Goal: Task Accomplishment & Management: Use online tool/utility

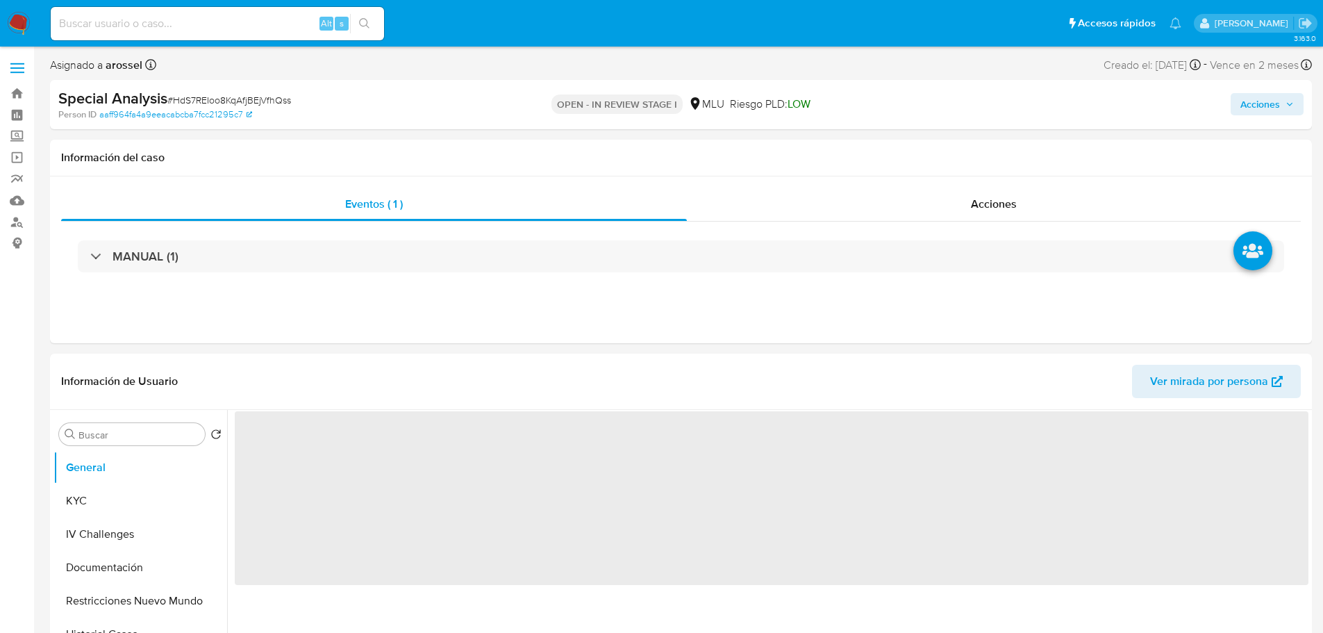
select select "10"
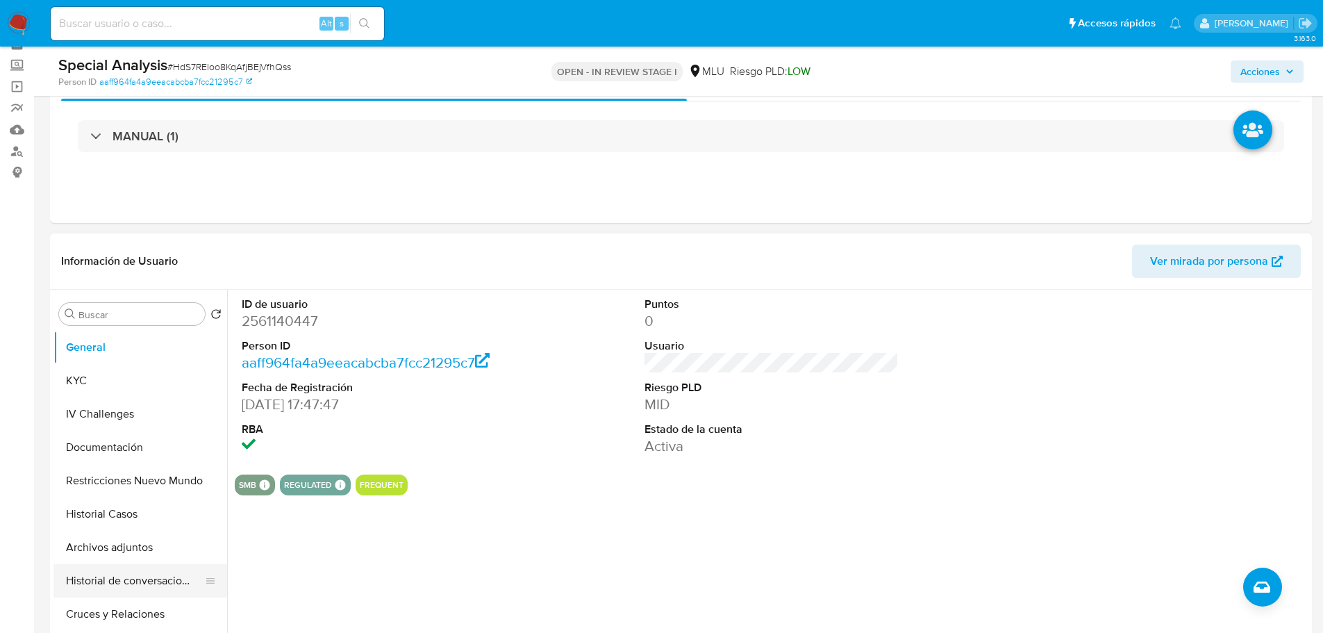
scroll to position [139, 0]
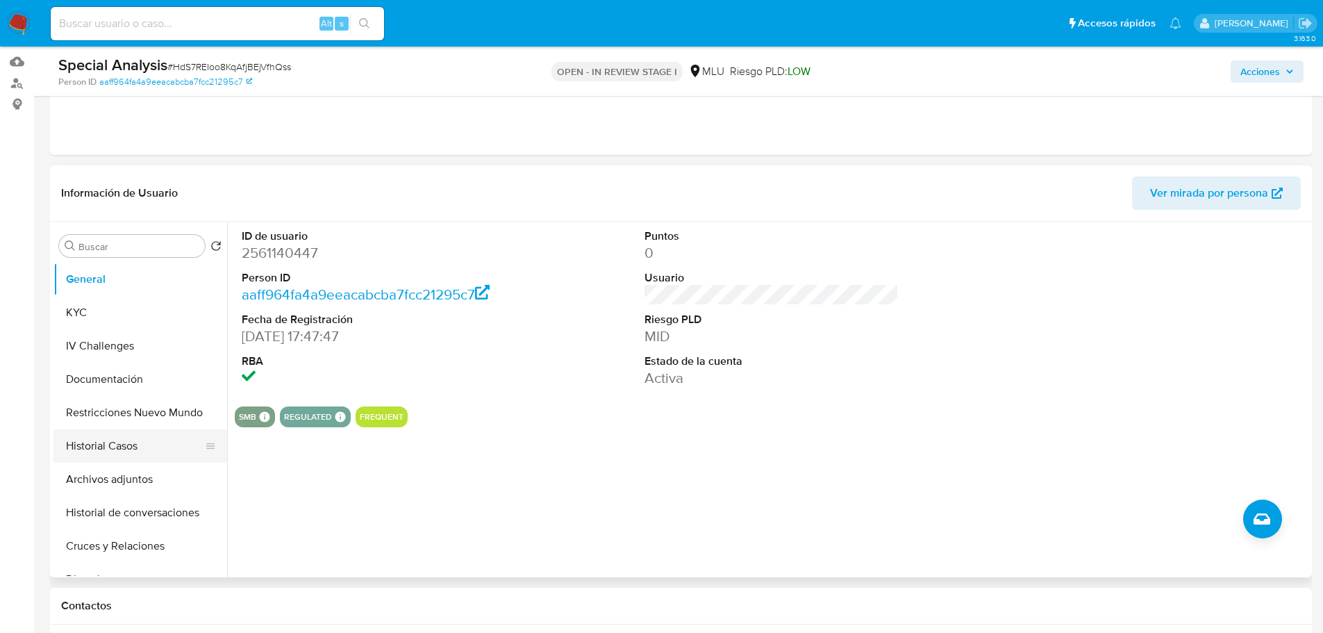
click at [136, 442] on button "Historial Casos" at bounding box center [134, 445] width 162 height 33
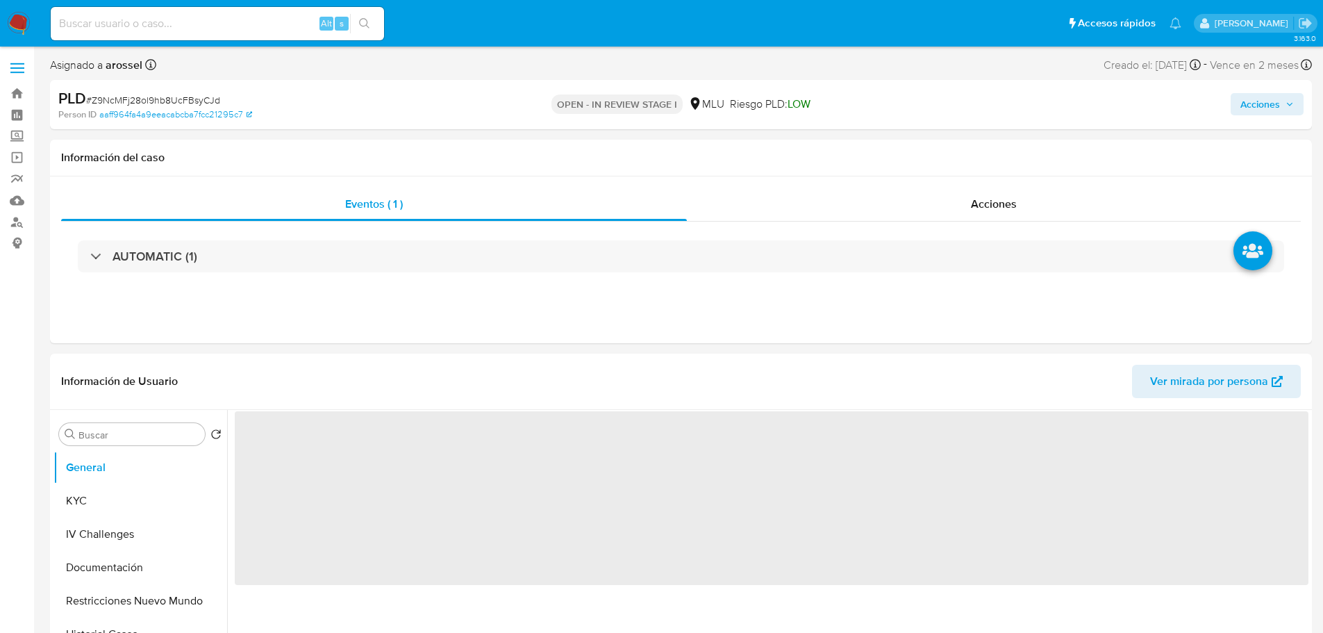
select select "10"
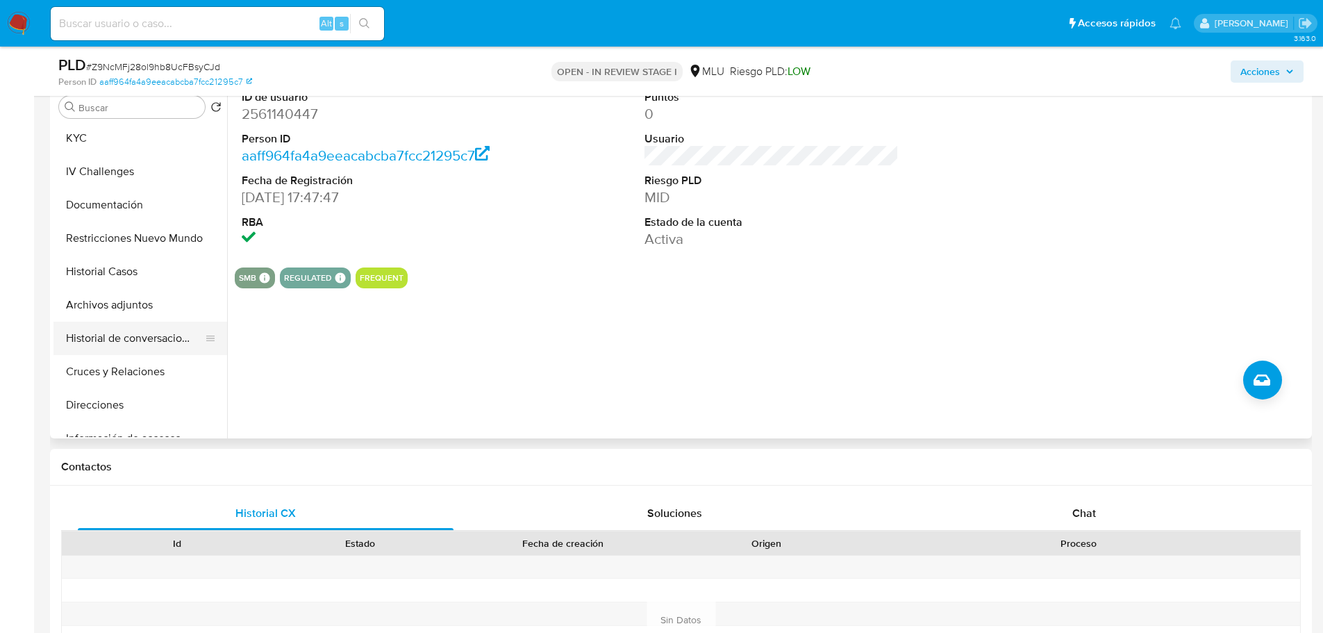
scroll to position [69, 0]
click at [136, 367] on button "Direcciones" at bounding box center [134, 370] width 162 height 33
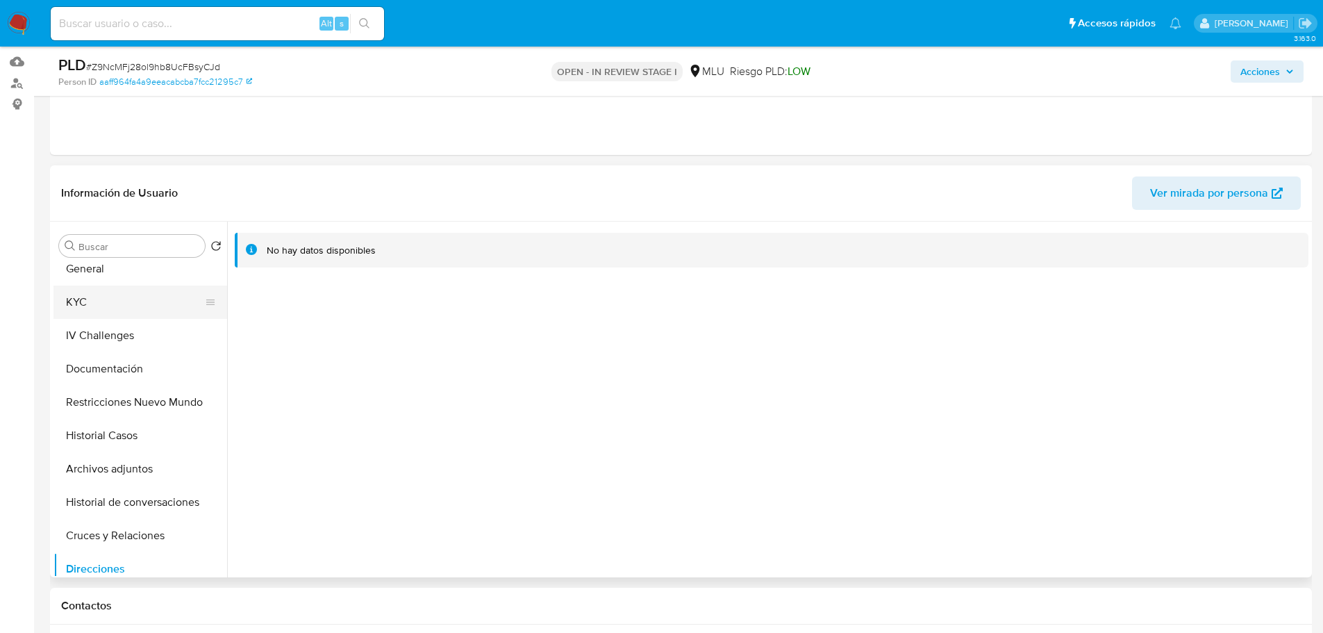
scroll to position [0, 0]
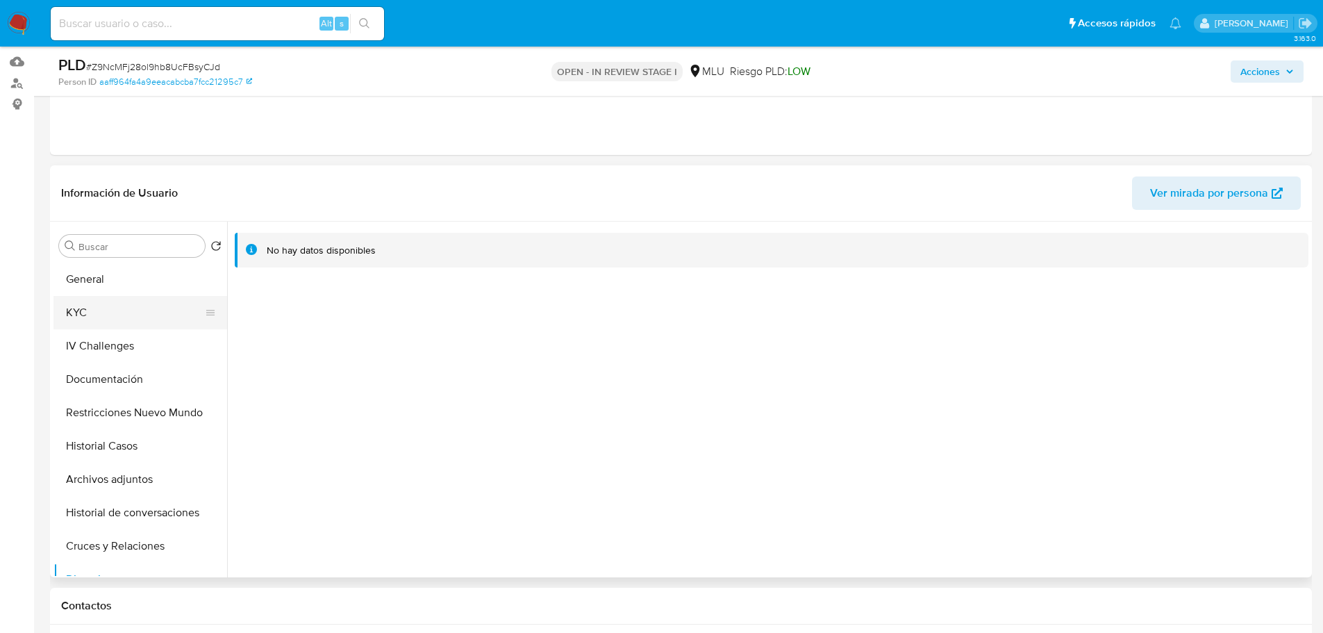
click at [114, 301] on button "KYC" at bounding box center [134, 312] width 162 height 33
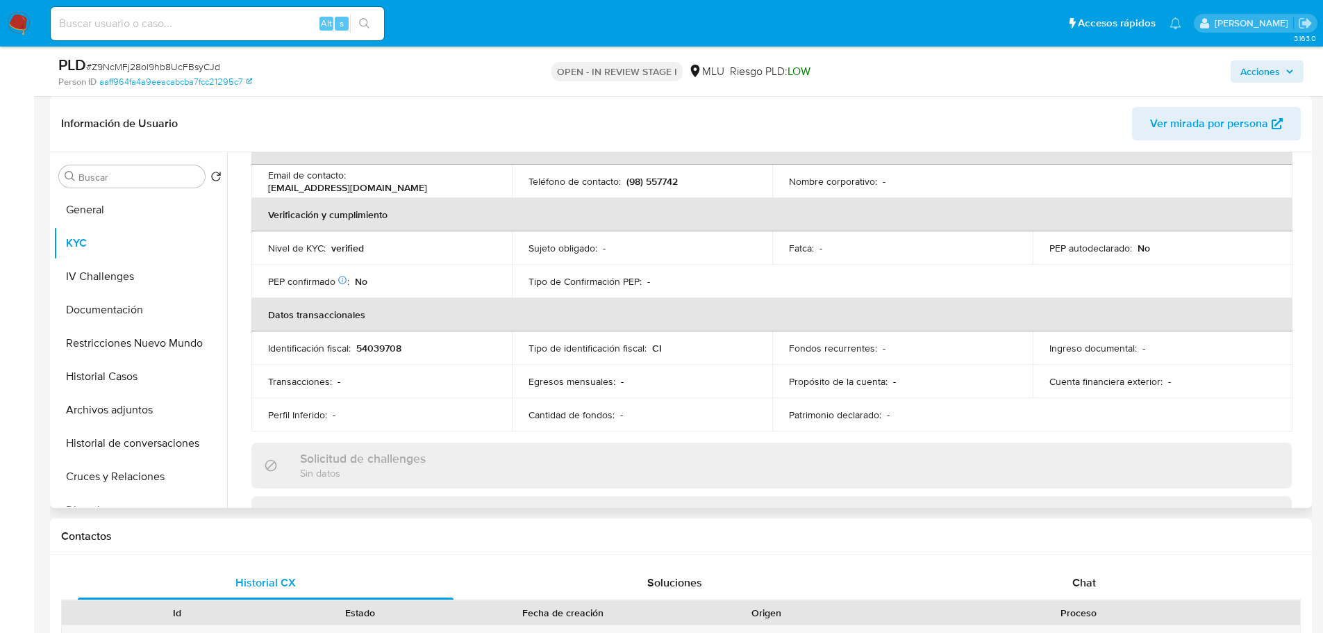
scroll to position [198, 0]
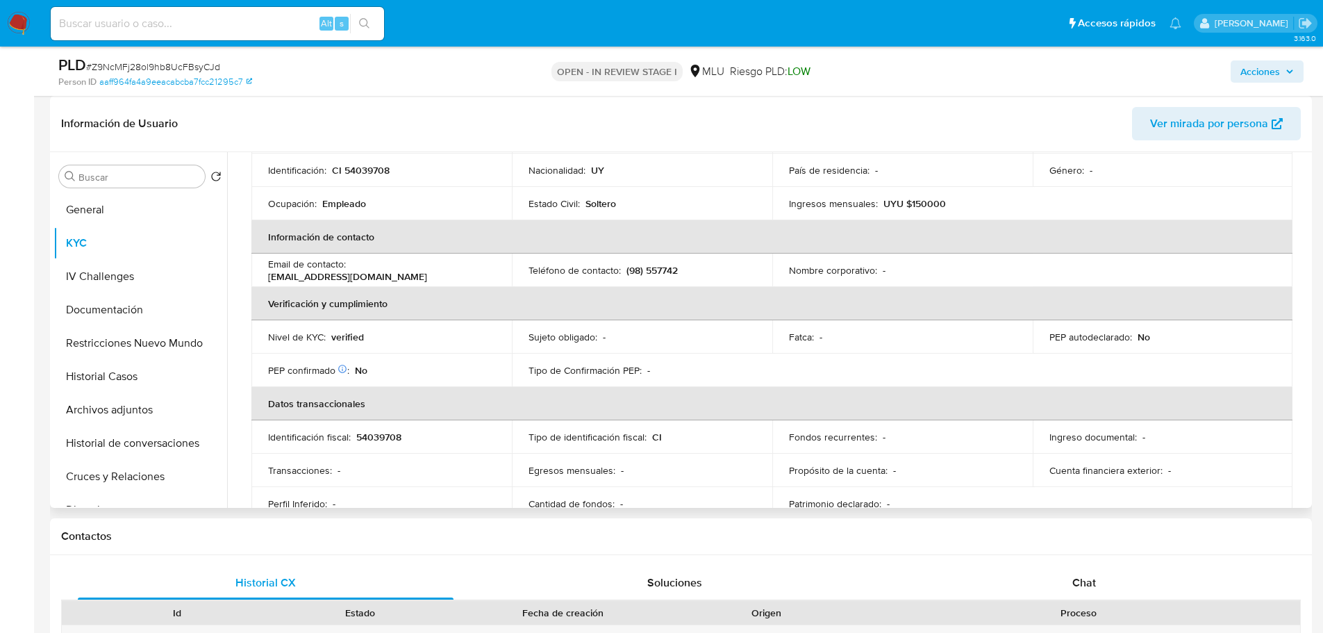
click at [383, 284] on td "Email de contacto : cuentaecommerce67@gmail.com" at bounding box center [381, 269] width 260 height 33
click at [383, 278] on p "cuentaecommerce67@gmail.com" at bounding box center [347, 276] width 159 height 12
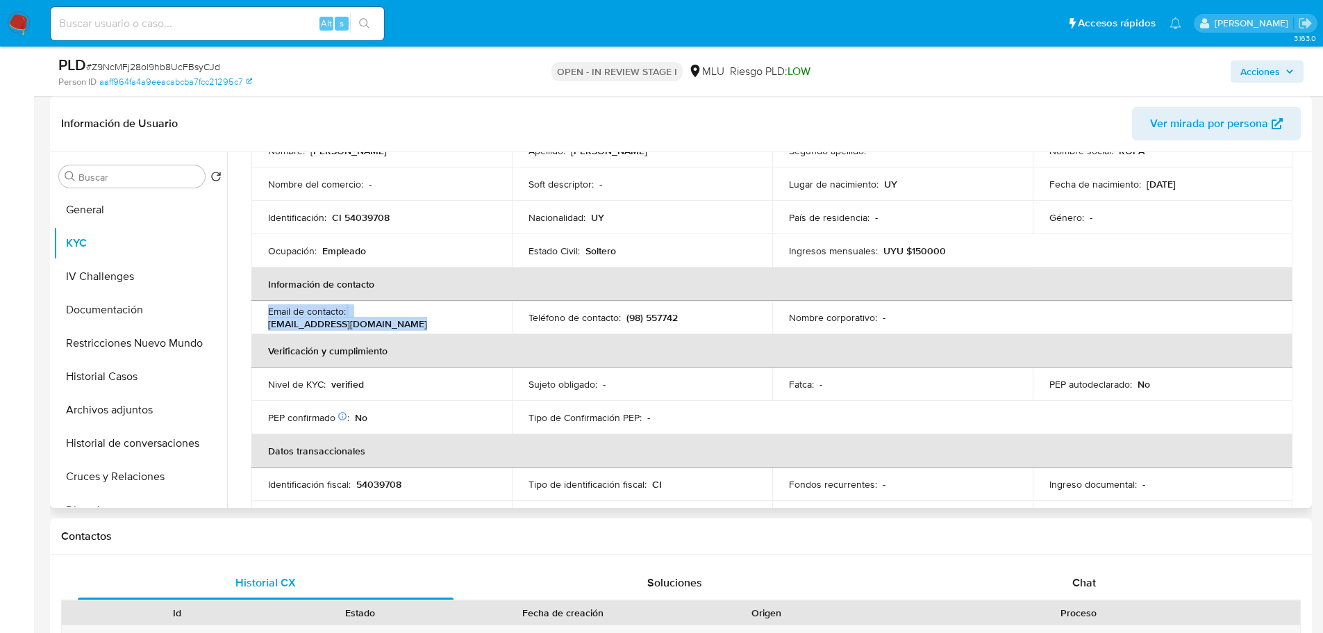
scroll to position [128, 0]
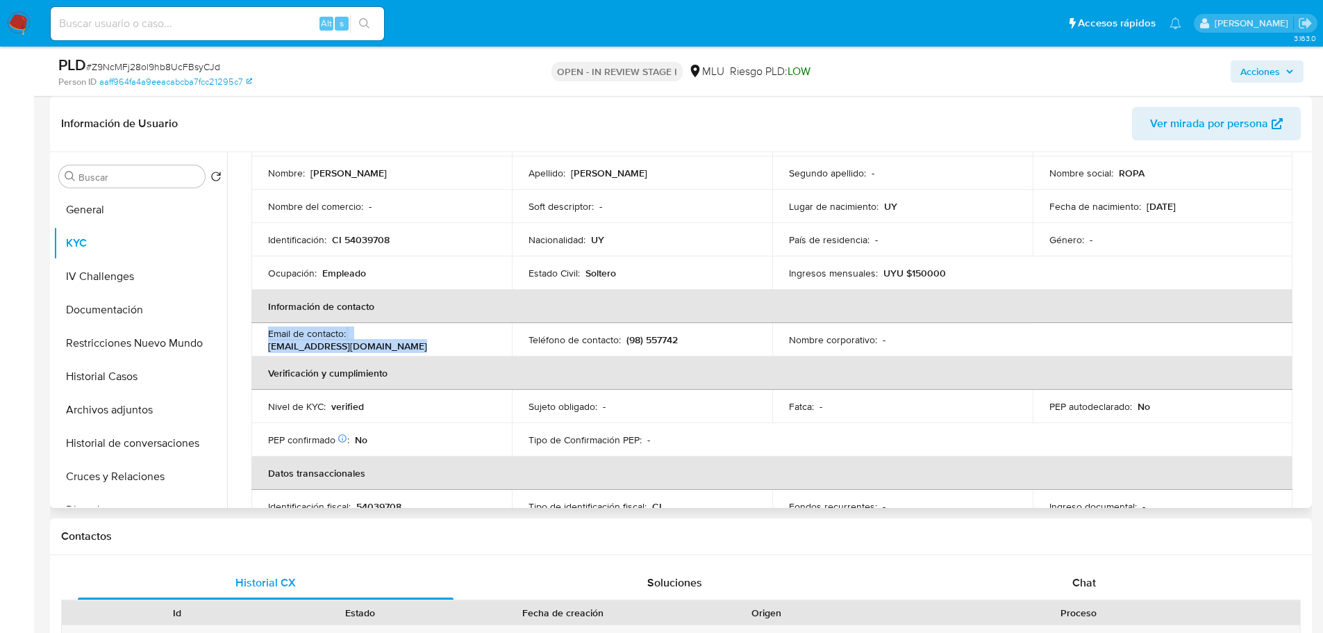
click at [436, 325] on td "Email de contacto : cuentaecommerce67@gmail.com" at bounding box center [381, 339] width 260 height 33
click at [331, 340] on p "cuentaecommerce67@gmail.com" at bounding box center [347, 346] width 159 height 12
click at [666, 340] on p "(98) 557742" at bounding box center [651, 339] width 51 height 12
copy p "557742"
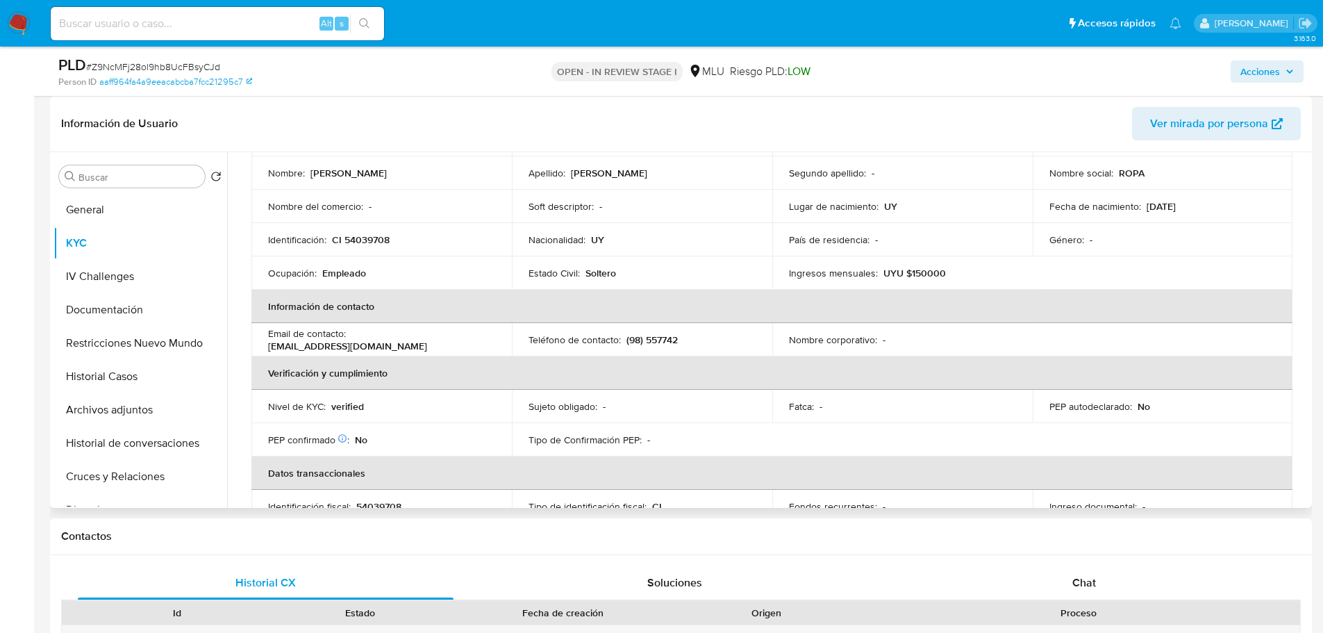
click at [774, 373] on th "Verificación y cumplimiento" at bounding box center [771, 372] width 1041 height 33
drag, startPoint x: 268, startPoint y: 349, endPoint x: 409, endPoint y: 345, distance: 141.0
click at [410, 344] on p "cuentaecommerce67@gmail.com" at bounding box center [347, 346] width 159 height 12
copy p "cuentaecommerce67@gmail.com"
click at [797, 343] on p "Nombre corporativo :" at bounding box center [833, 339] width 88 height 12
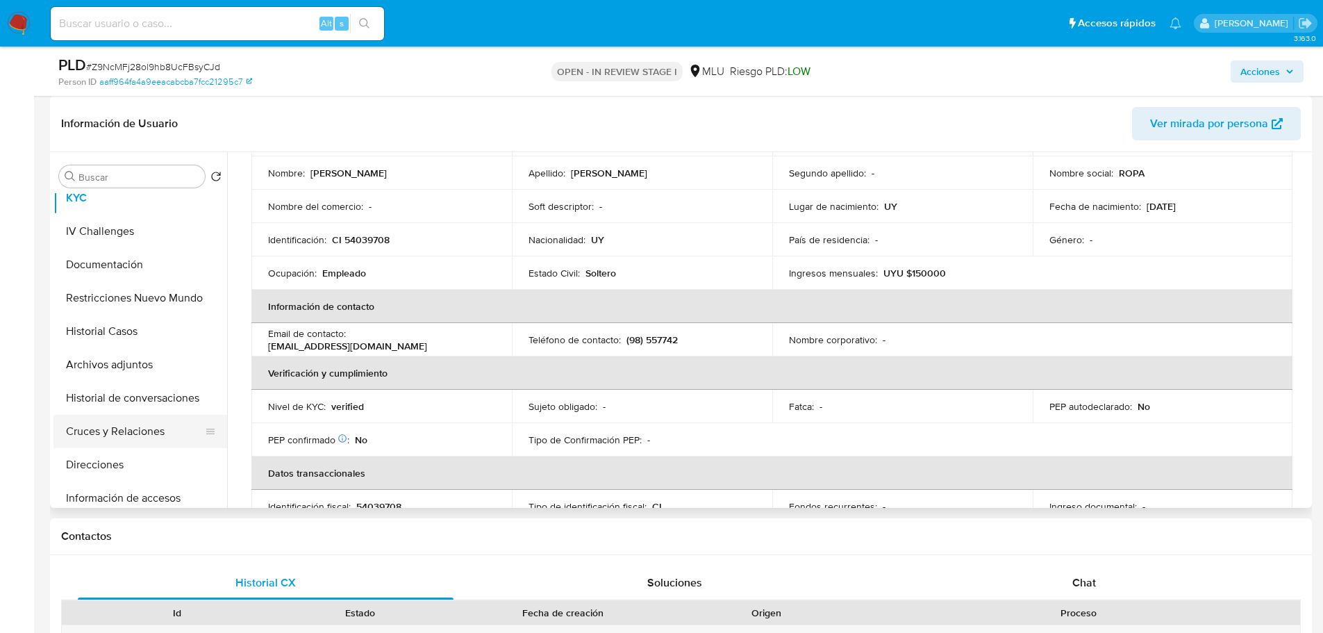
scroll to position [69, 0]
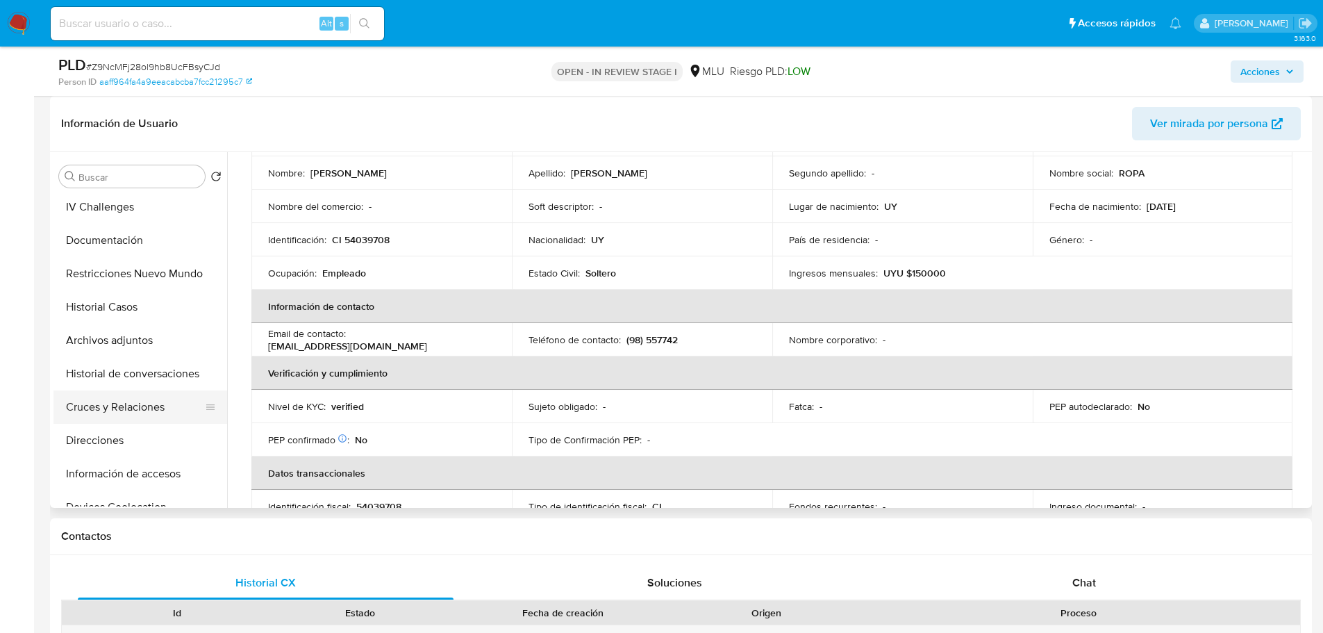
click at [142, 402] on button "Cruces y Relaciones" at bounding box center [134, 406] width 162 height 33
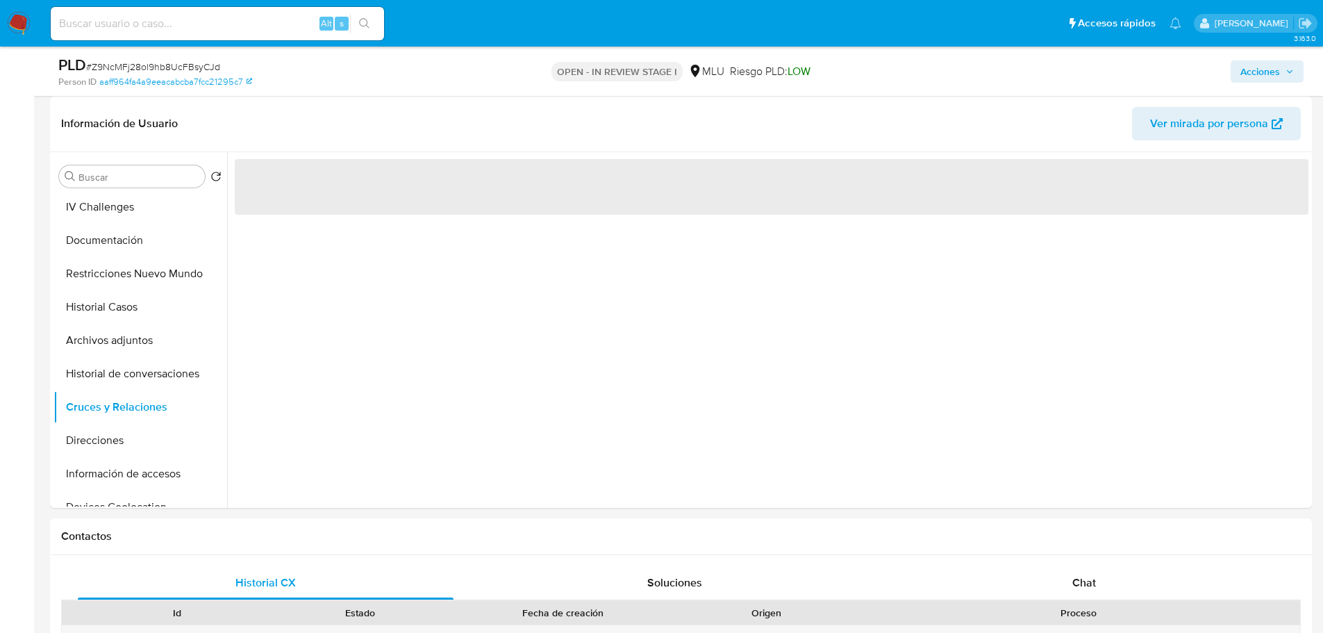
scroll to position [0, 0]
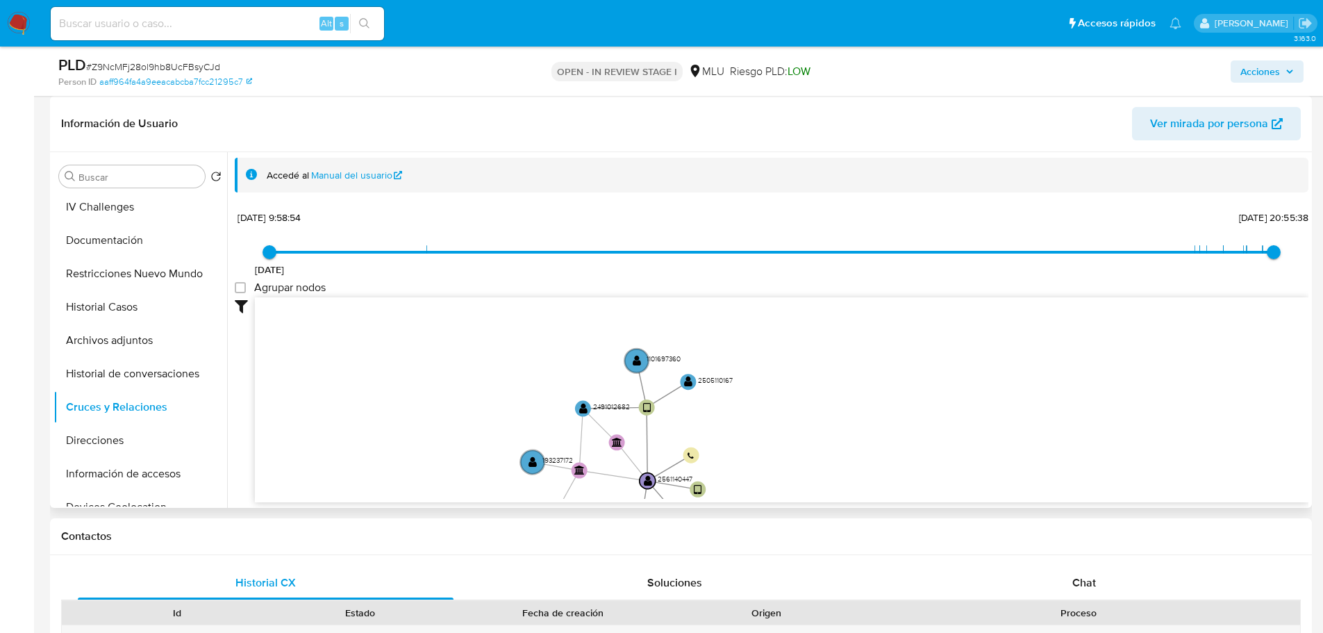
drag, startPoint x: 801, startPoint y: 374, endPoint x: 752, endPoint y: 469, distance: 107.2
click at [752, 469] on icon "device-633a1d3908813b001852a695  device-687845b873ce11df85a754a9  device-6878…" at bounding box center [781, 397] width 1053 height 201
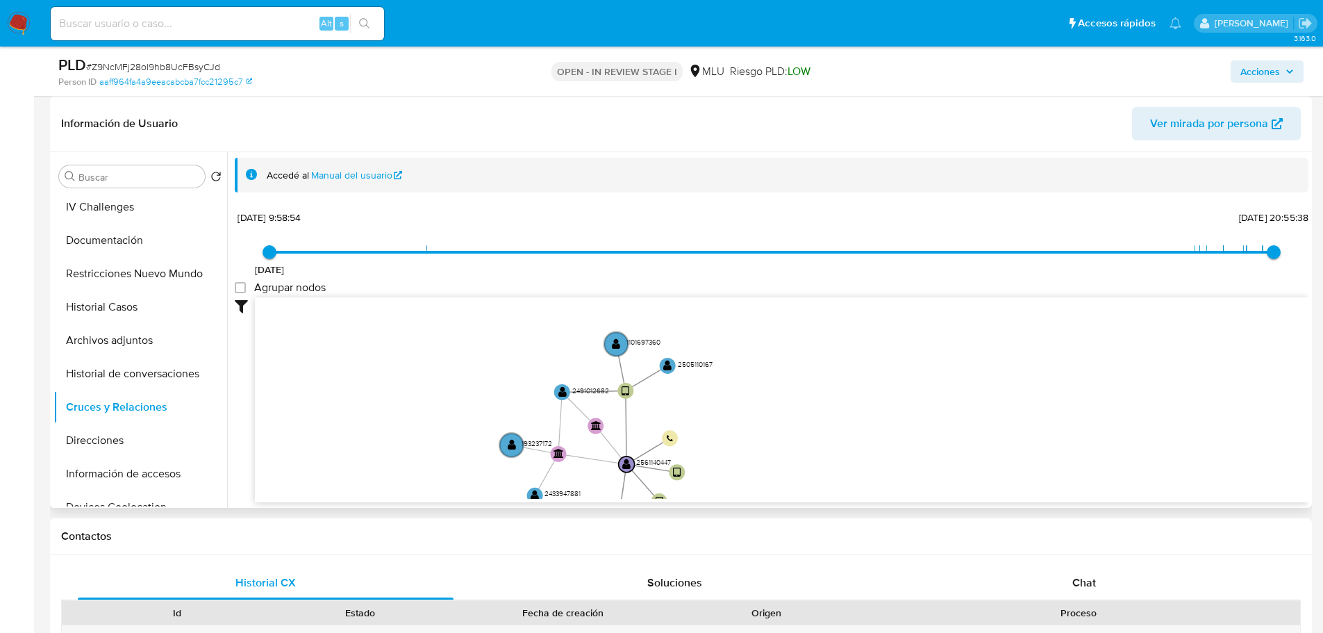
drag, startPoint x: 742, startPoint y: 406, endPoint x: 722, endPoint y: 390, distance: 26.7
click at [722, 390] on icon "device-633a1d3908813b001852a695  device-687845b873ce11df85a754a9  device-6878…" at bounding box center [781, 397] width 1053 height 201
click at [622, 345] on circle at bounding box center [616, 344] width 28 height 28
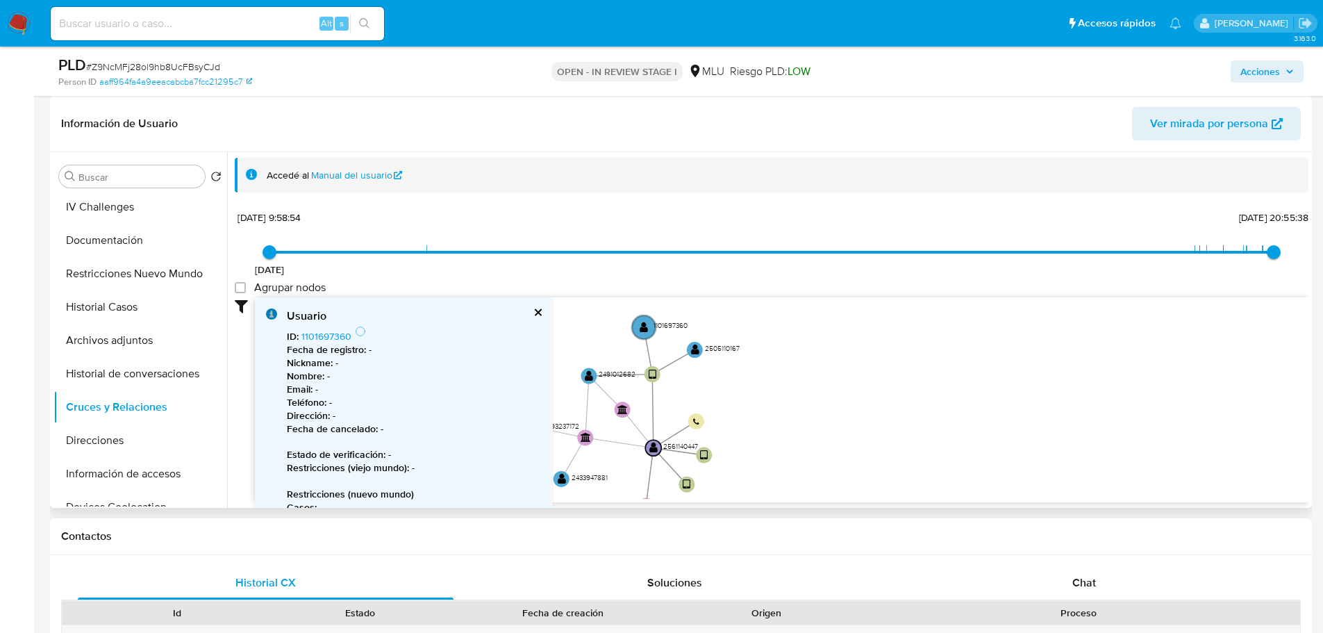
drag, startPoint x: 737, startPoint y: 394, endPoint x: 776, endPoint y: 372, distance: 45.1
click at [776, 372] on icon "device-633a1d3908813b001852a695  device-687845b873ce11df85a754a9  device-6878…" at bounding box center [781, 397] width 1053 height 201
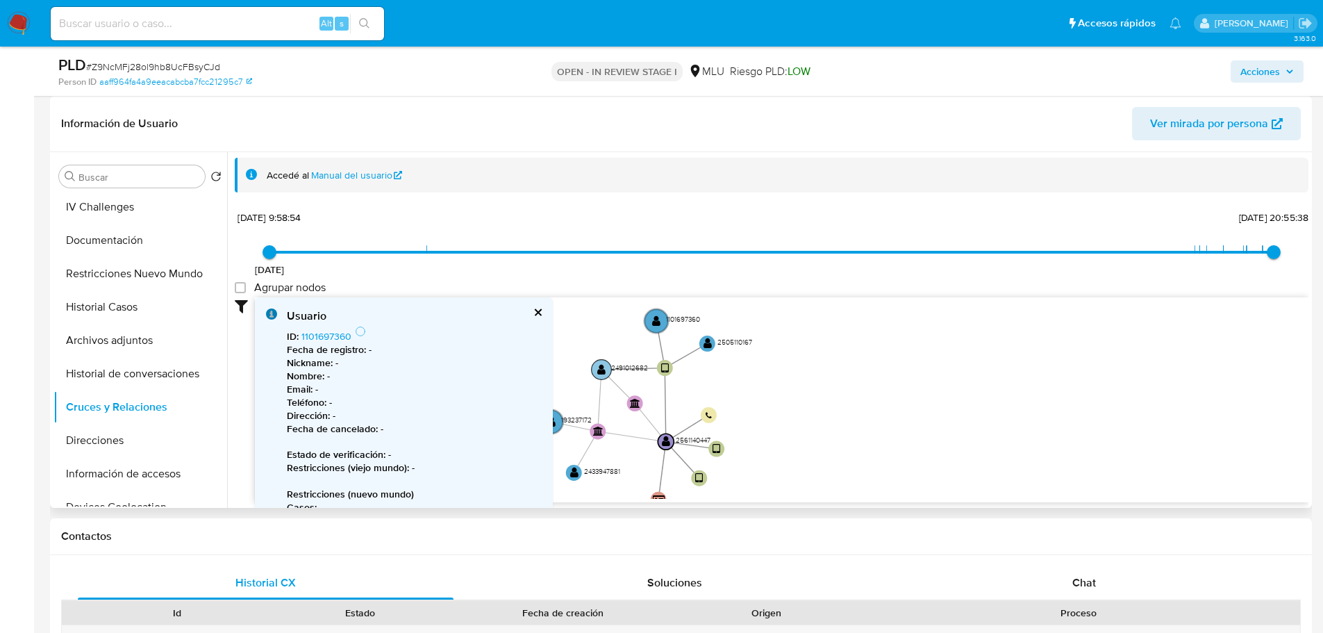
click at [606, 365] on circle at bounding box center [602, 369] width 20 height 20
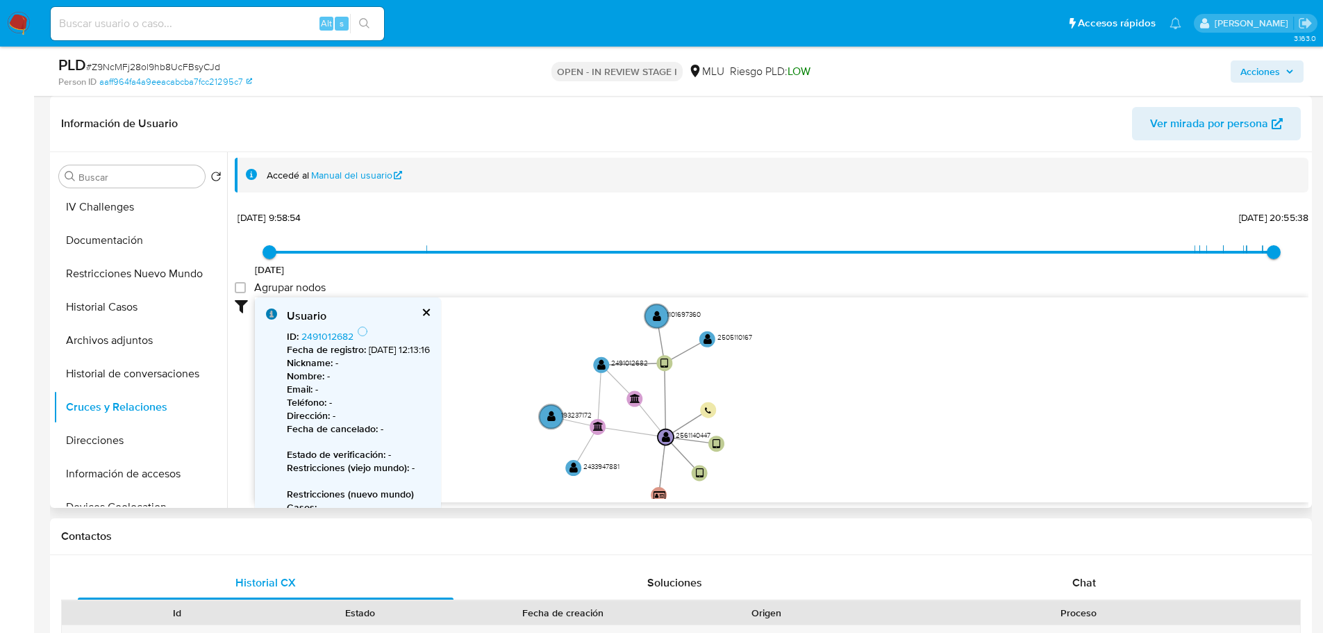
drag, startPoint x: 751, startPoint y: 407, endPoint x: 757, endPoint y: 359, distance: 48.3
click at [757, 359] on icon "device-633a1d3908813b001852a695  device-687845b873ce11df85a754a9  device-6878…" at bounding box center [781, 397] width 1053 height 201
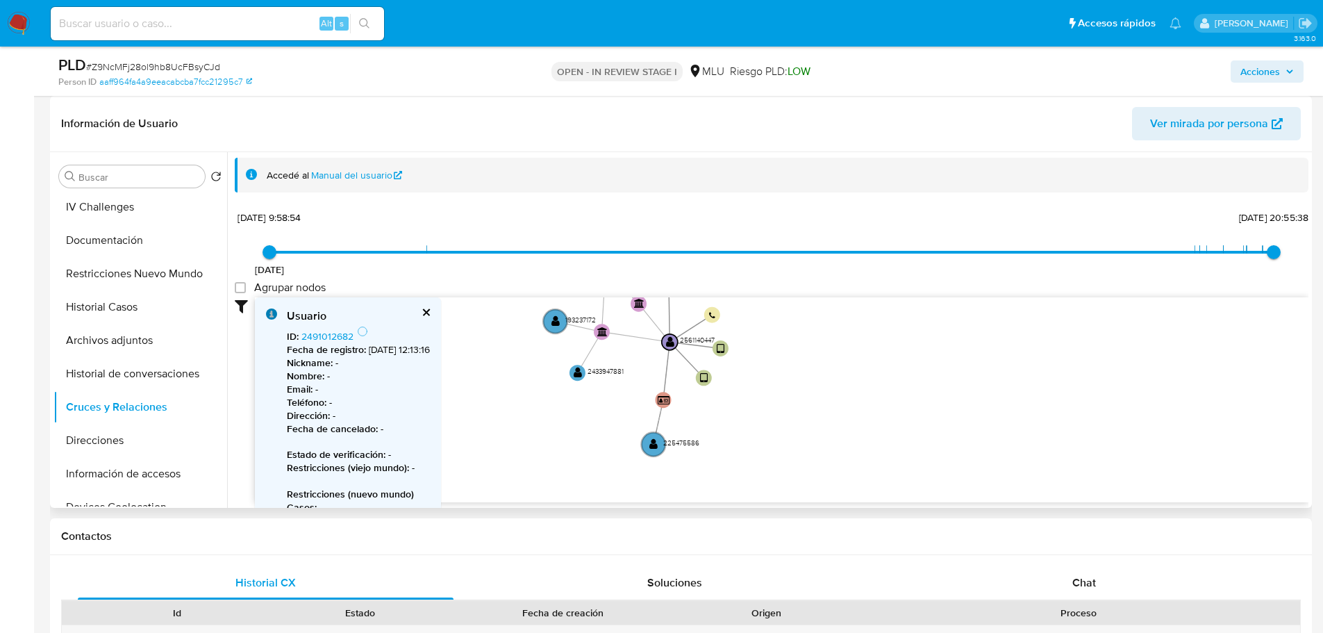
drag, startPoint x: 737, startPoint y: 429, endPoint x: 735, endPoint y: 378, distance: 50.7
click at [735, 378] on icon "device-633a1d3908813b001852a695  device-687845b873ce11df85a754a9  device-6878…" at bounding box center [781, 397] width 1053 height 201
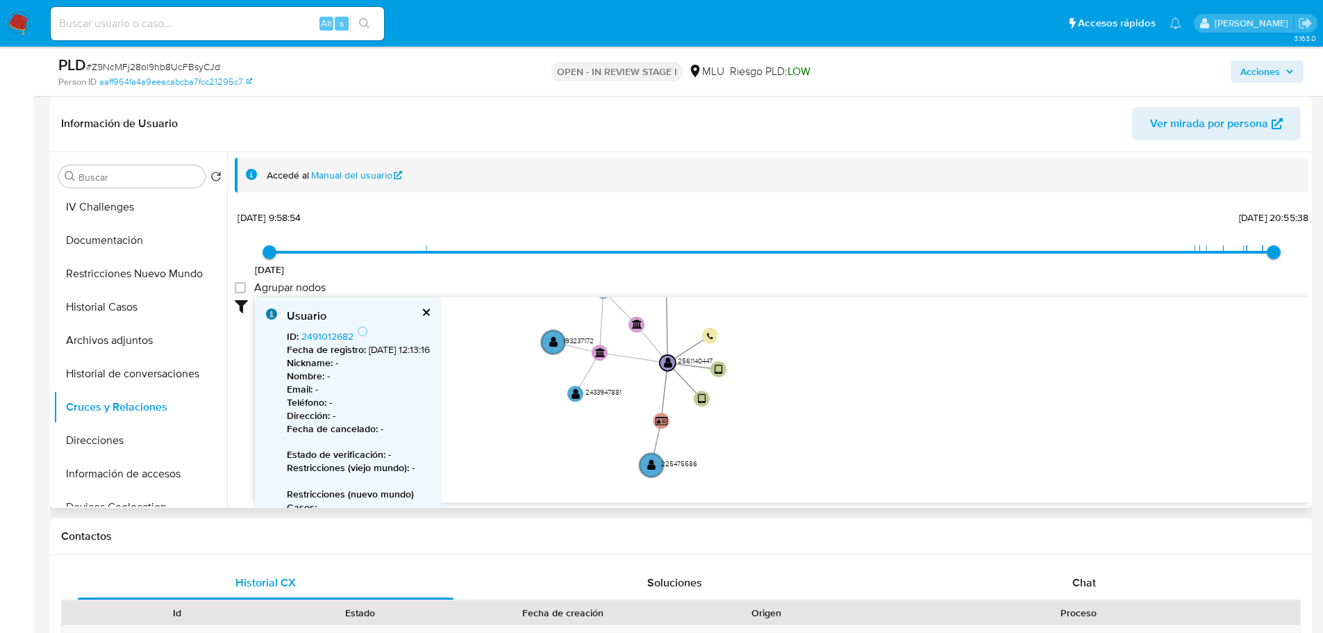
click at [574, 451] on icon "device-633a1d3908813b001852a695  device-687845b873ce11df85a754a9  device-6878…" at bounding box center [781, 397] width 1053 height 201
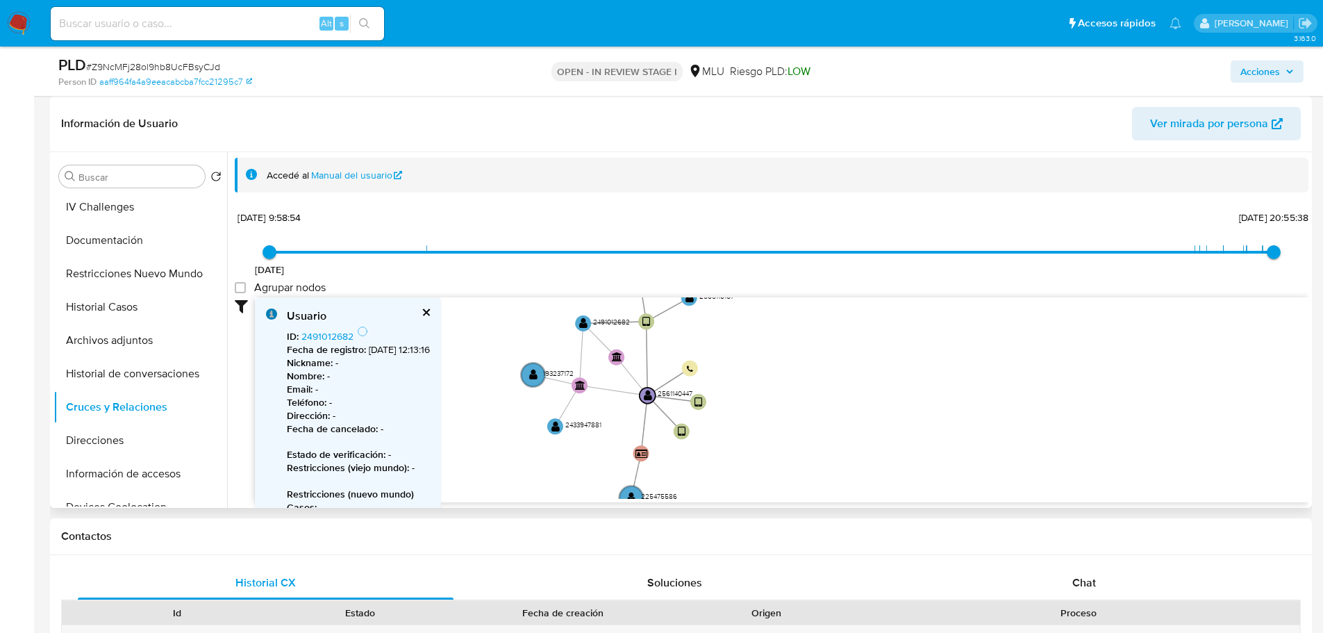
drag, startPoint x: 765, startPoint y: 381, endPoint x: 745, endPoint y: 413, distance: 37.8
click at [745, 413] on icon "device-633a1d3908813b001852a695  device-687845b873ce11df85a754a9  device-6878…" at bounding box center [781, 397] width 1053 height 201
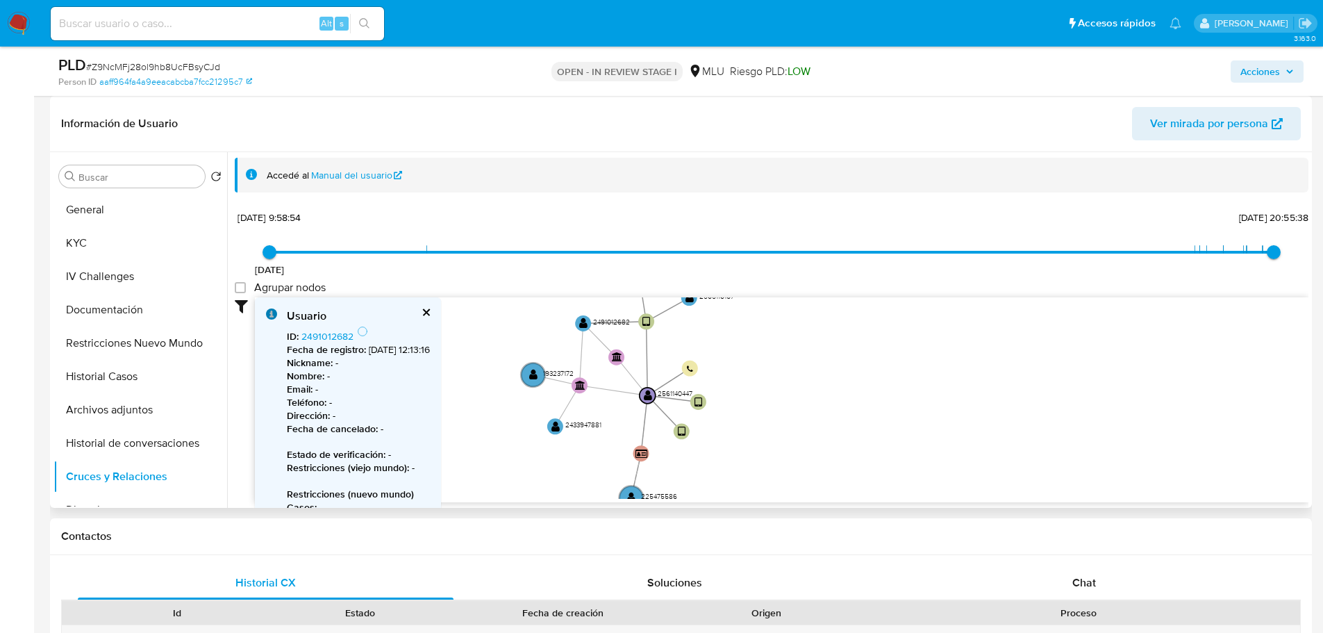
click at [710, 376] on icon "device-633a1d3908813b001852a695  device-687845b873ce11df85a754a9  device-6878…" at bounding box center [781, 397] width 1053 height 201
drag, startPoint x: 744, startPoint y: 379, endPoint x: 718, endPoint y: 446, distance: 71.4
click at [718, 446] on icon "device-633a1d3908813b001852a695  device-687845b873ce11df85a754a9  device-6878…" at bounding box center [781, 397] width 1053 height 201
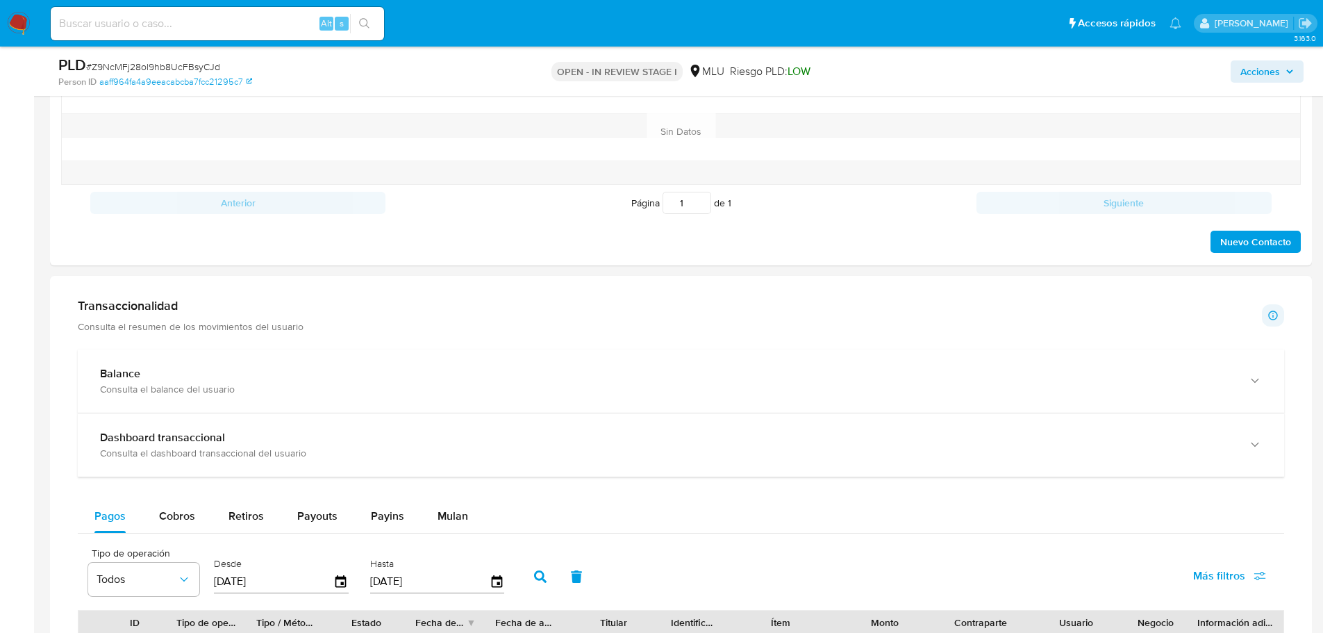
scroll to position [1042, 0]
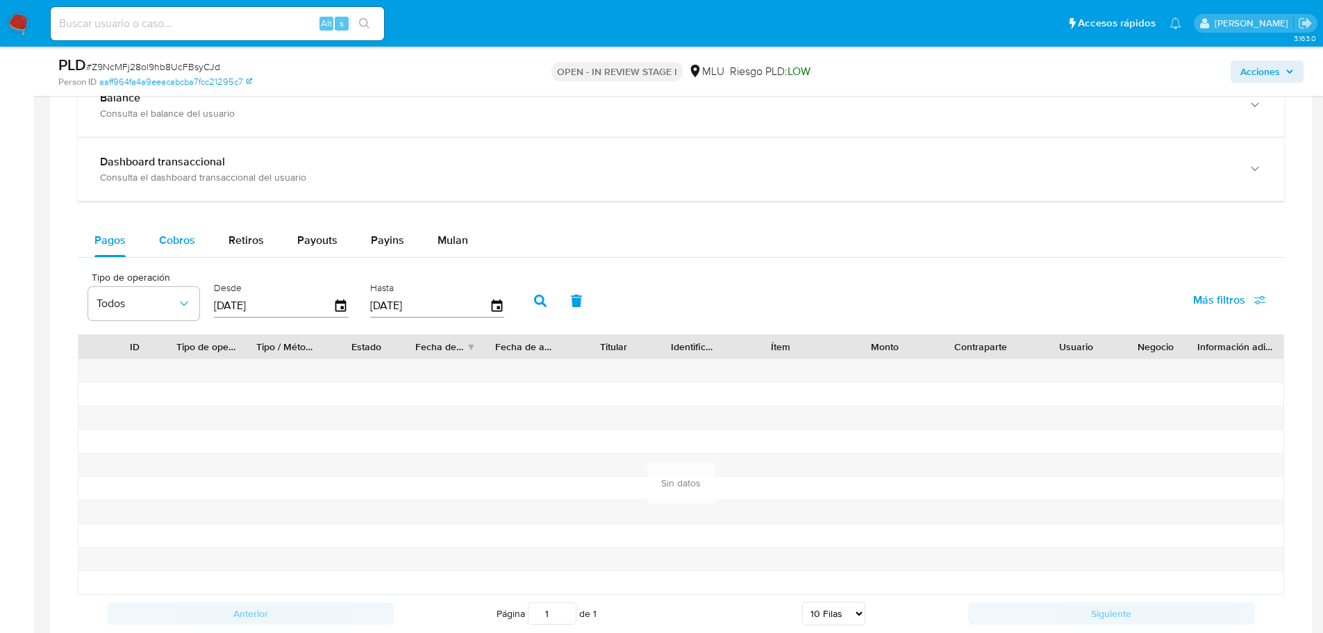
click at [165, 239] on span "Cobros" at bounding box center [177, 240] width 36 height 16
select select "10"
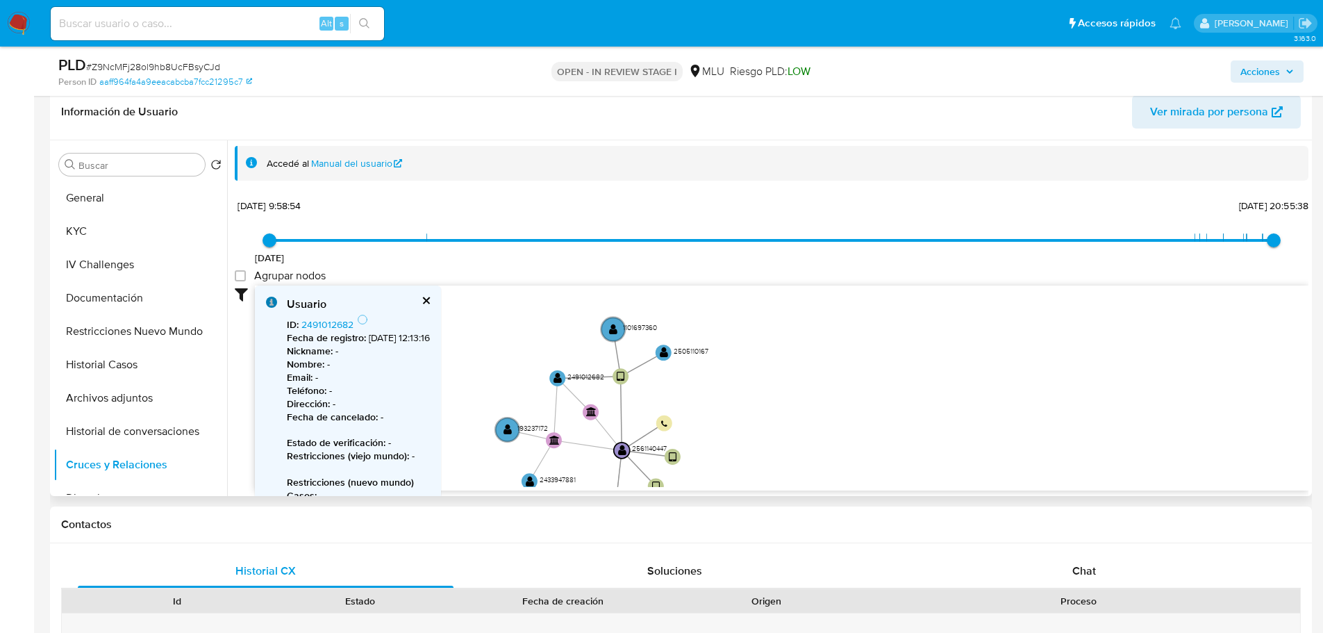
scroll to position [208, 0]
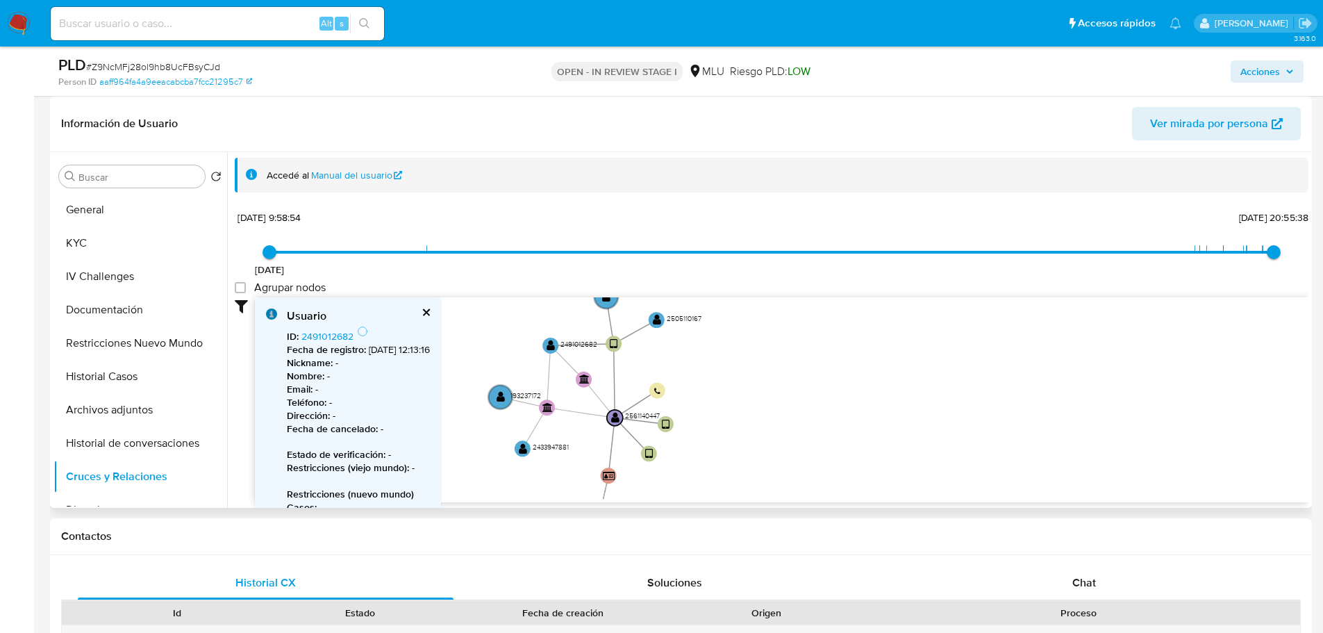
drag, startPoint x: 785, startPoint y: 379, endPoint x: 778, endPoint y: 335, distance: 45.0
click at [778, 335] on icon "device-633a1d3908813b001852a695  device-687845b873ce11df85a754a9  device-6878…" at bounding box center [781, 397] width 1053 height 201
click at [499, 394] on text "" at bounding box center [501, 396] width 8 height 11
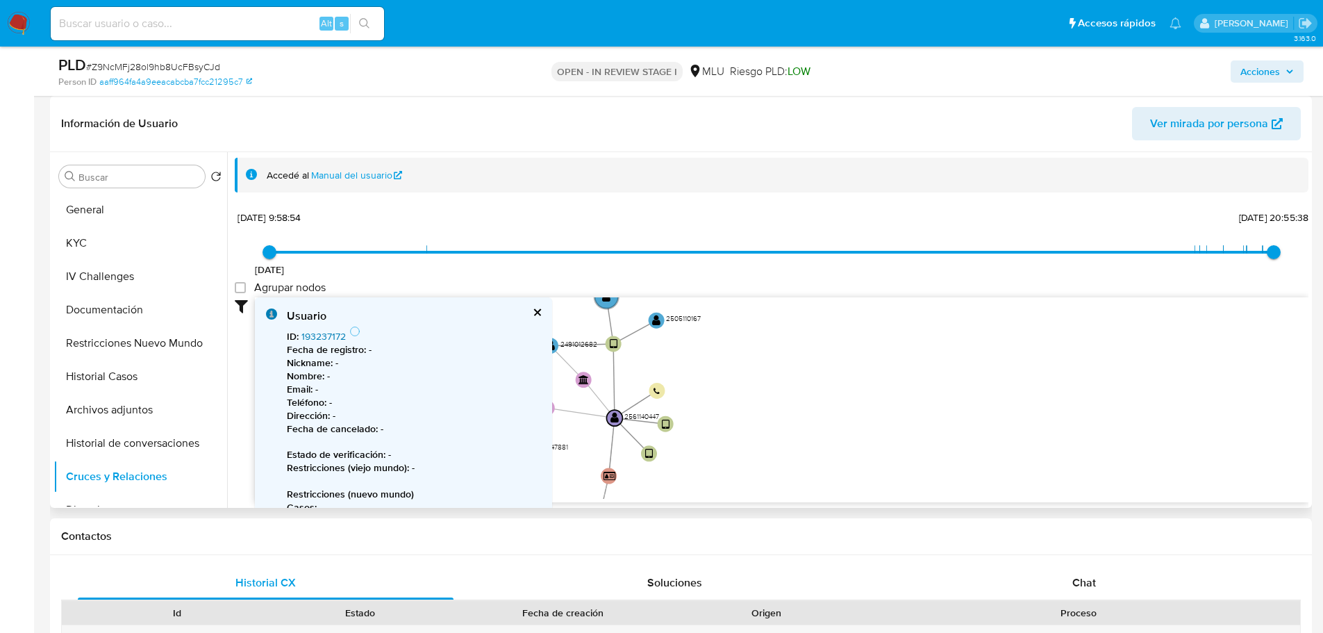
click at [336, 331] on link "193237172" at bounding box center [323, 336] width 44 height 14
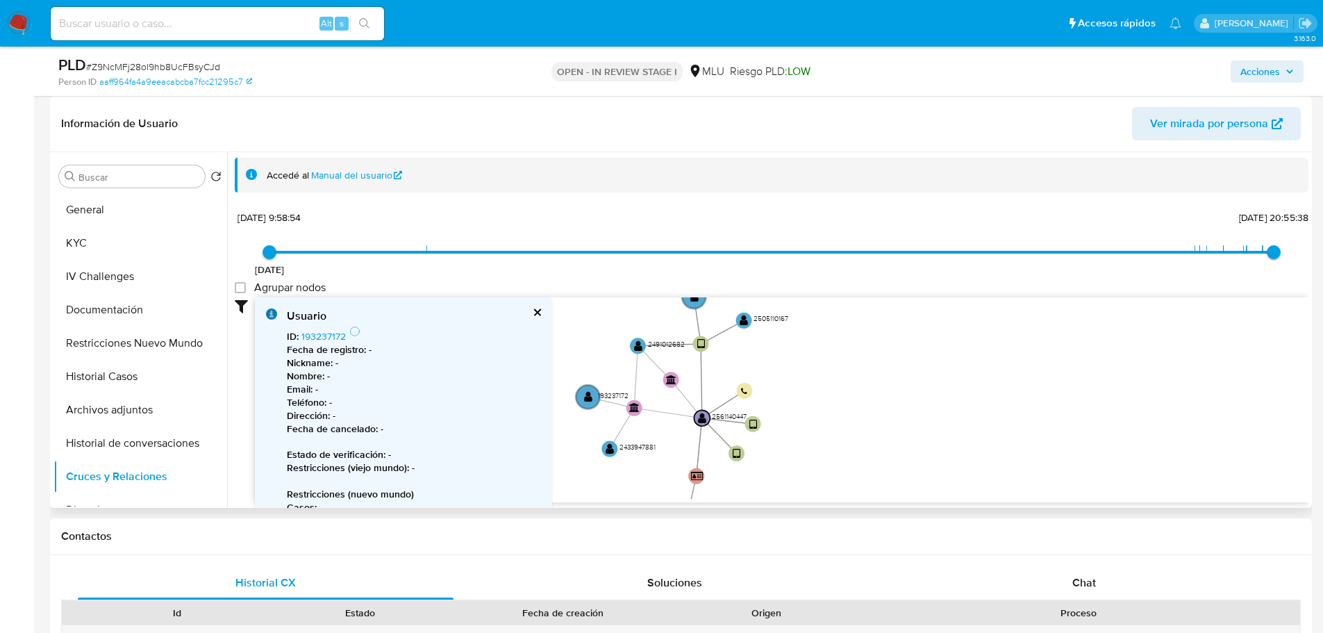
drag, startPoint x: 761, startPoint y: 418, endPoint x: 866, endPoint y: 426, distance: 105.1
click at [866, 426] on icon "device-633a1d3908813b001852a695  device-687845b873ce11df85a754a9  device-6878…" at bounding box center [781, 397] width 1053 height 201
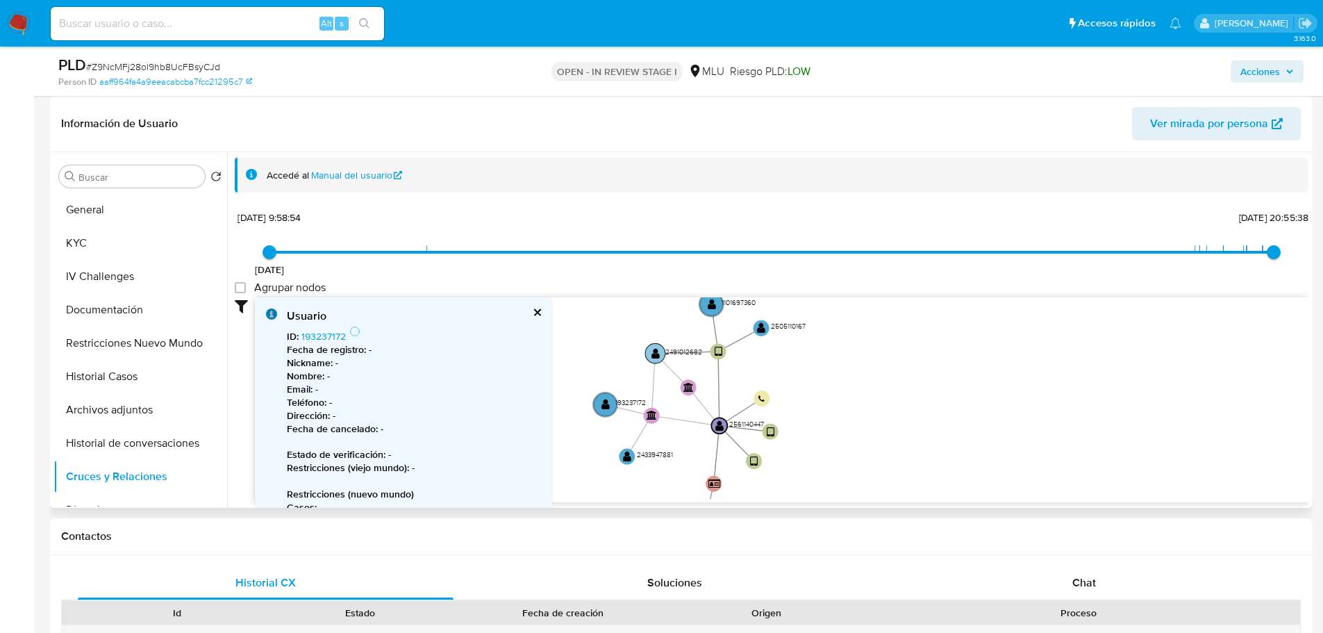
click at [660, 351] on circle at bounding box center [655, 353] width 20 height 20
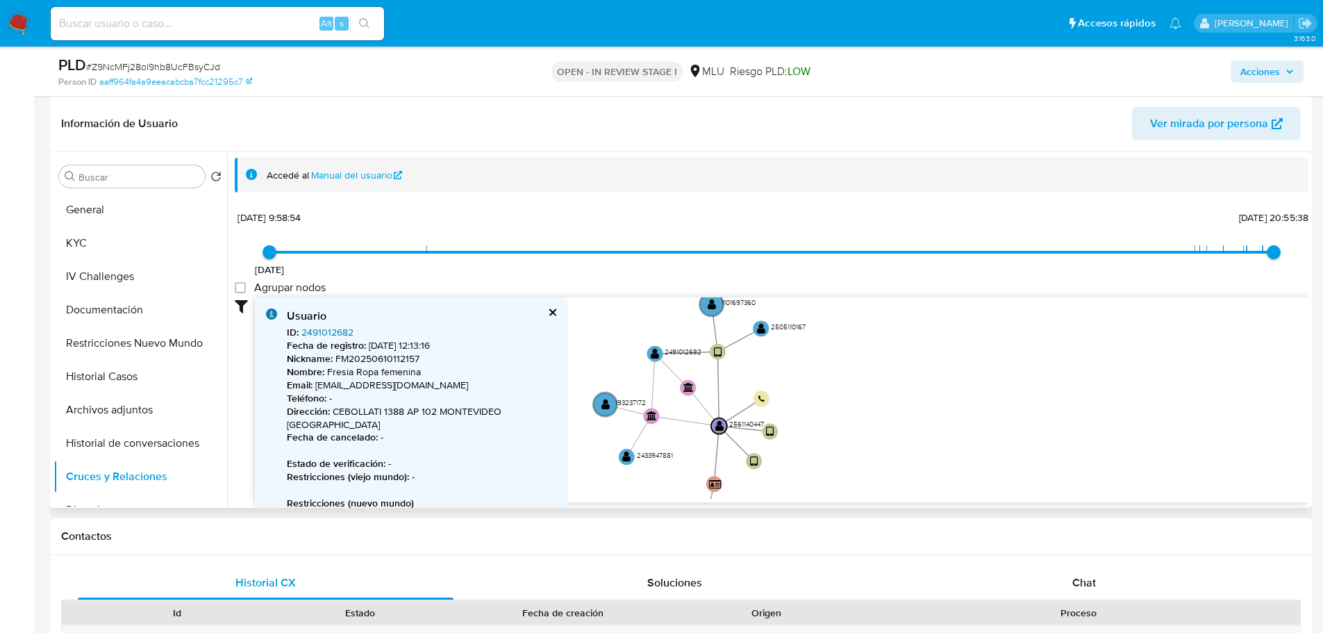
click at [339, 335] on link "2491012682" at bounding box center [327, 332] width 52 height 14
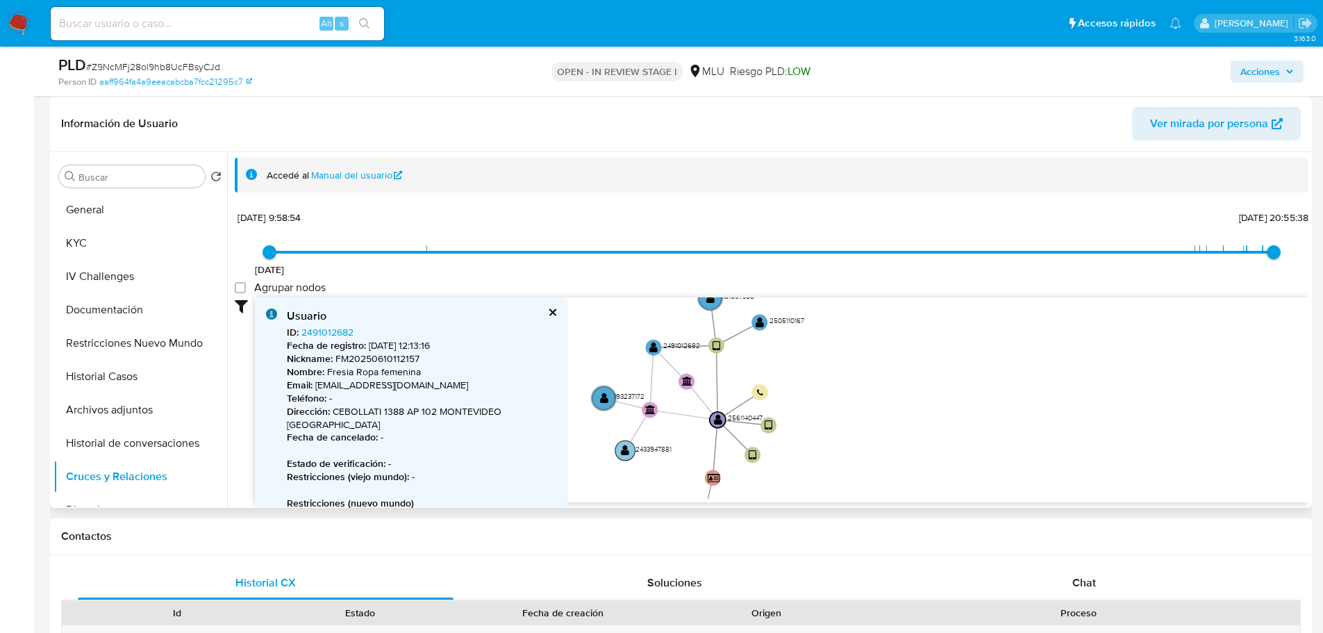
drag, startPoint x: 805, startPoint y: 394, endPoint x: 628, endPoint y: 447, distance: 185.0
click at [800, 384] on icon "device-633a1d3908813b001852a695  device-687845b873ce11df85a754a9  device-6878…" at bounding box center [781, 397] width 1053 height 201
click at [615, 443] on circle at bounding box center [622, 447] width 20 height 20
click at [617, 443] on circle at bounding box center [622, 447] width 20 height 20
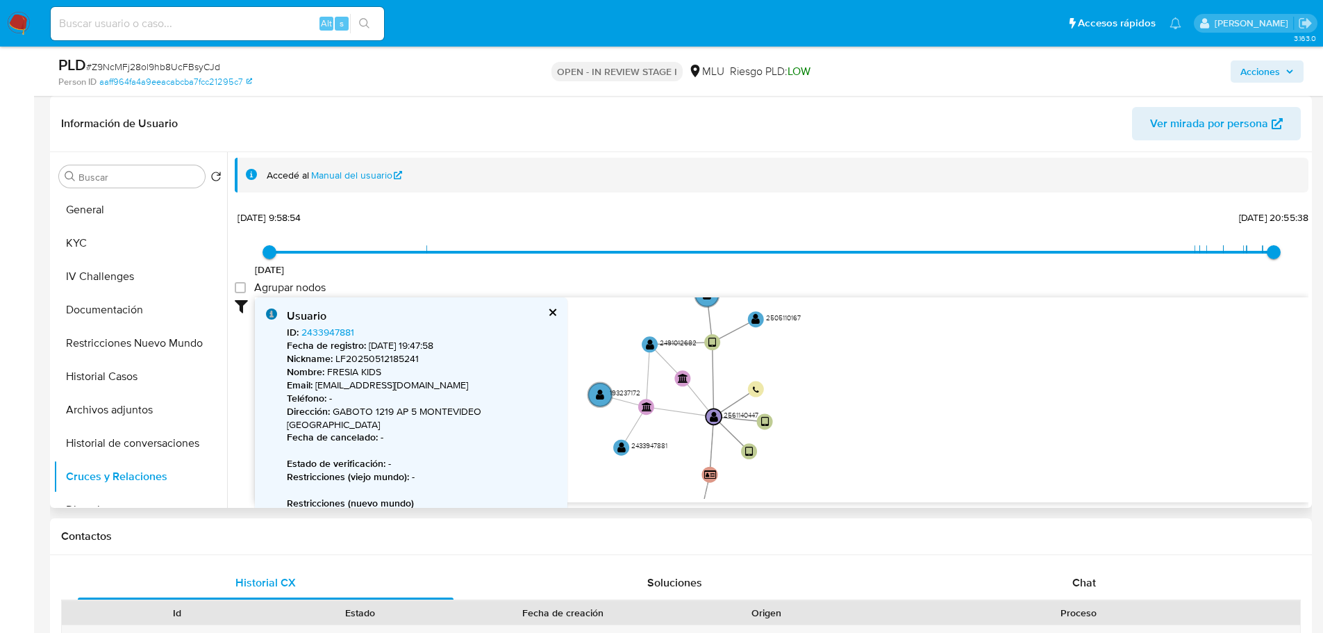
click at [424, 138] on header "Información de Usuario Ver mirada por persona" at bounding box center [681, 123] width 1240 height 33
click at [618, 449] on text "" at bounding box center [621, 447] width 8 height 11
click at [331, 333] on link "2433947881" at bounding box center [327, 332] width 53 height 14
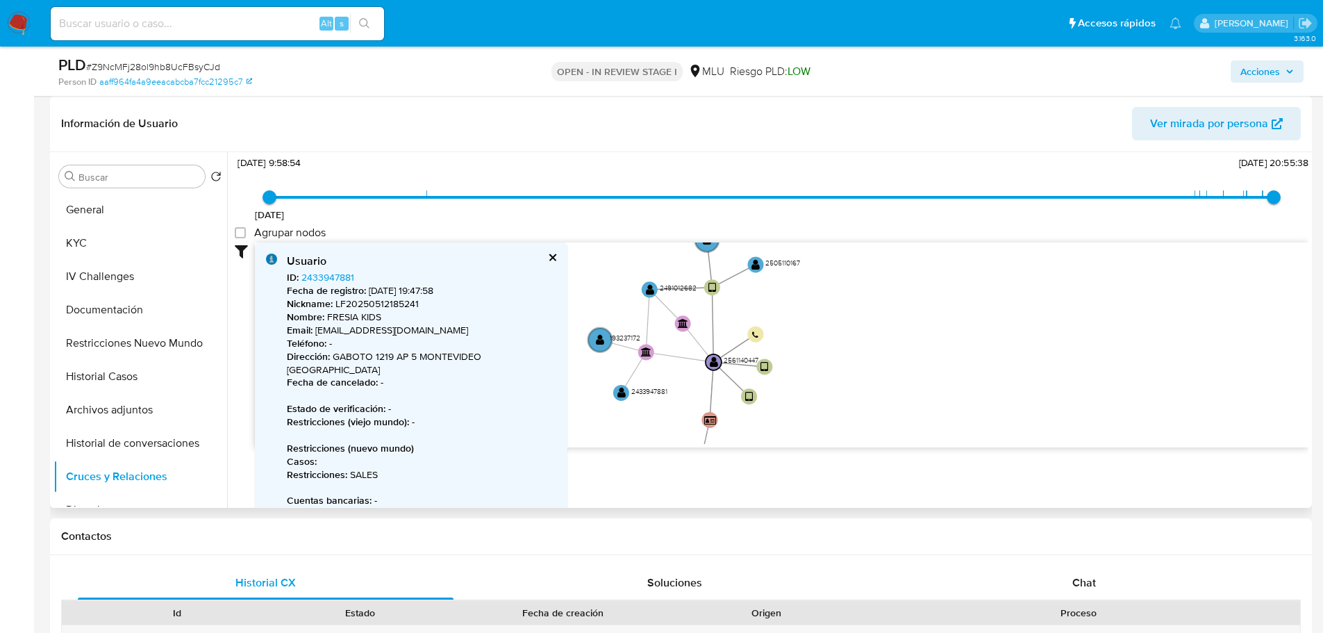
scroll to position [105, 0]
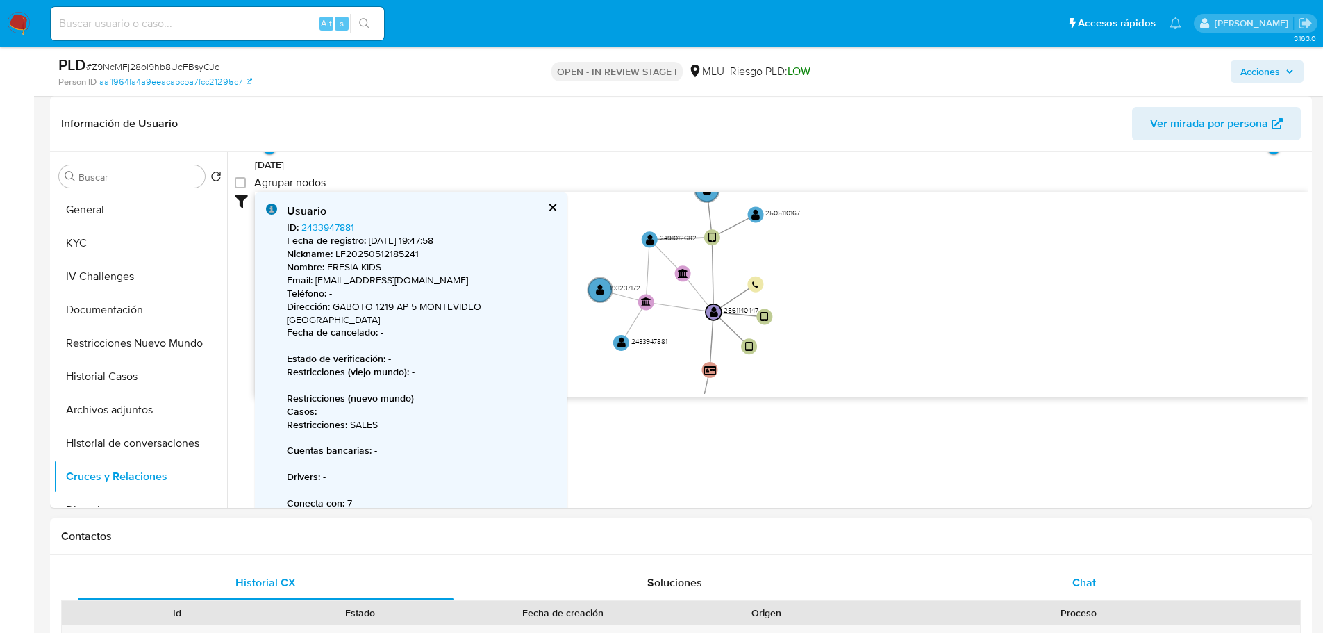
drag, startPoint x: 1087, startPoint y: 576, endPoint x: 1086, endPoint y: 583, distance: 7.7
click at [1087, 576] on span "Chat" at bounding box center [1084, 582] width 24 height 16
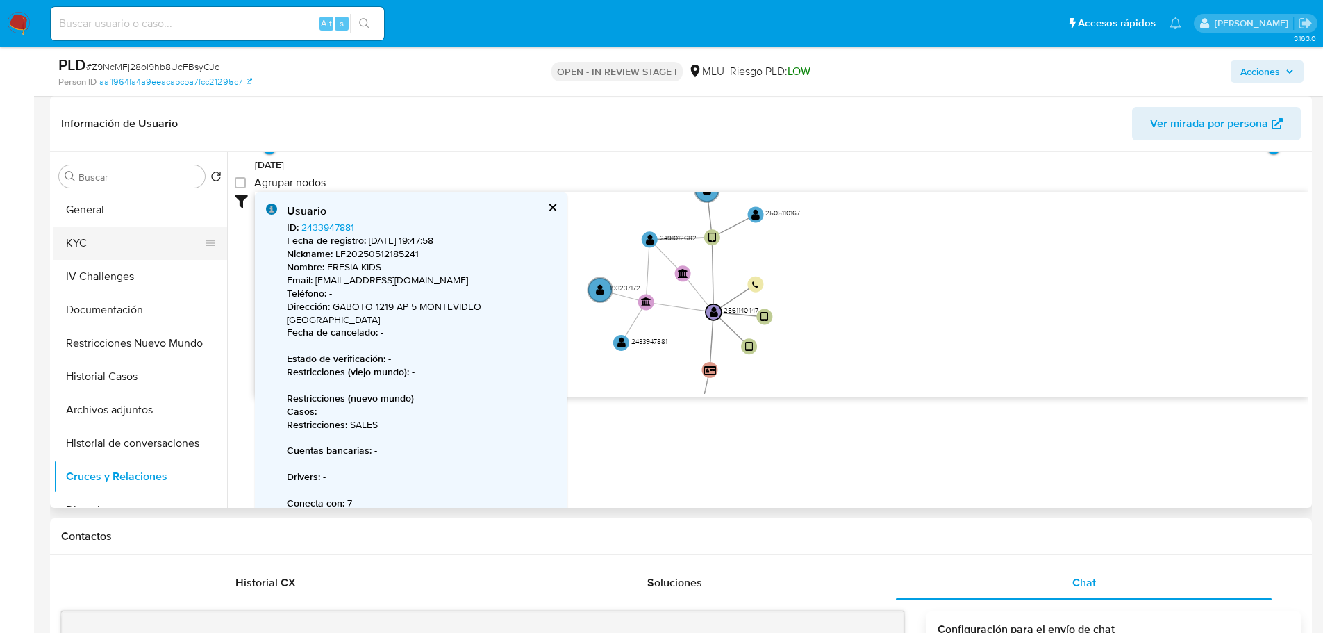
click at [95, 247] on button "KYC" at bounding box center [134, 242] width 162 height 33
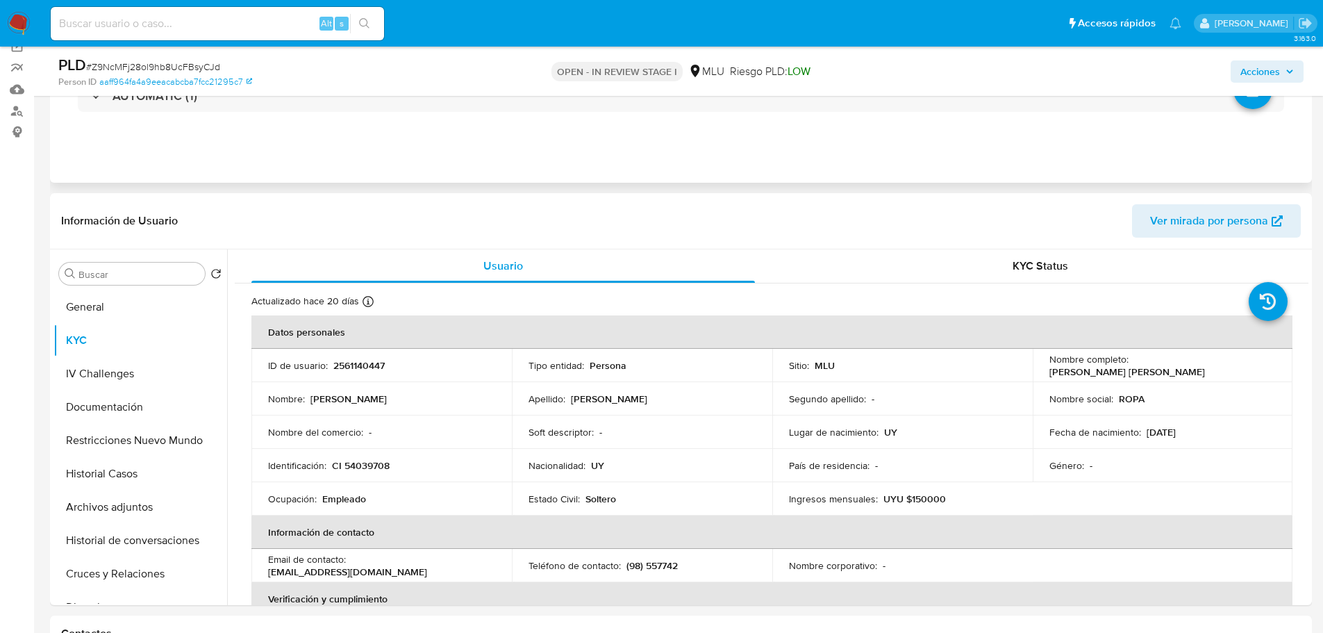
scroll to position [0, 0]
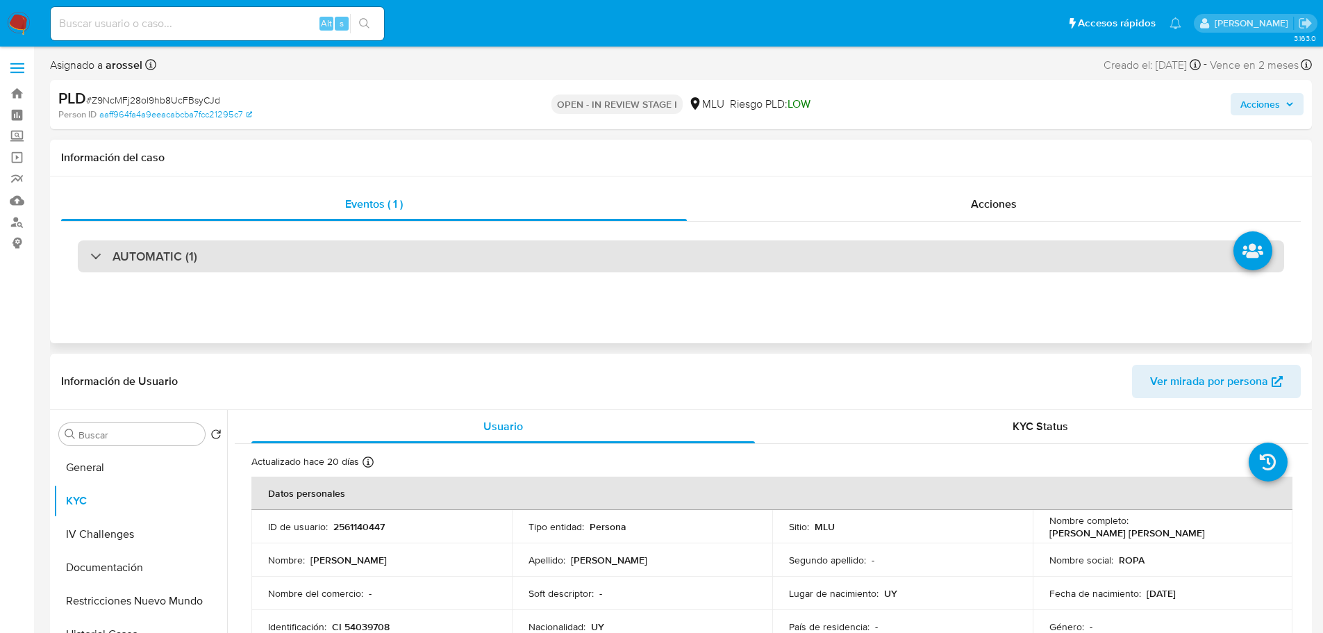
click at [401, 257] on div "AUTOMATIC (1)" at bounding box center [681, 256] width 1206 height 32
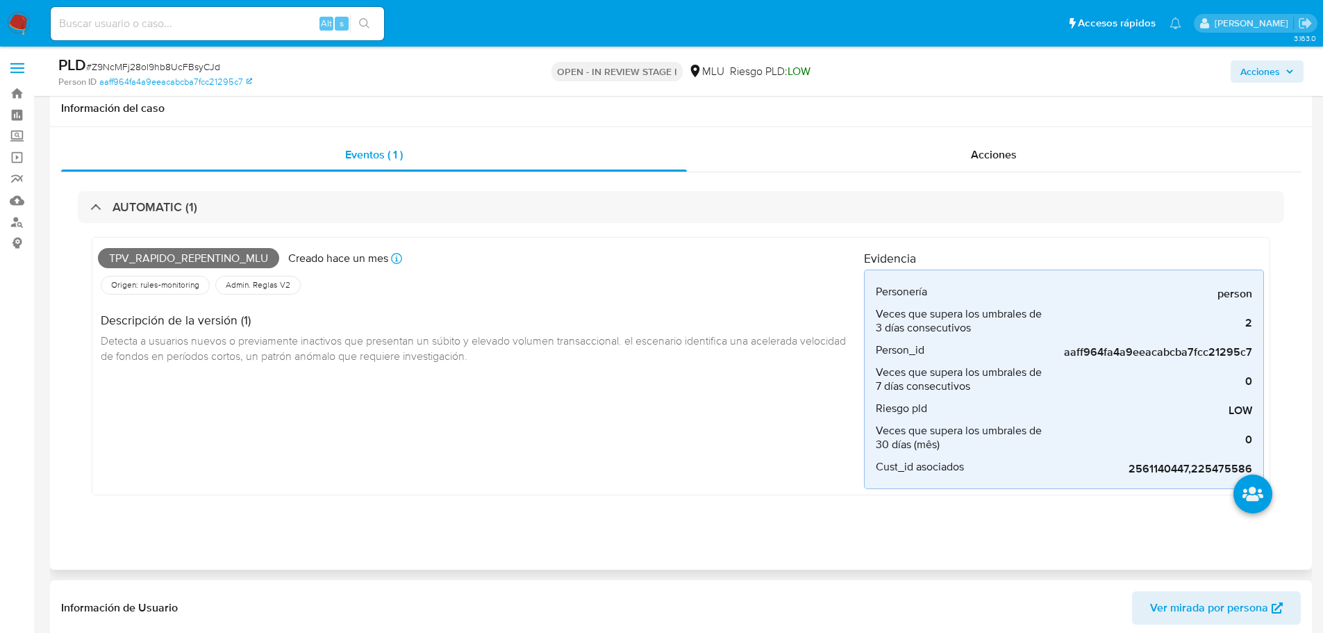
scroll to position [417, 0]
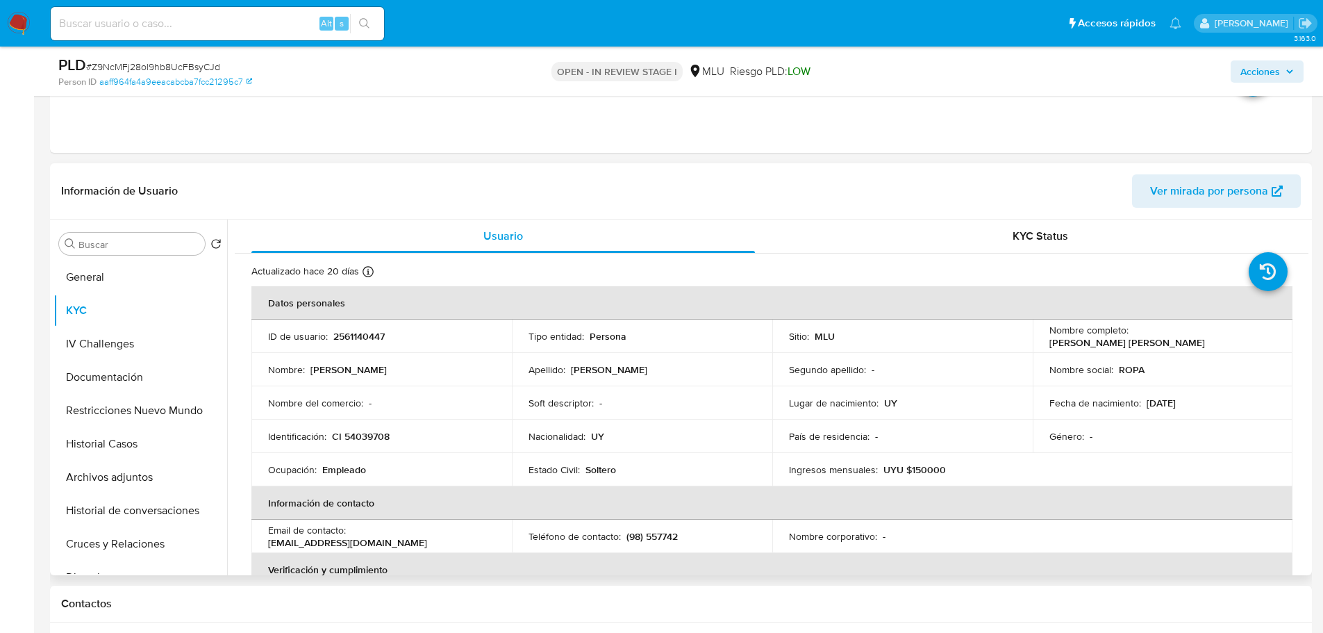
drag, startPoint x: 1128, startPoint y: 339, endPoint x: 1265, endPoint y: 340, distance: 136.8
click at [1265, 340] on div "Nombre completo : Angela Belen Leon Villarreal" at bounding box center [1162, 336] width 227 height 25
copy div "Angela Belen Leon Villarreal"
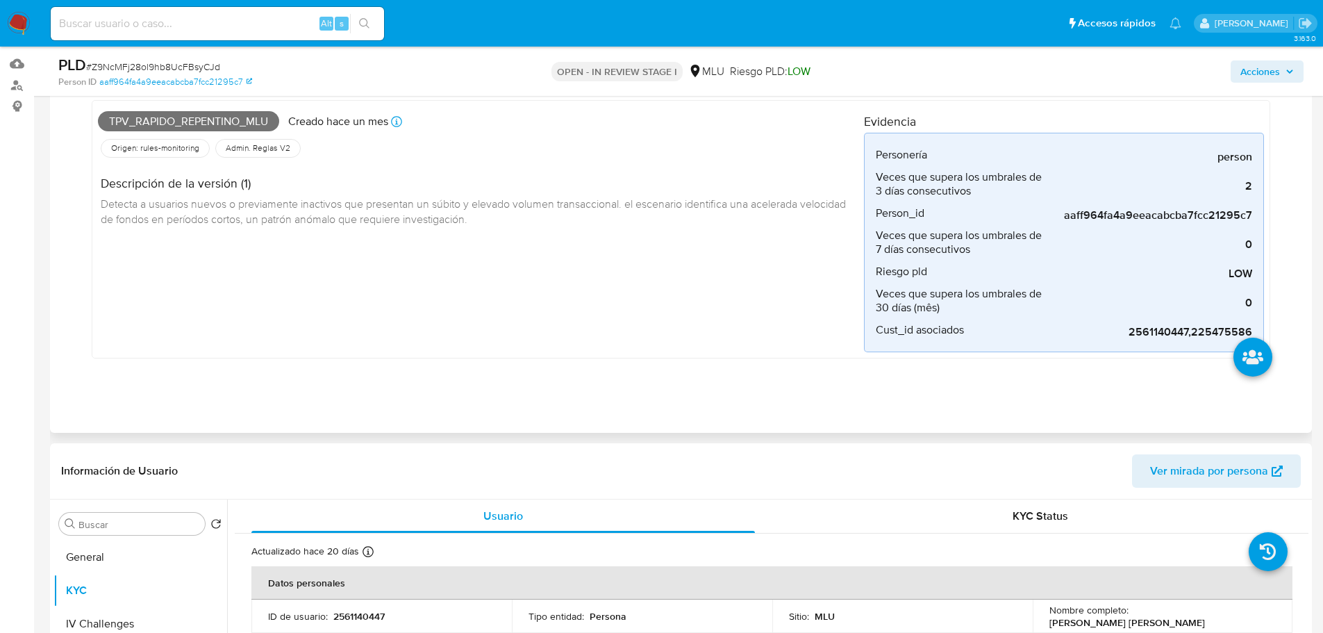
scroll to position [0, 0]
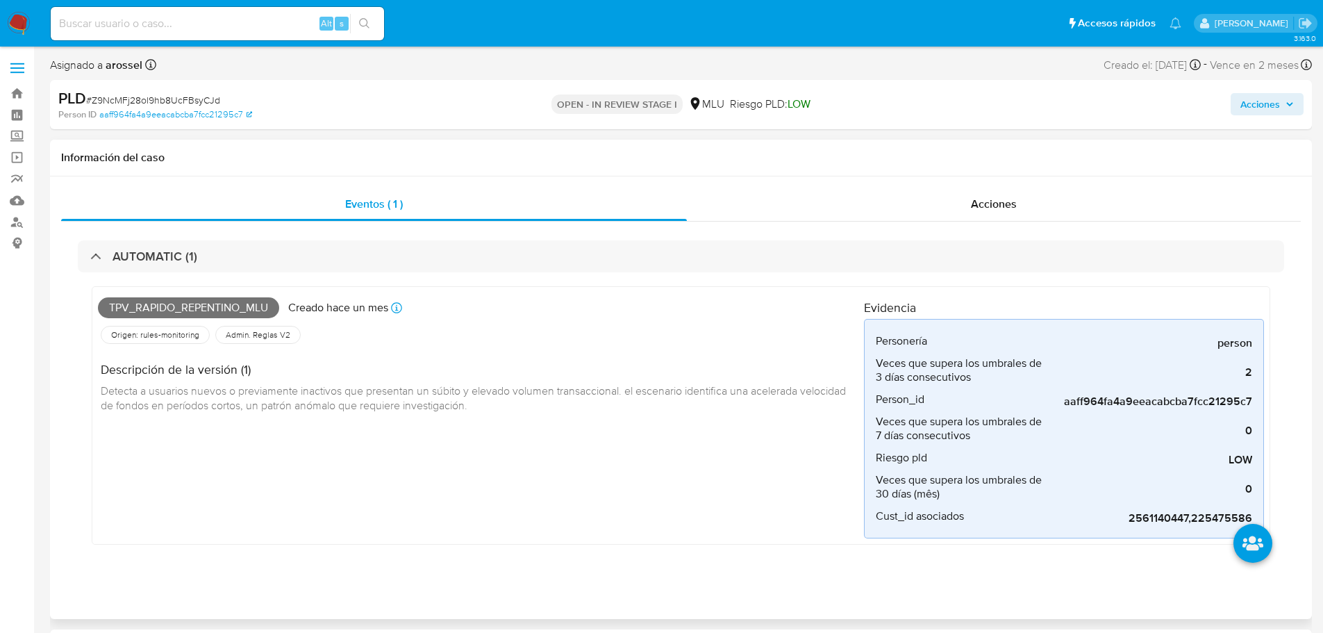
click at [224, 306] on span "Tpv_rapido_repentino_mlu" at bounding box center [188, 307] width 181 height 21
copy span "Tpv_rapido_repentino_mlu"
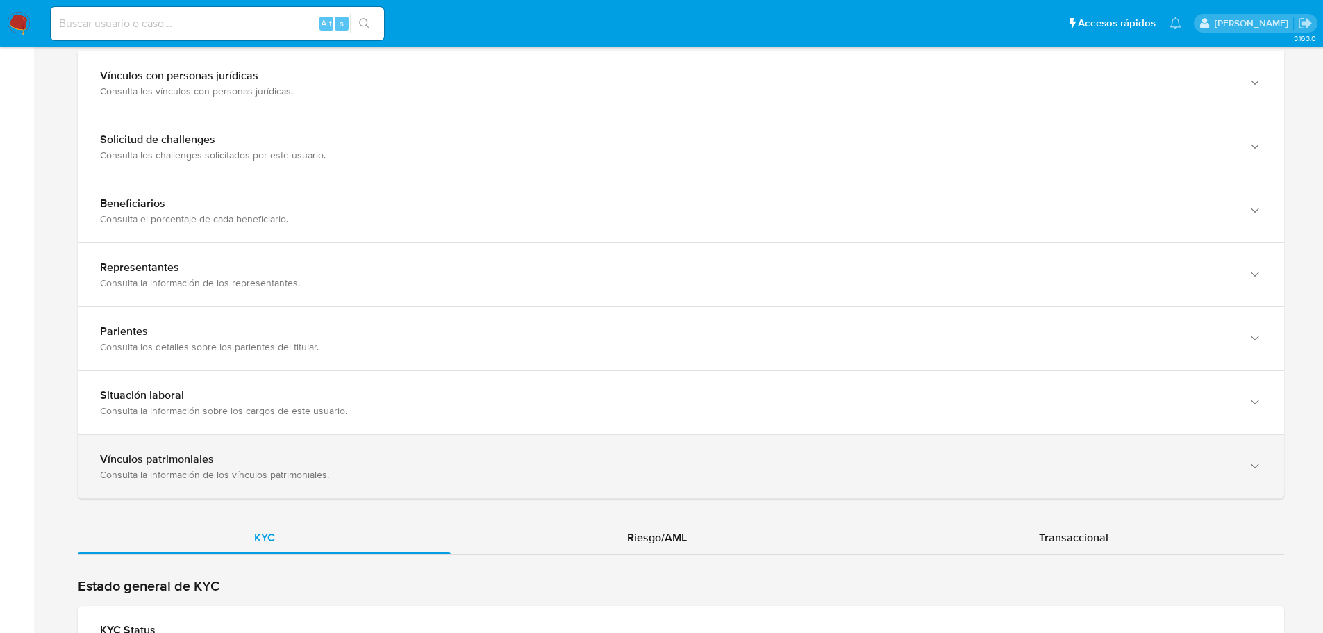
scroll to position [723, 0]
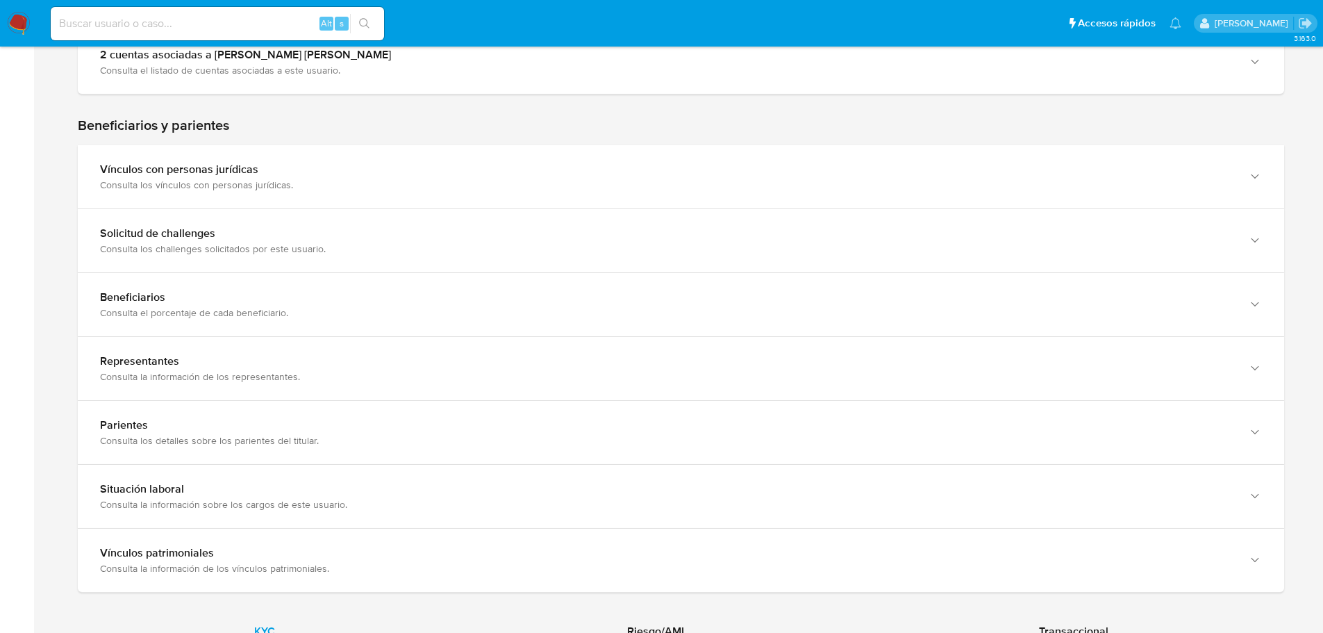
click at [240, 20] on input at bounding box center [217, 24] width 333 height 18
paste input "UKPI40UckM1MOrD6GlTThVmU"
type input "UKPI40UckM1MOrD6GlTThVmU"
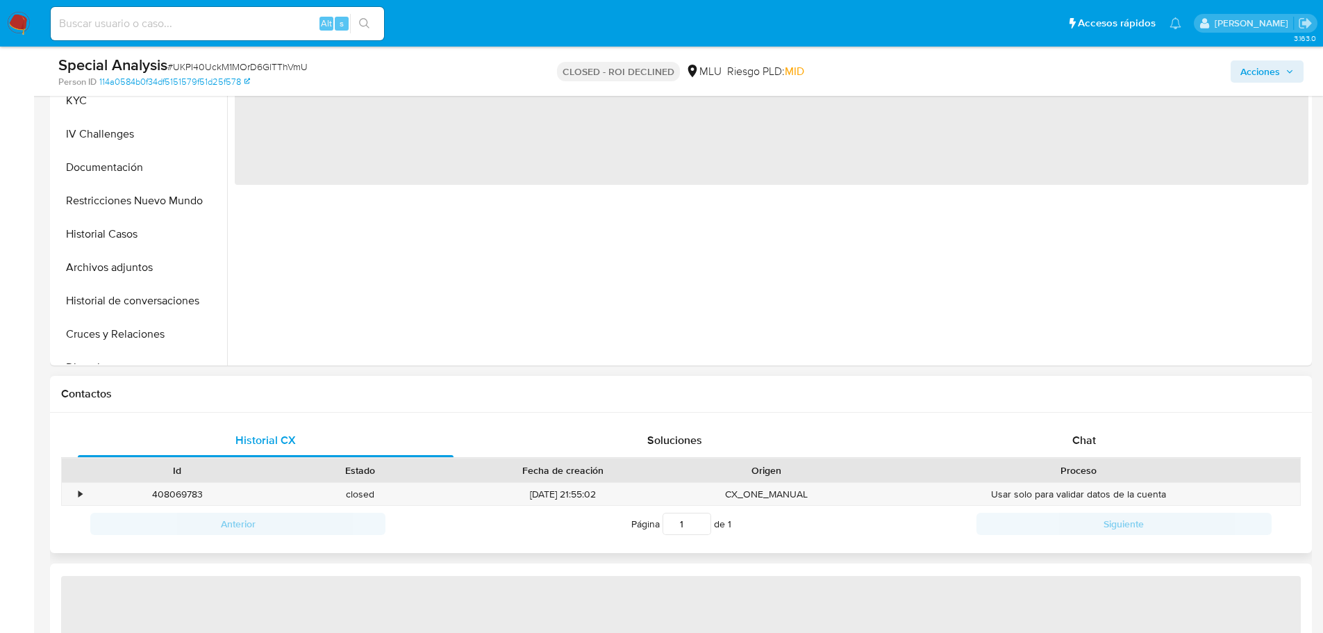
select select "10"
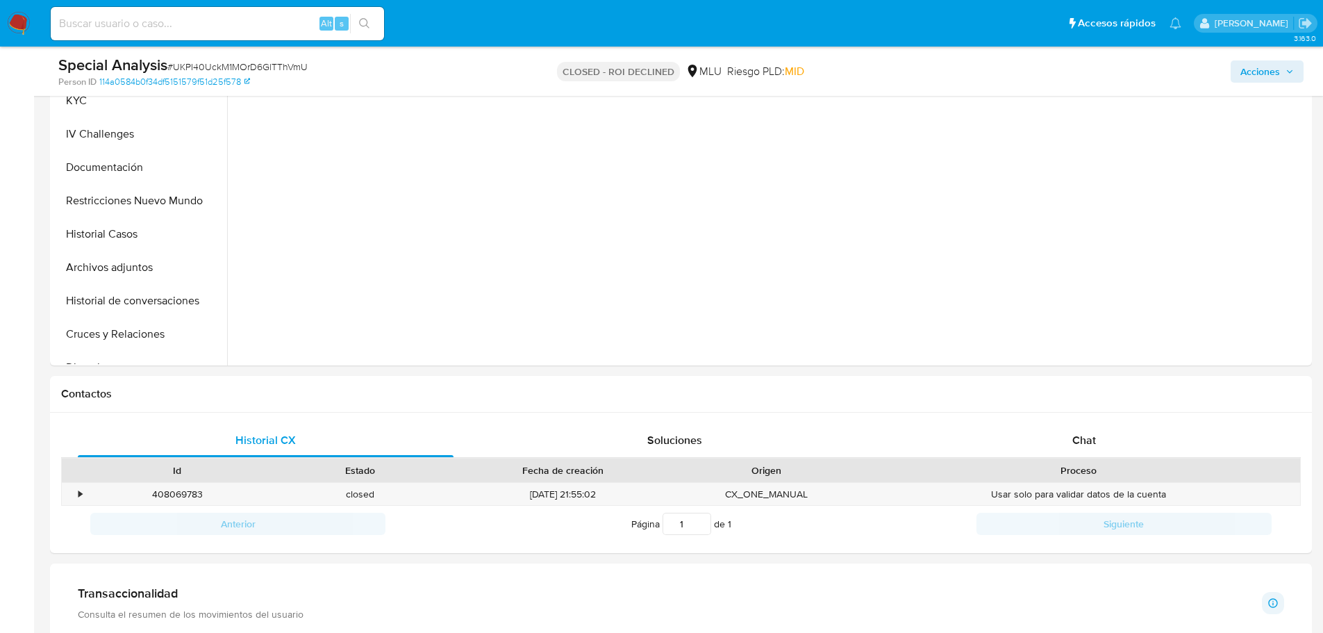
scroll to position [694, 0]
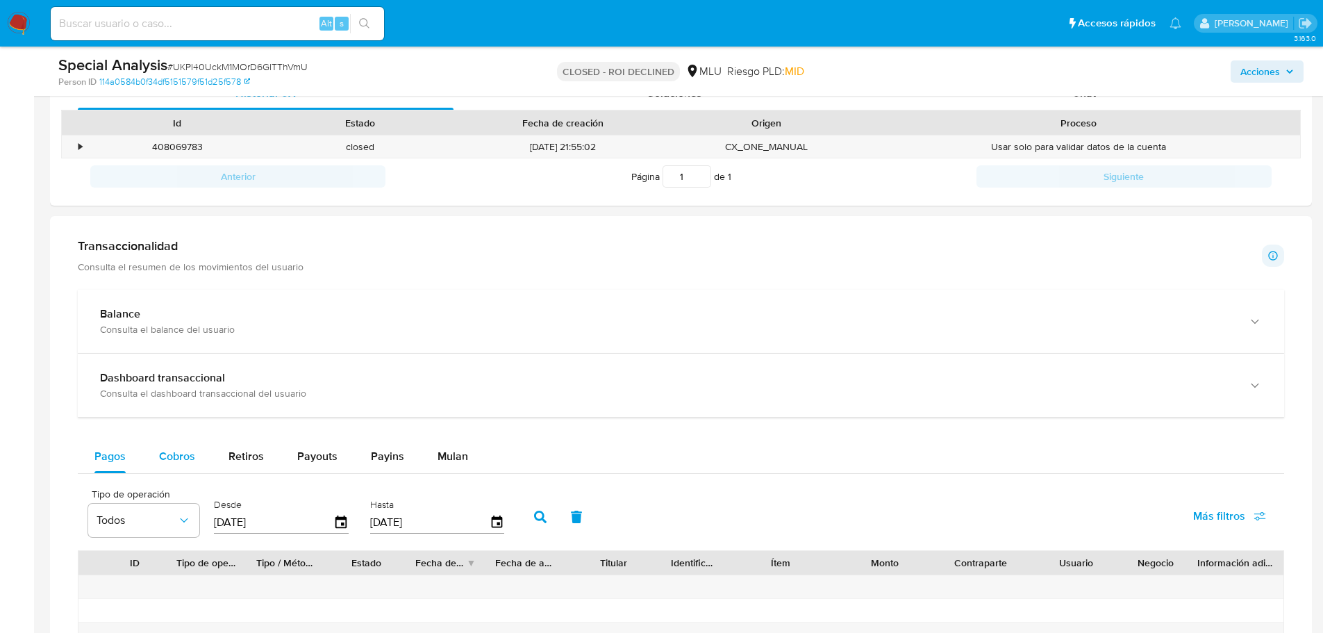
click at [178, 471] on div "Cobros" at bounding box center [177, 456] width 36 height 33
select select "10"
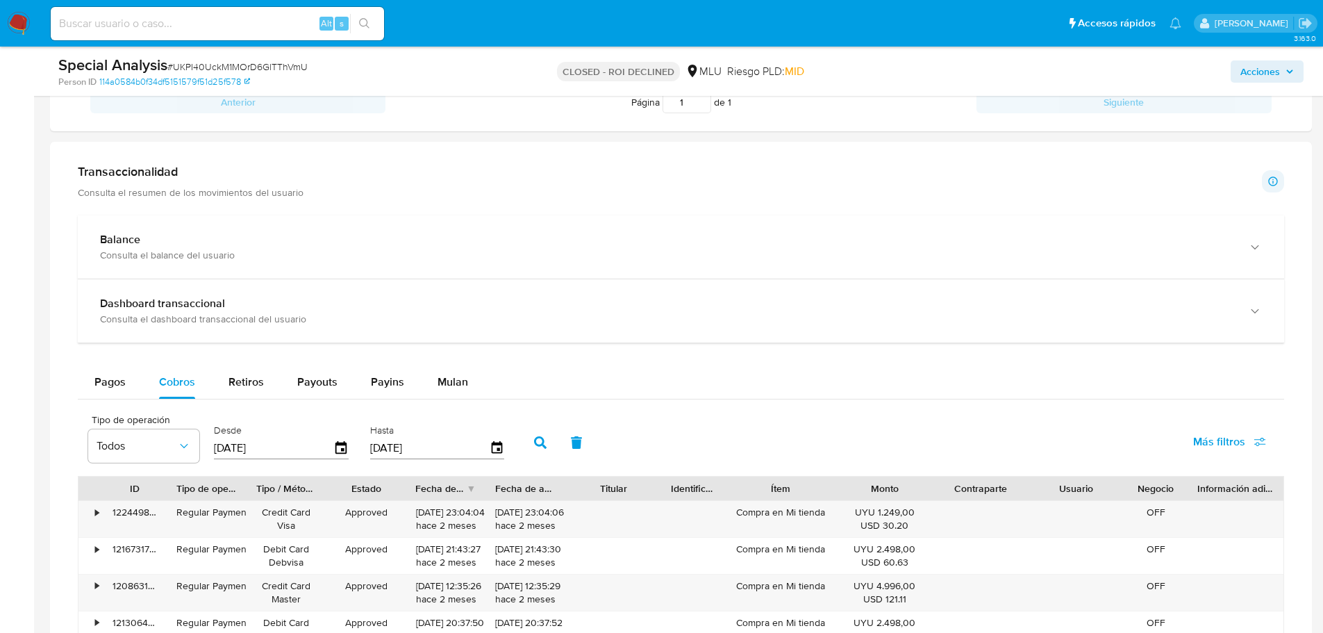
scroll to position [556, 0]
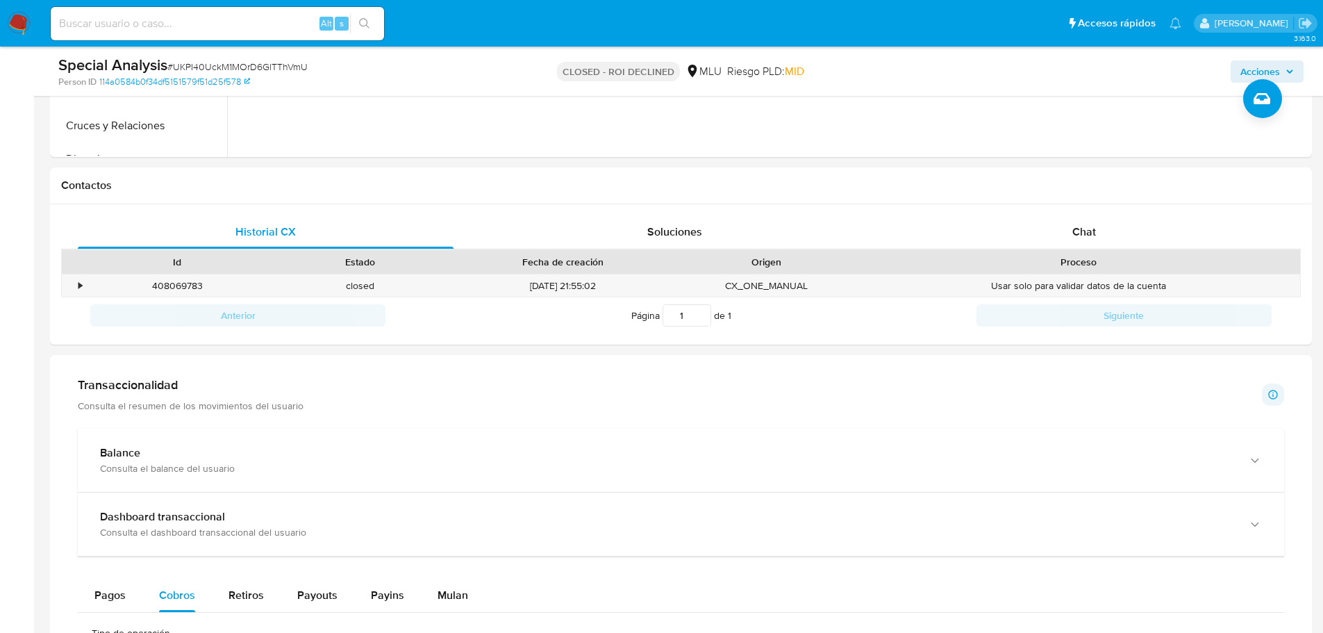
click at [770, 383] on div "Transaccionalidad Consulta el resumen de los movimientos del usuario Informació…" at bounding box center [681, 394] width 1206 height 35
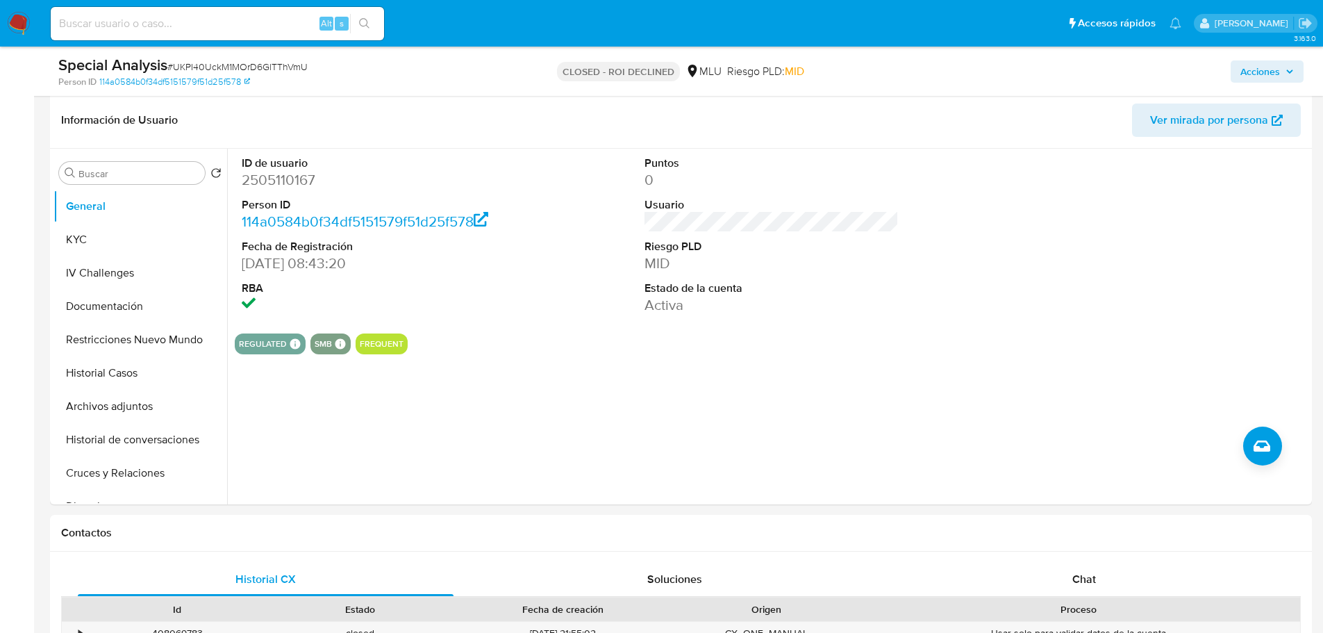
scroll to position [0, 0]
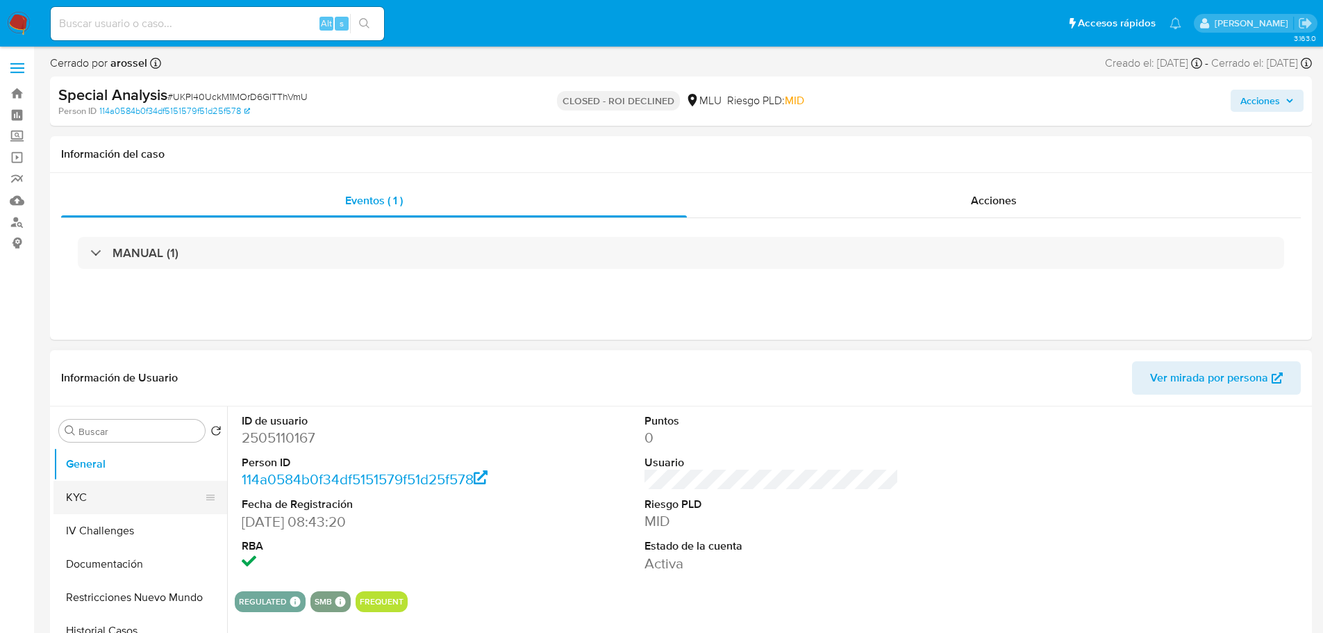
click at [101, 501] on button "KYC" at bounding box center [134, 497] width 162 height 33
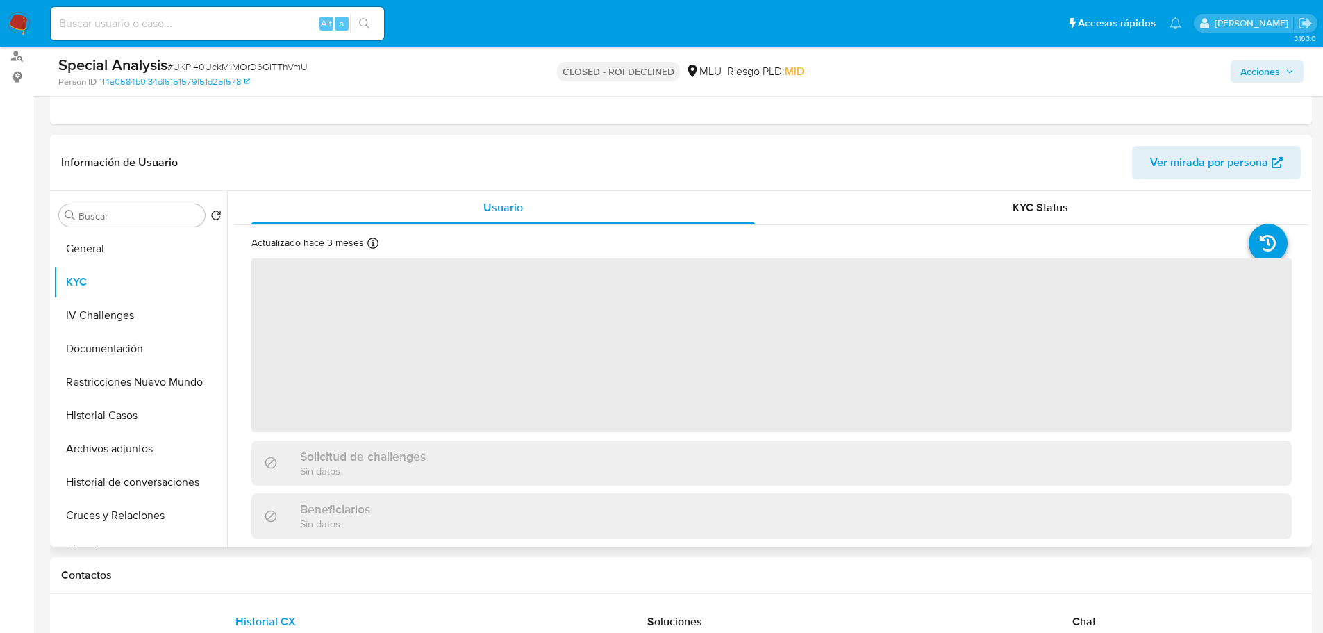
scroll to position [278, 0]
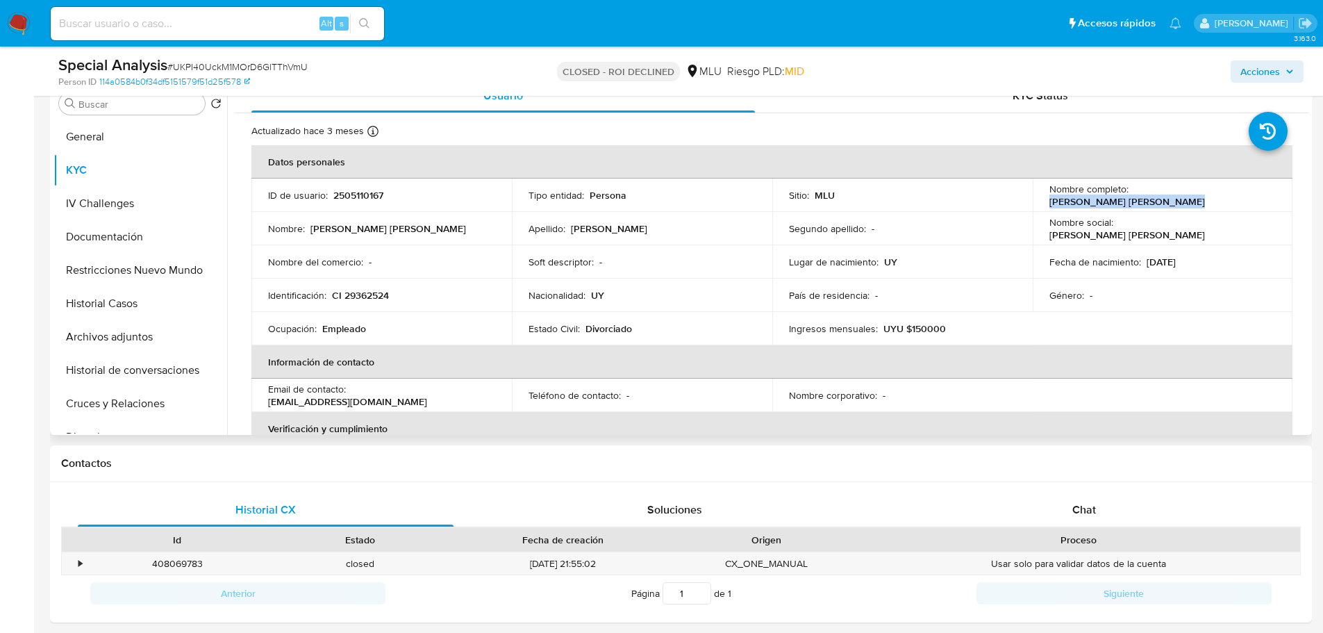
drag, startPoint x: 1132, startPoint y: 194, endPoint x: 1256, endPoint y: 197, distance: 124.4
click at [1205, 197] on p "Sandra Isabel Gonzalez Borba" at bounding box center [1127, 201] width 156 height 12
click at [1132, 206] on td "Nombre completo : Sandra Isabel Gonzalez Borba" at bounding box center [1163, 194] width 260 height 33
drag, startPoint x: 1130, startPoint y: 194, endPoint x: 1260, endPoint y: 195, distance: 129.9
click at [1260, 195] on div "Nombre completo : Sandra Isabel Gonzalez Borba" at bounding box center [1162, 195] width 227 height 25
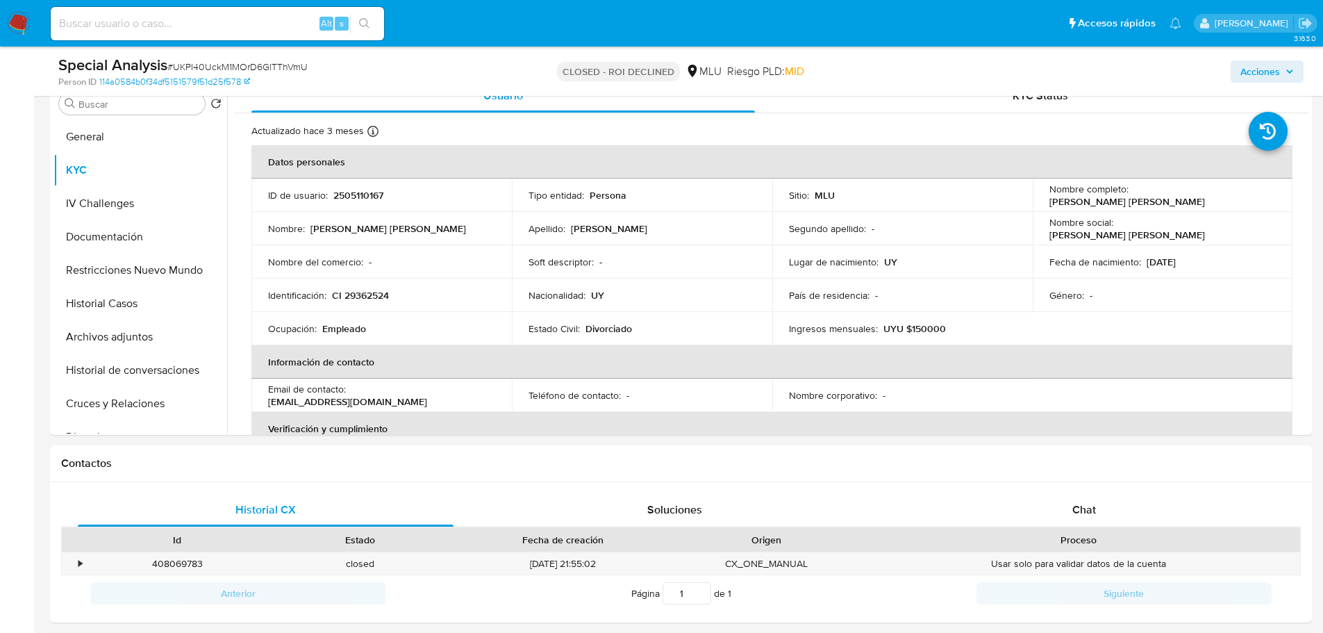
copy p "Sandra Isabel Gonzalez Borba"
click at [372, 293] on p "CI 29362524" at bounding box center [360, 295] width 57 height 12
copy p "29362524"
click at [112, 306] on button "Historial Casos" at bounding box center [134, 303] width 162 height 33
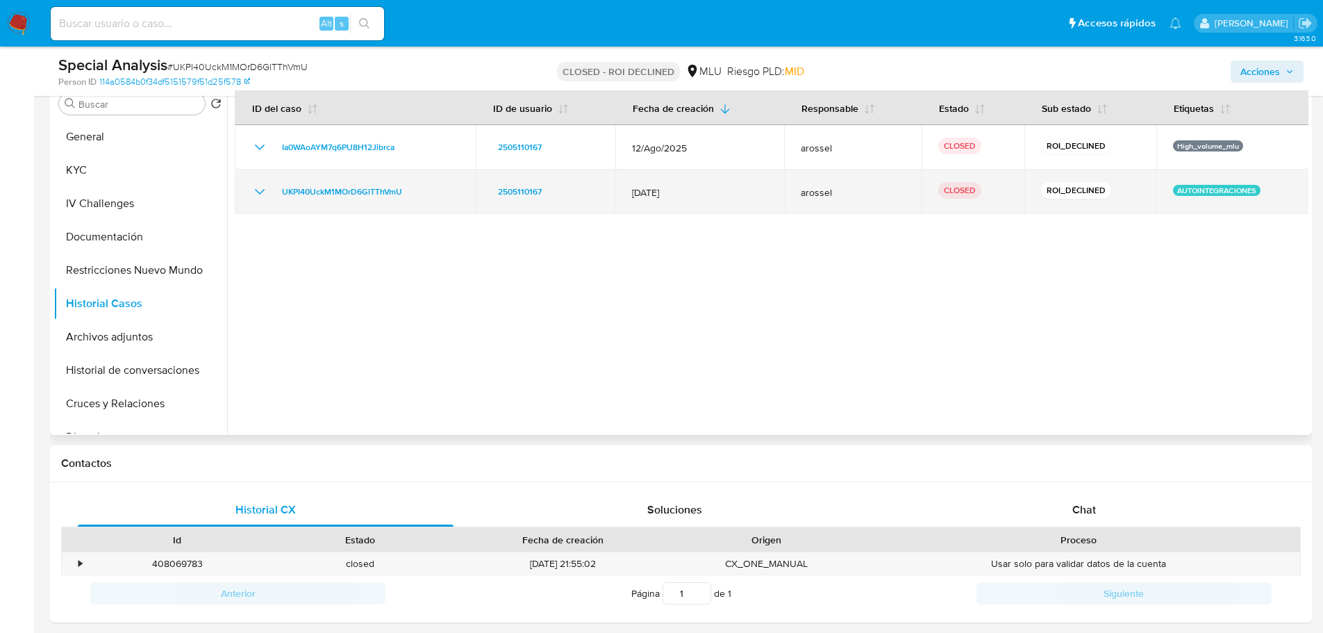
click at [258, 195] on icon "Mostrar/Ocultar" at bounding box center [259, 191] width 17 height 17
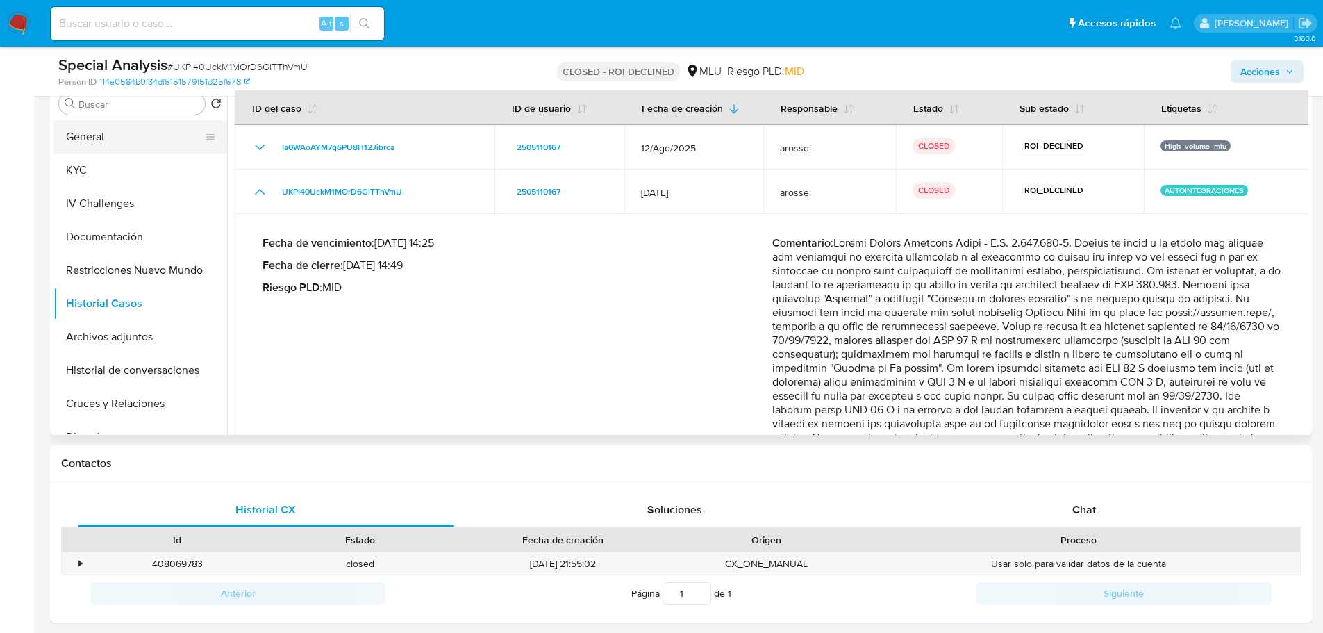
click at [137, 132] on button "General" at bounding box center [134, 136] width 162 height 33
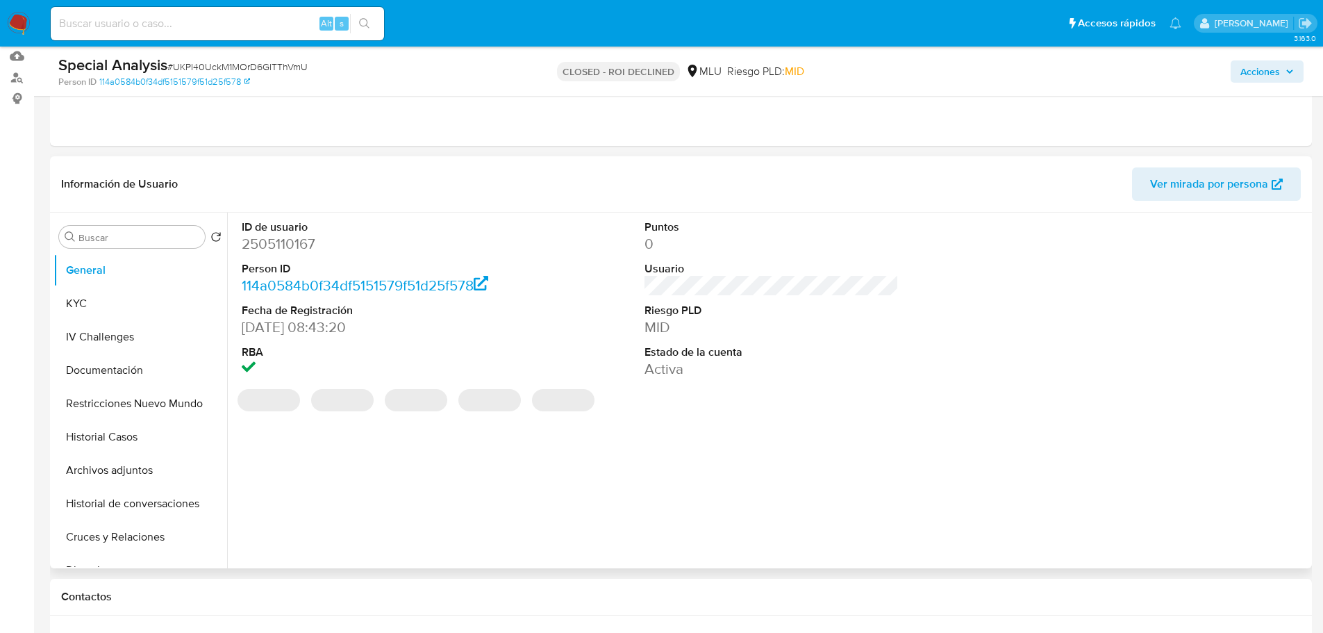
scroll to position [139, 0]
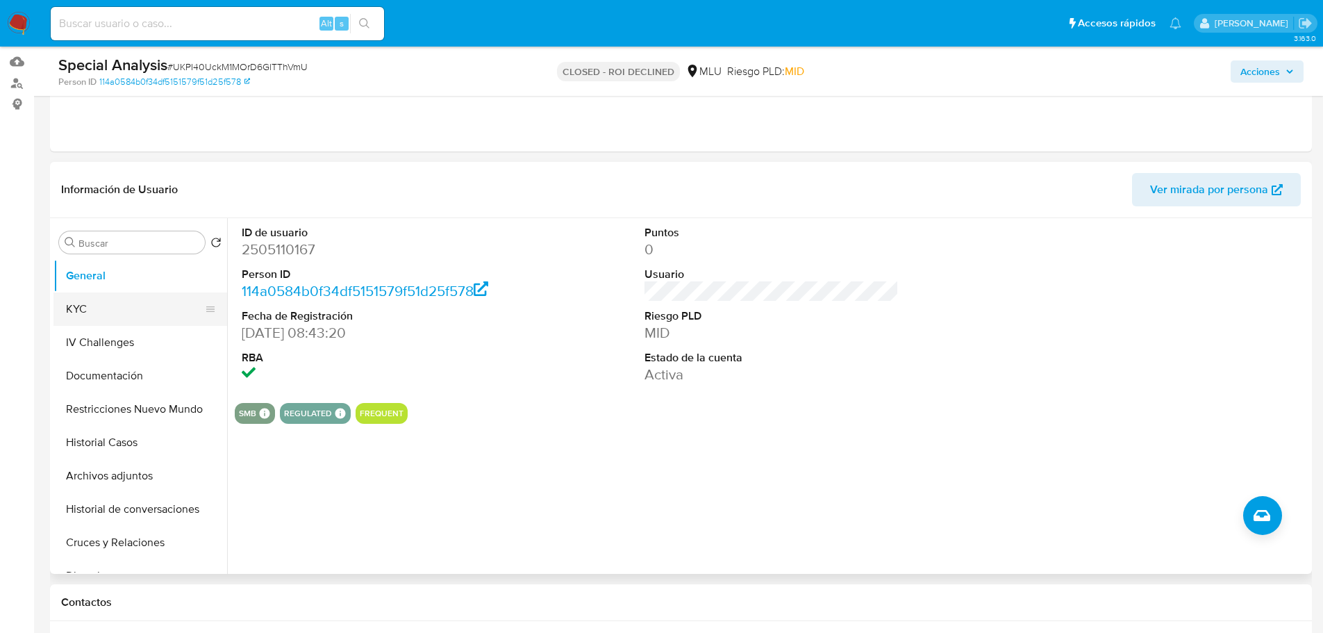
click at [140, 311] on button "KYC" at bounding box center [134, 308] width 162 height 33
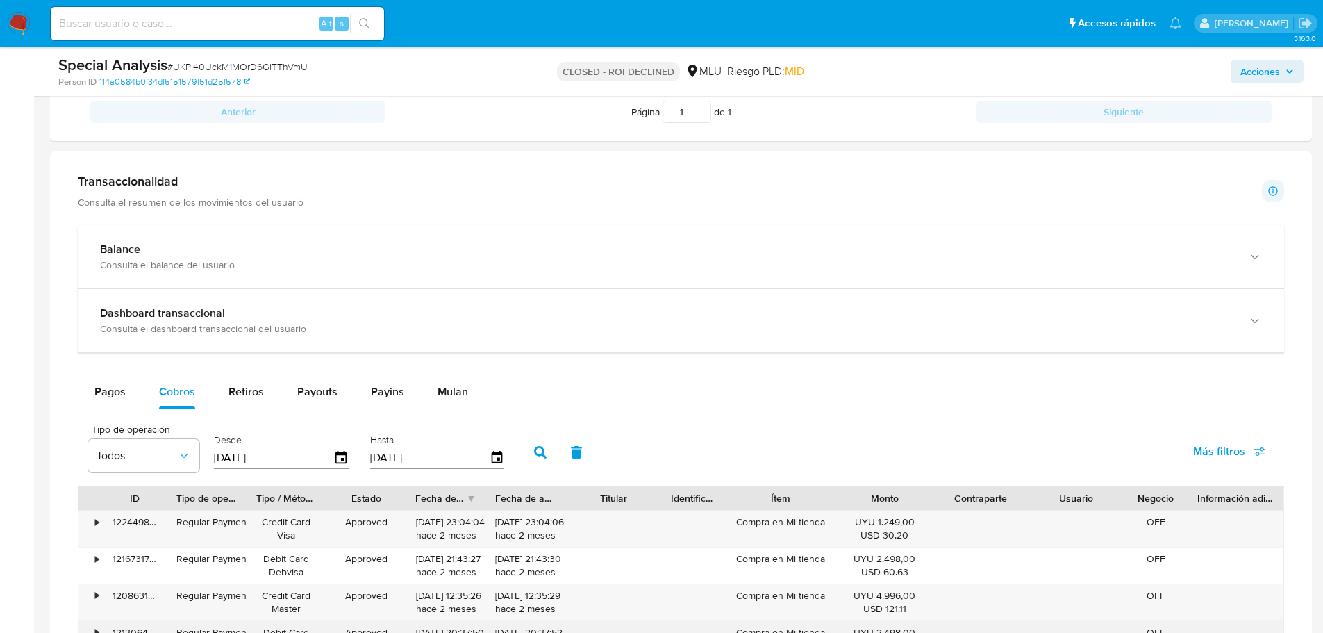
scroll to position [972, 0]
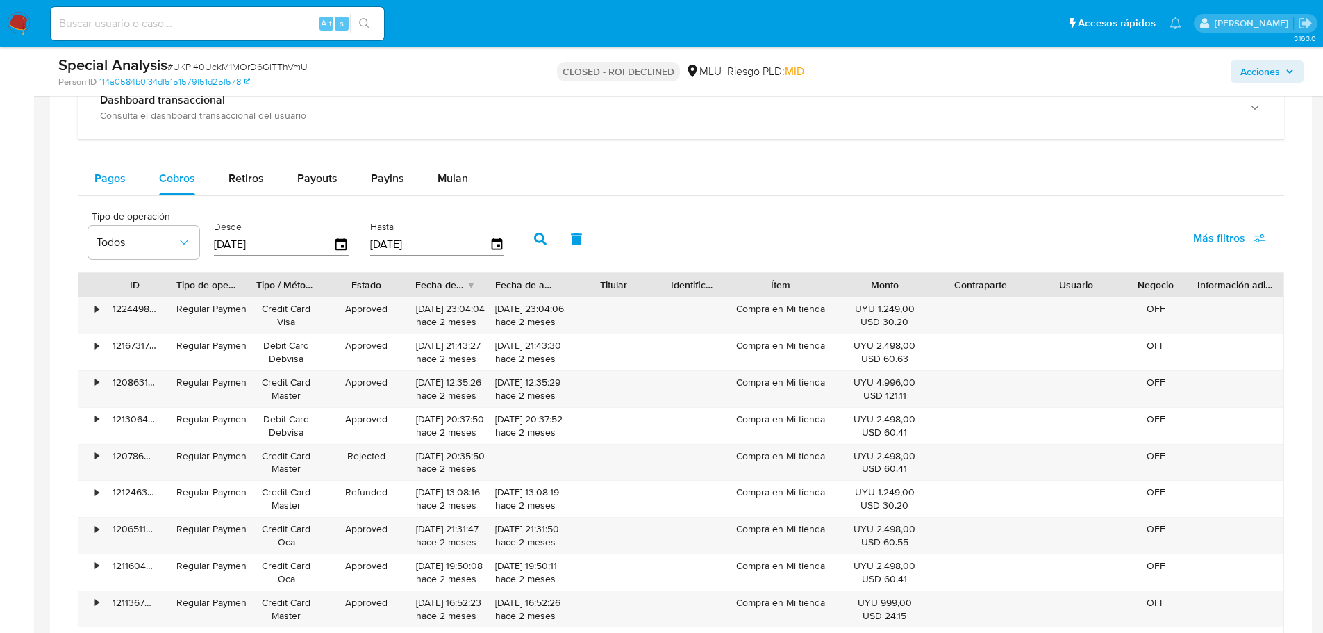
click at [128, 176] on button "Pagos" at bounding box center [110, 178] width 65 height 33
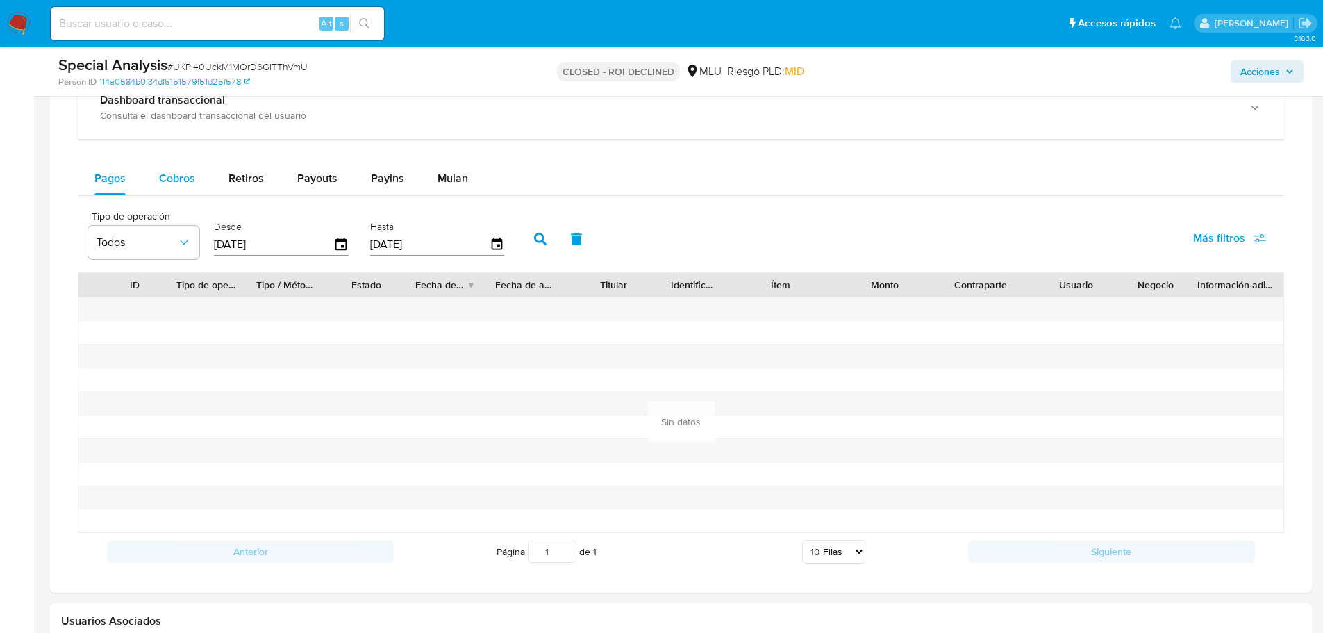
click at [170, 181] on span "Cobros" at bounding box center [177, 178] width 36 height 16
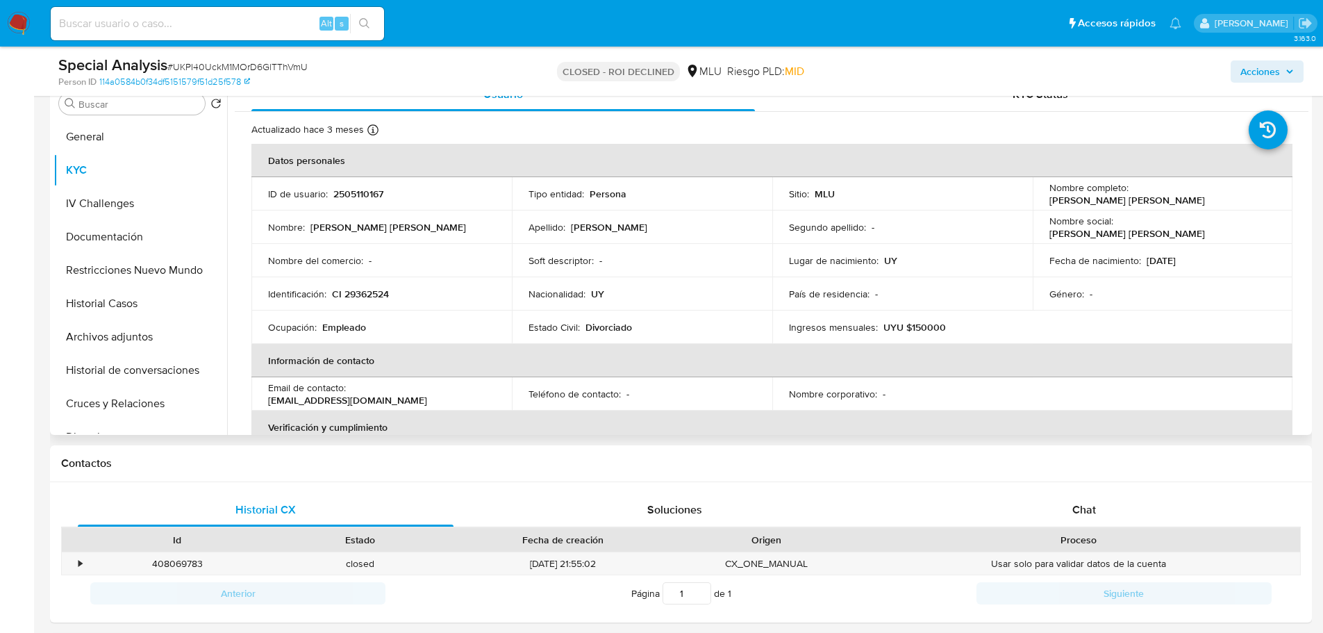
scroll to position [0, 0]
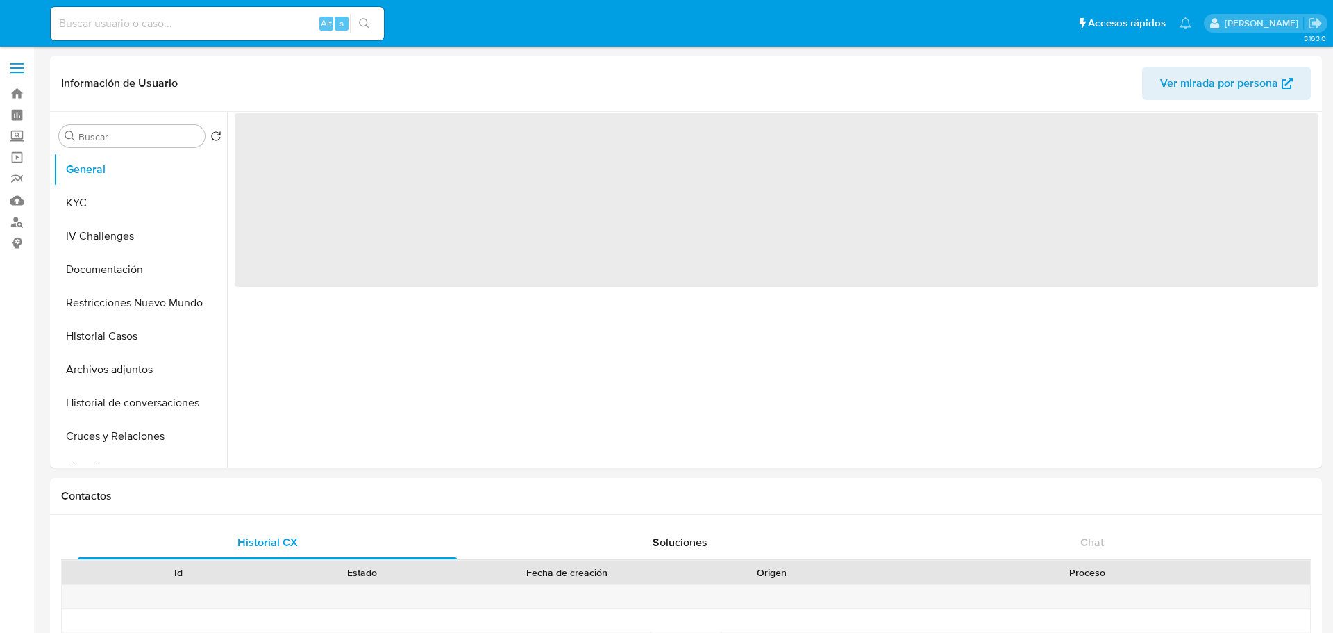
select select "10"
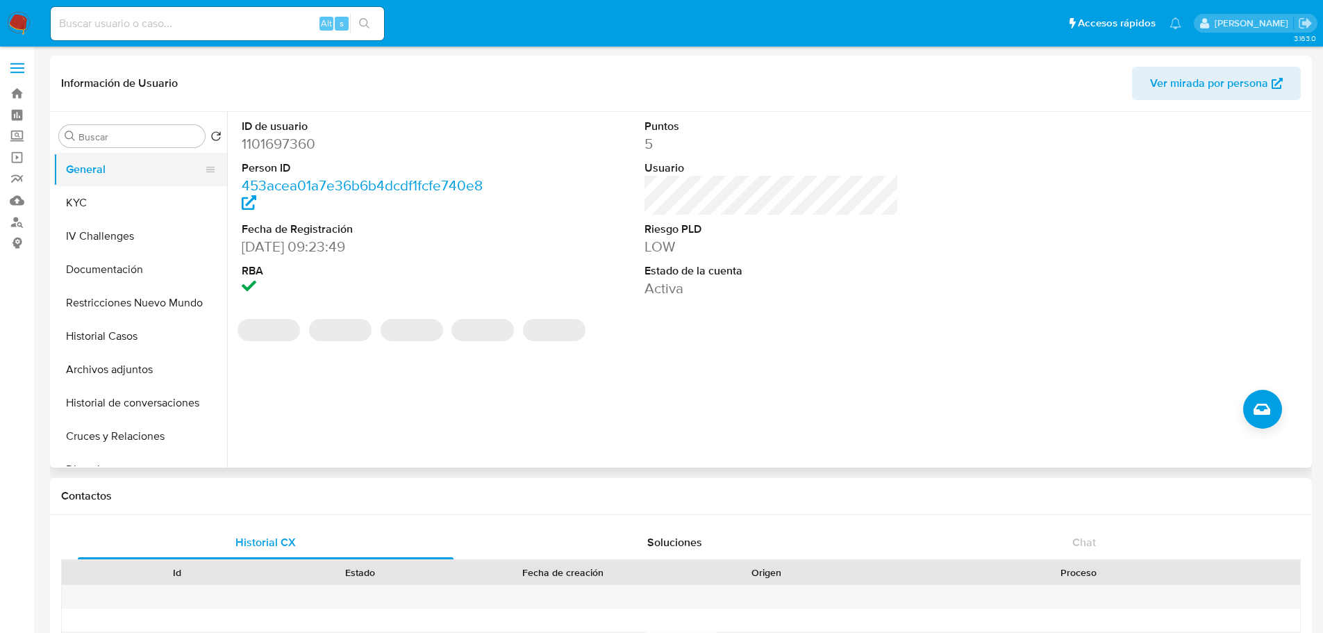
click at [101, 181] on button "General" at bounding box center [134, 169] width 162 height 33
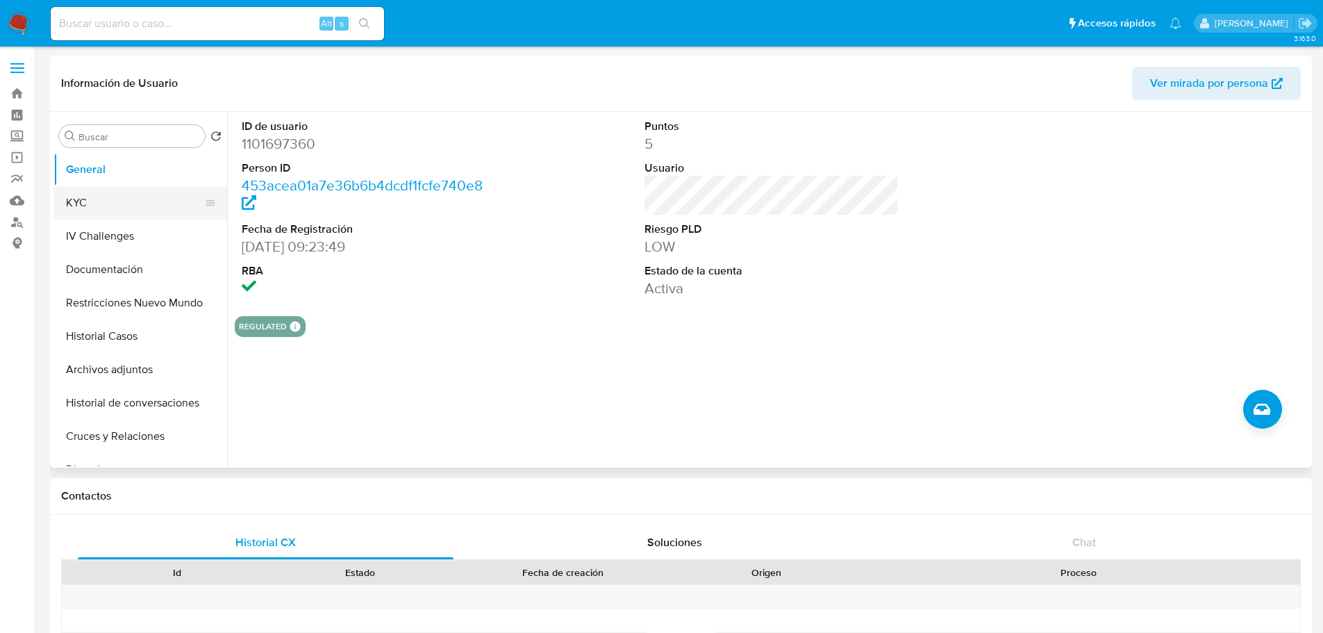
click at [126, 201] on button "KYC" at bounding box center [134, 202] width 162 height 33
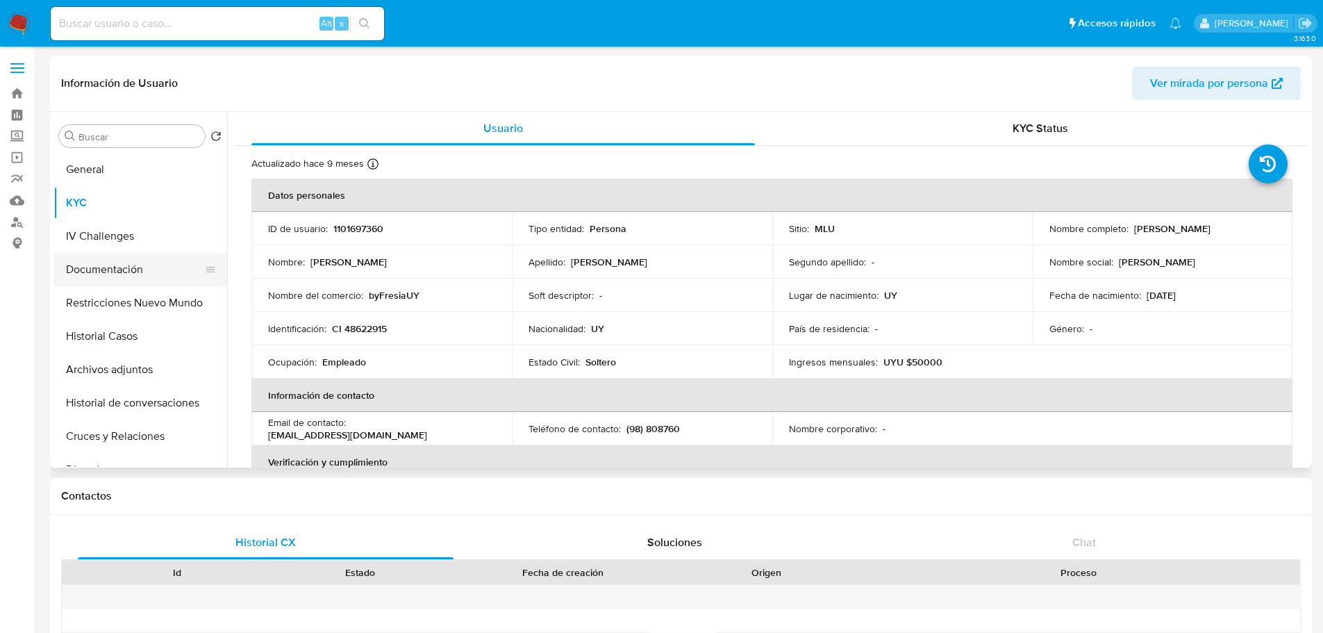
click at [115, 283] on button "Documentación" at bounding box center [134, 269] width 162 height 33
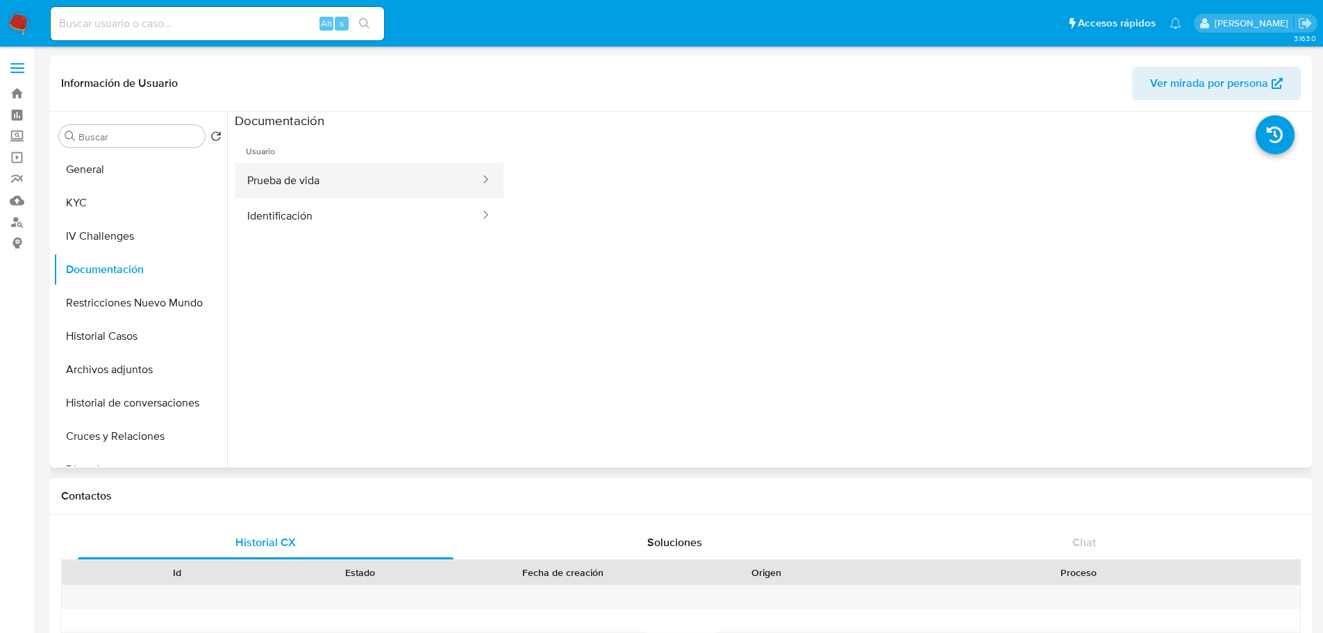
click at [324, 181] on button "Prueba de vida" at bounding box center [358, 179] width 247 height 35
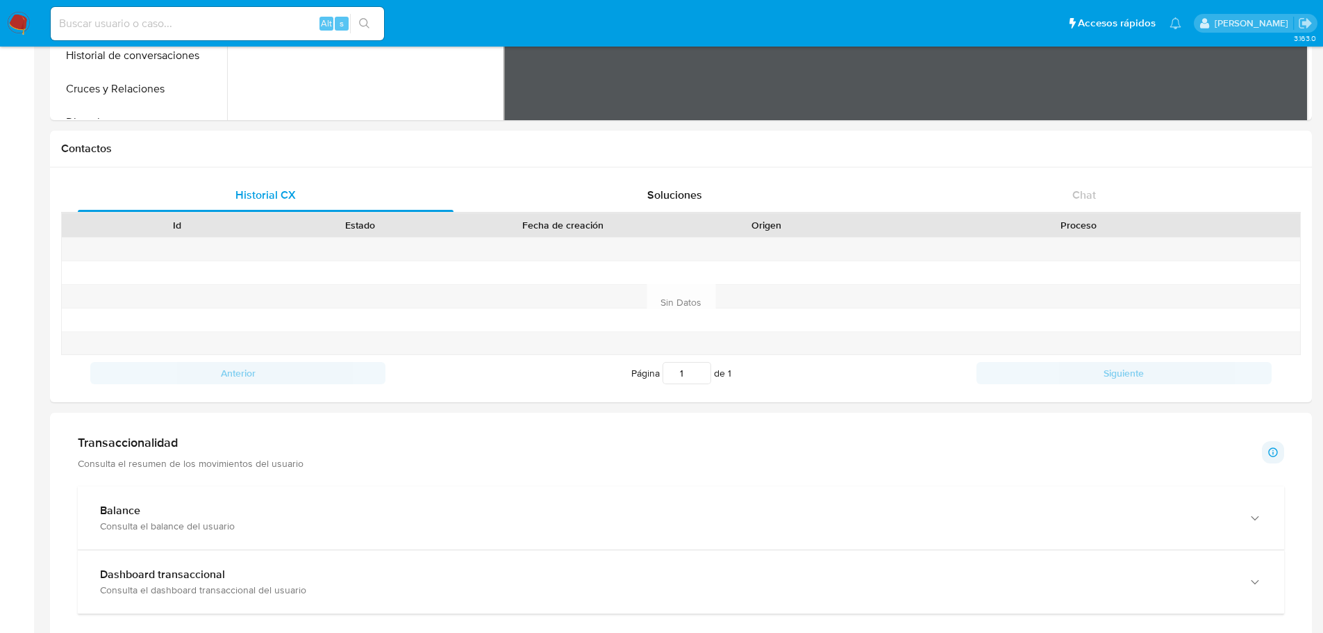
scroll to position [764, 0]
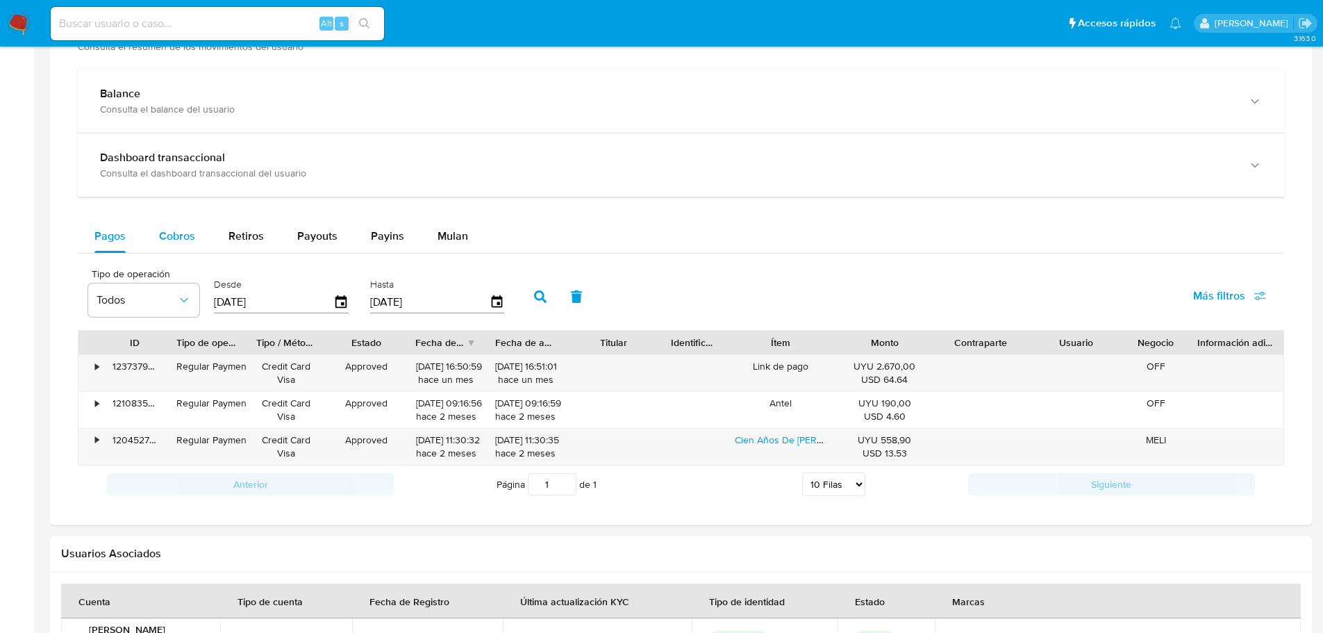
click at [176, 232] on span "Cobros" at bounding box center [177, 236] width 36 height 16
select select "10"
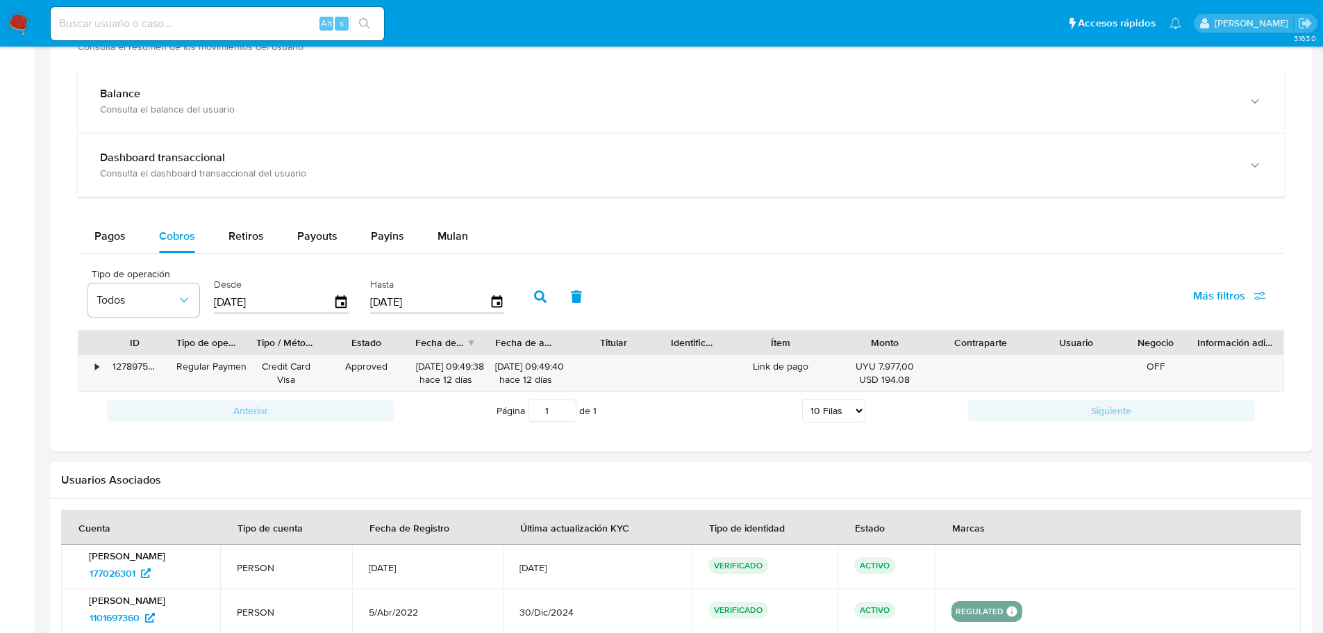
click at [1023, 341] on div at bounding box center [1027, 343] width 25 height 24
drag, startPoint x: 1033, startPoint y: 341, endPoint x: 1060, endPoint y: 340, distance: 27.8
click at [1060, 341] on div "ID Tipo de operación Tipo / Método Estado Fecha de creación Fecha de aprobación…" at bounding box center [680, 343] width 1205 height 24
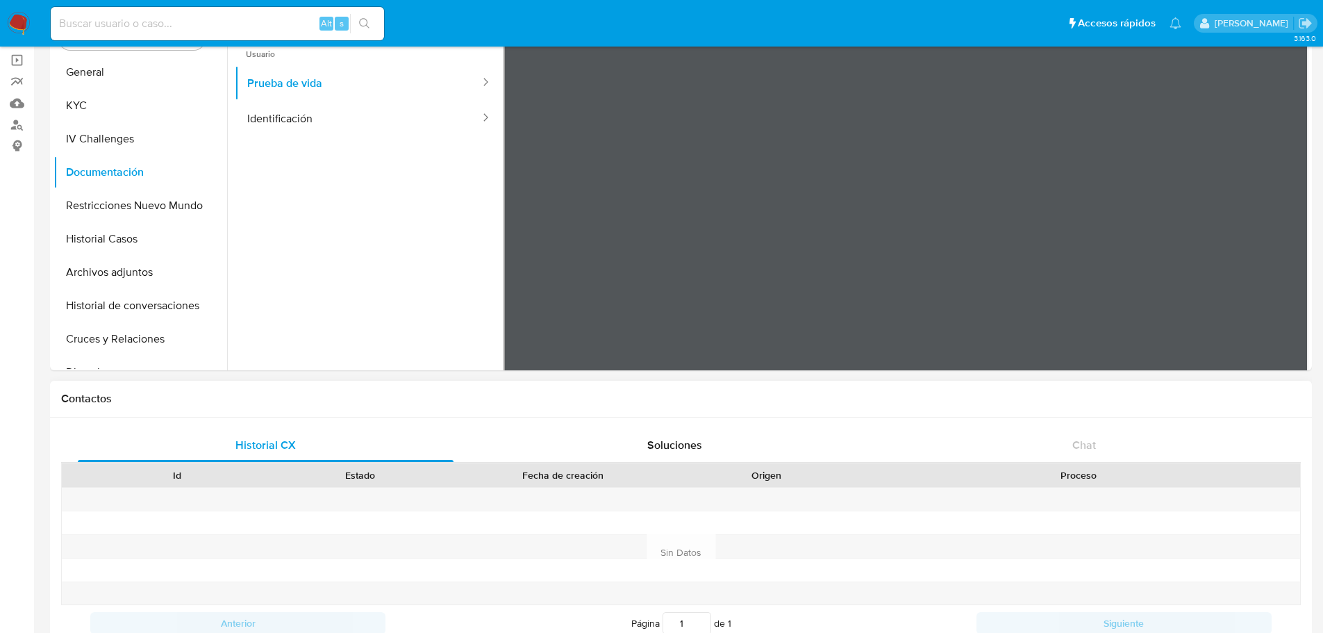
scroll to position [0, 0]
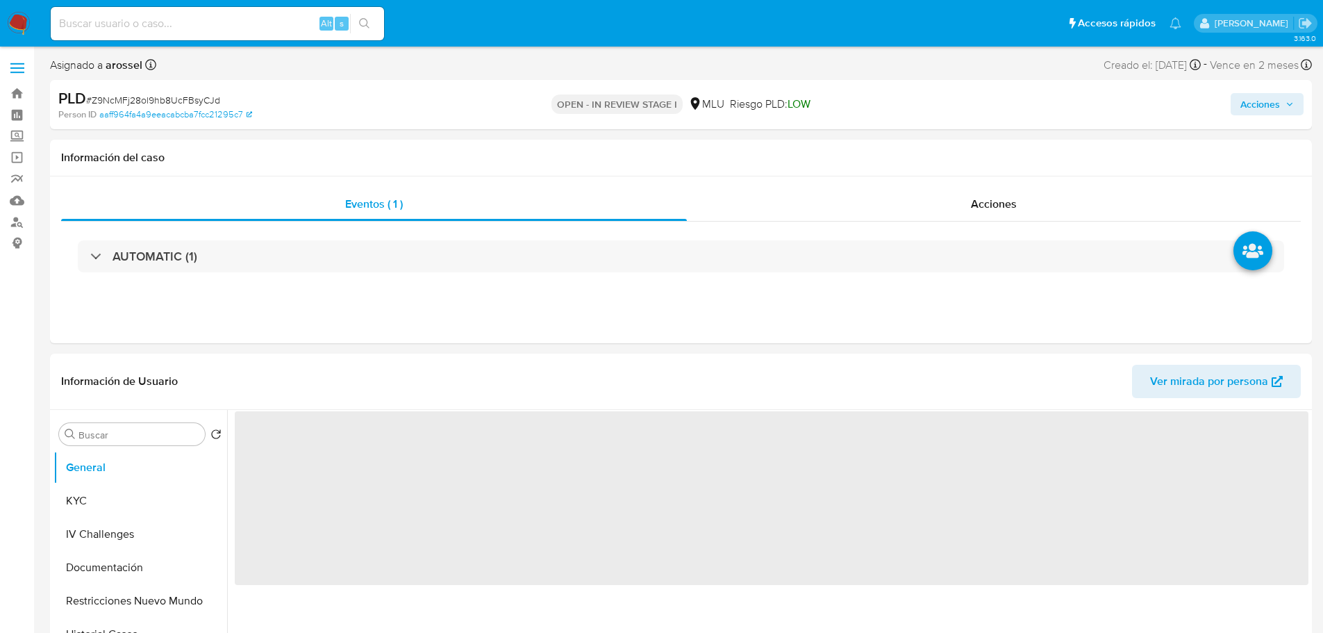
select select "10"
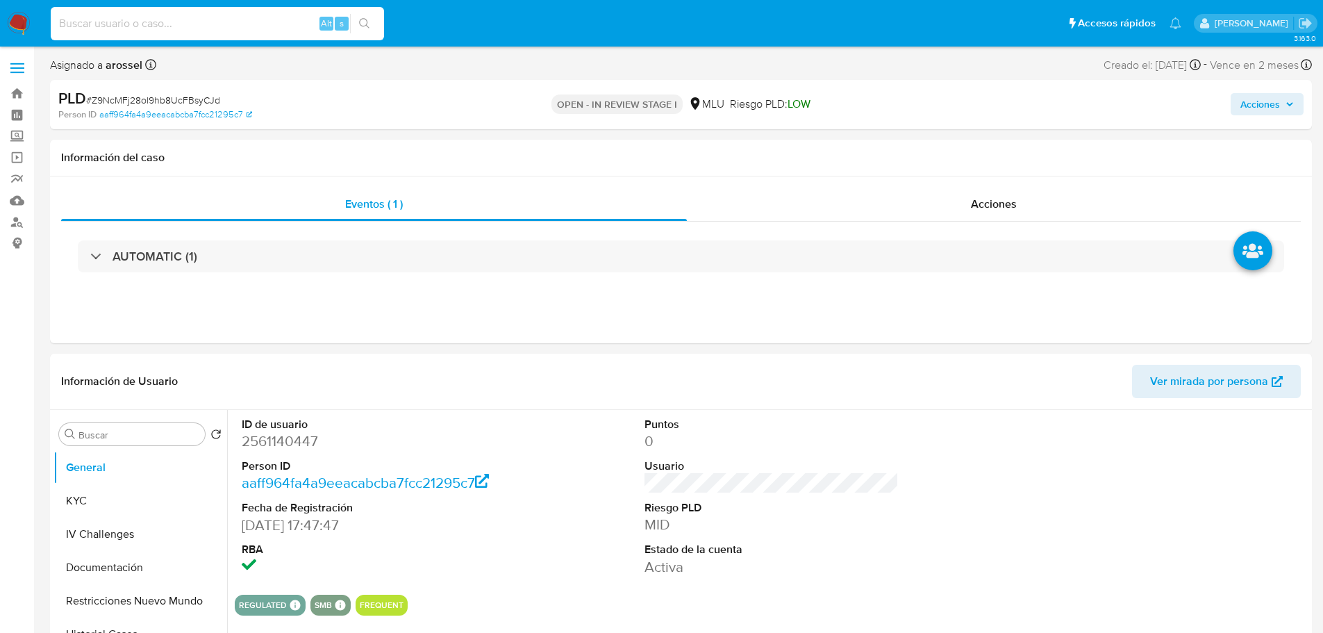
click at [206, 31] on input at bounding box center [217, 24] width 333 height 18
paste input "2505110167"
type input "2505110167"
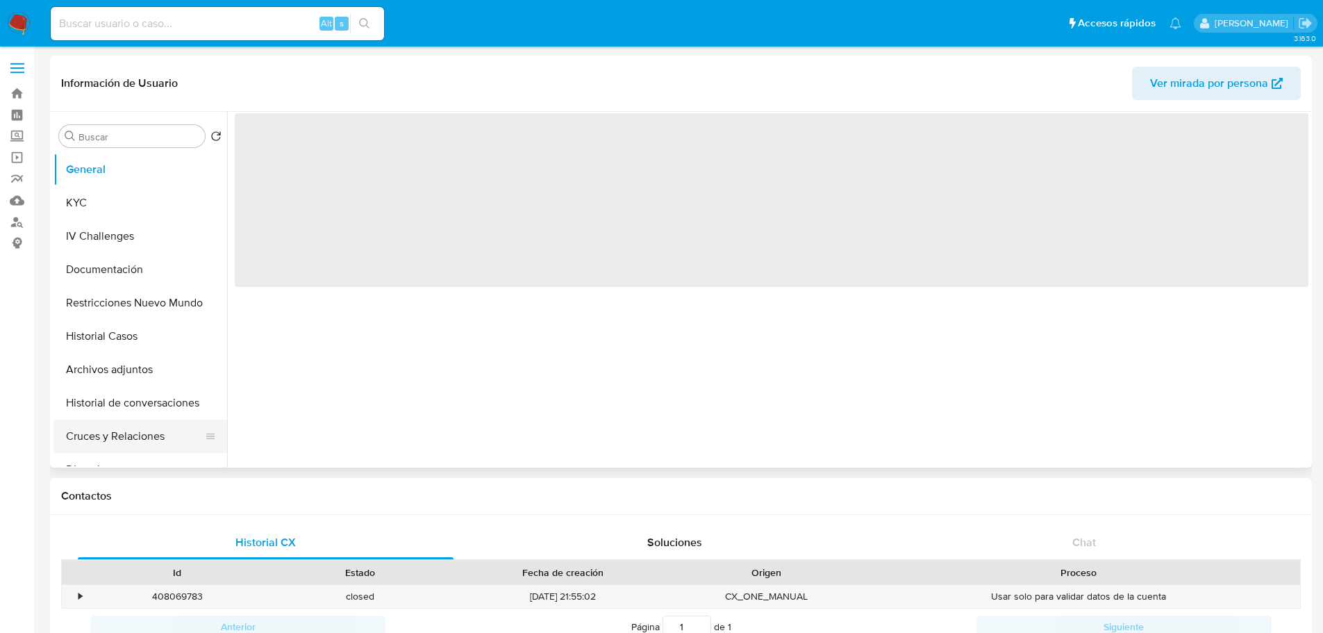
click at [164, 437] on button "Cruces y Relaciones" at bounding box center [134, 435] width 162 height 33
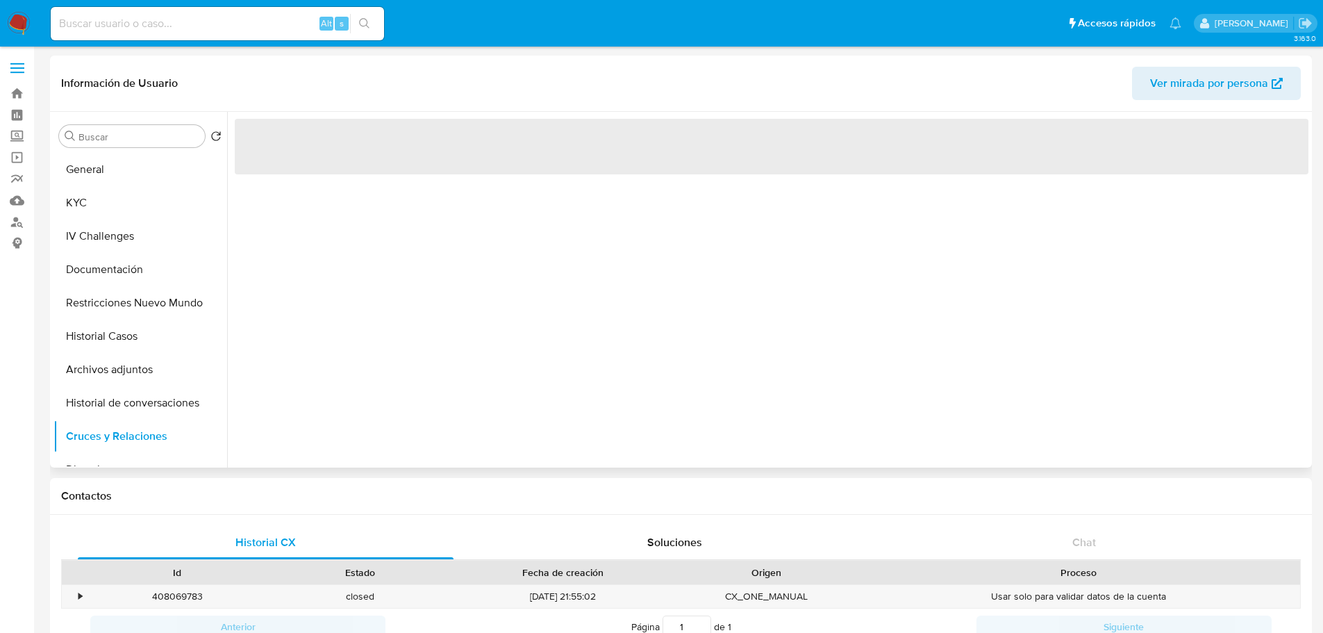
select select "10"
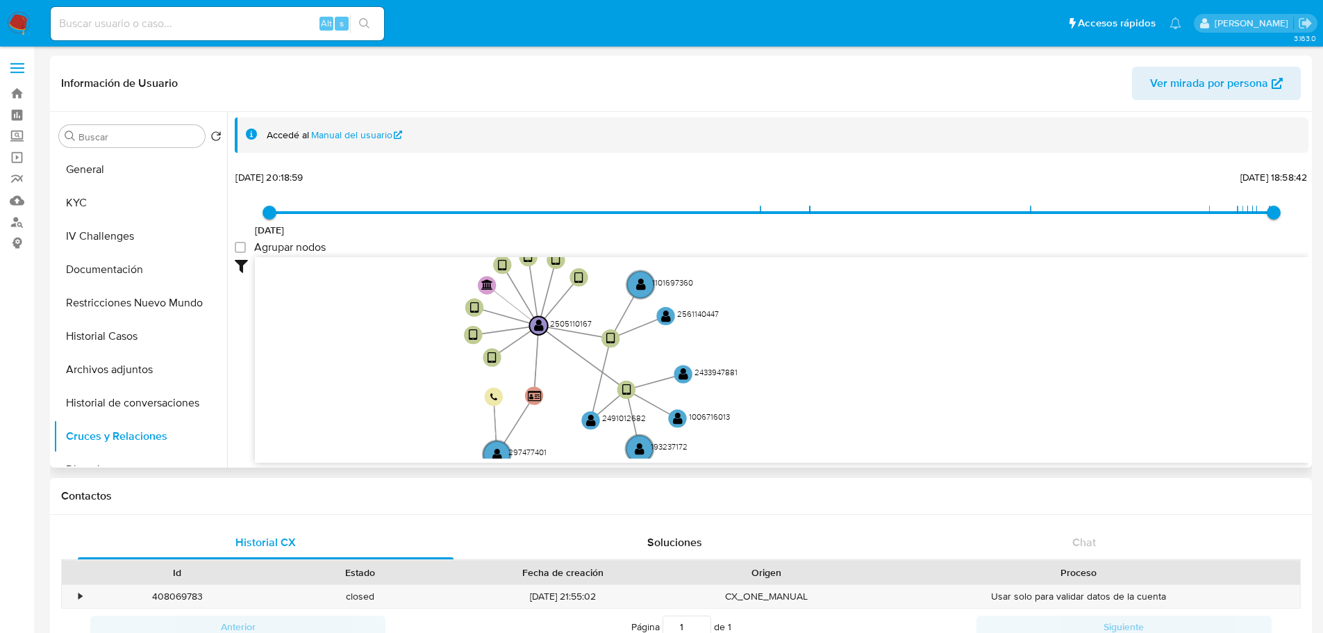
drag, startPoint x: 477, startPoint y: 342, endPoint x: 346, endPoint y: 343, distance: 131.3
click at [346, 343] on icon "device-68557b5bcd35c81ec825034c  device-685558da2d6279358355c509  device-6855…" at bounding box center [781, 357] width 1053 height 201
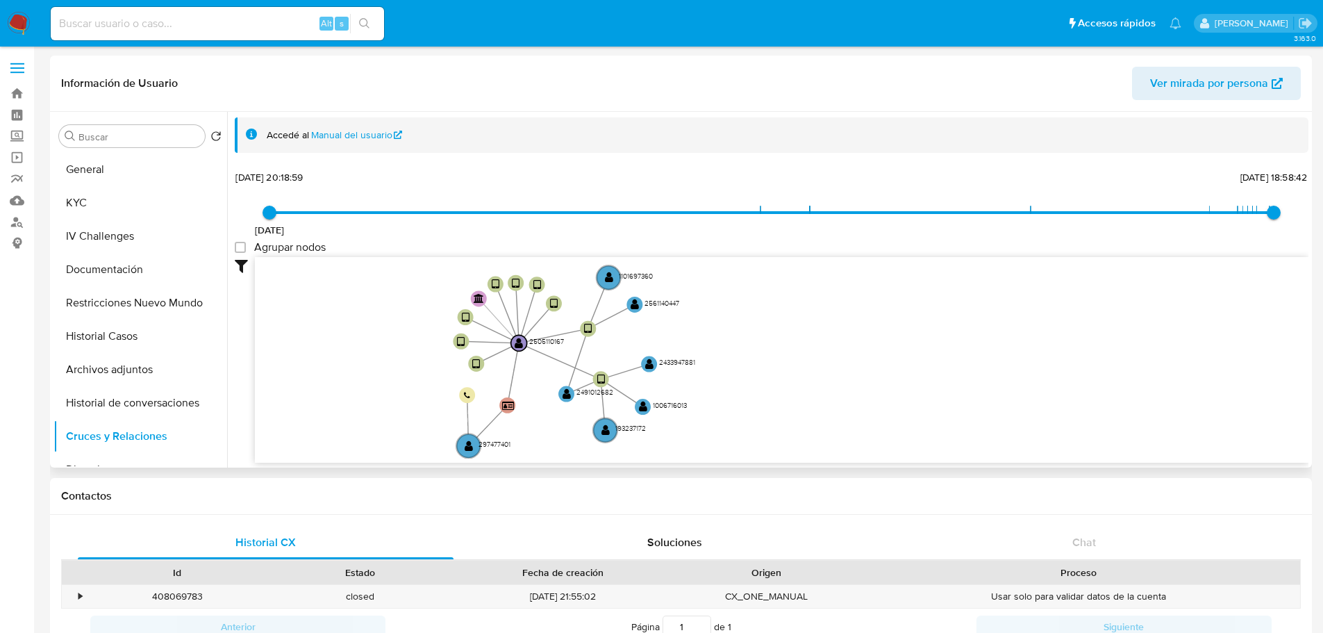
drag, startPoint x: 737, startPoint y: 330, endPoint x: 691, endPoint y: 330, distance: 45.8
click at [691, 330] on icon "device-68557b5bcd35c81ec825034c  device-685558da2d6279358355c509  device-6855…" at bounding box center [781, 357] width 1053 height 201
click at [222, 21] on input at bounding box center [217, 24] width 333 height 18
paste input "xiAmZDJkVpcfatooWfDtJtUm"
type input "xiAmZDJkVpcfatooWfDtJtUm"
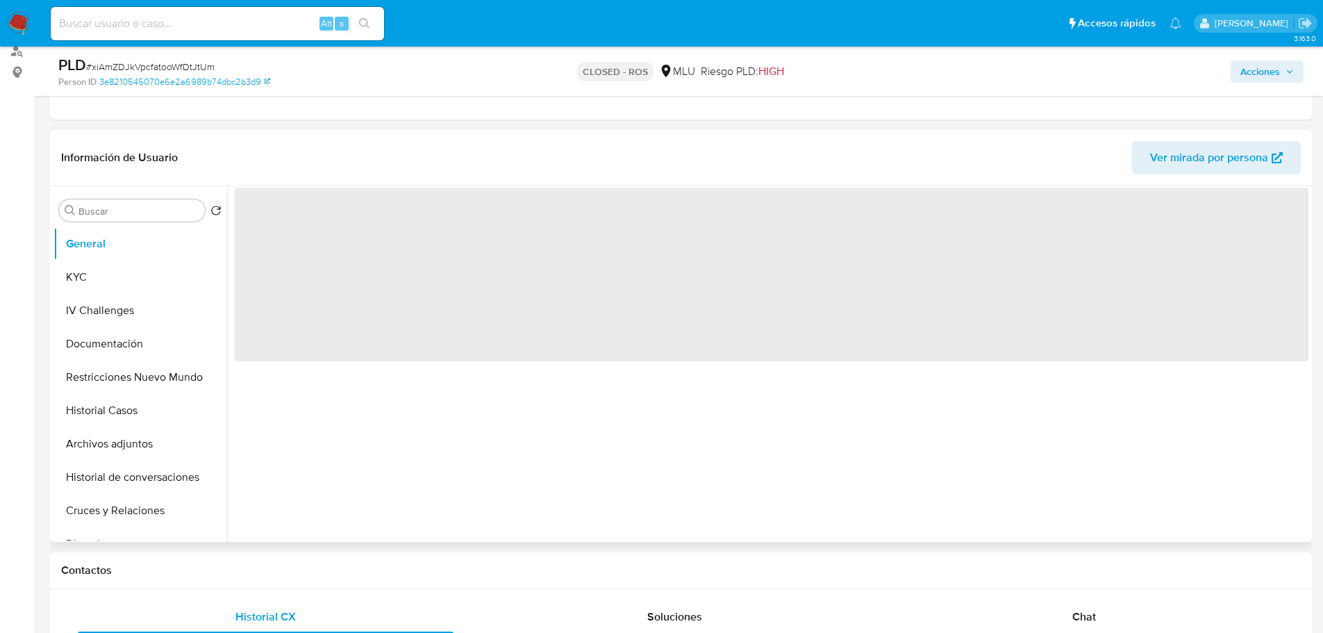
select select "10"
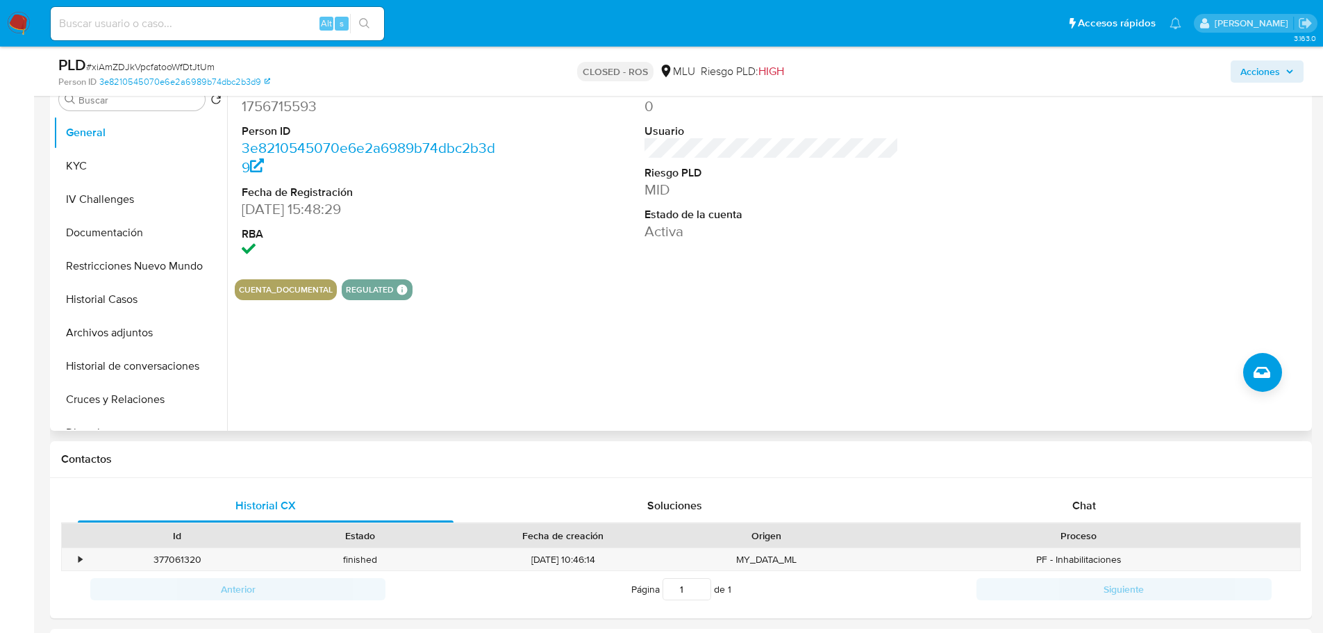
scroll to position [278, 0]
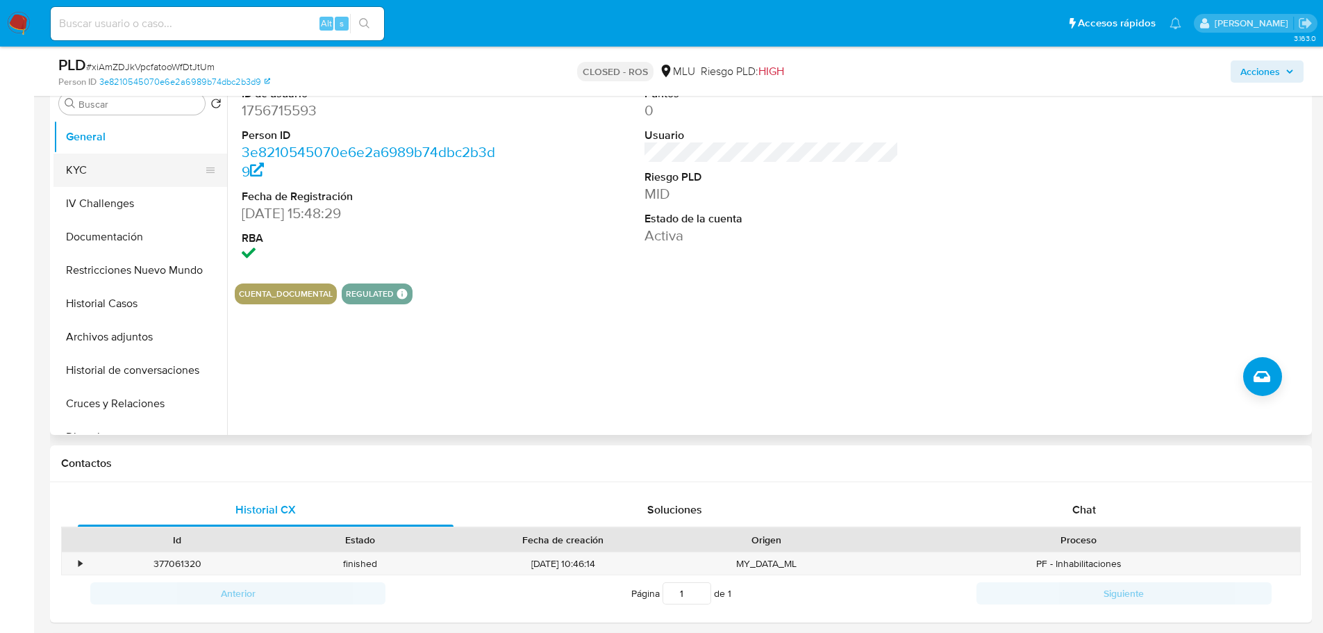
click at [124, 169] on button "KYC" at bounding box center [134, 169] width 162 height 33
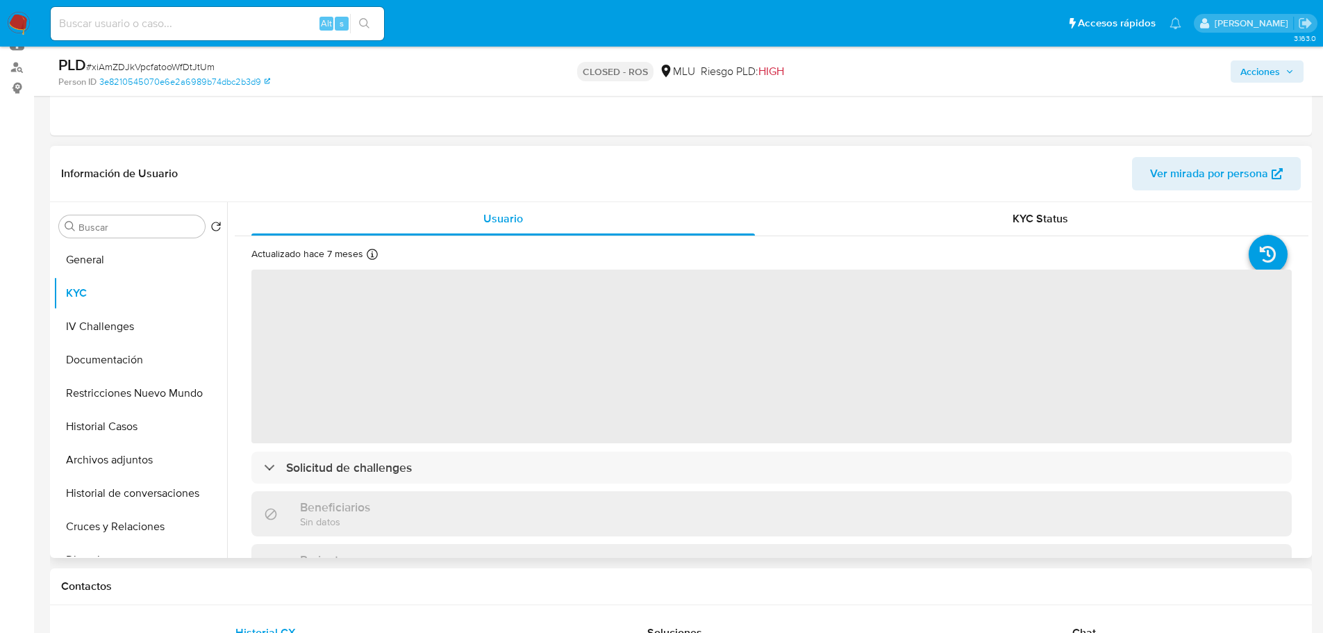
scroll to position [139, 0]
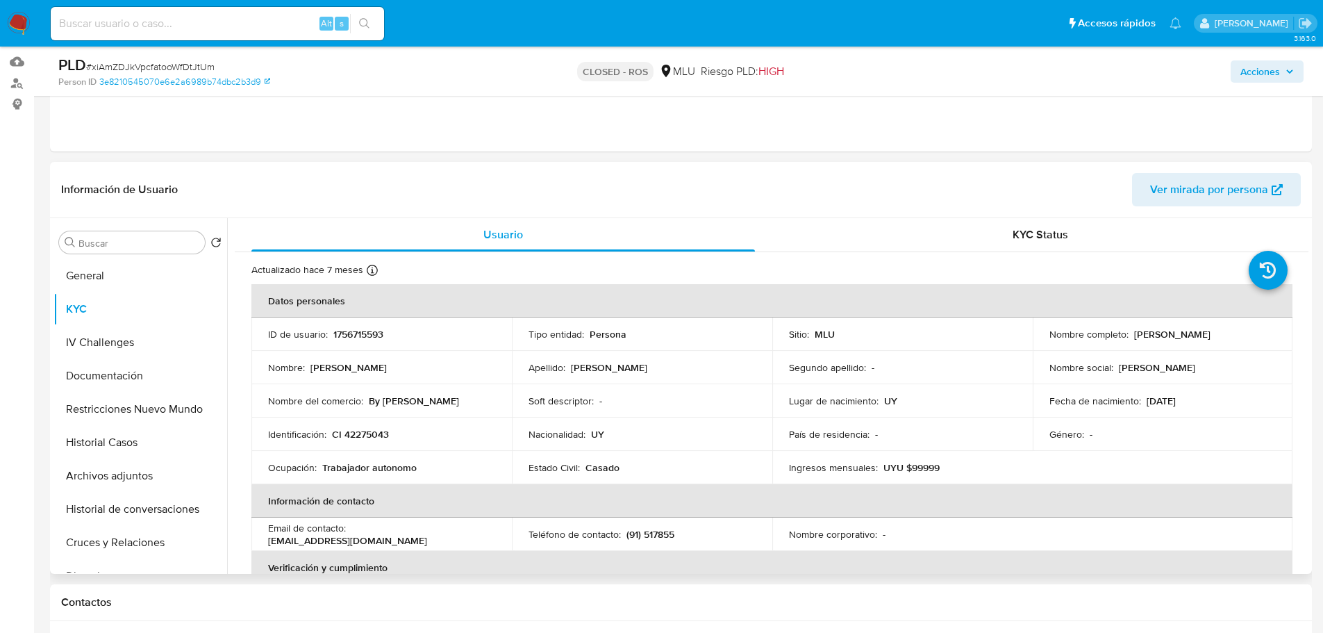
click at [374, 440] on p "CI 42275043" at bounding box center [360, 434] width 57 height 12
copy p "42275043"
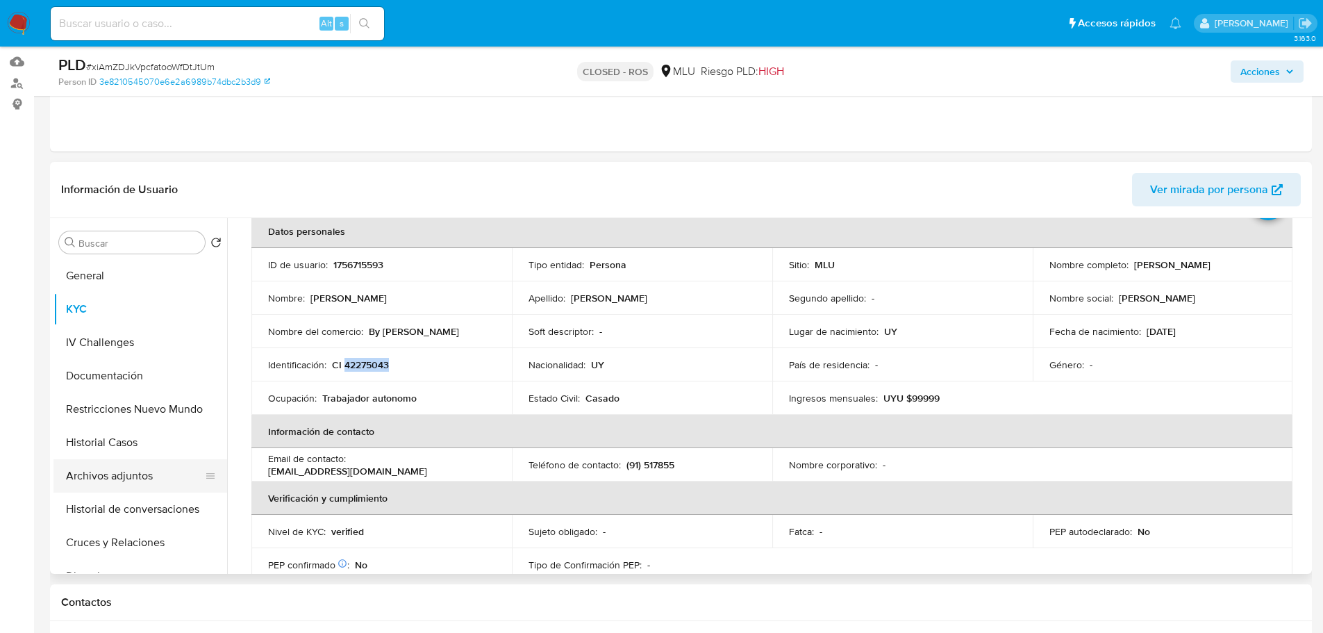
click at [150, 477] on button "Archivos adjuntos" at bounding box center [134, 475] width 162 height 33
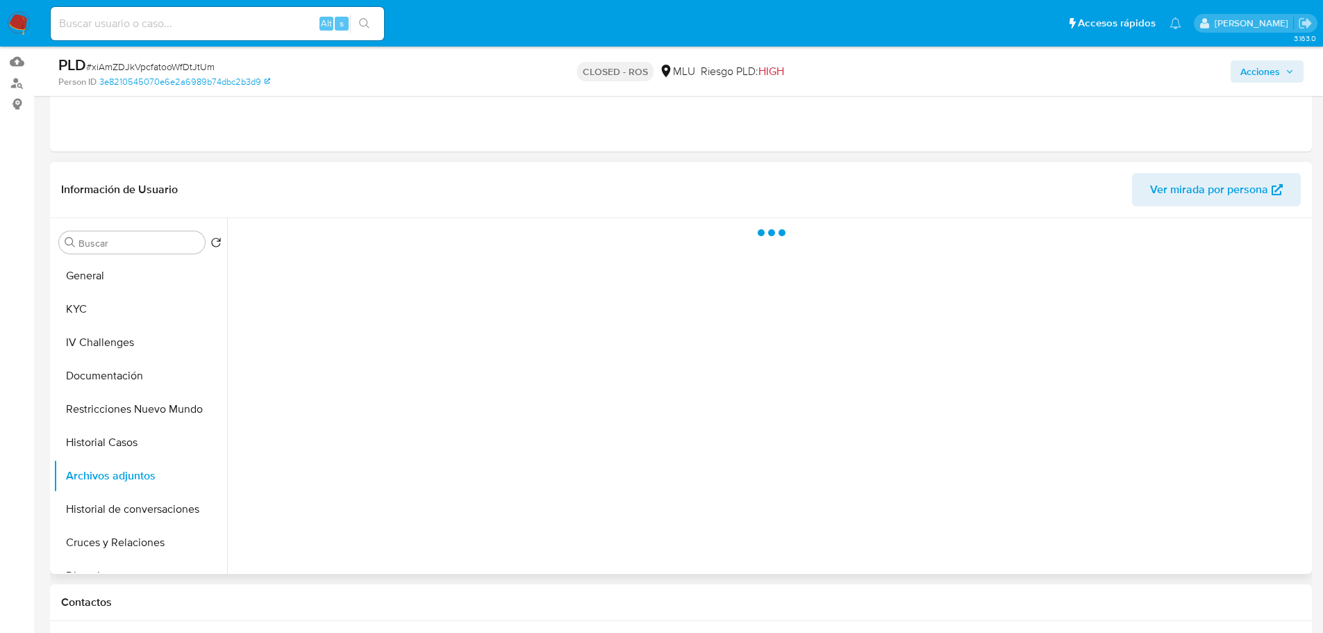
scroll to position [0, 0]
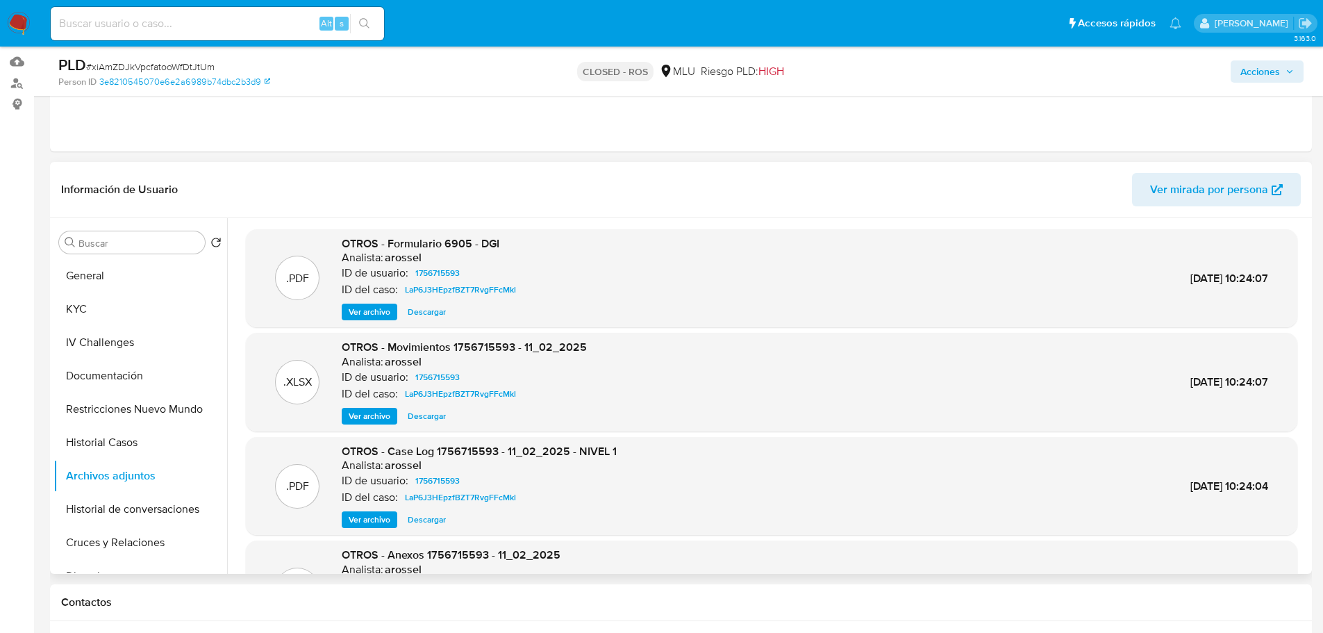
click at [369, 520] on span "Ver archivo" at bounding box center [370, 519] width 42 height 14
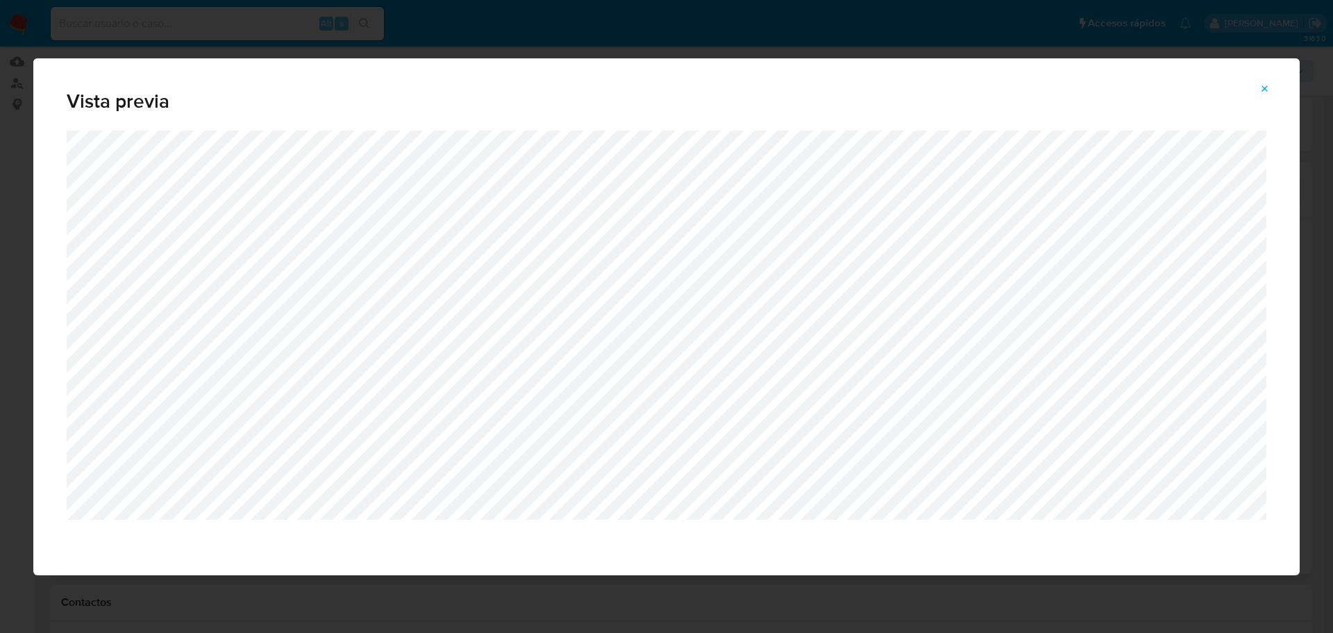
click at [1268, 82] on span "Attachment preview" at bounding box center [1265, 88] width 11 height 19
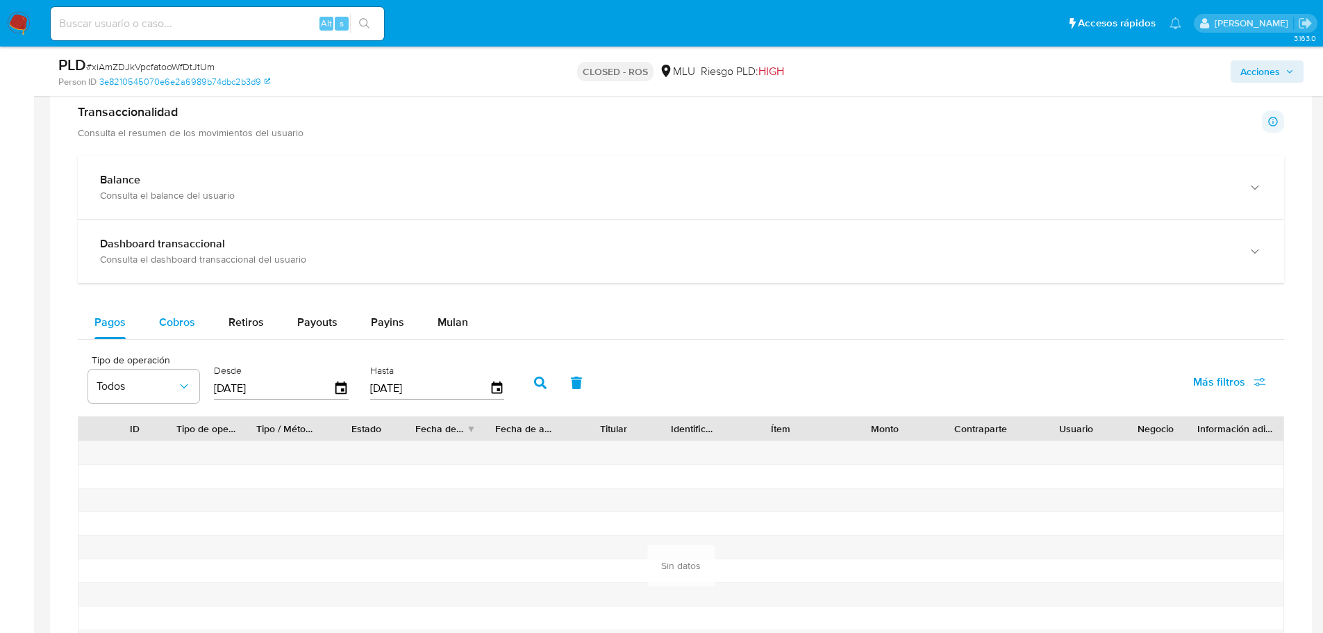
scroll to position [833, 0]
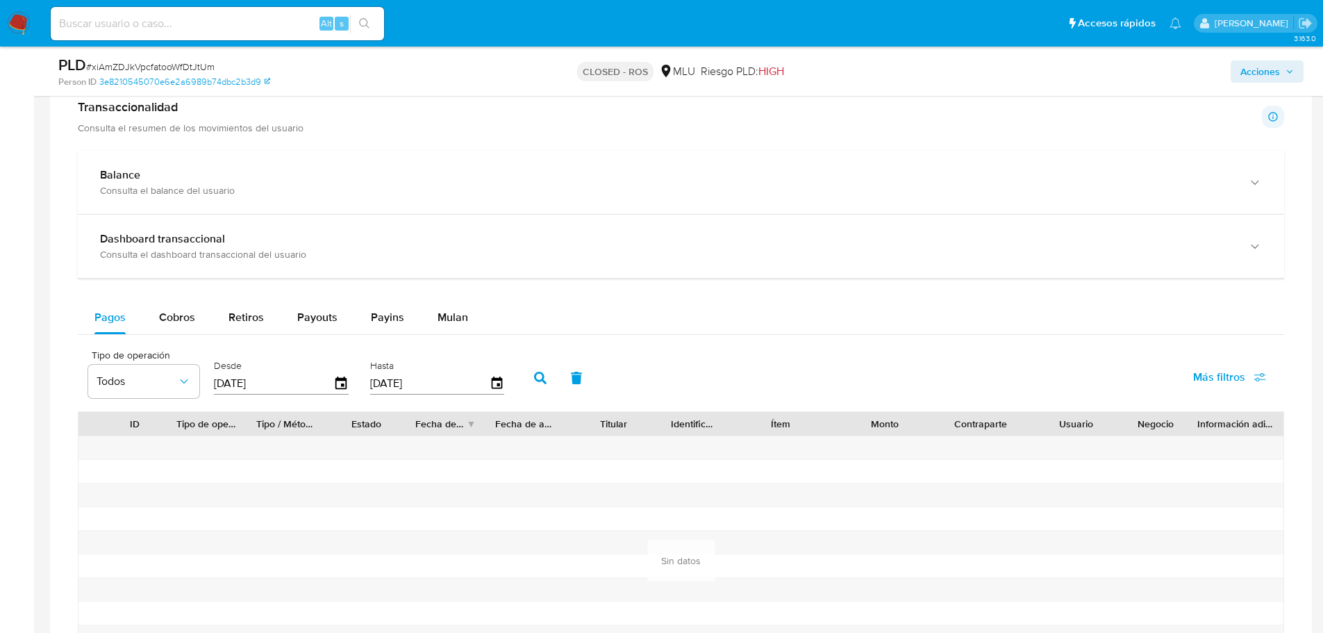
drag, startPoint x: 181, startPoint y: 307, endPoint x: 203, endPoint y: 339, distance: 38.9
click at [181, 307] on div "Cobros" at bounding box center [177, 317] width 36 height 33
select select "10"
click at [335, 384] on icon "button" at bounding box center [341, 384] width 24 height 24
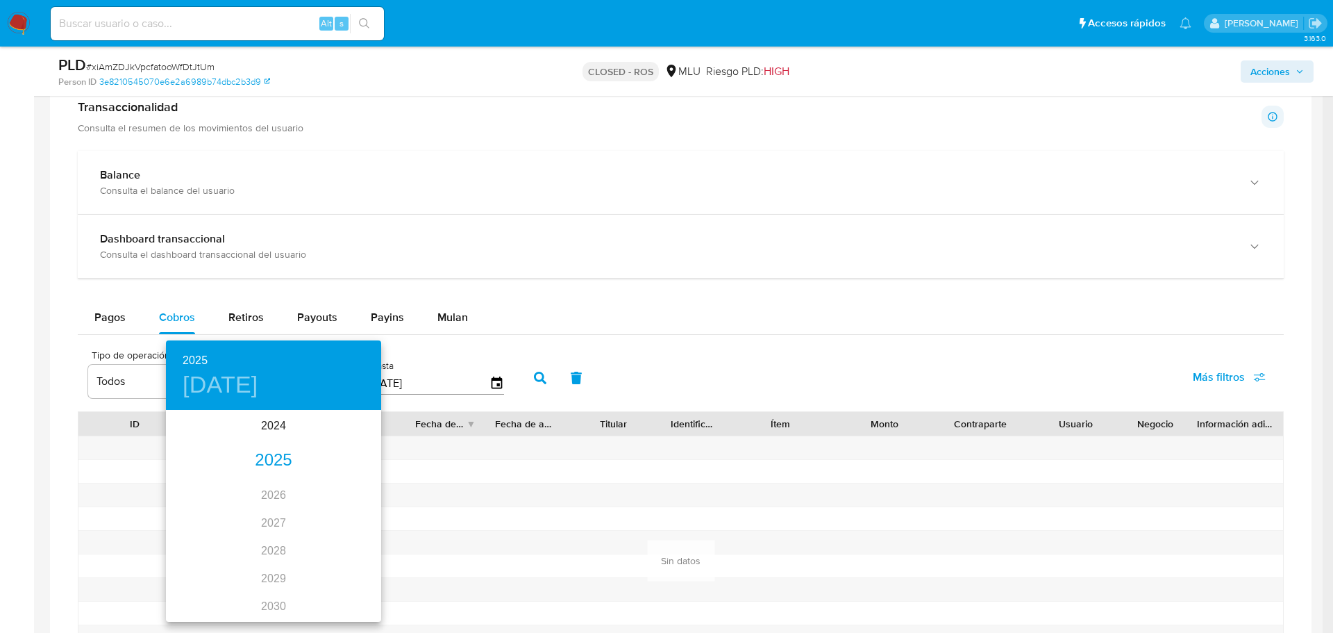
click at [261, 460] on div "2025" at bounding box center [273, 461] width 215 height 28
click at [201, 439] on div "ene." at bounding box center [202, 438] width 72 height 52
click at [303, 483] on p "3" at bounding box center [302, 483] width 6 height 14
type input "03/01/2025"
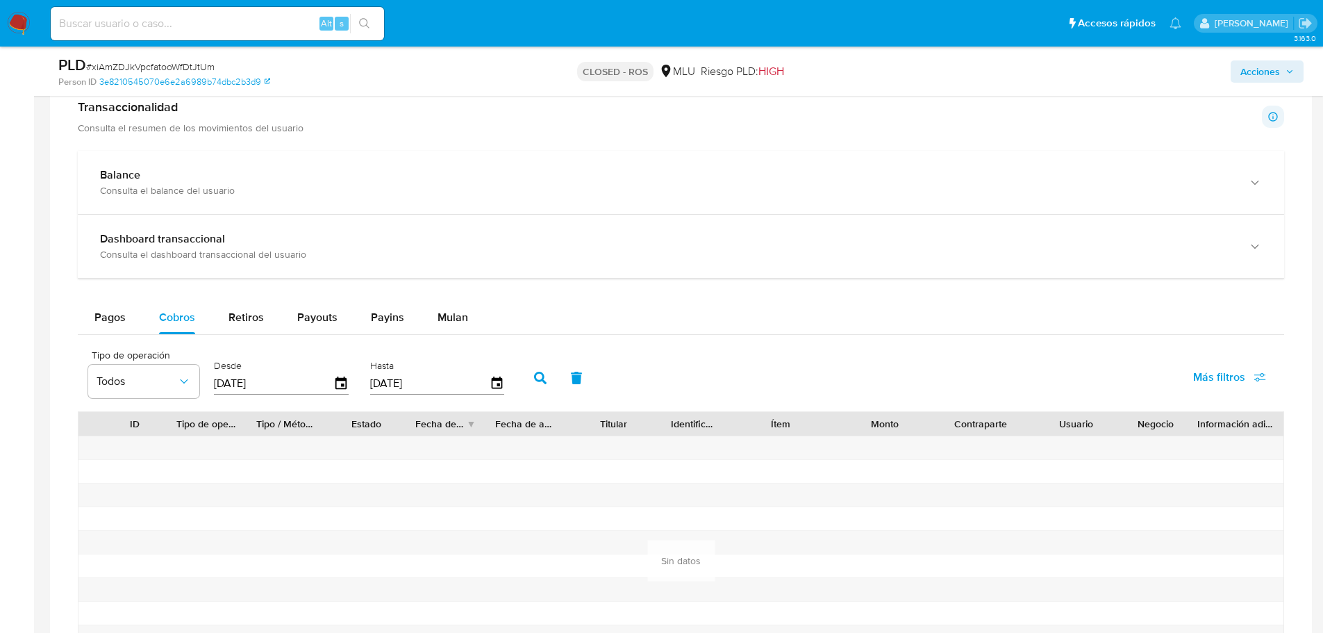
click at [545, 378] on icon "button" at bounding box center [540, 378] width 12 height 12
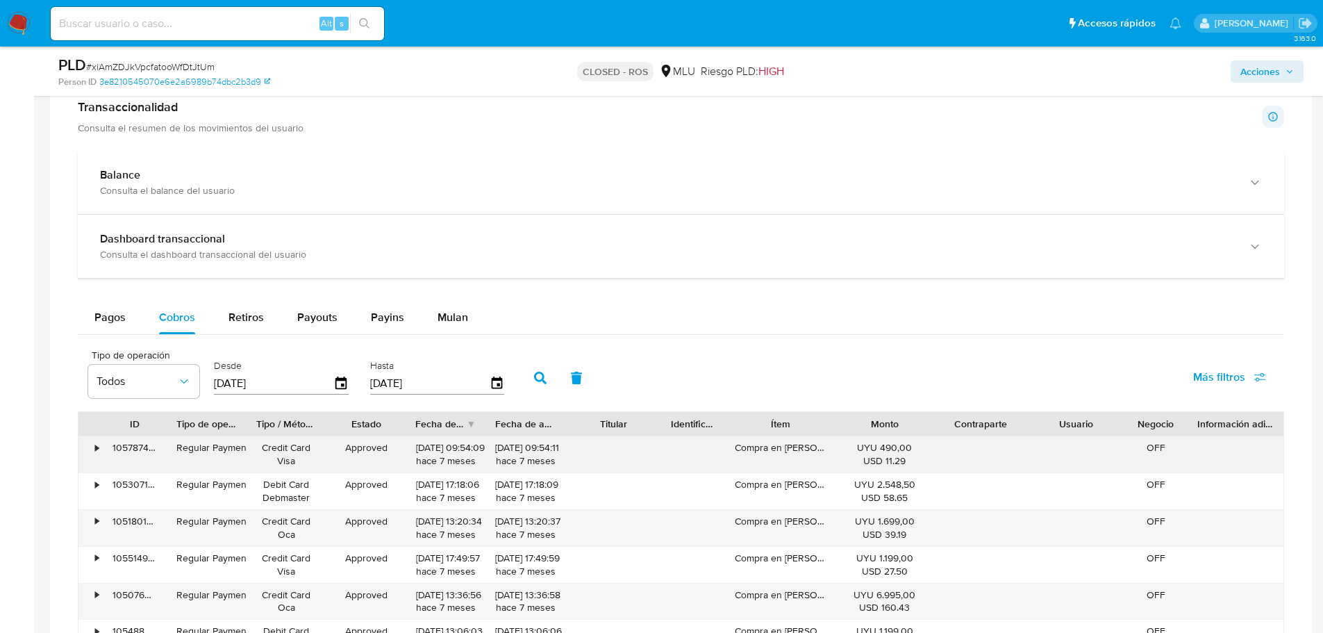
drag, startPoint x: 415, startPoint y: 442, endPoint x: 466, endPoint y: 443, distance: 50.7
click at [466, 443] on div "20/03/2025 09:54:09 hace 7 meses" at bounding box center [446, 454] width 60 height 26
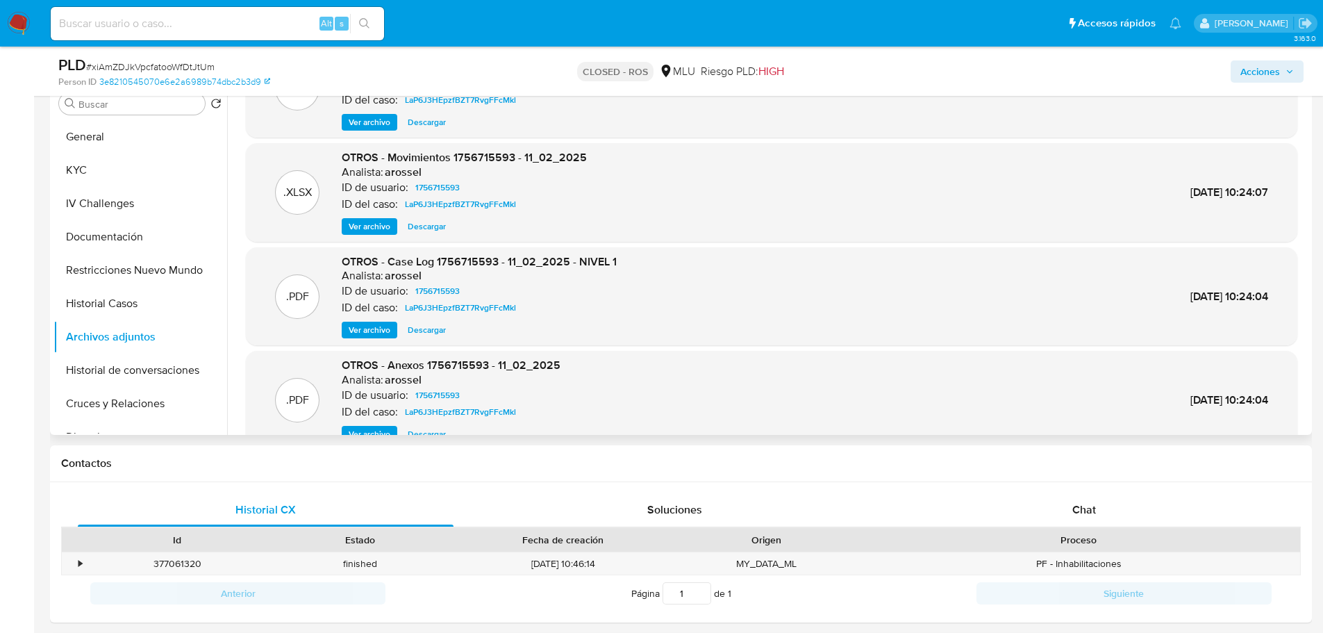
scroll to position [0, 0]
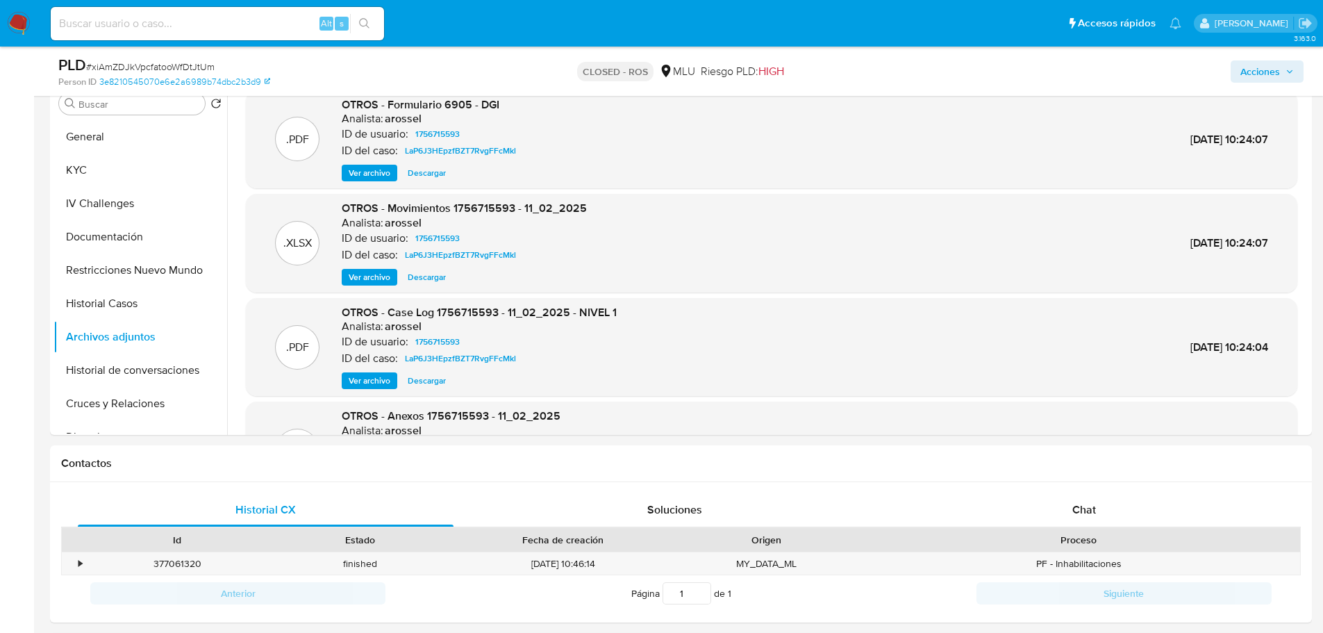
click at [385, 374] on span "Ver archivo" at bounding box center [370, 381] width 42 height 14
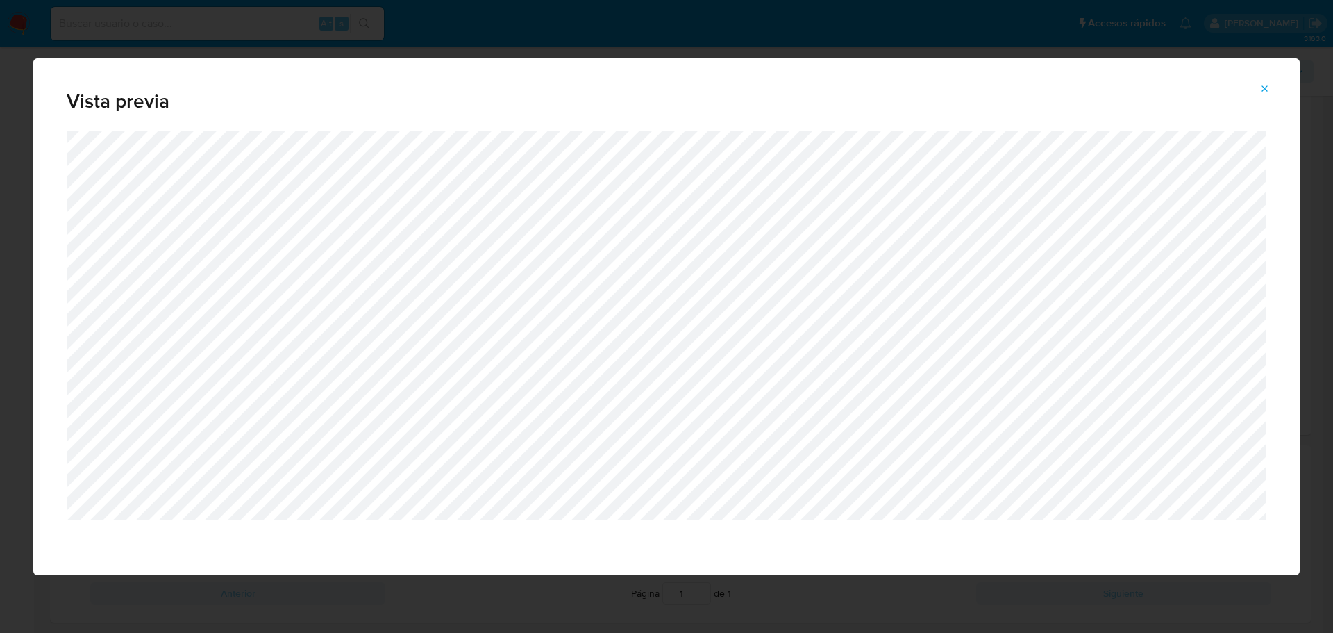
click at [1264, 91] on icon "Attachment preview" at bounding box center [1265, 88] width 11 height 11
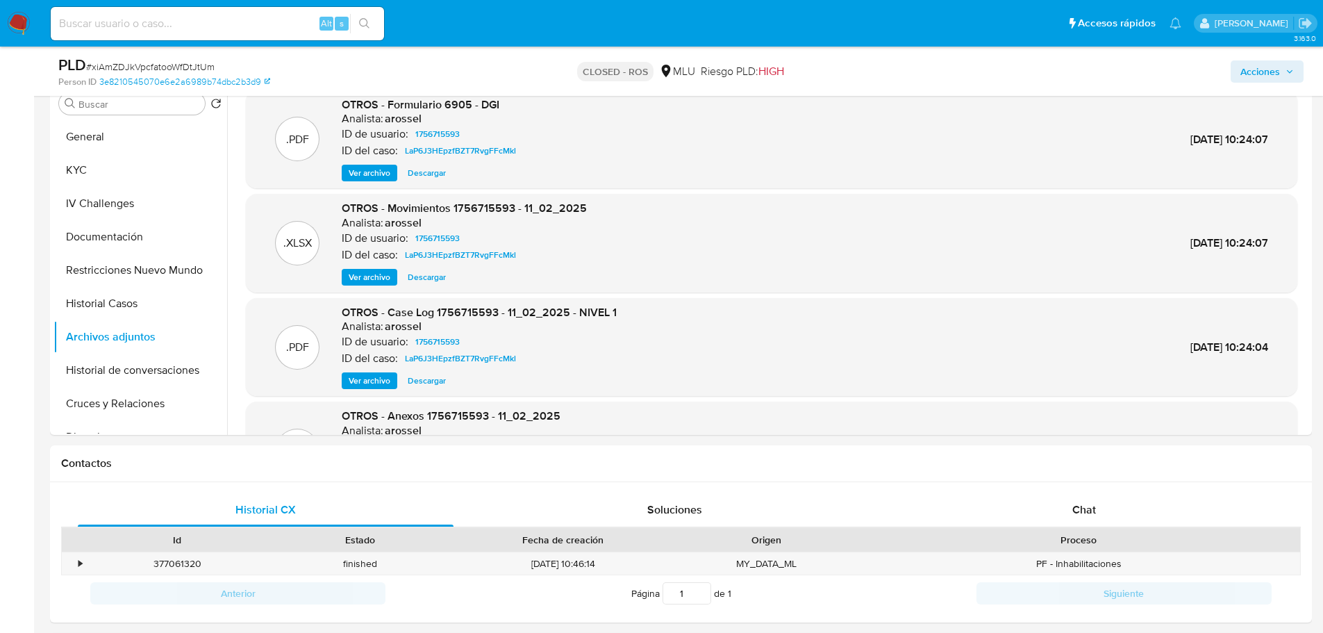
click at [197, 19] on input at bounding box center [217, 24] width 333 height 18
paste input "bENY4mW35l4mDdI31iFk6uwX"
type input "bENY4mW35l4mDdI31iFk6uwX"
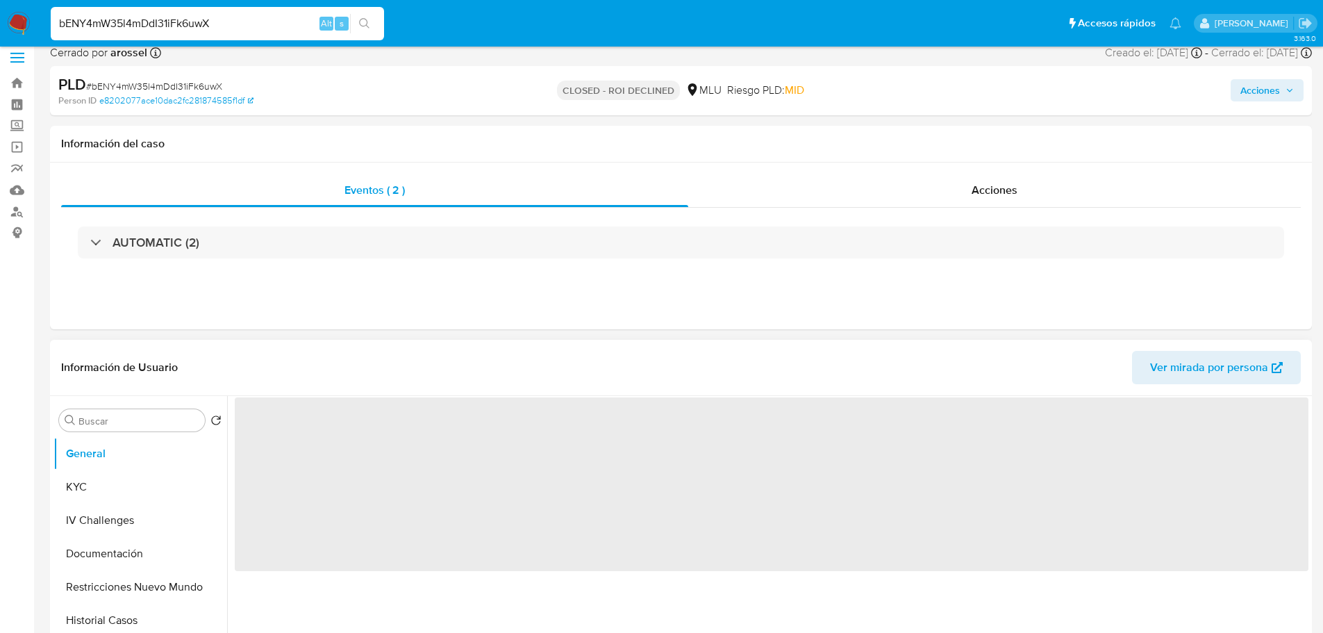
scroll to position [208, 0]
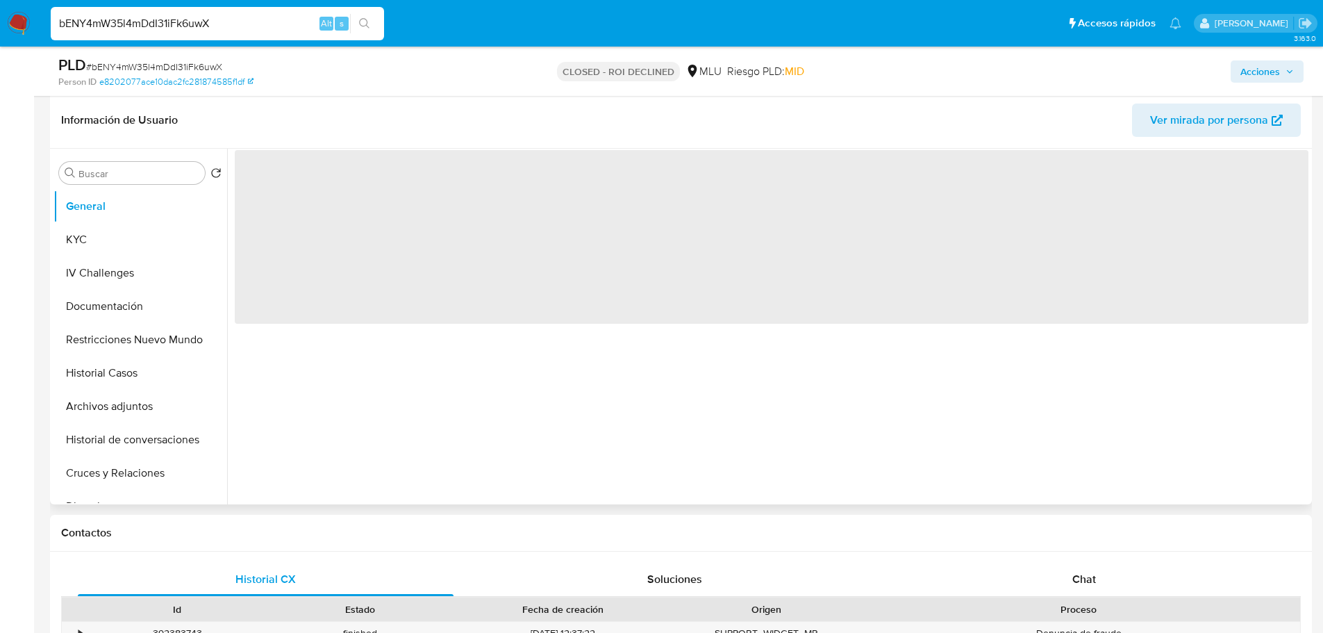
select select "10"
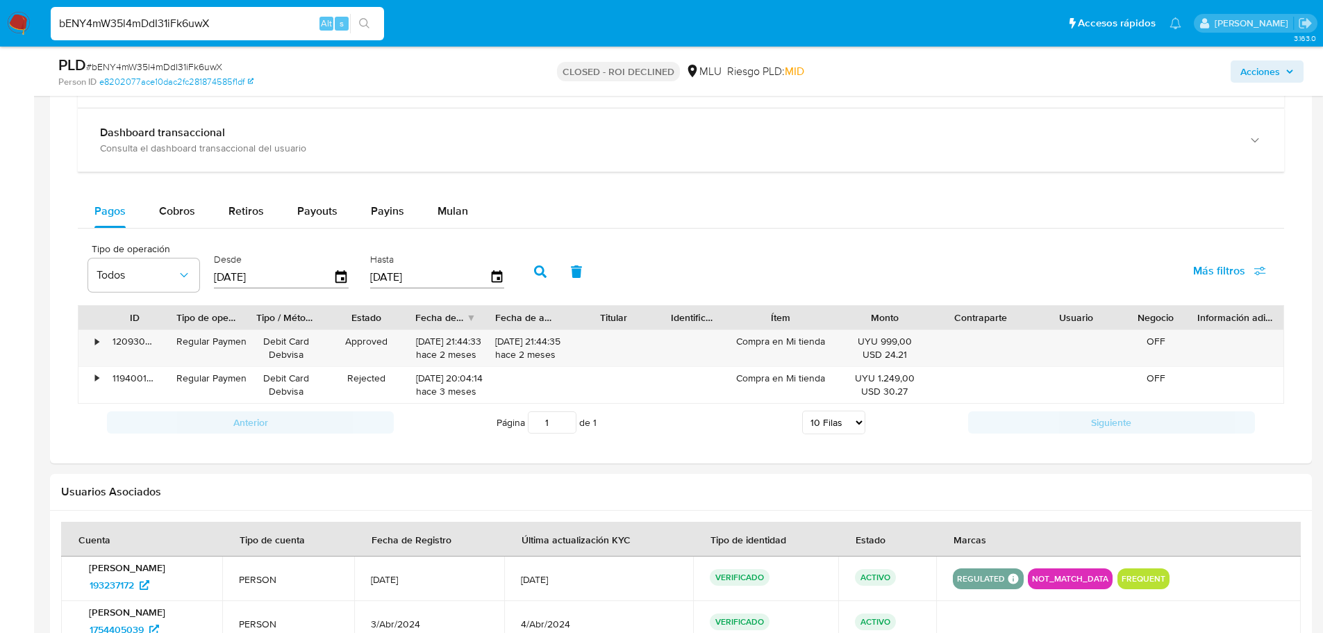
scroll to position [1042, 0]
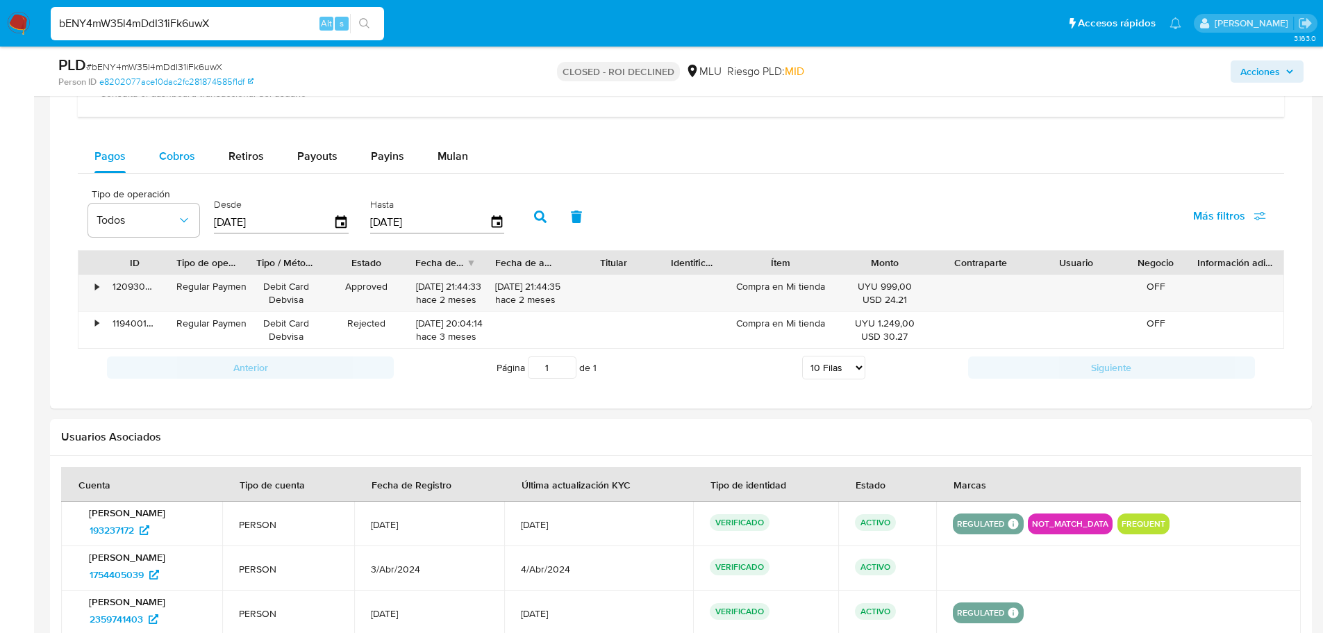
click at [165, 155] on span "Cobros" at bounding box center [177, 156] width 36 height 16
select select "10"
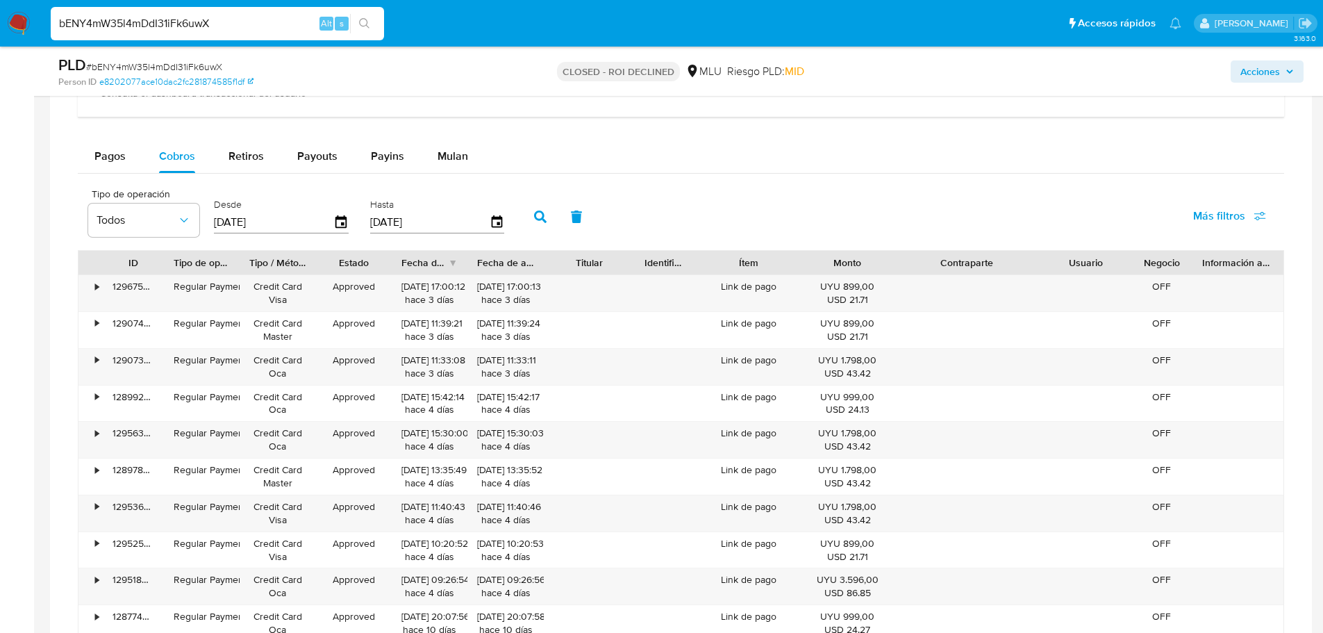
drag, startPoint x: 1017, startPoint y: 258, endPoint x: 1068, endPoint y: 252, distance: 51.8
click at [1068, 252] on div "ID Tipo de operación Tipo / Método Estado Fecha de creación Fecha de aprobación…" at bounding box center [680, 263] width 1205 height 24
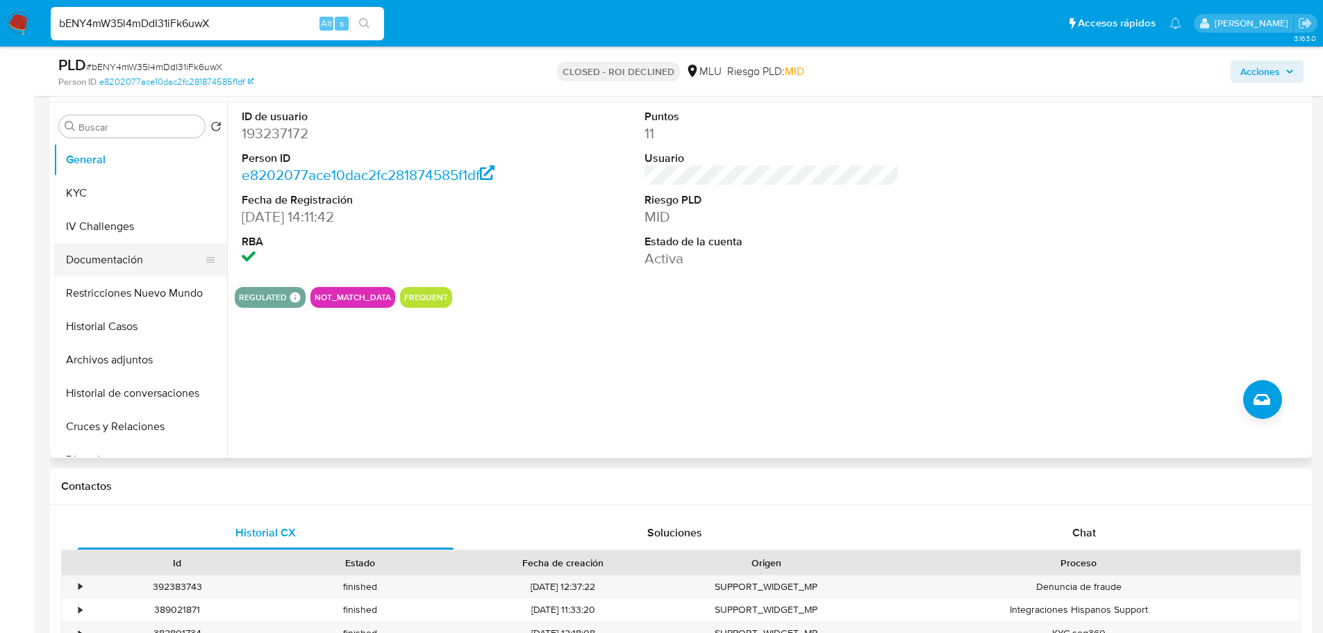
scroll to position [139, 0]
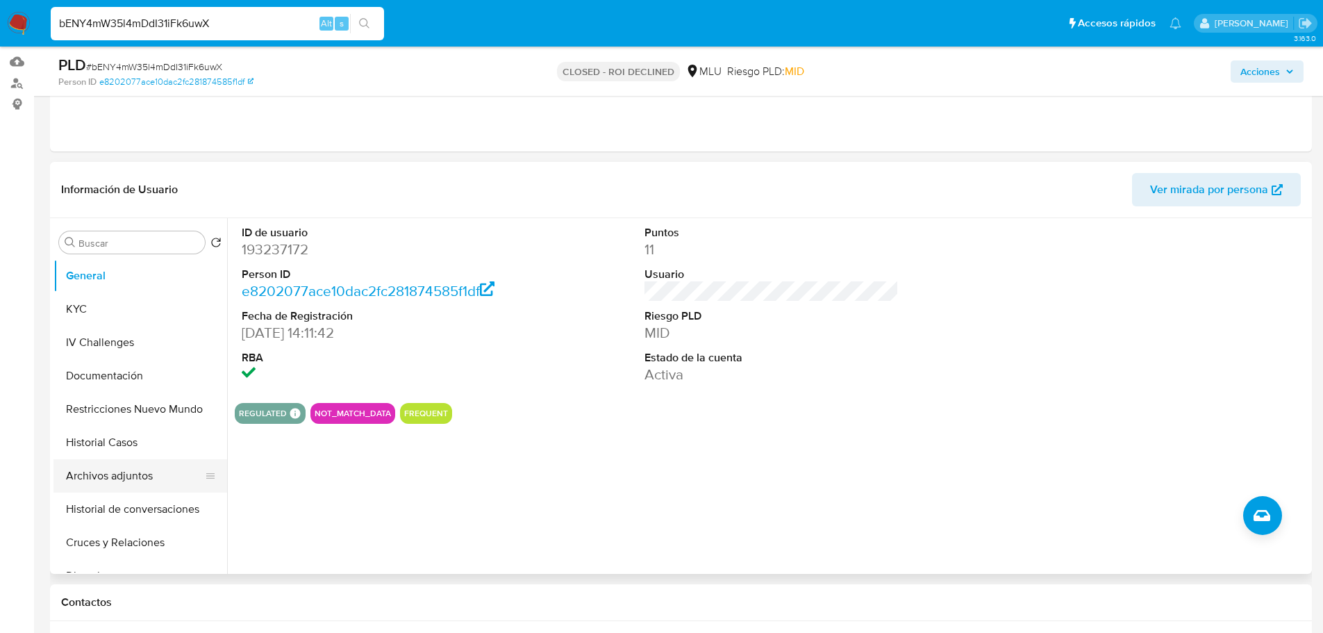
click at [142, 472] on button "Archivos adjuntos" at bounding box center [134, 475] width 162 height 33
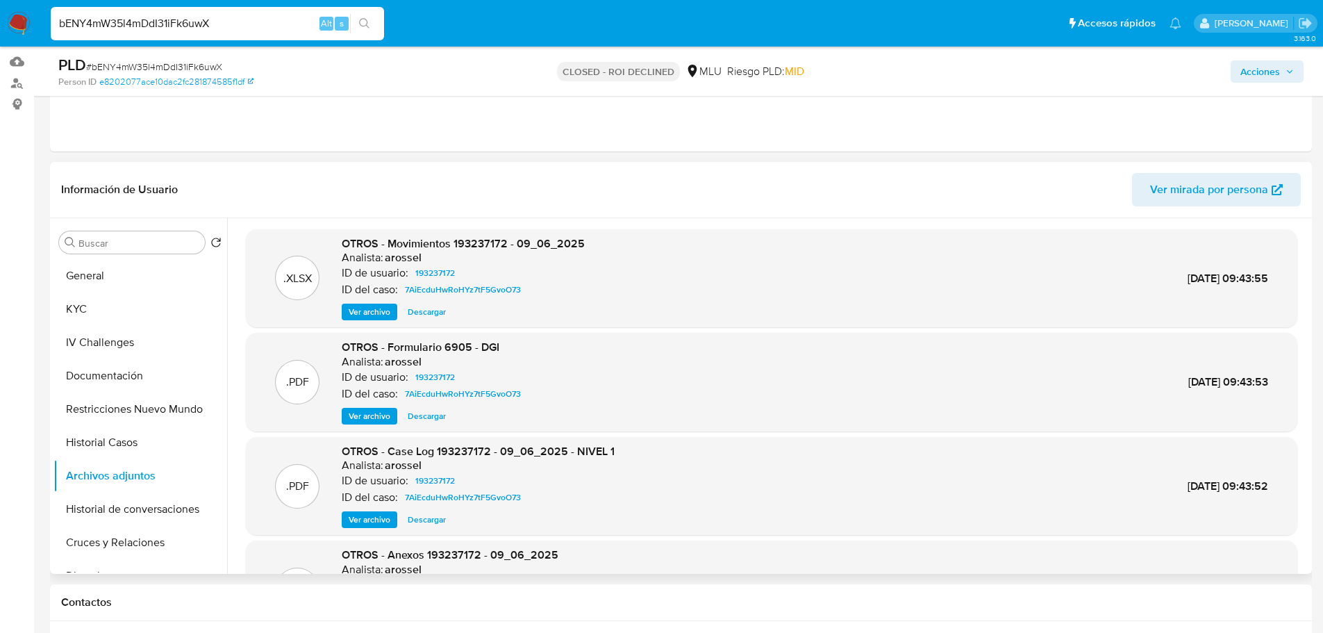
click at [385, 525] on span "Ver archivo" at bounding box center [370, 519] width 42 height 14
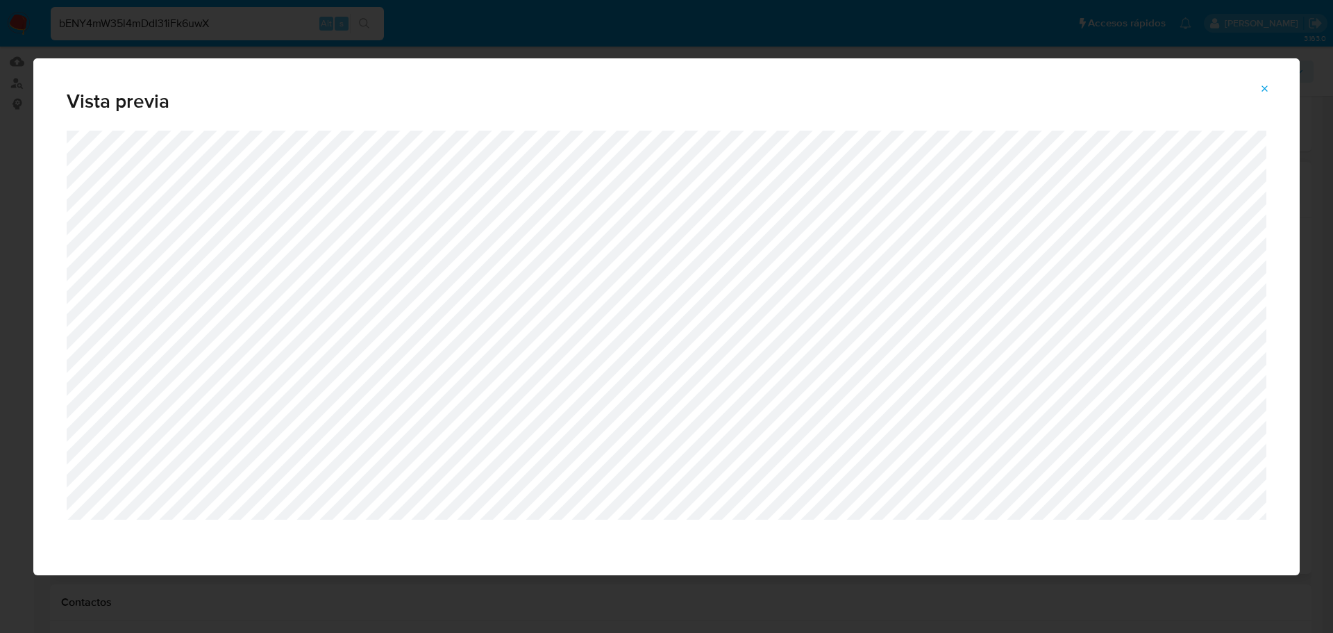
click at [1272, 87] on button "Attachment preview" at bounding box center [1265, 89] width 31 height 22
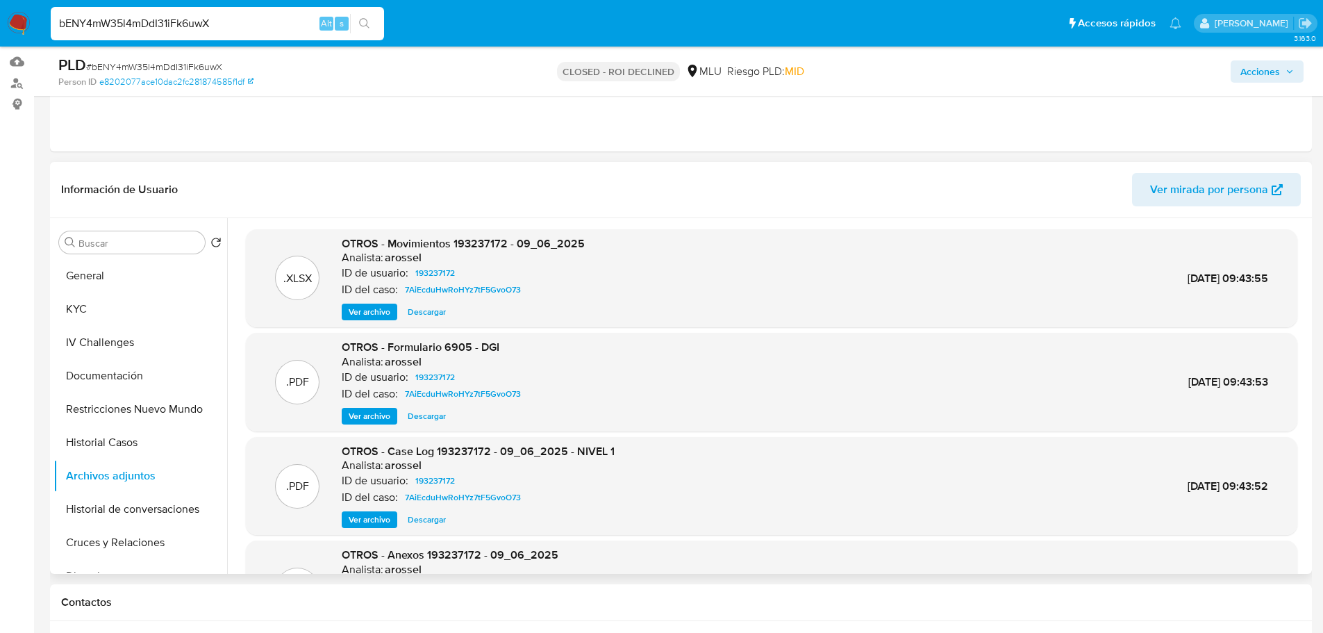
click at [222, 24] on input "bENY4mW35l4mDdI31iFk6uwX" at bounding box center [217, 24] width 333 height 18
paste input "irm2GCIFOXSjaNhxaTTG4mcZ"
type input "irm2GCIFOXSjaNhxaTTG4mcZ"
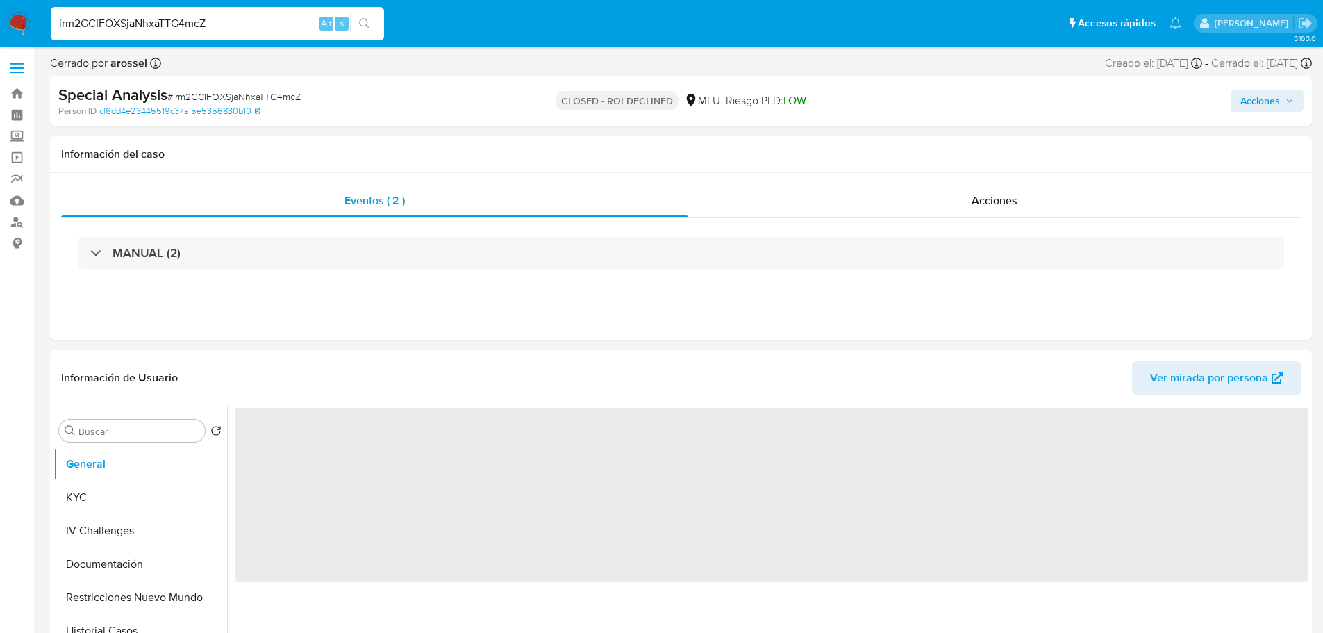
select select "10"
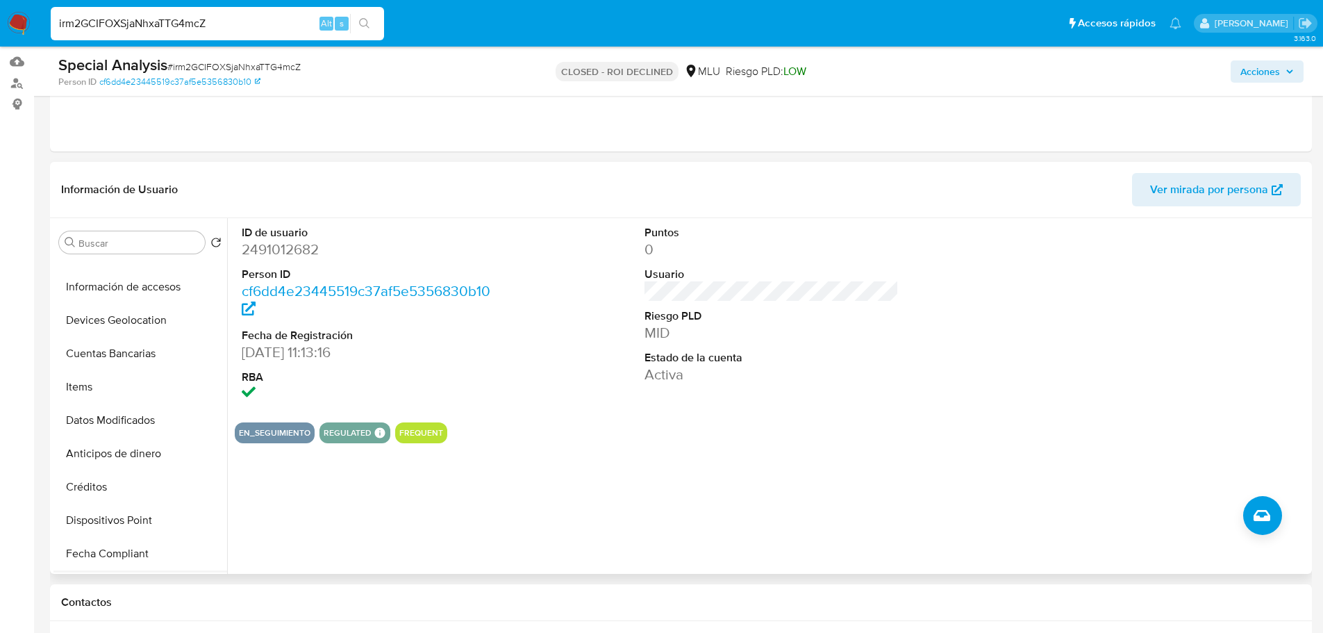
scroll to position [417, 0]
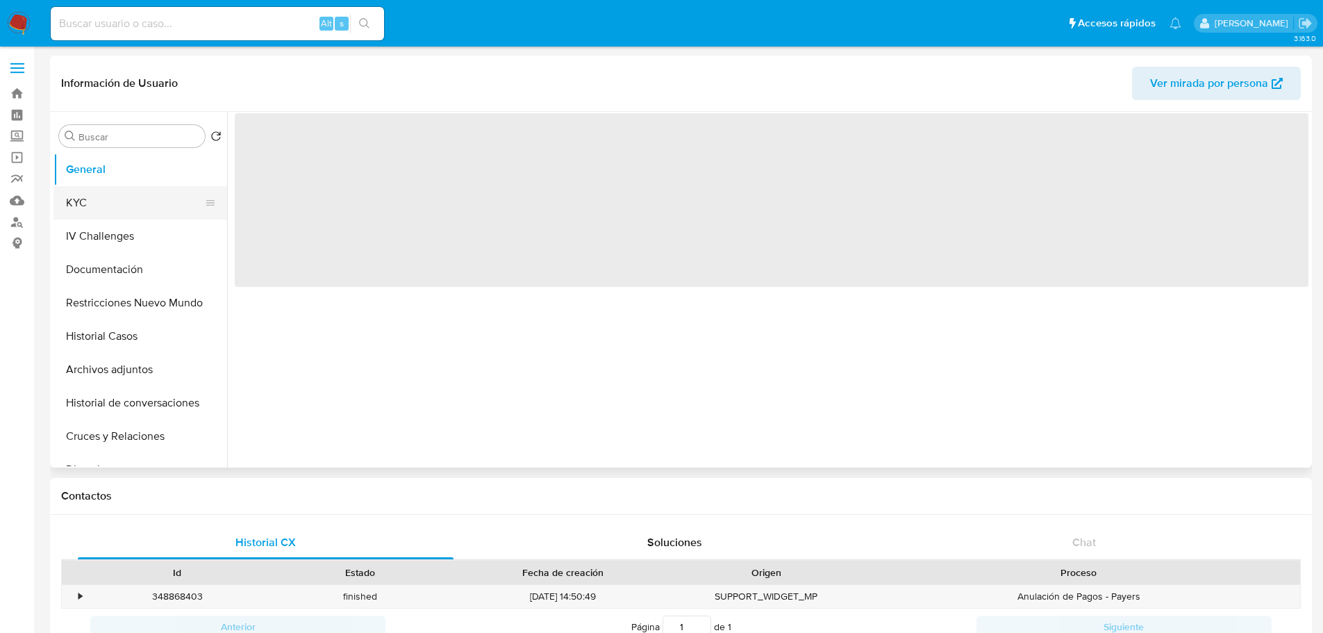
click at [135, 203] on button "KYC" at bounding box center [134, 202] width 162 height 33
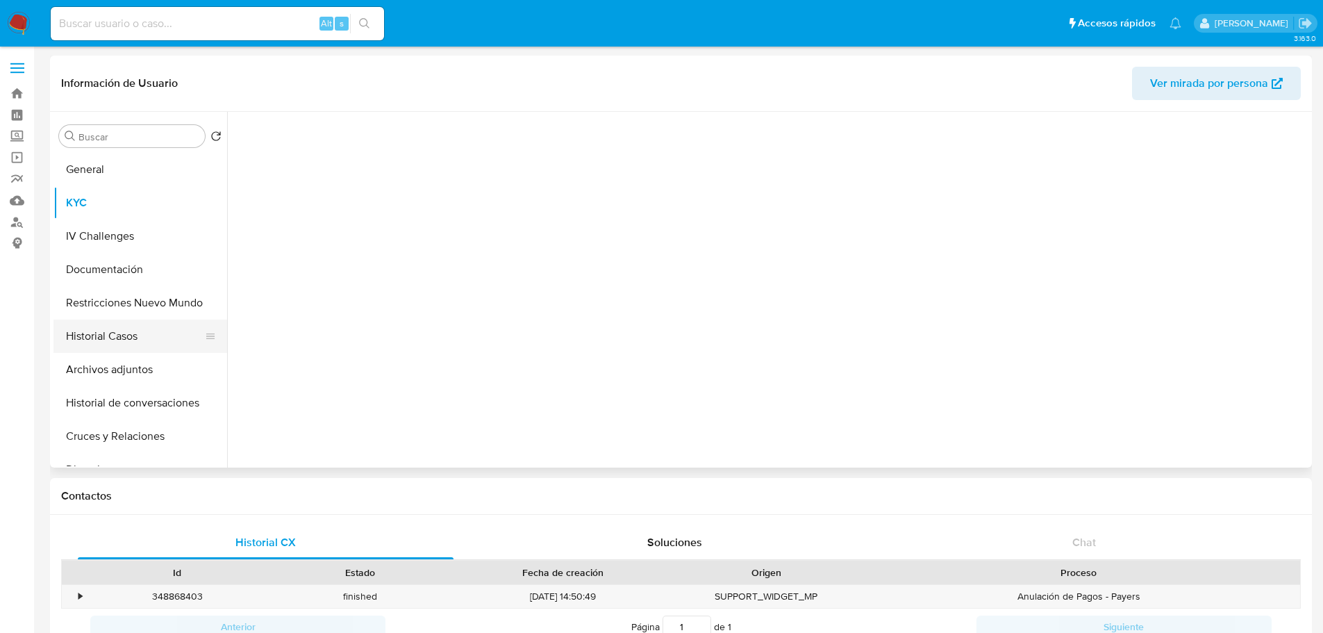
select select "10"
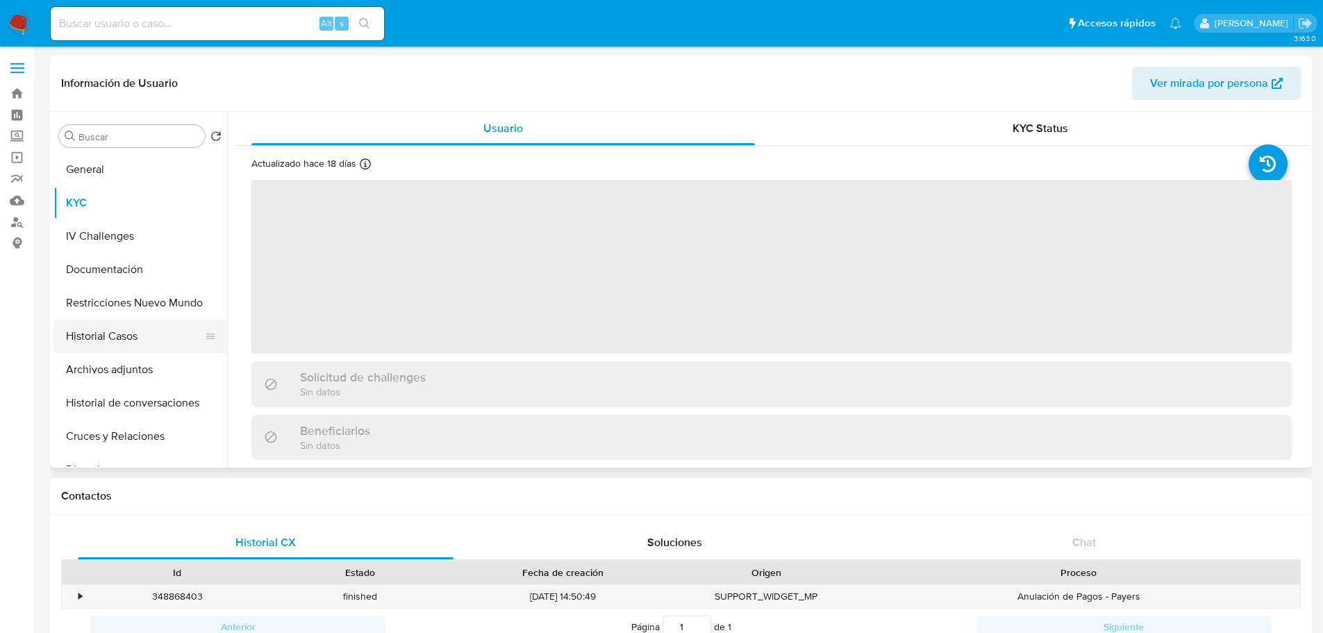
click at [135, 338] on button "Historial Casos" at bounding box center [134, 335] width 162 height 33
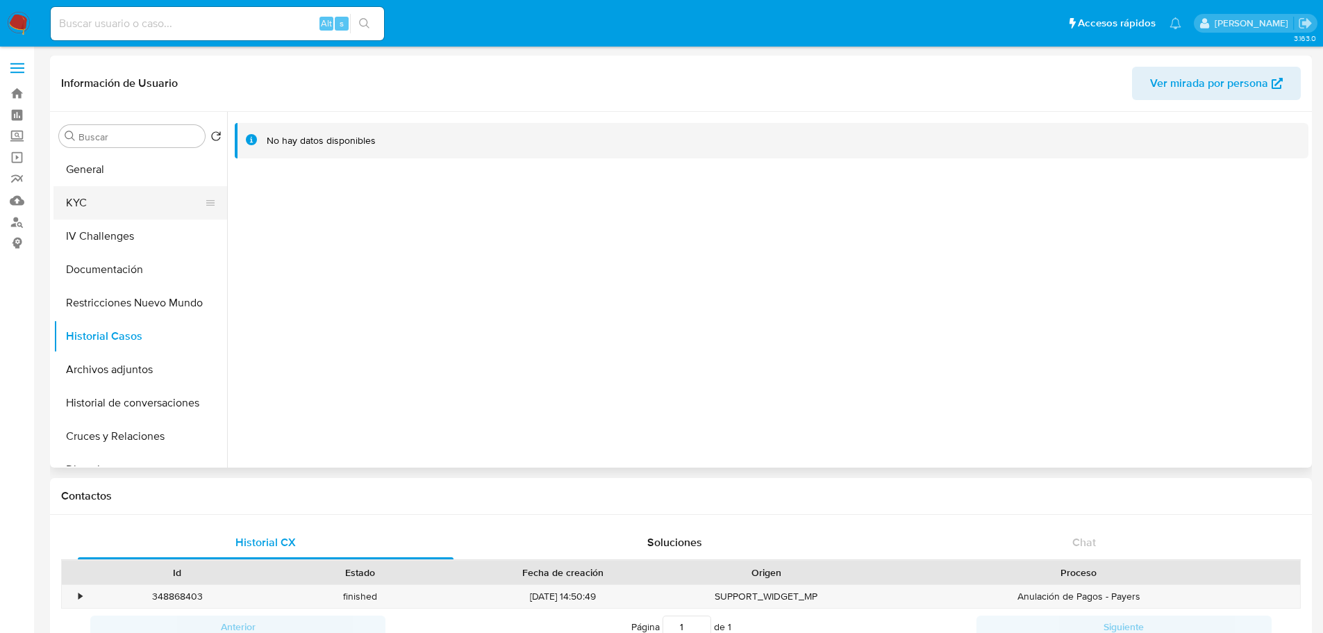
click at [112, 201] on button "KYC" at bounding box center [134, 202] width 162 height 33
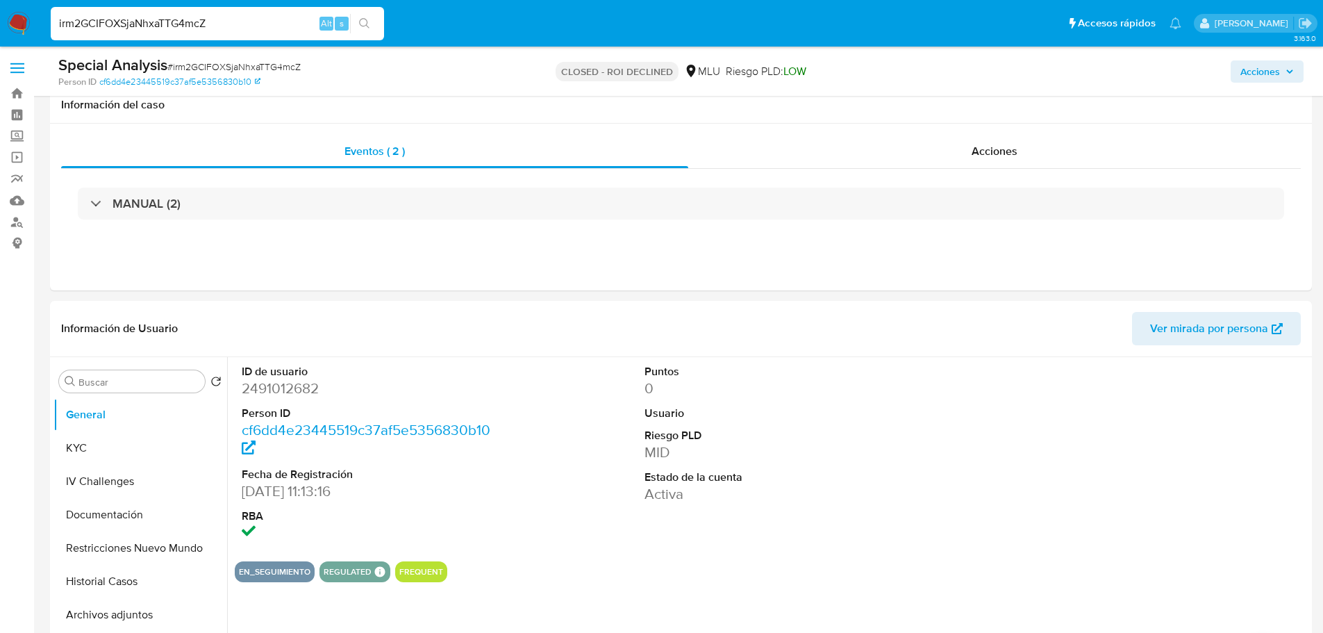
select select "10"
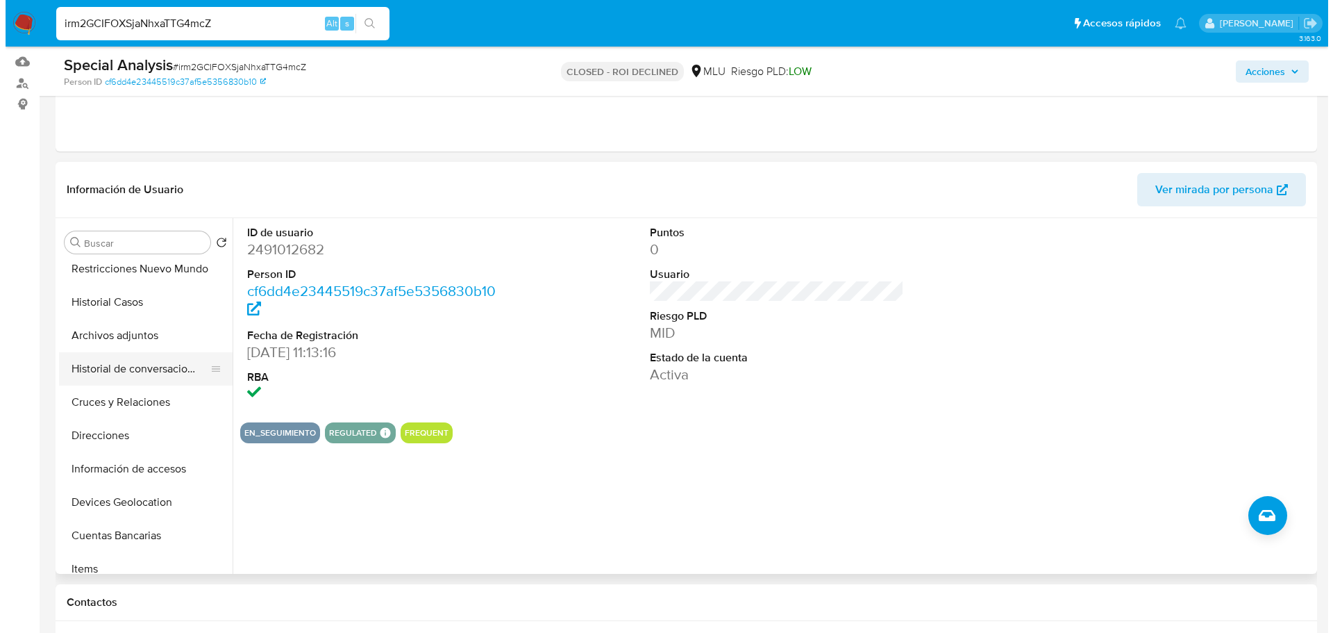
scroll to position [139, 0]
click at [160, 376] on button "Historial de conversaciones" at bounding box center [134, 369] width 162 height 33
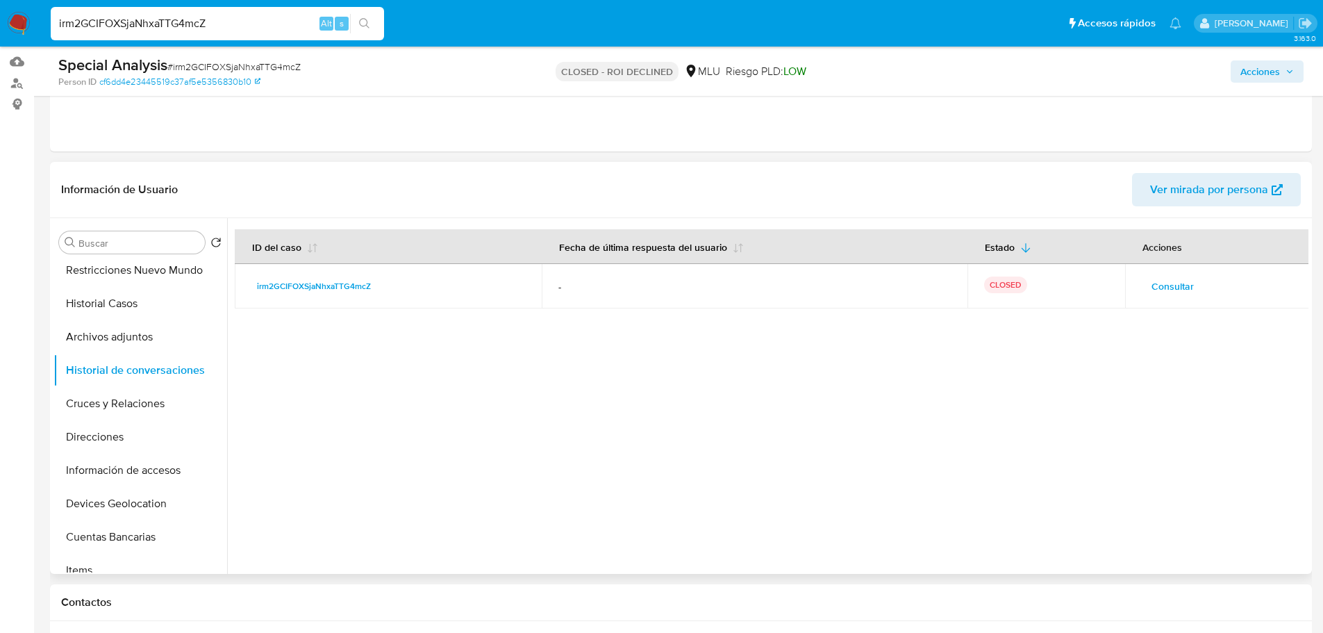
click at [1157, 287] on span "Consultar" at bounding box center [1172, 285] width 42 height 19
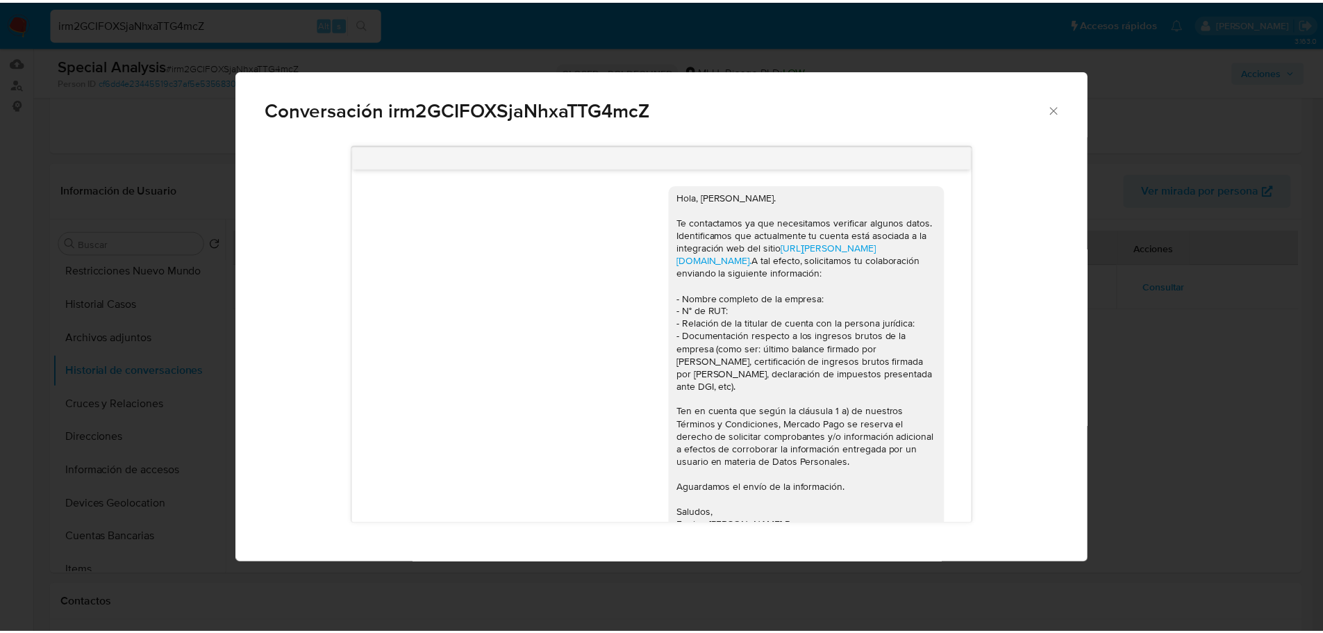
scroll to position [195, 0]
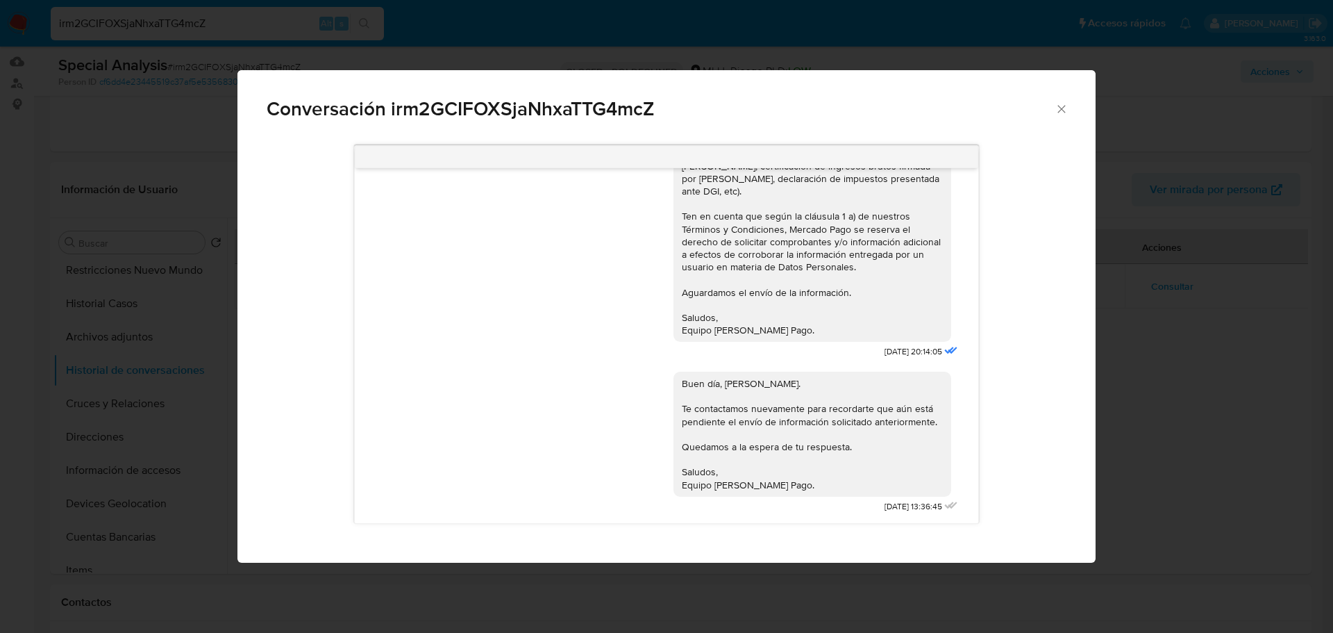
click at [1212, 431] on div "Conversación irm2GCIFOXSjaNhxaTTG4mcZ Hola, [PERSON_NAME]. Te contactamos ya qu…" at bounding box center [666, 316] width 1333 height 633
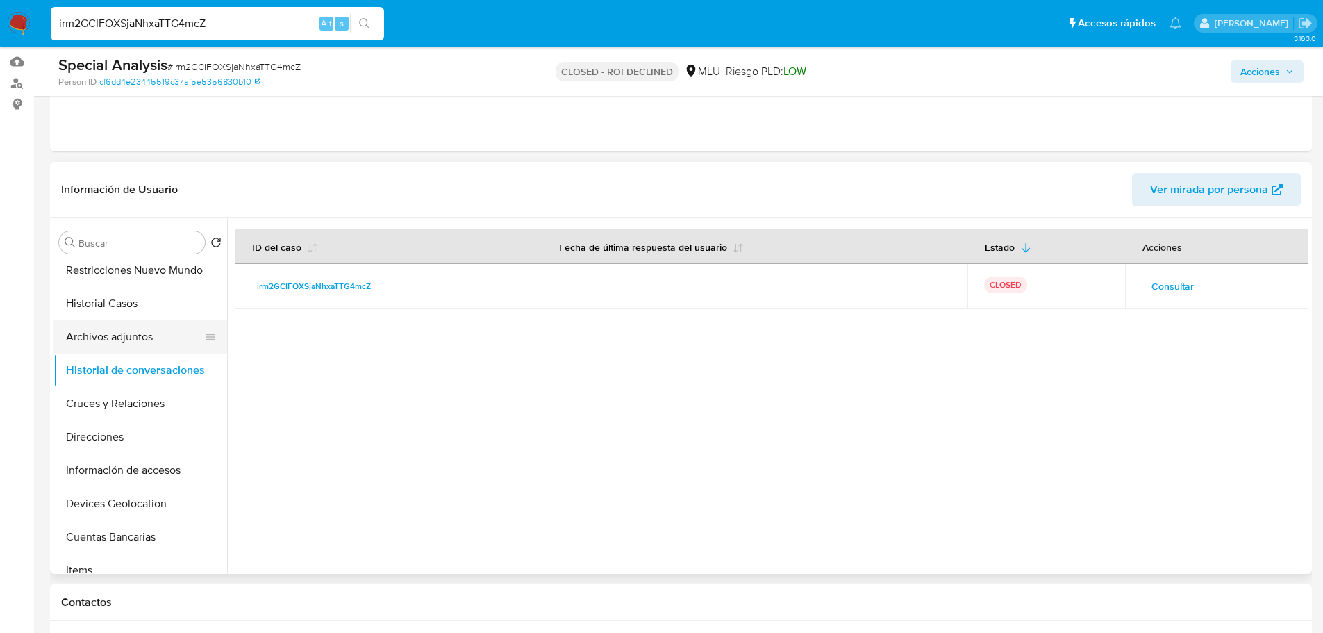
click at [128, 337] on button "Archivos adjuntos" at bounding box center [134, 336] width 162 height 33
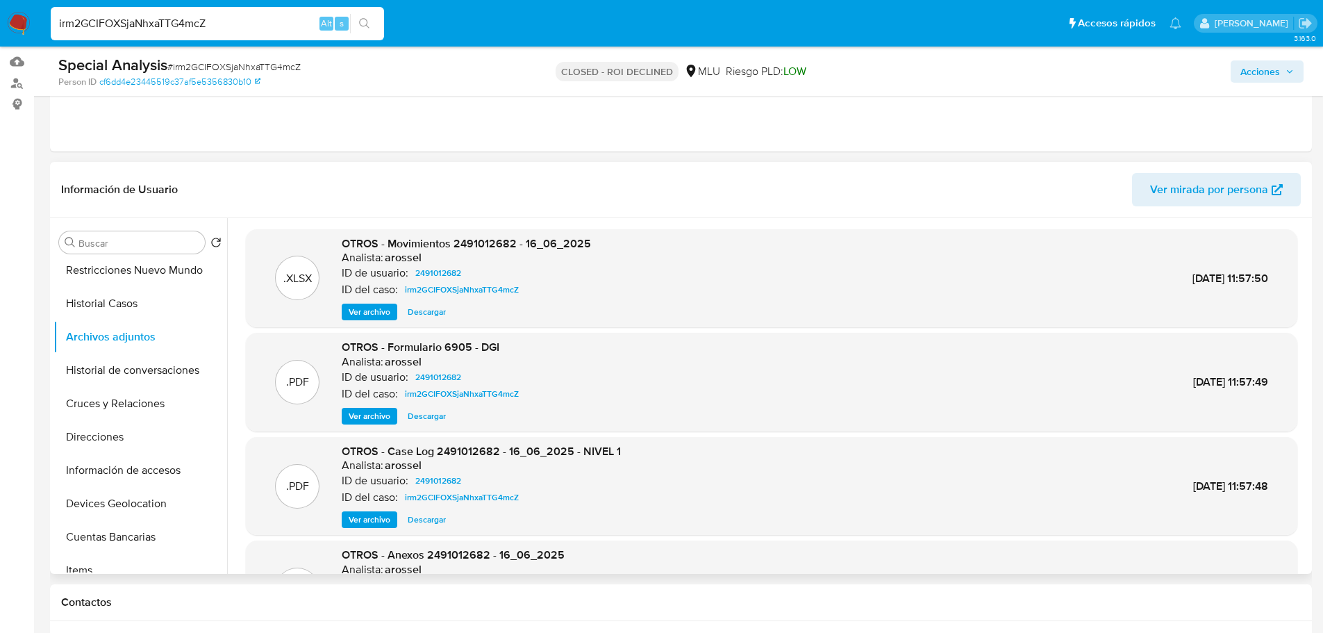
click at [377, 517] on span "Ver archivo" at bounding box center [370, 519] width 42 height 14
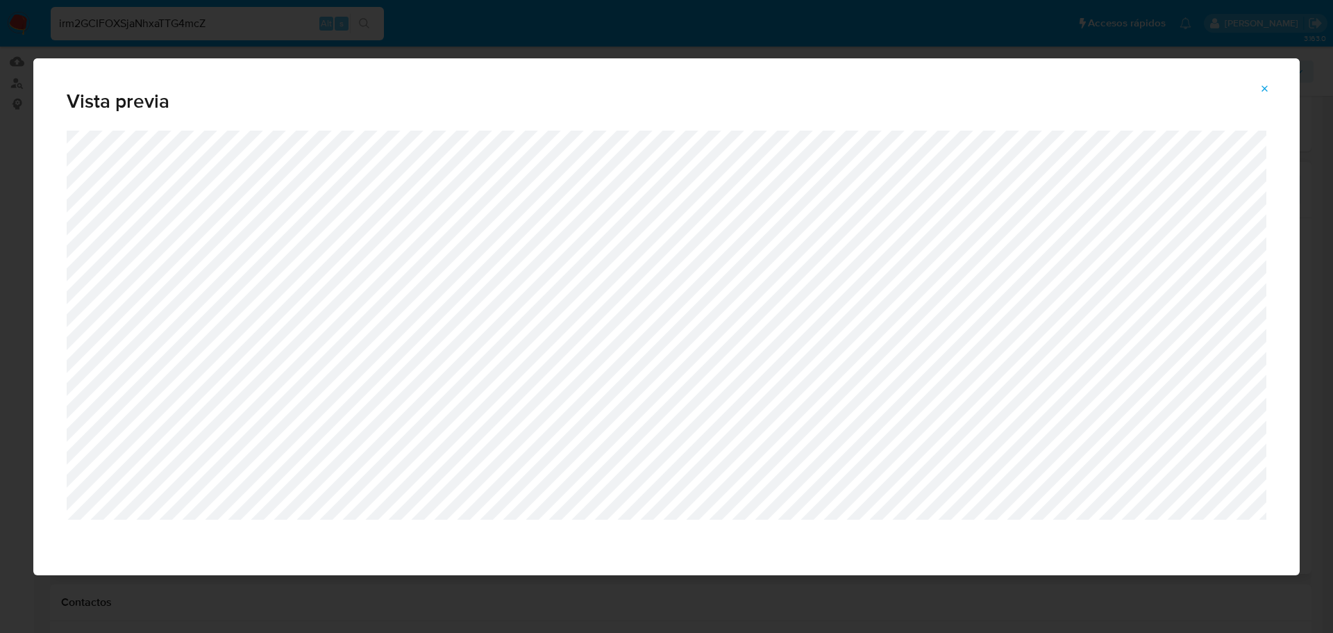
click at [1264, 90] on icon "Attachment preview" at bounding box center [1265, 88] width 6 height 6
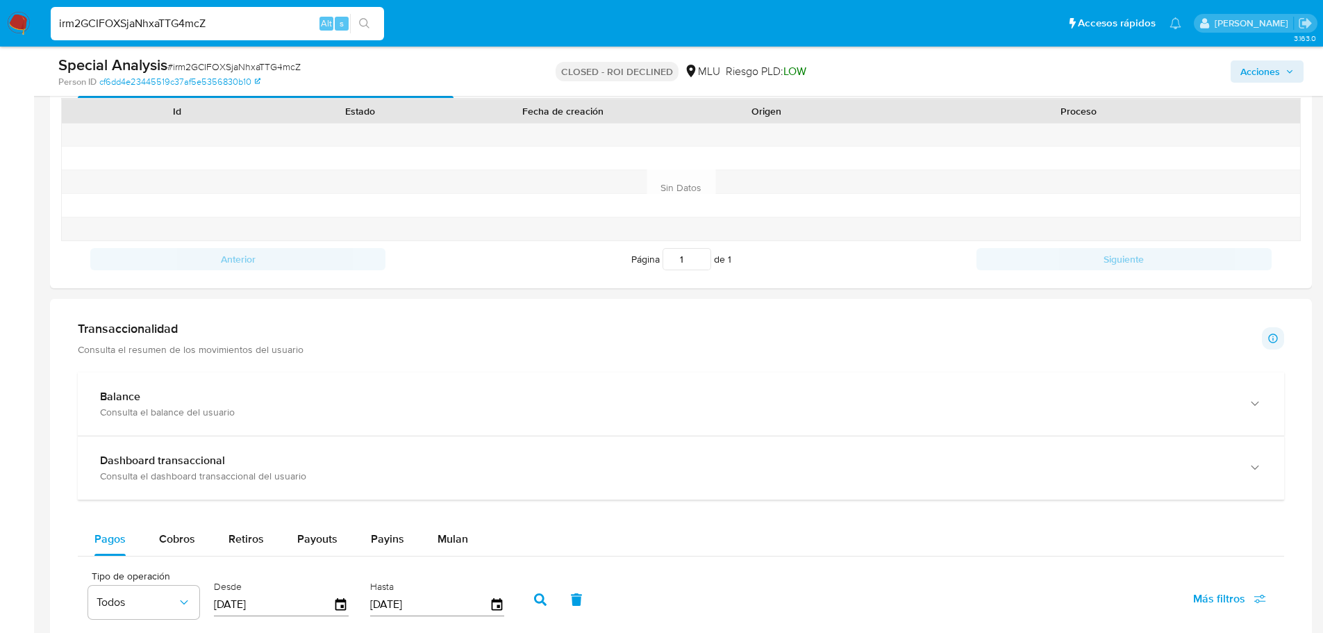
scroll to position [833, 0]
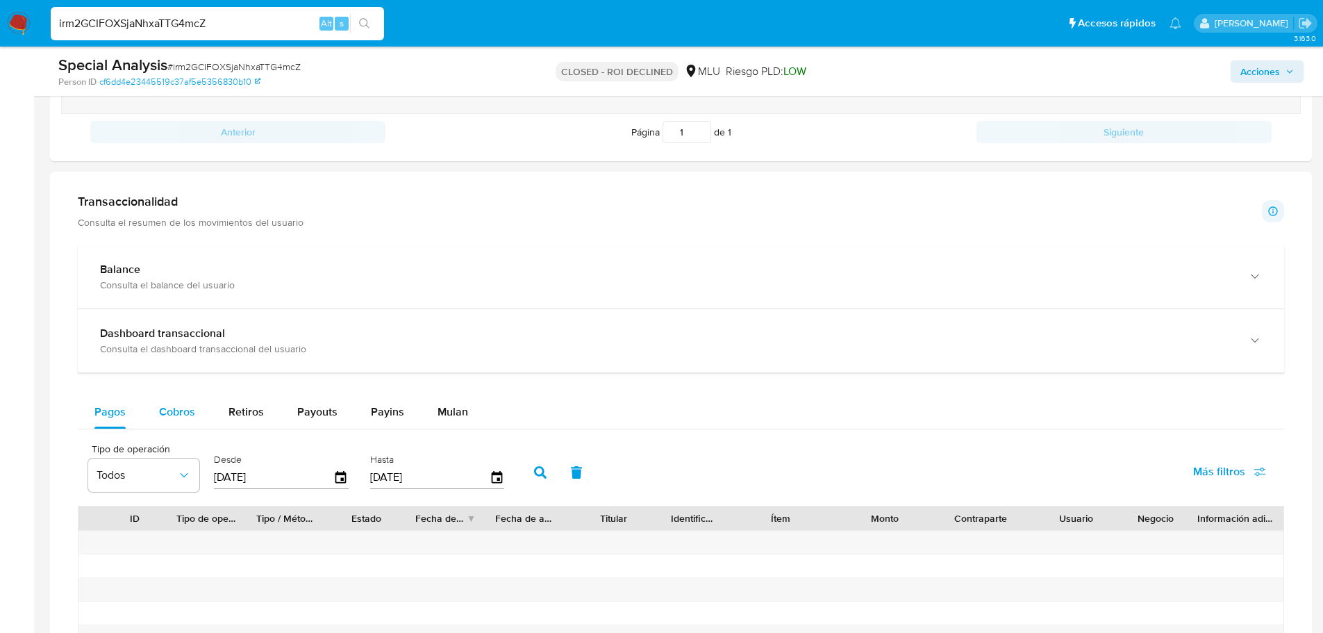
click at [168, 421] on div "Cobros" at bounding box center [177, 411] width 36 height 33
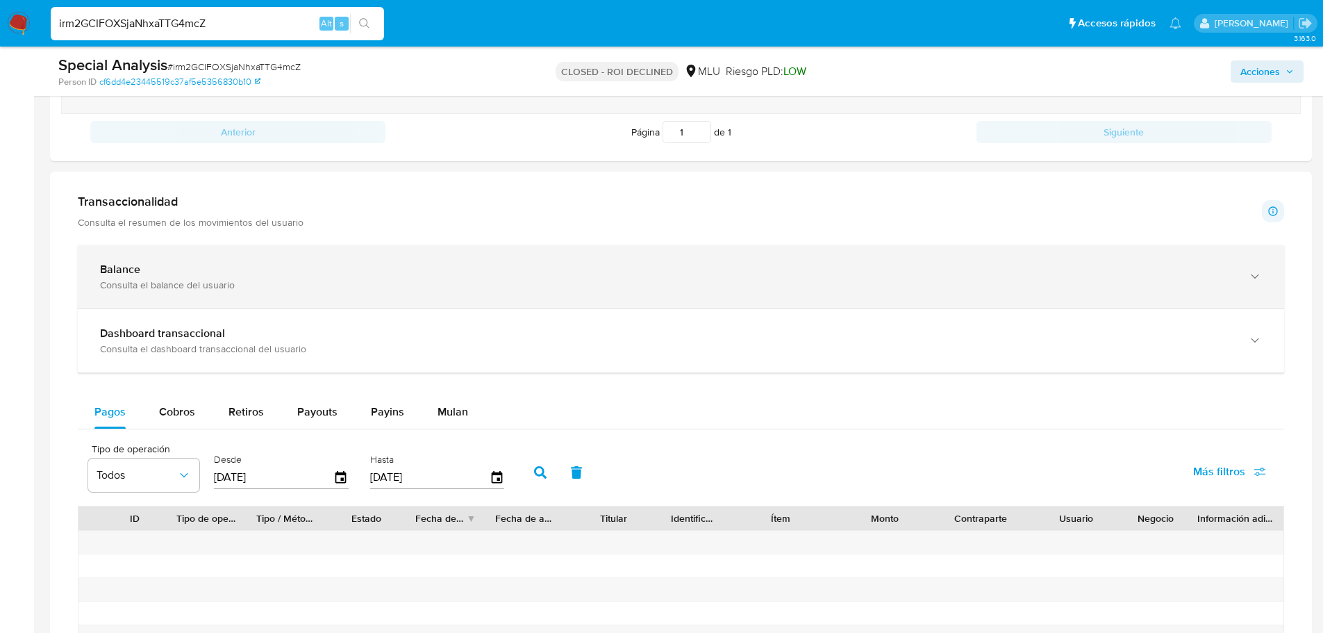
select select "10"
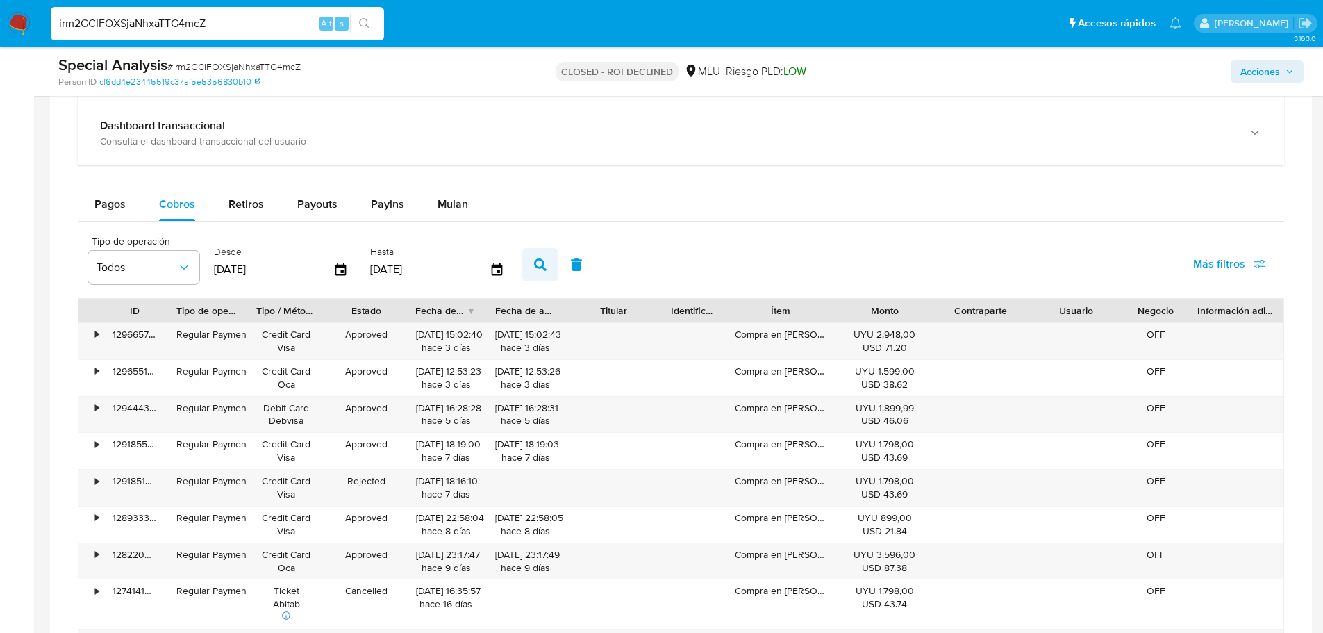
scroll to position [1042, 0]
drag, startPoint x: 415, startPoint y: 334, endPoint x: 461, endPoint y: 336, distance: 45.9
click at [461, 336] on div "[DATE] 15:02:40 [DATE]" at bounding box center [446, 340] width 60 height 26
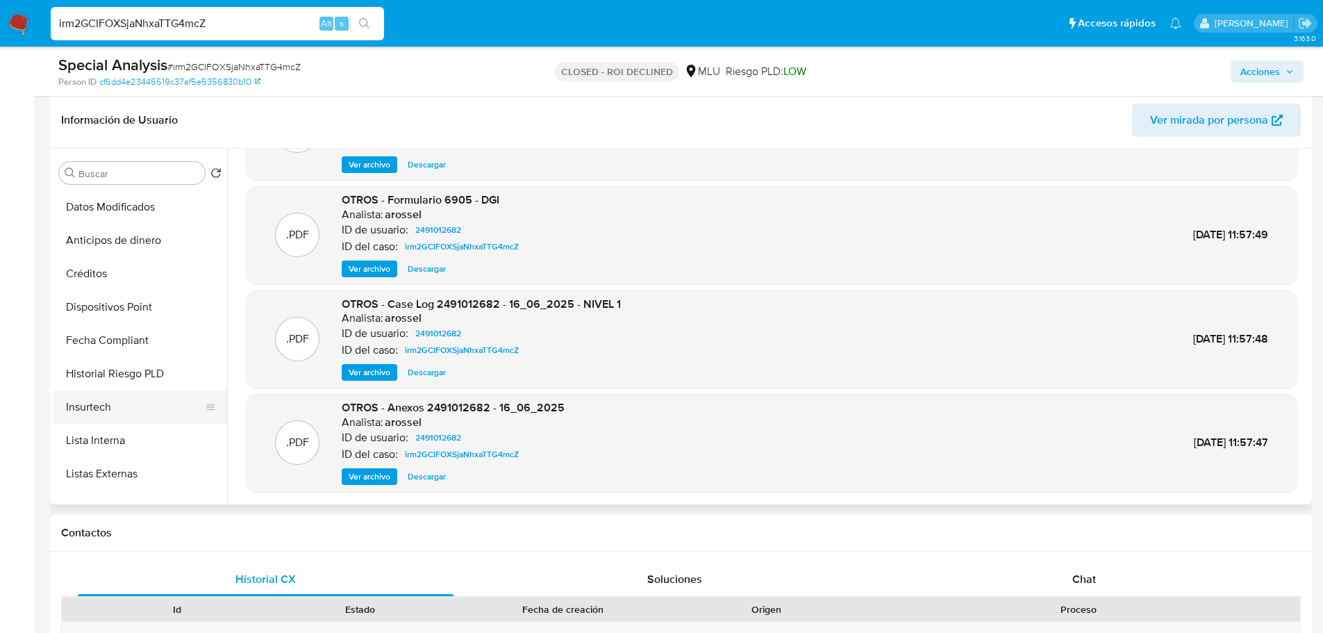
scroll to position [486, 0]
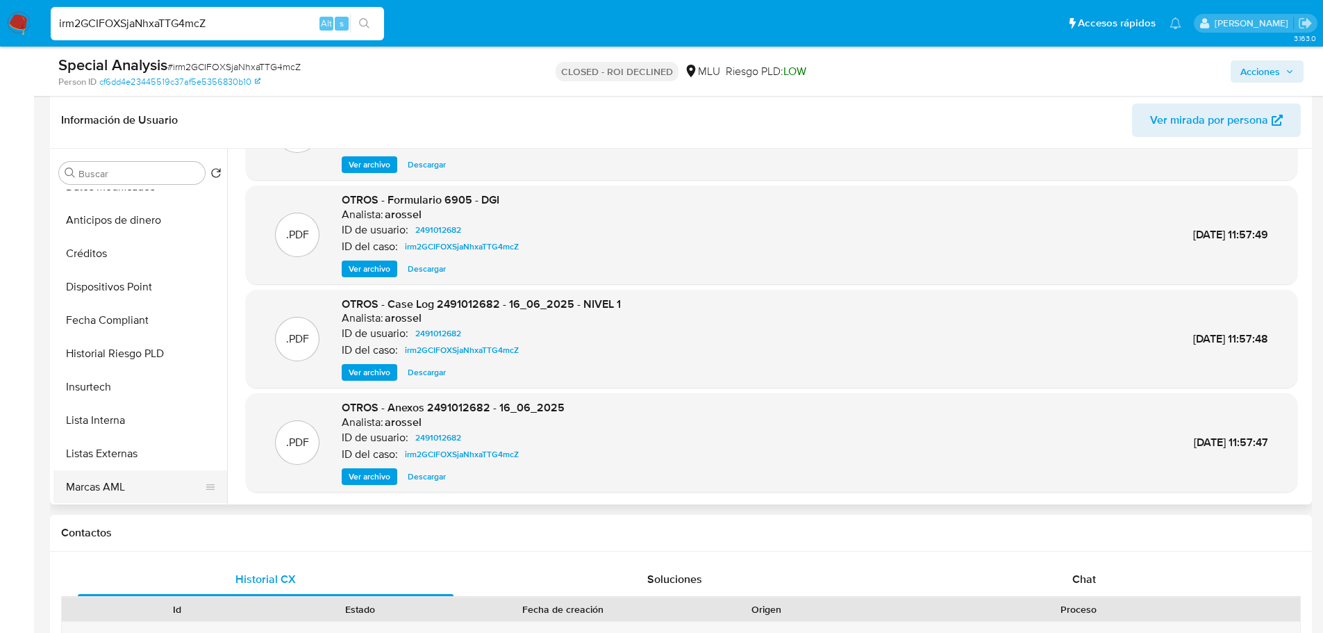
drag, startPoint x: 138, startPoint y: 478, endPoint x: 143, endPoint y: 487, distance: 10.3
click at [138, 478] on button "Marcas AML" at bounding box center [134, 486] width 162 height 33
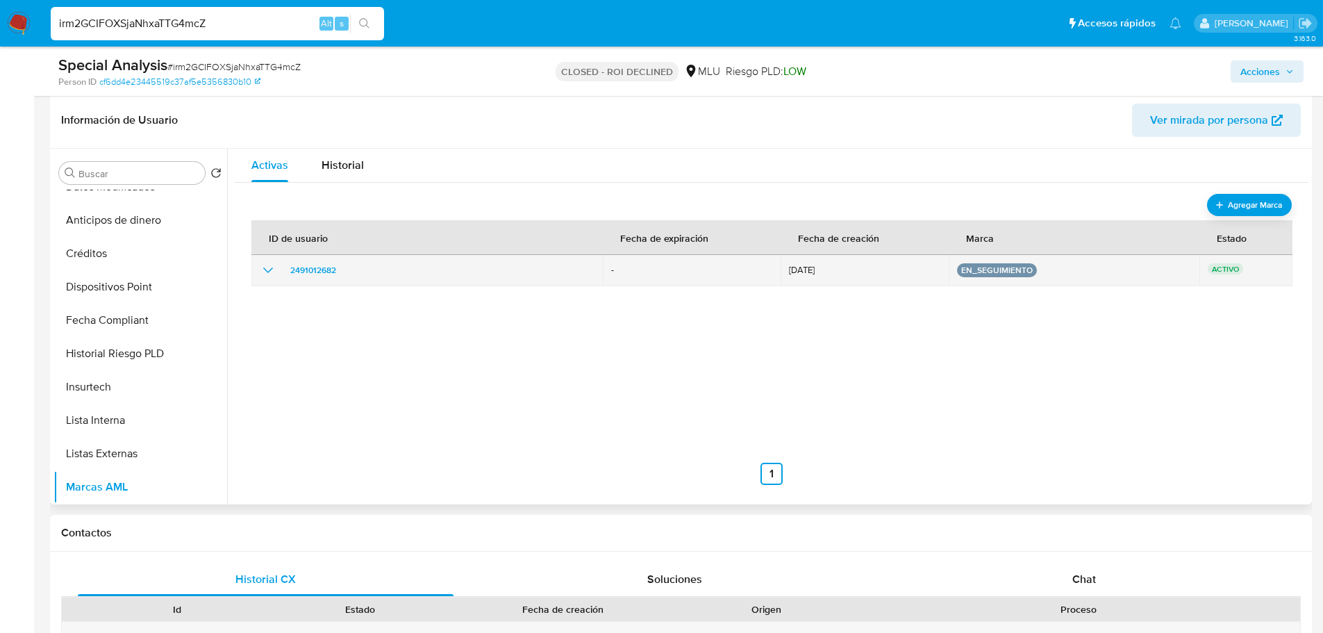
drag, startPoint x: 787, startPoint y: 271, endPoint x: 837, endPoint y: 269, distance: 50.7
click at [837, 269] on span "[DATE]" at bounding box center [864, 270] width 151 height 10
click at [265, 272] on icon "show_hidden_detail_by_id_2491012682" at bounding box center [268, 270] width 17 height 17
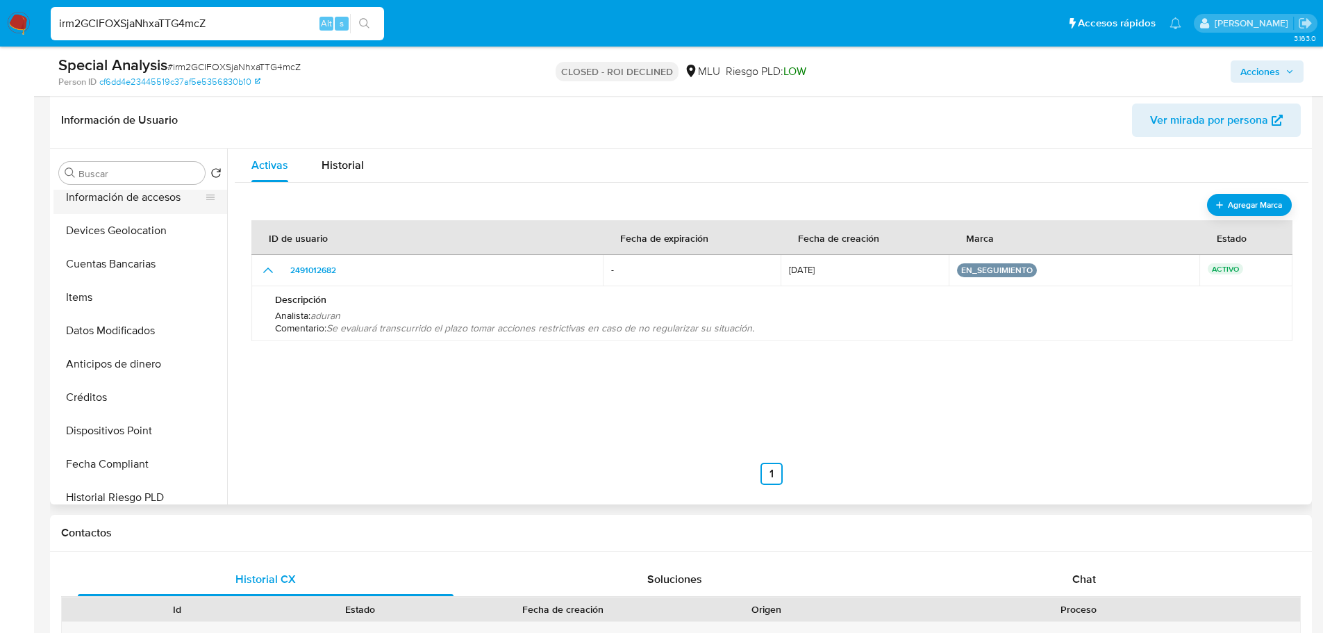
scroll to position [208, 0]
click at [149, 240] on button "Historial de conversaciones" at bounding box center [134, 231] width 162 height 33
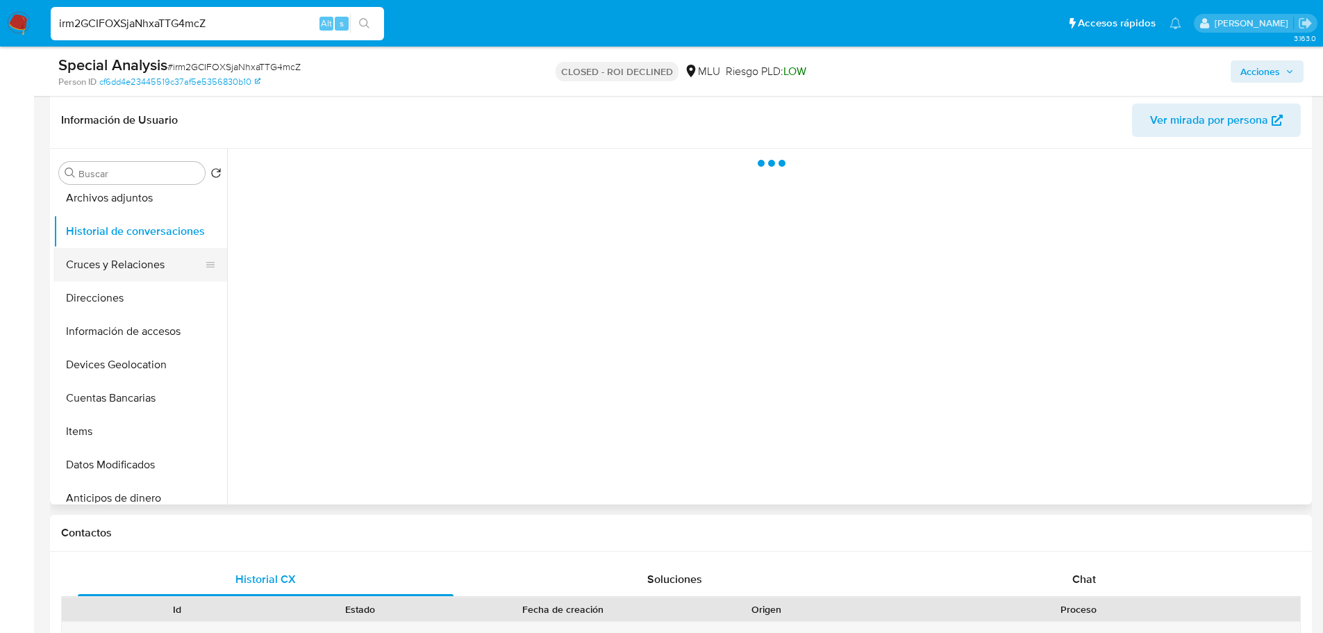
click at [142, 268] on button "Cruces y Relaciones" at bounding box center [134, 264] width 162 height 33
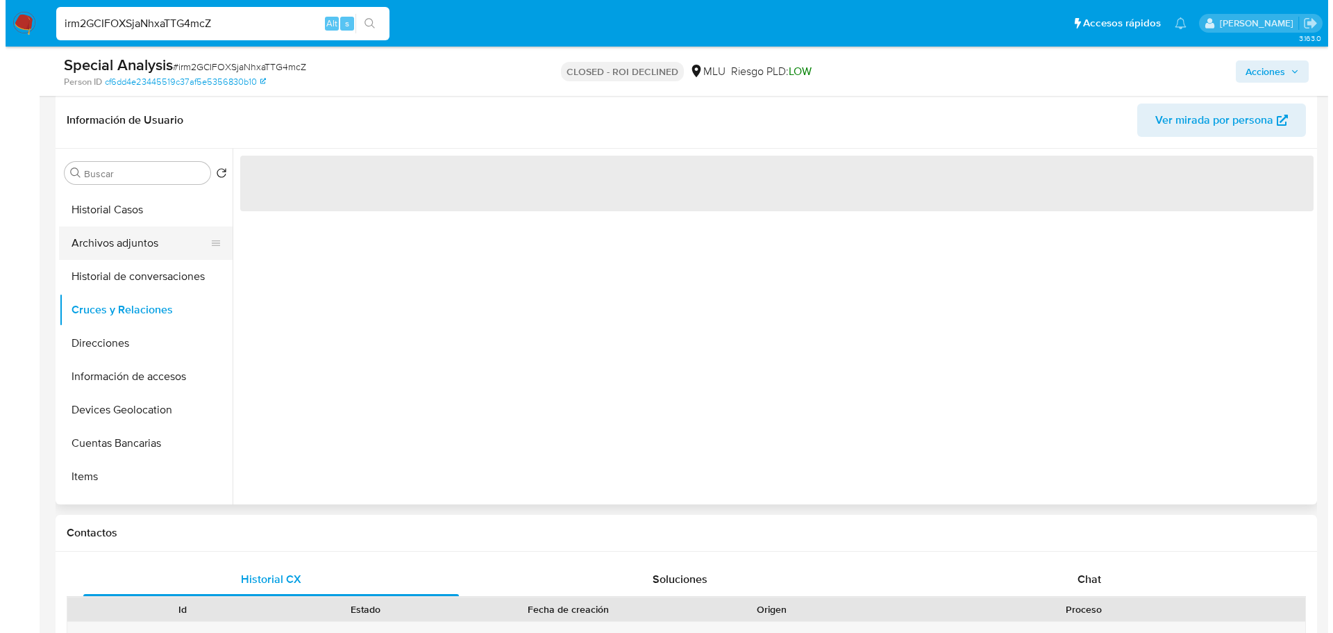
scroll to position [139, 0]
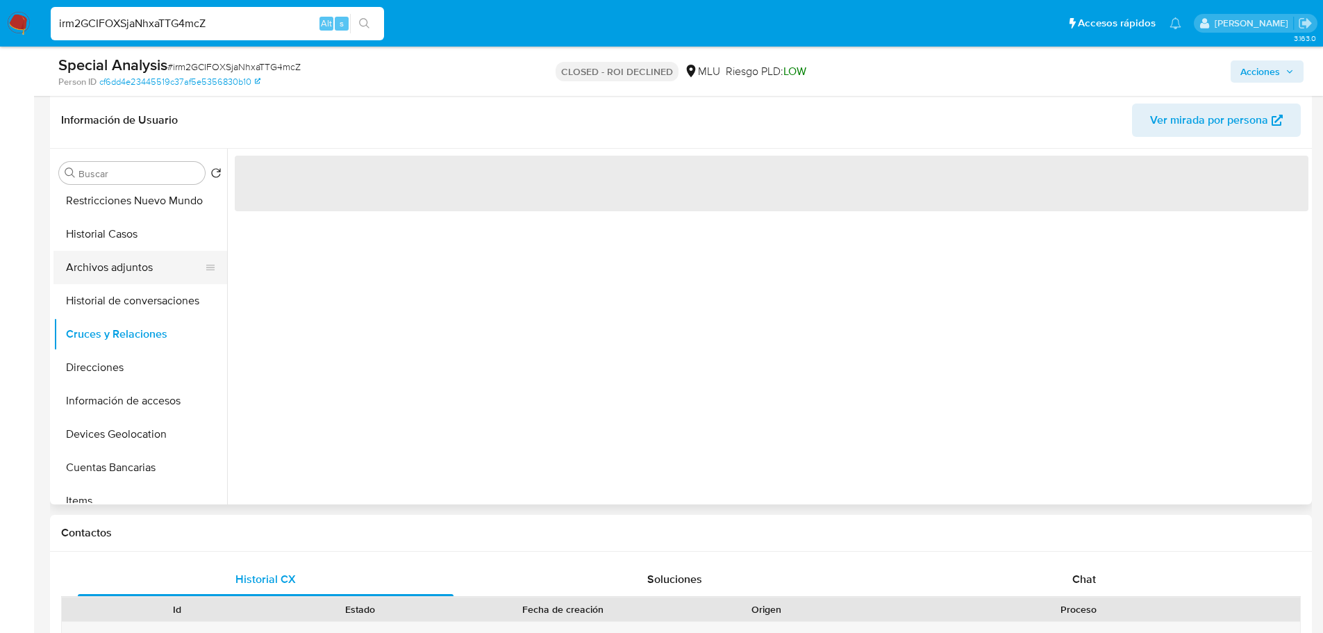
click at [141, 276] on button "Archivos adjuntos" at bounding box center [134, 267] width 162 height 33
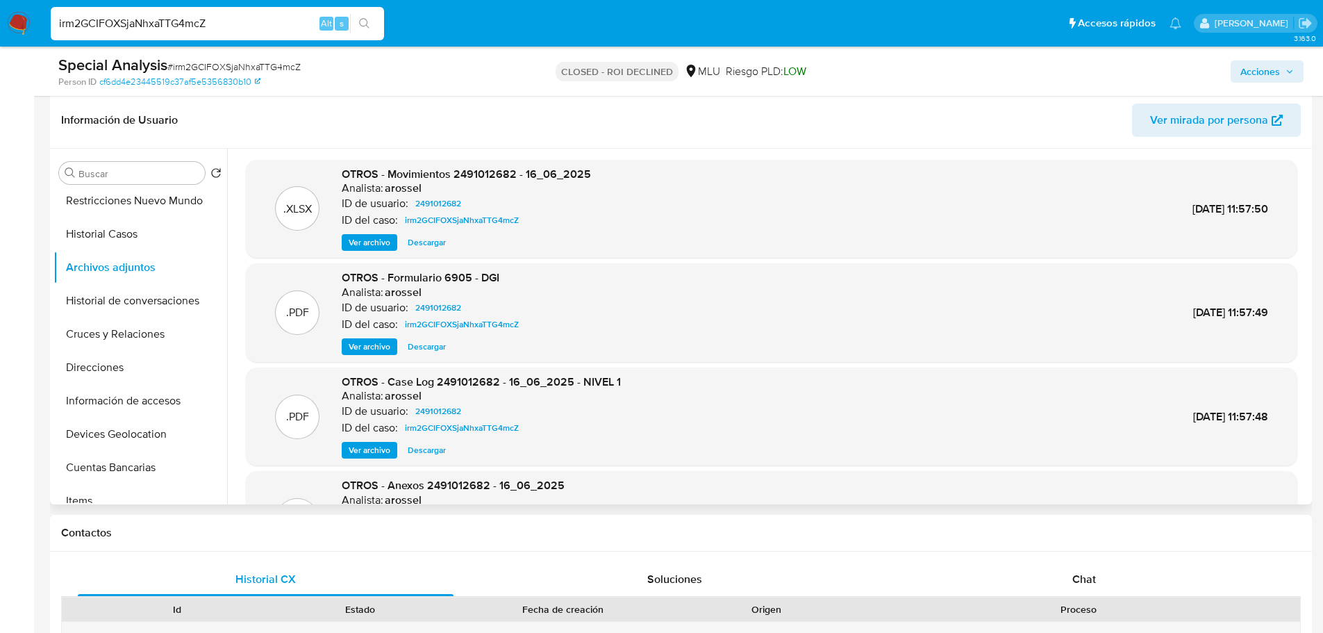
click at [372, 449] on span "Ver archivo" at bounding box center [370, 450] width 42 height 14
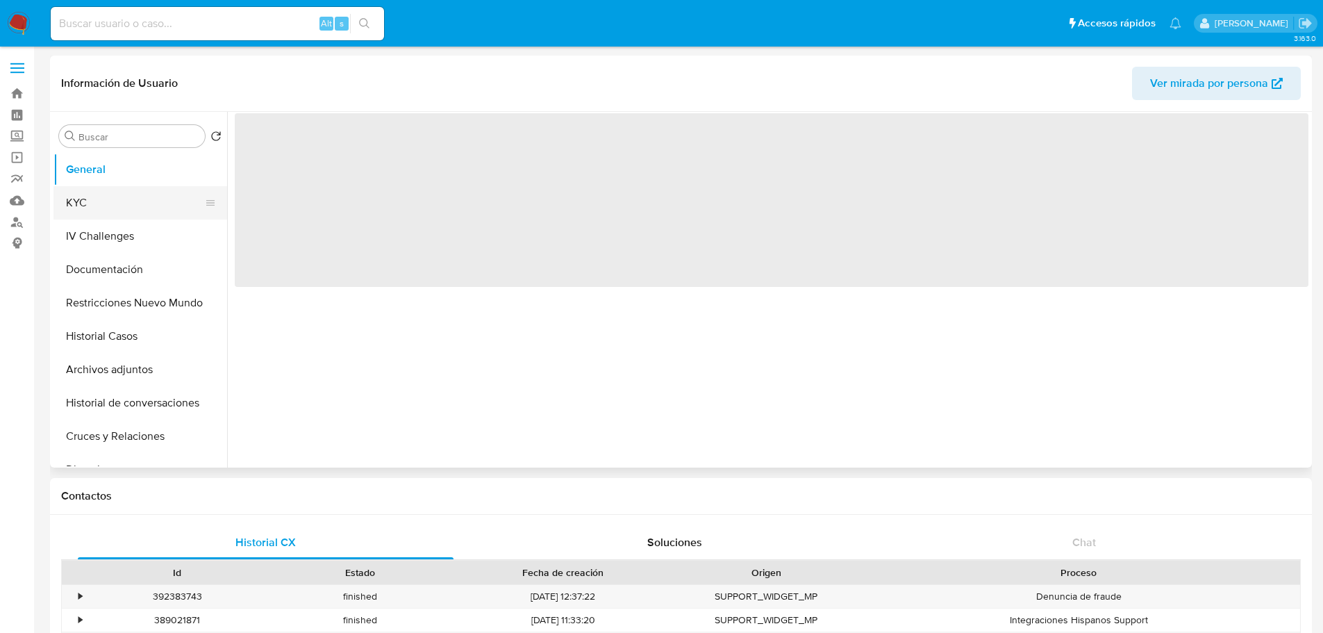
select select "10"
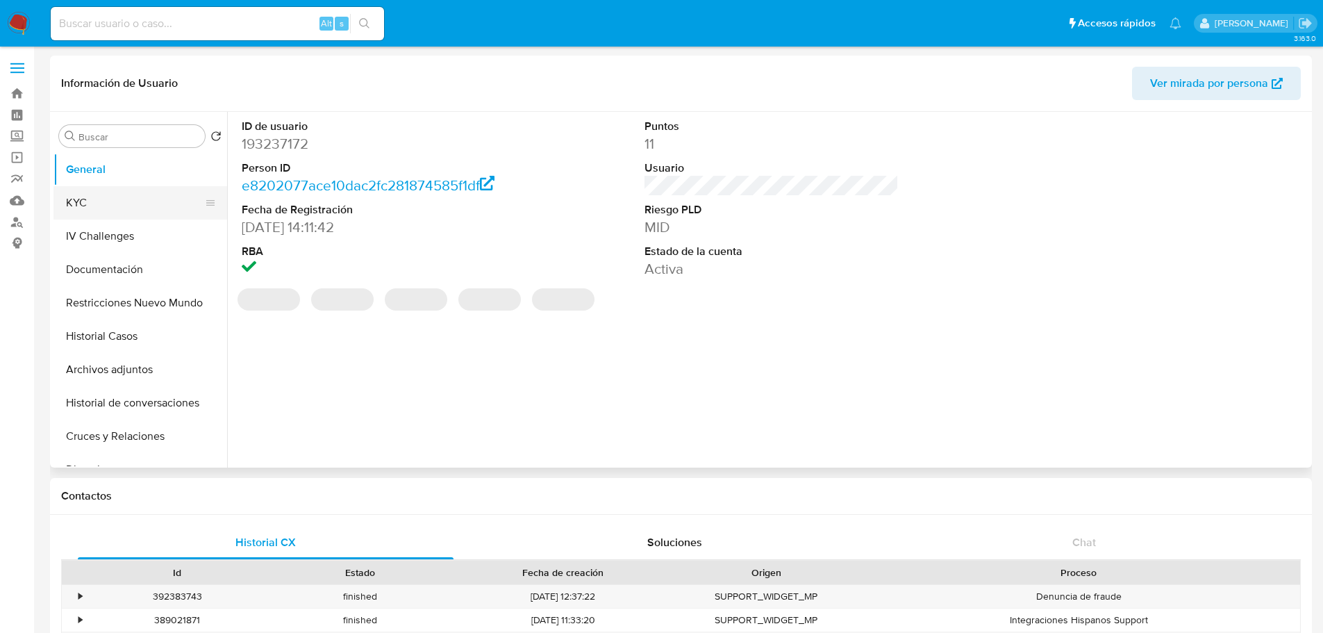
click at [108, 207] on button "KYC" at bounding box center [134, 202] width 162 height 33
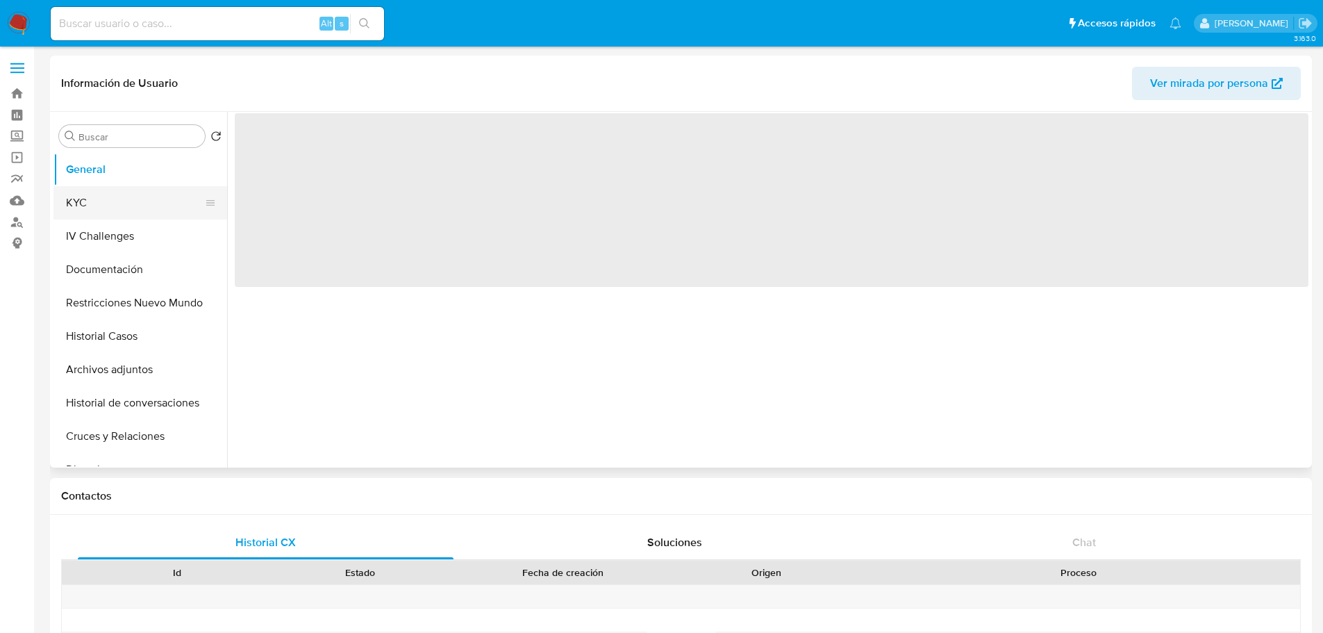
select select "10"
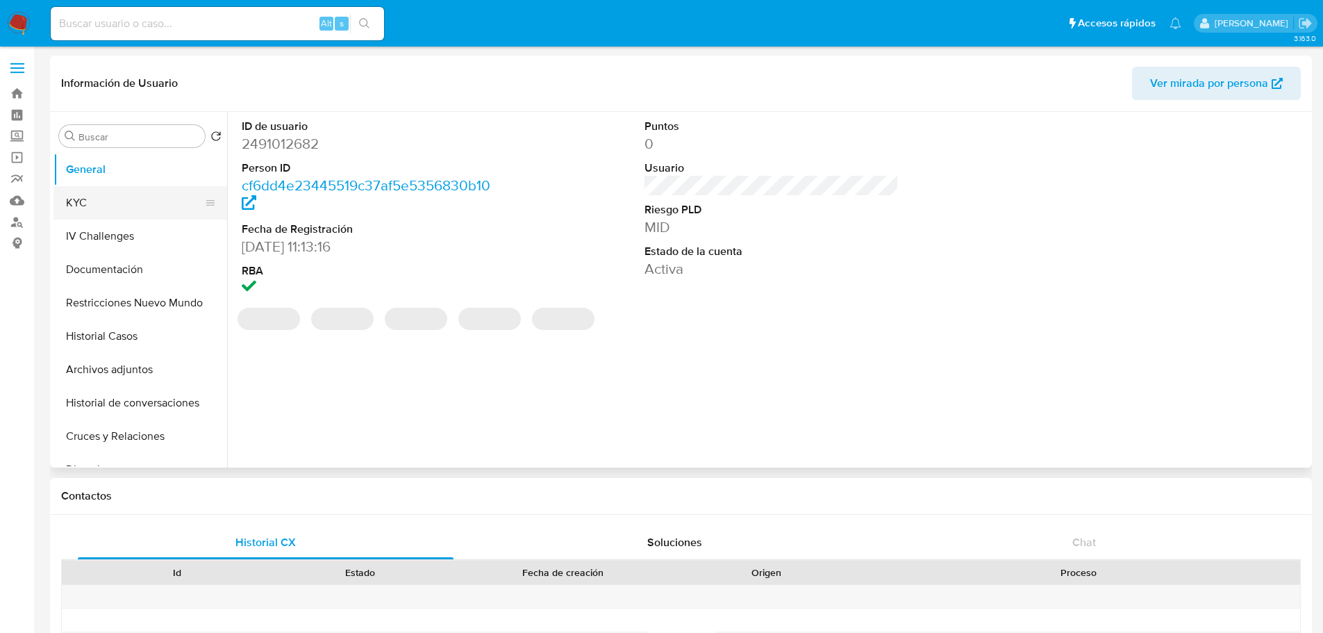
click at [106, 203] on button "KYC" at bounding box center [134, 202] width 162 height 33
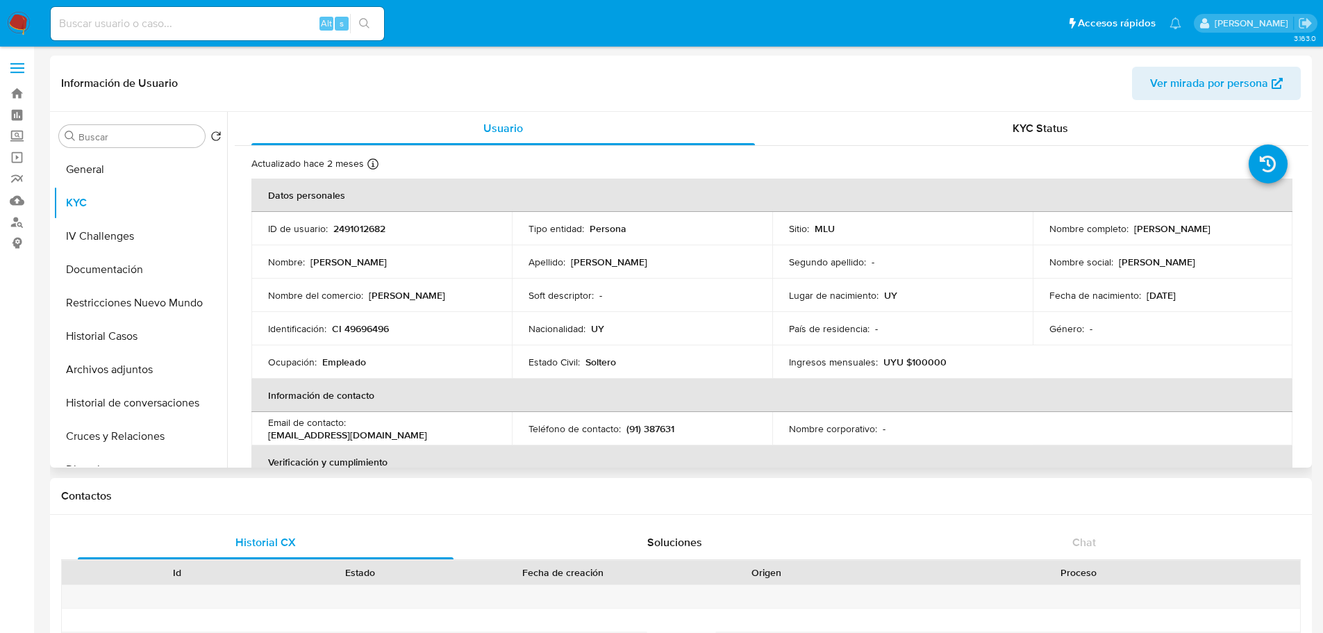
click at [350, 228] on p "2491012682" at bounding box center [359, 228] width 52 height 12
copy p "2491012682"
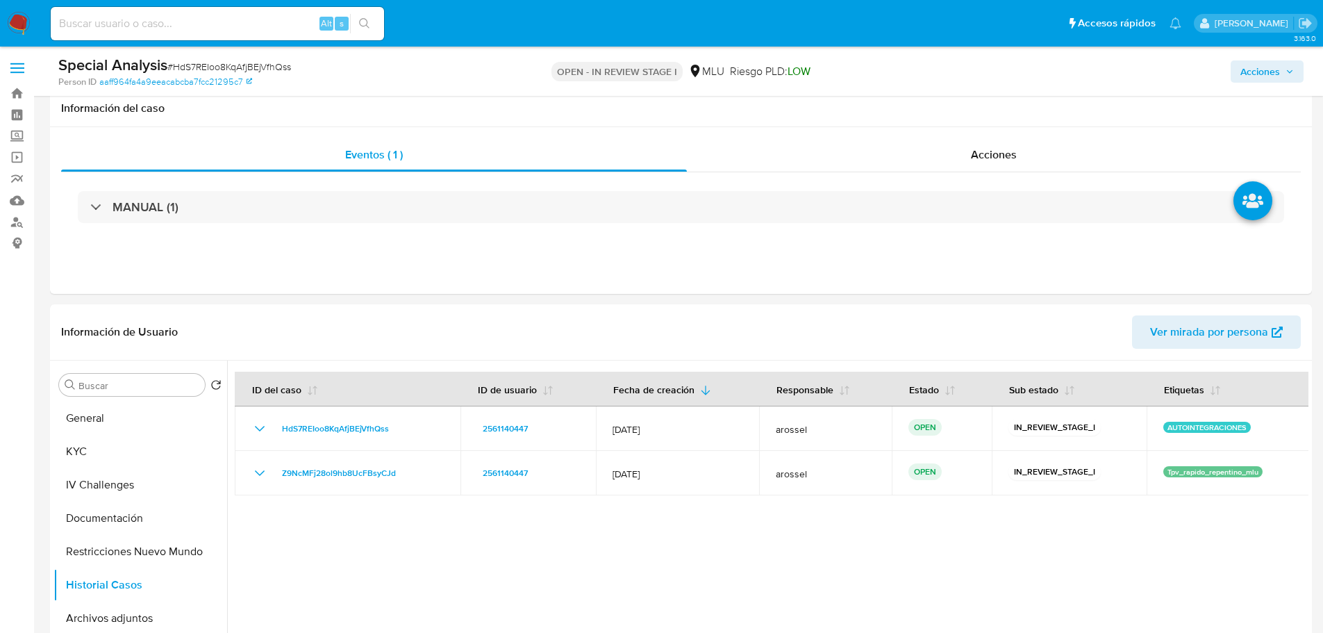
select select "10"
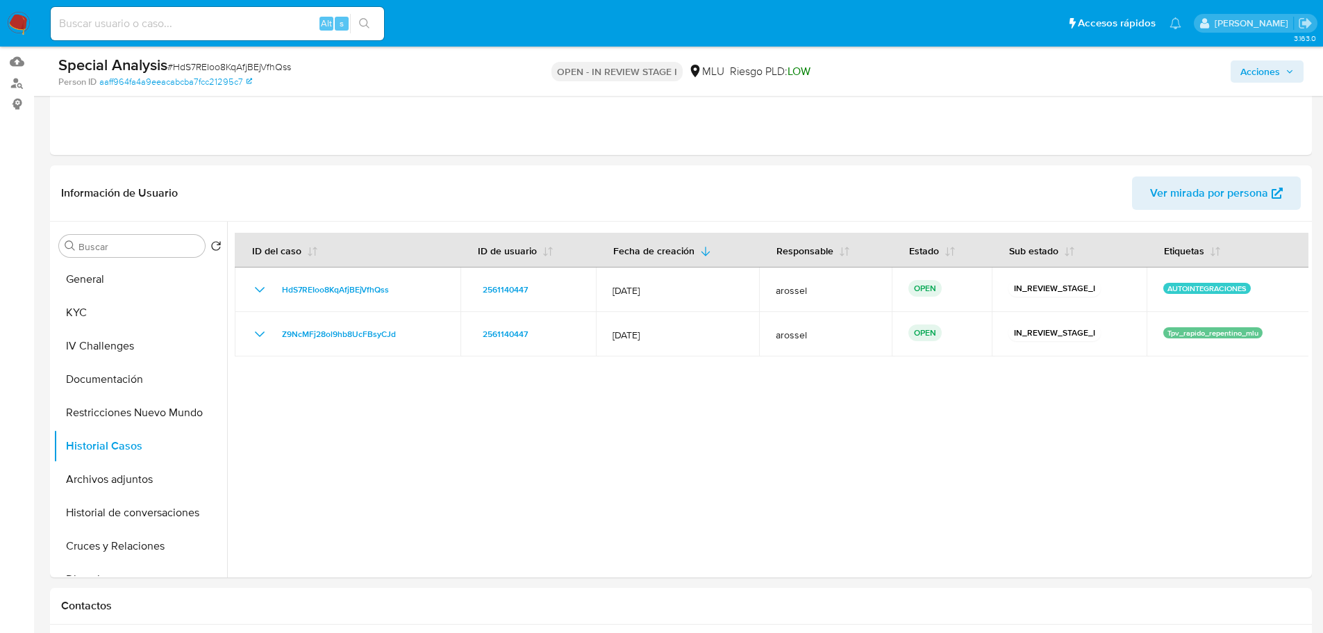
click at [242, 70] on span "# HdS7REIoo8KqAfjBEjVfhQss" at bounding box center [229, 67] width 124 height 14
copy span "HdS7REIoo8KqAfjBEjVfhQss"
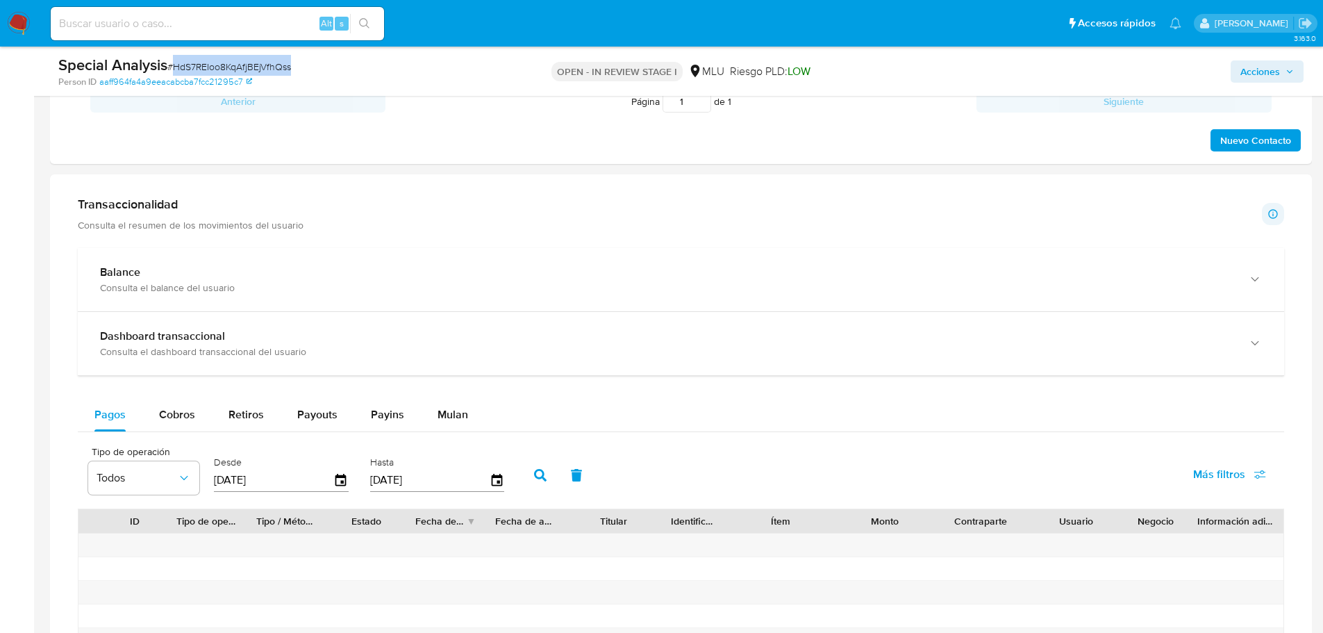
scroll to position [972, 0]
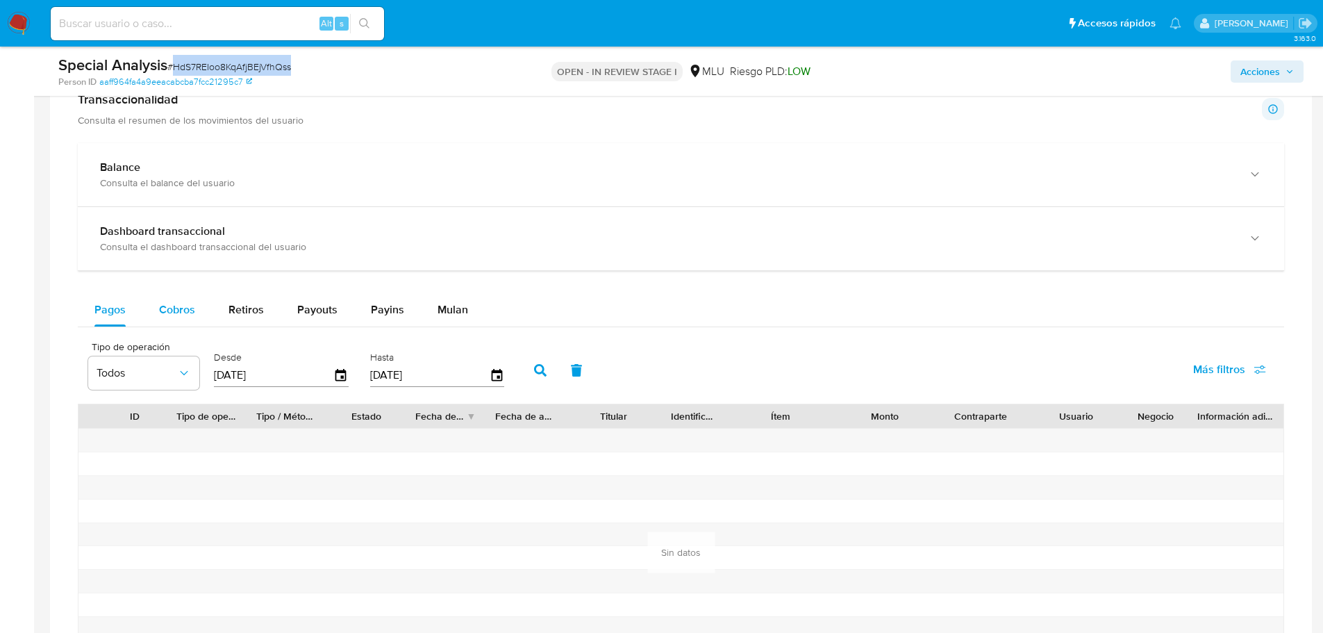
click at [165, 307] on span "Cobros" at bounding box center [177, 309] width 36 height 16
select select "10"
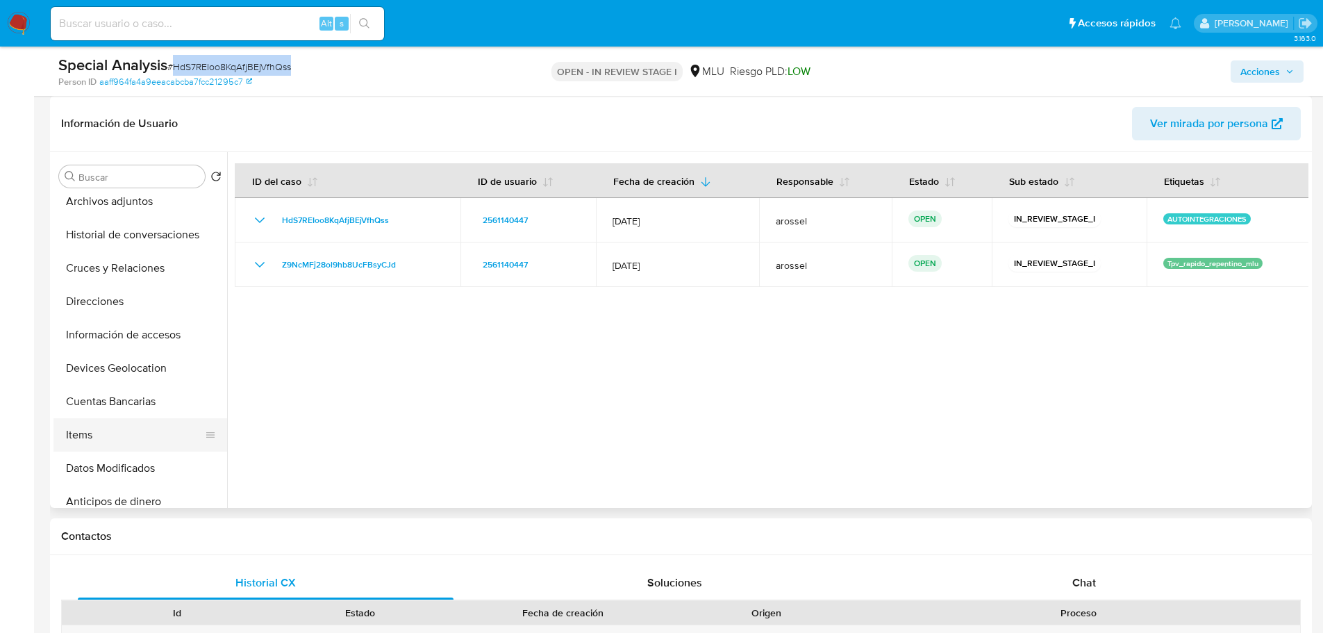
scroll to position [278, 0]
click at [152, 340] on button "Cuentas Bancarias" at bounding box center [134, 331] width 162 height 33
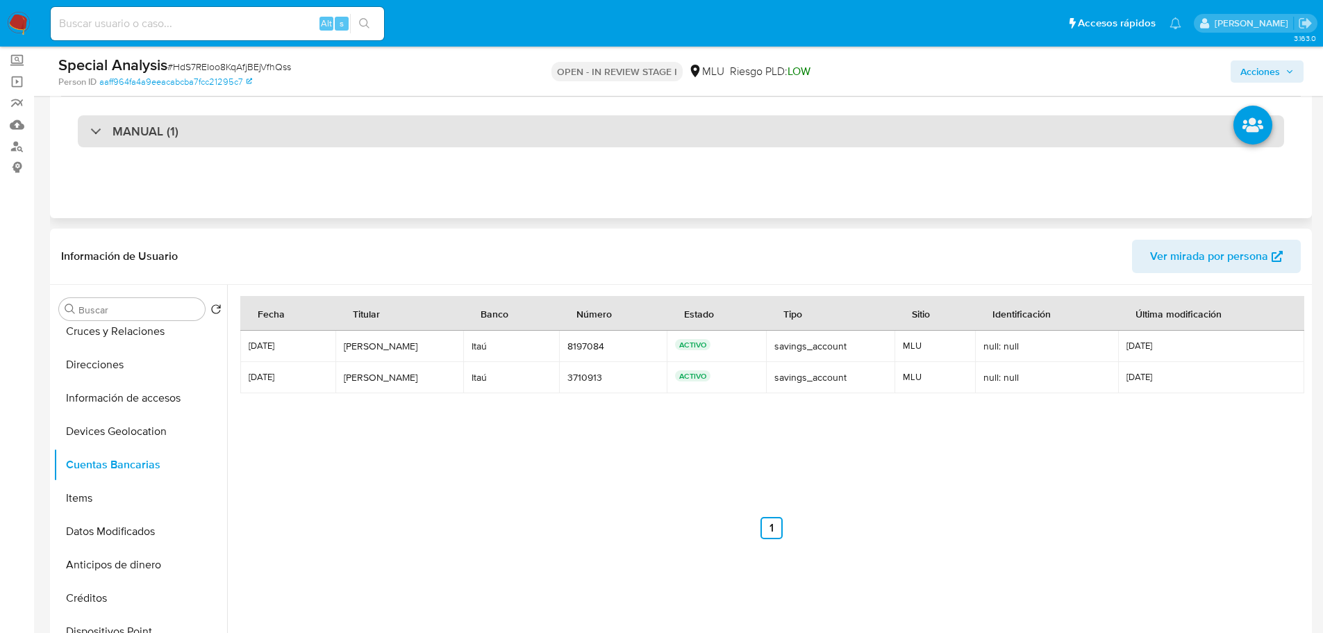
scroll to position [0, 0]
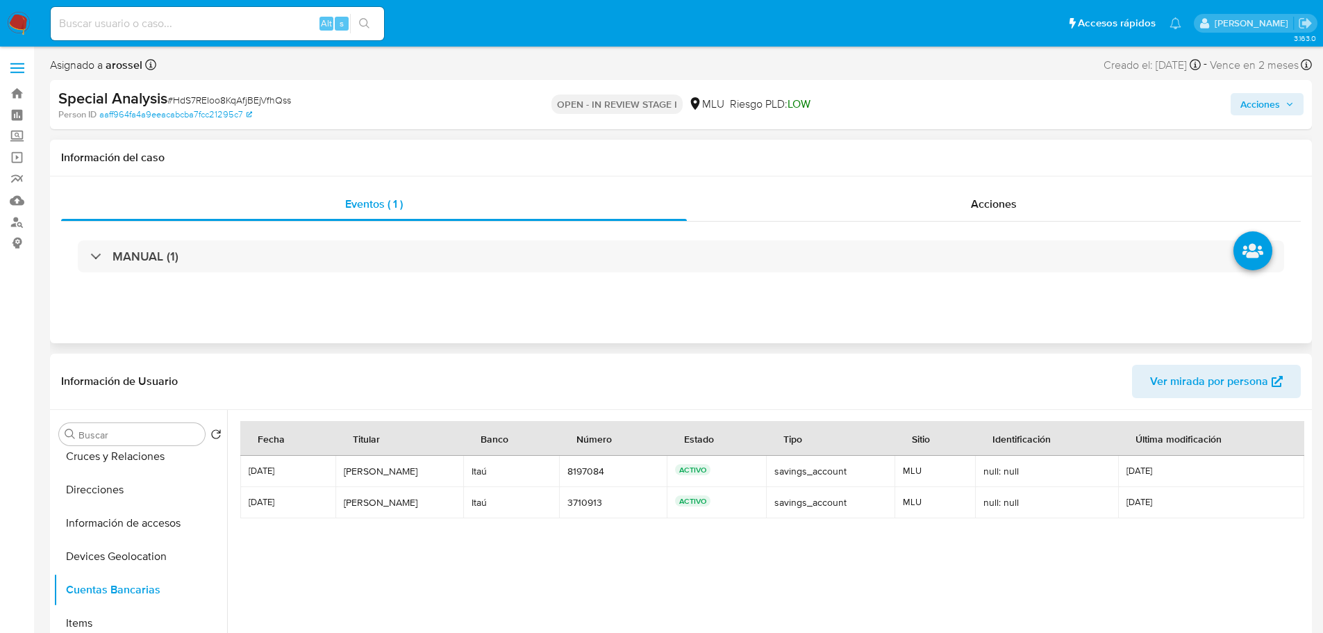
click at [287, 276] on div "MANUAL (1)" at bounding box center [681, 256] width 1240 height 69
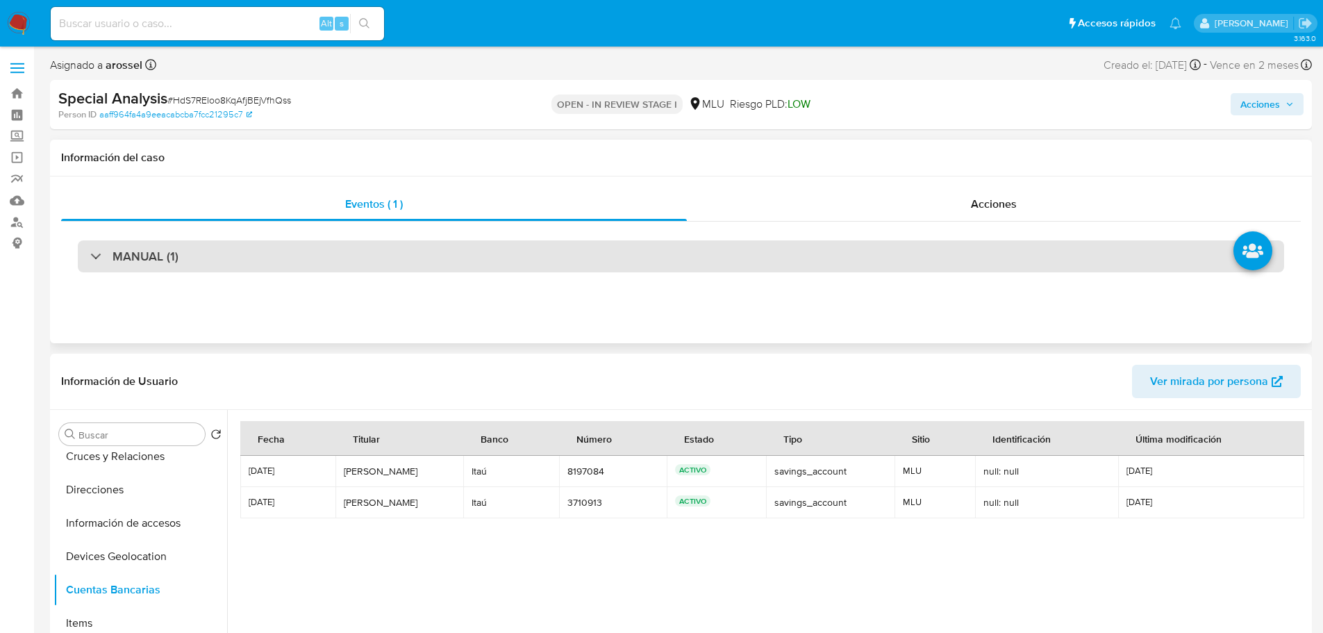
click at [288, 259] on div "MANUAL (1)" at bounding box center [681, 256] width 1206 height 32
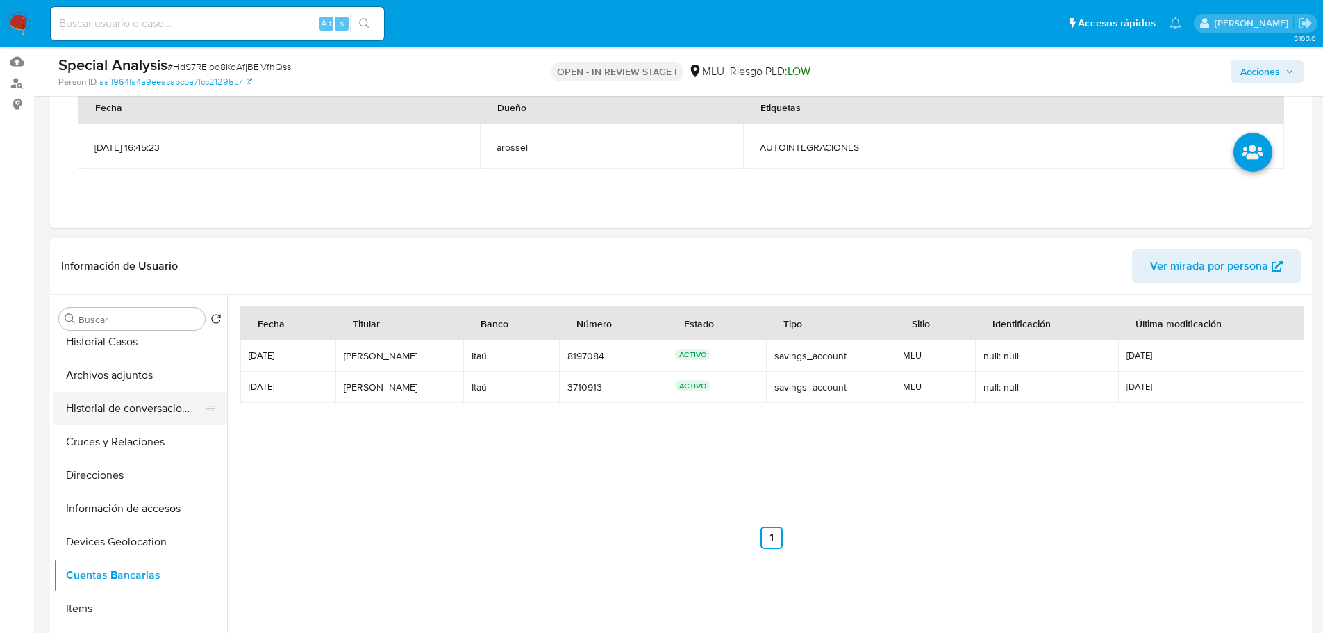
scroll to position [139, 0]
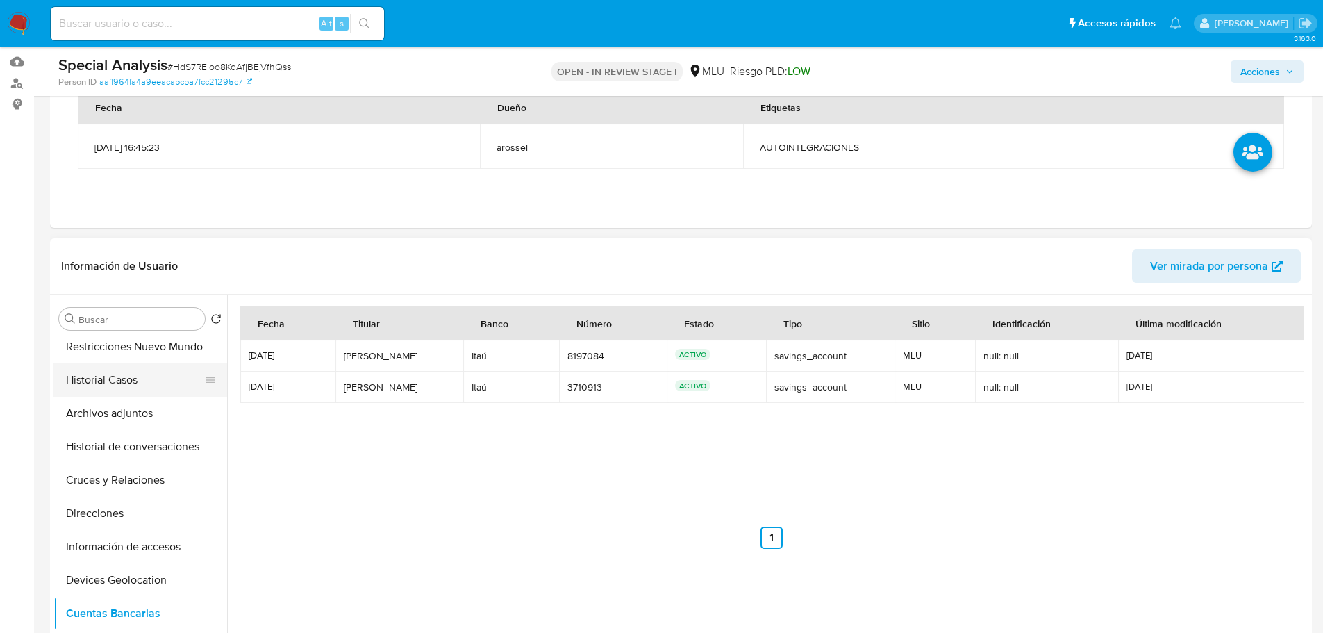
click at [129, 383] on button "Historial Casos" at bounding box center [134, 379] width 162 height 33
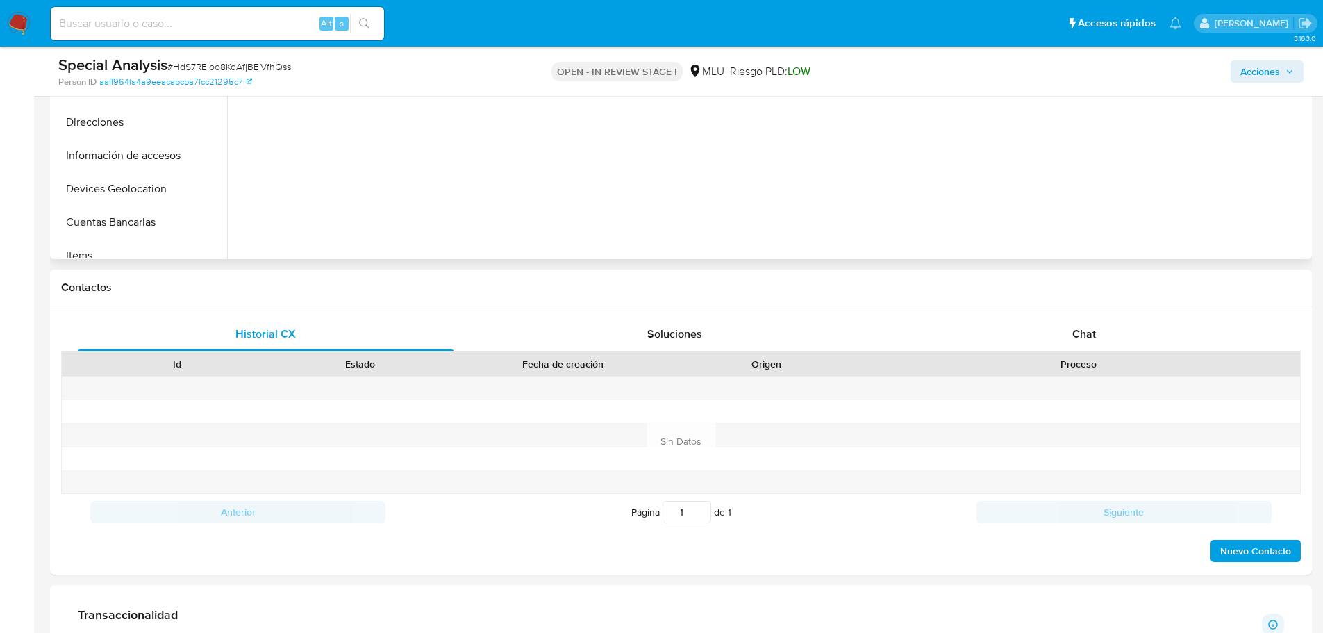
scroll to position [556, 0]
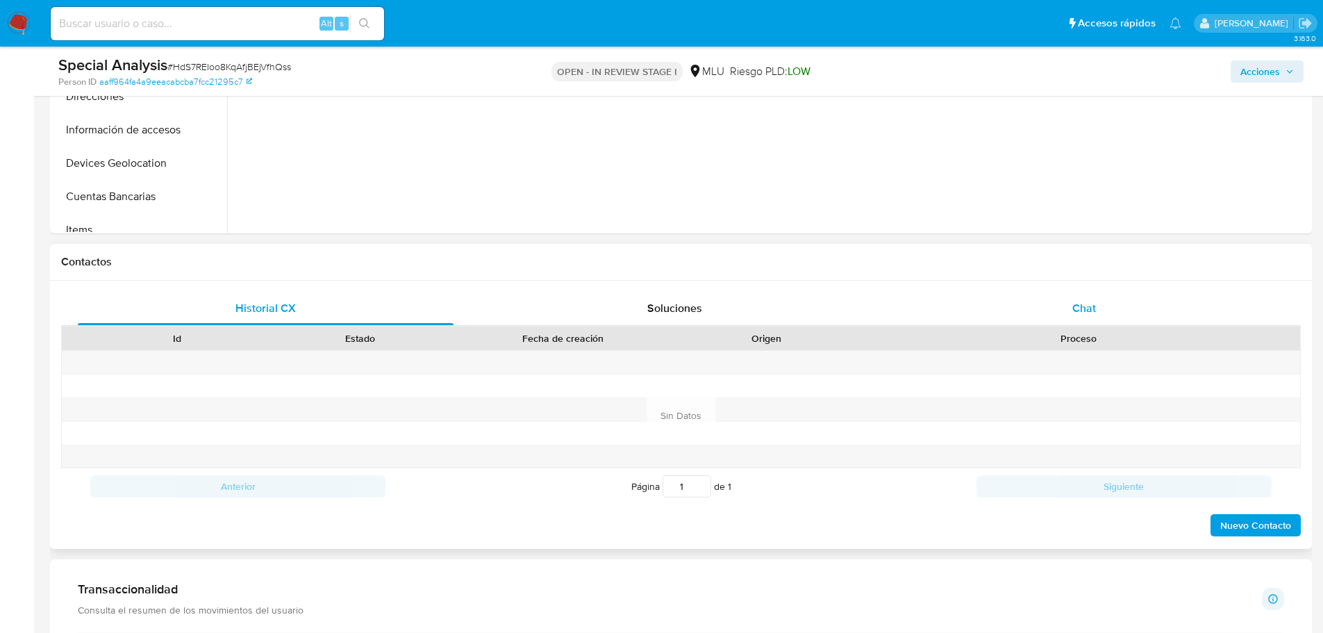
click at [1103, 320] on div "Chat" at bounding box center [1084, 308] width 376 height 33
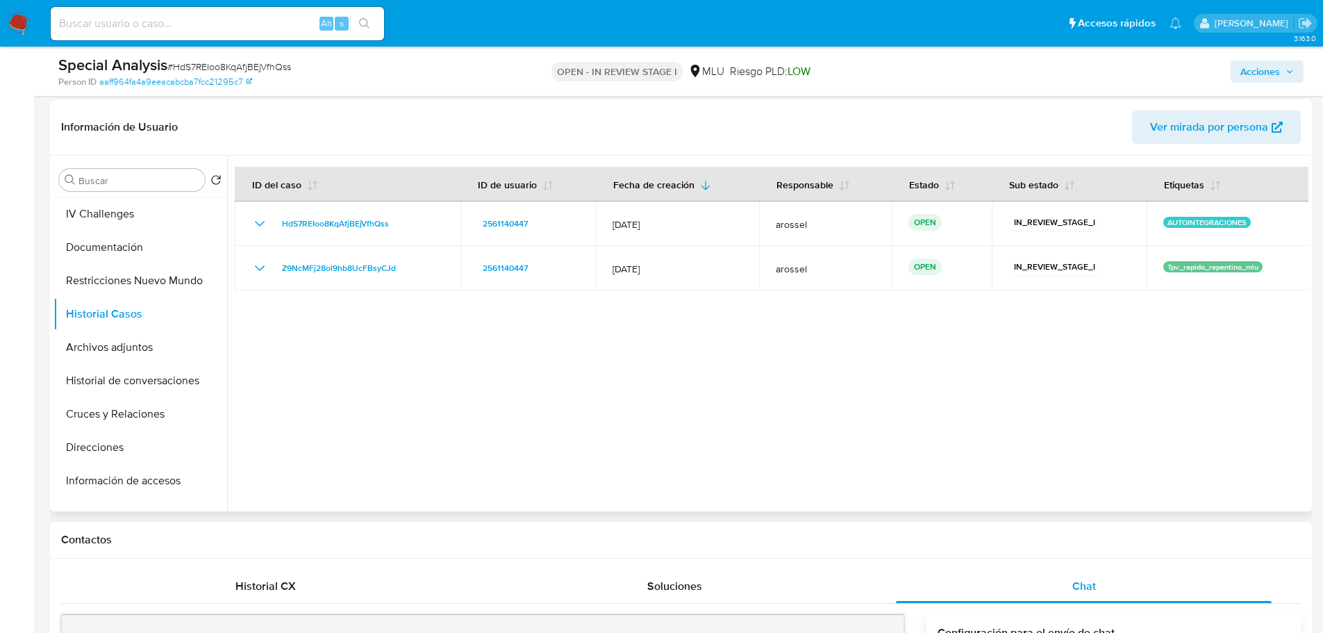
scroll to position [0, 0]
click at [132, 249] on button "KYC" at bounding box center [134, 246] width 162 height 33
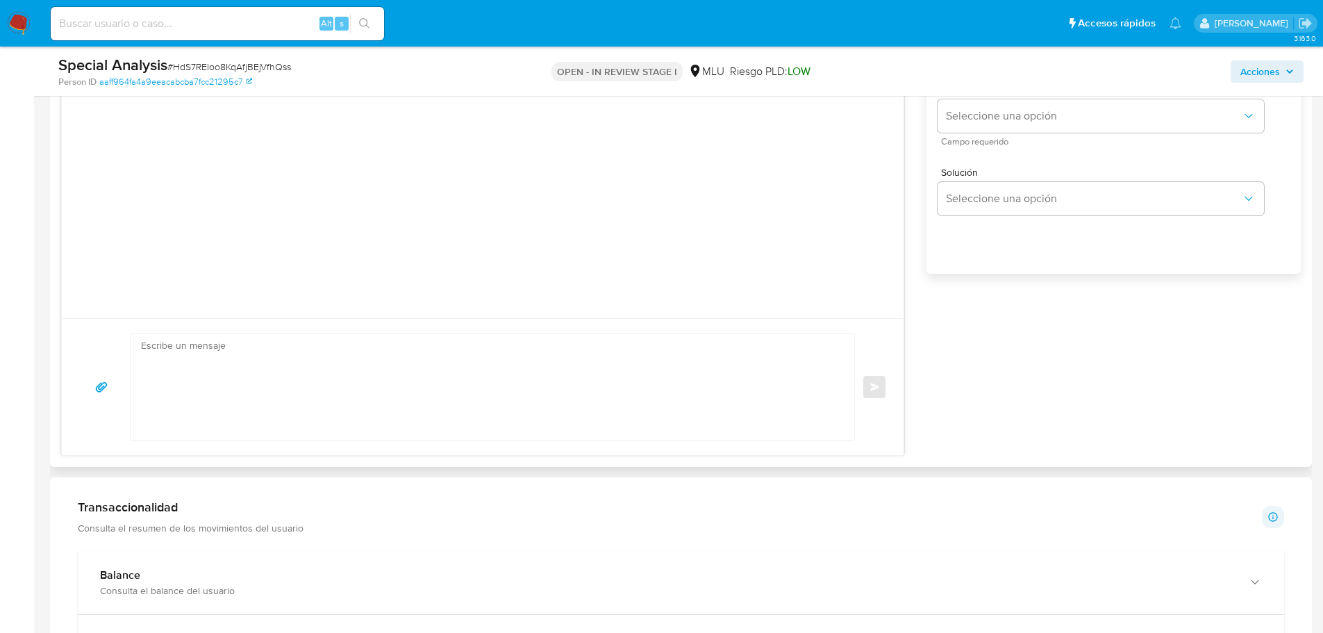
scroll to position [972, 0]
click at [416, 386] on textarea at bounding box center [489, 383] width 696 height 107
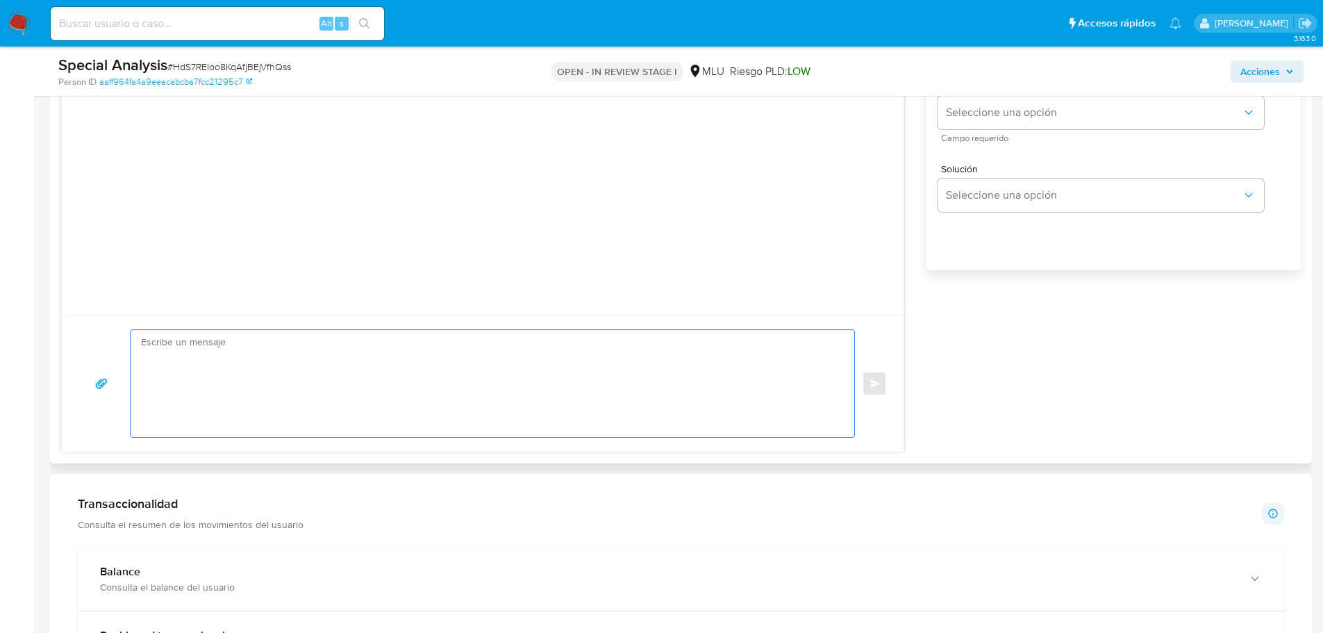
paste textarea "Lore, IPS. Do sitametcons ad eli seddoeiusmo temporinc utlabor etdol. Mag aliq …"
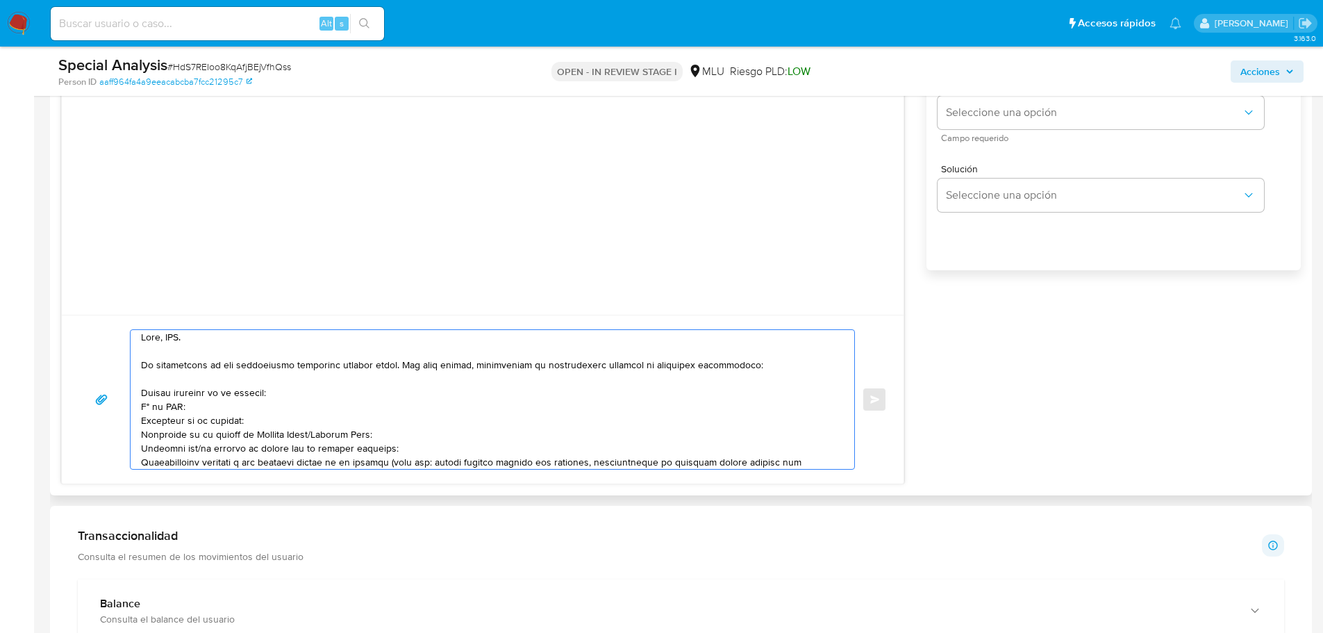
scroll to position [0, 0]
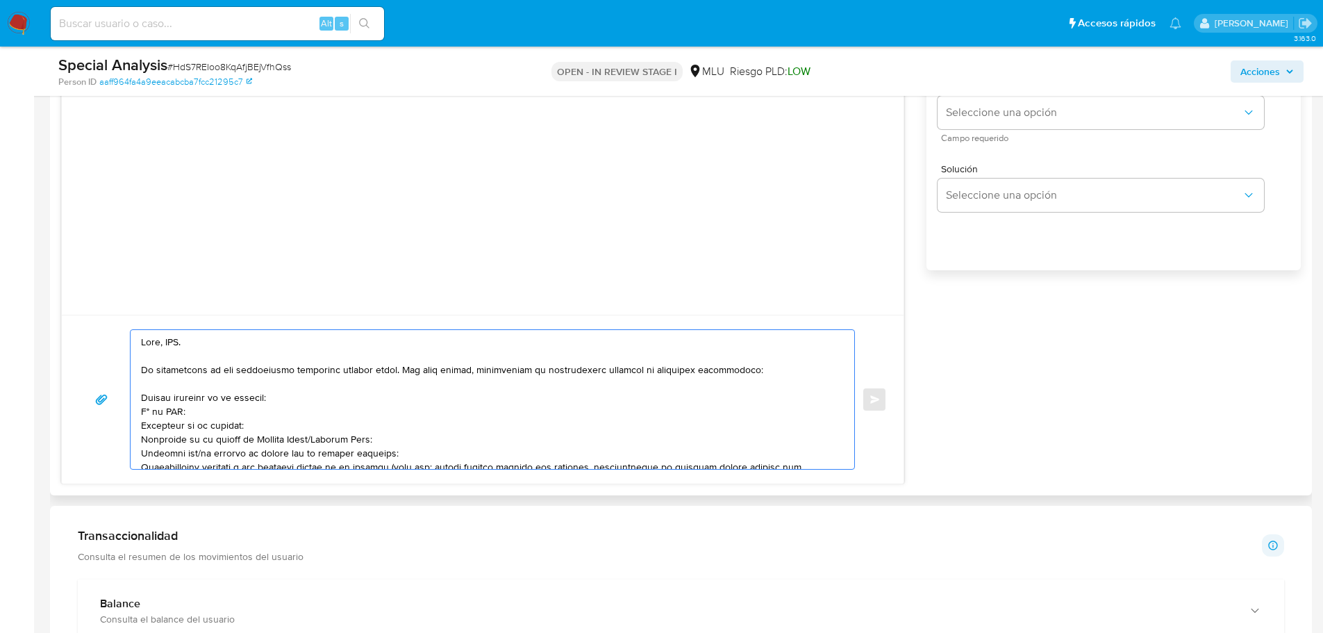
click at [175, 337] on textarea at bounding box center [489, 399] width 696 height 139
click at [137, 399] on div at bounding box center [489, 399] width 717 height 139
click at [140, 399] on div at bounding box center [489, 399] width 717 height 139
click at [142, 400] on textarea at bounding box center [489, 399] width 696 height 139
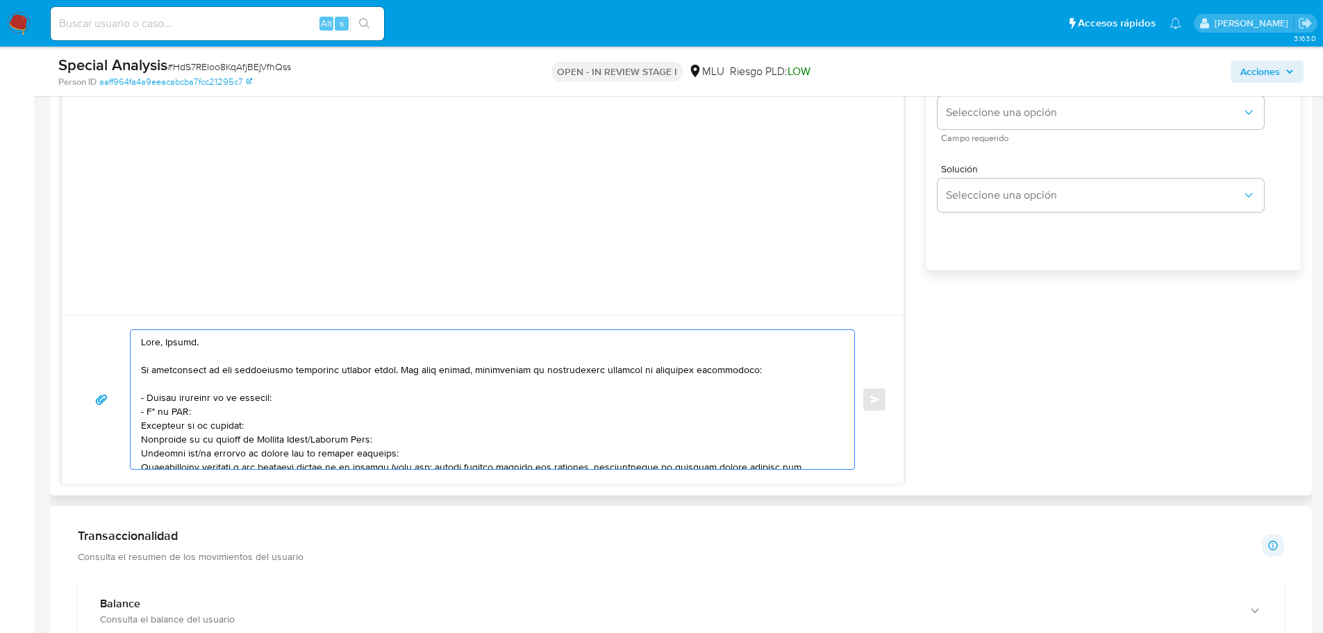
drag, startPoint x: 388, startPoint y: 438, endPoint x: 141, endPoint y: 426, distance: 247.5
click at [141, 426] on textarea at bounding box center [489, 399] width 696 height 139
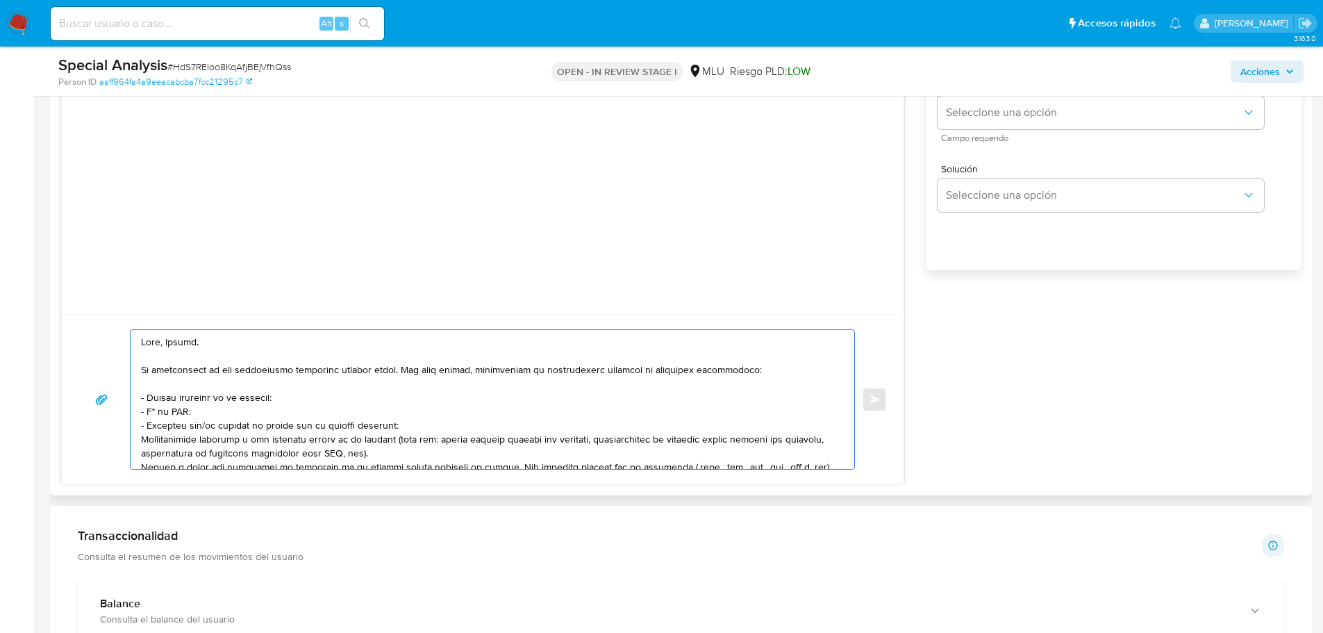
click at [194, 422] on textarea at bounding box center [489, 399] width 696 height 139
click at [390, 425] on textarea at bounding box center [489, 399] width 696 height 139
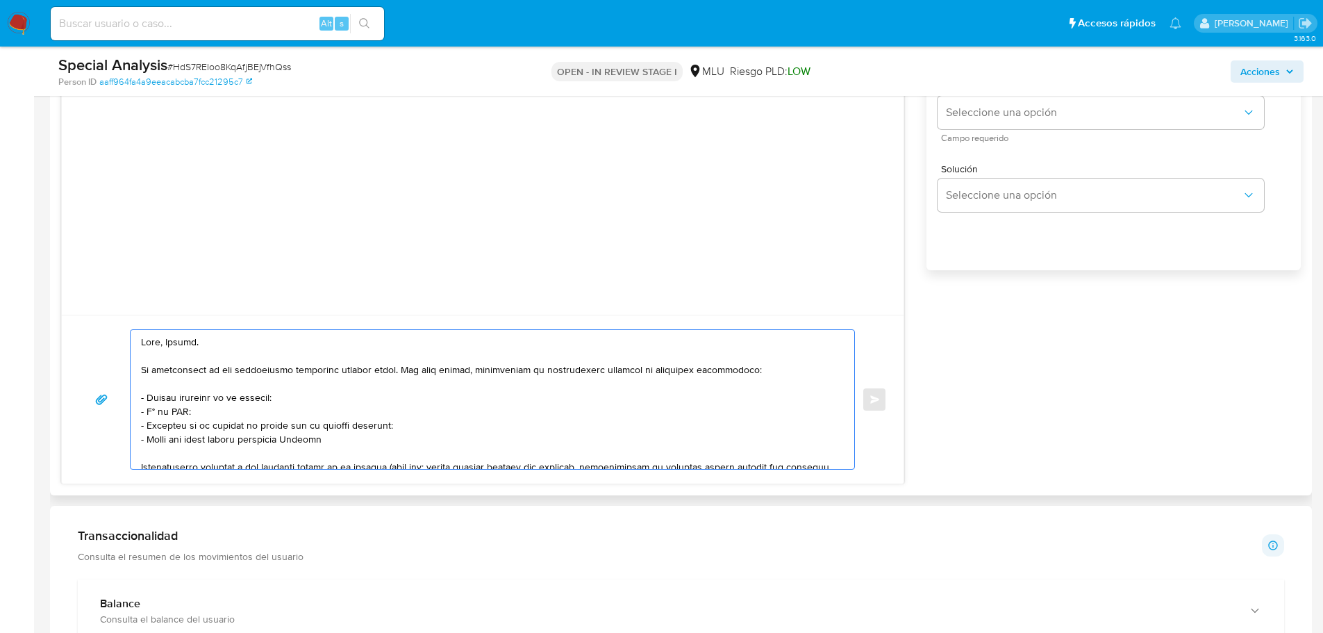
click at [225, 439] on textarea at bounding box center [489, 399] width 696 height 139
click at [183, 433] on textarea at bounding box center [489, 399] width 696 height 139
drag, startPoint x: 147, startPoint y: 437, endPoint x: 337, endPoint y: 440, distance: 191.0
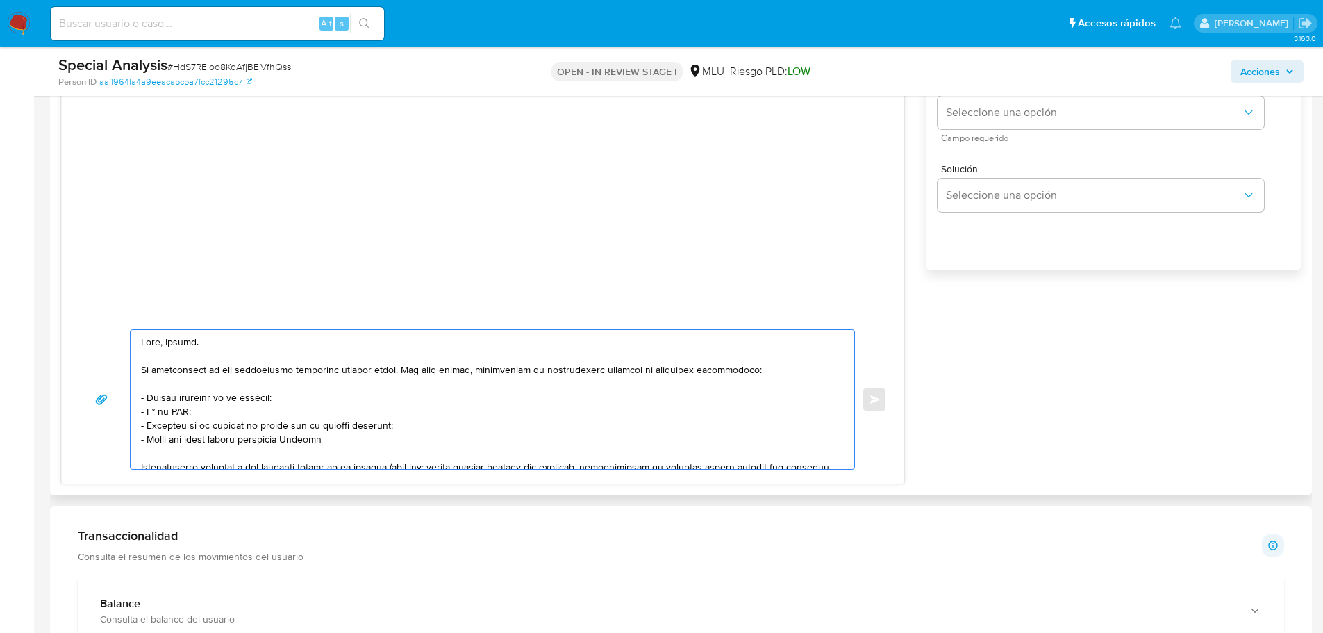
click at [337, 440] on textarea at bounding box center [489, 399] width 696 height 139
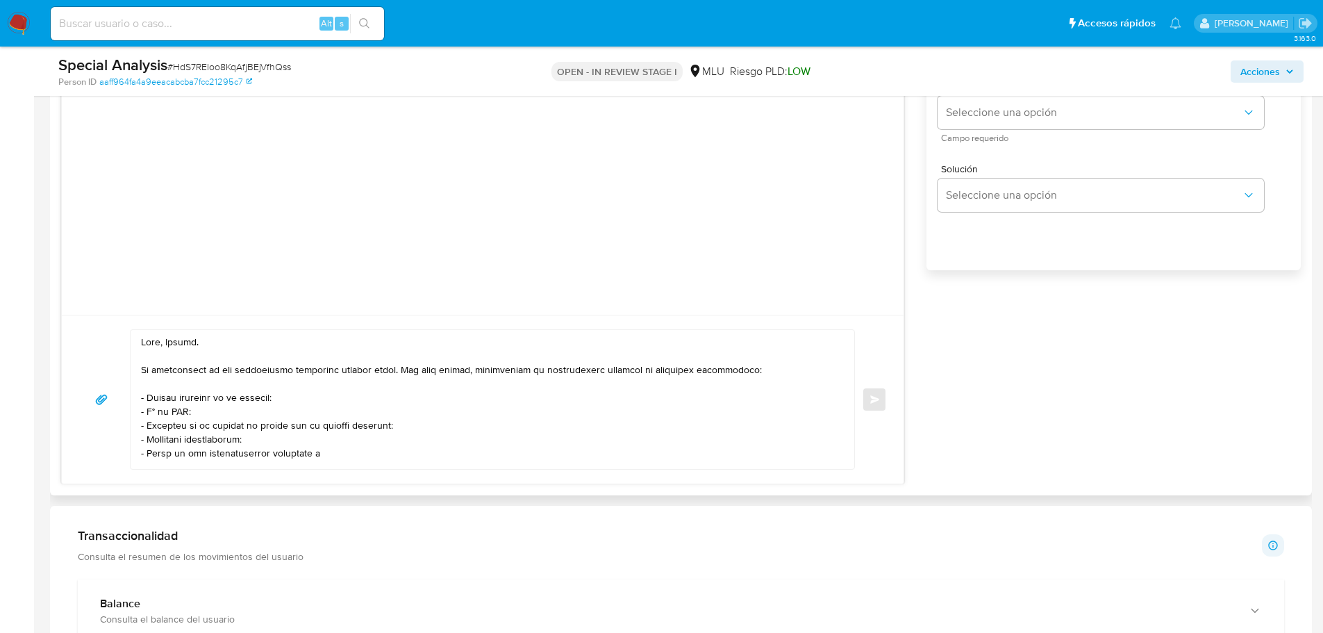
click at [317, 456] on textarea at bounding box center [489, 399] width 696 height 139
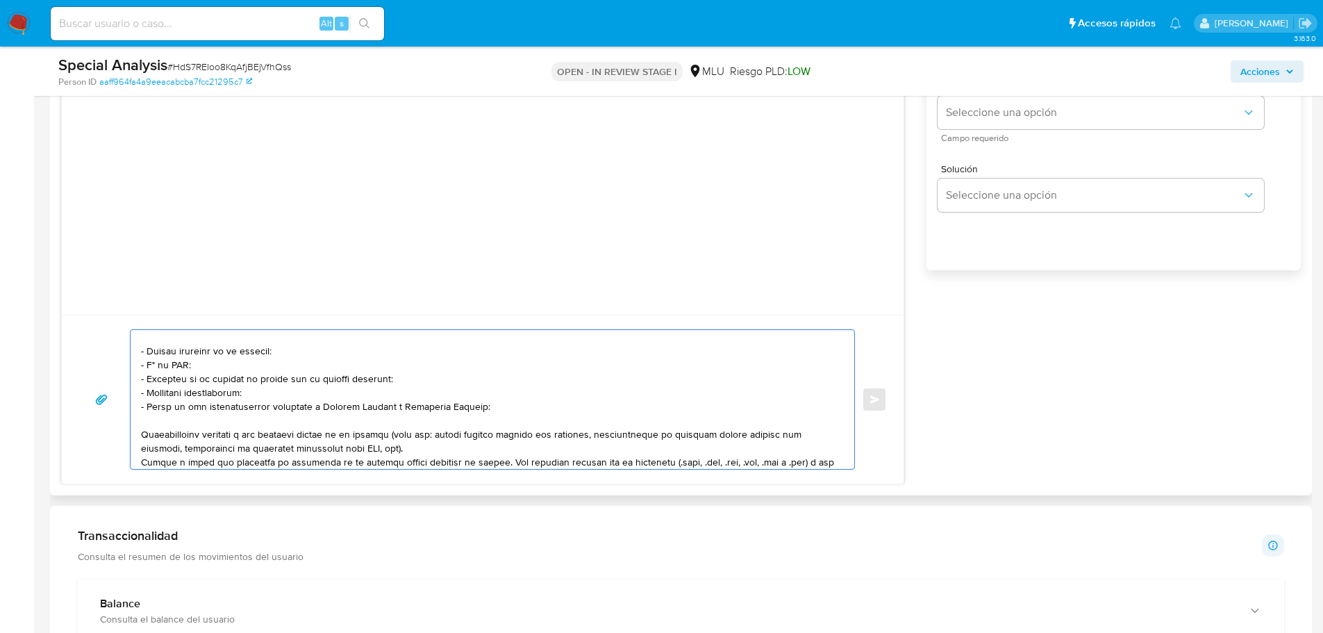
scroll to position [60, 0]
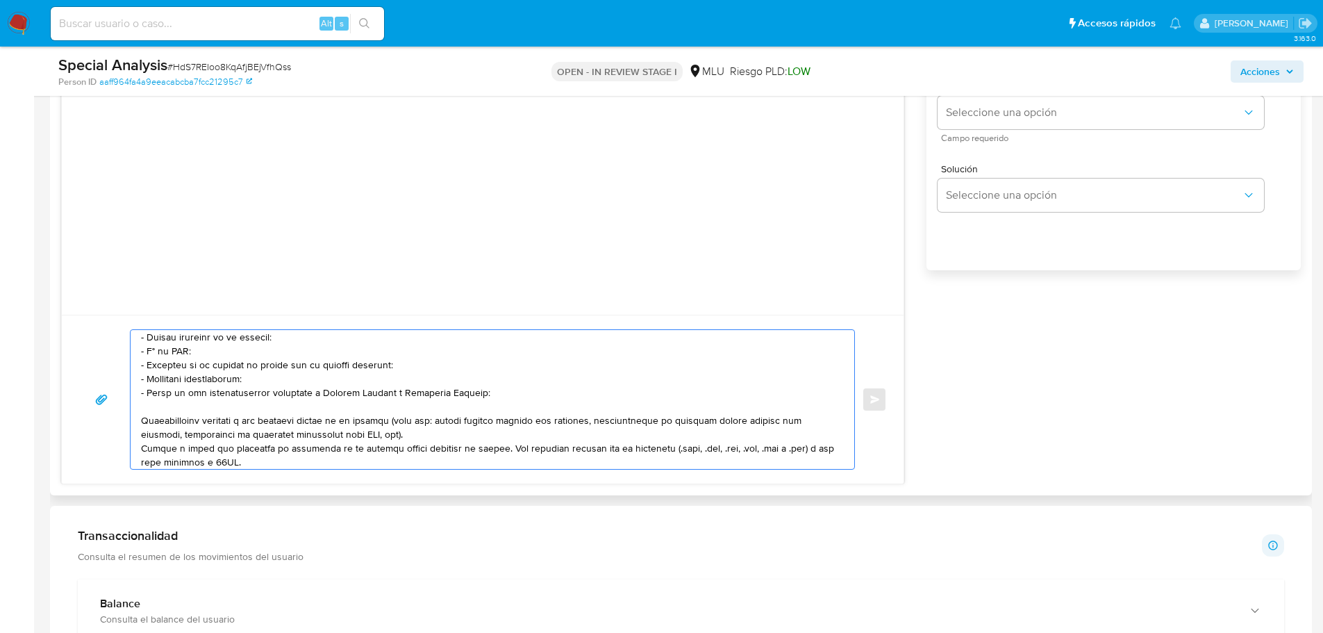
click at [145, 419] on textarea at bounding box center [489, 399] width 696 height 139
click at [201, 451] on textarea at bounding box center [489, 399] width 696 height 139
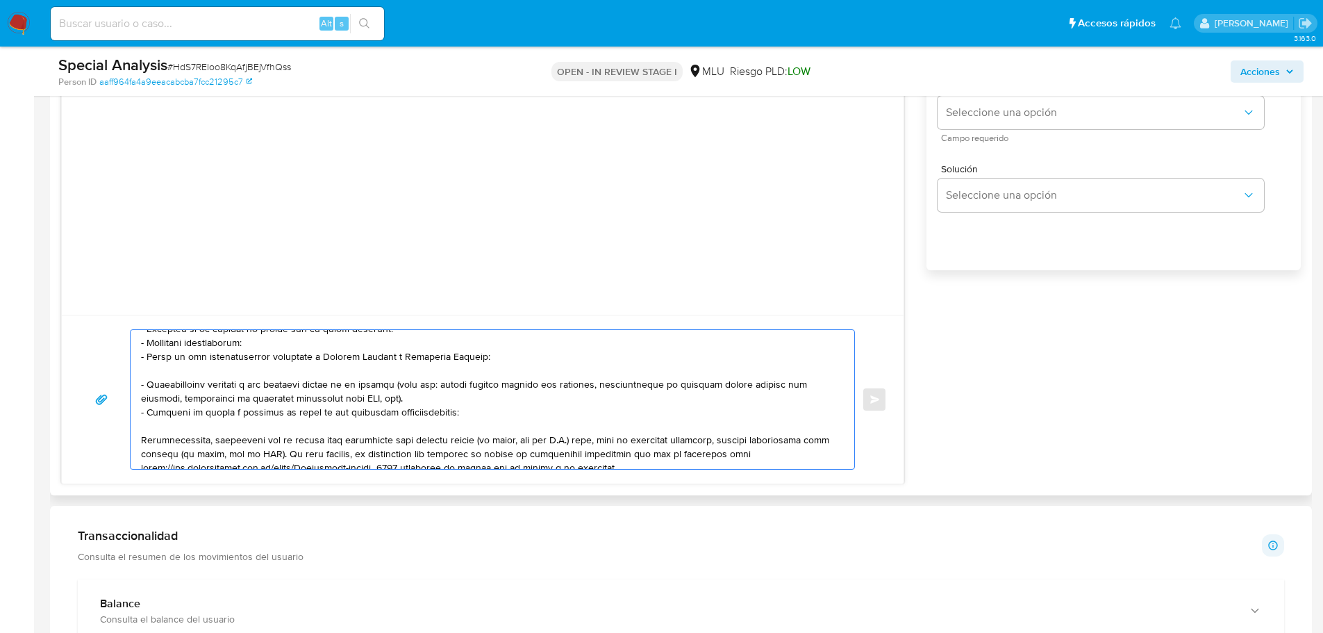
scroll to position [130, 0]
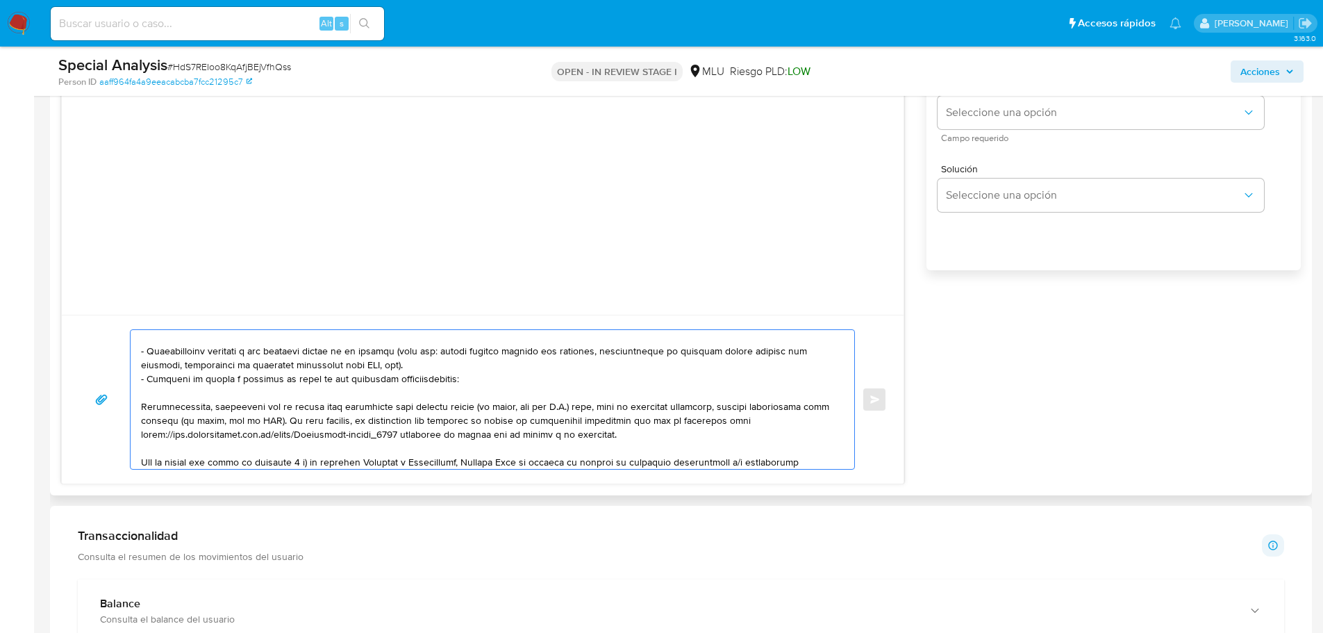
click at [208, 412] on textarea at bounding box center [489, 399] width 696 height 139
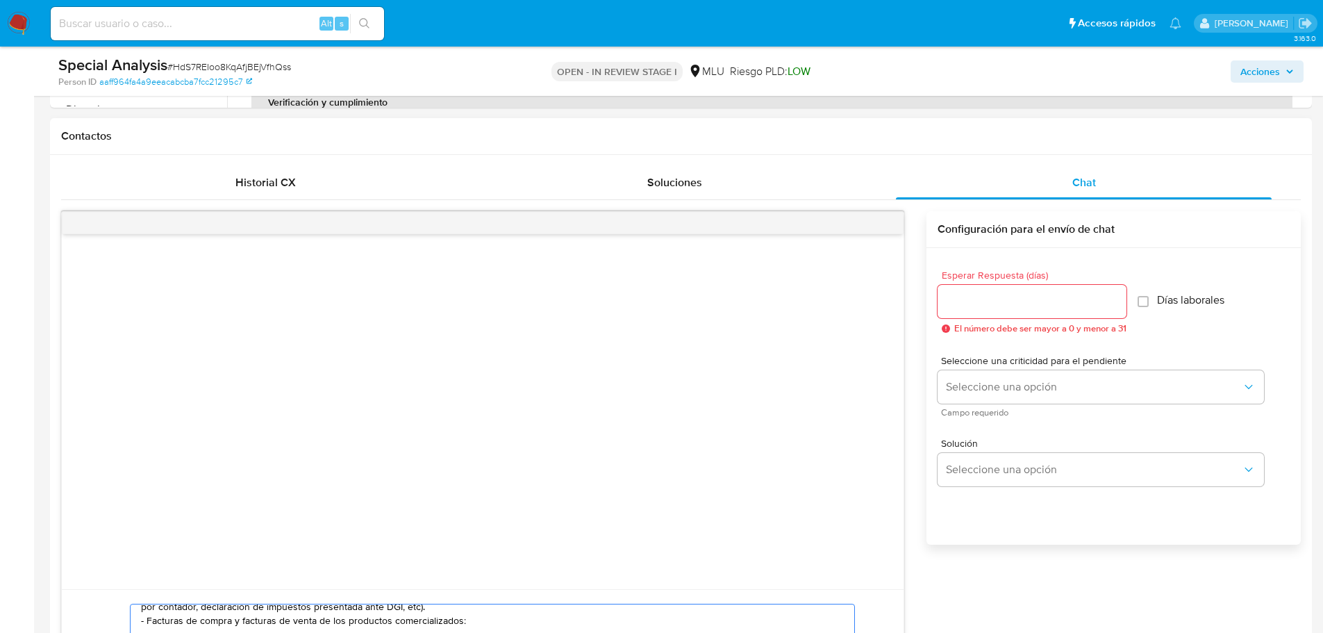
scroll to position [694, 0]
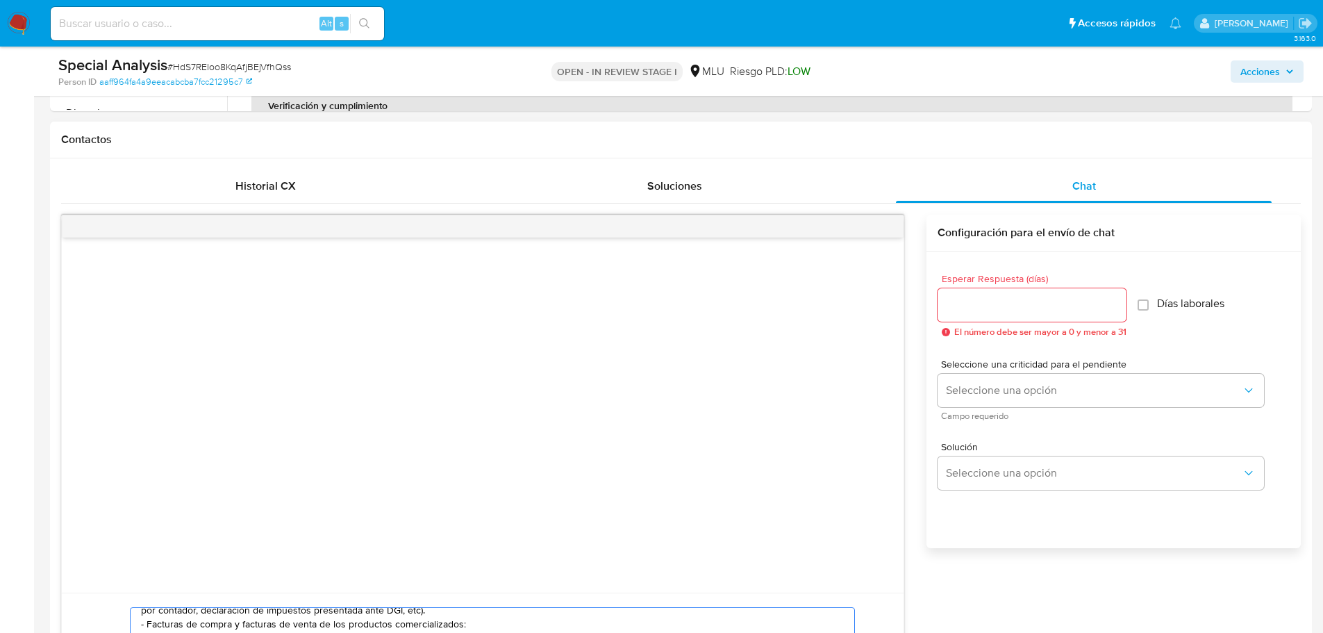
type textarea "Hola, Angela. Te contactamos ya que necesitamos verificar algunos datos. Por es…"
click at [1000, 306] on input "Esperar Respuesta (días)" at bounding box center [1031, 305] width 189 height 18
type input "3"
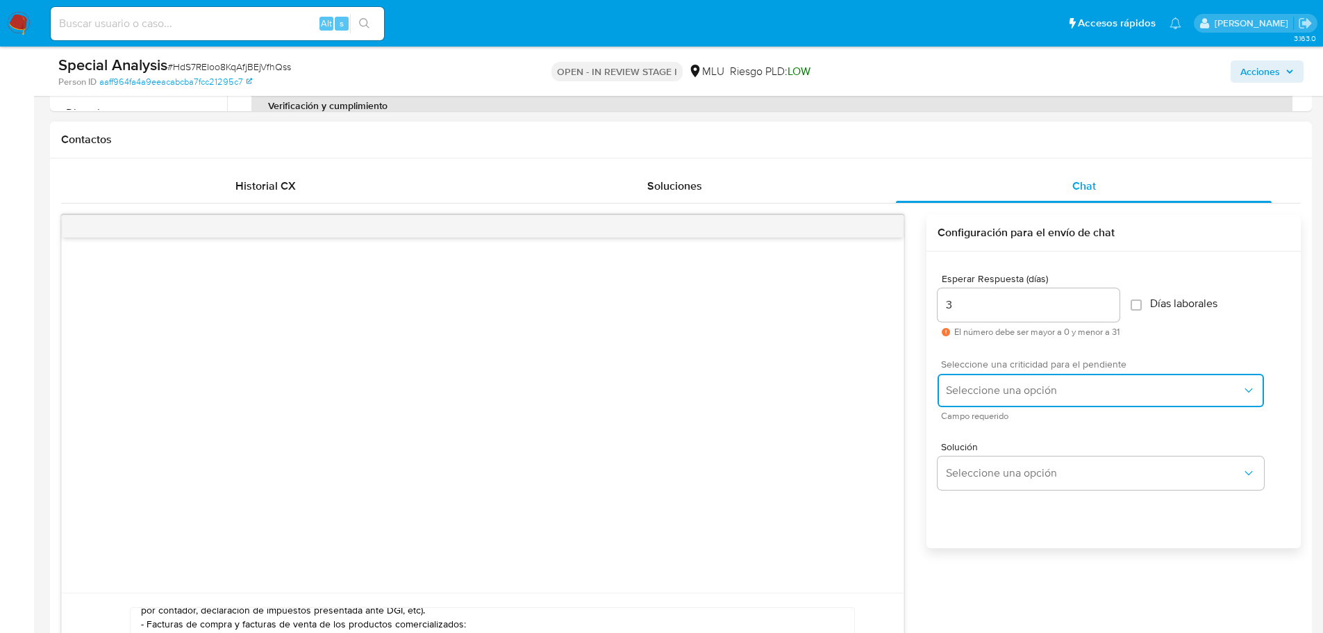
click at [981, 392] on span "Seleccione una opción" at bounding box center [1094, 390] width 296 height 14
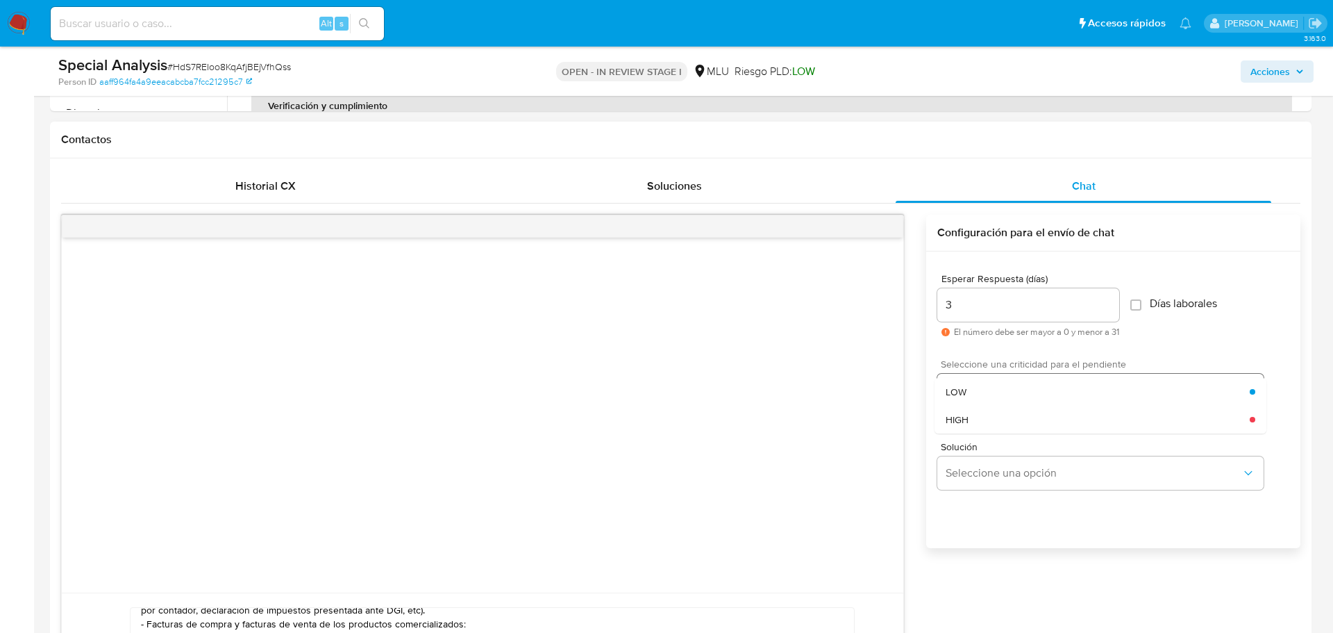
click at [977, 388] on div "LOW" at bounding box center [1098, 392] width 304 height 28
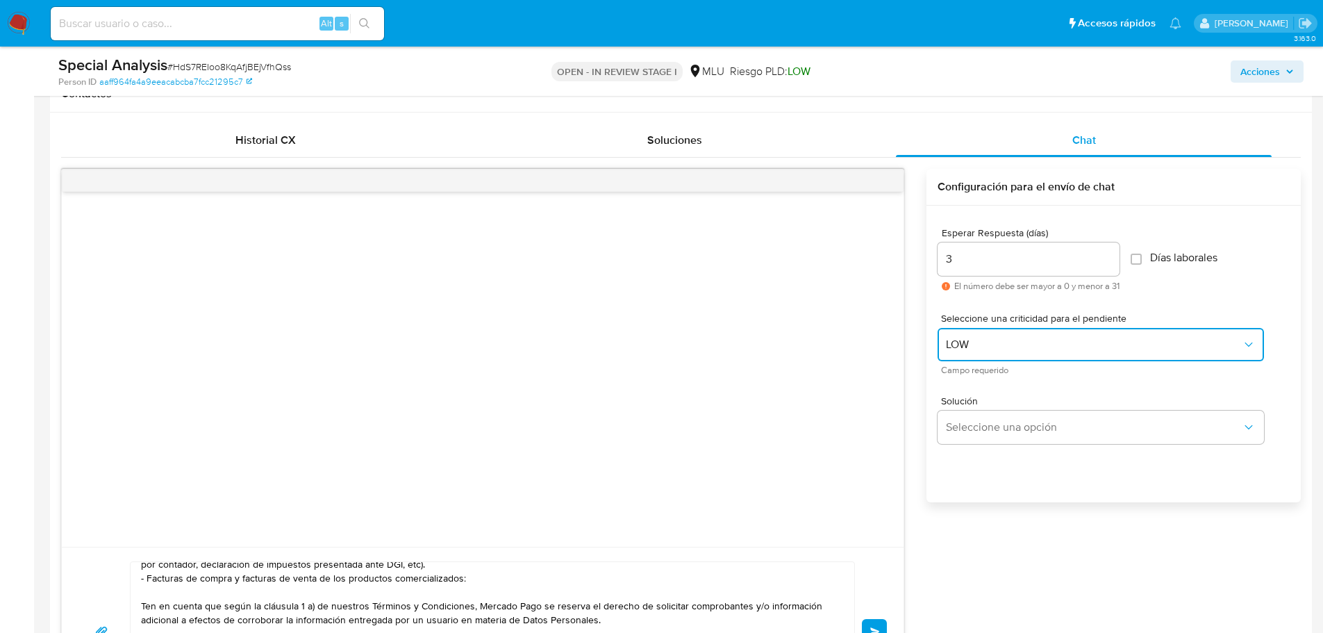
scroll to position [833, 0]
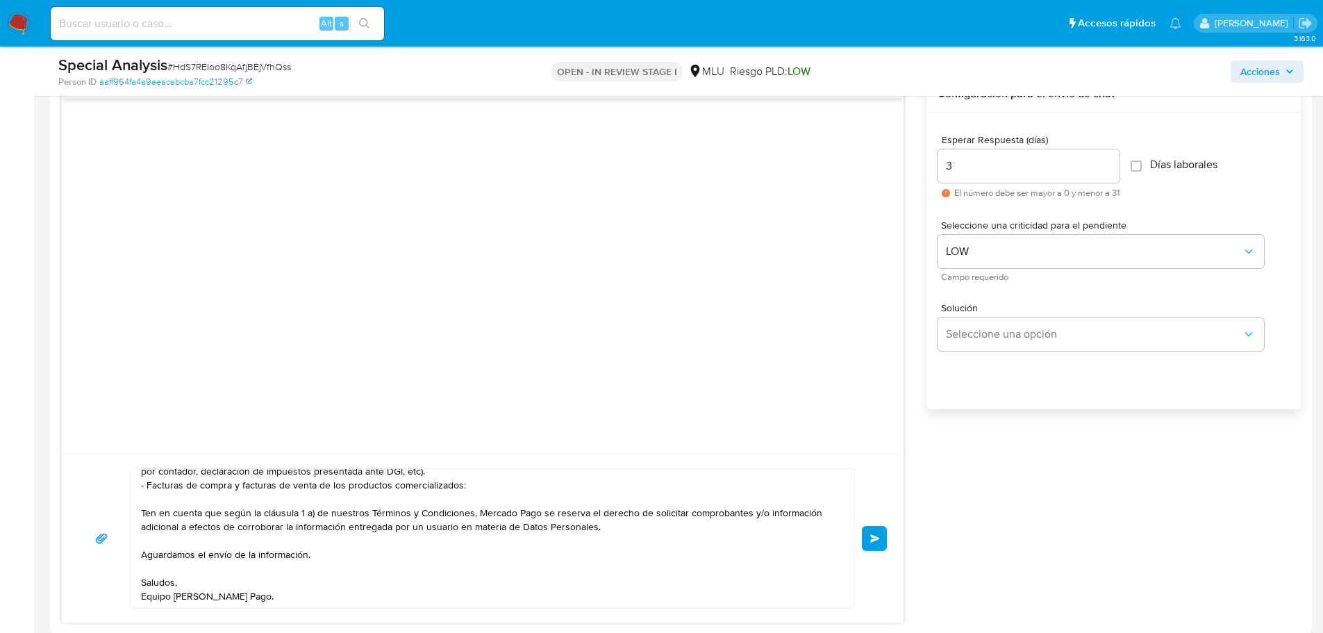
click at [874, 531] on button "Enviar" at bounding box center [874, 538] width 25 height 25
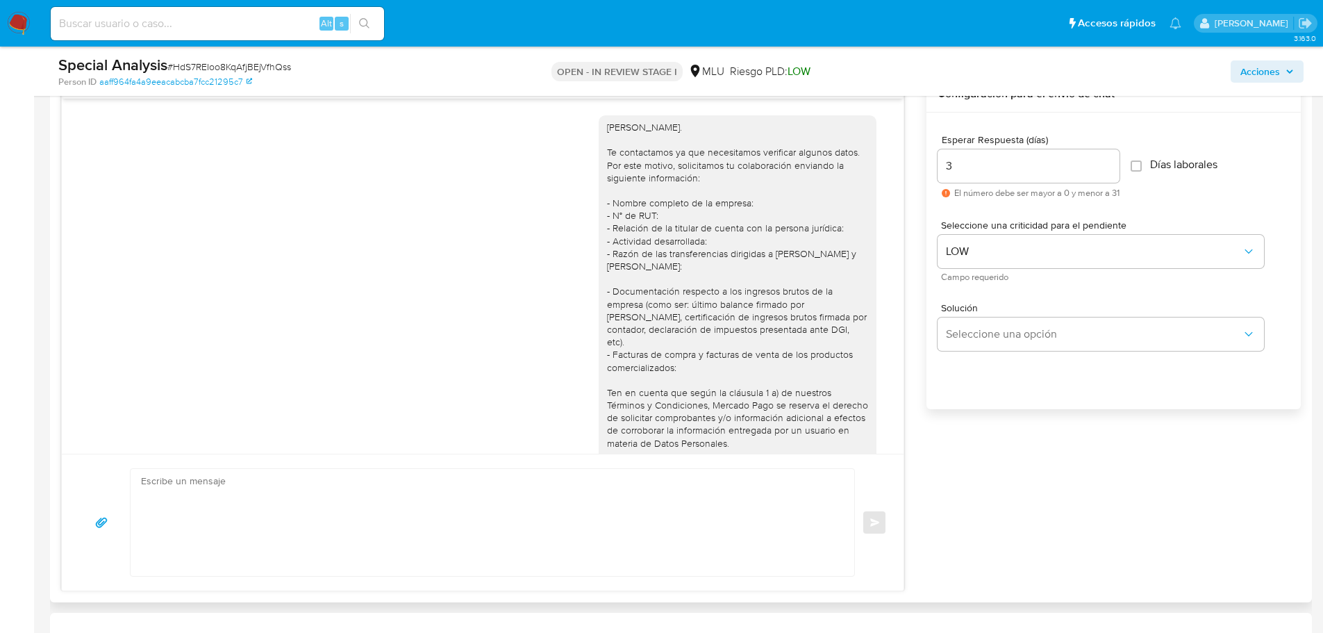
scroll to position [78, 0]
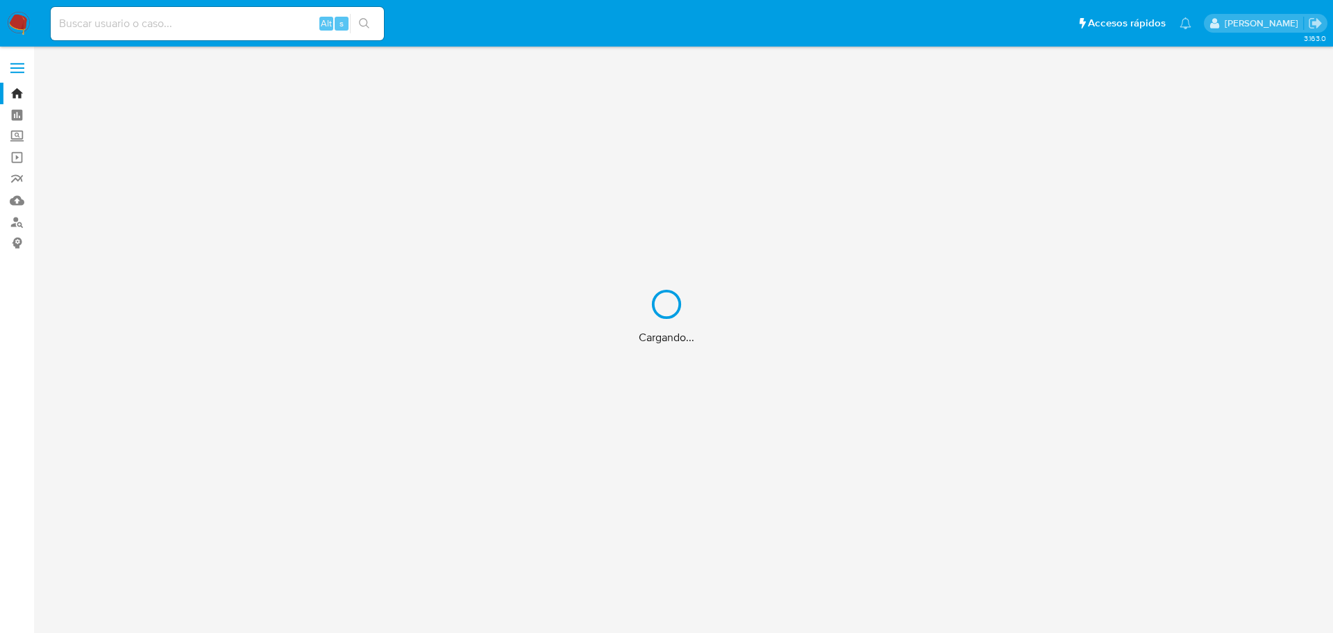
click at [217, 32] on div "Cargando..." at bounding box center [666, 316] width 1333 height 633
click at [216, 26] on div "Cargando..." at bounding box center [666, 316] width 1333 height 633
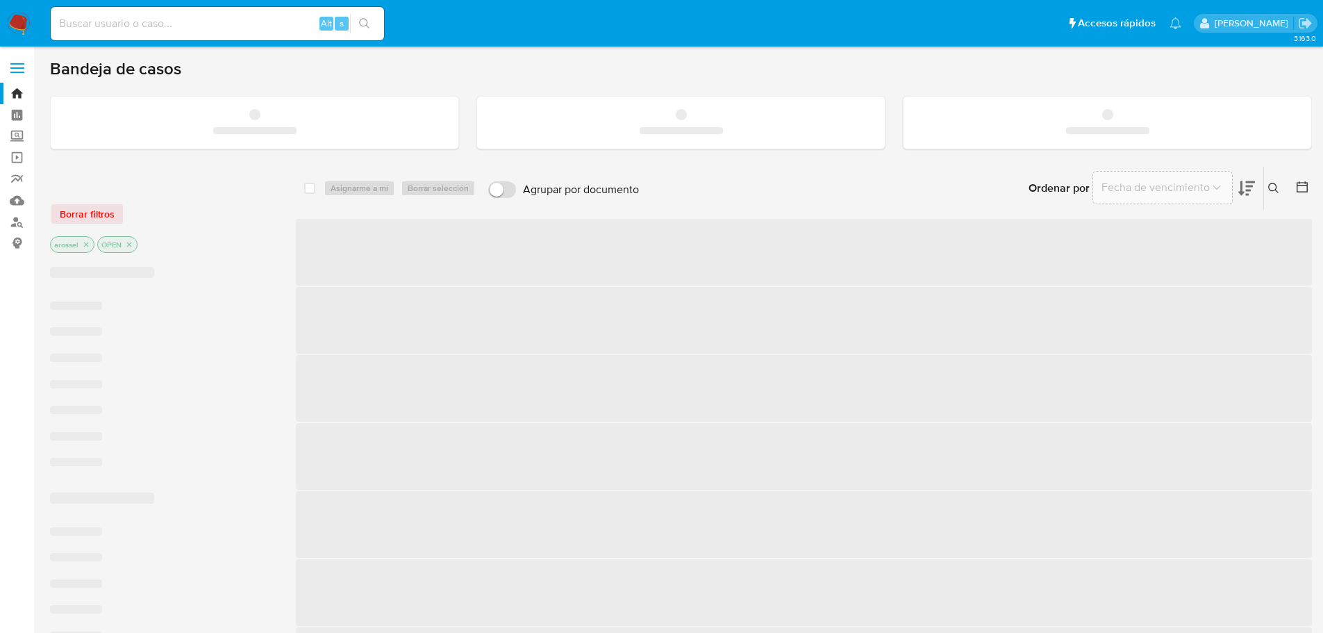
click at [194, 24] on input at bounding box center [217, 24] width 333 height 18
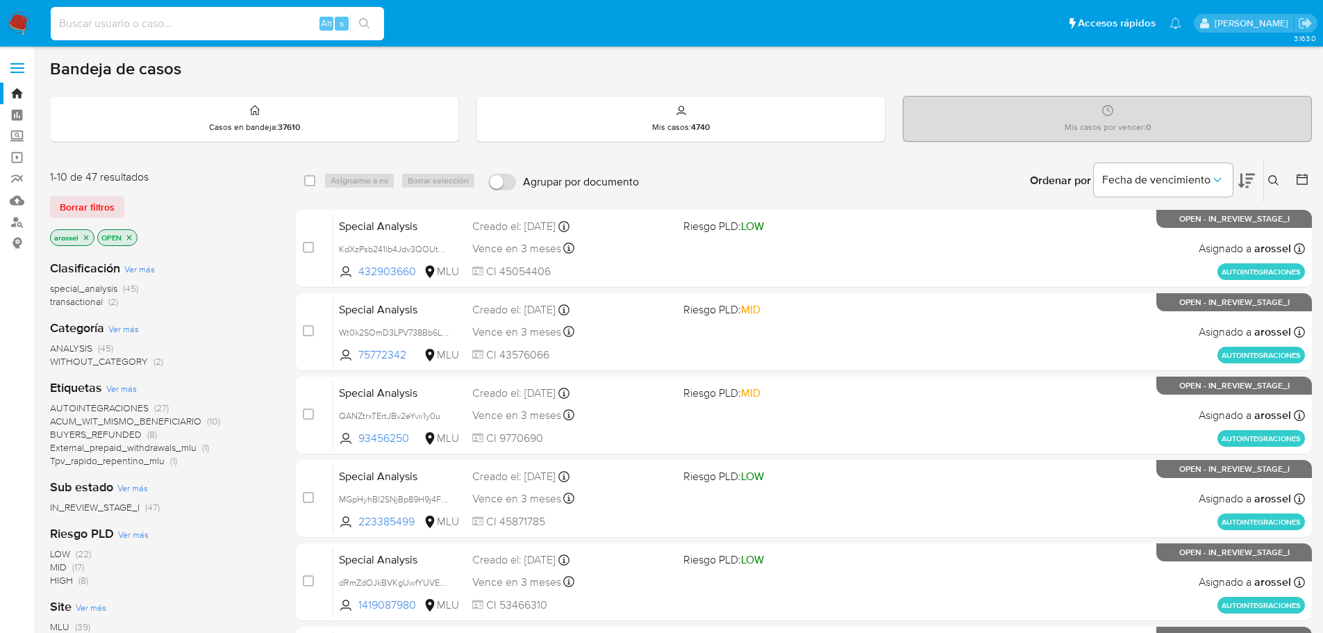
paste input "2433947881"
type input "2433947881"
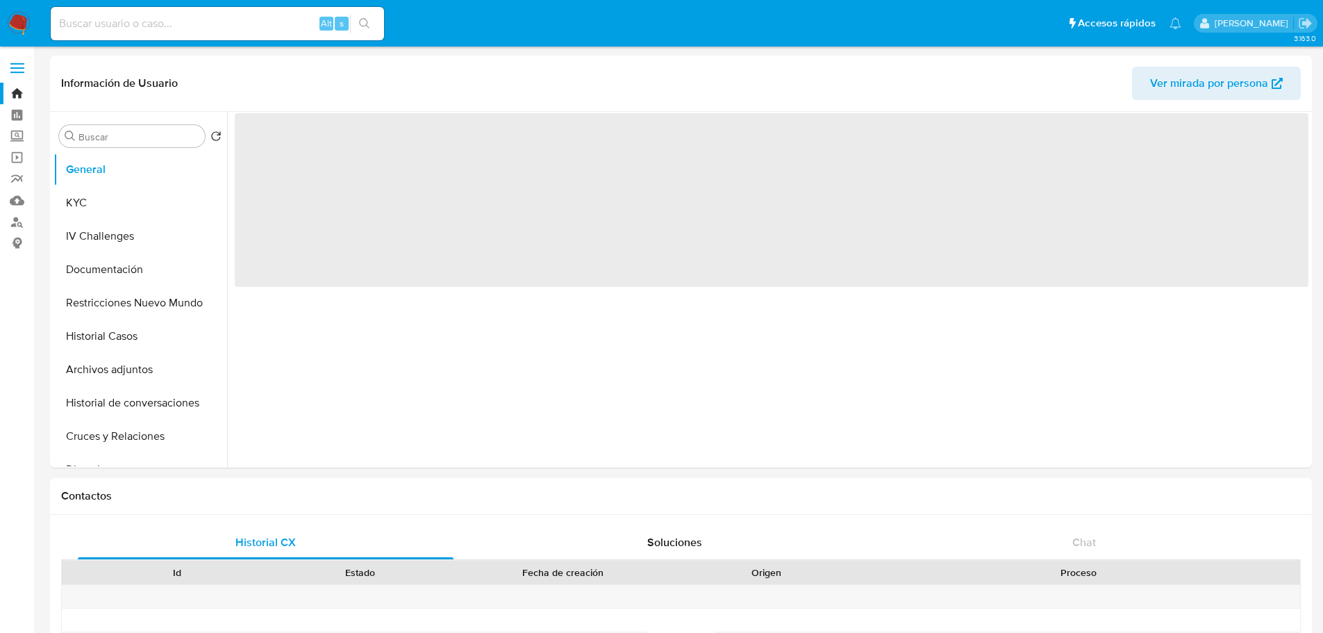
select select "10"
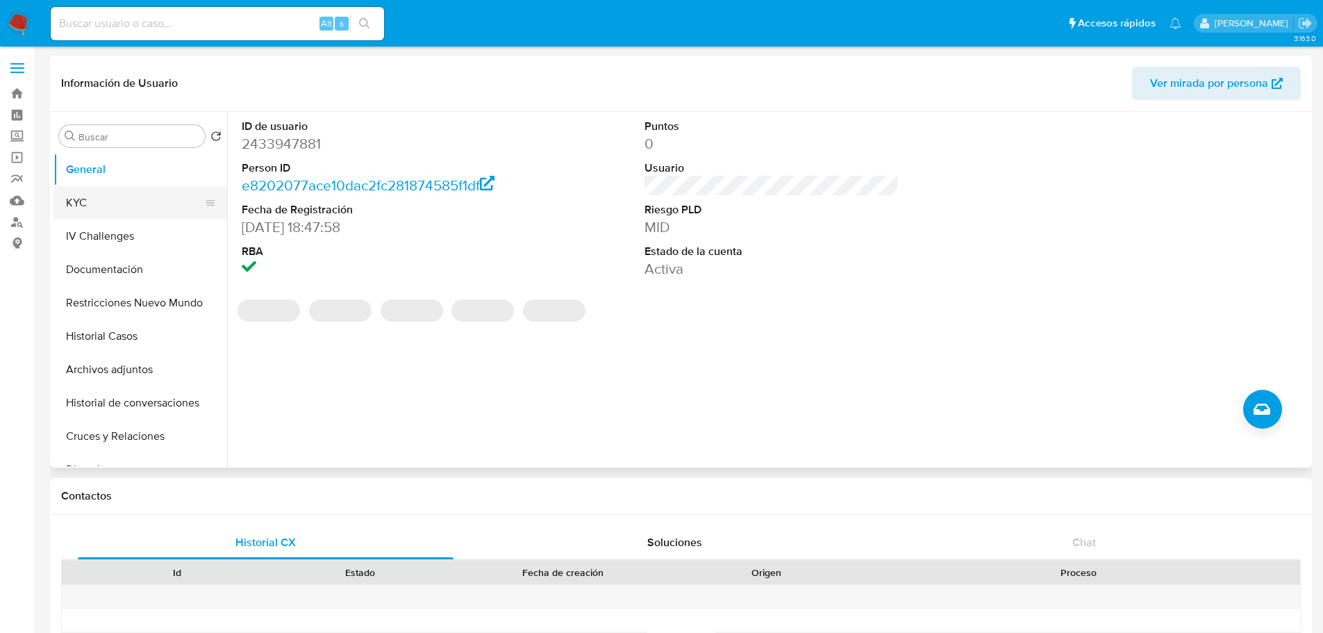
click at [107, 206] on button "KYC" at bounding box center [134, 202] width 162 height 33
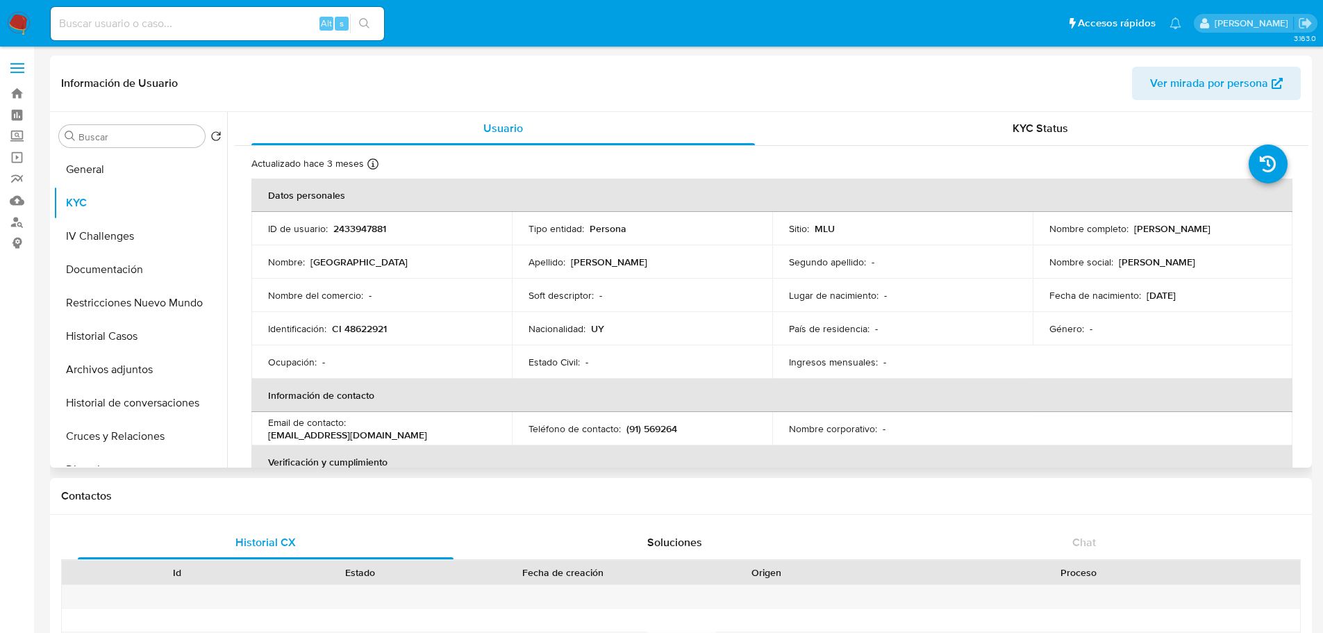
drag, startPoint x: 1131, startPoint y: 228, endPoint x: 1256, endPoint y: 227, distance: 125.7
click at [1256, 227] on div "Nombre completo : [PERSON_NAME]" at bounding box center [1162, 228] width 227 height 12
copy p "[PERSON_NAME]"
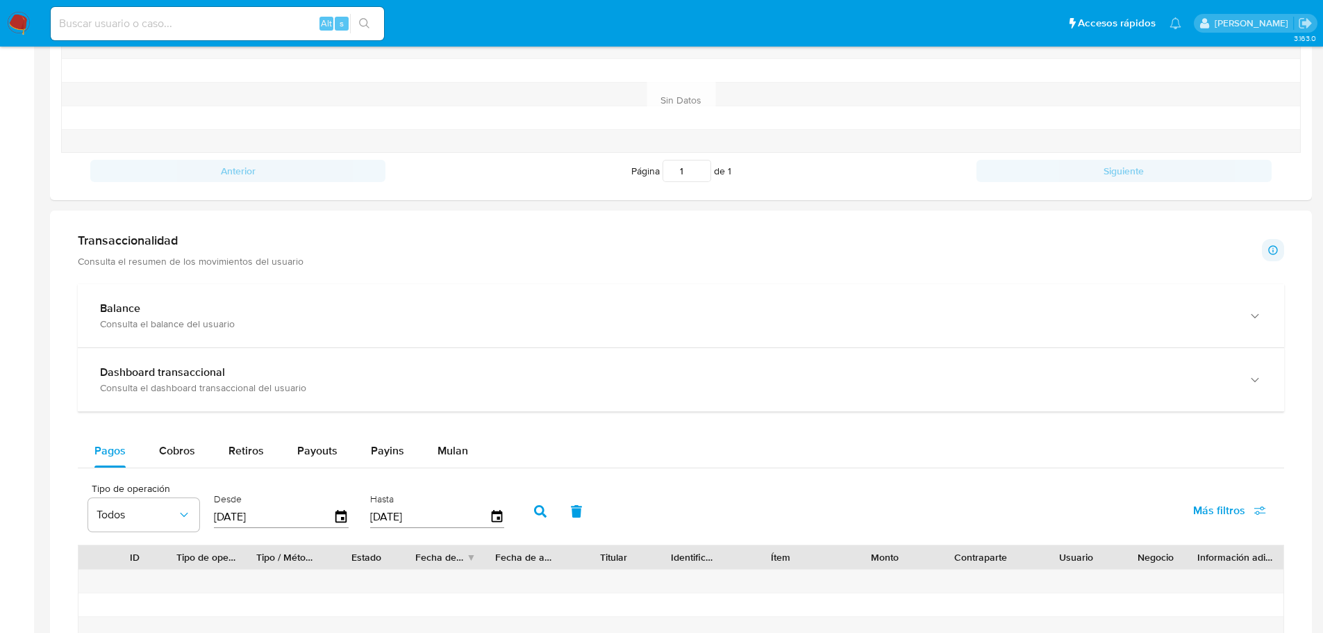
scroll to position [694, 0]
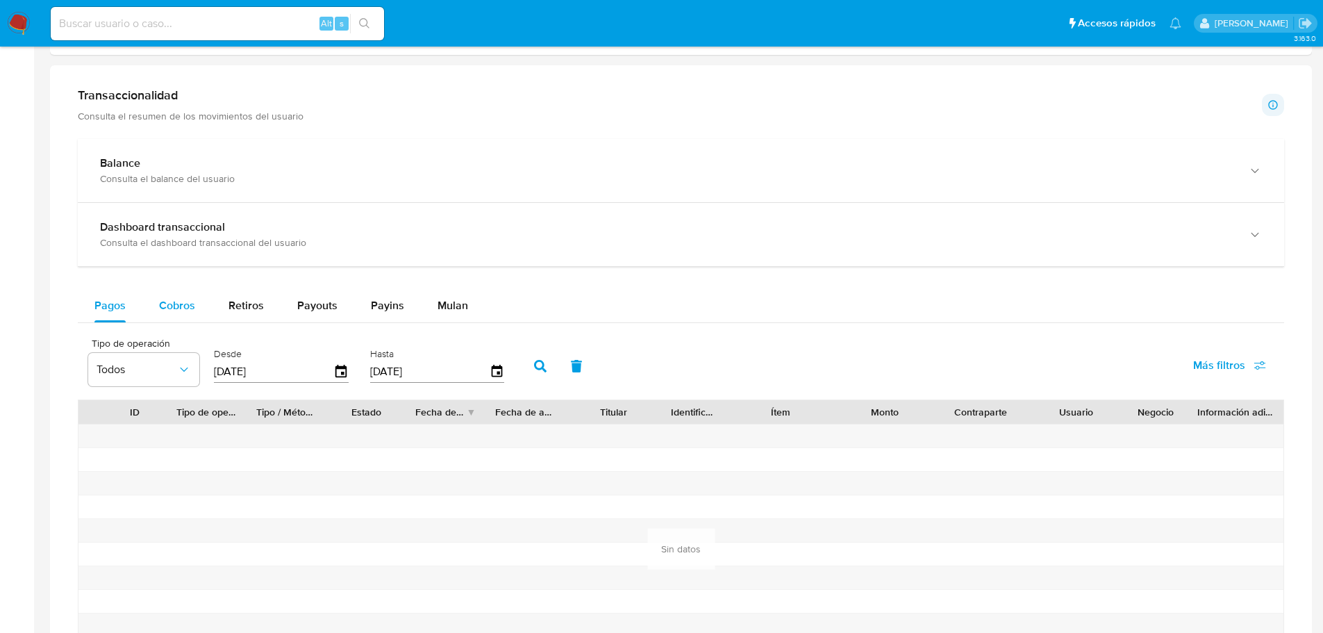
click at [193, 301] on span "Cobros" at bounding box center [177, 305] width 36 height 16
select select "10"
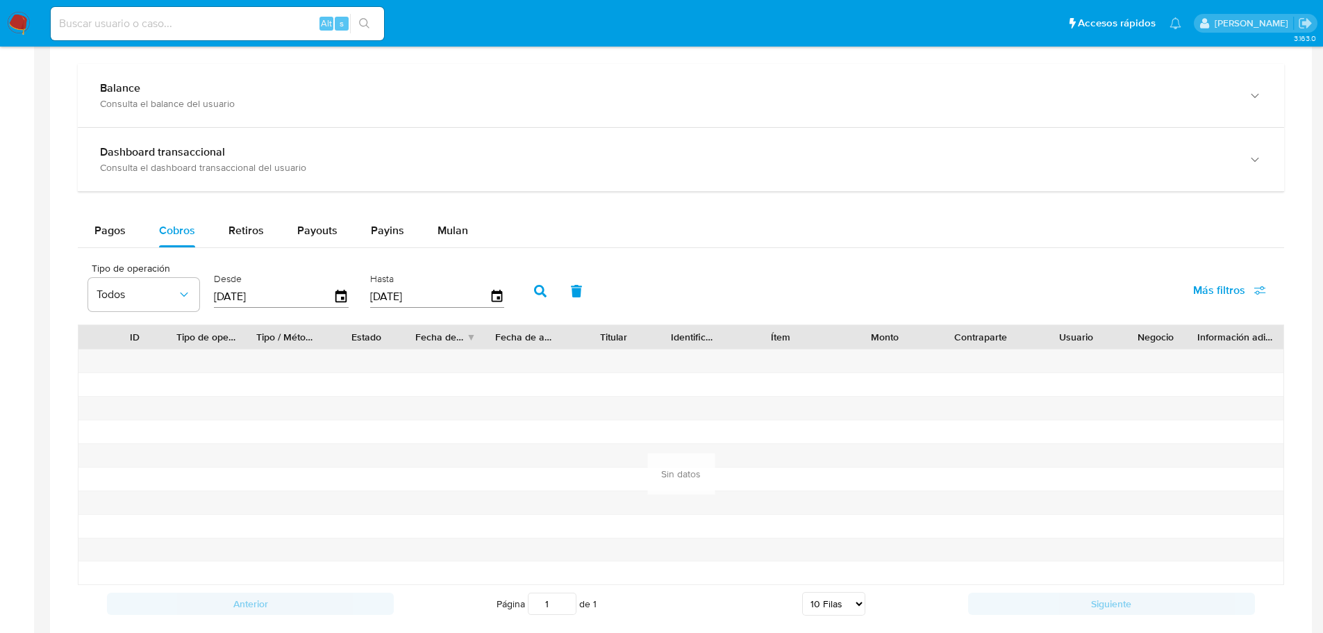
scroll to position [903, 0]
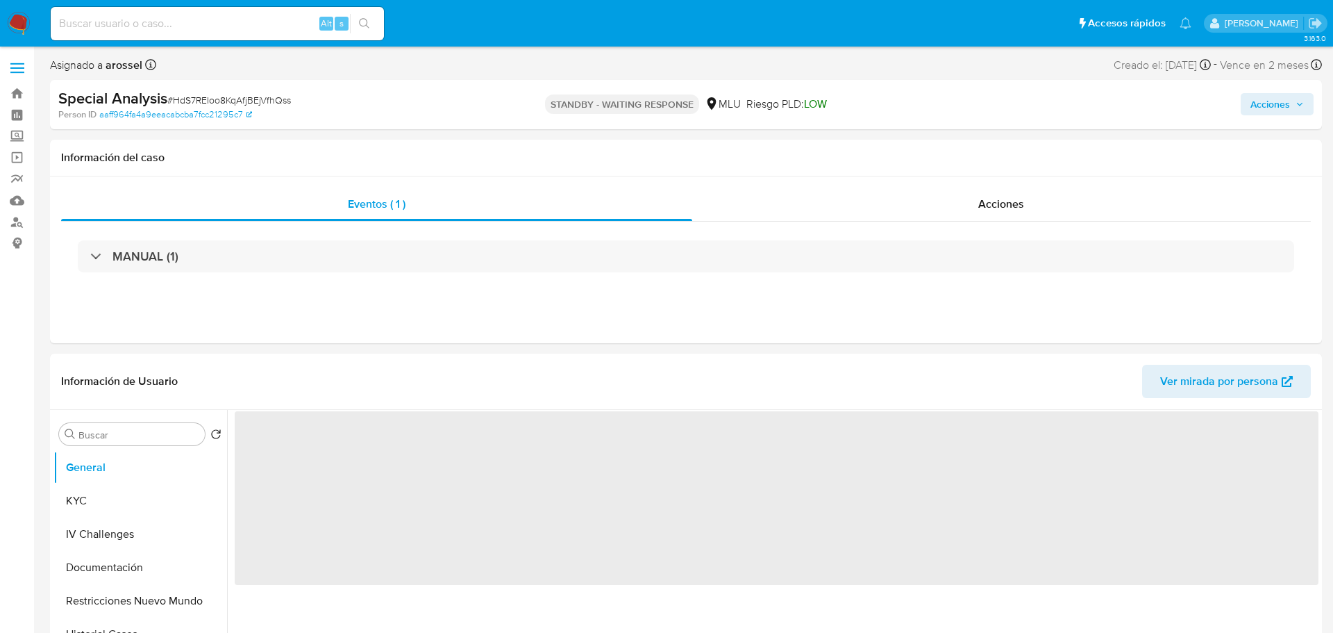
select select "10"
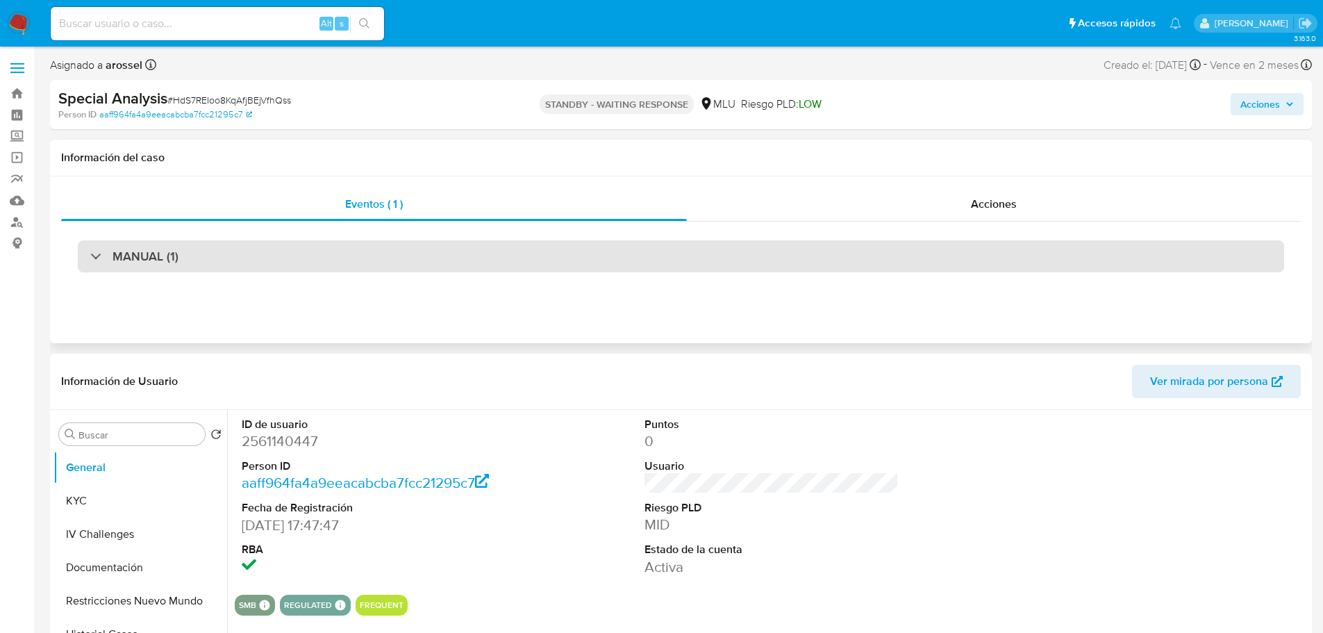
click at [303, 264] on div "MANUAL (1)" at bounding box center [681, 256] width 1206 height 32
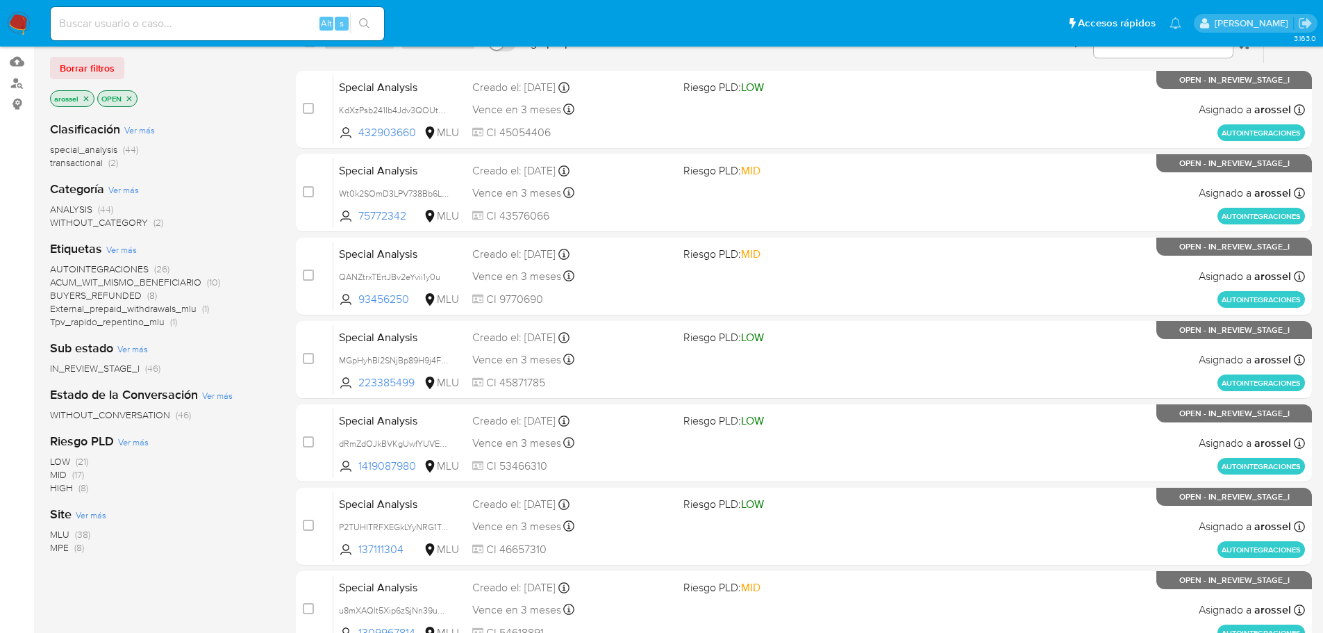
scroll to position [69, 0]
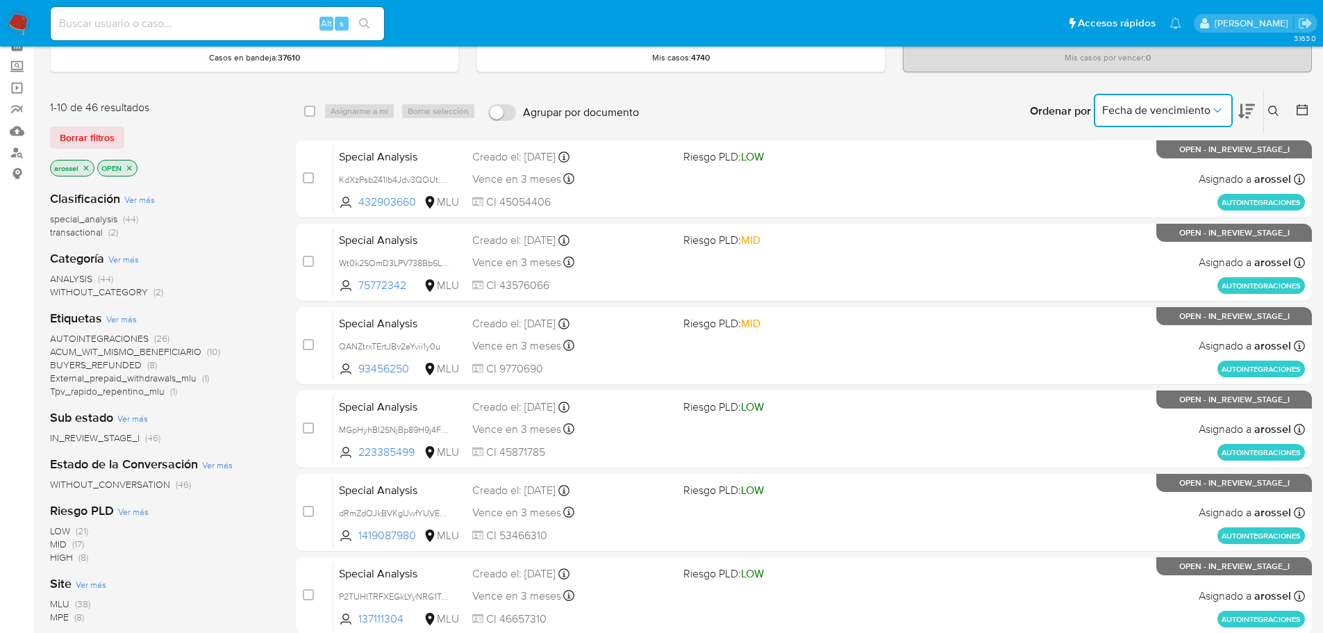
click at [1206, 109] on span "Fecha de vencimiento" at bounding box center [1156, 110] width 108 height 14
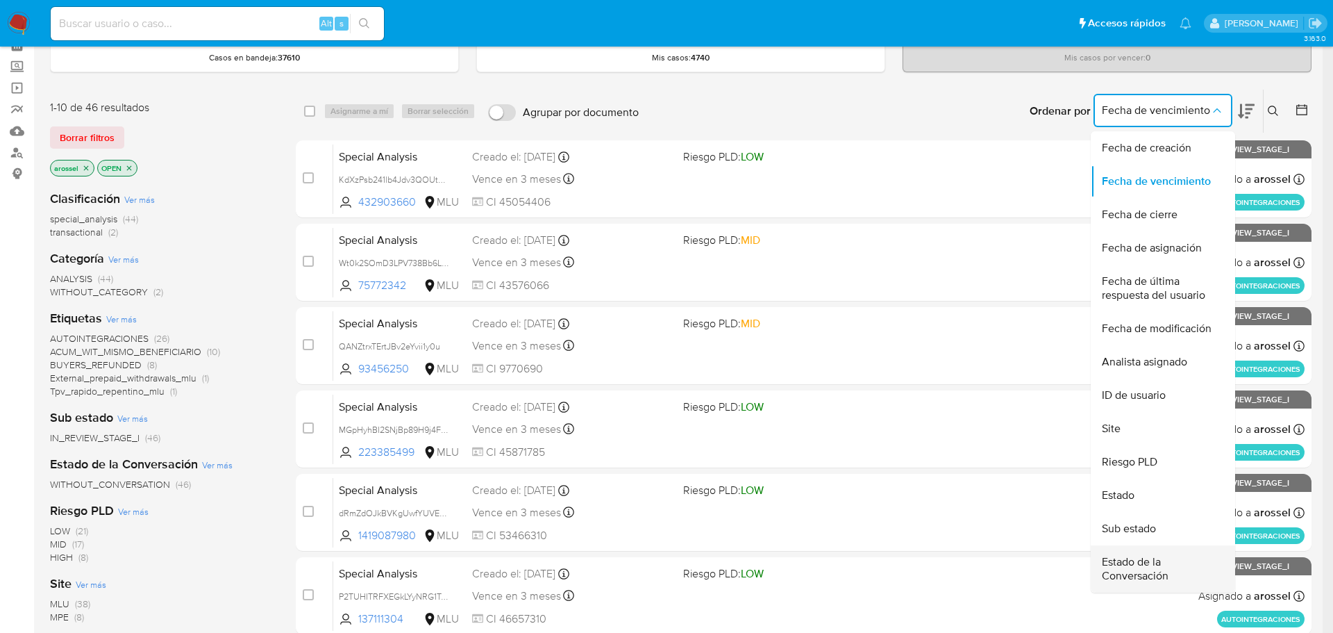
click at [1146, 574] on span "Estado de la Conversación" at bounding box center [1159, 569] width 114 height 28
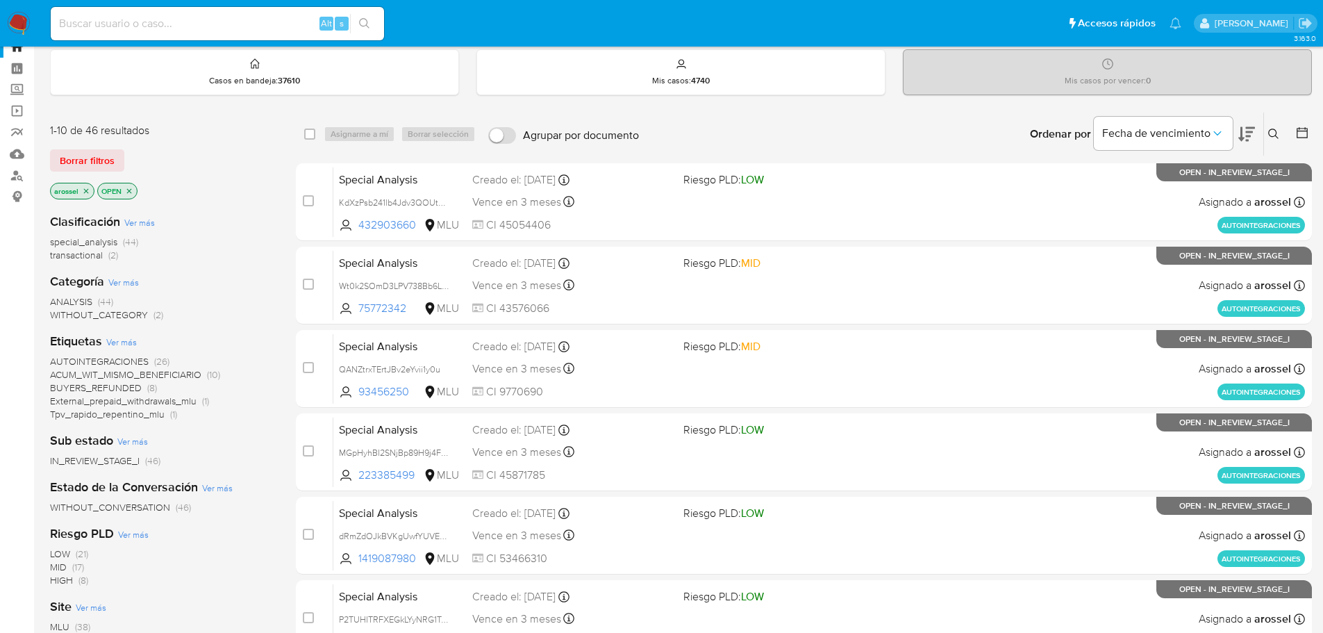
scroll to position [69, 0]
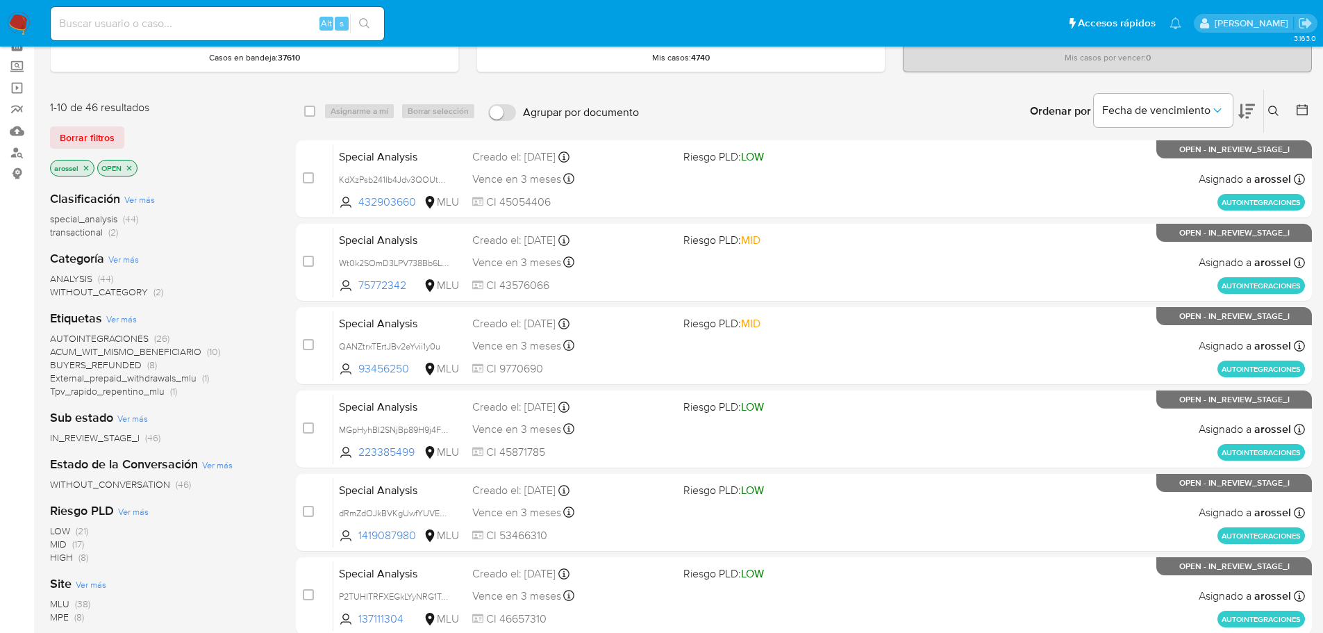
click at [224, 466] on span "Ver más" at bounding box center [217, 464] width 31 height 12
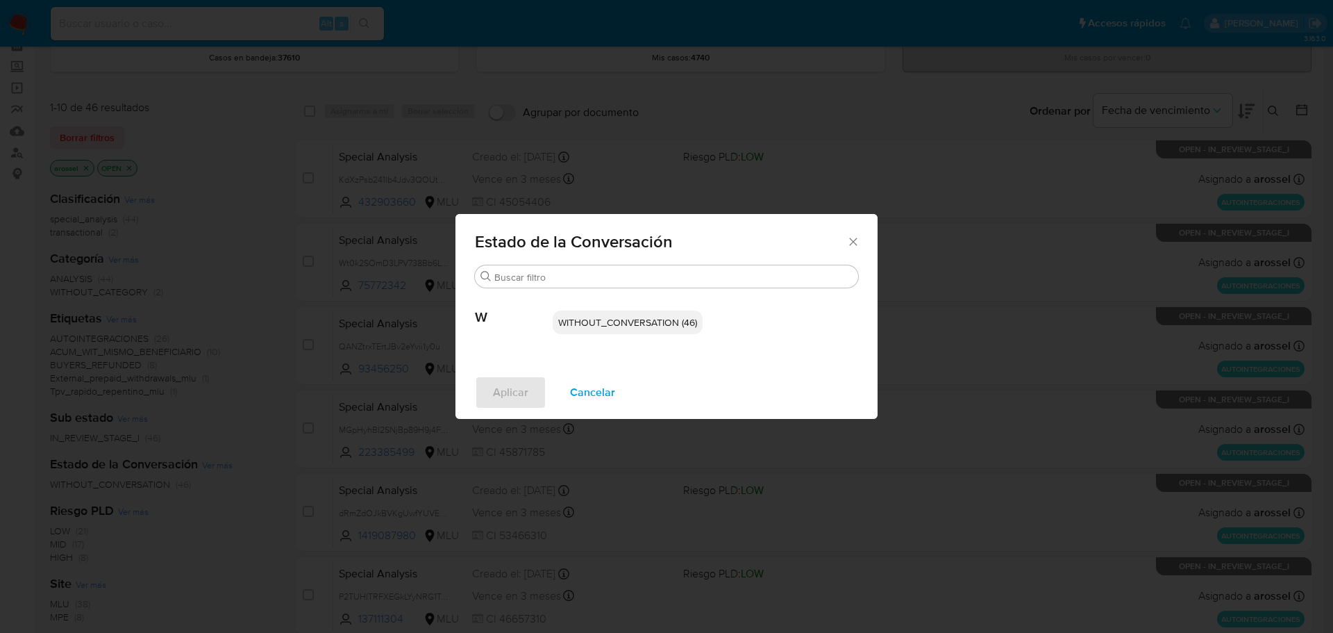
click at [848, 243] on icon "Cerrar" at bounding box center [854, 242] width 14 height 14
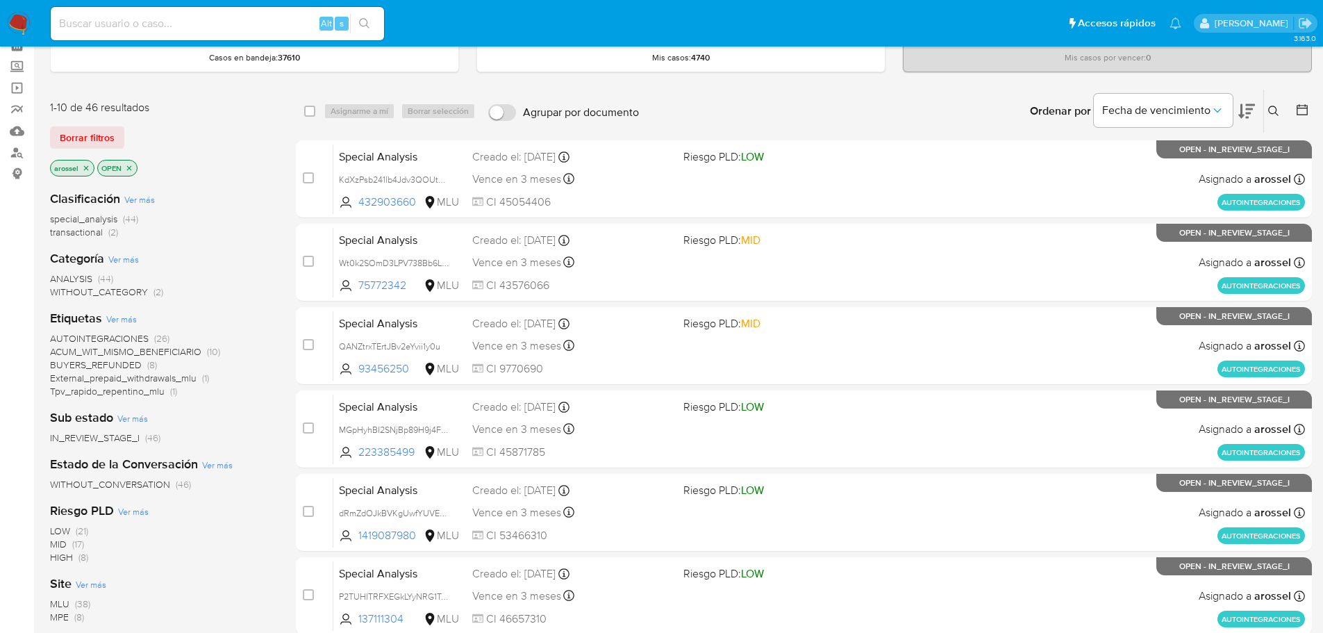
scroll to position [139, 0]
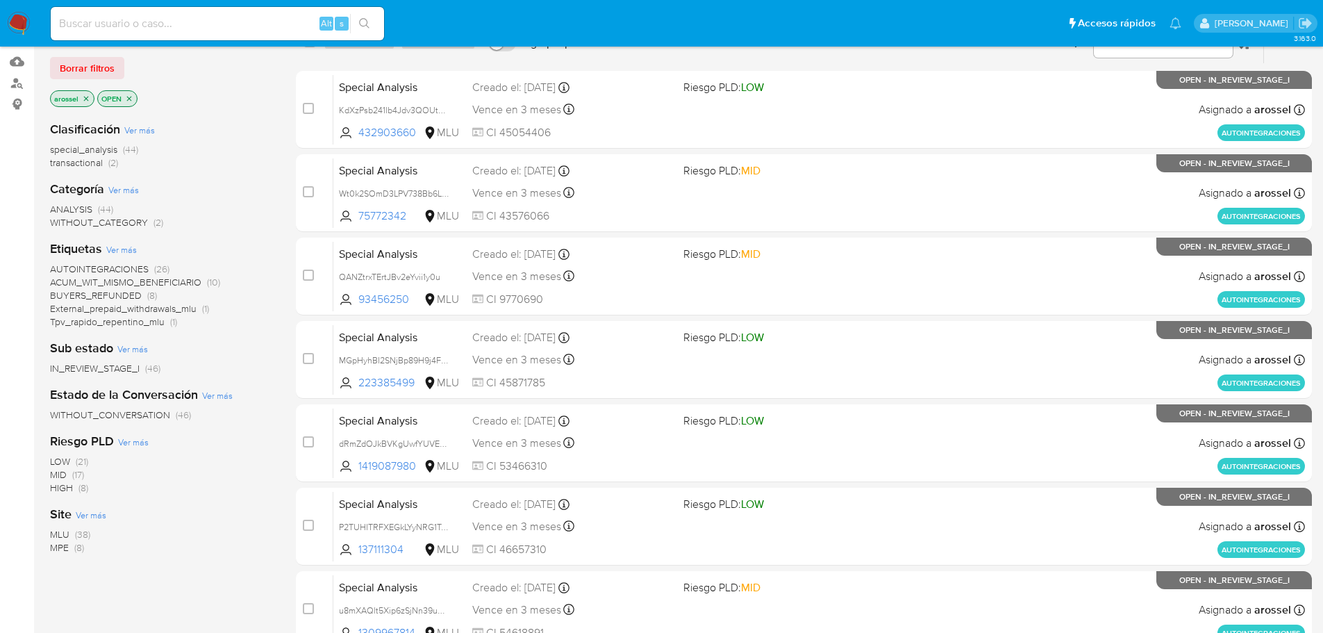
click at [173, 26] on input at bounding box center [217, 24] width 333 height 18
paste input "1ohCHm528GbjG6PKh8zGkq7F"
type input "1ohCHm528GbjG6PKh8zGkq7F"
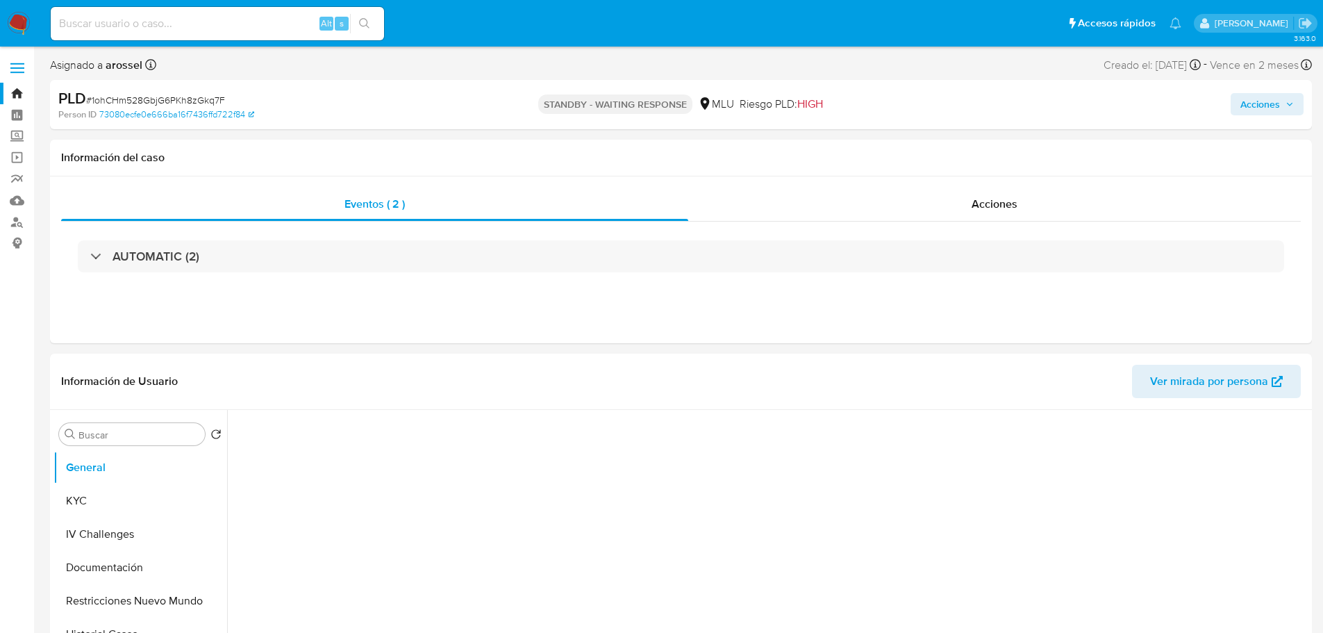
select select "10"
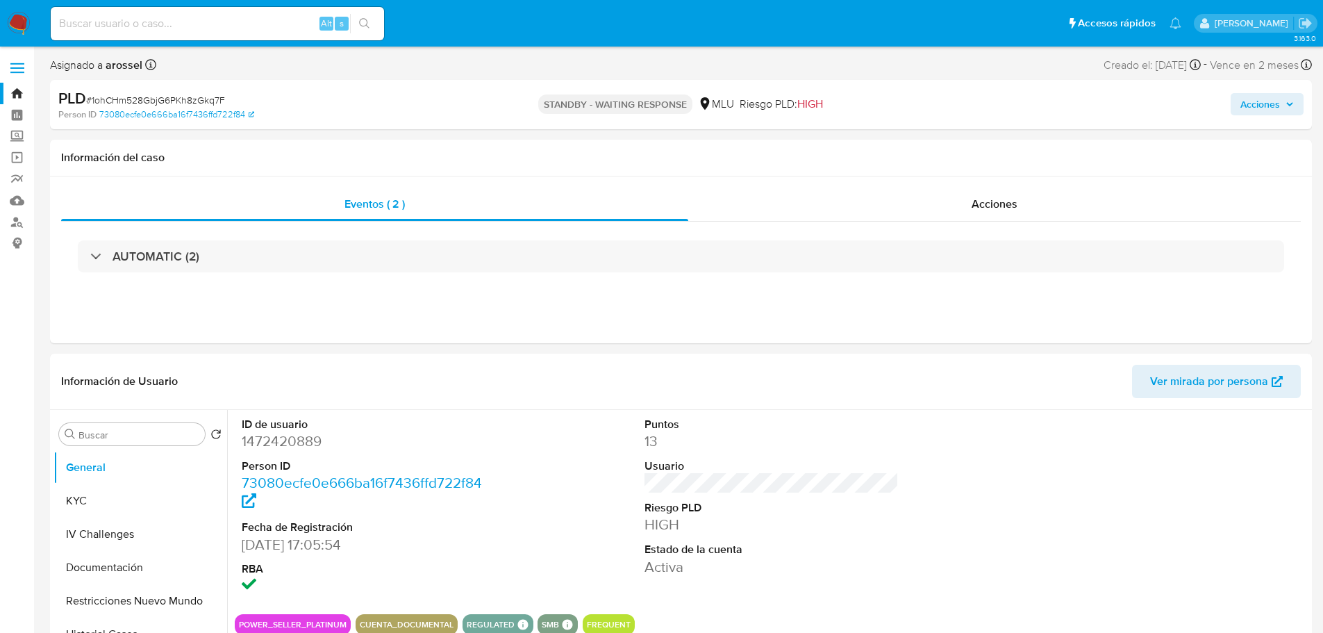
click at [181, 33] on div "Alt s" at bounding box center [217, 23] width 333 height 33
click at [179, 31] on input at bounding box center [217, 24] width 333 height 18
paste input "F7pxHYKJmmOFPvWZjDWObjGM"
type input "F7pxHYKJmmOFPvWZjDWObjGM"
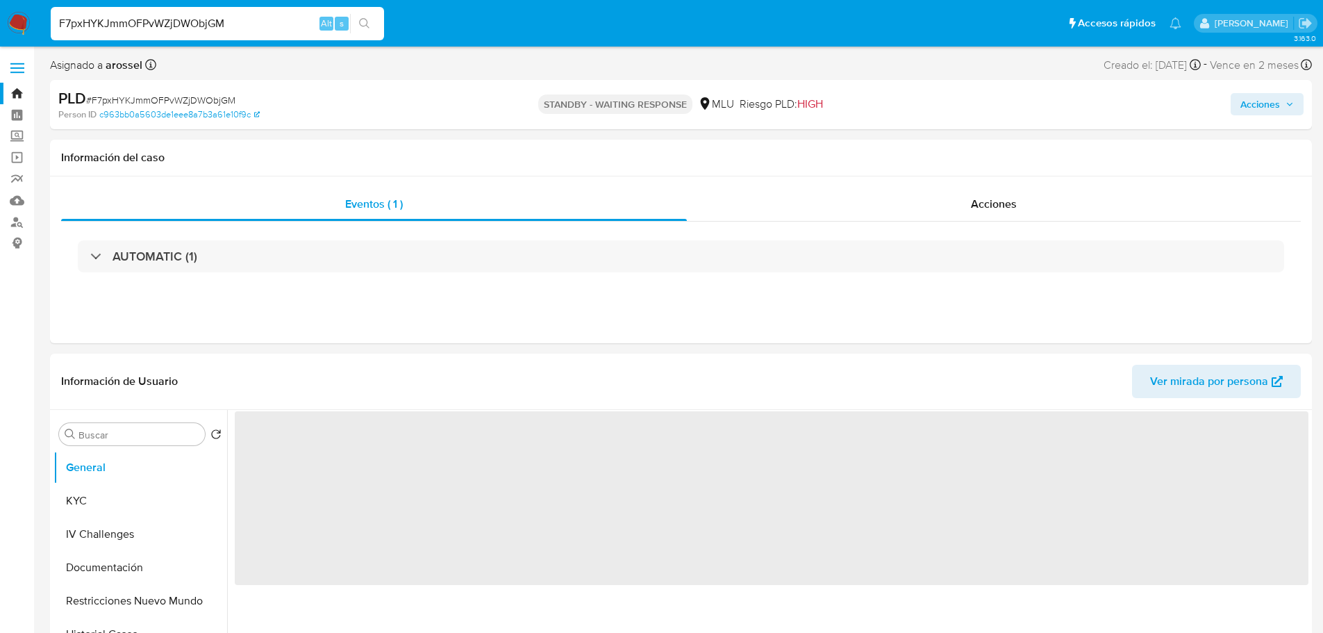
select select "10"
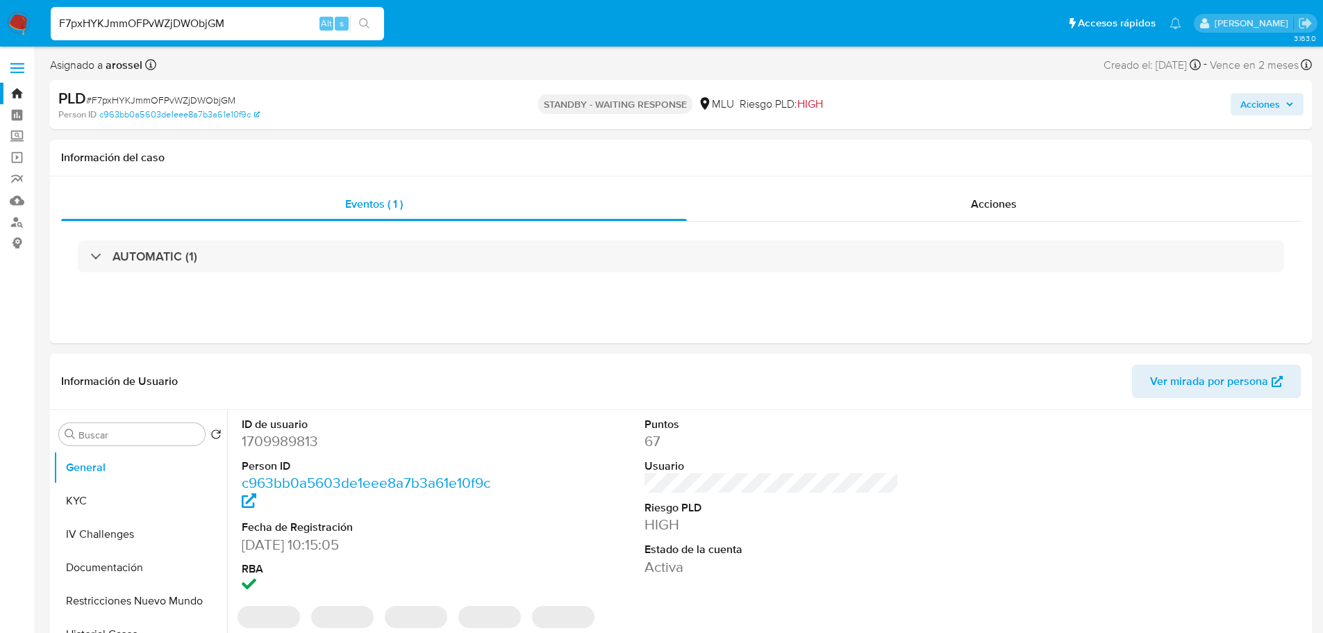
click at [157, 23] on input "F7pxHYKJmmOFPvWZjDWObjGM" at bounding box center [217, 24] width 333 height 18
paste input "NXEyxjnT14Ox9aabuDSTSCO5"
type input "NXEyxjnT14Ox9aabuDSTSCO5"
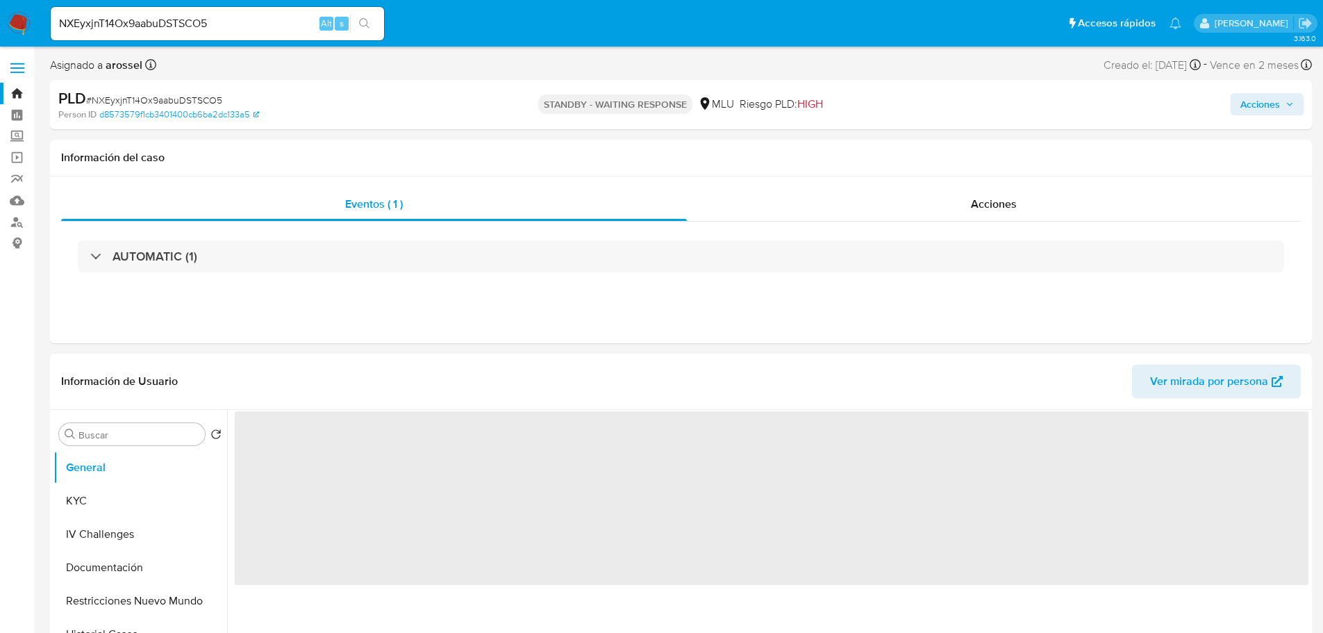
select select "10"
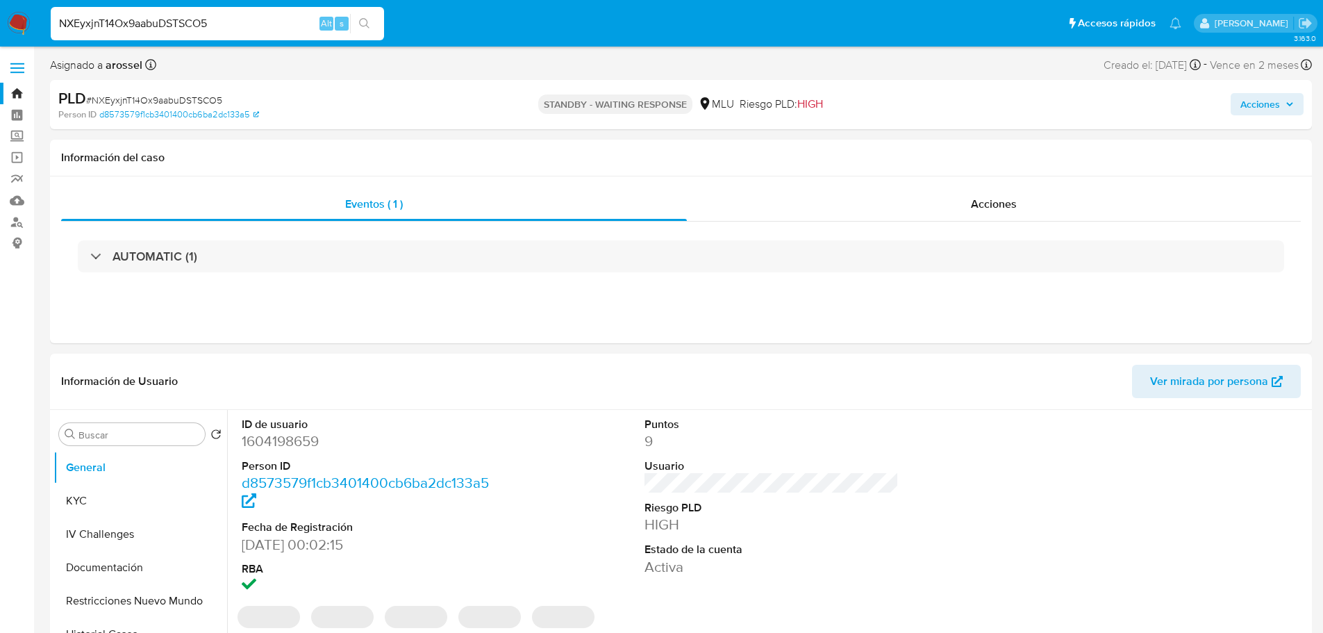
click at [165, 28] on input "NXEyxjnT14Ox9aabuDSTSCO5" at bounding box center [217, 24] width 333 height 18
paste input "XLGayEzaACK8Wsi4YaPQXAFO"
type input "XLGayEzaACK8Wsi4YaPQXAFO"
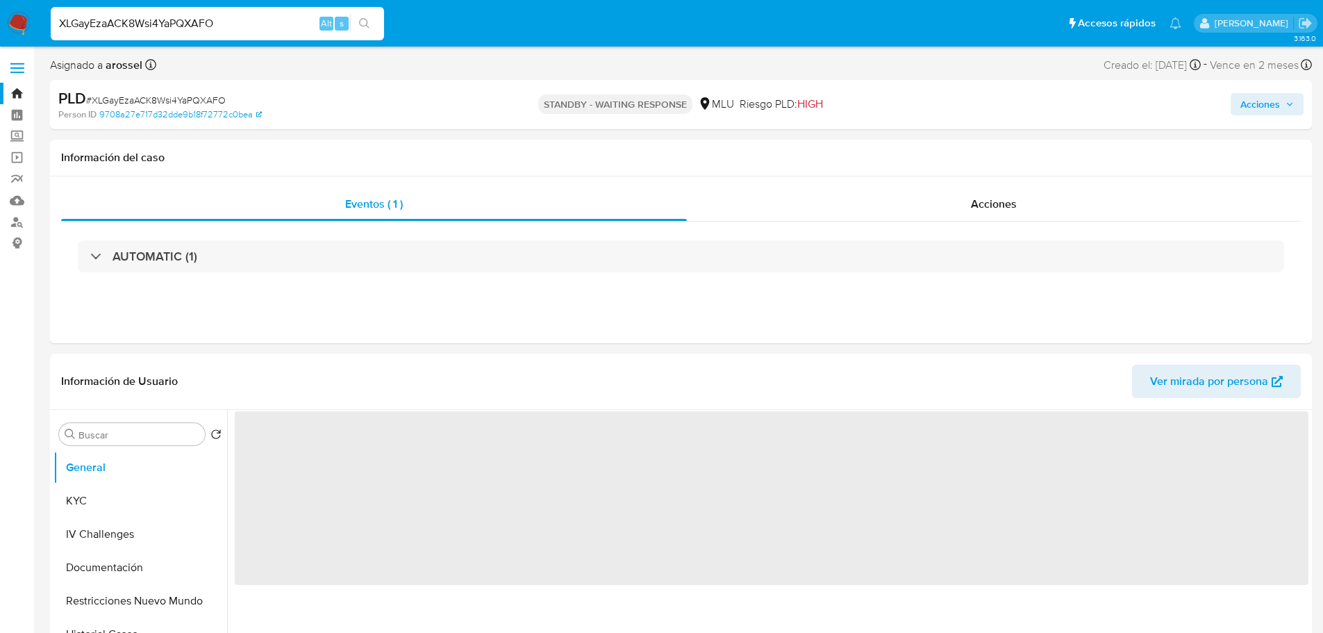
select select "10"
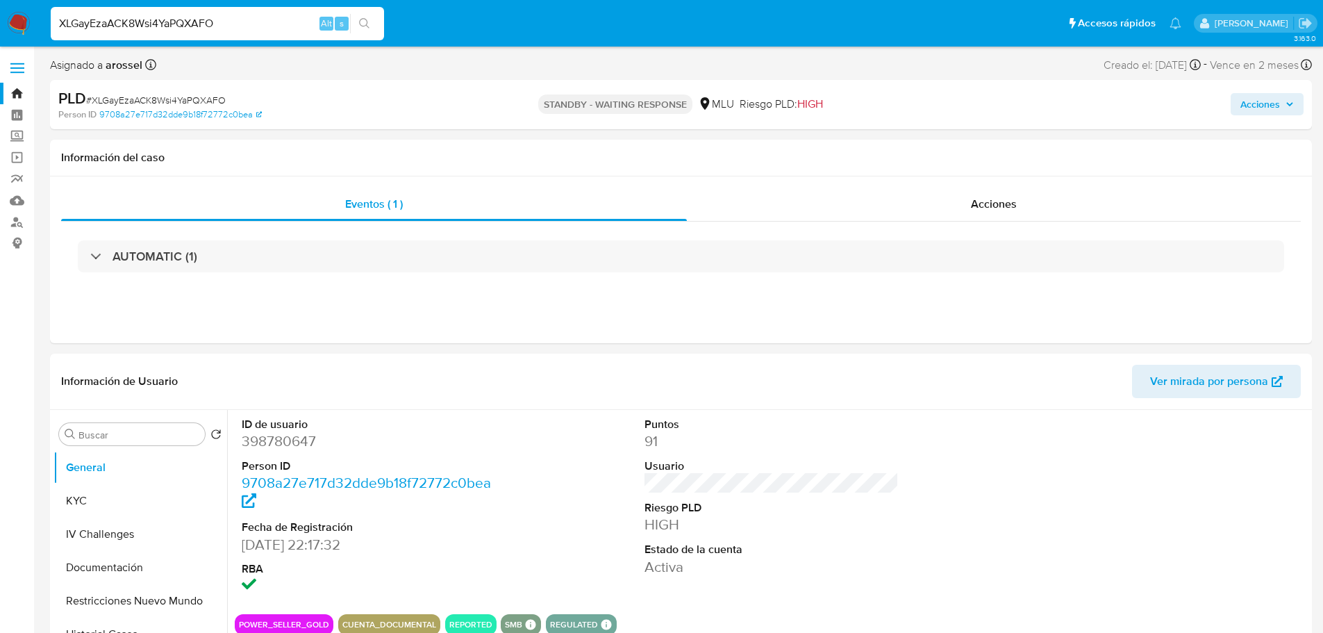
click at [217, 27] on input "XLGayEzaACK8Wsi4YaPQXAFO" at bounding box center [217, 24] width 333 height 18
paste input "kY735jlLAiAfn36bqroIgD8o"
type input "kY735jlLAiAfn36bqroIgD8o"
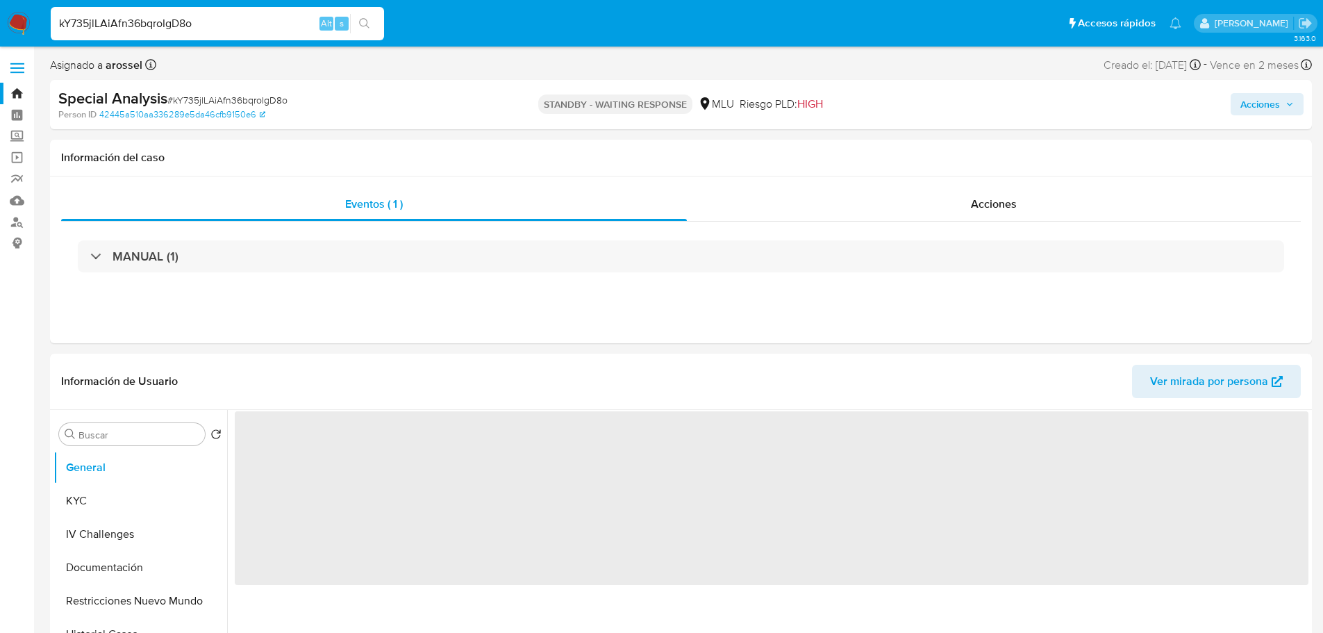
select select "10"
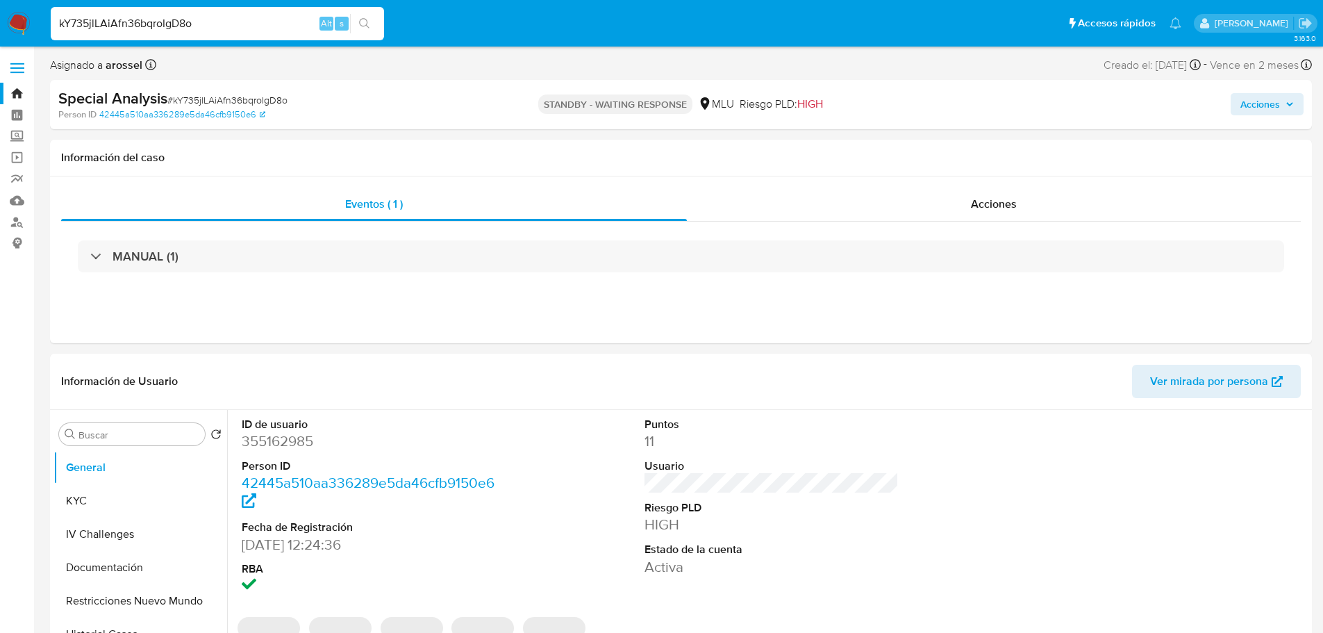
click at [155, 21] on input "kY735jlLAiAfn36bqroIgD8o" at bounding box center [217, 24] width 333 height 18
paste input "HdS7REIoo8KqAfjBEjVfhQss"
type input "HdS7REIoo8KqAfjBEjVfhQss"
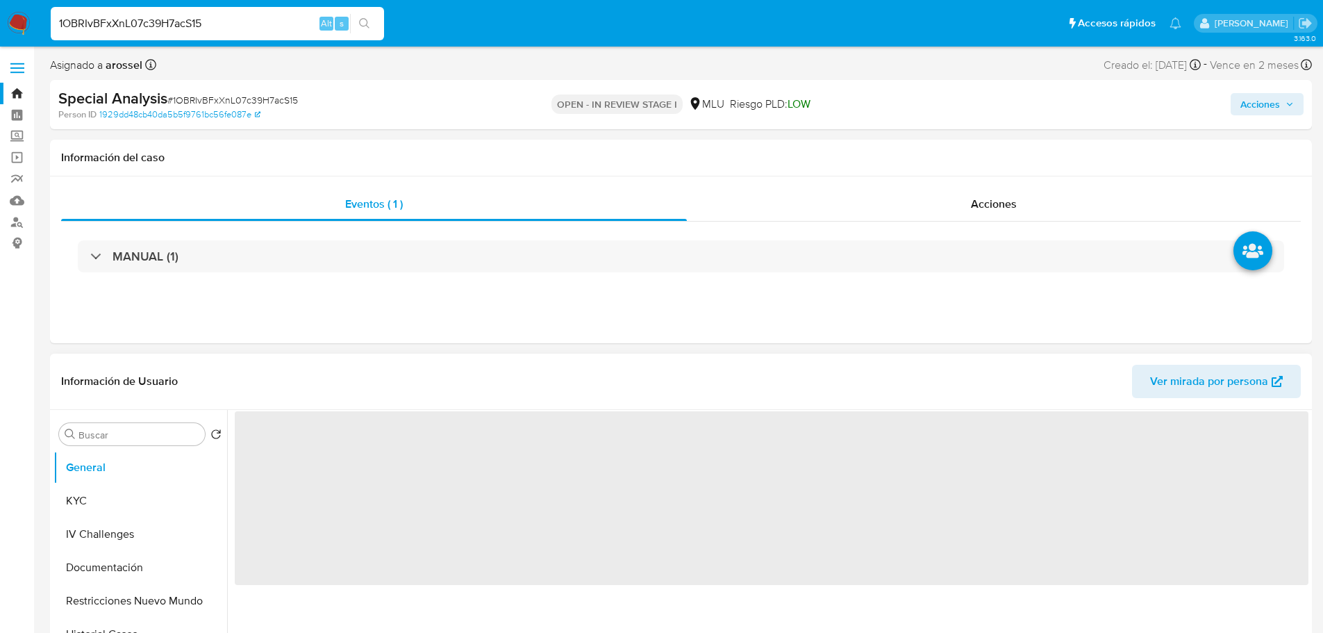
select select "10"
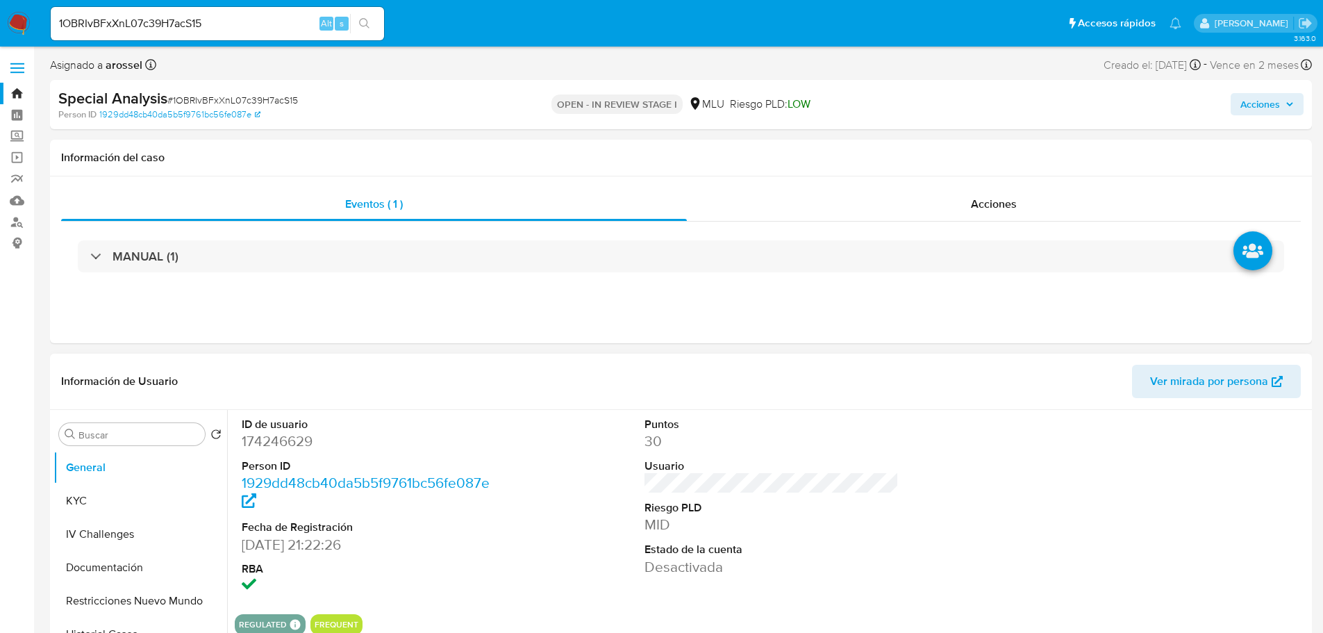
click at [990, 460] on div "ID de usuario 174246629 Person ID 1929dd48cb40da5b5f9761bc56fe087e Fecha de Reg…" at bounding box center [772, 506] width 1074 height 193
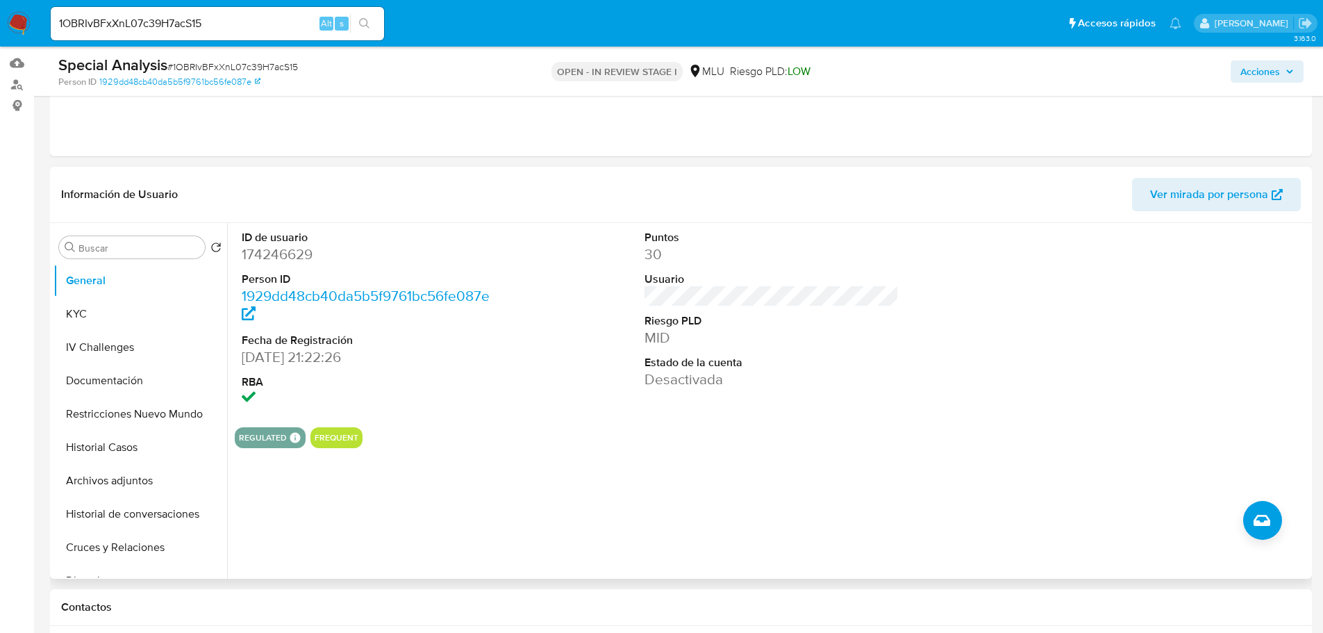
scroll to position [139, 0]
click at [108, 413] on button "Restricciones Nuevo Mundo" at bounding box center [134, 412] width 162 height 33
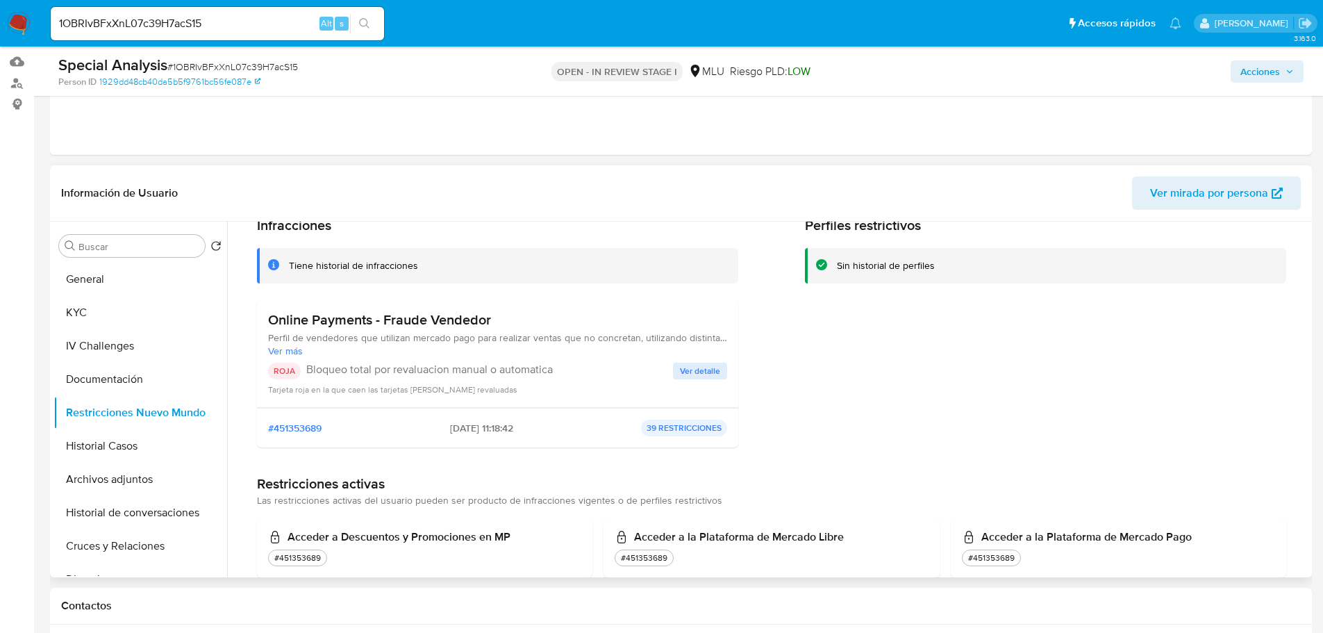
scroll to position [0, 0]
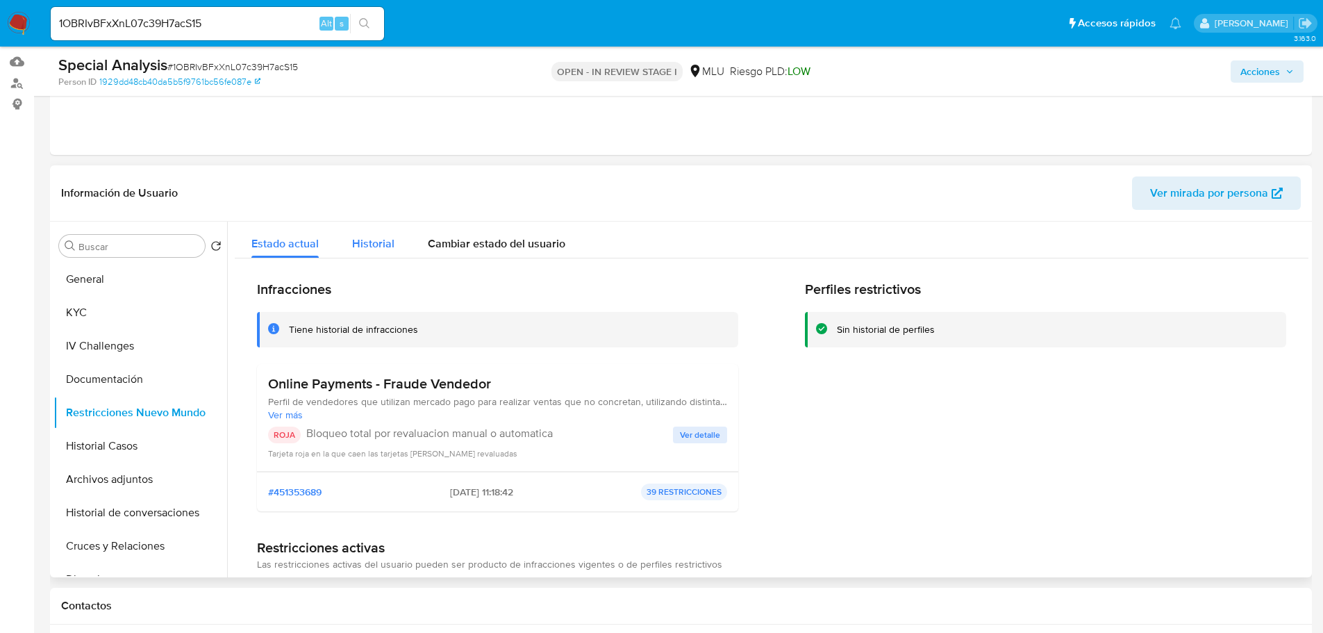
click at [364, 234] on div "Historial" at bounding box center [373, 240] width 42 height 37
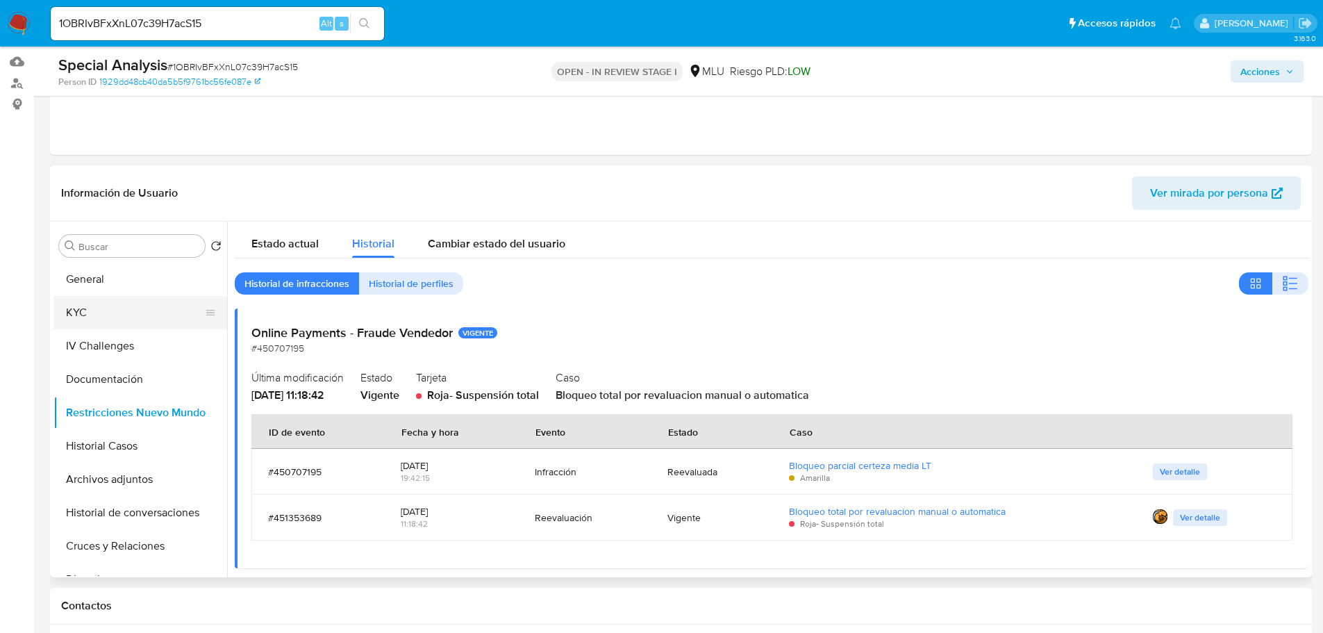
click at [72, 301] on button "KYC" at bounding box center [134, 312] width 162 height 33
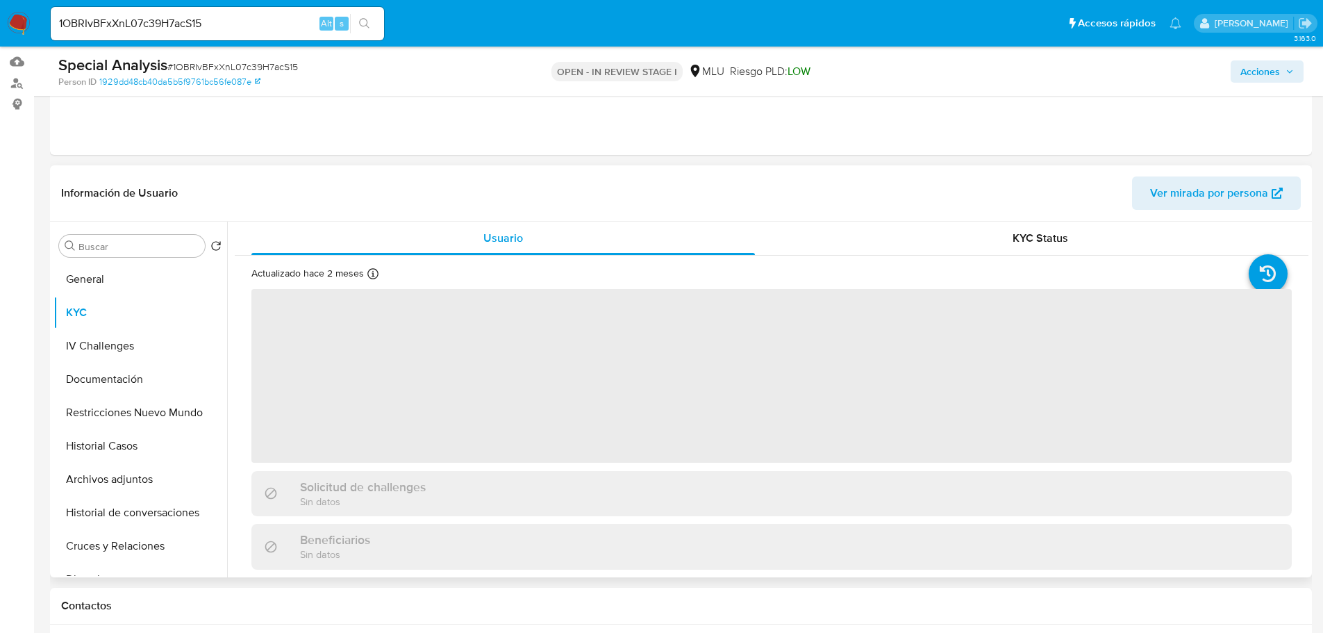
click at [1179, 191] on span "Ver mirada por persona" at bounding box center [1209, 192] width 118 height 33
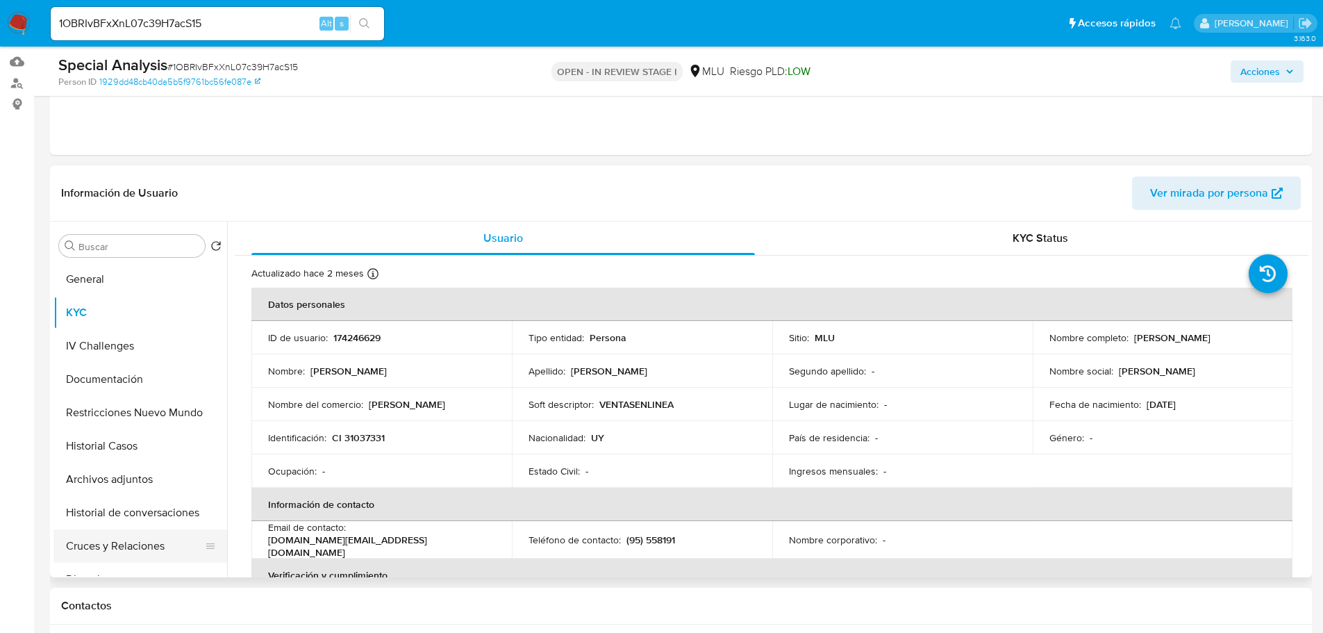
click at [142, 550] on button "Cruces y Relaciones" at bounding box center [134, 545] width 162 height 33
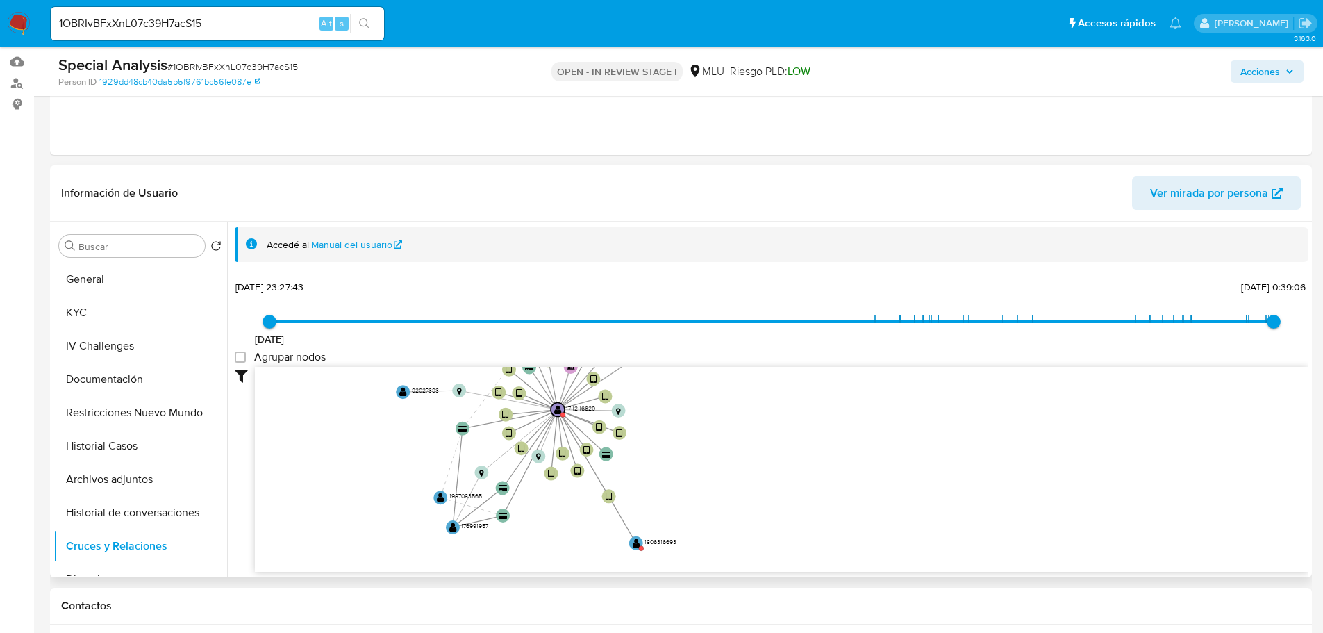
drag, startPoint x: 448, startPoint y: 491, endPoint x: 357, endPoint y: 457, distance: 97.1
click at [357, 457] on icon "device-67c0a1ab35be2425f1993d58  device-6188598d08813b0019f42fc9  user-174246…" at bounding box center [781, 467] width 1053 height 201
click at [634, 542] on text "" at bounding box center [635, 543] width 8 height 10
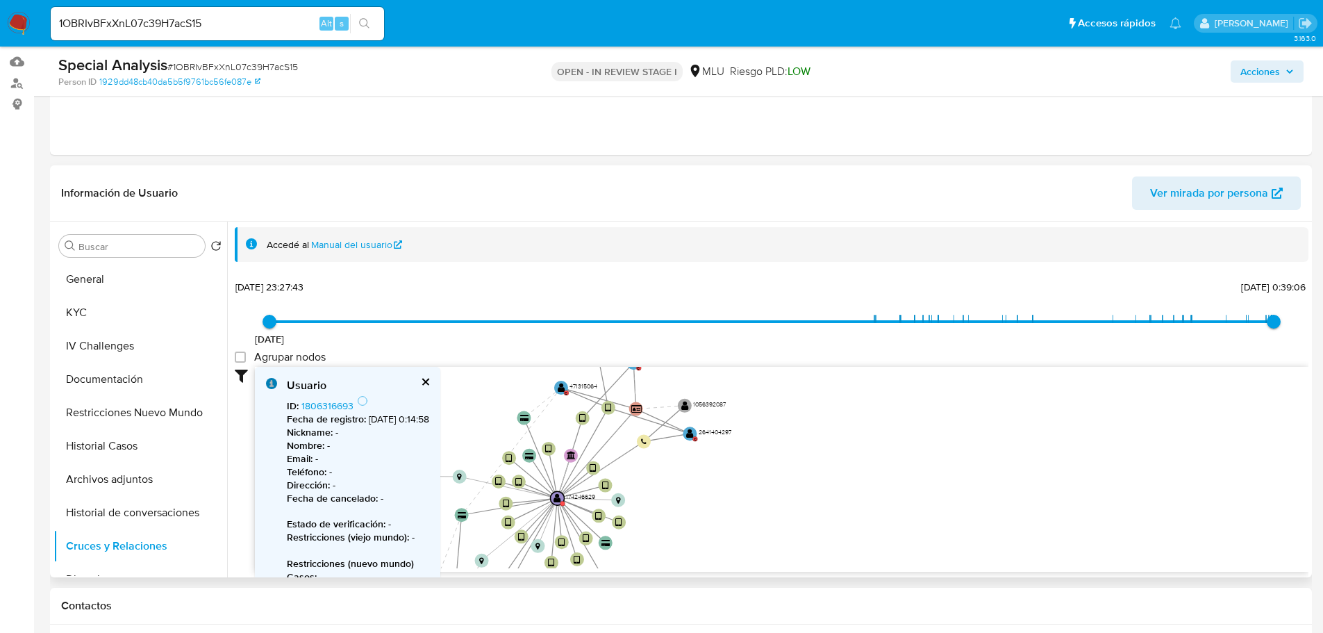
drag, startPoint x: 879, startPoint y: 456, endPoint x: 875, endPoint y: 572, distance: 116.0
click at [878, 574] on div "Filtros Confianza alta Device Tarjeta Persona validada Teléfono validado Confia…" at bounding box center [772, 495] width 1074 height 256
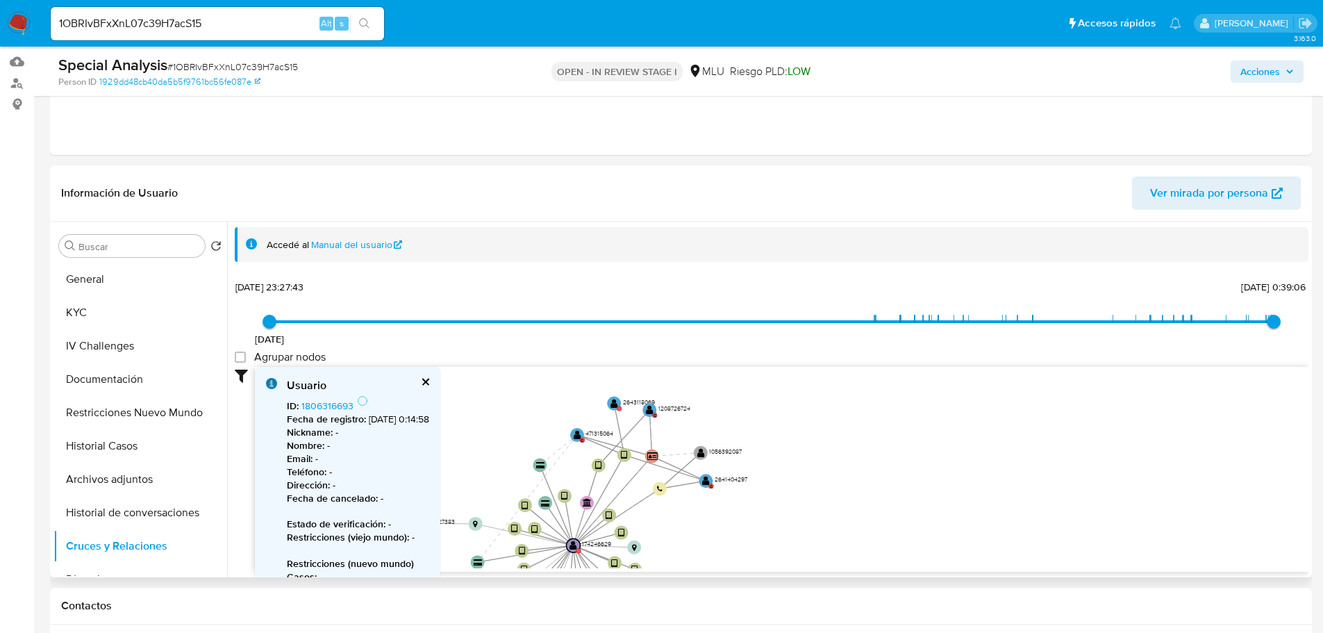
drag, startPoint x: 824, startPoint y: 497, endPoint x: 828, endPoint y: 508, distance: 11.2
click at [829, 508] on icon "device-67c0a1ab35be2425f1993d58  device-6188598d08813b0019f42fc9  user-174246…" at bounding box center [781, 467] width 1053 height 201
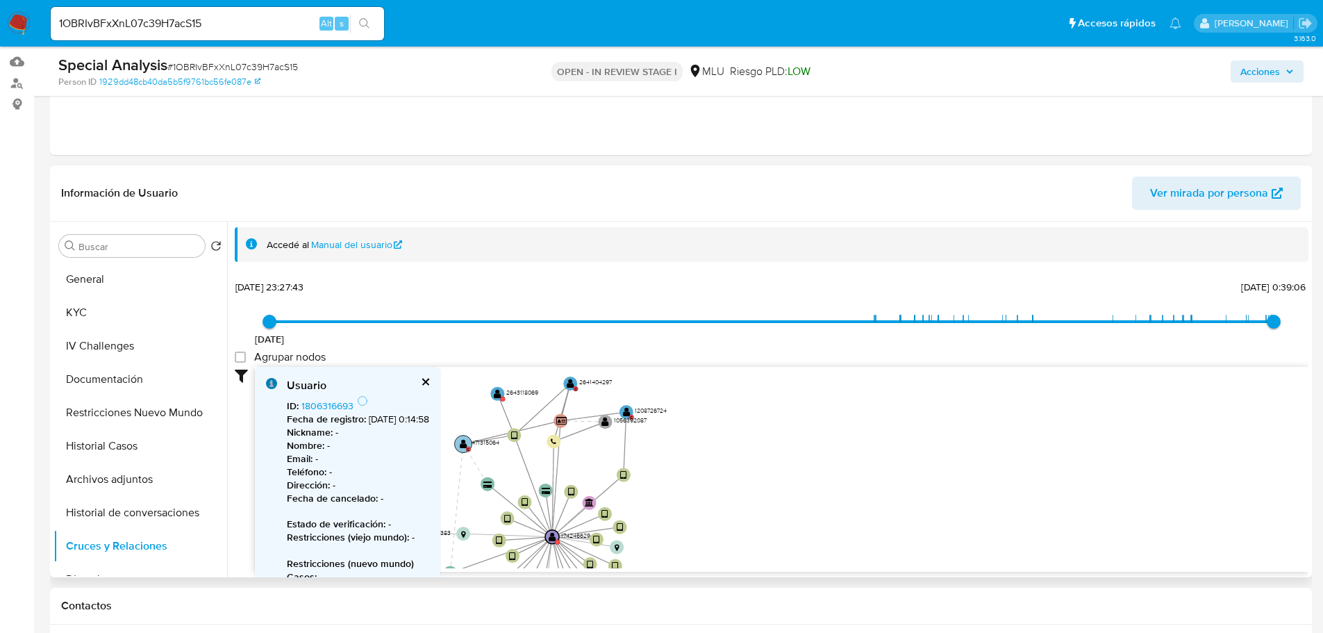
drag, startPoint x: 582, startPoint y: 443, endPoint x: 464, endPoint y: 444, distance: 118.1
click at [464, 444] on text "" at bounding box center [464, 444] width 8 height 10
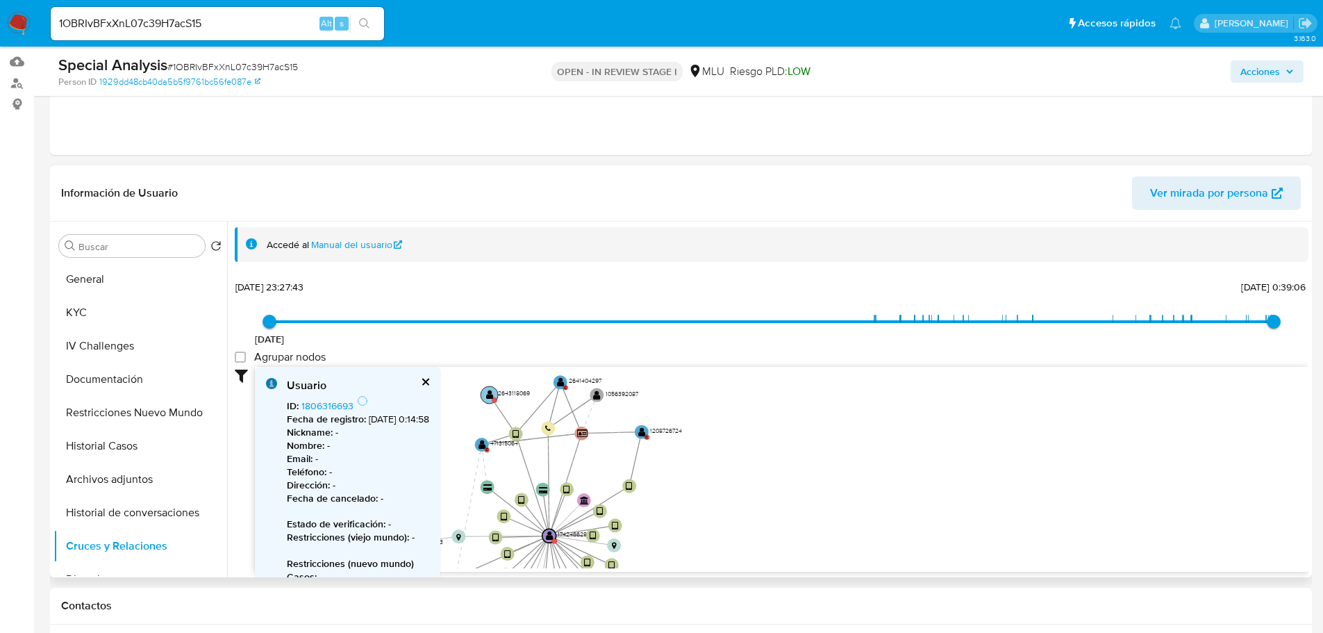
click at [494, 394] on circle at bounding box center [489, 394] width 17 height 17
drag, startPoint x: 658, startPoint y: 431, endPoint x: 684, endPoint y: 470, distance: 47.0
click at [681, 469] on circle at bounding box center [671, 459] width 17 height 17
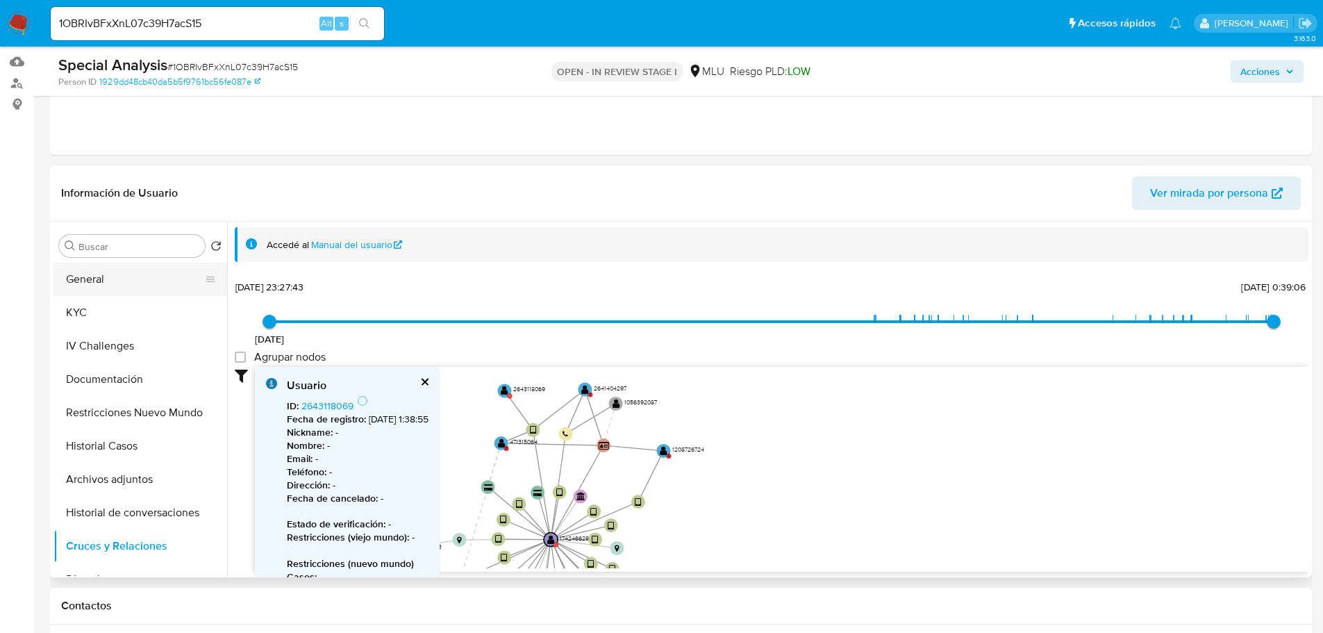
click at [130, 272] on button "General" at bounding box center [134, 278] width 162 height 33
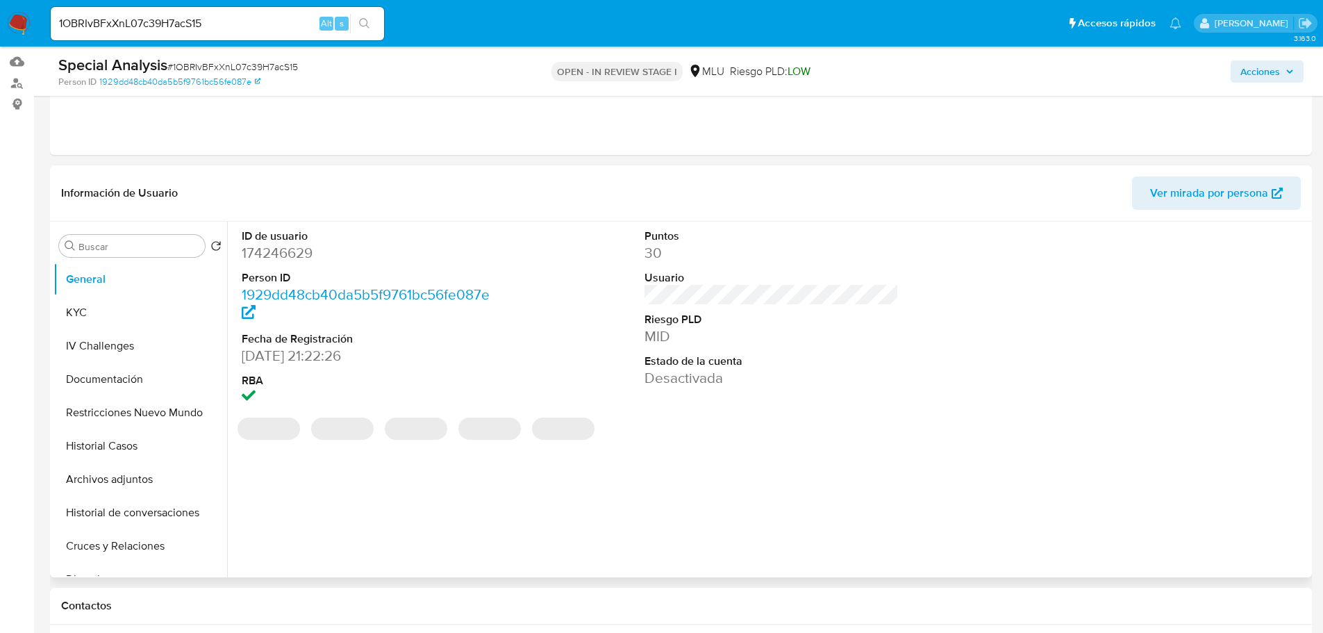
click at [303, 249] on dd "174246629" at bounding box center [369, 252] width 255 height 19
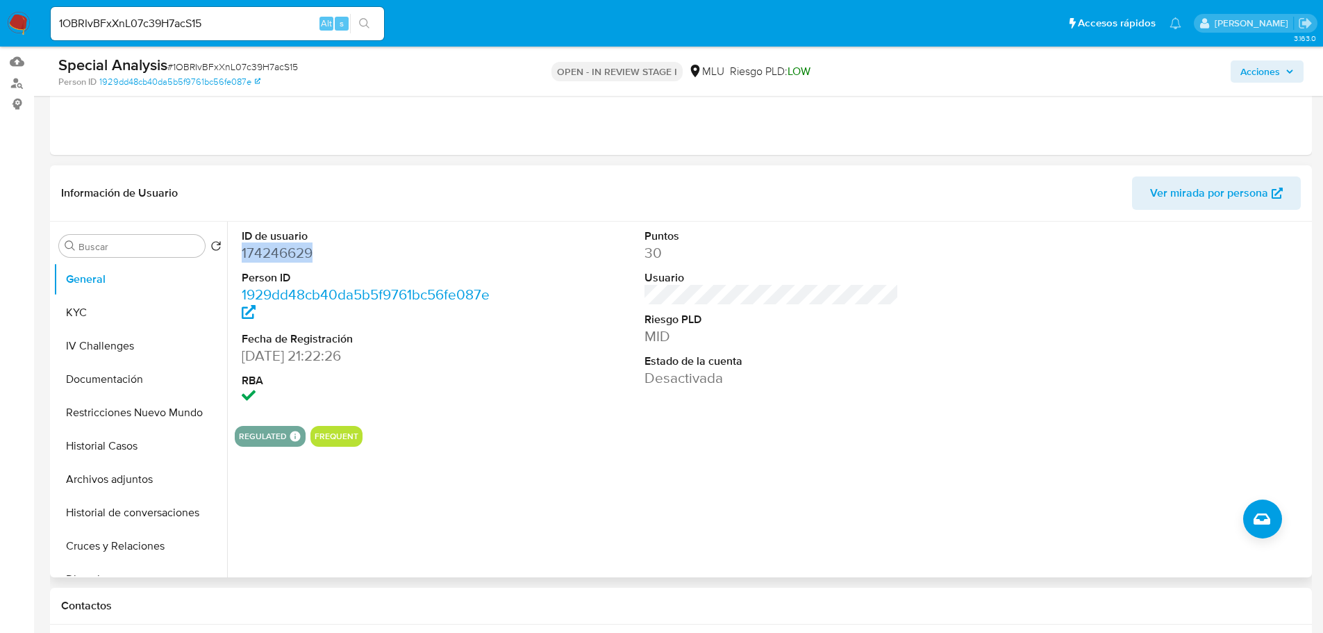
copy dd "174246629"
click at [422, 265] on dl "ID de usuario 174246629 Person ID 1929dd48cb40da5b5f9761bc56fe087e Fecha de Reg…" at bounding box center [369, 317] width 255 height 179
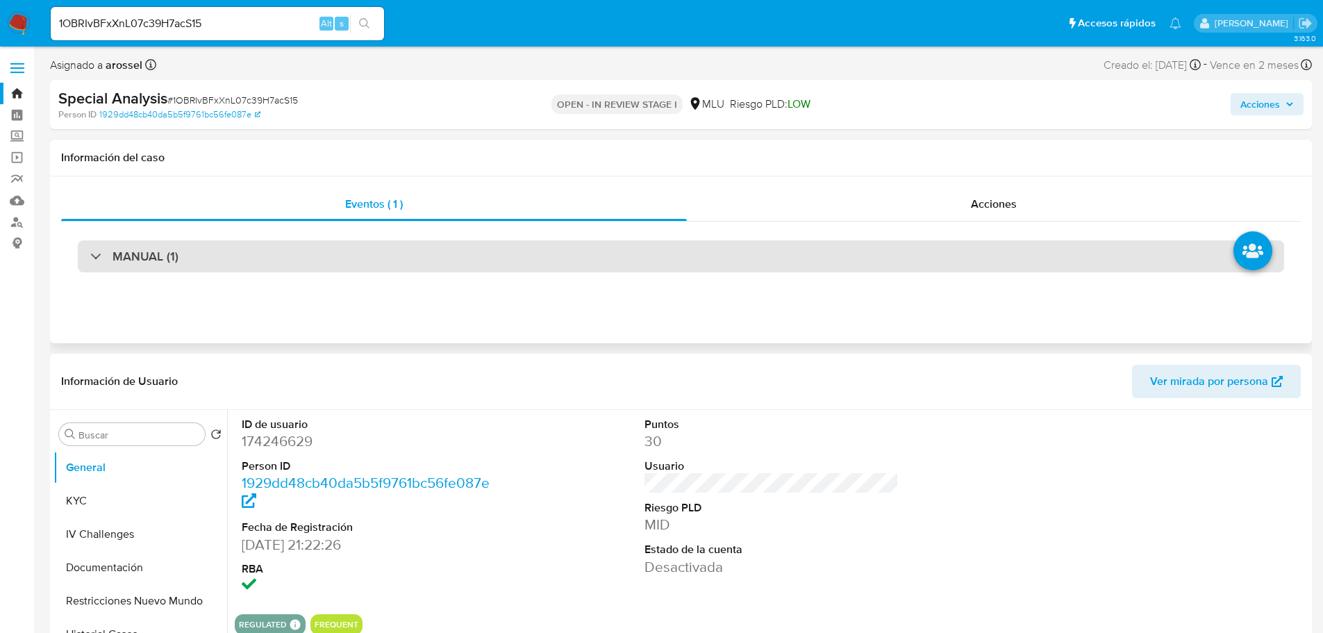
click at [260, 269] on div "MANUAL (1)" at bounding box center [681, 256] width 1206 height 32
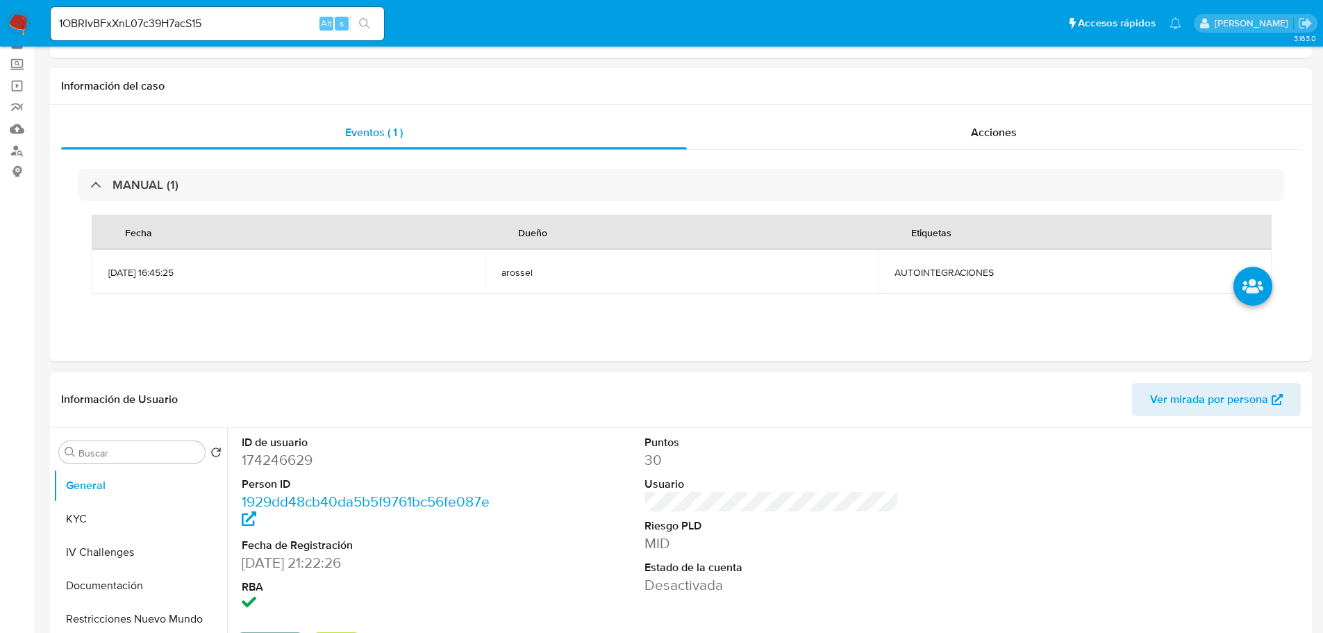
scroll to position [139, 0]
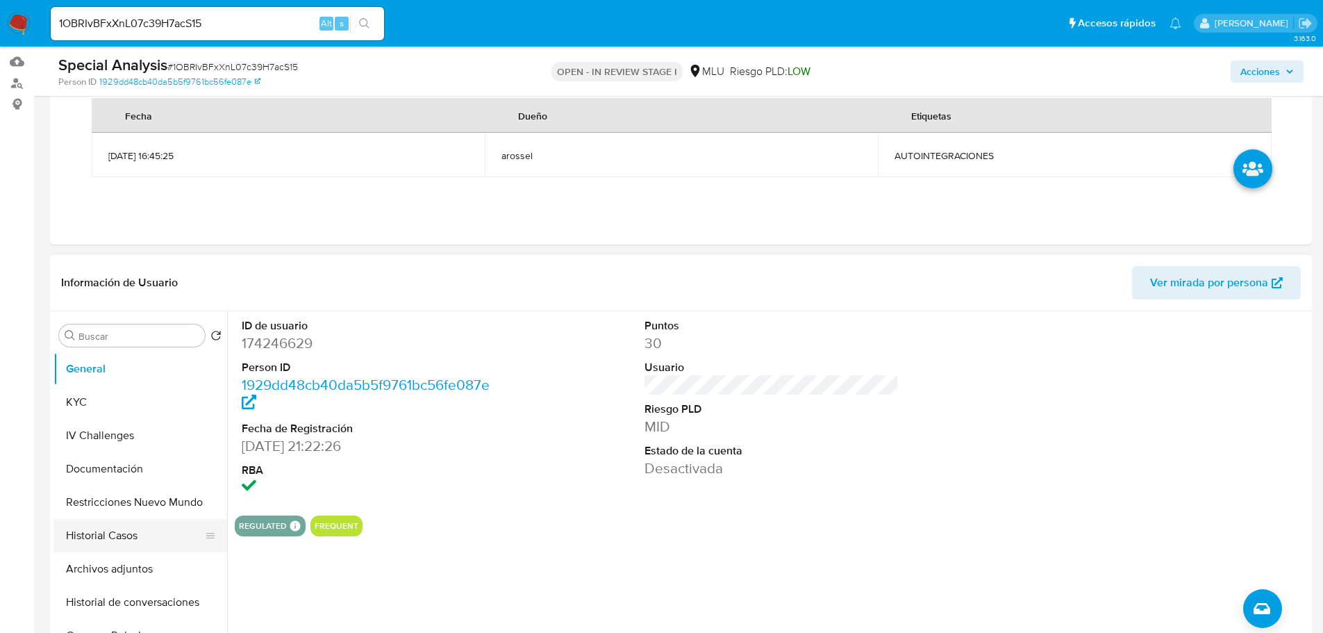
click at [112, 539] on button "Historial Casos" at bounding box center [134, 535] width 162 height 33
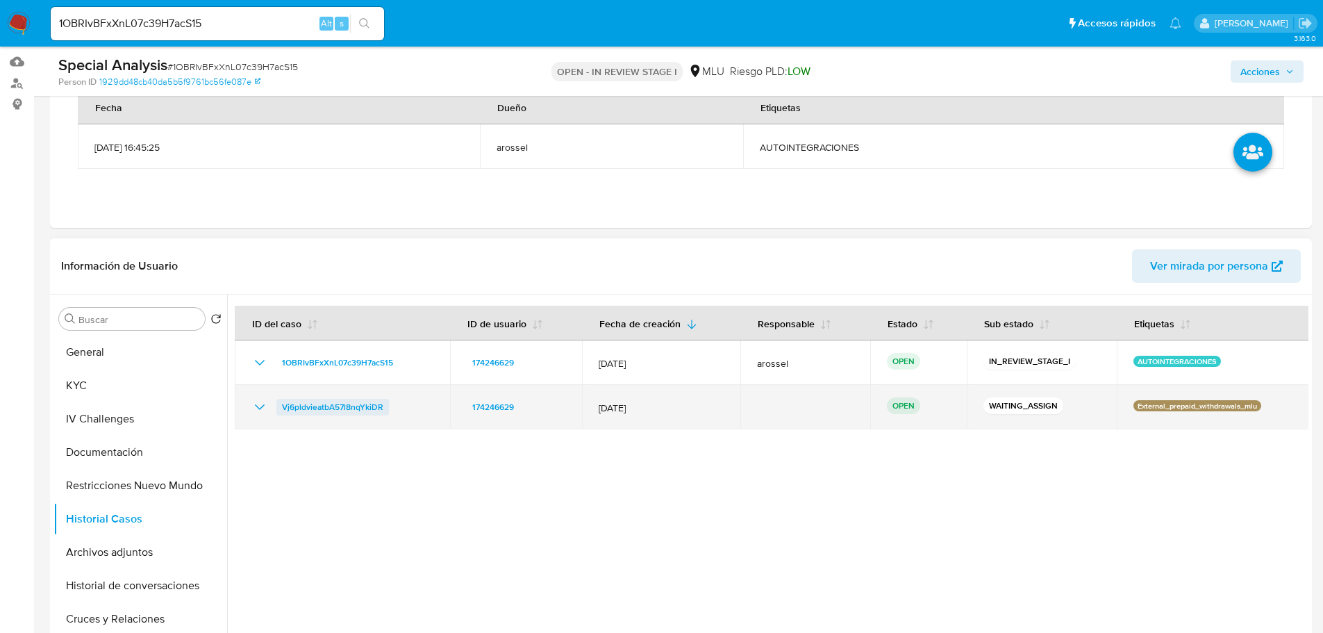
drag, startPoint x: 423, startPoint y: 412, endPoint x: 282, endPoint y: 410, distance: 141.0
click at [282, 410] on div "Vj6pldvieatbA57l8nqYkiDR" at bounding box center [342, 407] width 182 height 17
click at [328, 404] on span "Vj6pldvieatbA57l8nqYkiDR" at bounding box center [332, 407] width 101 height 17
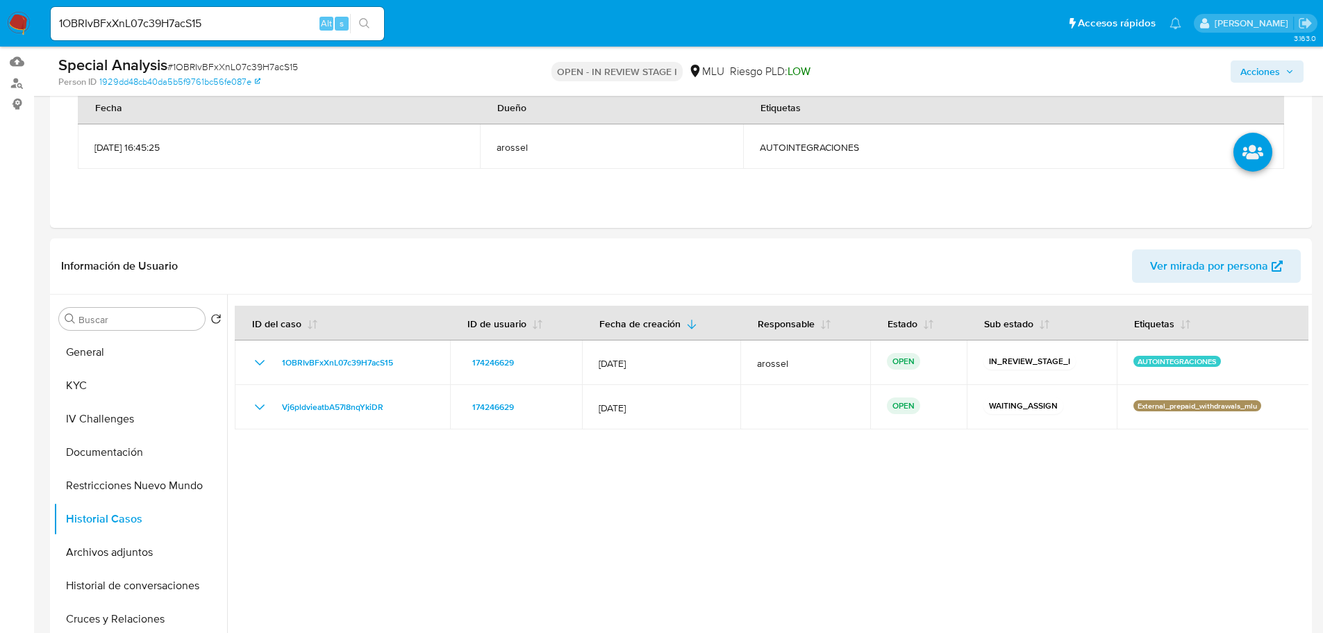
click at [210, 64] on span "# 1OBRIvBFxXnL07c39H7acS15" at bounding box center [232, 67] width 131 height 14
copy span "1OBRIvBFxXnL07c39H7acS15"
click at [130, 382] on button "KYC" at bounding box center [134, 385] width 162 height 33
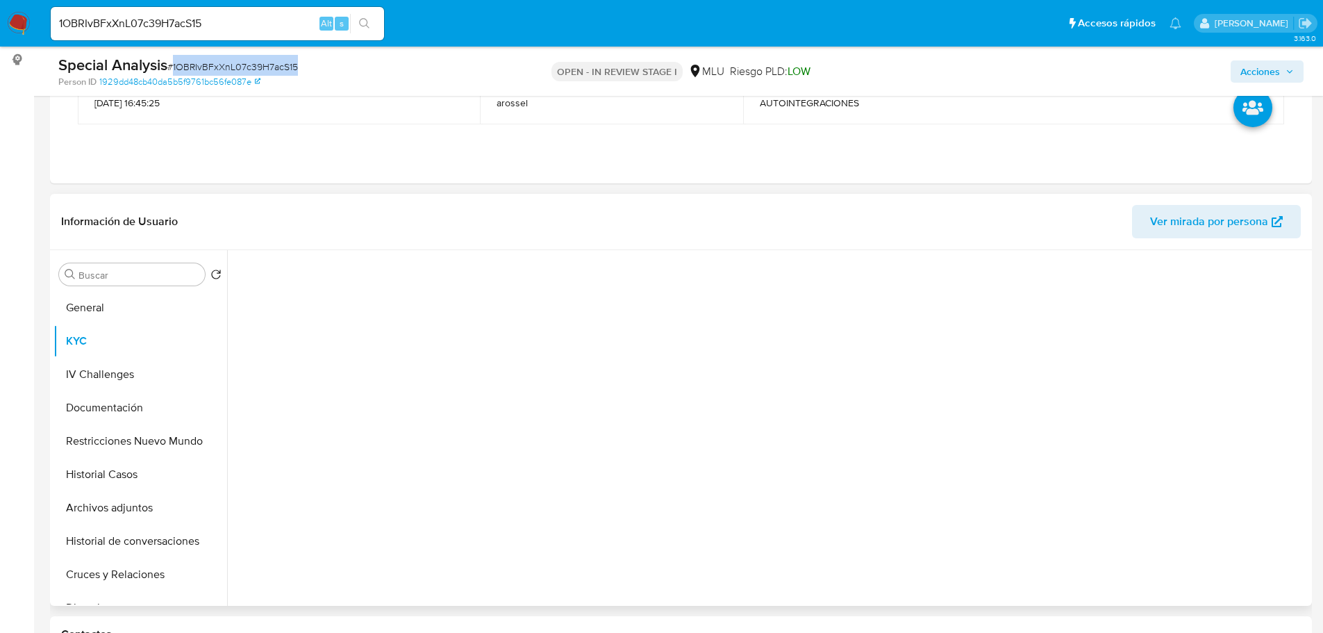
scroll to position [208, 0]
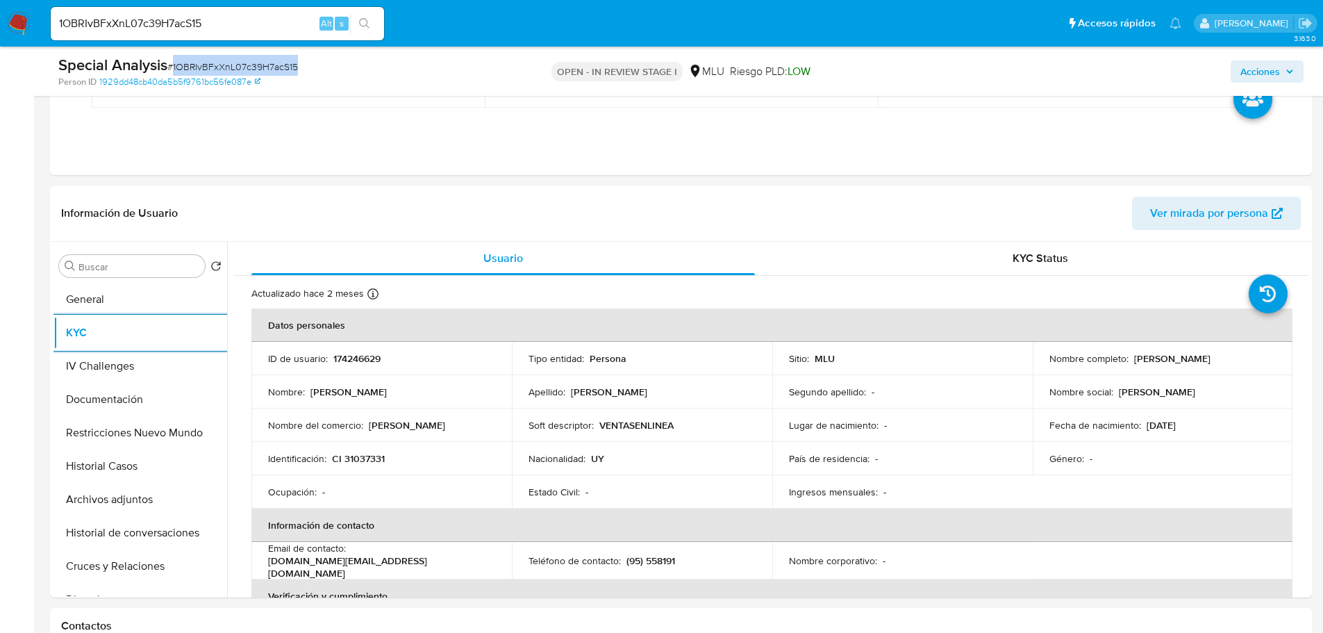
copy span "1OBRIvBFxXnL07c39H7acS15"
click at [372, 364] on p "174246629" at bounding box center [356, 358] width 47 height 12
click at [371, 358] on p "174246629" at bounding box center [356, 358] width 47 height 12
copy p "174246629"
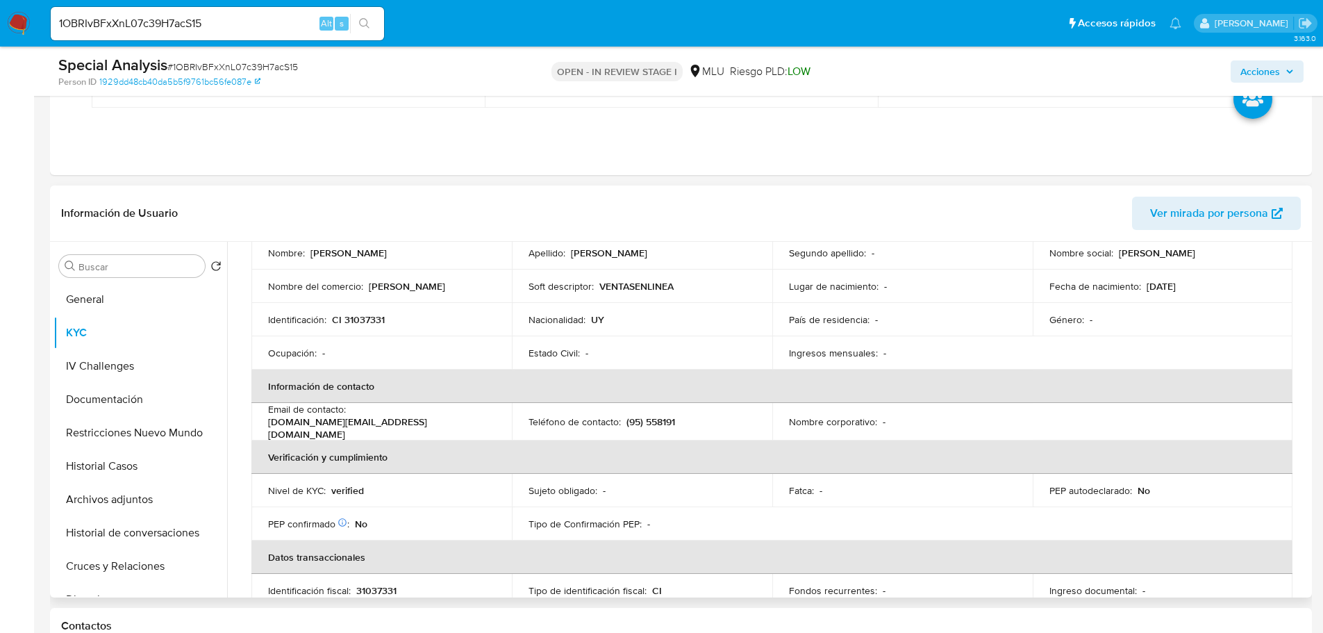
scroll to position [69, 0]
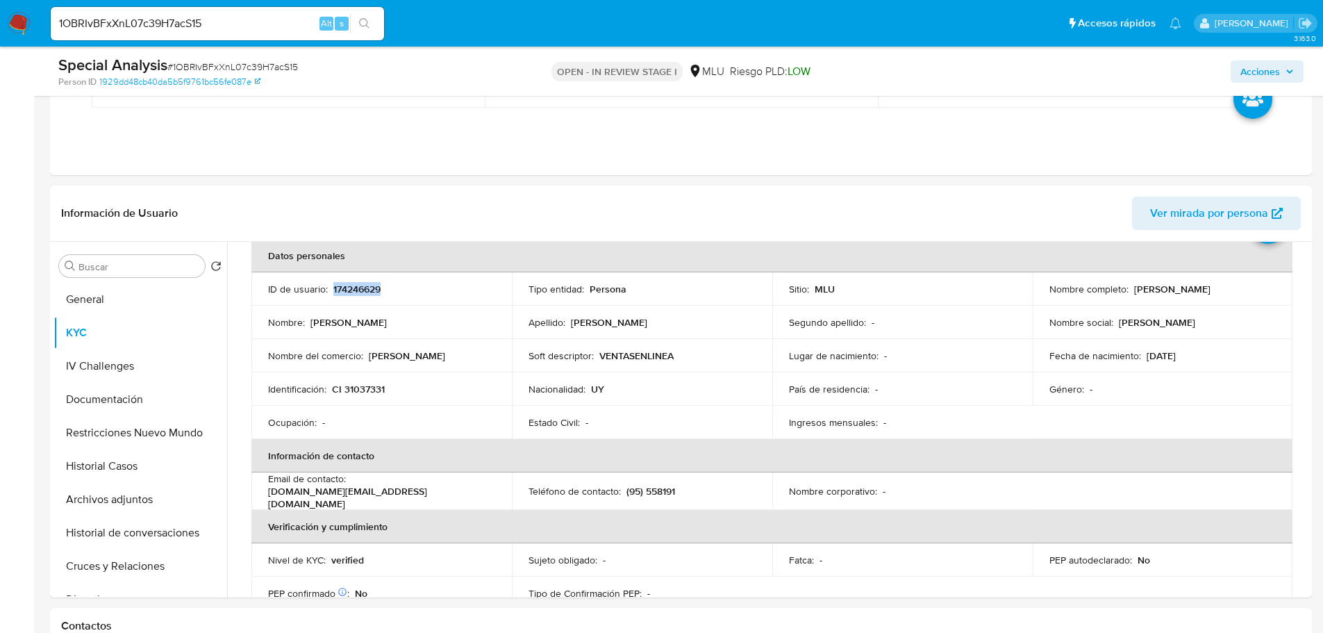
copy p "174246629"
drag, startPoint x: 1042, startPoint y: 297, endPoint x: 1190, endPoint y: 295, distance: 147.2
click at [1190, 295] on td "Nombre completo : [PERSON_NAME]" at bounding box center [1163, 288] width 260 height 33
copy p "[PERSON_NAME]"
click at [147, 502] on button "Archivos adjuntos" at bounding box center [134, 499] width 162 height 33
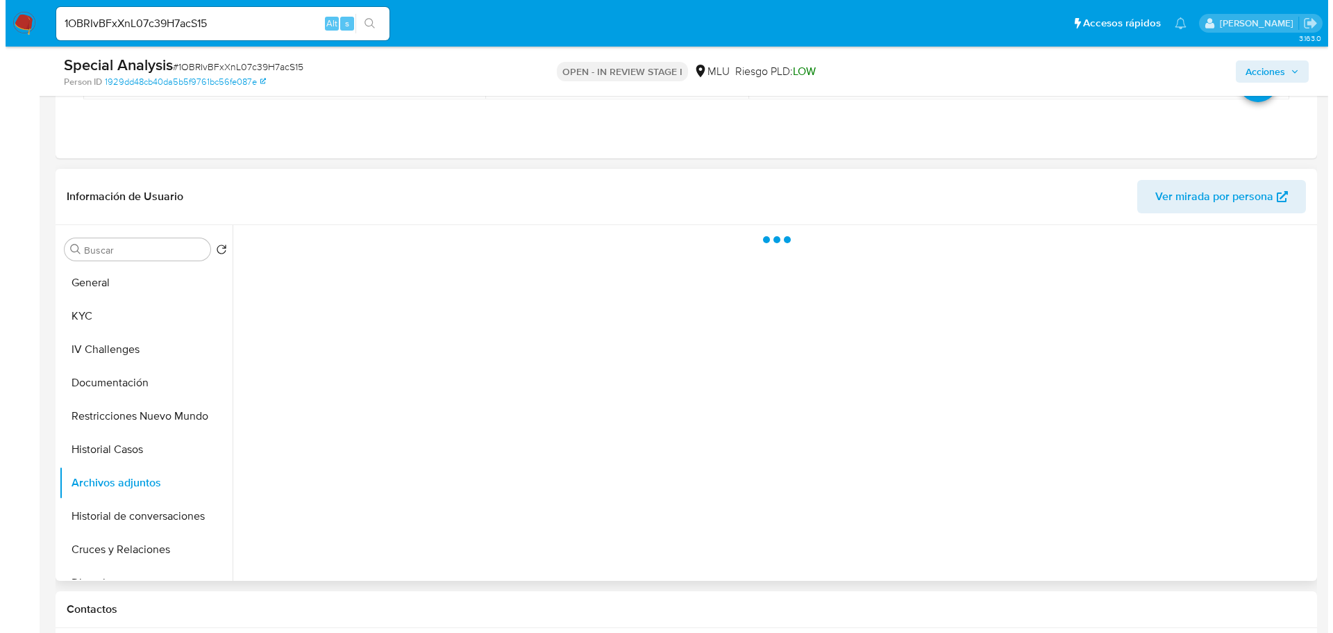
scroll to position [0, 0]
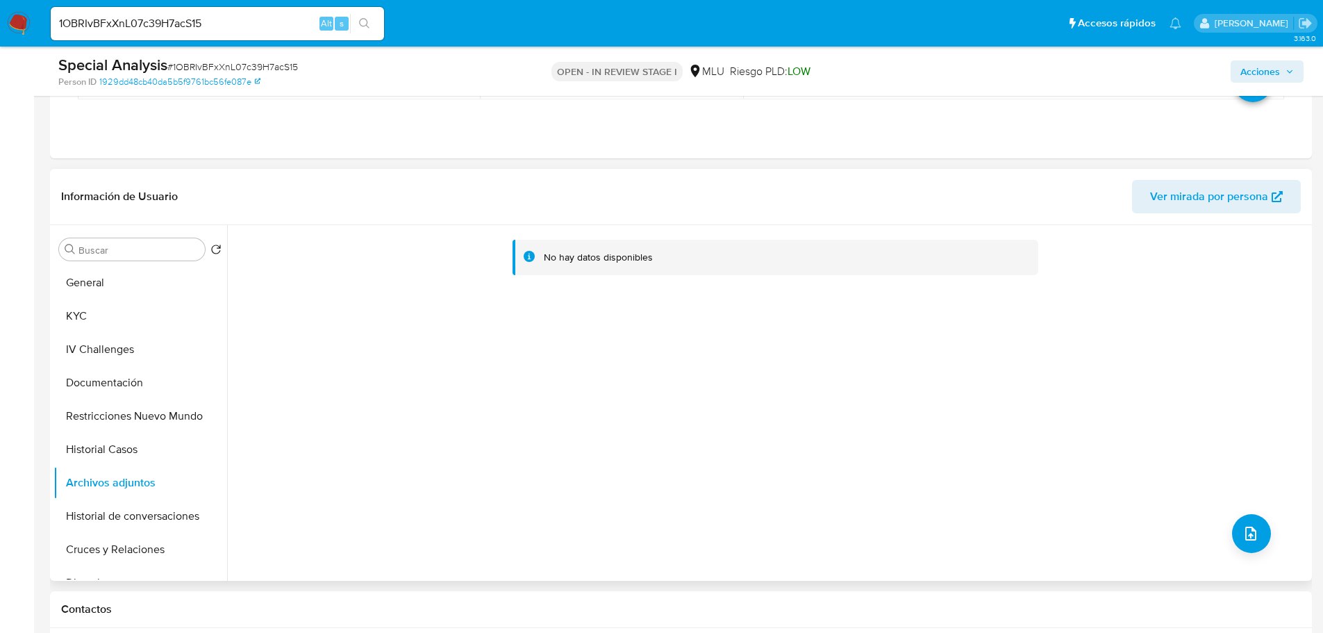
click at [1270, 528] on div "No hay datos disponibles" at bounding box center [767, 403] width 1081 height 356
click at [1251, 529] on icon "upload-file" at bounding box center [1250, 533] width 17 height 17
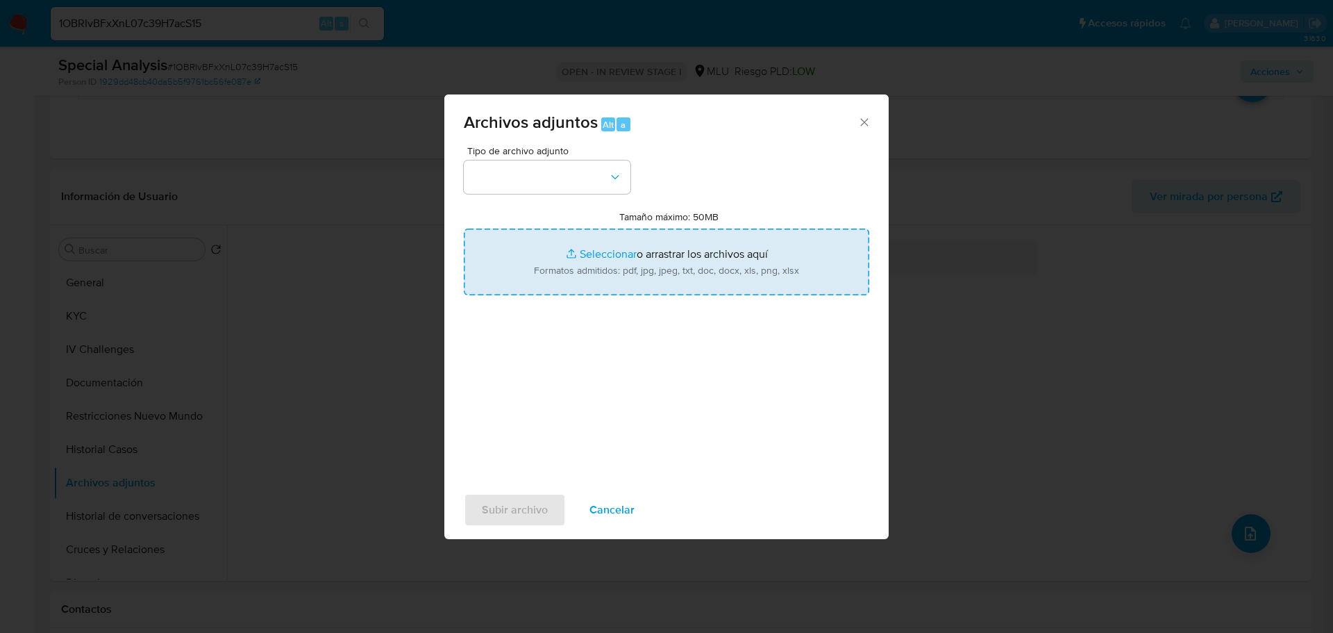
click at [672, 248] on input "Tamaño máximo: 50MB Seleccionar archivos" at bounding box center [667, 261] width 406 height 67
type input "C:\fakepath\Case Log 174246629 - 15_10_2025.pdf"
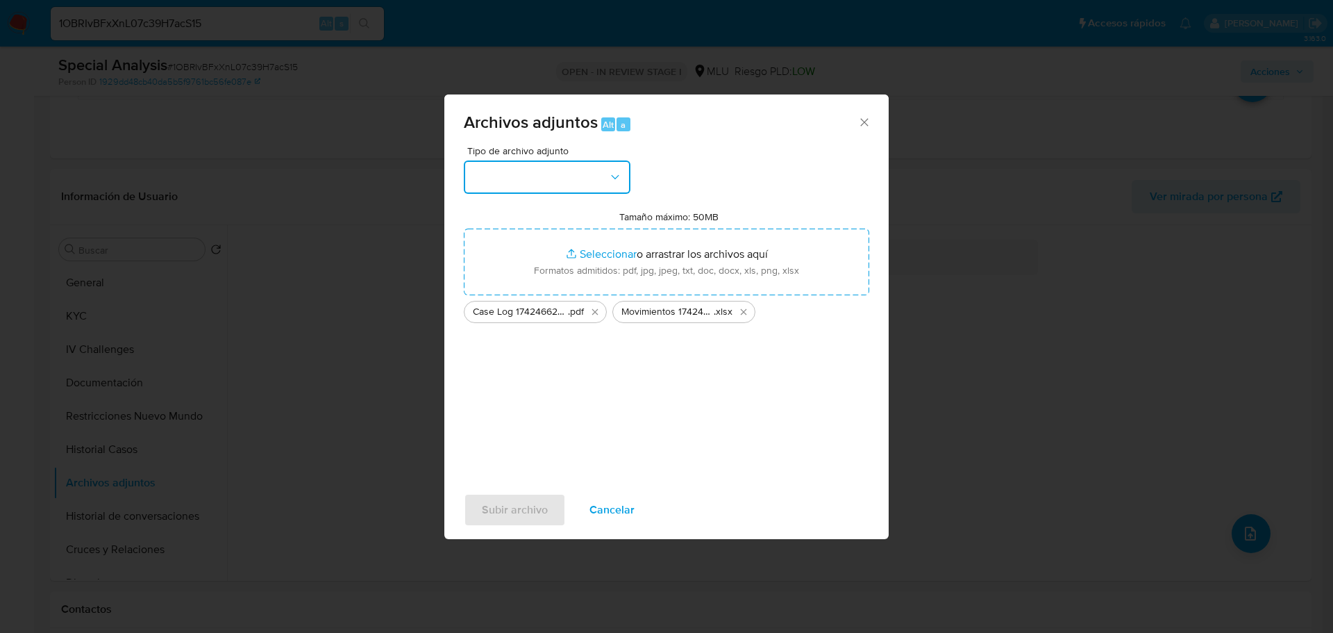
click at [594, 191] on button "button" at bounding box center [547, 176] width 167 height 33
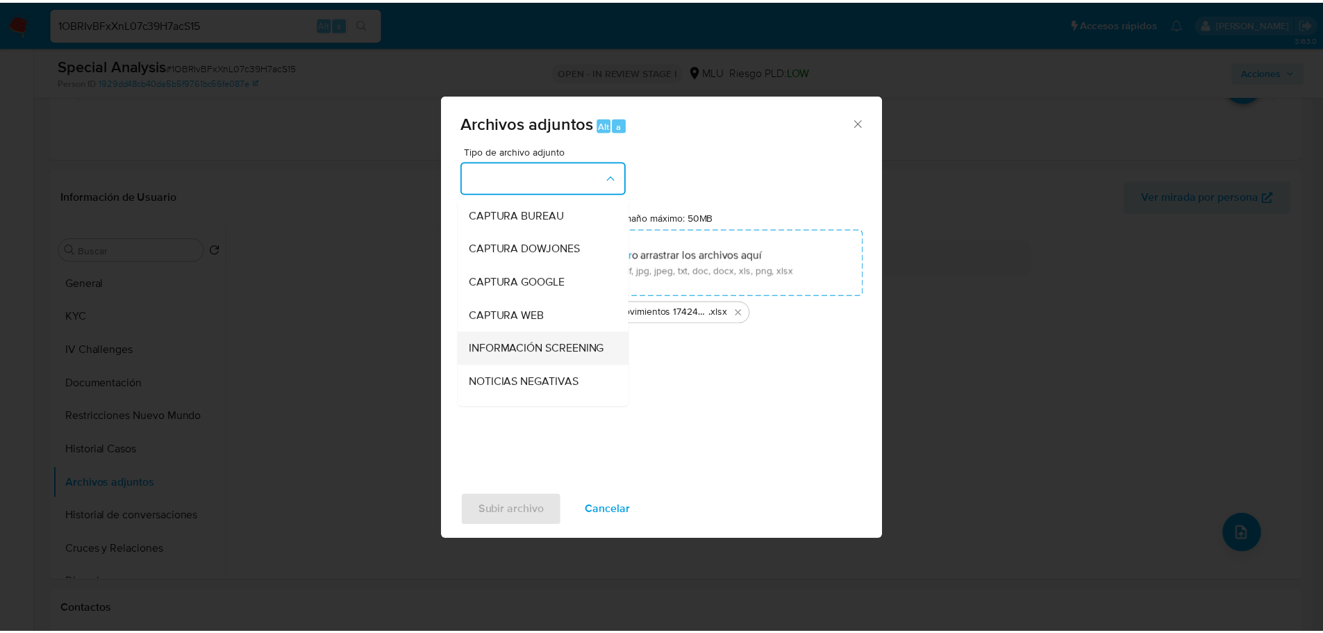
scroll to position [69, 0]
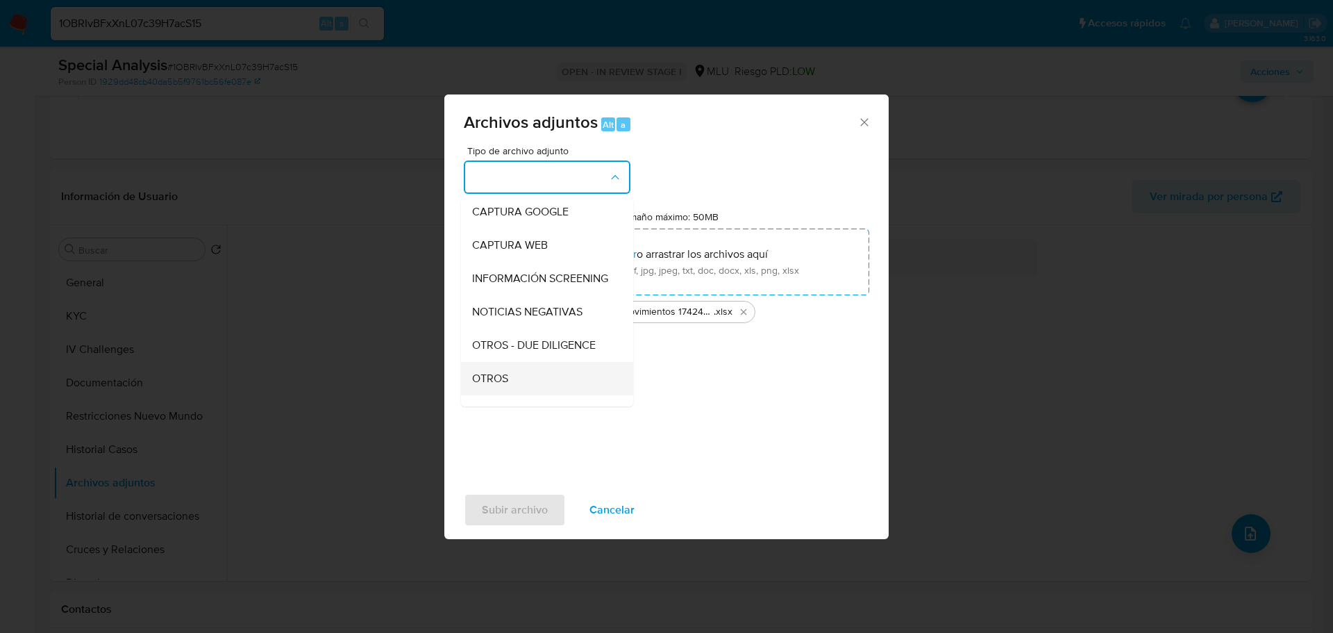
click at [529, 390] on div "OTROS" at bounding box center [543, 378] width 142 height 33
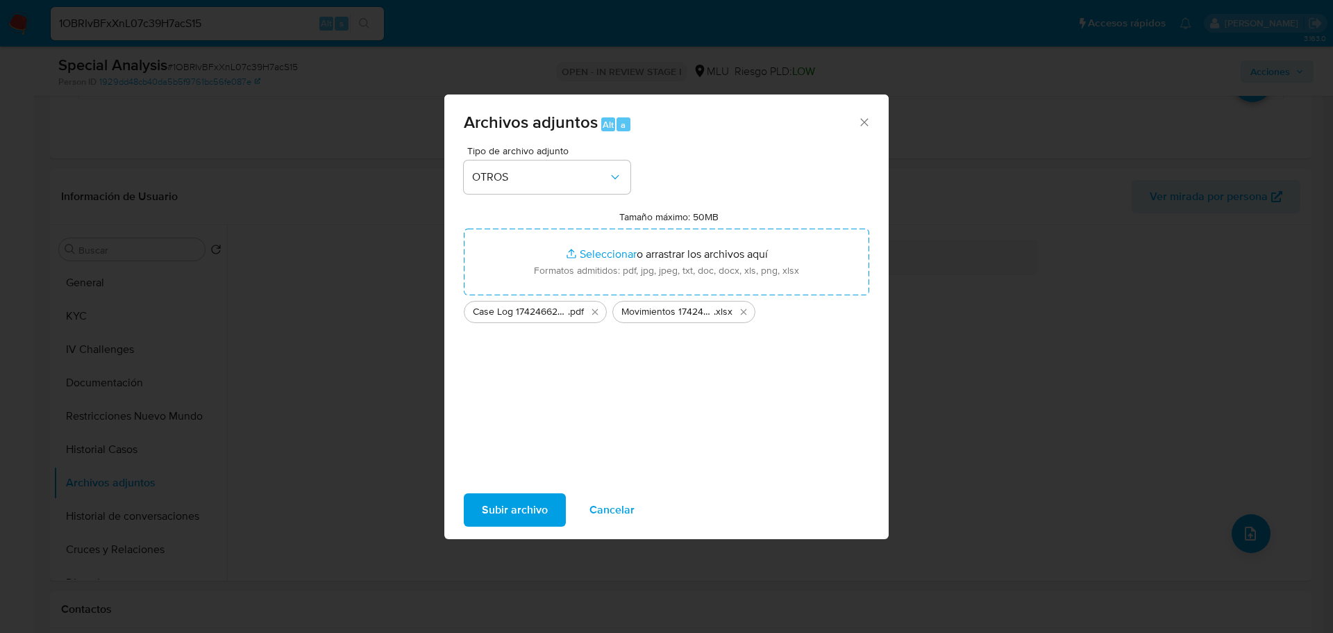
click at [522, 514] on span "Subir archivo" at bounding box center [515, 509] width 66 height 31
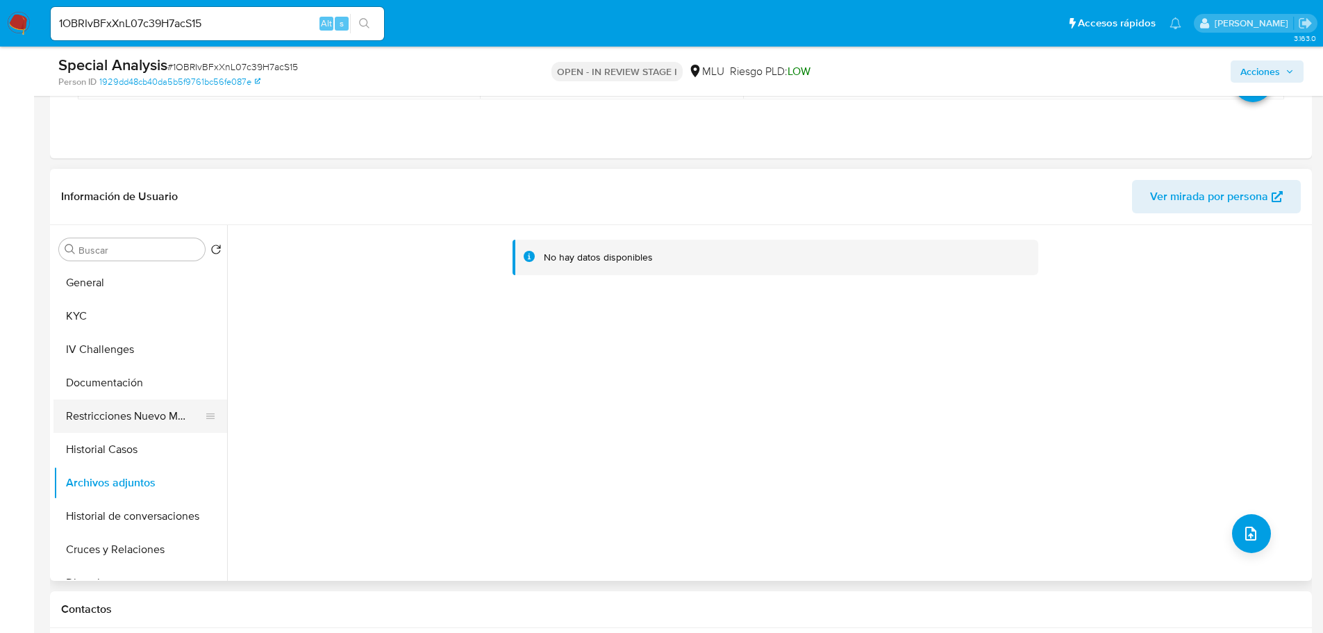
click at [115, 417] on button "Restricciones Nuevo Mundo" at bounding box center [134, 415] width 162 height 33
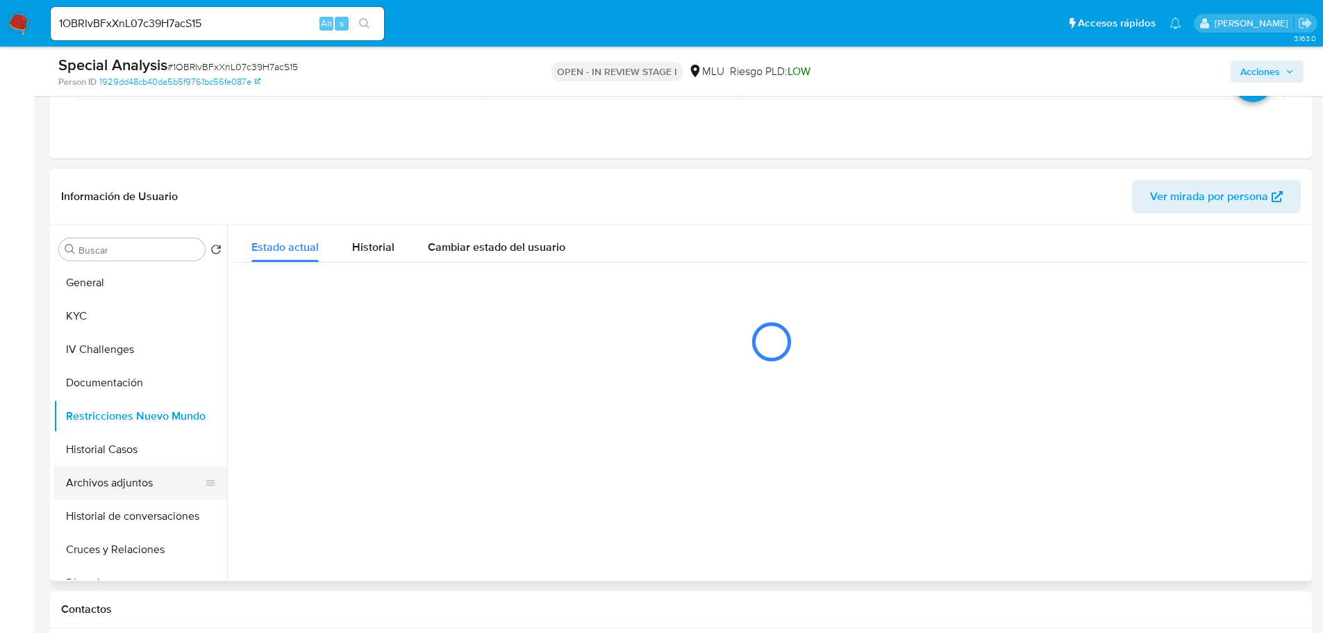
click at [122, 489] on button "Archivos adjuntos" at bounding box center [134, 482] width 162 height 33
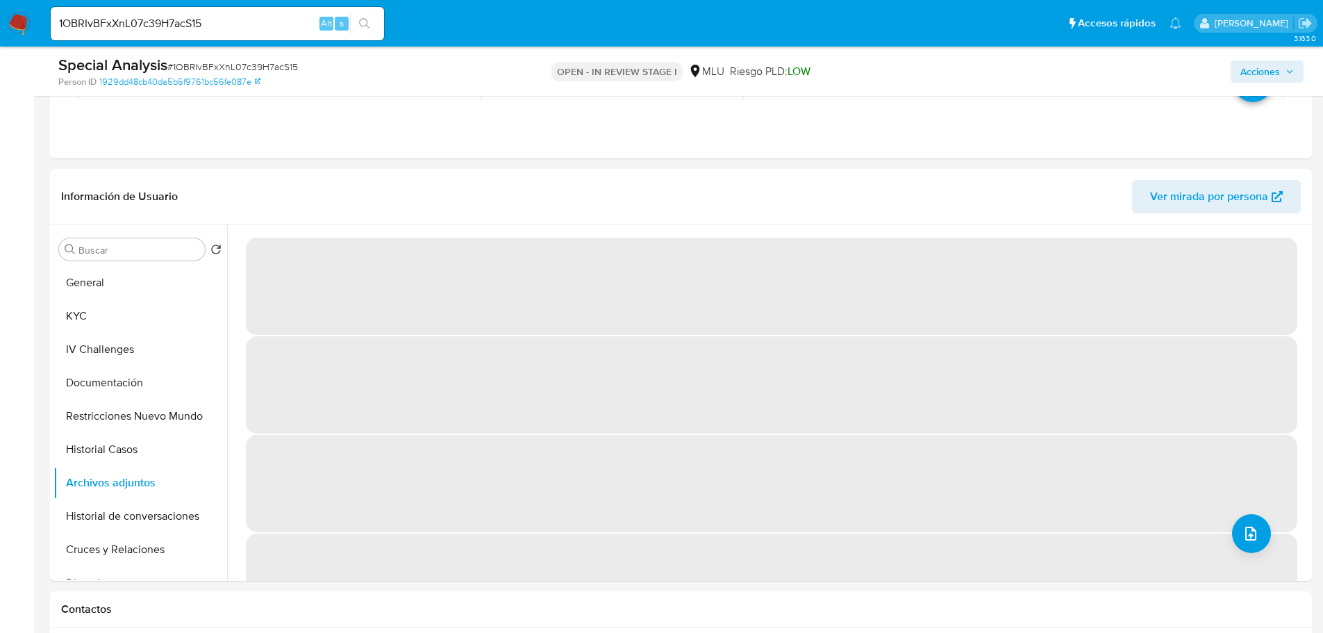
click at [1272, 72] on span "Acciones" at bounding box center [1260, 71] width 40 height 22
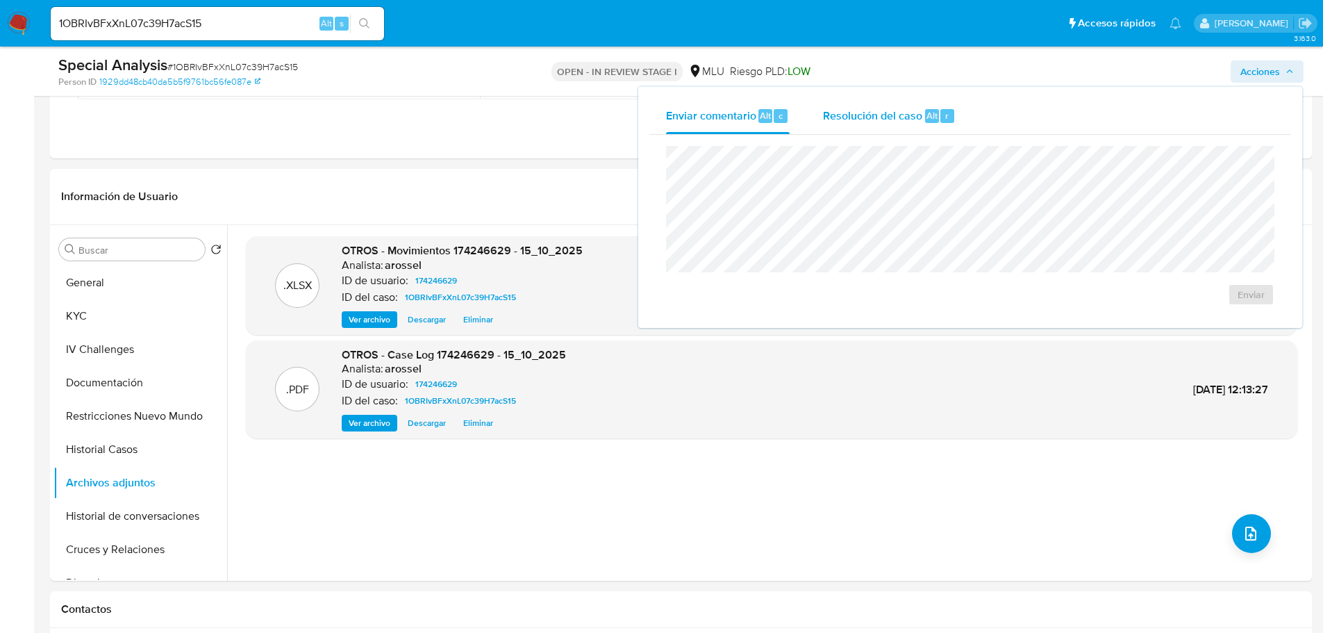
click at [926, 115] on span "Alt" at bounding box center [931, 115] width 11 height 13
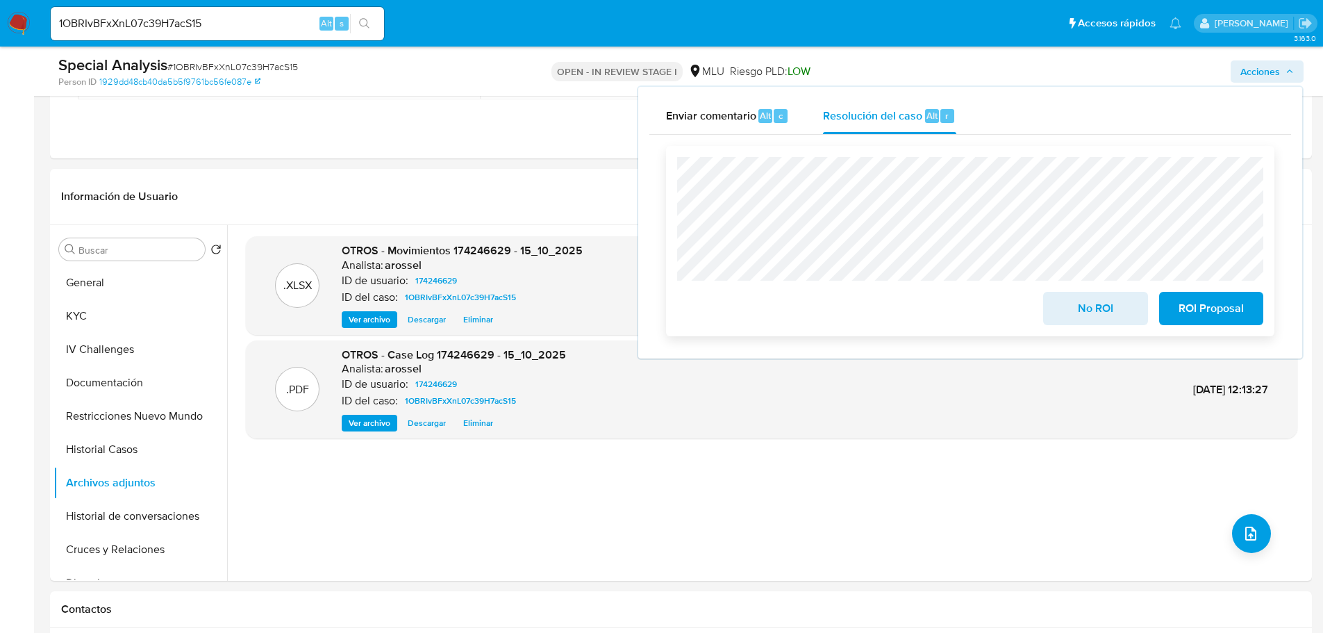
click at [1078, 315] on span "No ROI" at bounding box center [1095, 308] width 68 height 31
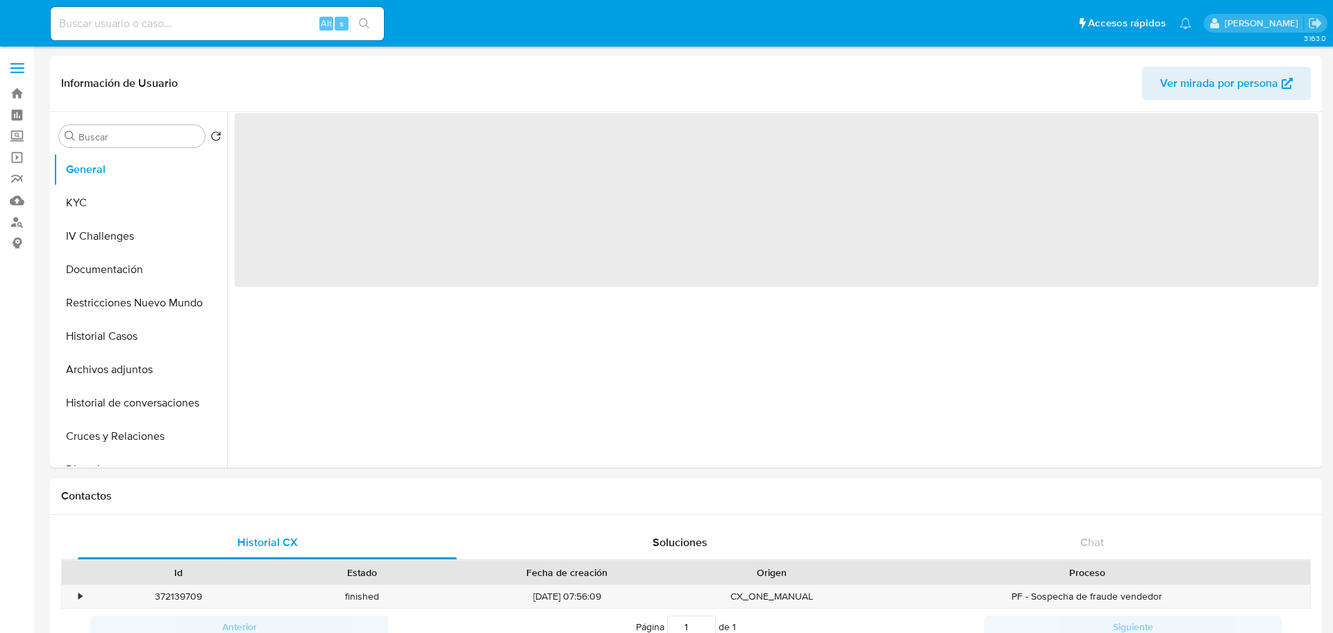
select select "10"
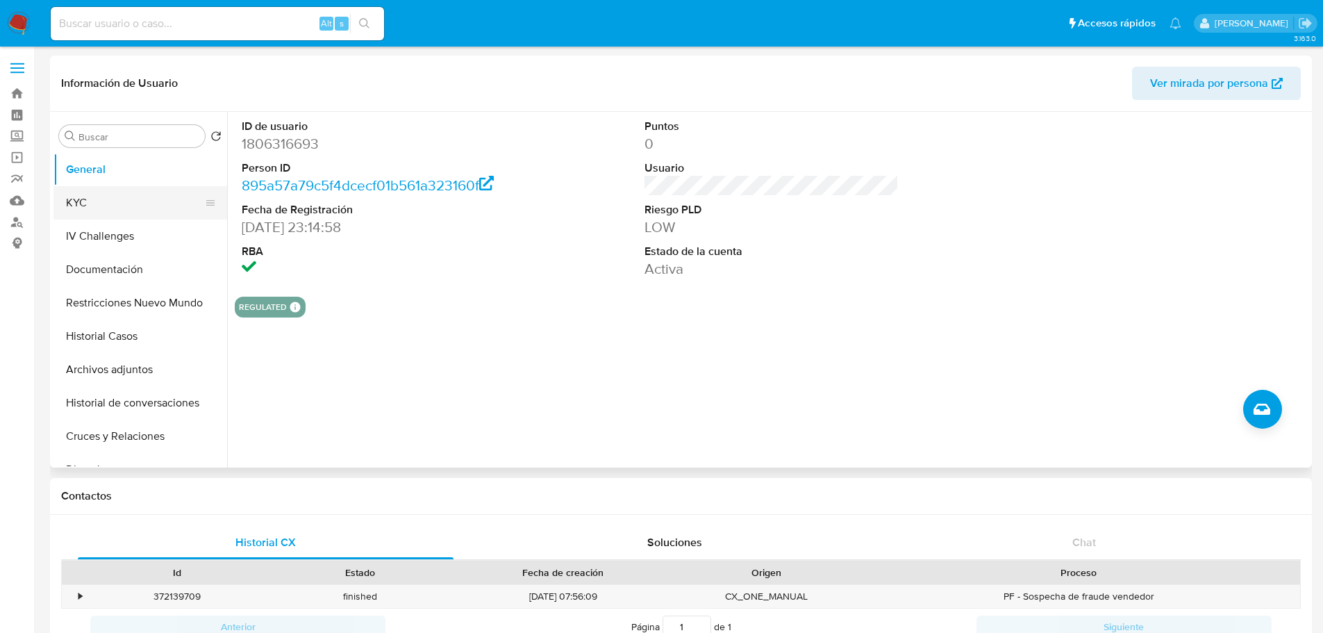
click at [90, 210] on button "KYC" at bounding box center [134, 202] width 162 height 33
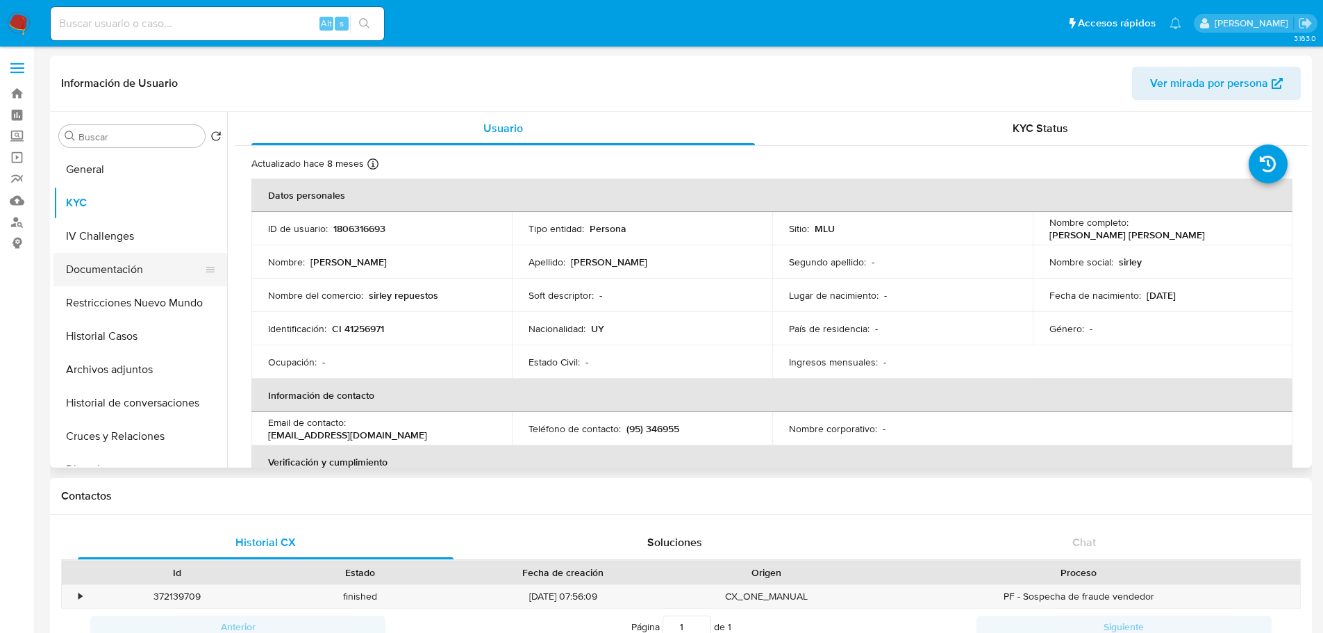
click at [115, 272] on button "Documentación" at bounding box center [134, 269] width 162 height 33
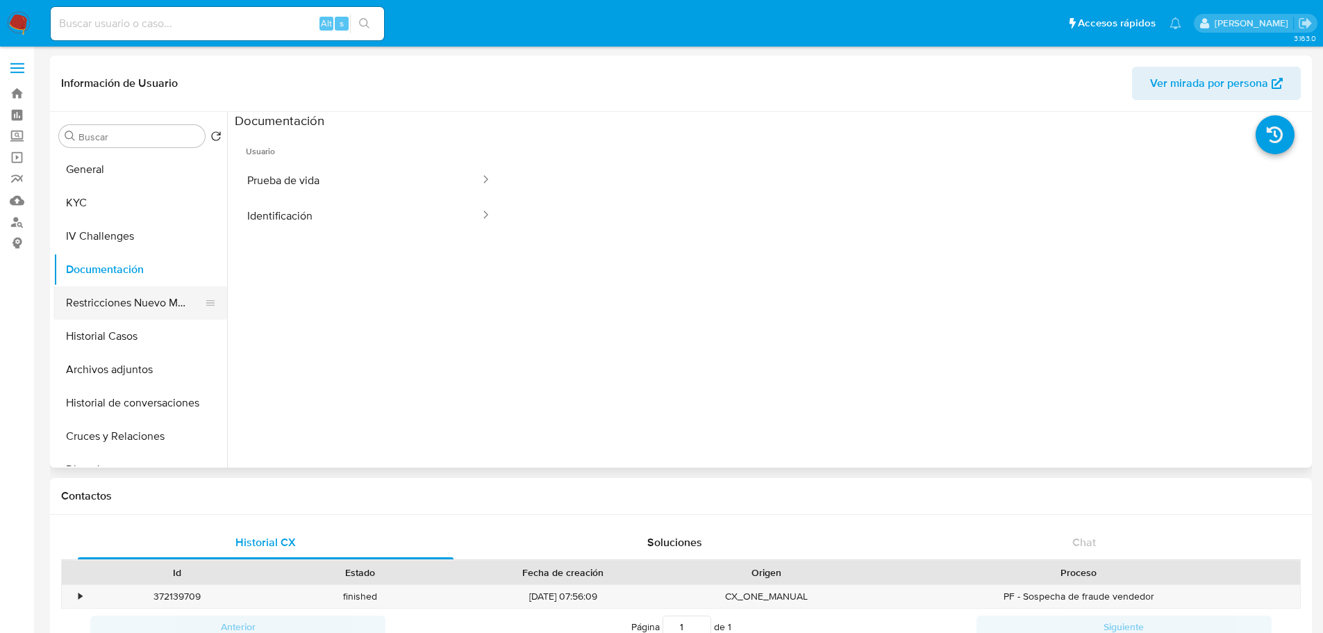
click at [141, 297] on button "Restricciones Nuevo Mundo" at bounding box center [134, 302] width 162 height 33
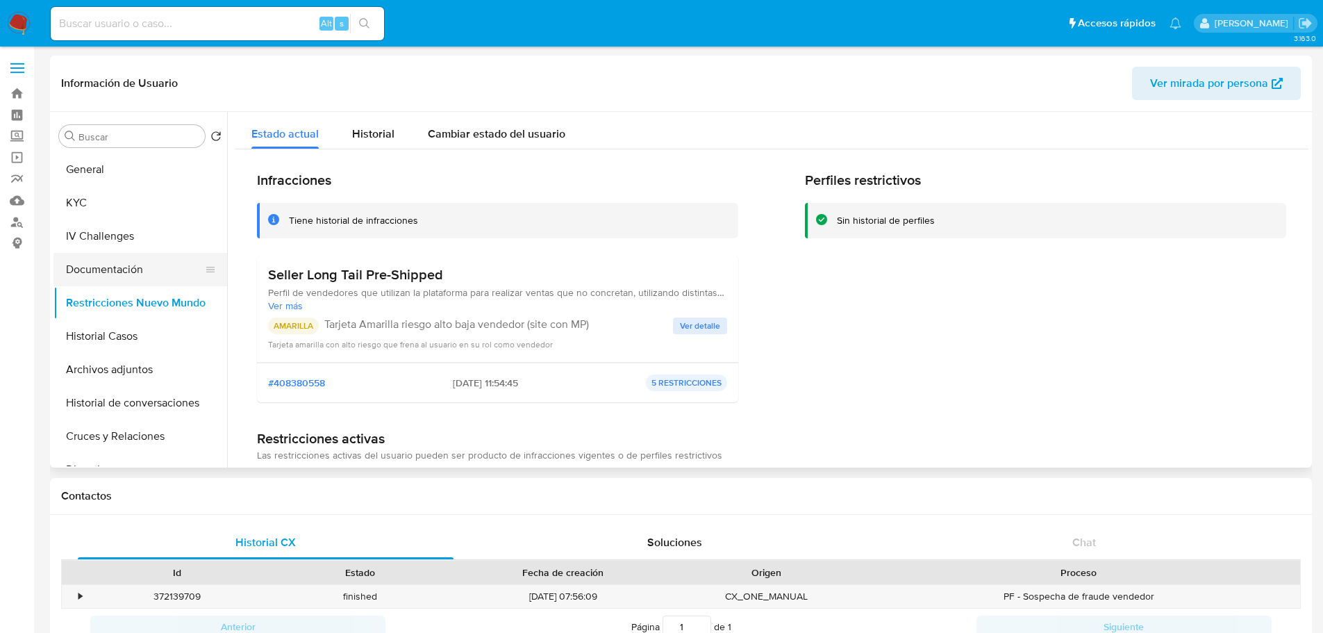
click at [135, 263] on button "Documentación" at bounding box center [134, 269] width 162 height 33
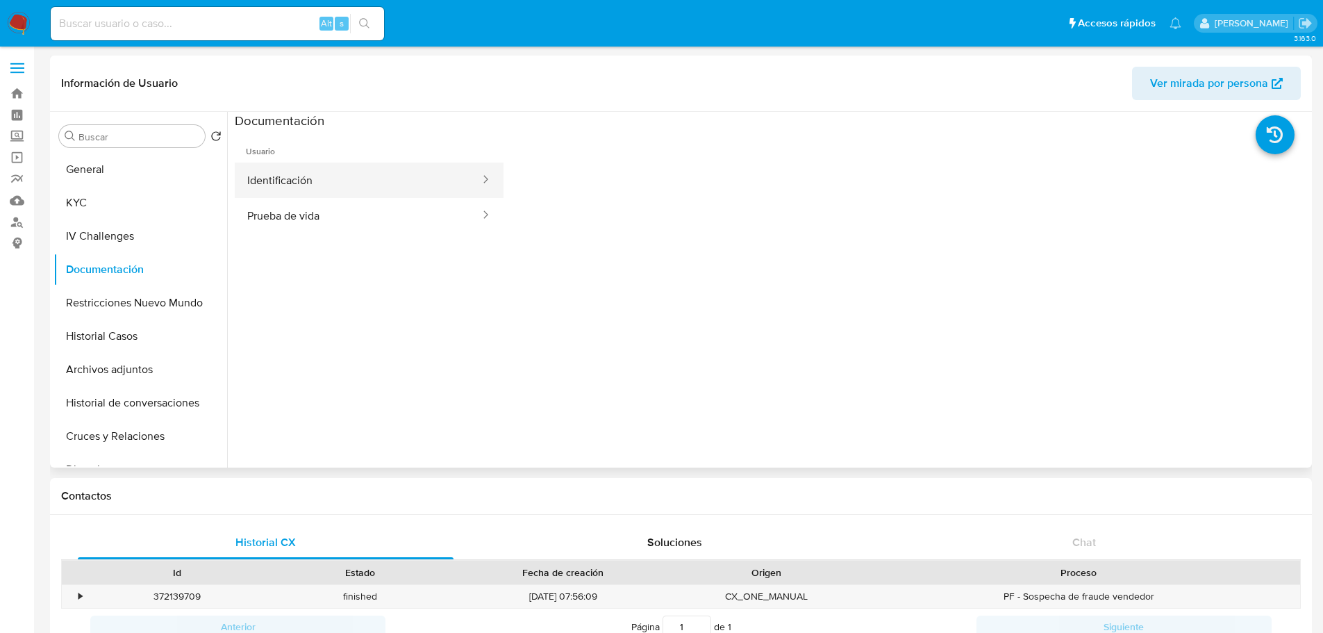
click at [316, 194] on button "Identificación" at bounding box center [358, 179] width 247 height 35
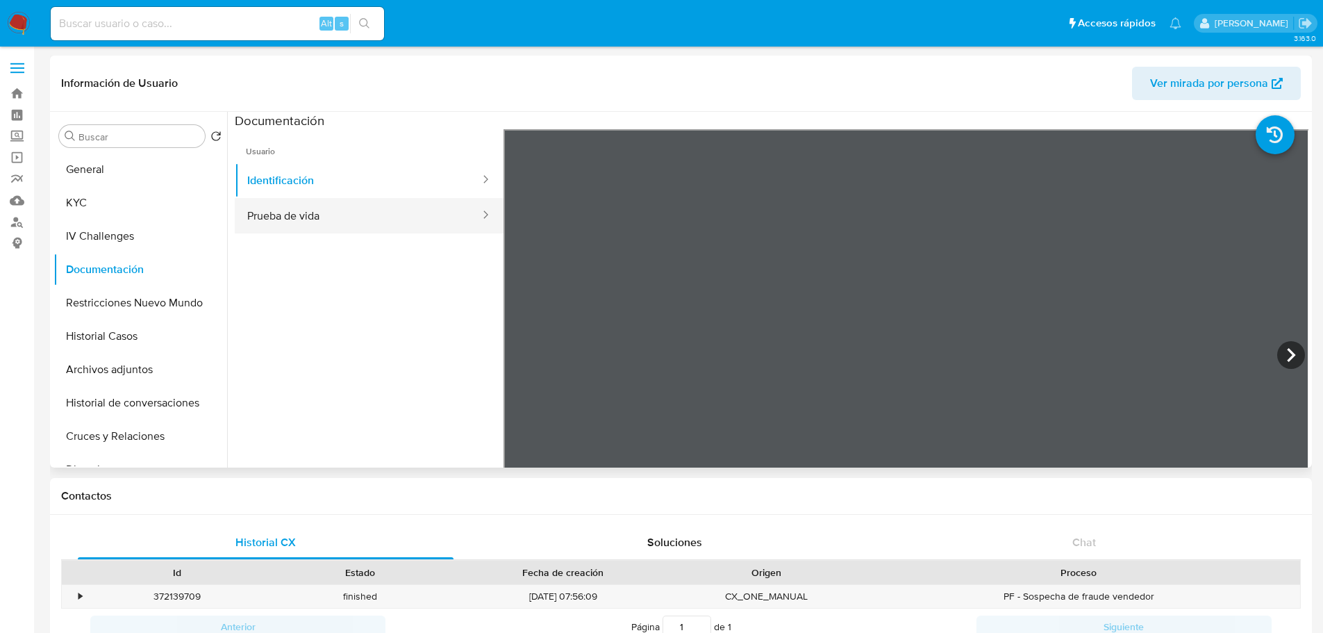
click at [333, 217] on button "Prueba de vida" at bounding box center [358, 215] width 247 height 35
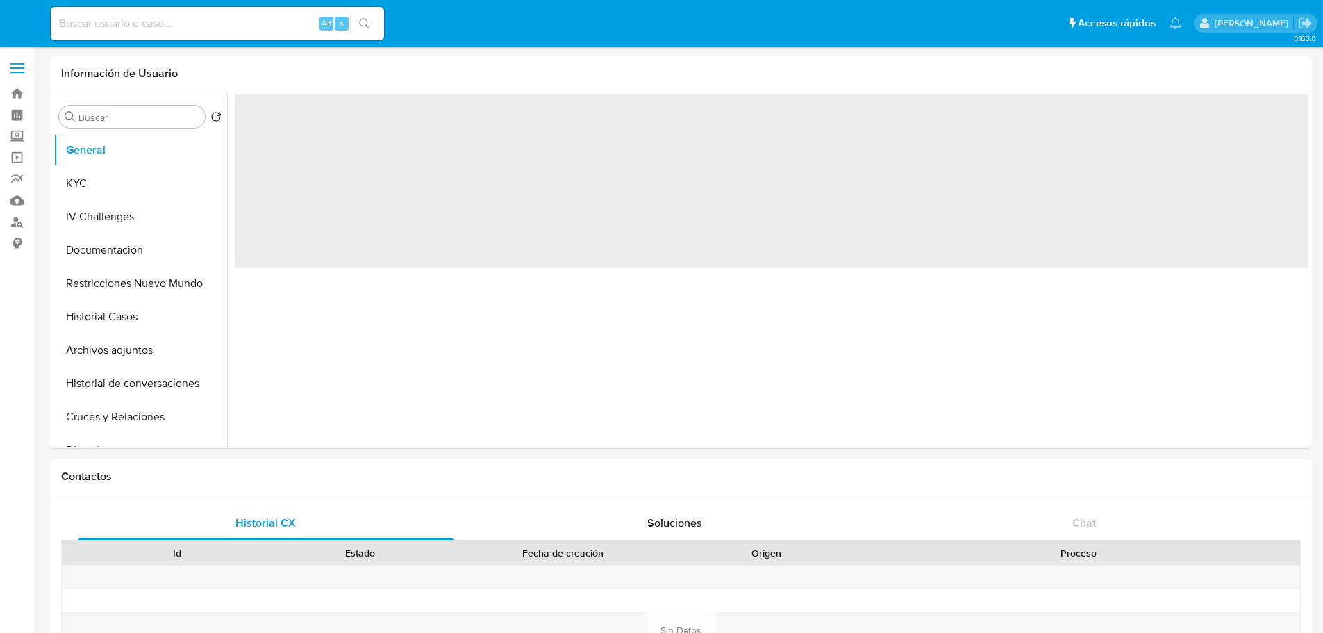
select select "10"
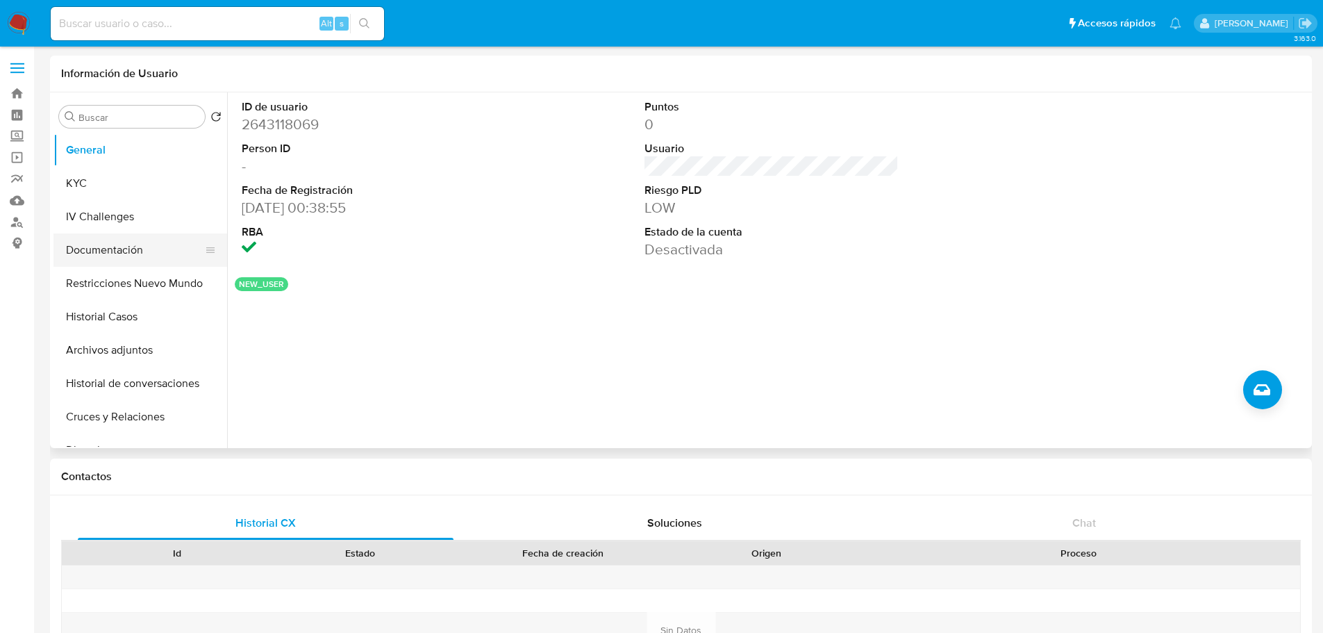
click at [122, 246] on button "Documentación" at bounding box center [134, 249] width 162 height 33
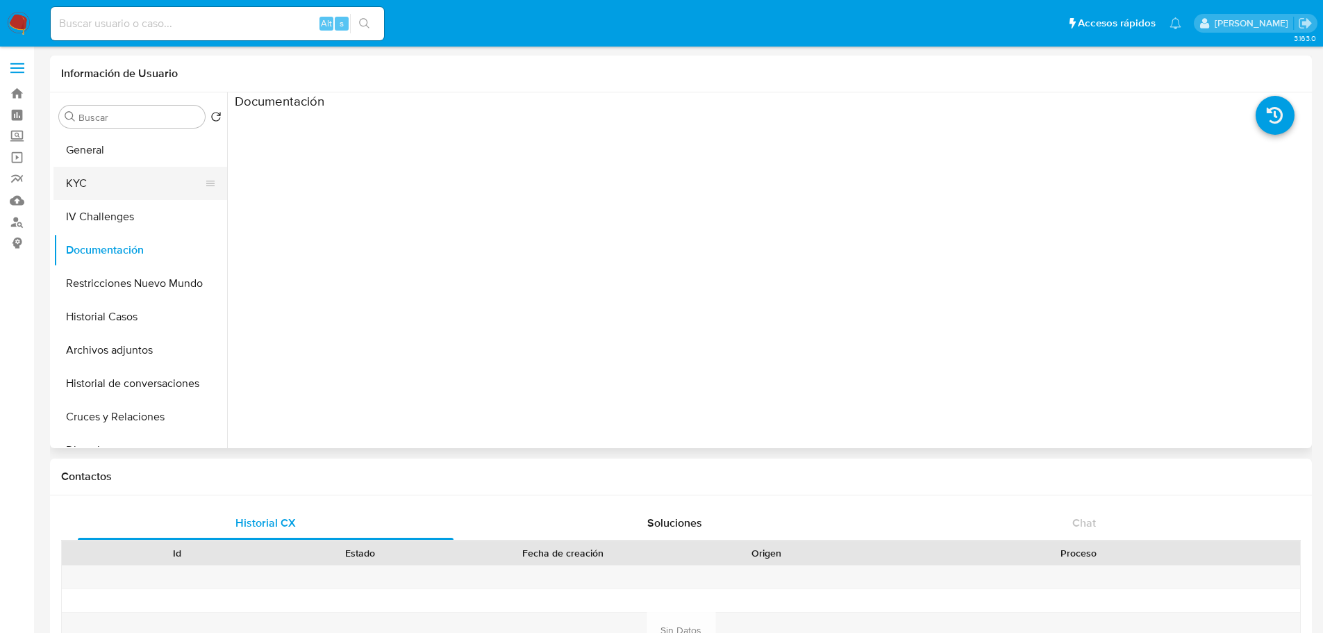
drag, startPoint x: 82, startPoint y: 178, endPoint x: 86, endPoint y: 186, distance: 8.7
click at [83, 180] on button "KYC" at bounding box center [134, 183] width 162 height 33
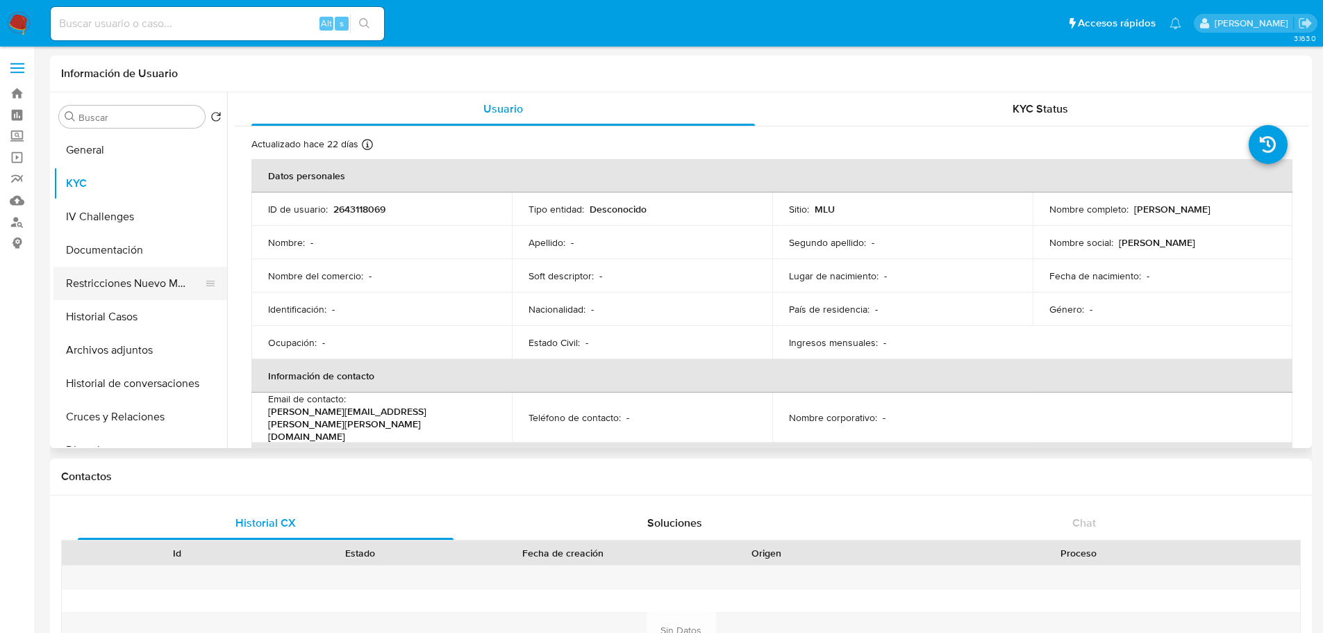
click at [144, 283] on button "Restricciones Nuevo Mundo" at bounding box center [134, 283] width 162 height 33
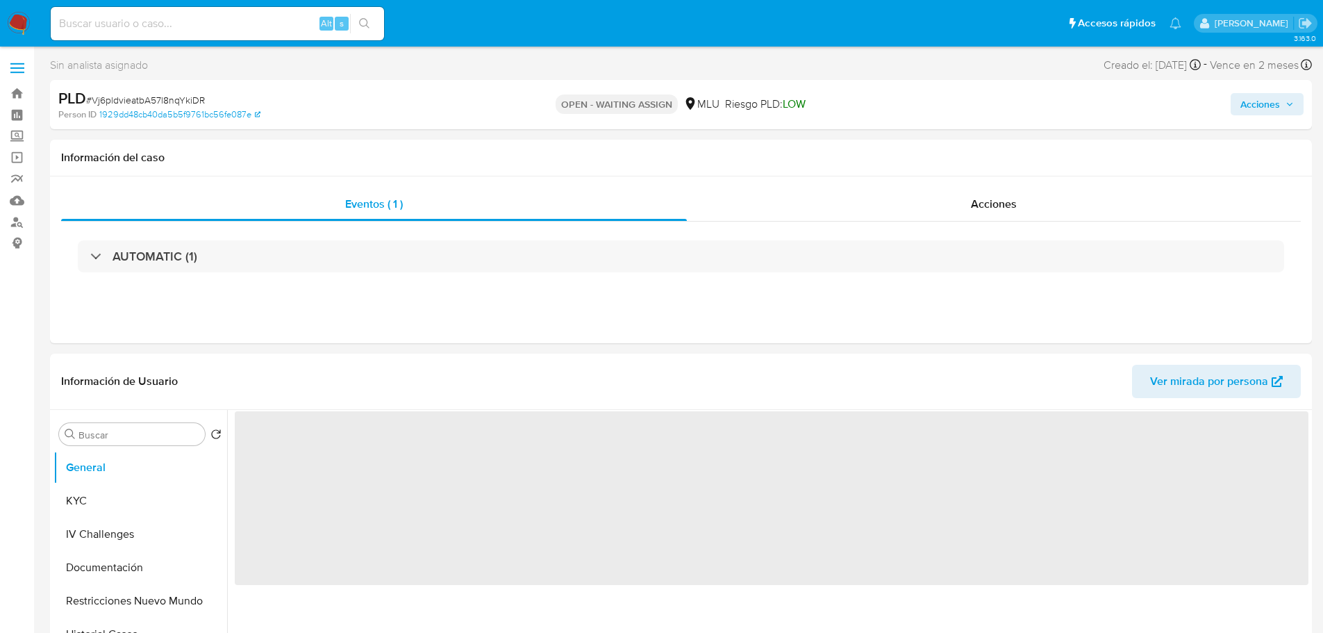
select select "10"
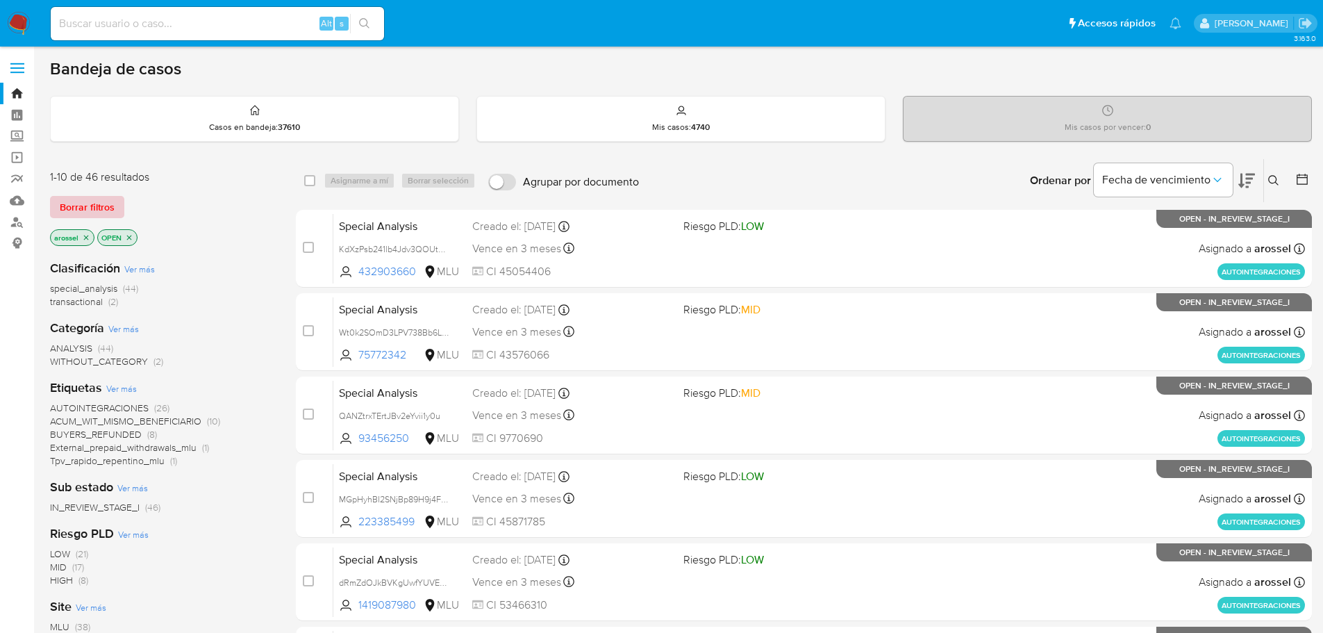
click at [97, 209] on span "Borrar filtros" at bounding box center [87, 206] width 55 height 19
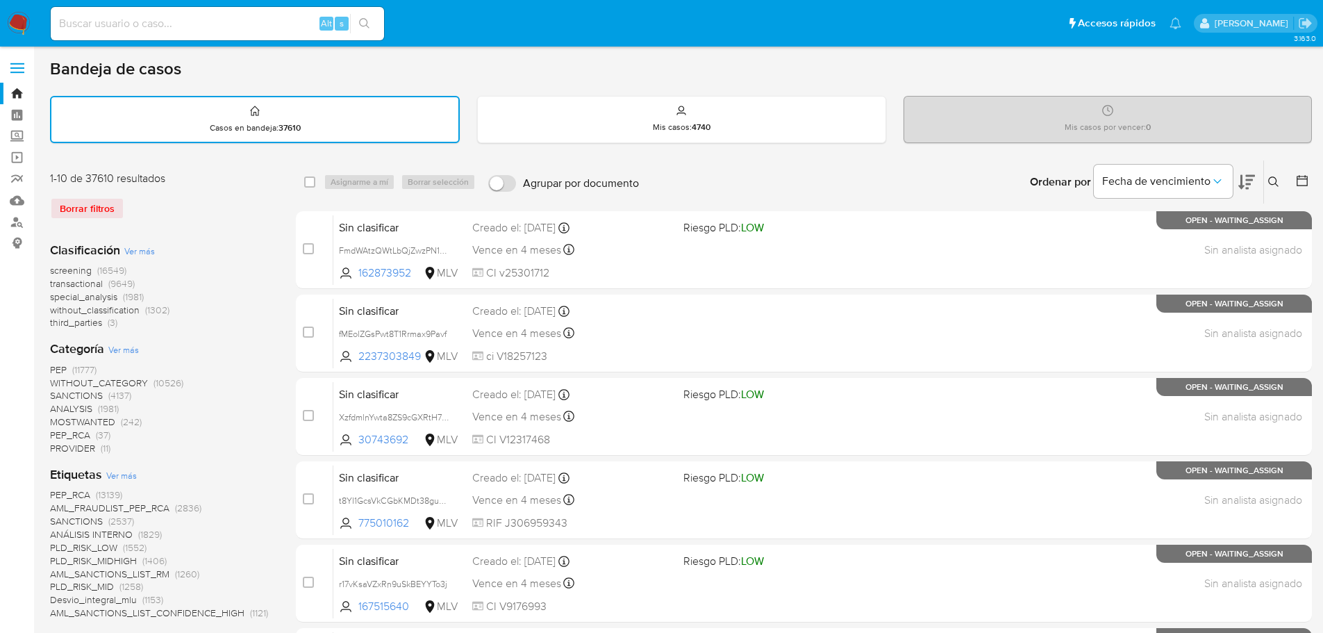
click at [1273, 185] on icon at bounding box center [1273, 181] width 10 height 10
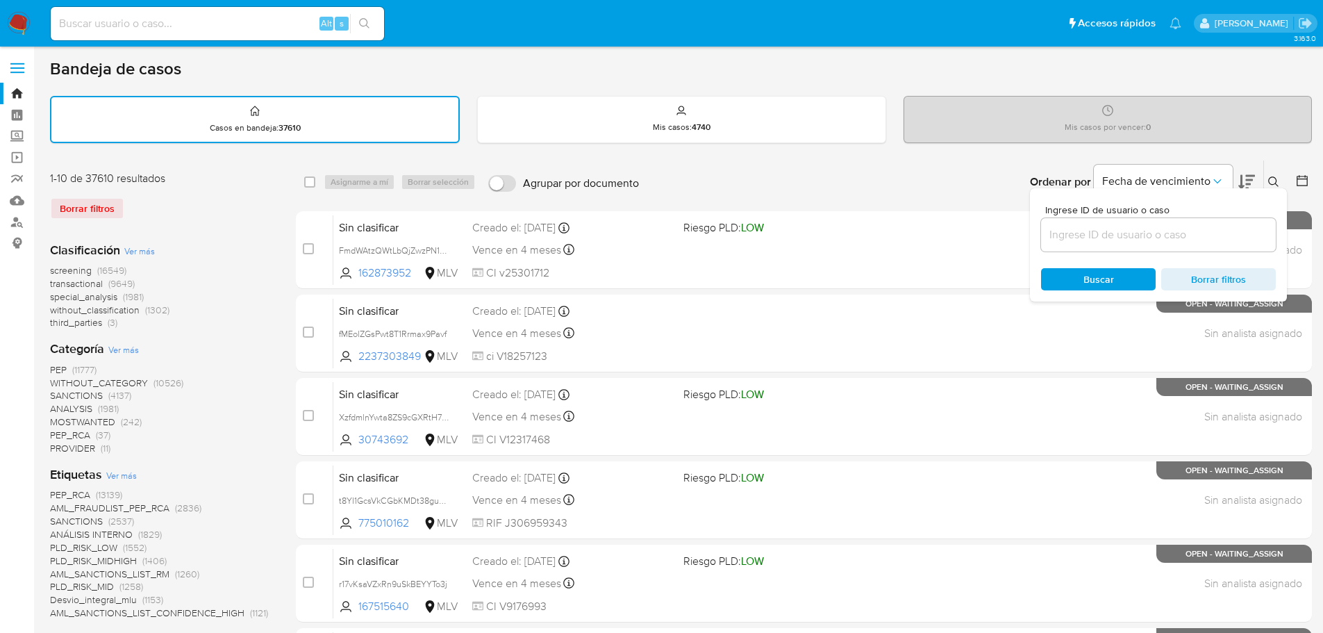
click at [1106, 244] on div at bounding box center [1158, 234] width 235 height 33
click at [1106, 233] on input at bounding box center [1158, 235] width 235 height 18
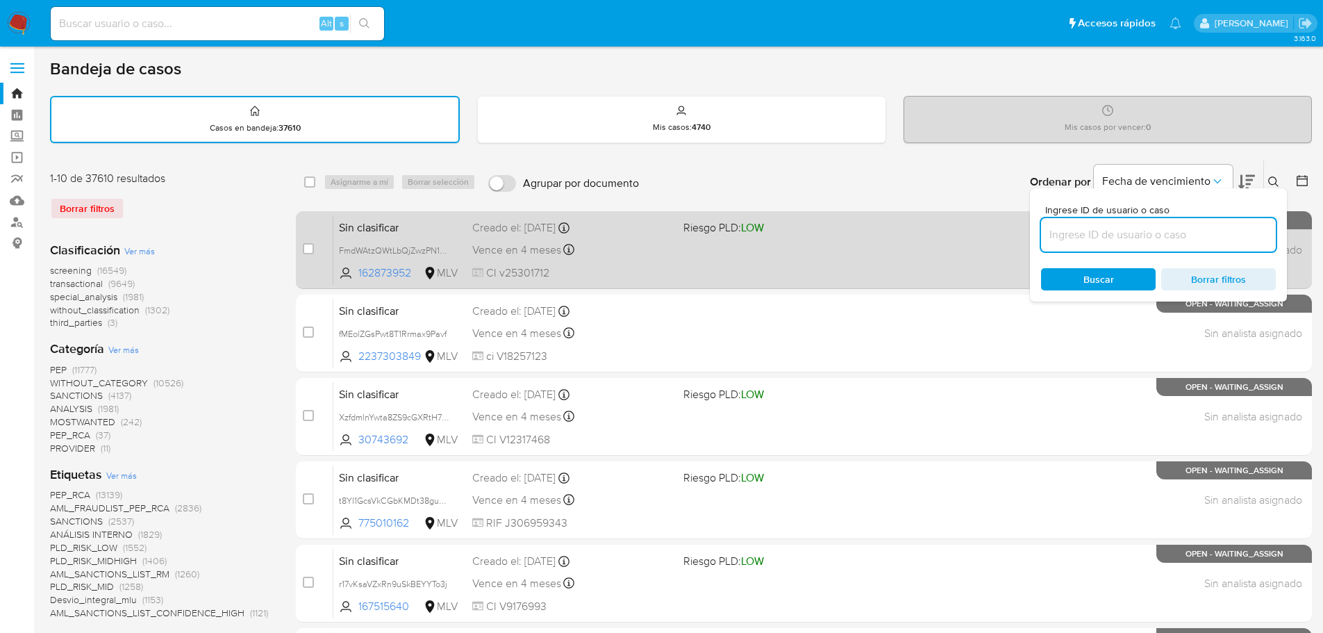
paste input "Vj6pldvieatbA57l8nqYkiDR"
type input "Vj6pldvieatbA57l8nqYkiDR"
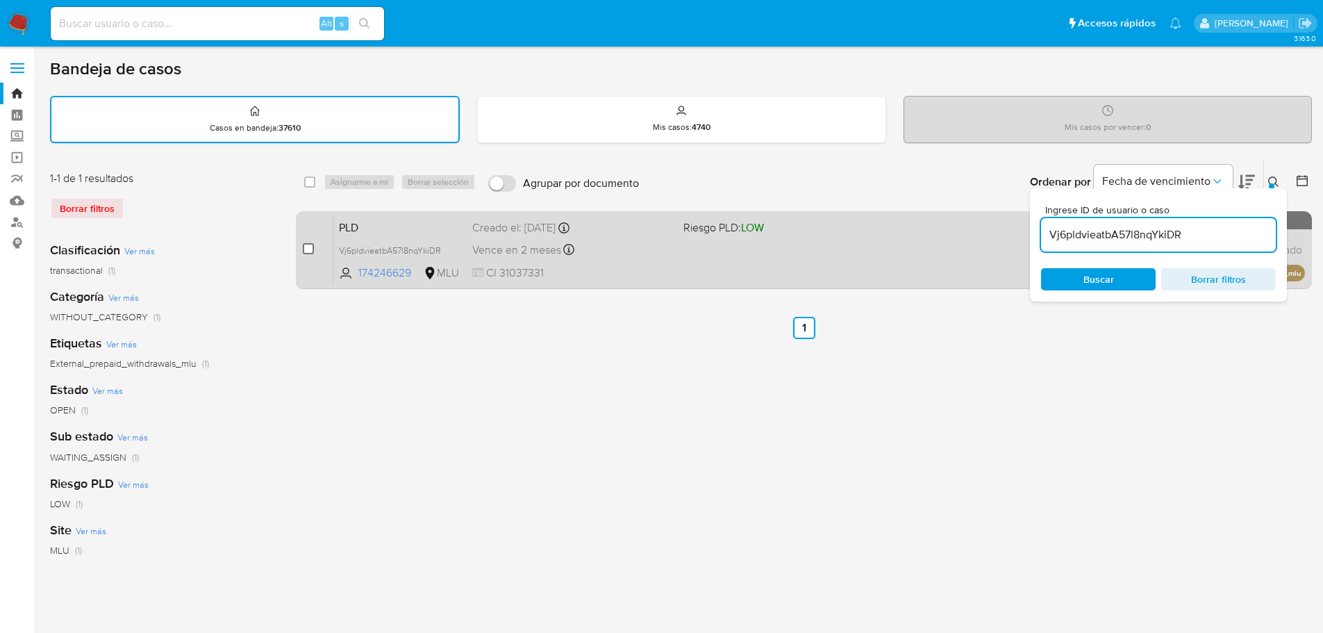
click at [312, 250] on input "checkbox" at bounding box center [308, 248] width 11 height 11
checkbox input "true"
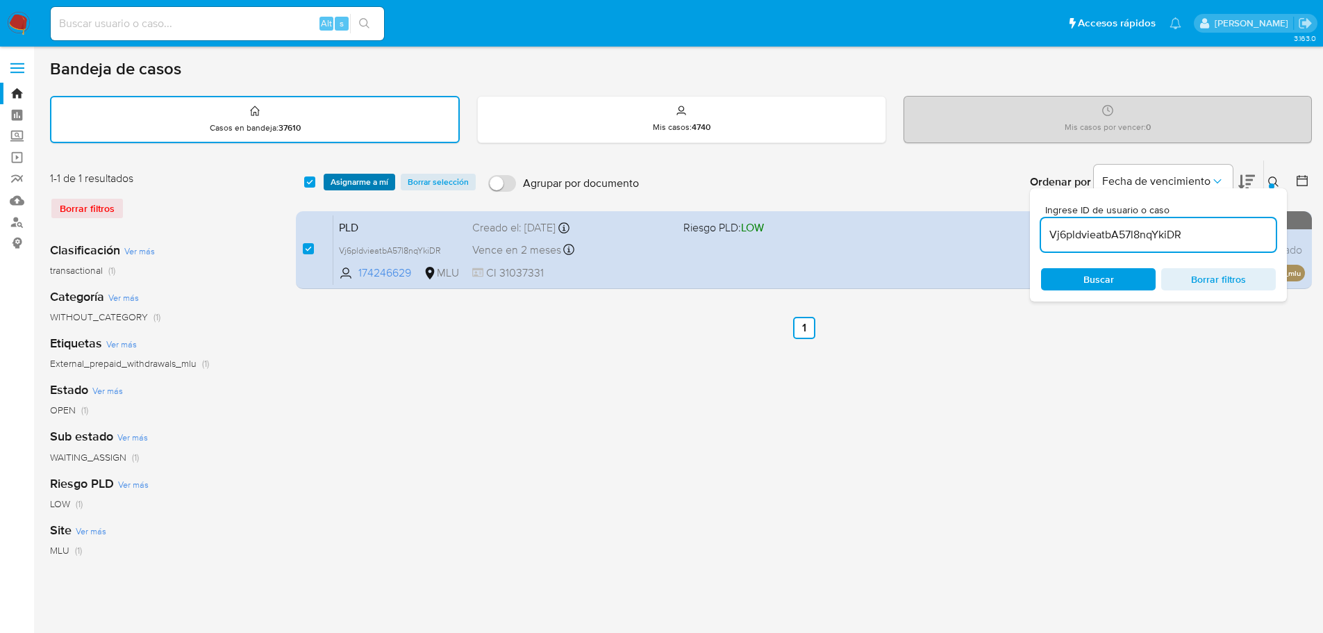
click at [344, 178] on span "Asignarme a mí" at bounding box center [360, 182] width 58 height 14
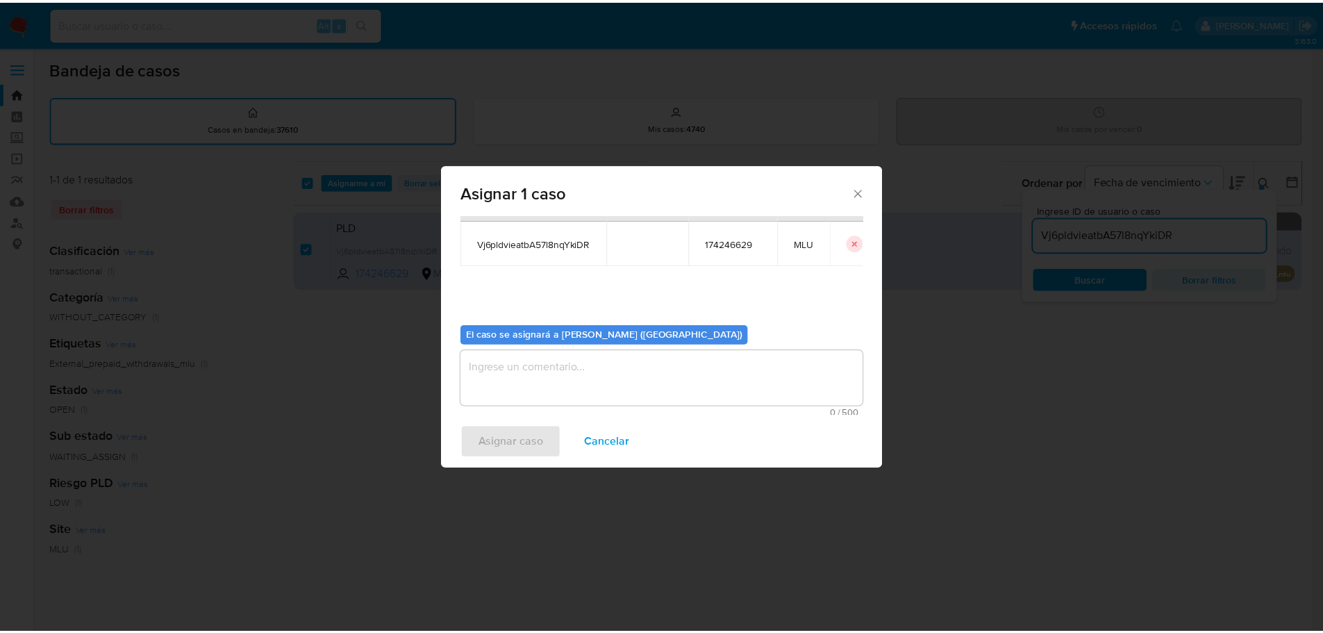
scroll to position [72, 0]
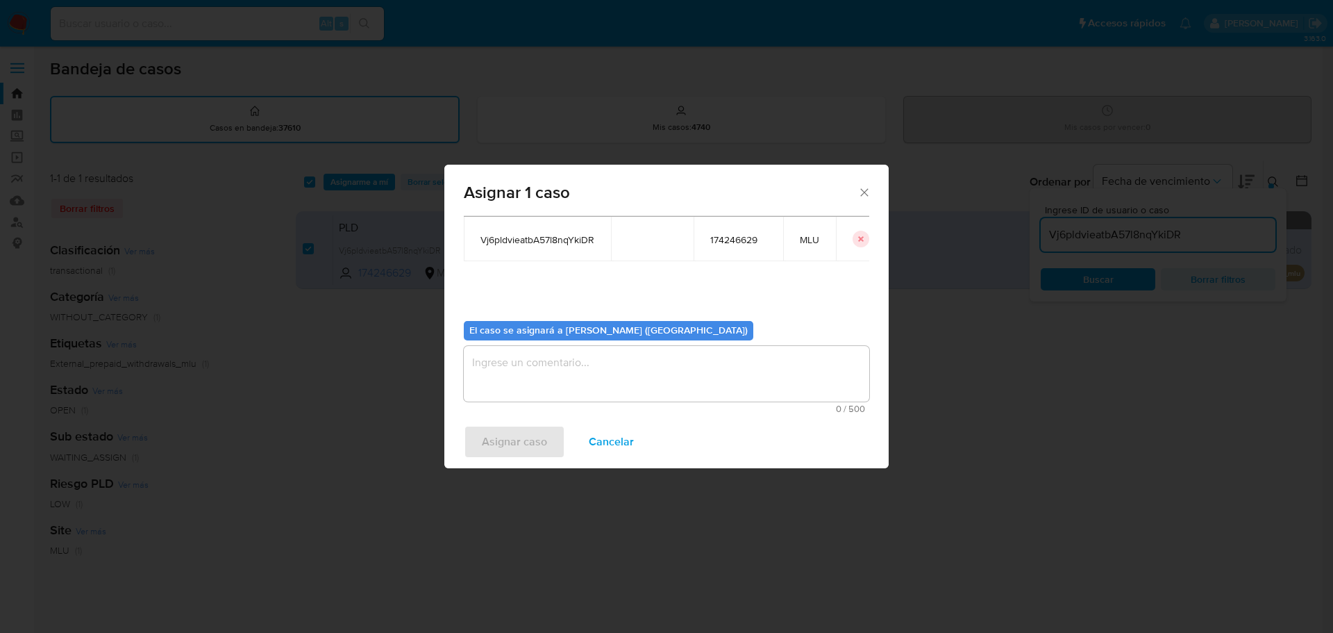
click at [576, 374] on textarea "assign-modal" at bounding box center [667, 374] width 406 height 56
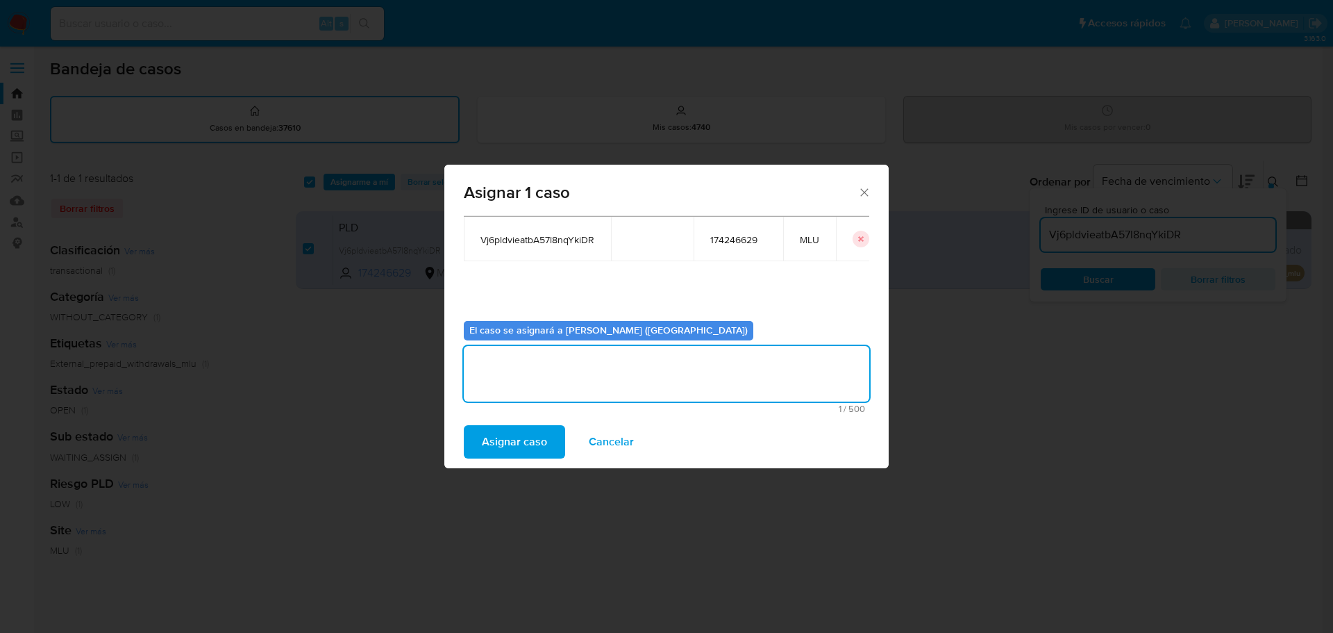
click at [522, 433] on span "Asignar caso" at bounding box center [514, 441] width 65 height 31
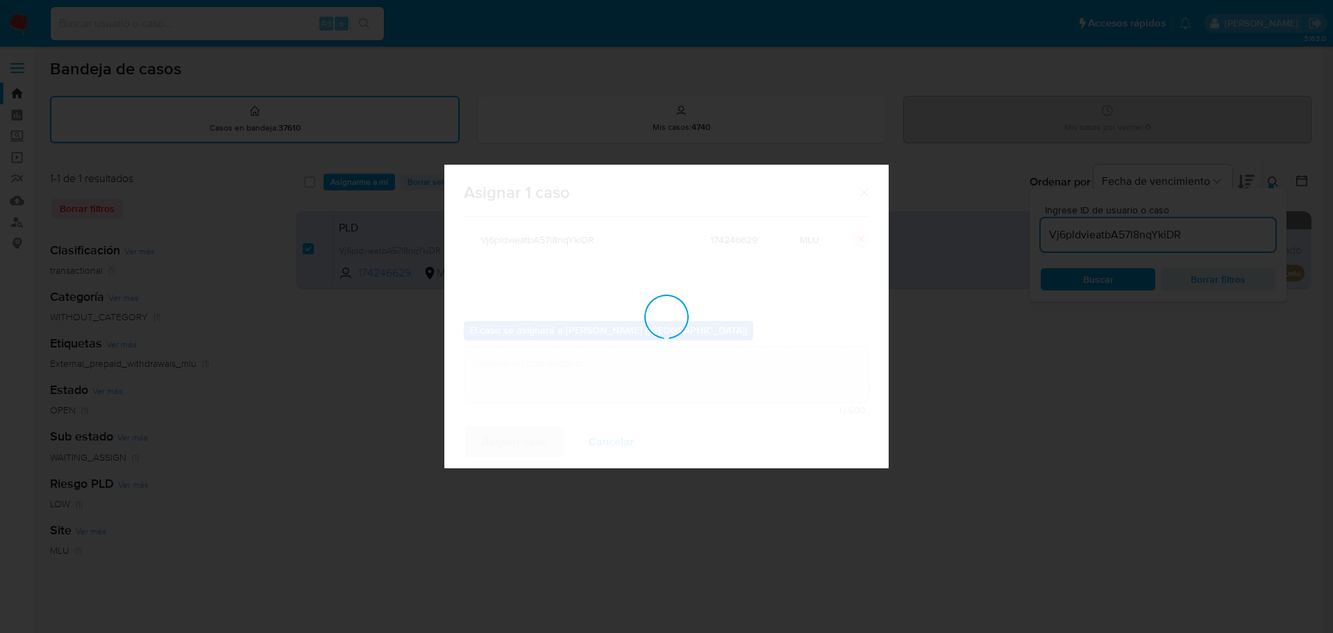
checkbox input "false"
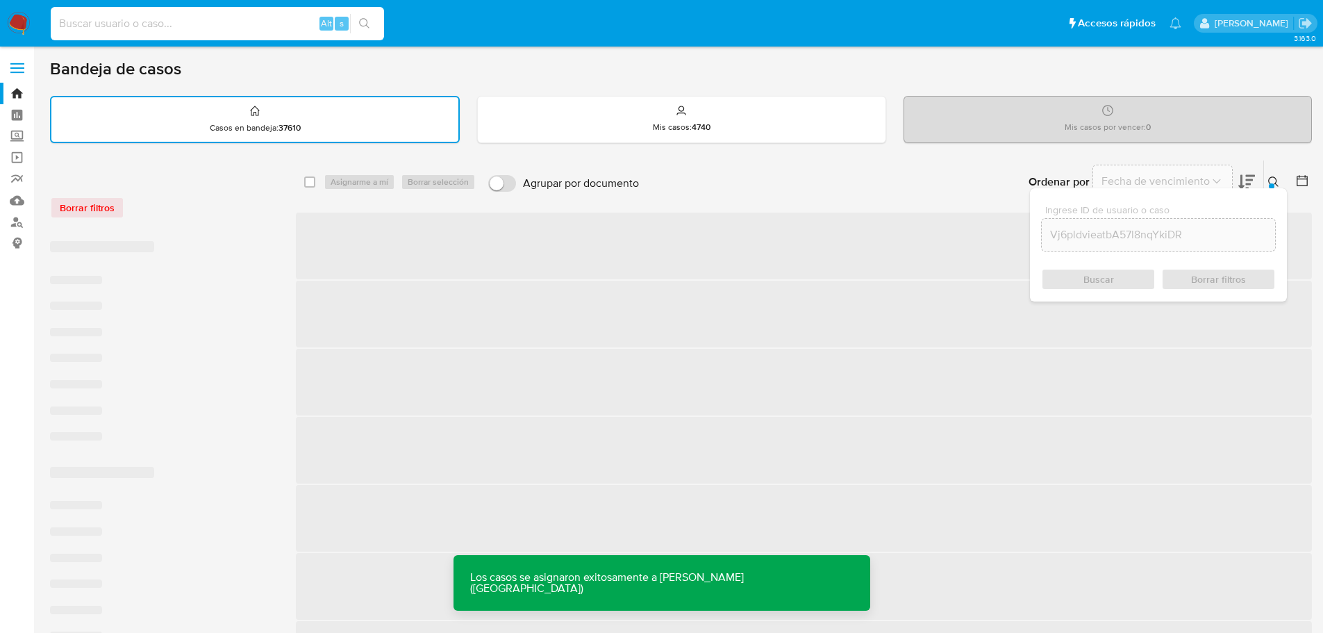
click at [212, 29] on input at bounding box center [217, 24] width 333 height 18
paste input "Vj6pldvieatbA57l8nqYkiDR"
type input "Vj6pldvieatbA57l8nqYkiDR"
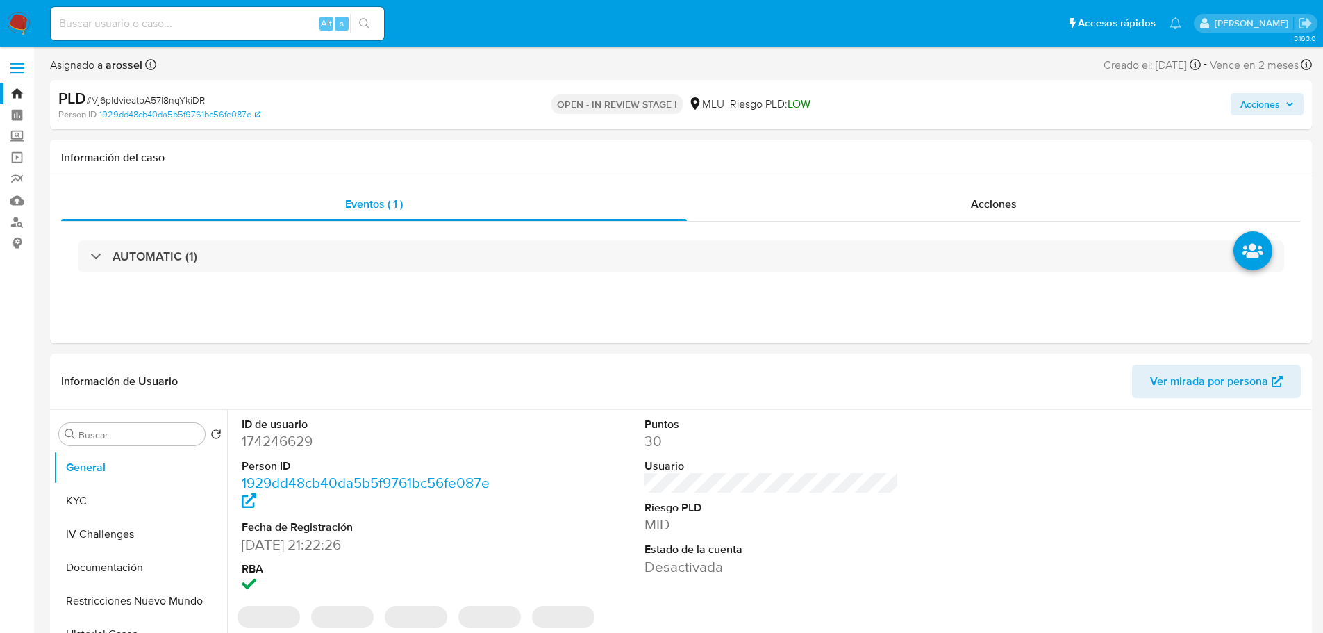
select select "10"
click at [268, 436] on dd "174246629" at bounding box center [369, 440] width 255 height 19
copy dd "174246629"
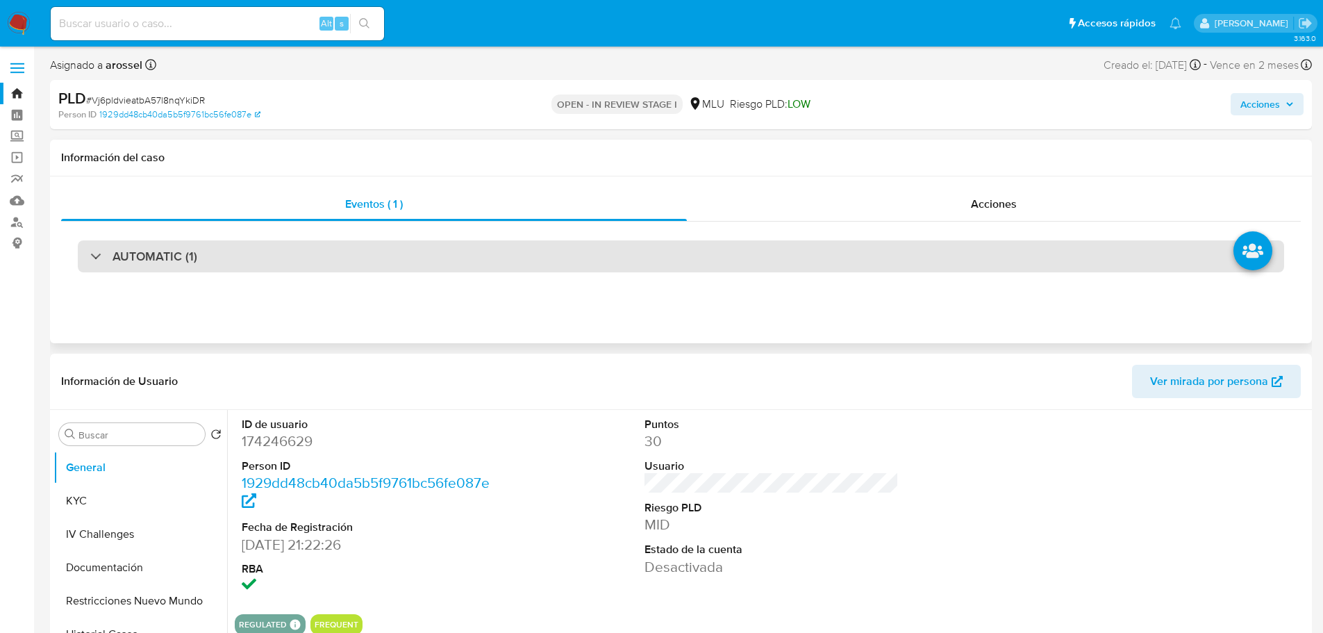
click at [273, 271] on div "AUTOMATIC (1)" at bounding box center [681, 256] width 1206 height 32
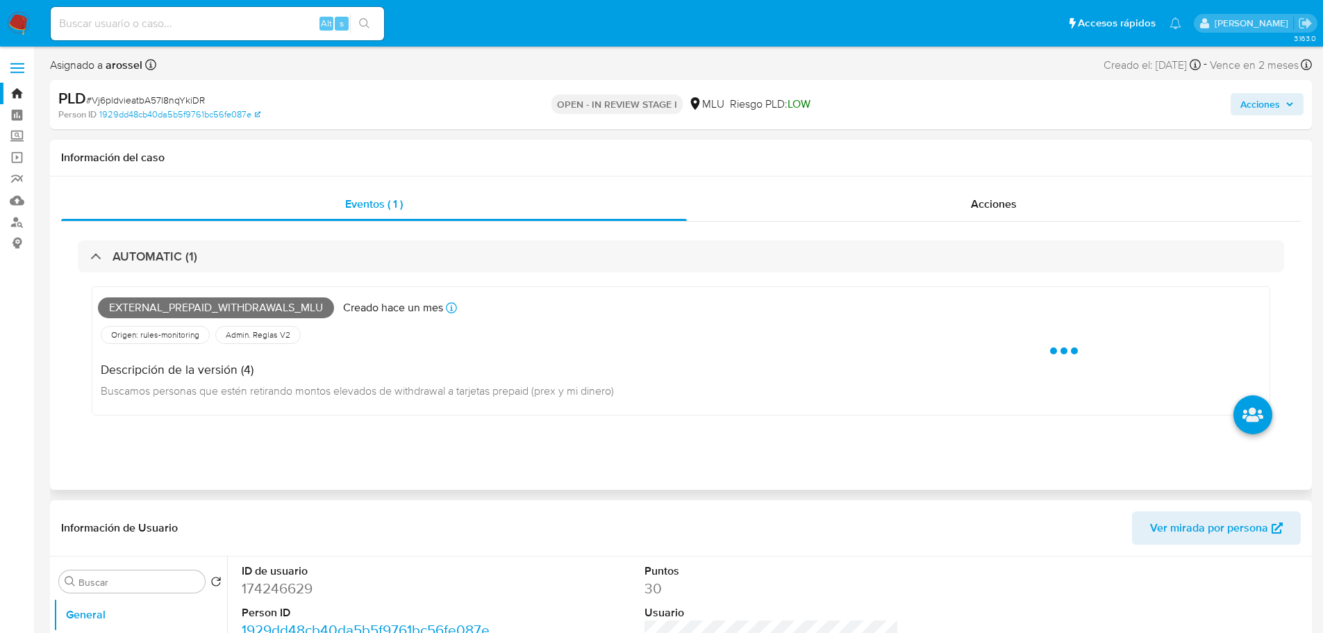
click at [212, 312] on span "External_prepaid_withdrawals_mlu" at bounding box center [216, 307] width 236 height 21
click at [210, 310] on span "External_prepaid_withdrawals_mlu" at bounding box center [216, 307] width 236 height 21
copy span "External_prepaid_withdrawals_mlu"
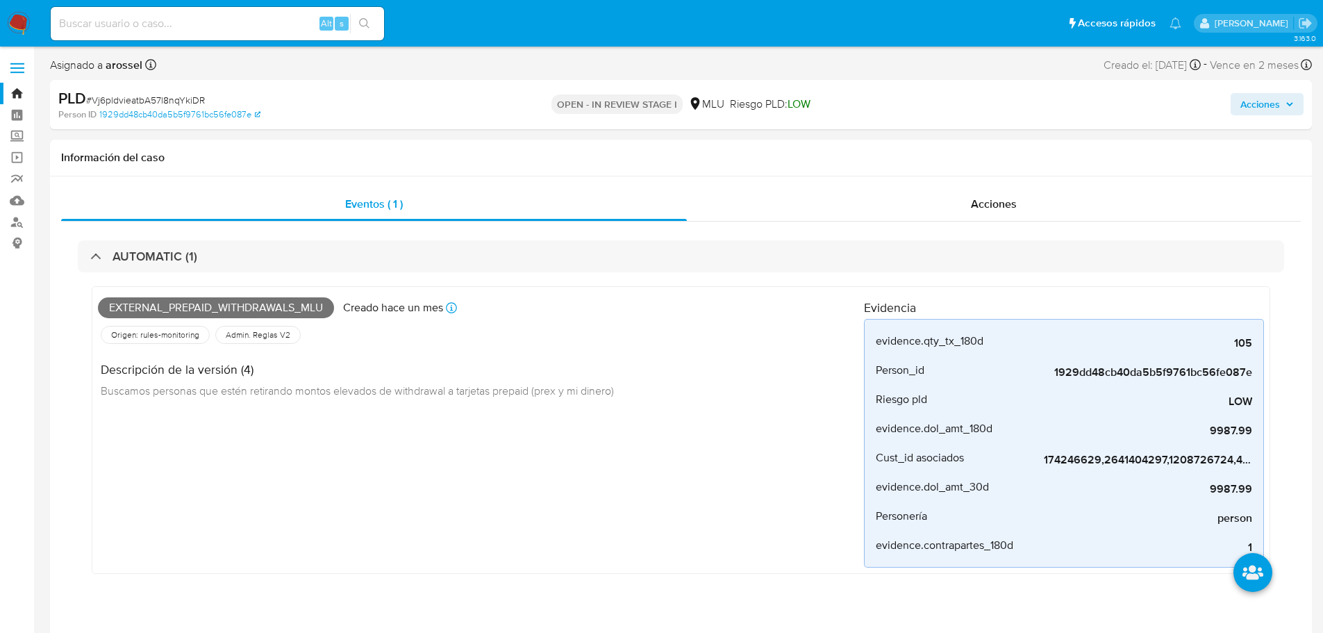
click at [187, 99] on span "# Vj6pldvieatbA57l8nqYkiDR" at bounding box center [145, 100] width 119 height 14
copy span "Vj6pldvieatbA57l8nqYkiDR"
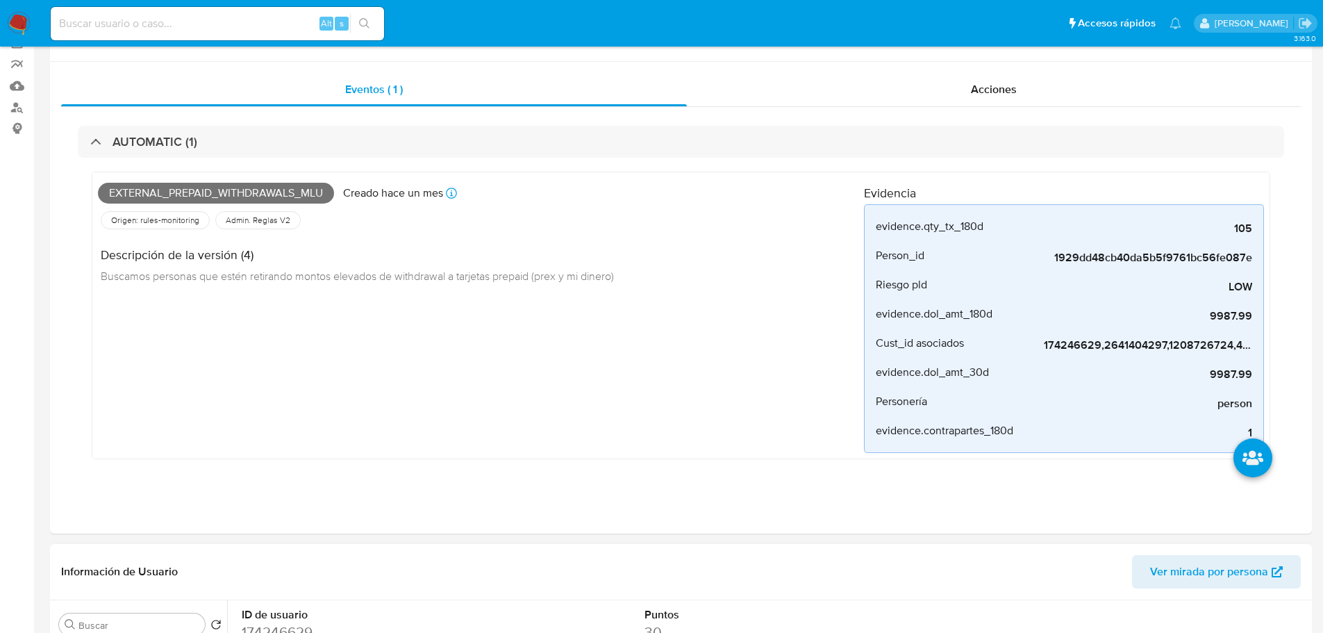
scroll to position [417, 0]
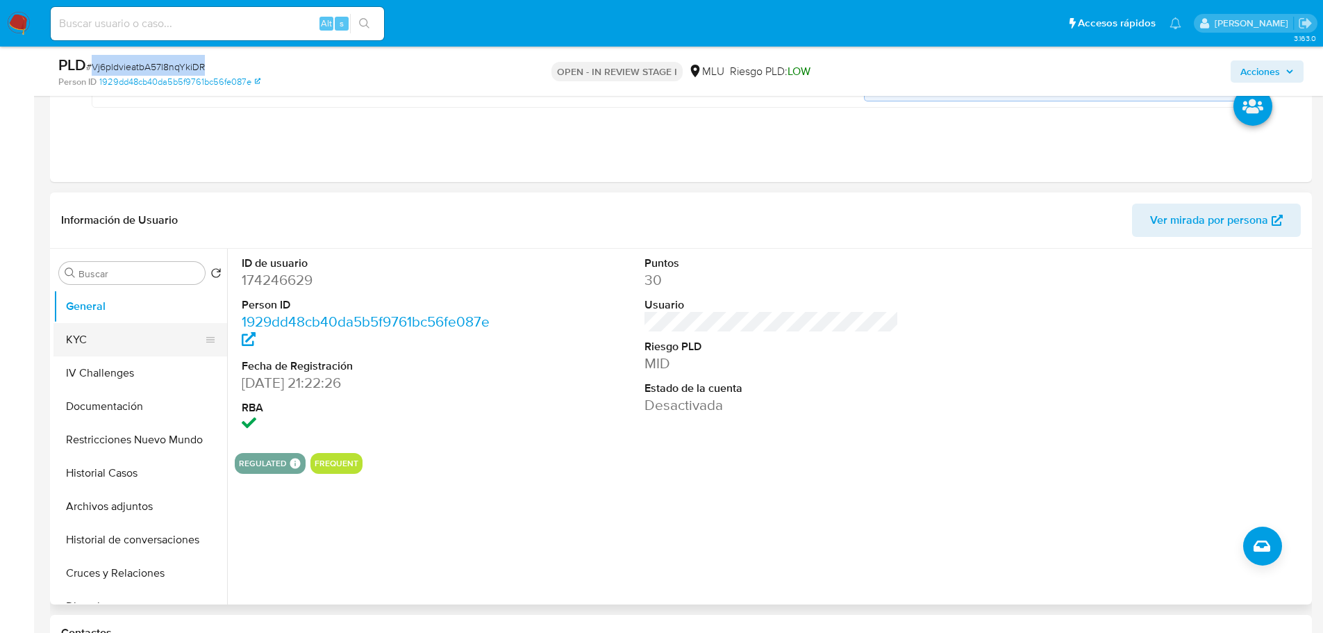
click at [78, 335] on button "KYC" at bounding box center [134, 339] width 162 height 33
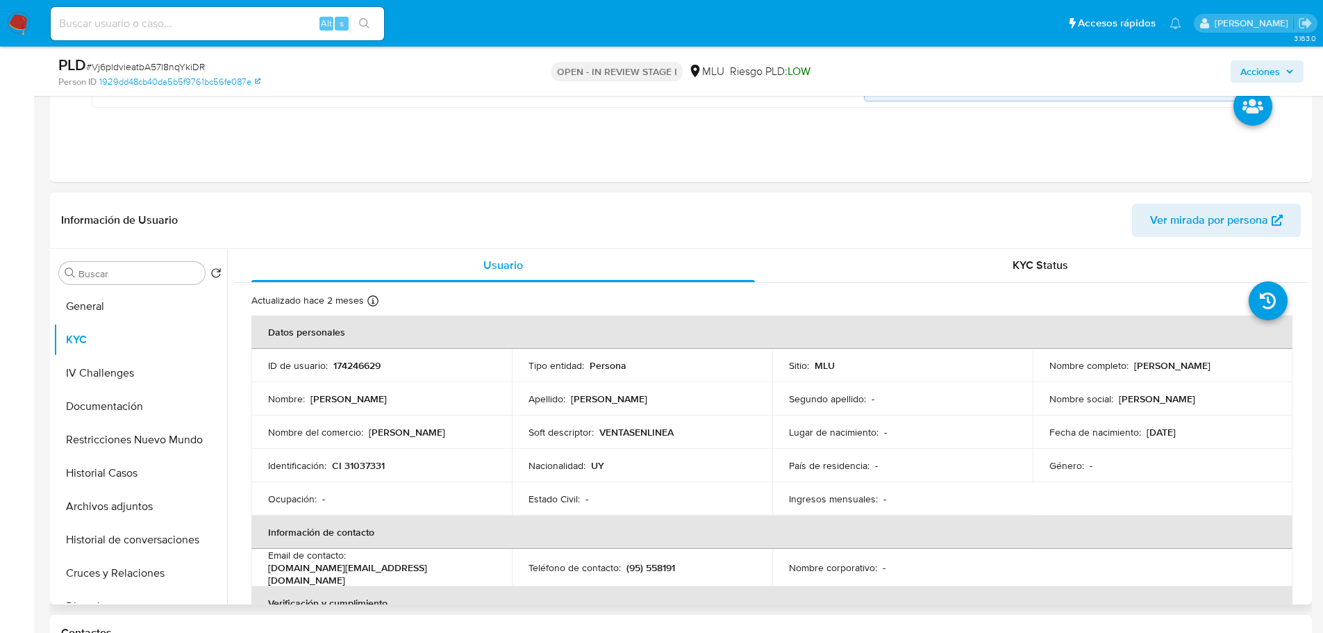
click at [633, 431] on p "VENTASENLINEA" at bounding box center [636, 432] width 74 height 12
drag, startPoint x: 486, startPoint y: 569, endPoint x: 431, endPoint y: 569, distance: 54.9
click at [431, 569] on div "Email de contacto : tiendasegura.uy@outlook.com" at bounding box center [381, 567] width 227 height 37
click at [660, 561] on p "(95) 558191" at bounding box center [650, 567] width 49 height 12
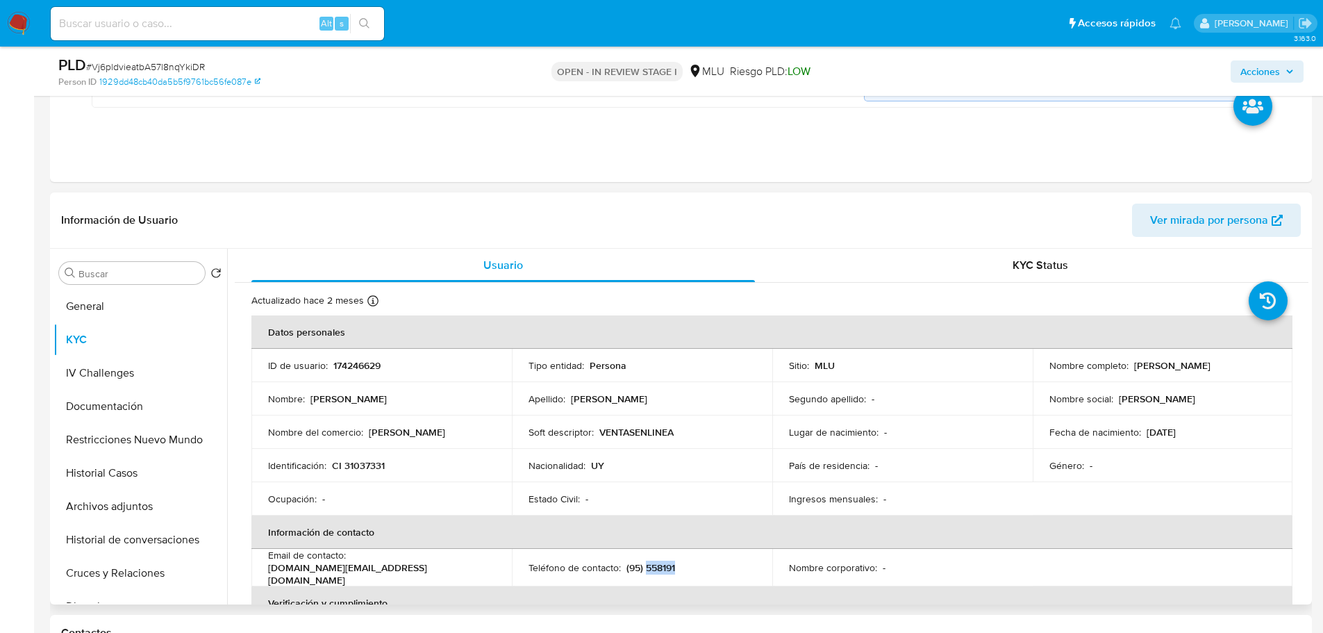
click at [660, 561] on p "(95) 558191" at bounding box center [650, 567] width 49 height 12
copy p "558191"
drag, startPoint x: 351, startPoint y: 565, endPoint x: 480, endPoint y: 565, distance: 129.2
click at [480, 565] on p "tiendasegura.uy@outlook.com" at bounding box center [379, 573] width 222 height 25
copy p "tiendasegura.uy@outlook.com"
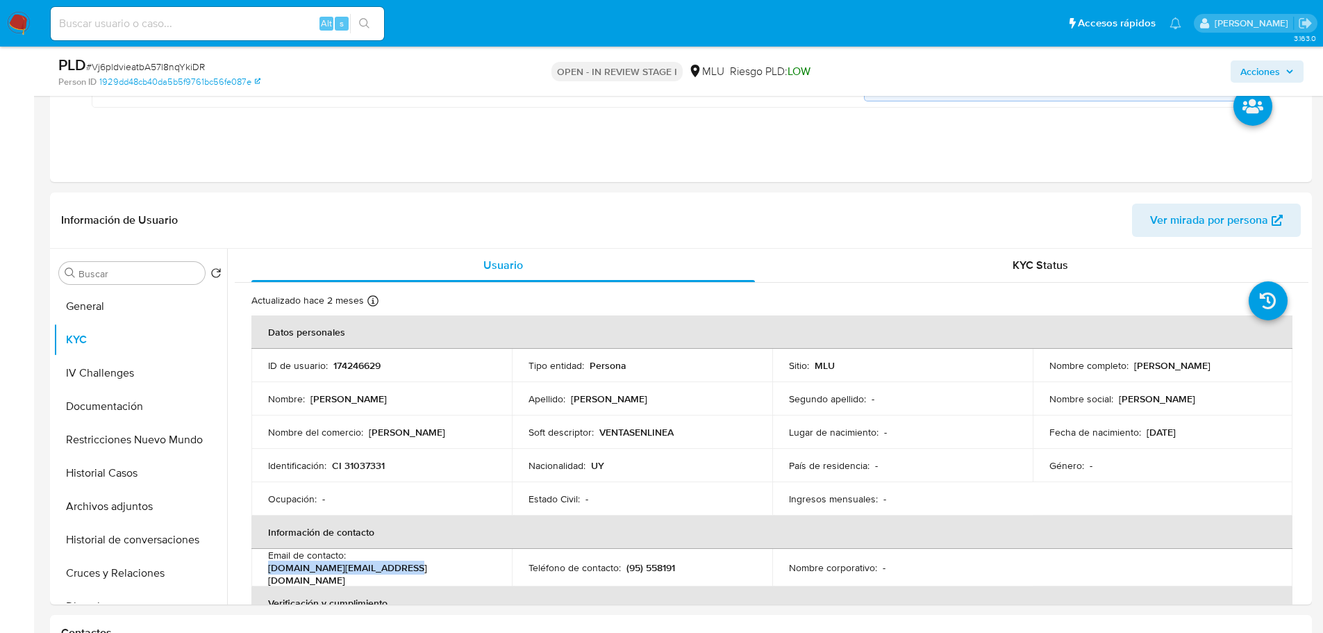
click at [1274, 75] on span "Acciones" at bounding box center [1260, 71] width 40 height 22
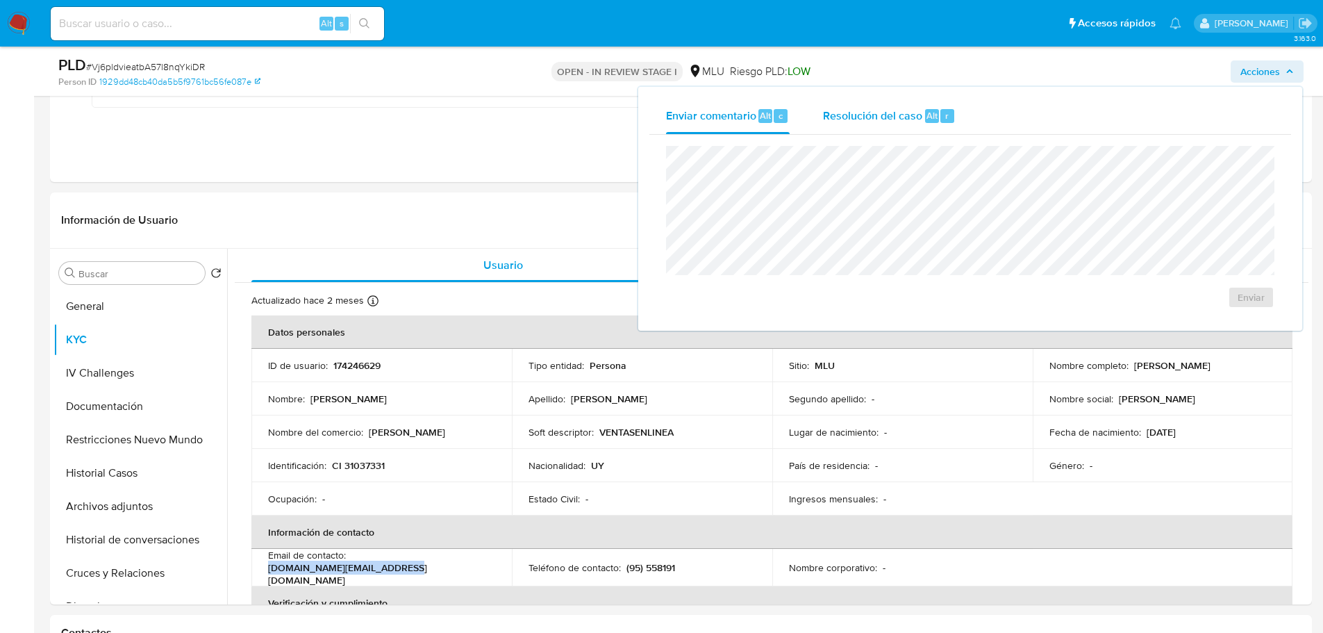
click at [895, 119] on span "Resolución del caso" at bounding box center [872, 115] width 99 height 16
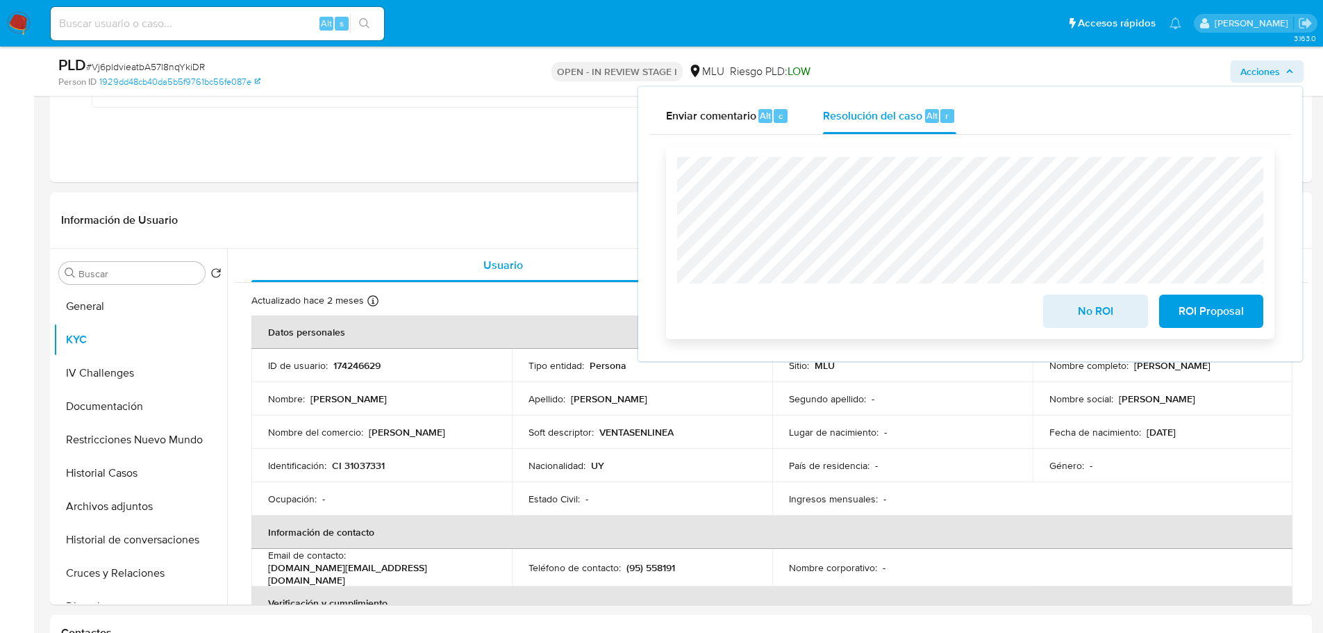
click at [1070, 310] on span "No ROI" at bounding box center [1095, 311] width 68 height 31
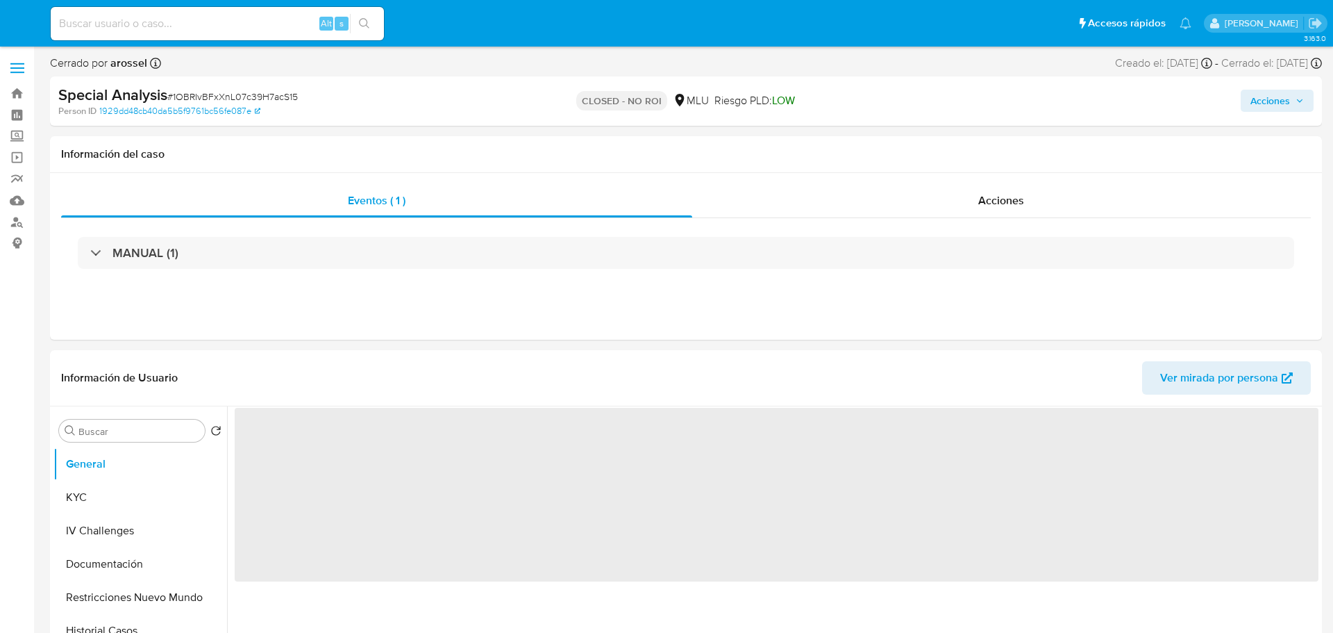
select select "10"
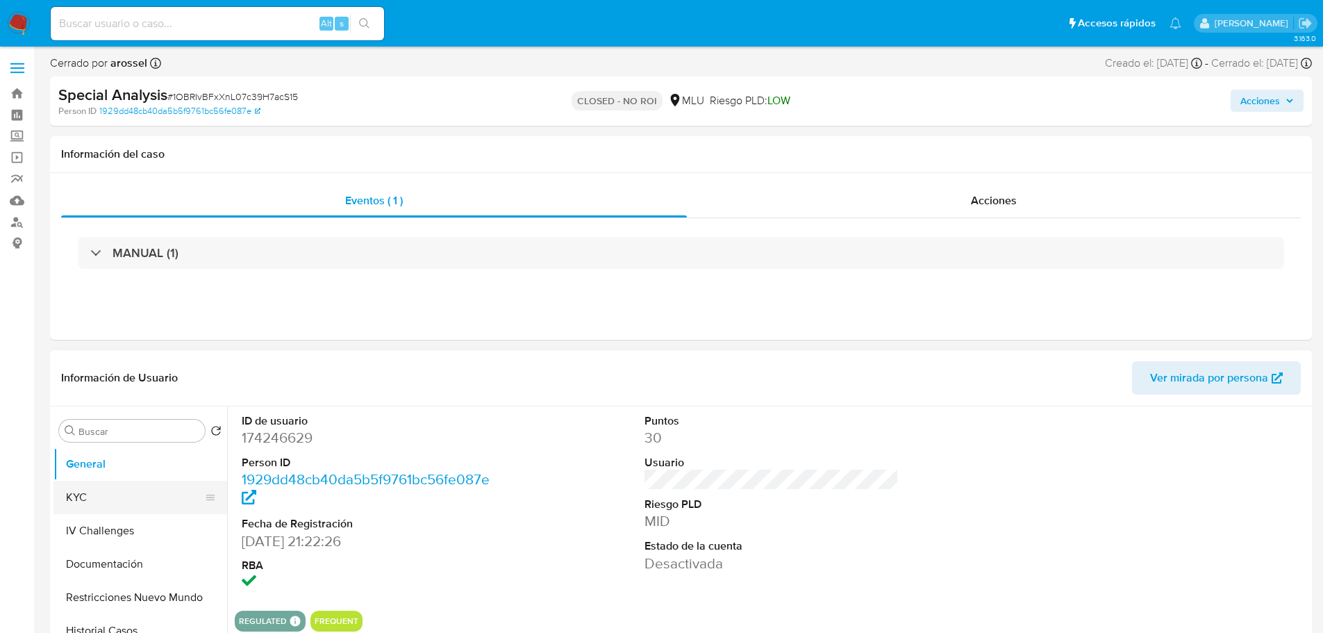
click at [129, 494] on button "KYC" at bounding box center [134, 497] width 162 height 33
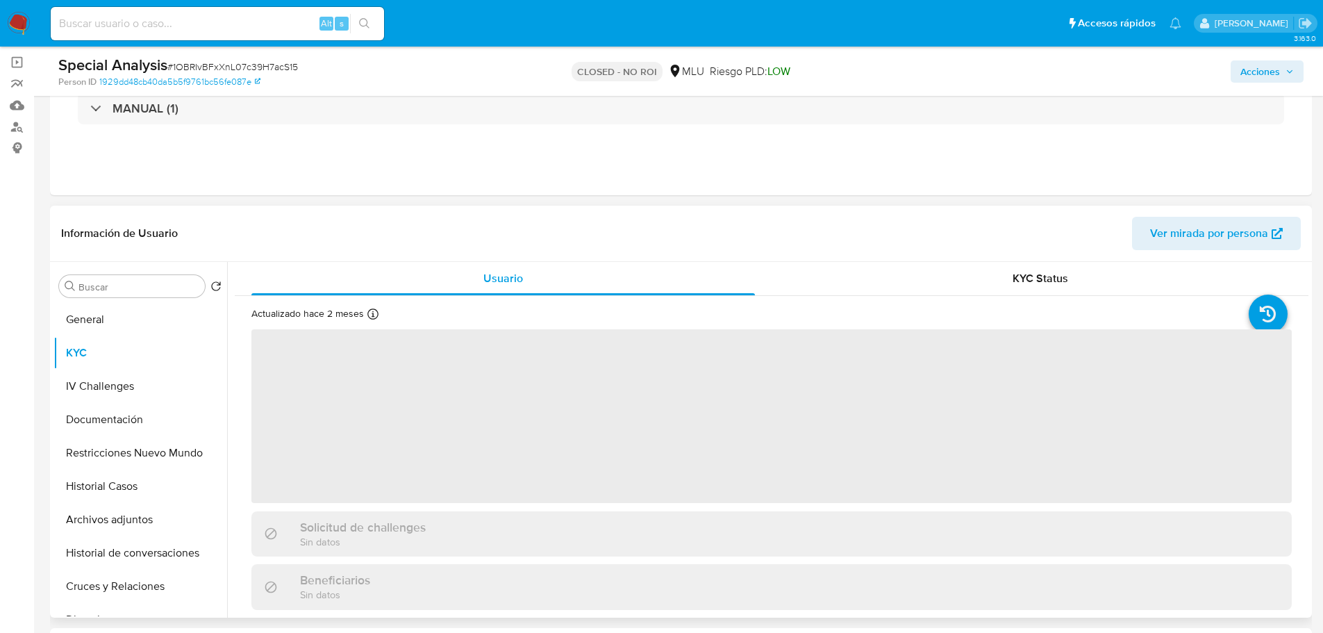
scroll to position [139, 0]
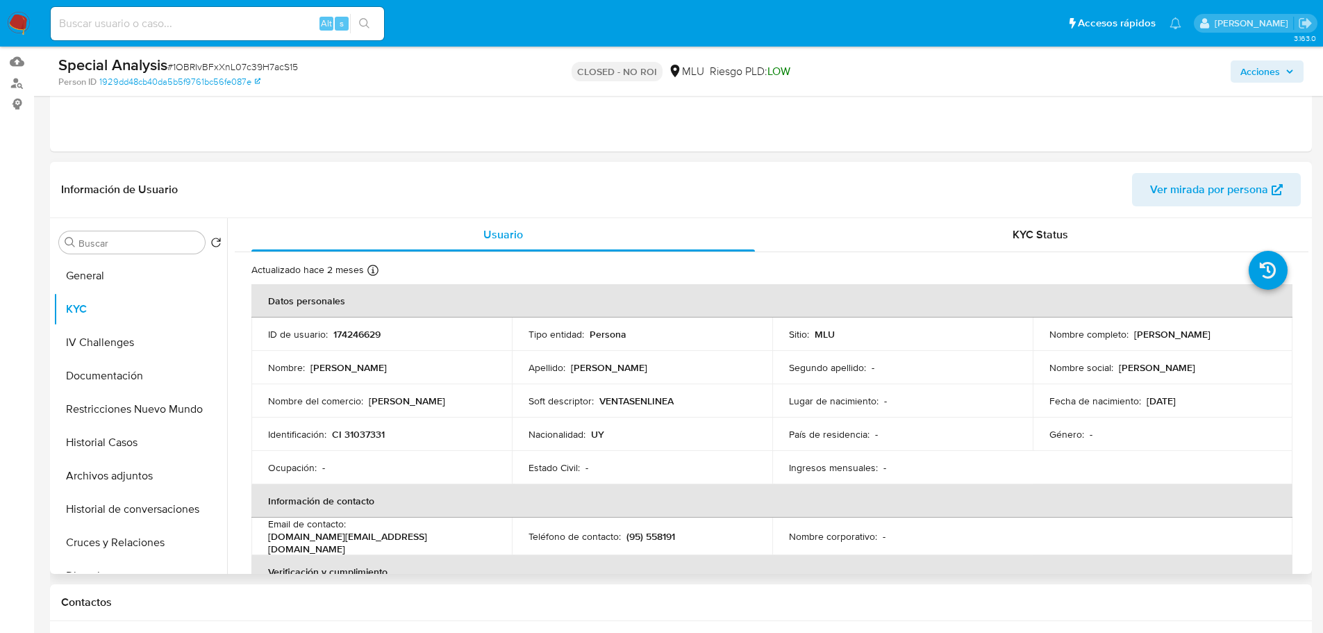
drag, startPoint x: 1044, startPoint y: 340, endPoint x: 1185, endPoint y: 340, distance: 141.0
click at [1185, 340] on td "Nombre completo : [PERSON_NAME]" at bounding box center [1163, 333] width 260 height 33
copy p "[PERSON_NAME]"
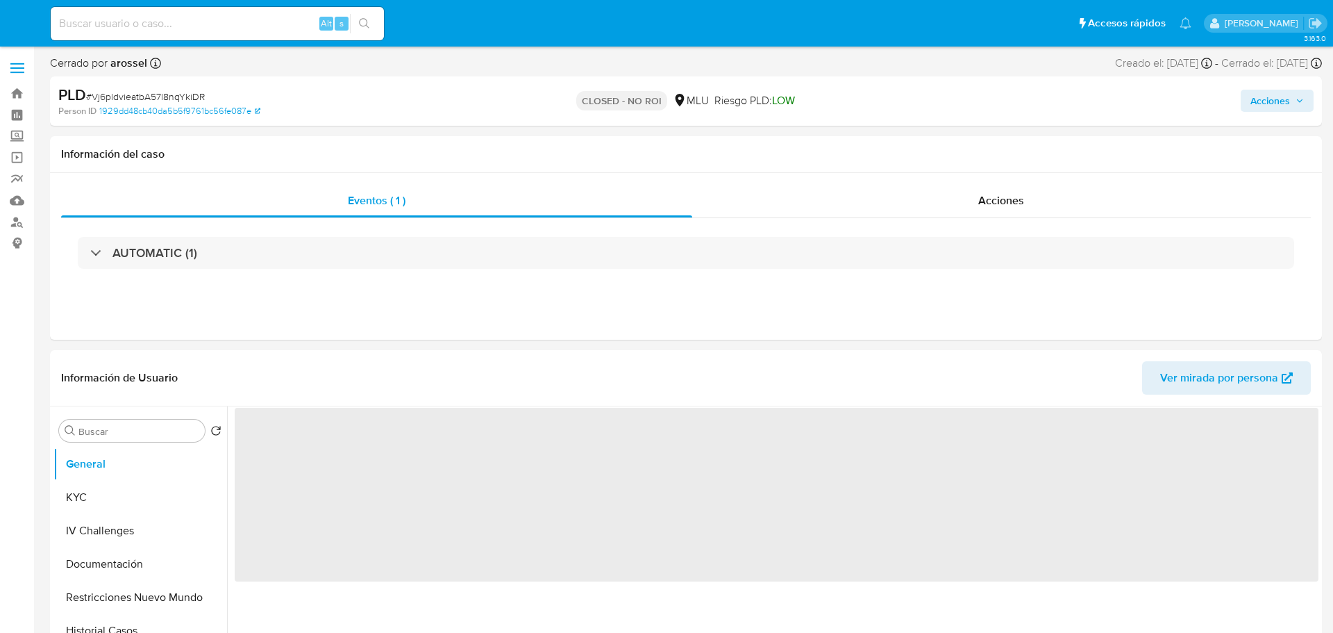
select select "10"
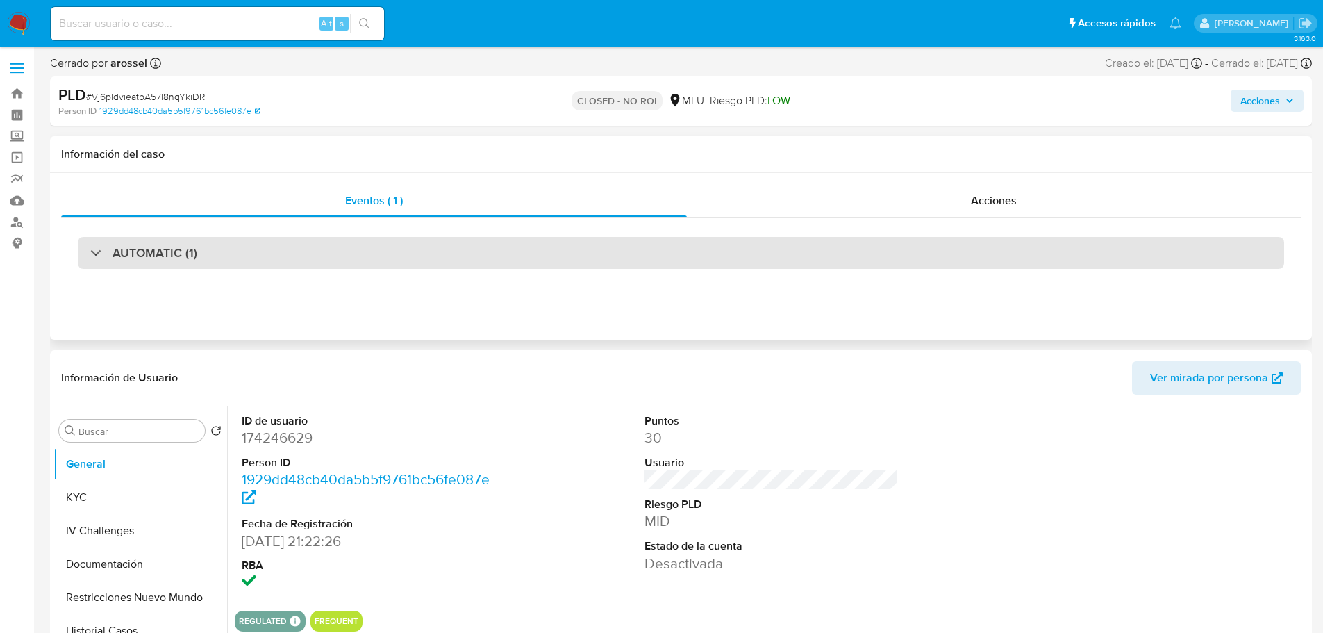
click at [218, 257] on div "AUTOMATIC (1)" at bounding box center [681, 253] width 1206 height 32
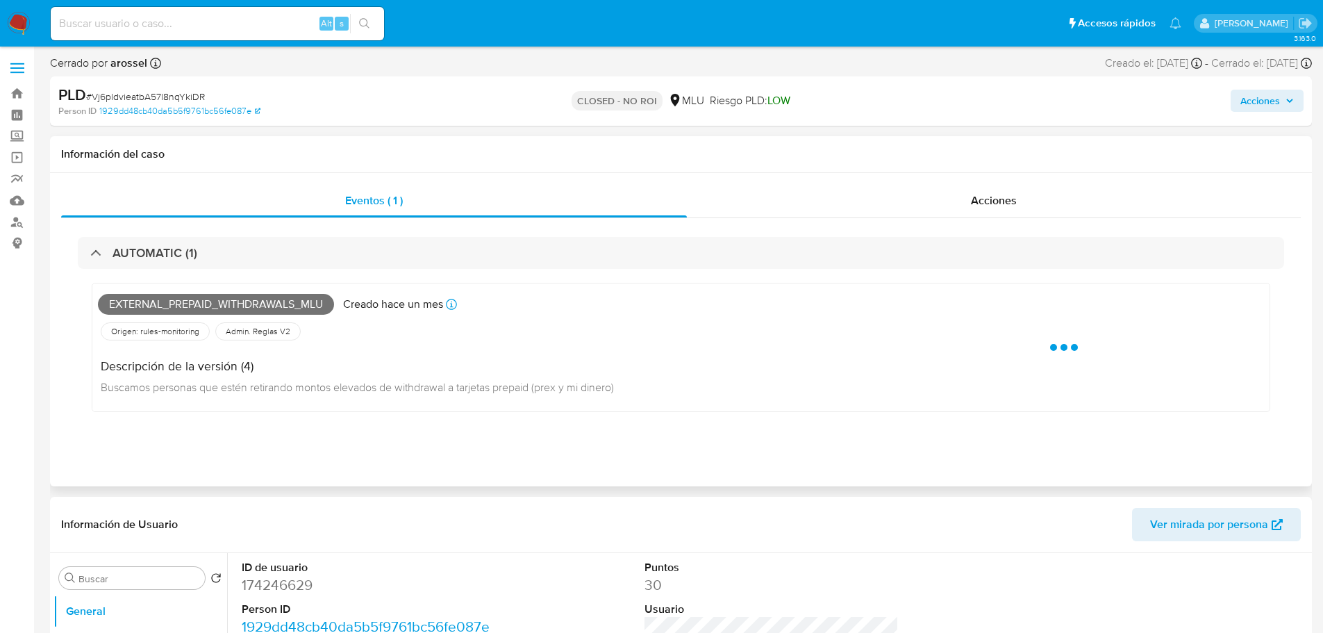
click at [187, 306] on span "External_prepaid_withdrawals_mlu" at bounding box center [216, 304] width 236 height 21
copy span "External_prepaid_withdrawals_mlu"
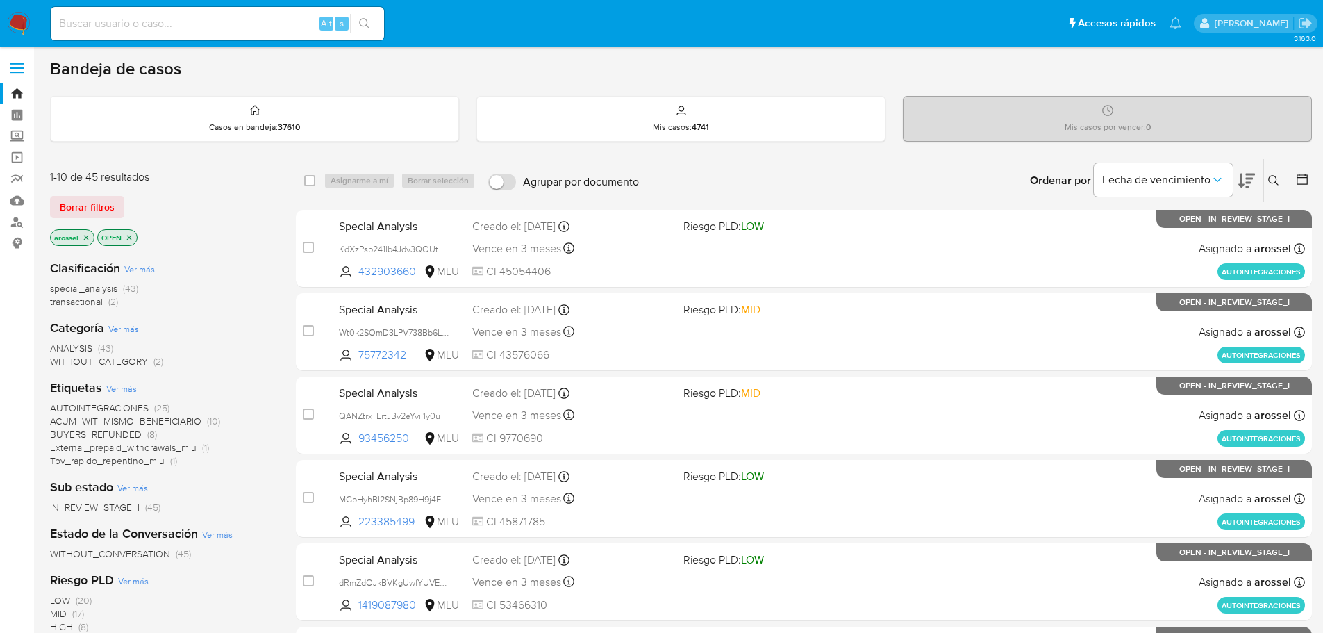
click at [199, 25] on input at bounding box center [217, 24] width 333 height 18
paste input "OAWzu0t5Ycqof2b20vA7WFEo"
type input "OAWzu0t5Ycqof2b20vA7WFEo"
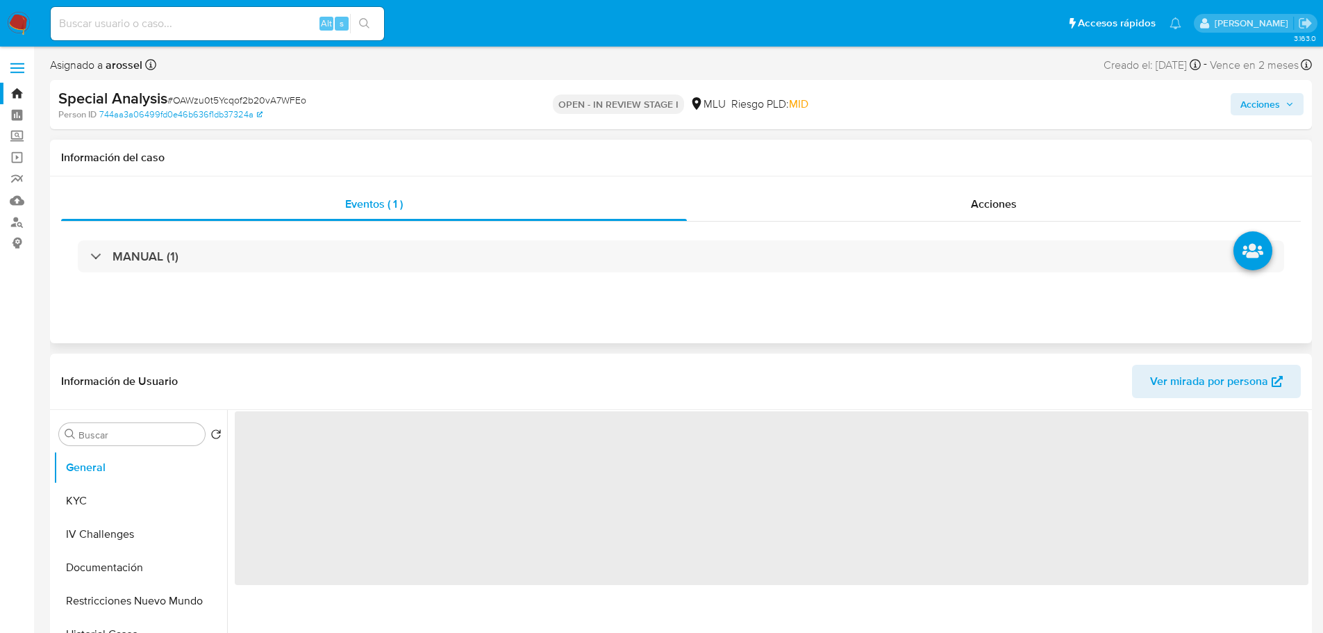
select select "10"
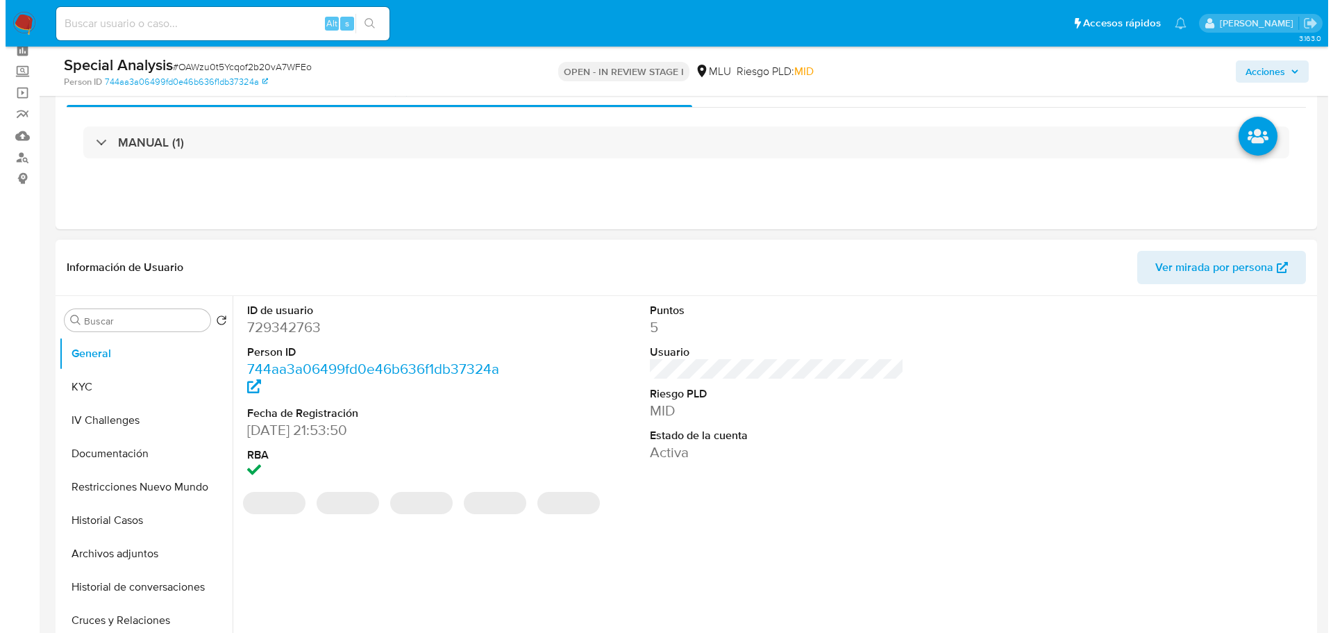
scroll to position [208, 0]
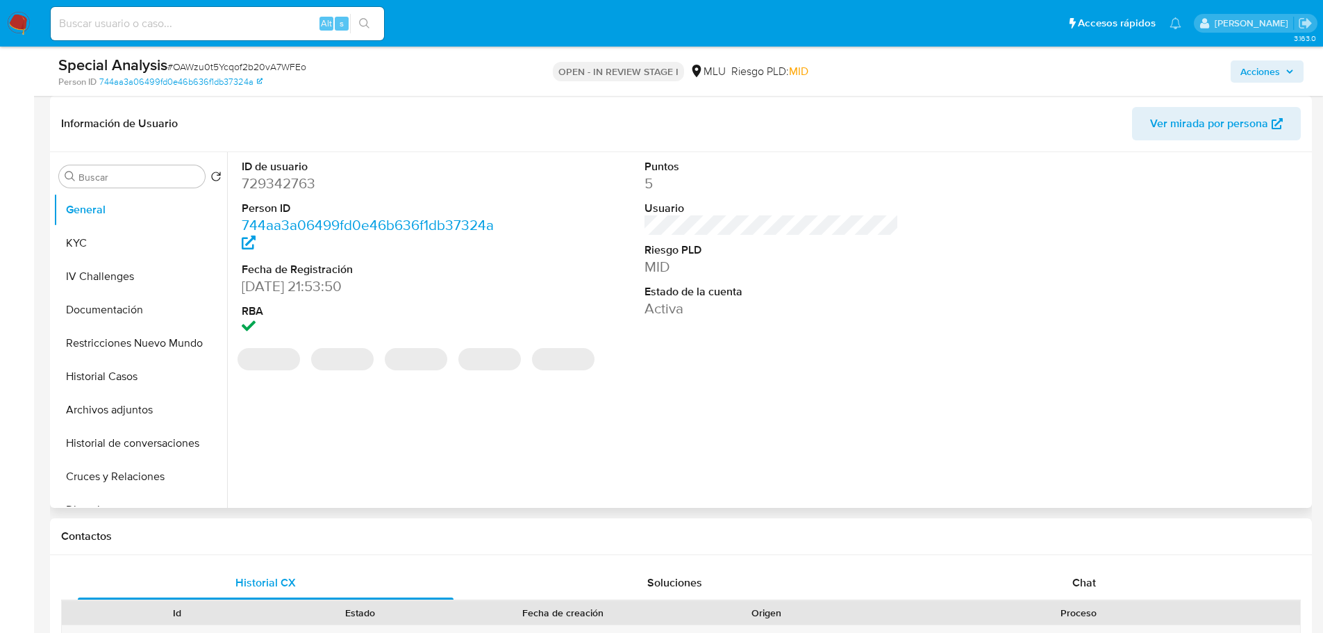
click at [1222, 135] on span "Ver mirada por persona" at bounding box center [1209, 123] width 118 height 33
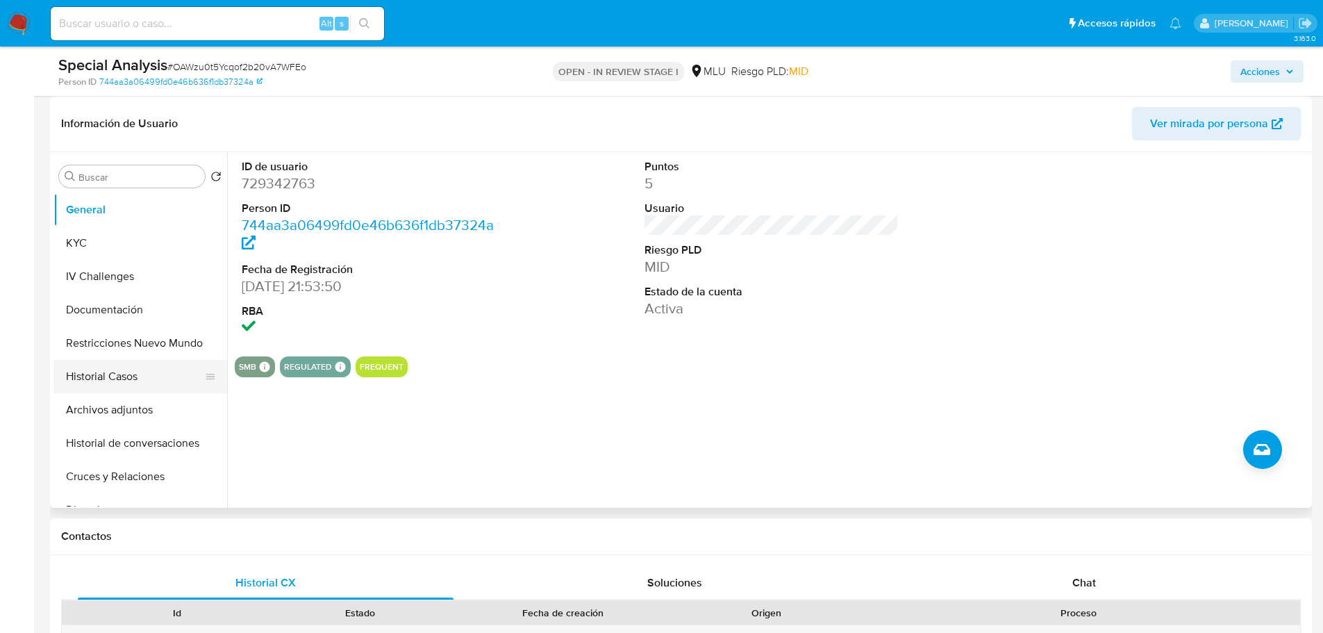
click at [126, 379] on button "Historial Casos" at bounding box center [134, 376] width 162 height 33
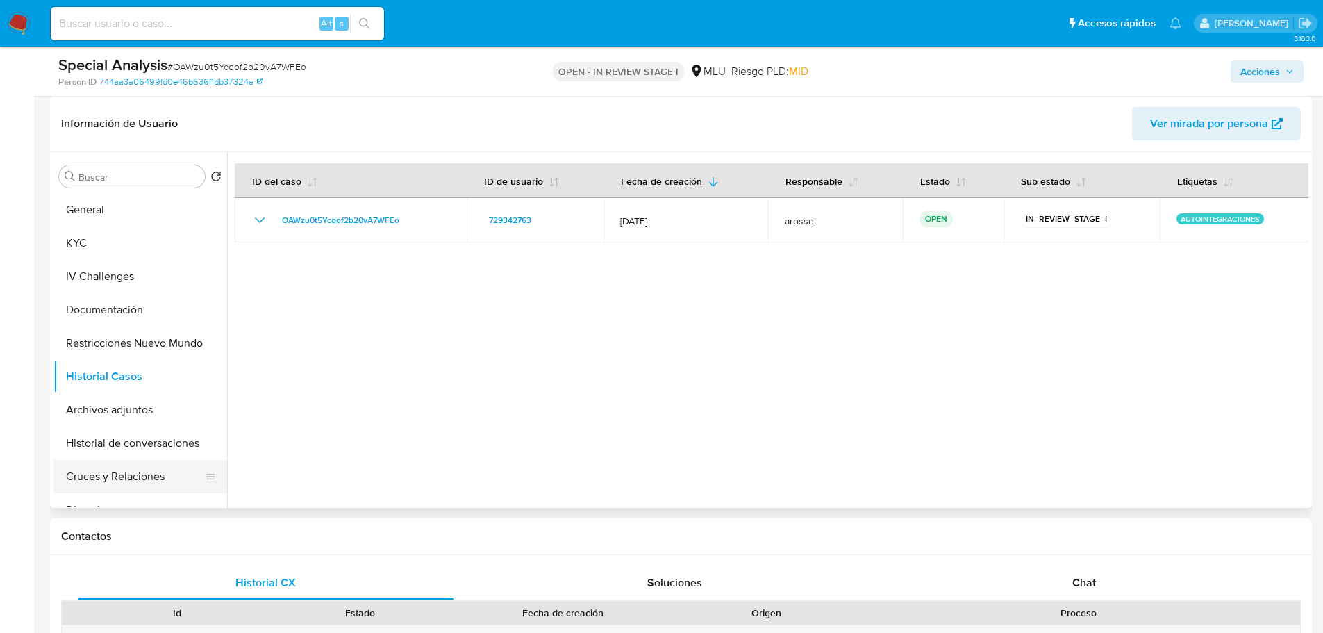
click at [116, 485] on button "Cruces y Relaciones" at bounding box center [134, 476] width 162 height 33
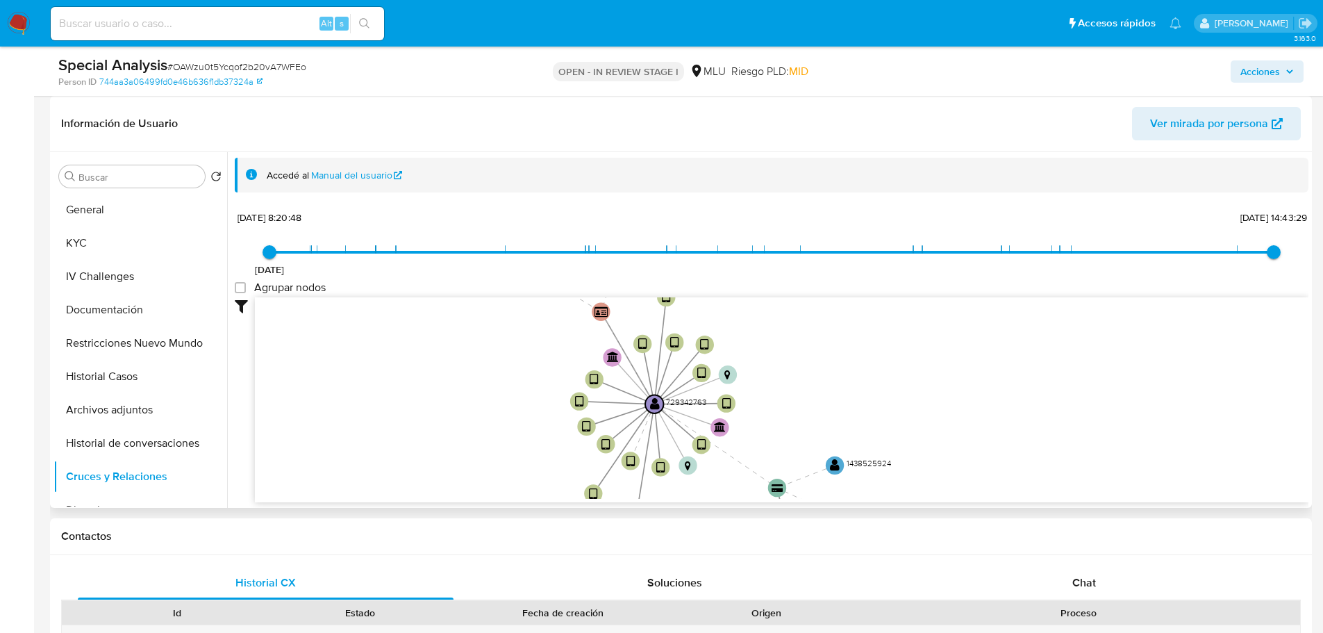
drag, startPoint x: 499, startPoint y: 356, endPoint x: 479, endPoint y: 410, distance: 57.8
click at [488, 429] on icon "device-64700cf508813b001820c23f  device-6099c92608813b001843e325  device-6696…" at bounding box center [781, 397] width 1053 height 201
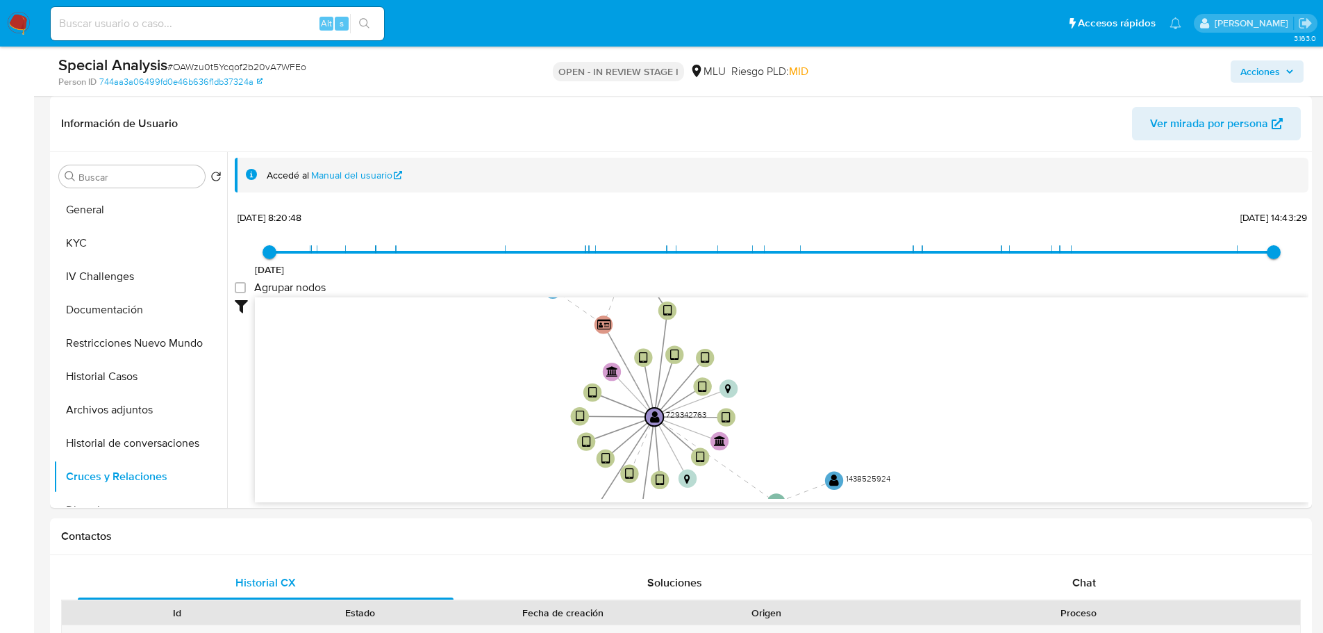
click at [204, 69] on span "# OAWzu0t5Ycqof2b20vA7WFEo" at bounding box center [236, 67] width 139 height 14
copy span "OAWzu0t5Ycqof2b20vA7WFEo"
click at [155, 211] on button "General" at bounding box center [134, 209] width 162 height 33
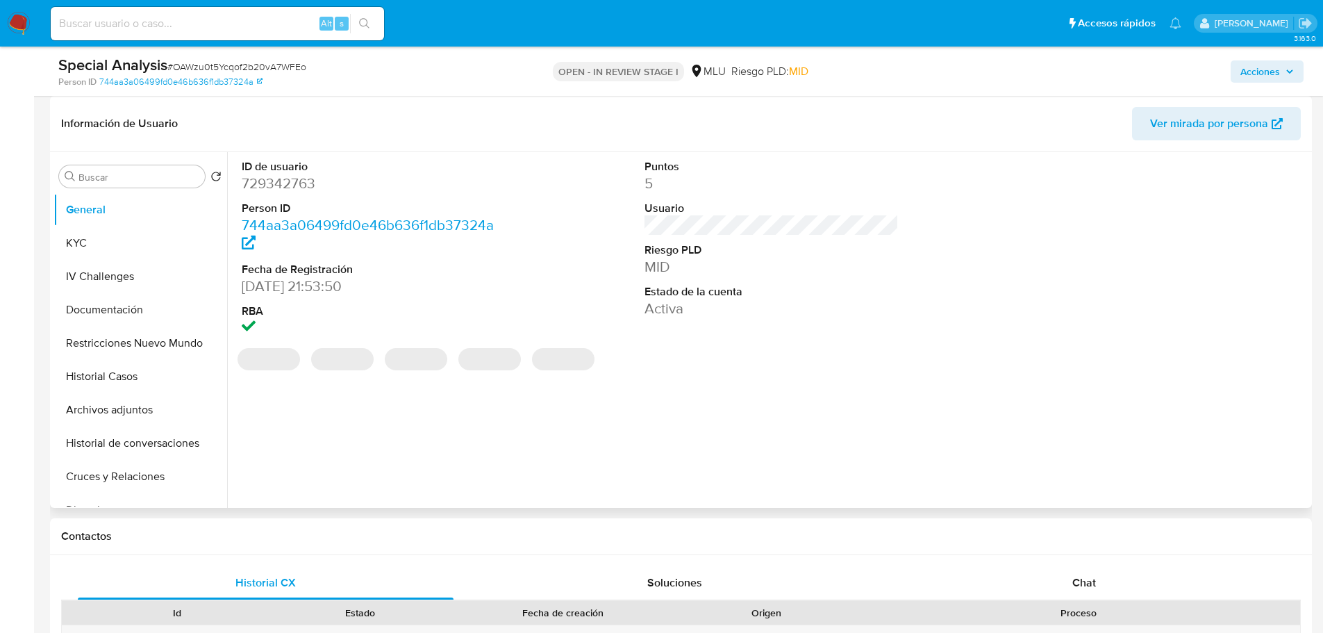
click at [290, 180] on dd "729342763" at bounding box center [369, 183] width 255 height 19
copy dd "729342763"
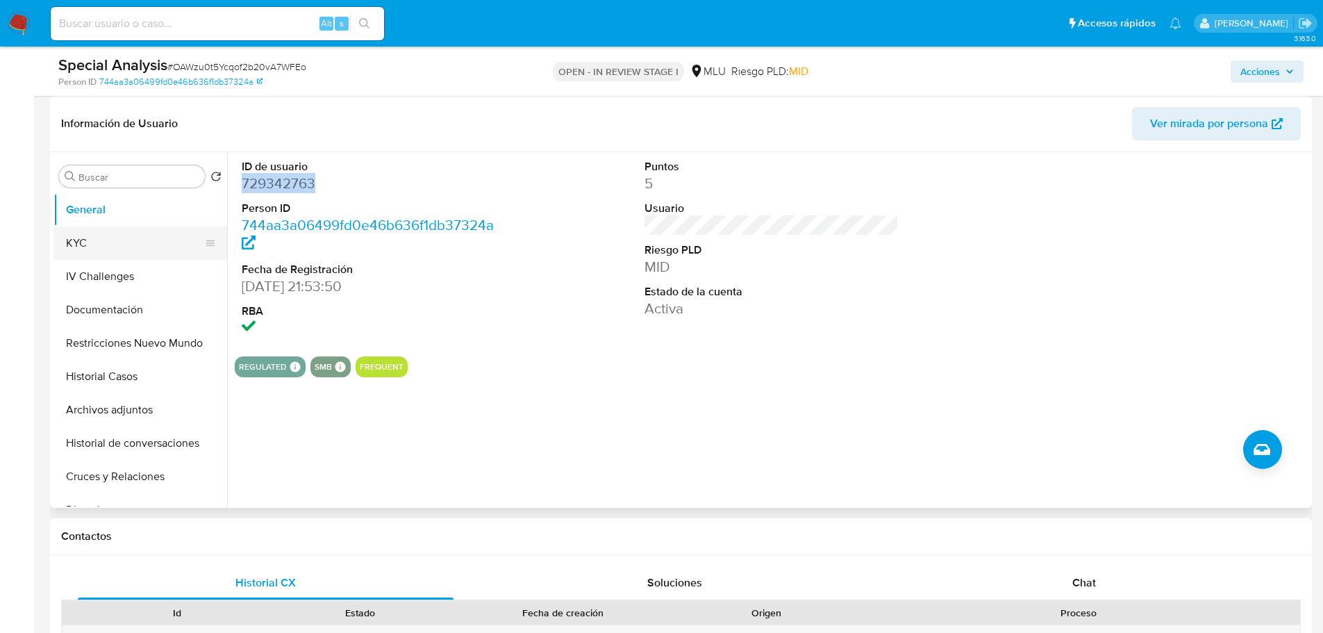
click at [143, 242] on button "KYC" at bounding box center [134, 242] width 162 height 33
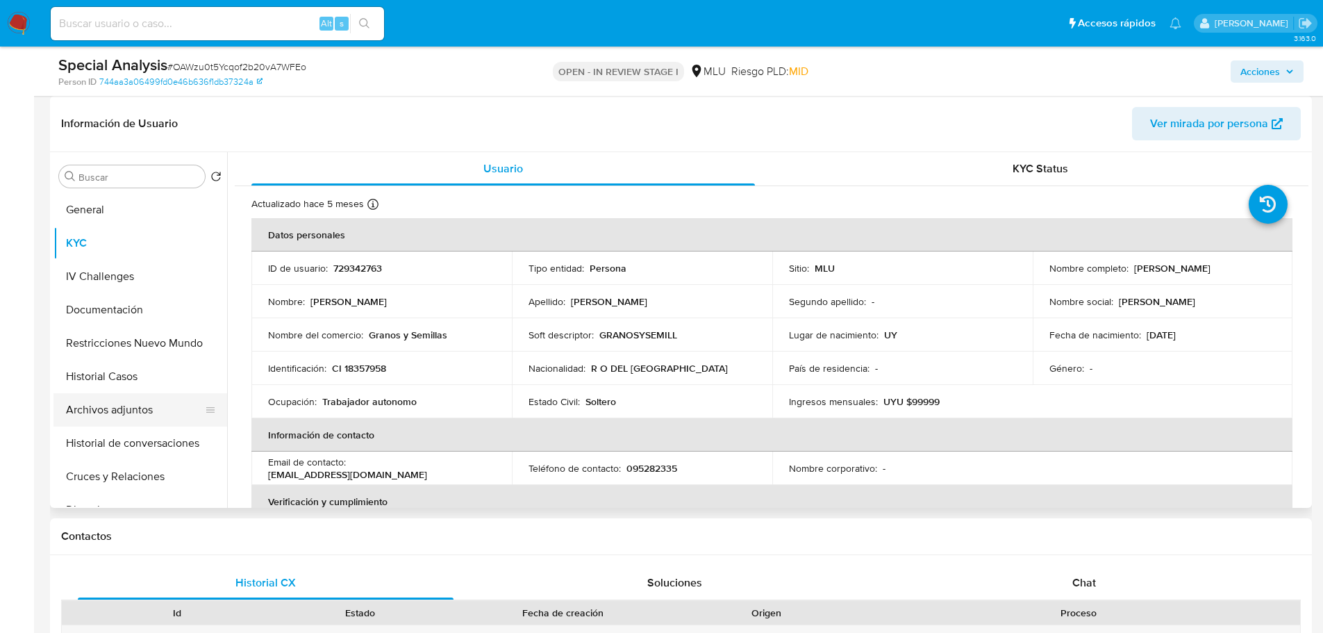
click at [134, 398] on button "Archivos adjuntos" at bounding box center [134, 409] width 162 height 33
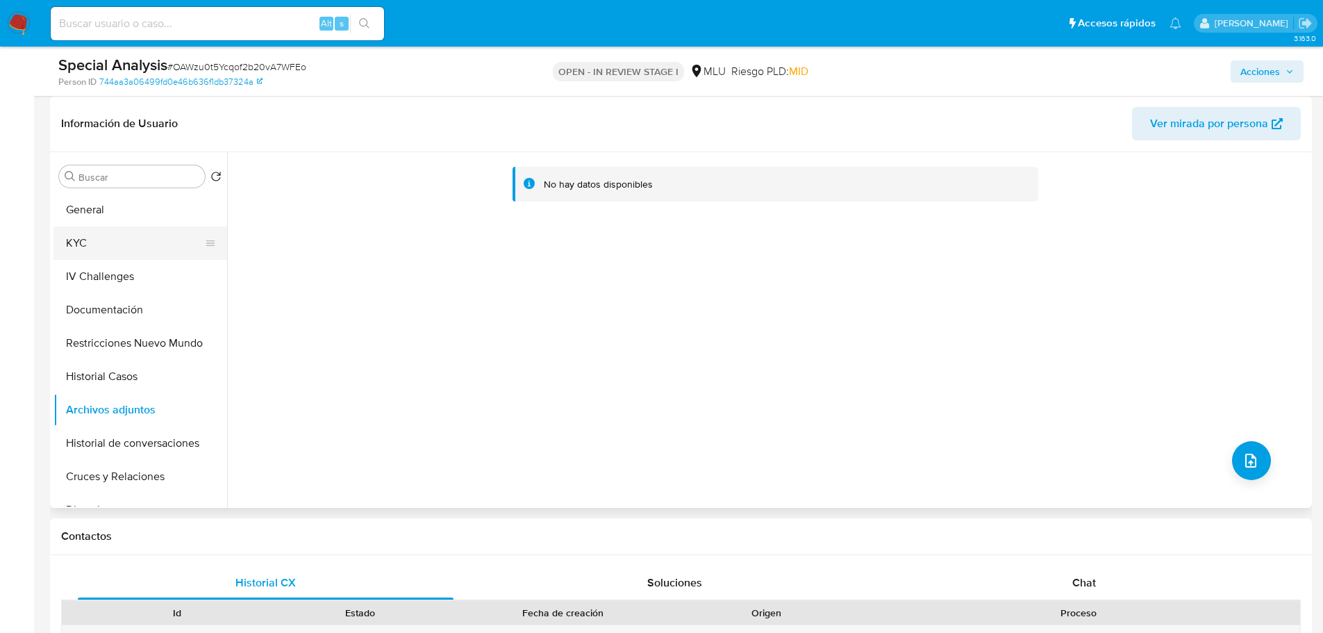
drag, startPoint x: 88, startPoint y: 208, endPoint x: 99, endPoint y: 227, distance: 21.8
click at [88, 208] on button "General" at bounding box center [140, 209] width 174 height 33
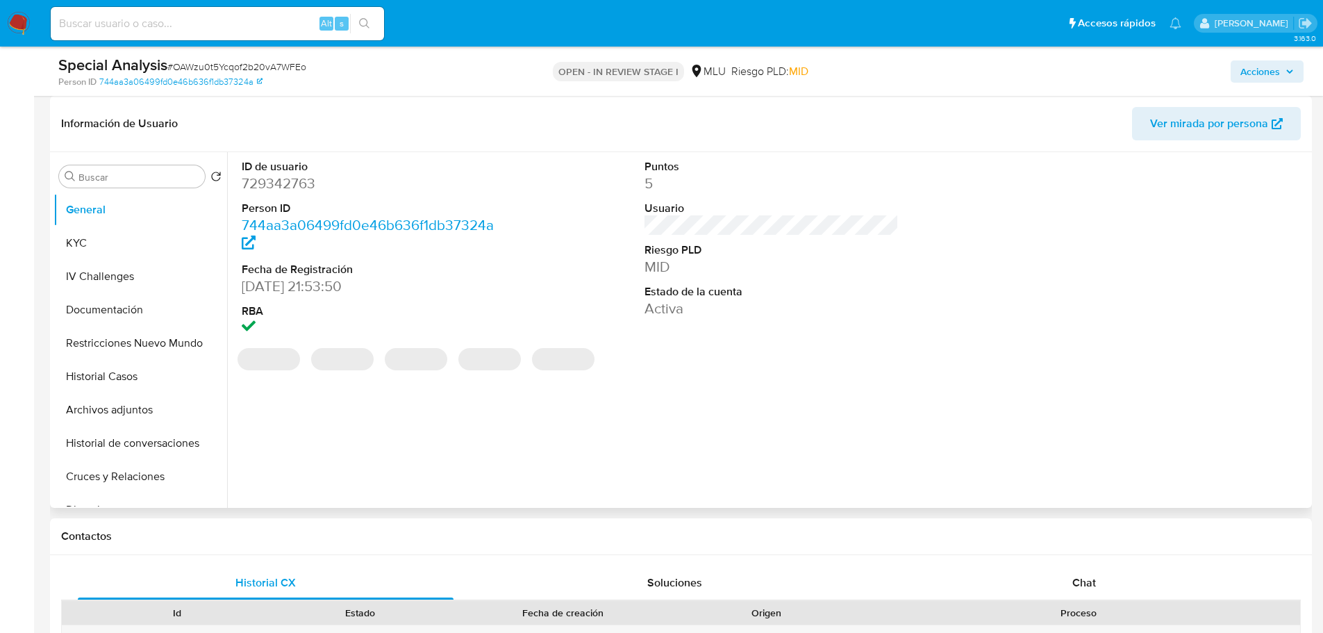
click at [294, 187] on dd "729342763" at bounding box center [369, 183] width 255 height 19
copy dd "729342763"
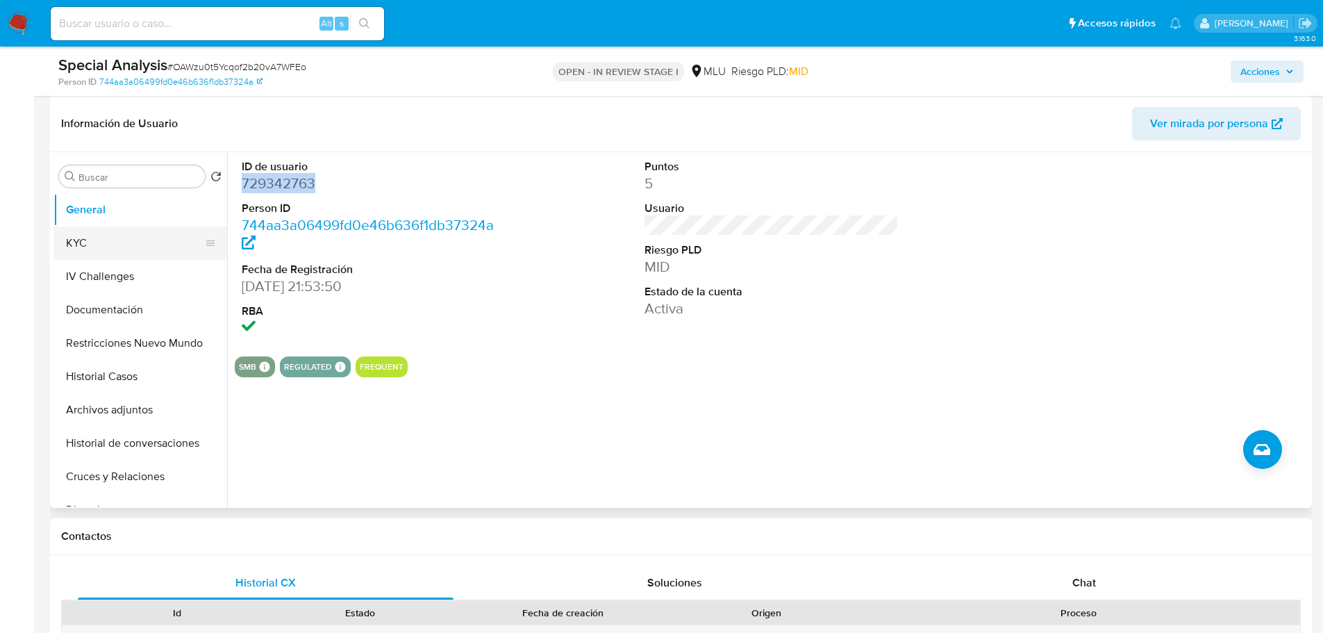
click at [90, 231] on button "KYC" at bounding box center [134, 242] width 162 height 33
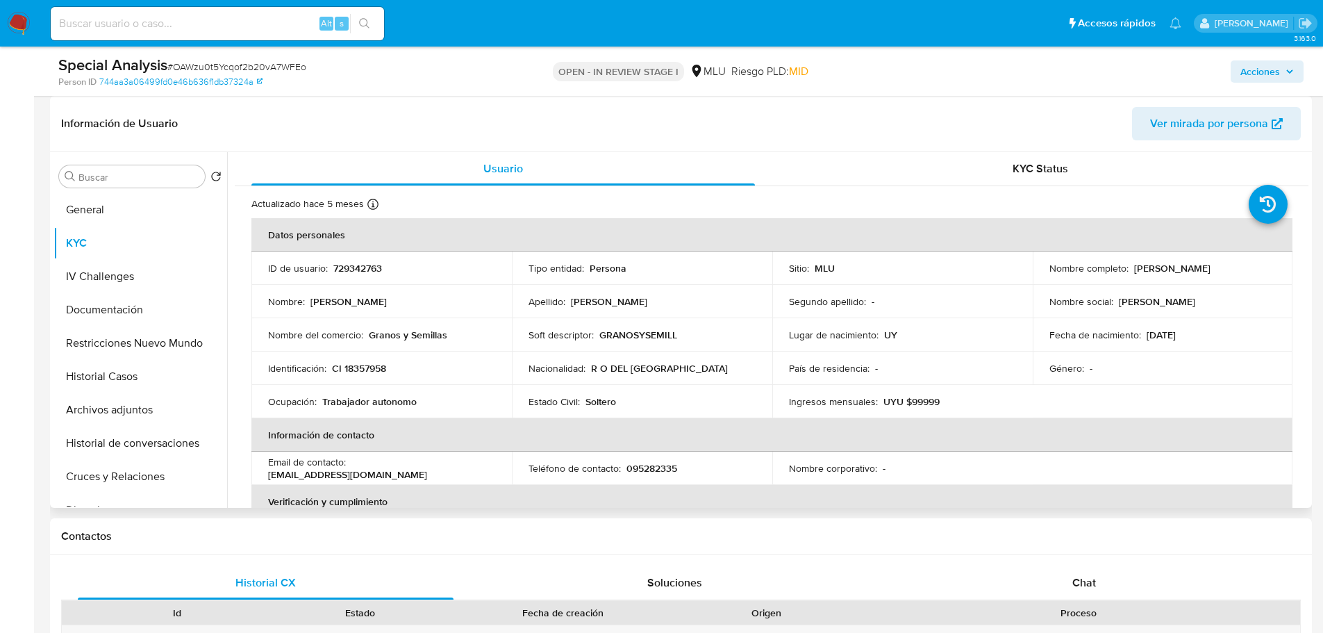
drag, startPoint x: 1044, startPoint y: 273, endPoint x: 1214, endPoint y: 272, distance: 169.4
click at [1214, 272] on div "Nombre completo : Cintya Marlene Castelnoble Tonar" at bounding box center [1162, 268] width 227 height 12
copy p "Cintya Marlene Castelnoble Tonar"
click at [109, 407] on button "Archivos adjuntos" at bounding box center [134, 409] width 162 height 33
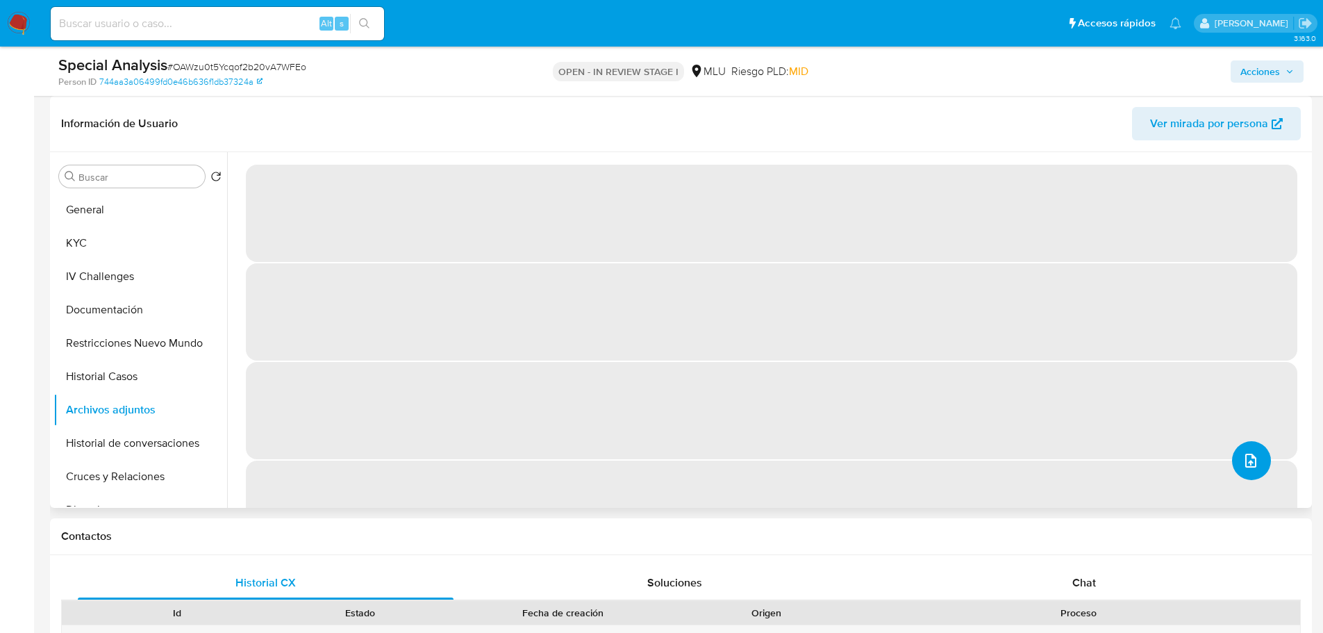
click at [1248, 472] on button "upload-file" at bounding box center [1251, 460] width 39 height 39
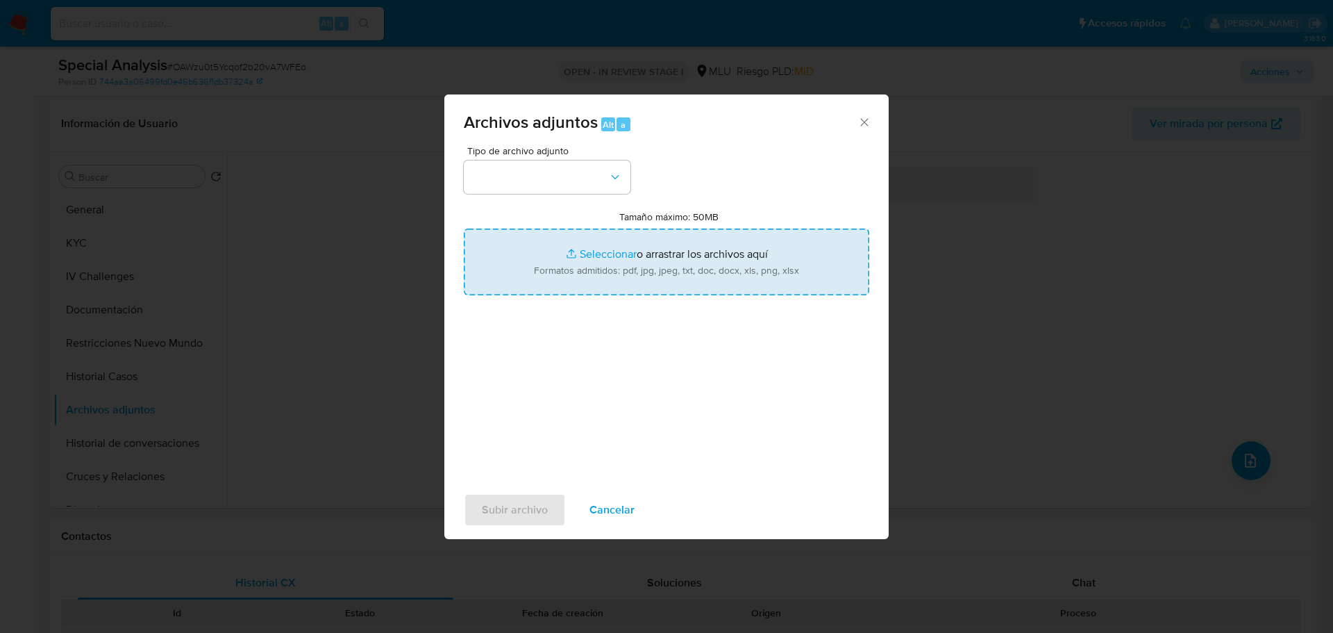
click at [685, 268] on input "Tamaño máximo: 50MB Seleccionar archivos" at bounding box center [667, 261] width 406 height 67
type input "C:\fakepath\Case Log 729342763 - 15_10_2025.pdf"
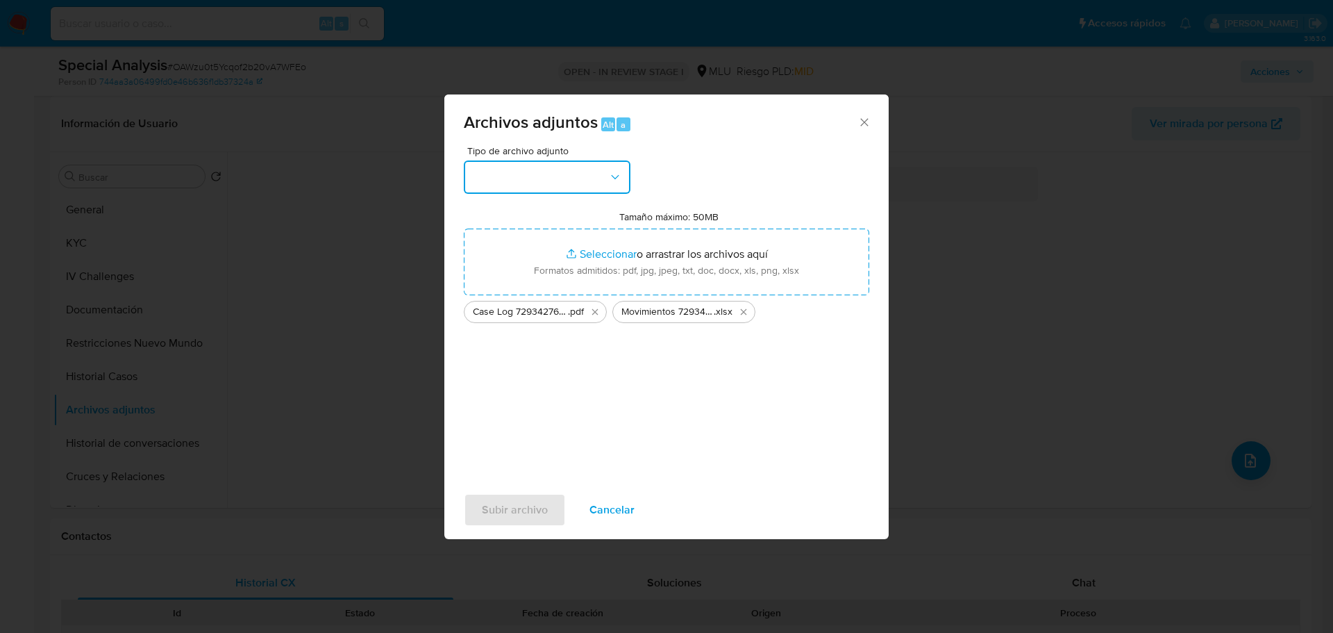
click at [582, 185] on button "button" at bounding box center [547, 176] width 167 height 33
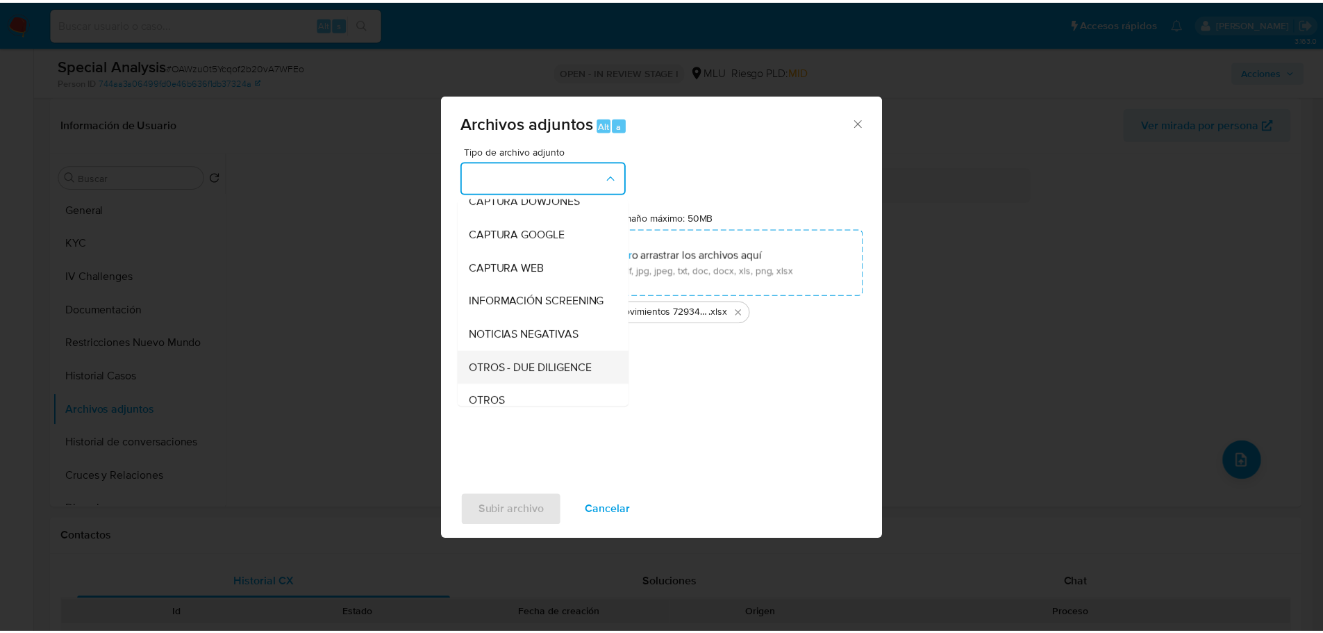
scroll to position [69, 0]
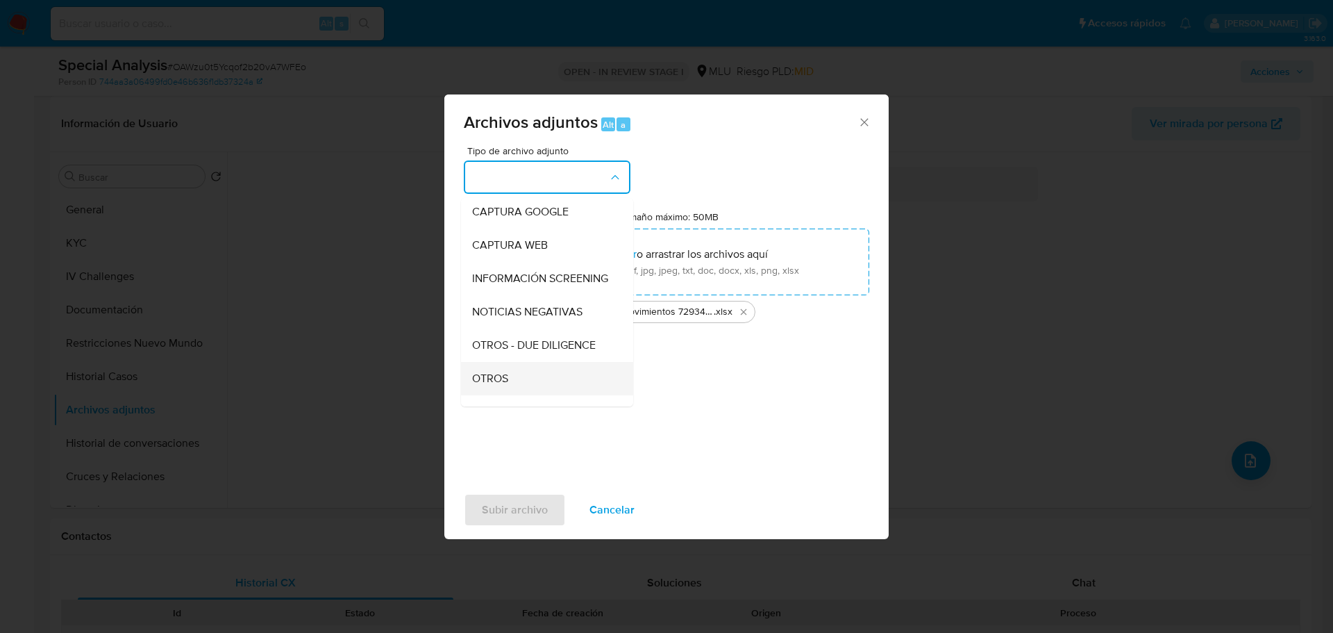
click at [543, 377] on div "OTROS" at bounding box center [543, 378] width 142 height 33
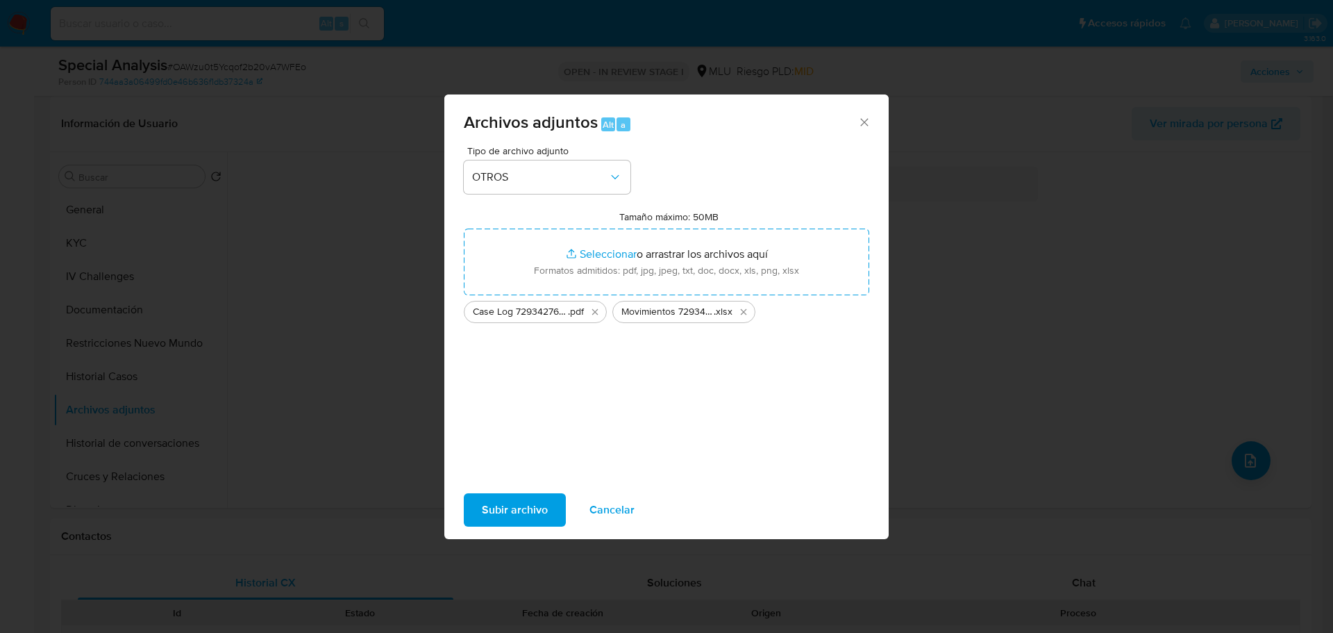
click at [529, 497] on span "Subir archivo" at bounding box center [515, 509] width 66 height 31
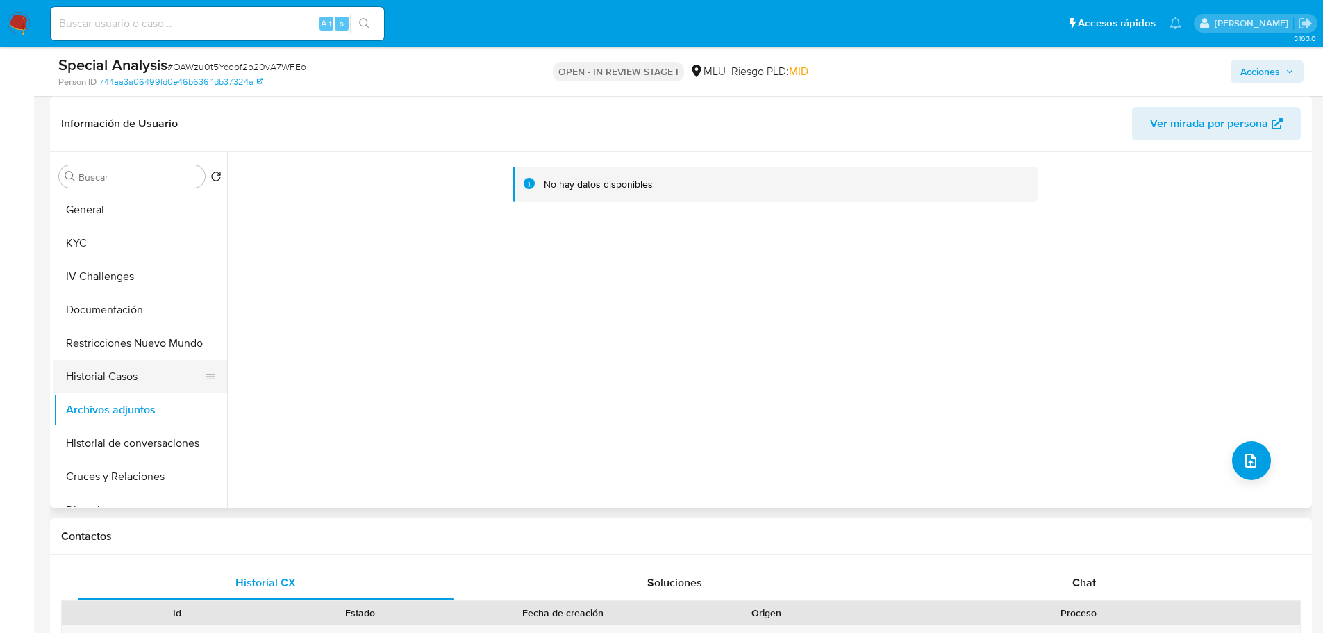
click at [106, 362] on button "Historial Casos" at bounding box center [134, 376] width 162 height 33
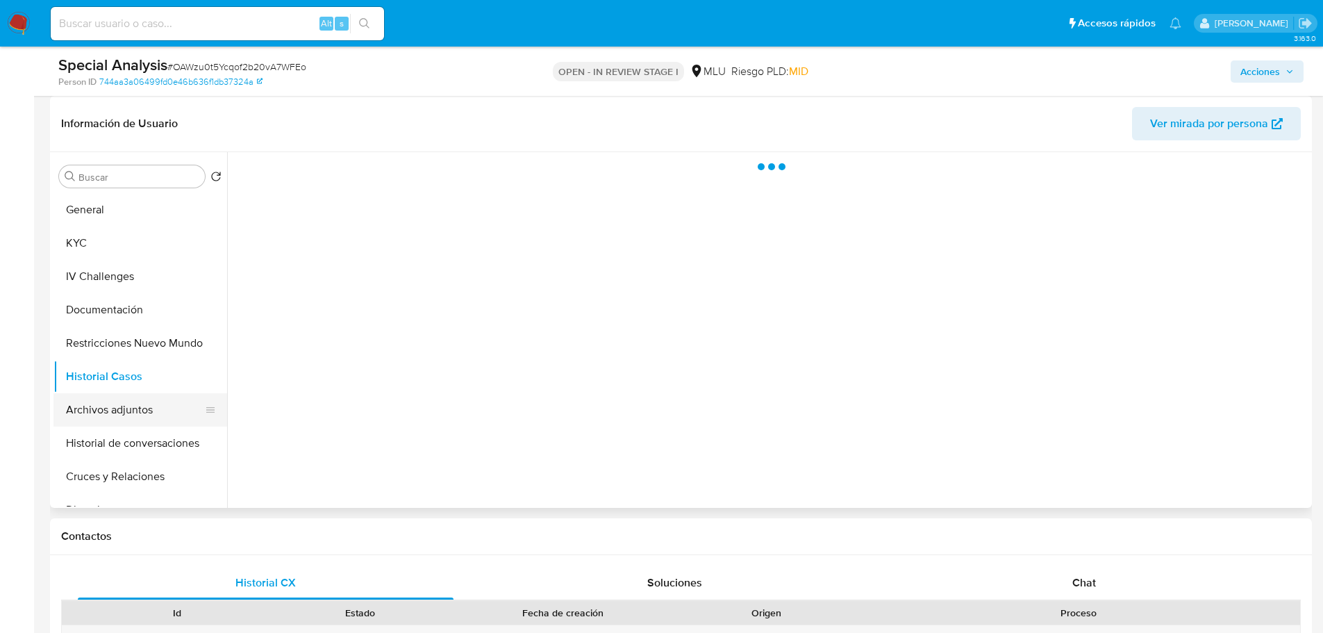
click at [117, 397] on button "Archivos adjuntos" at bounding box center [134, 409] width 162 height 33
click at [1290, 72] on icon "button" at bounding box center [1290, 70] width 6 height 3
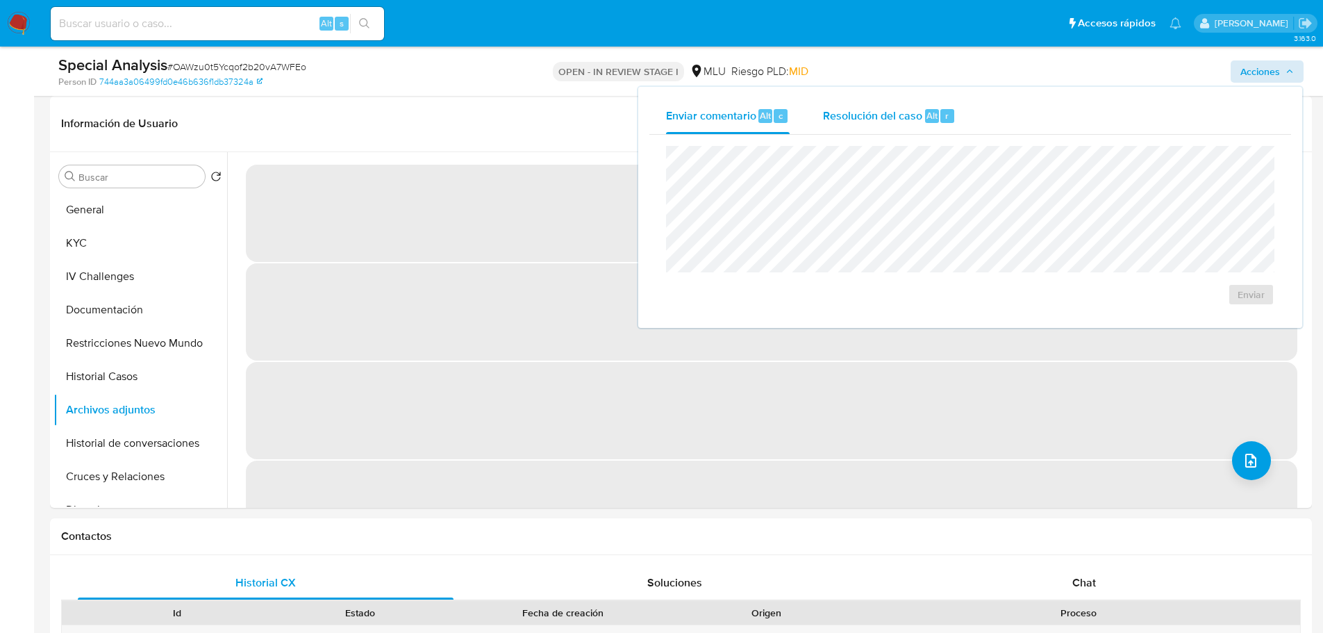
click at [933, 128] on div "Resolución del caso Alt r" at bounding box center [889, 116] width 133 height 36
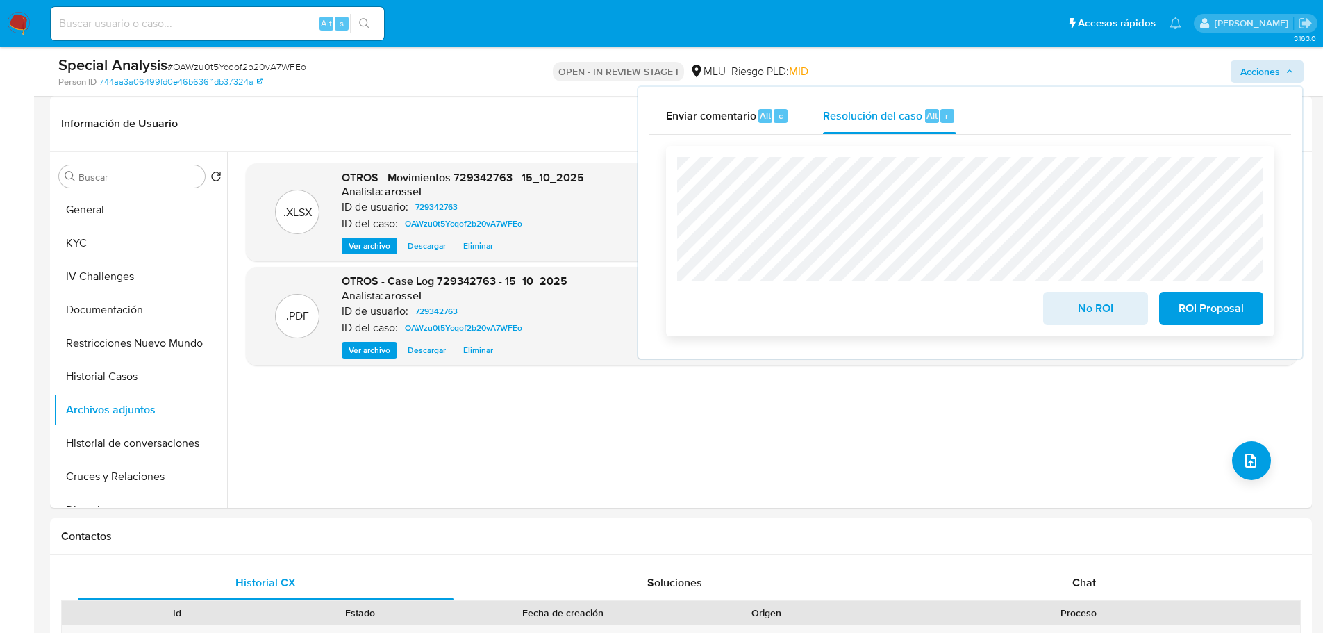
click at [1083, 320] on span "No ROI" at bounding box center [1095, 308] width 68 height 31
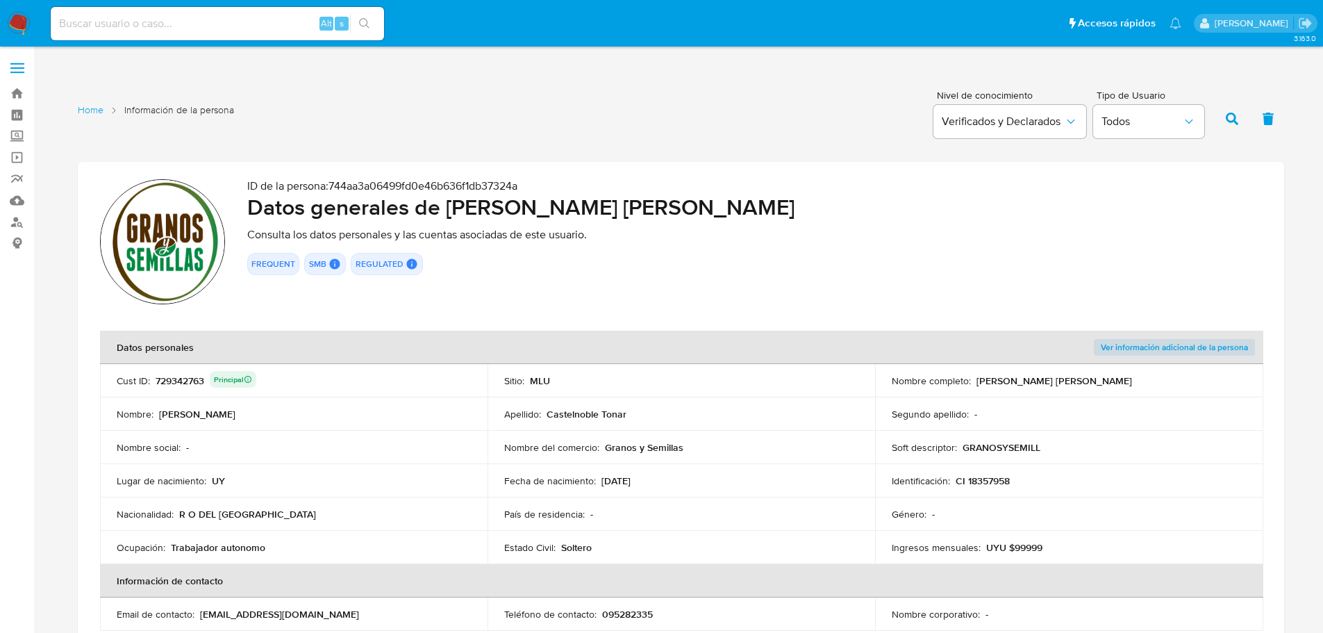
click at [186, 383] on div "729342763 Principal" at bounding box center [206, 380] width 101 height 19
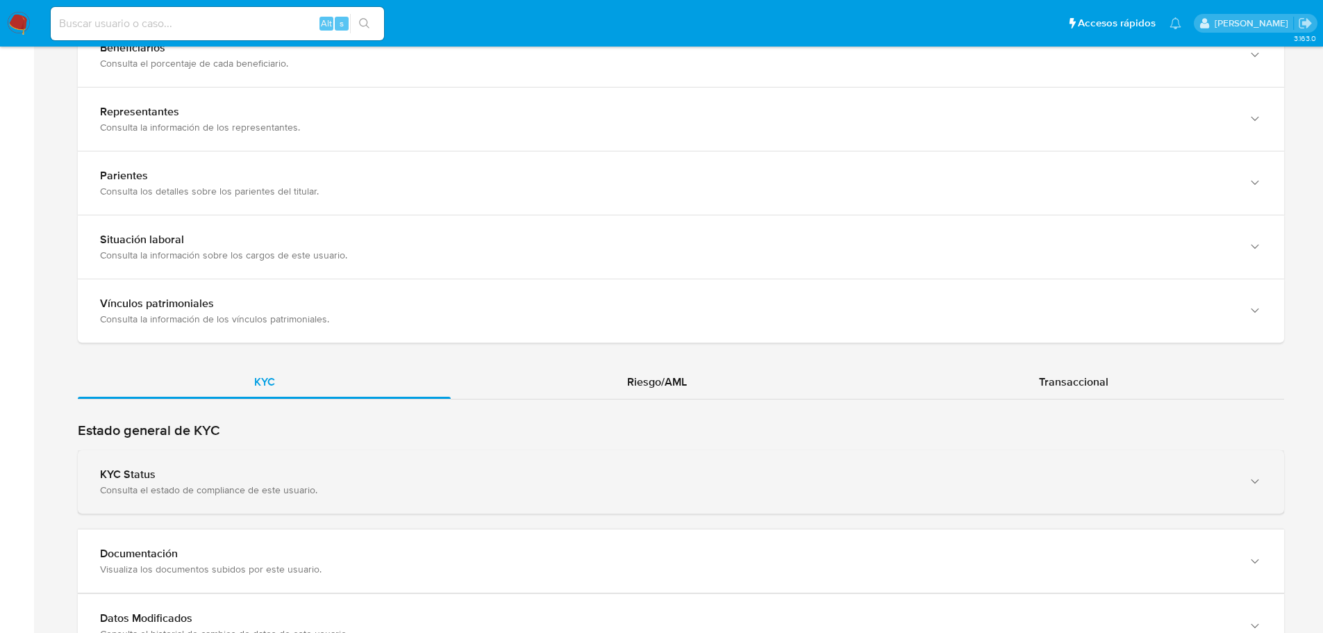
click at [315, 486] on div "Consulta el estado de compliance de este usuario." at bounding box center [667, 489] width 1134 height 12
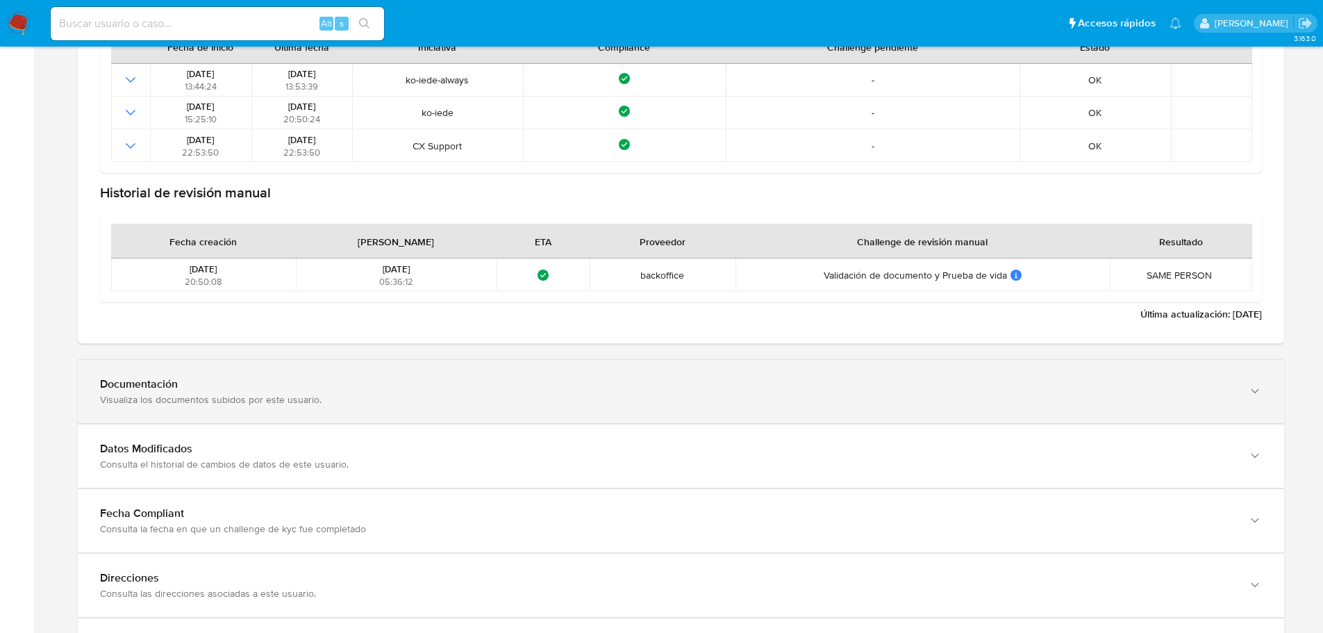
scroll to position [1597, 0]
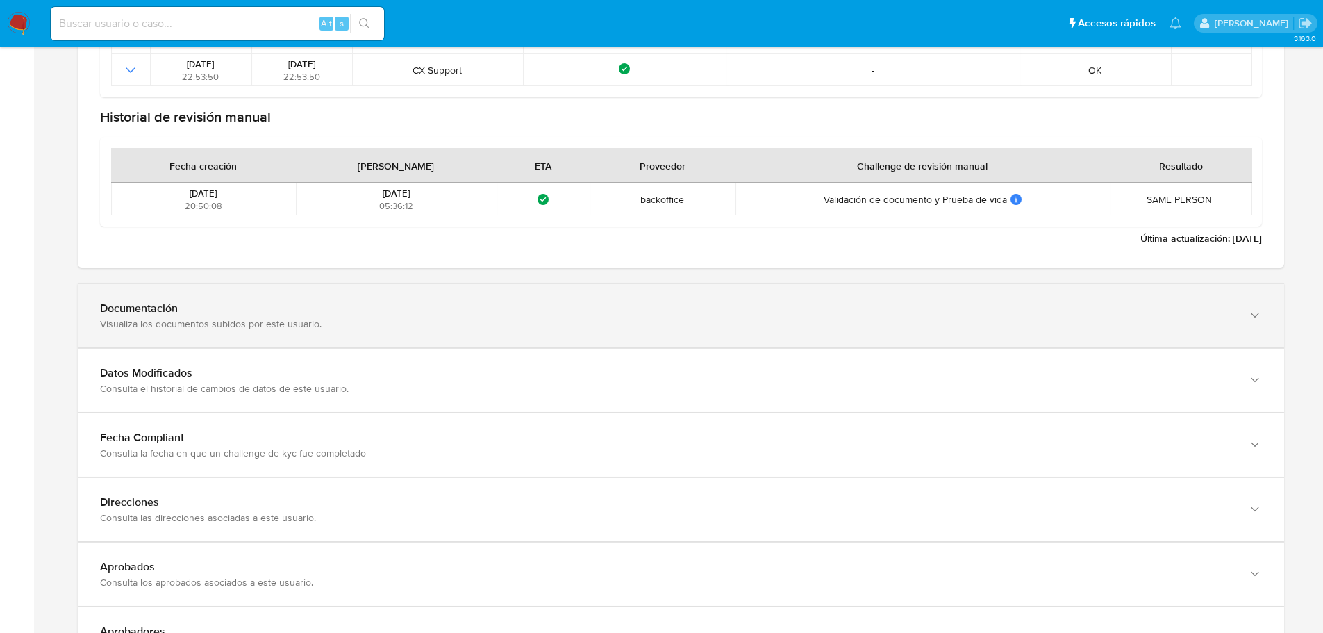
click at [312, 328] on div "Visualiza los documentos subidos por este usuario." at bounding box center [667, 323] width 1134 height 12
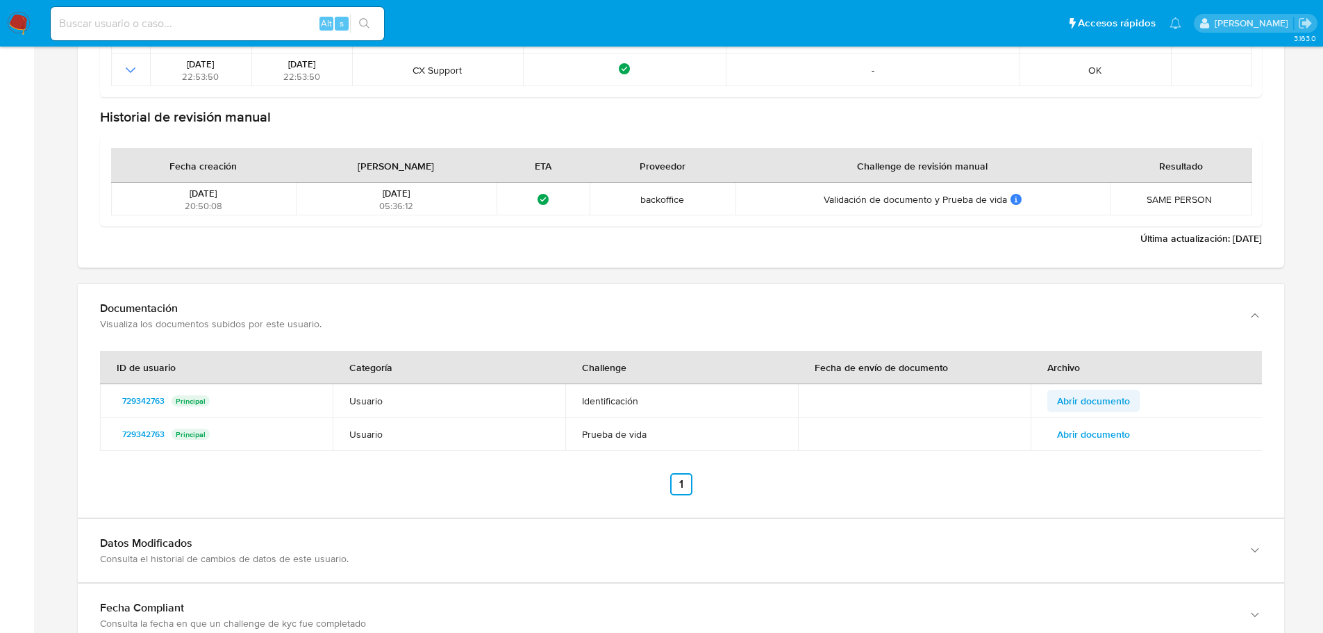
click at [1090, 400] on span "Abrir documento" at bounding box center [1093, 400] width 73 height 19
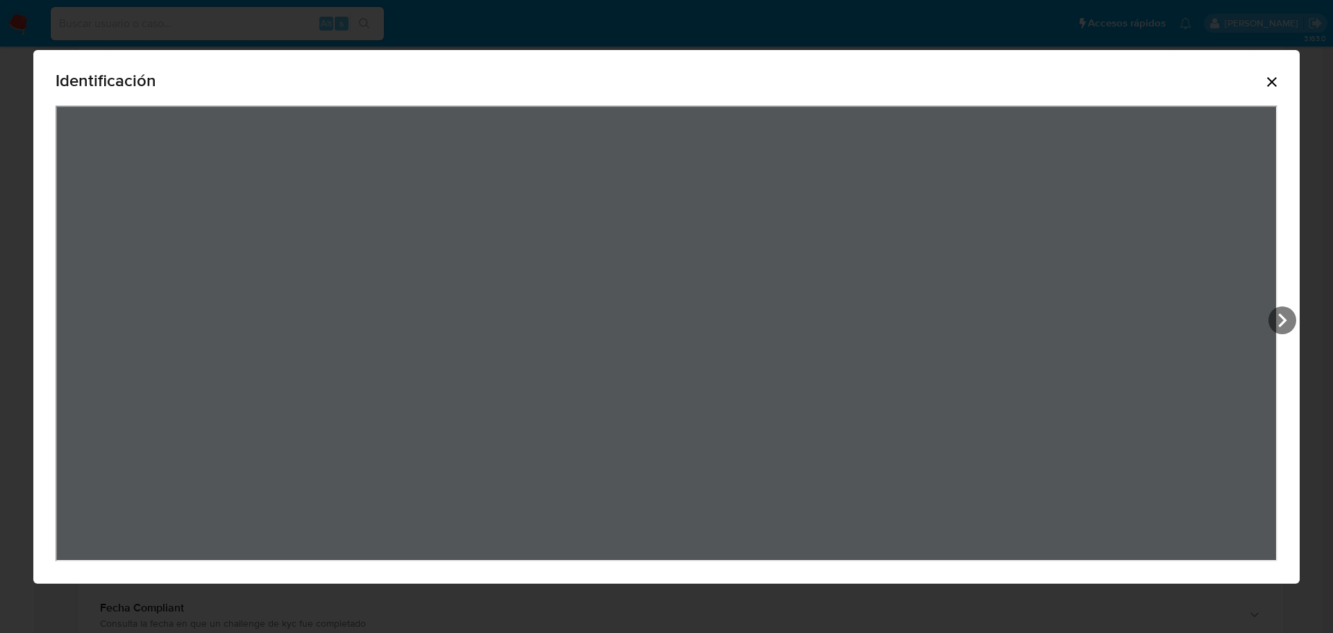
click at [1274, 85] on icon "Cerrar" at bounding box center [1272, 82] width 17 height 17
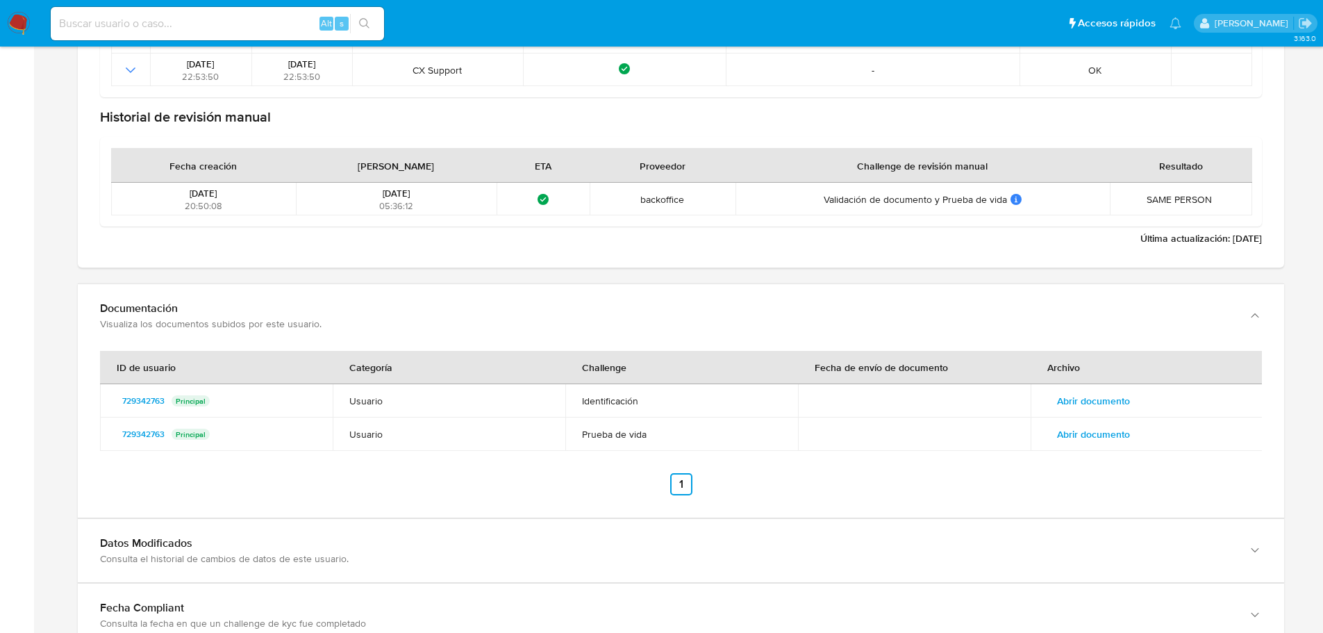
click at [1117, 417] on td "Abrir documento" at bounding box center [1147, 433] width 233 height 33
click at [1113, 430] on span "Abrir documento" at bounding box center [1093, 433] width 73 height 19
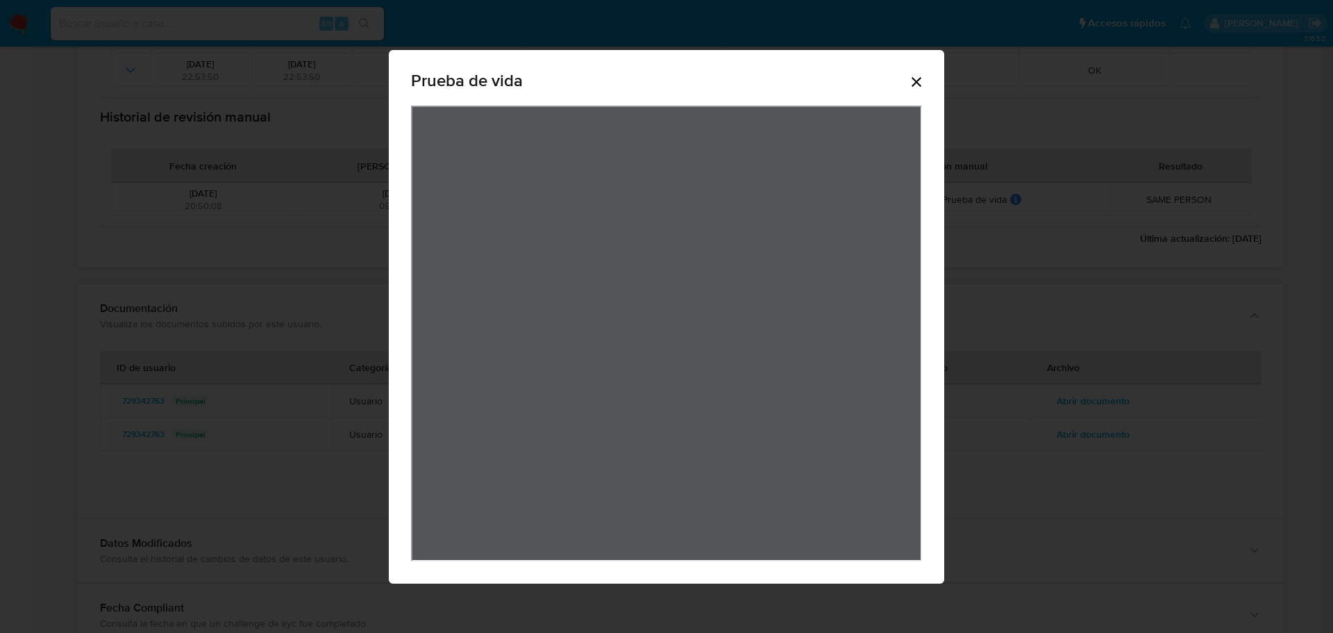
click at [924, 76] on icon "Cerrar" at bounding box center [916, 82] width 17 height 17
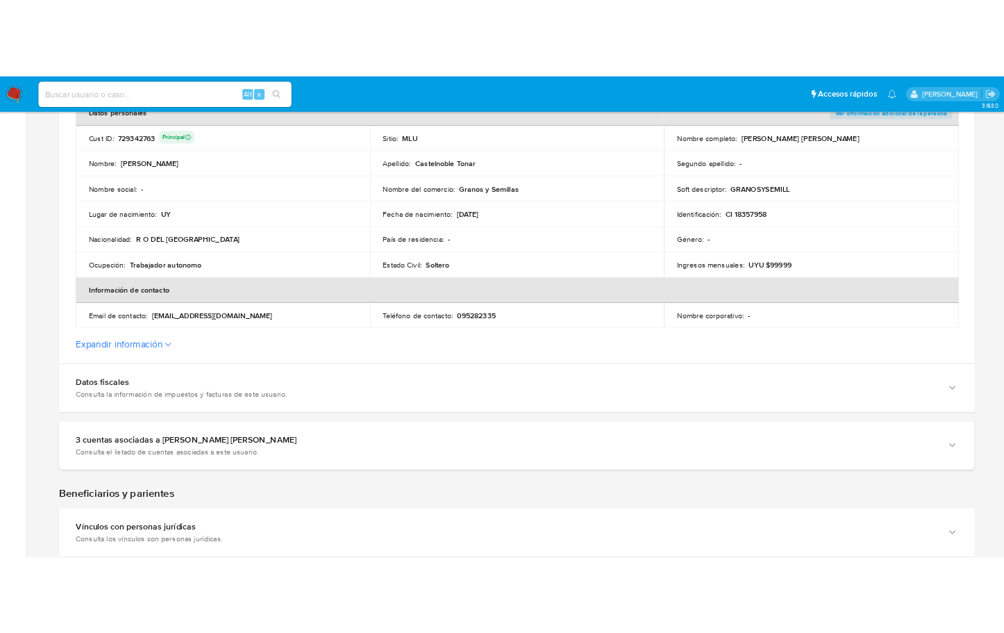
scroll to position [69, 0]
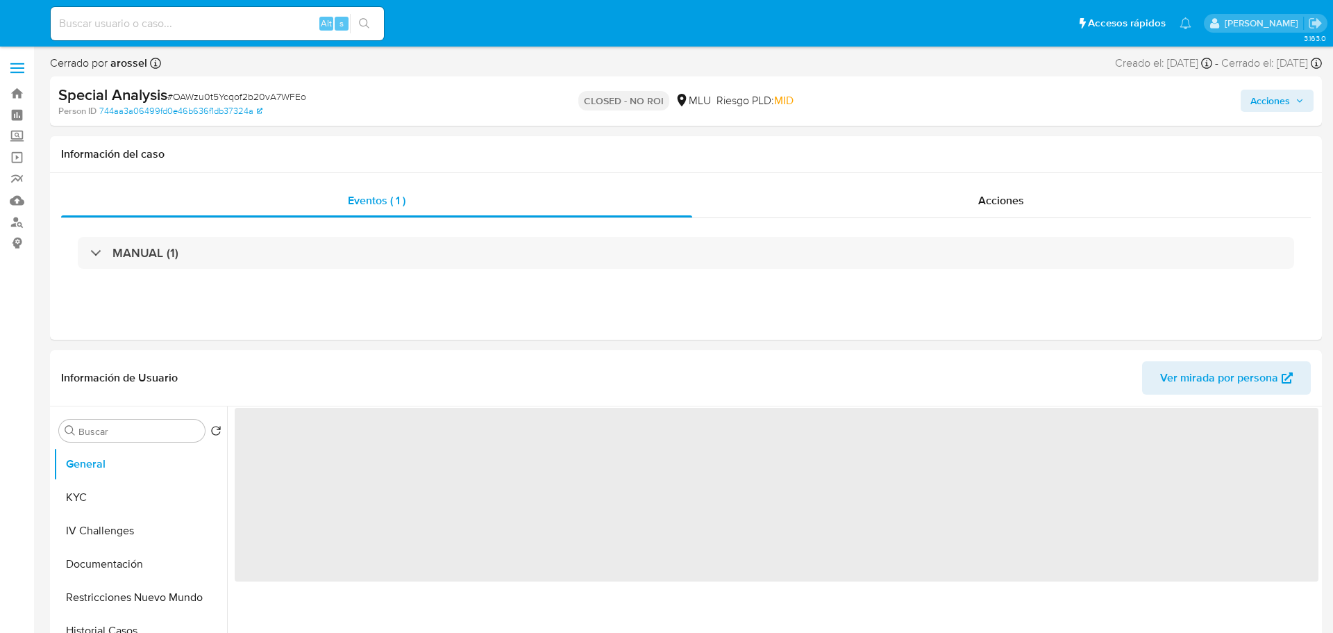
select select "10"
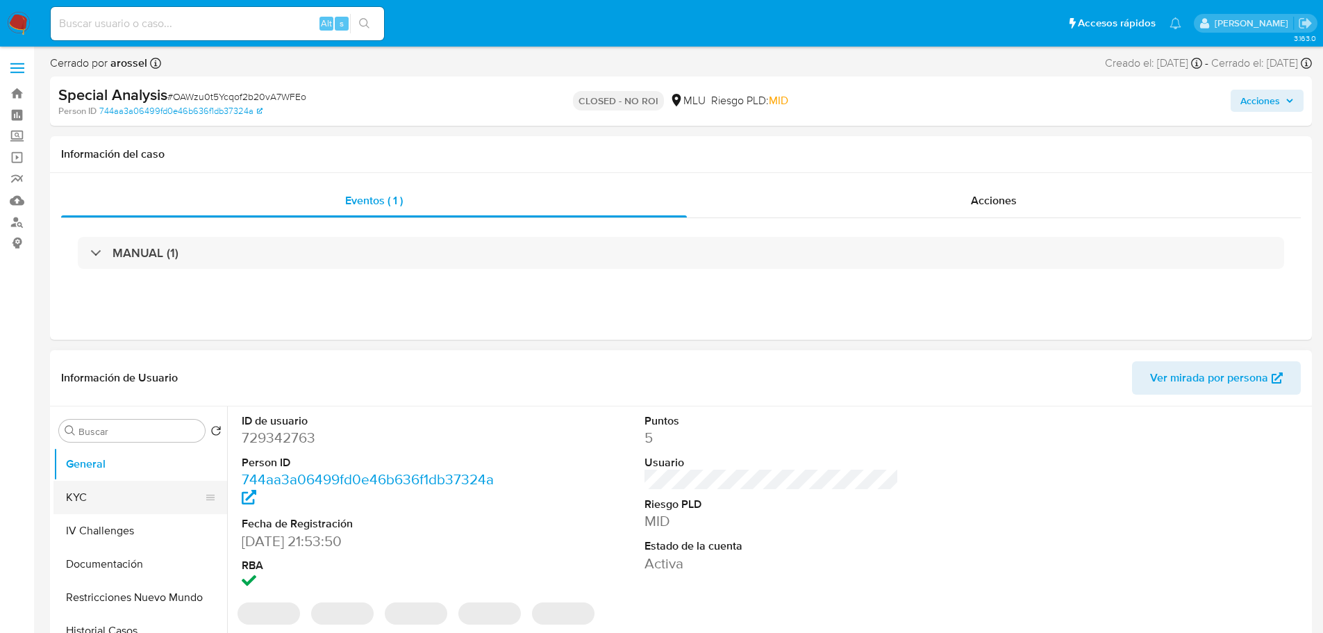
click at [72, 498] on button "KYC" at bounding box center [134, 497] width 162 height 33
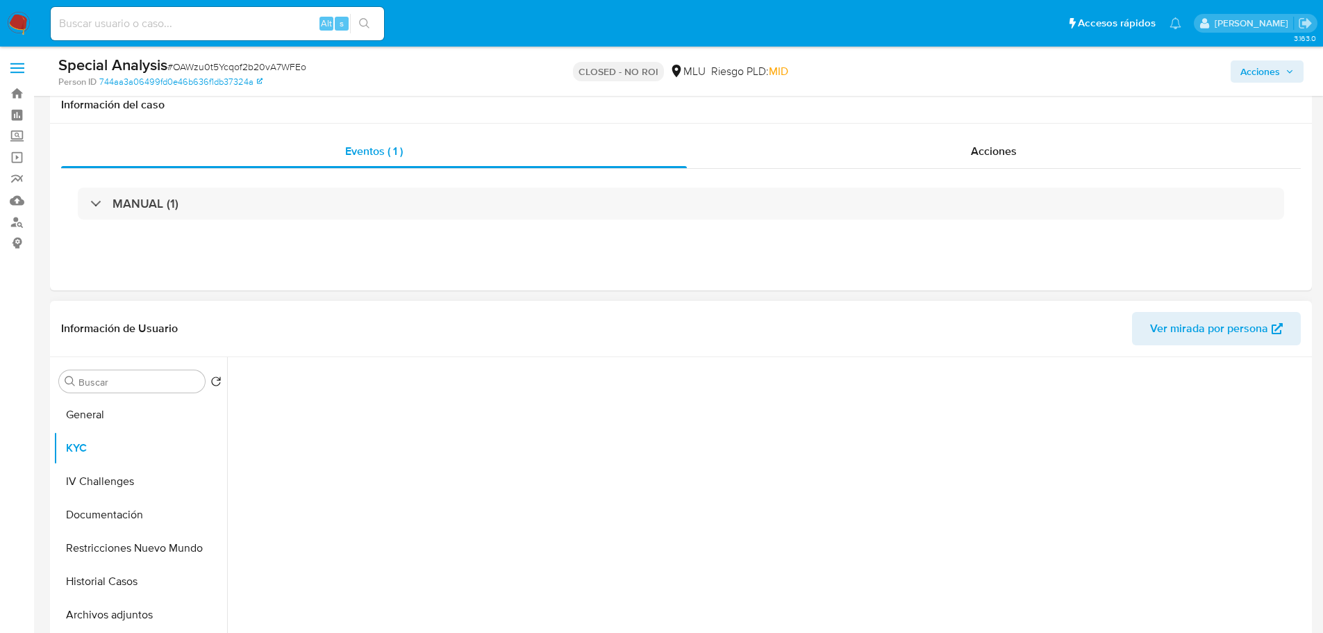
scroll to position [208, 0]
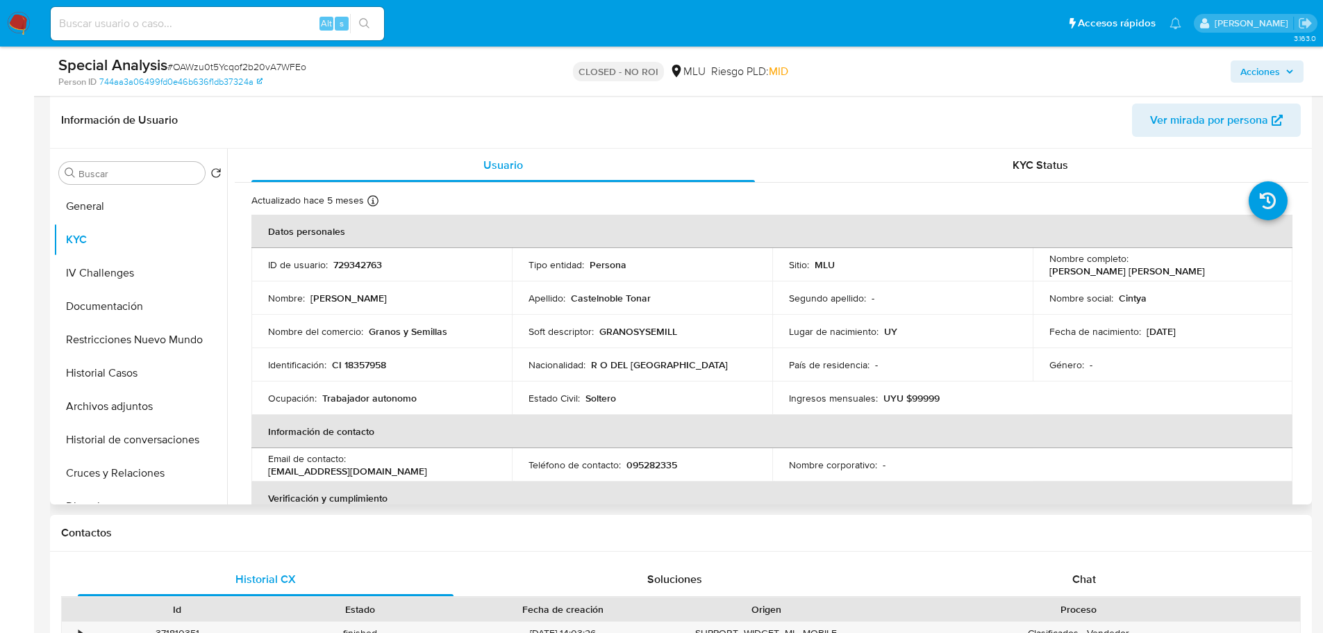
drag, startPoint x: 1042, startPoint y: 268, endPoint x: 1191, endPoint y: 265, distance: 148.6
click at [1191, 265] on td "Nombre completo : Cintya Marlene Castelnoble Tonar" at bounding box center [1163, 264] width 260 height 33
copy p "Cintya Marlene Castelnoble Tonar"
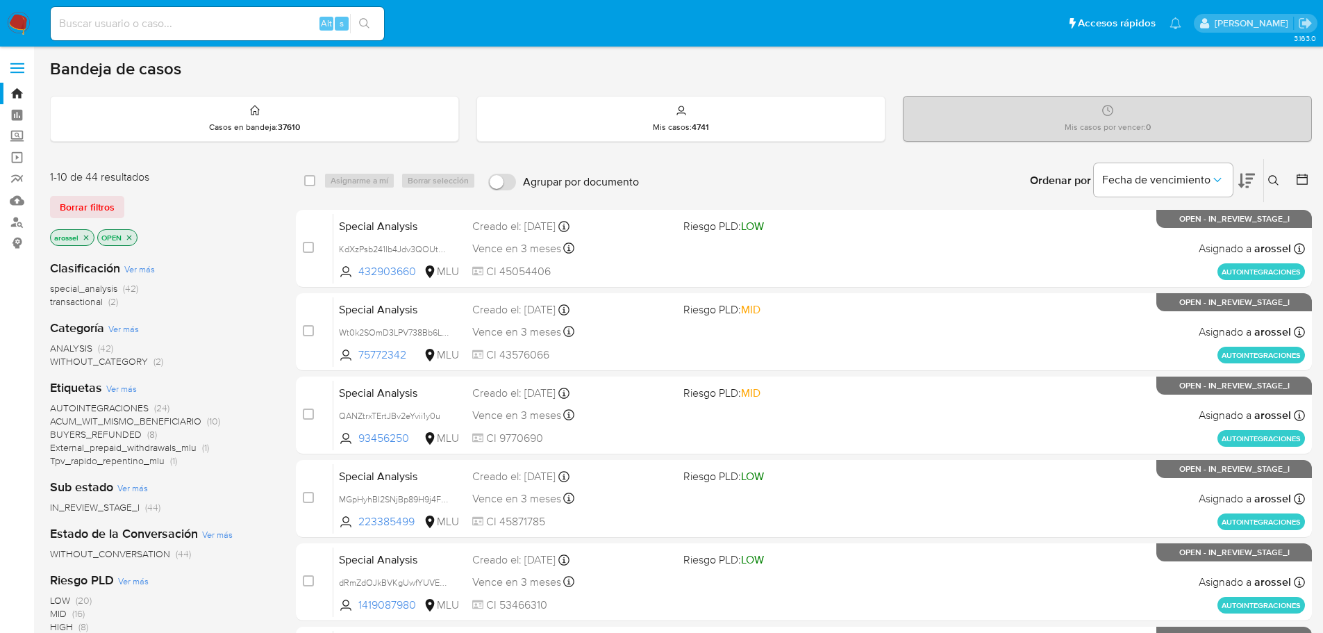
click at [157, 26] on input at bounding box center [217, 24] width 333 height 18
paste input "45OPXKnvHrEI8LyuVPiaNFU8"
type input "45OPXKnvHrEI8LyuVPiaNFU8"
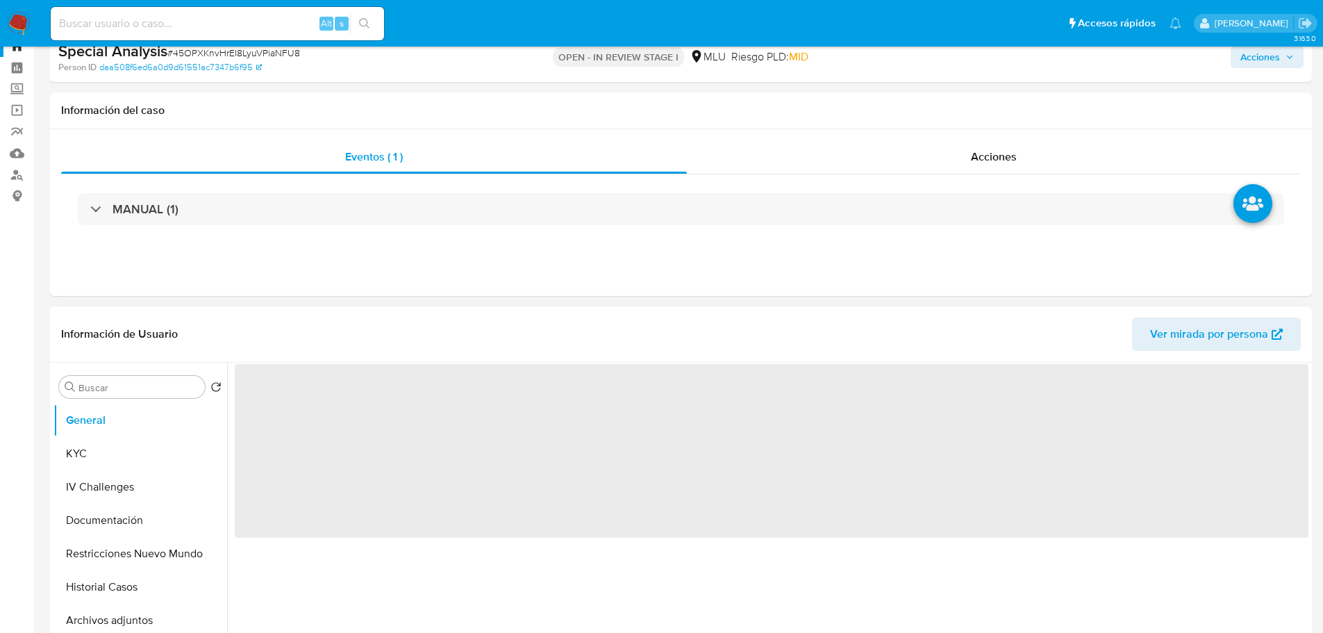
scroll to position [139, 0]
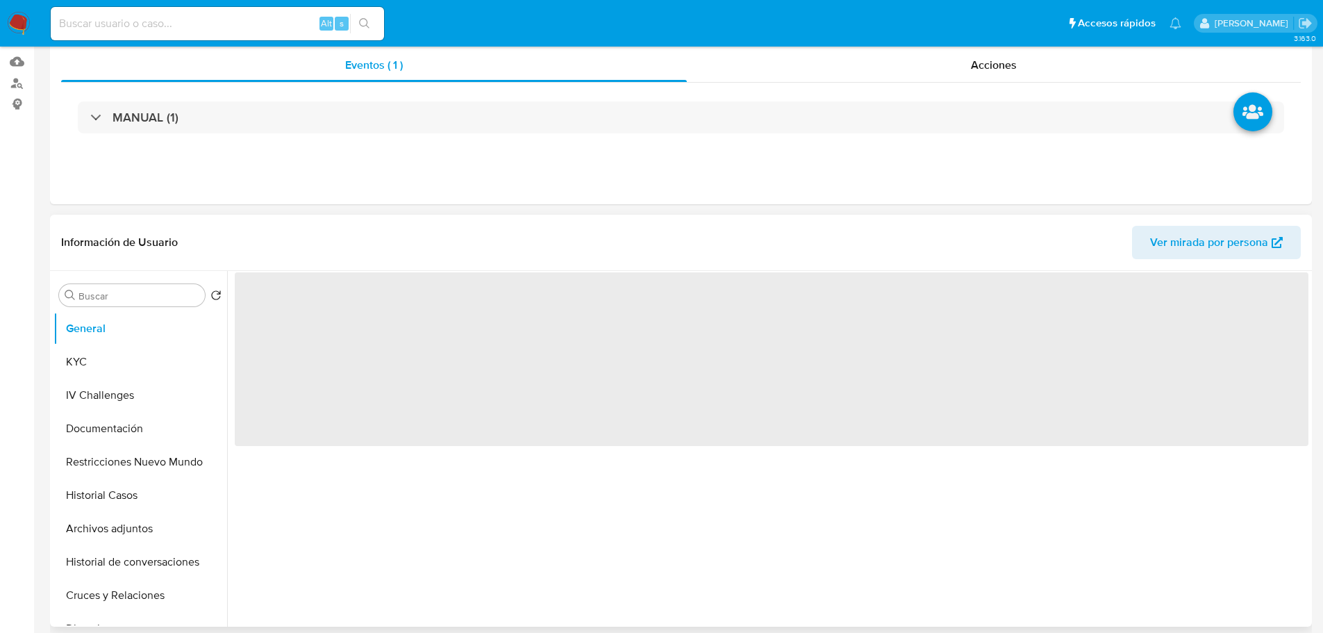
select select "10"
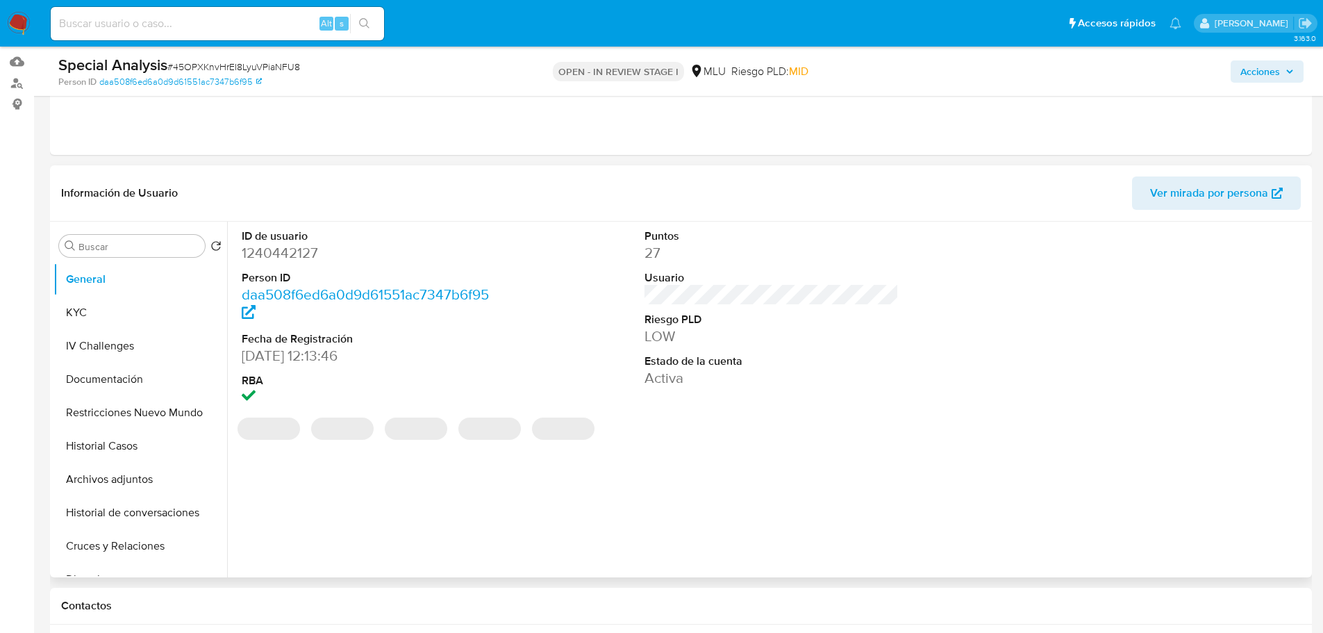
click at [1226, 197] on span "Ver mirada por persona" at bounding box center [1209, 192] width 118 height 33
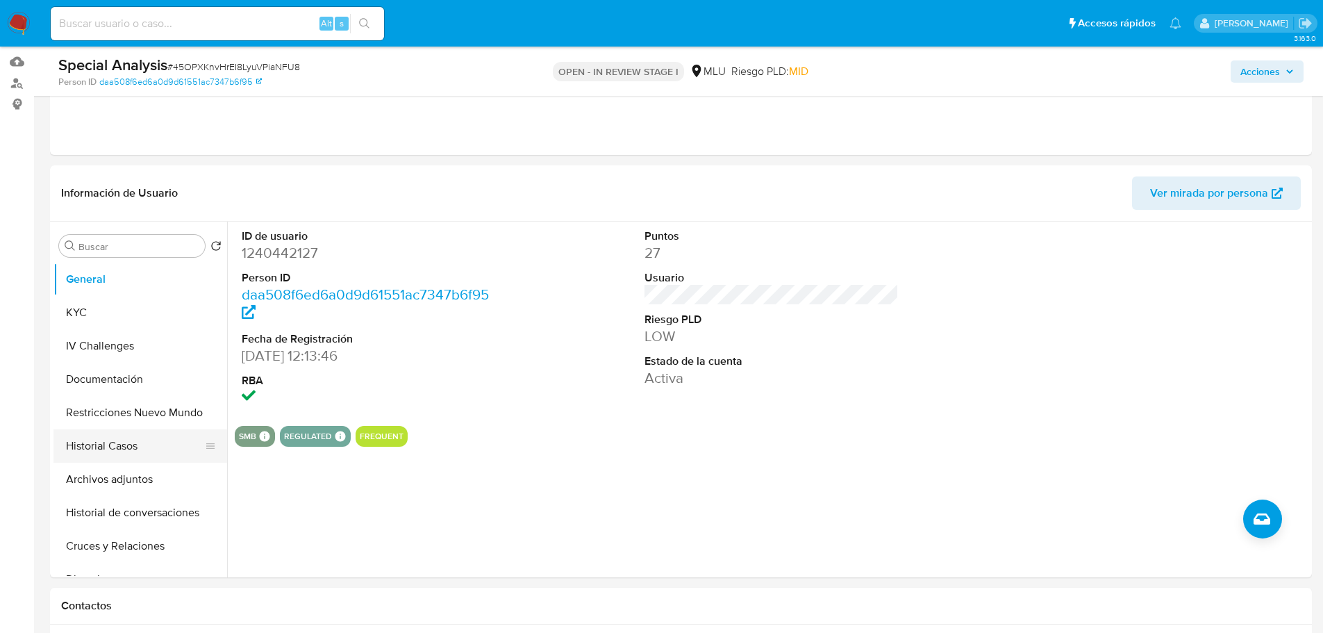
drag, startPoint x: 128, startPoint y: 442, endPoint x: 129, endPoint y: 449, distance: 7.1
click at [128, 442] on button "Historial Casos" at bounding box center [134, 445] width 162 height 33
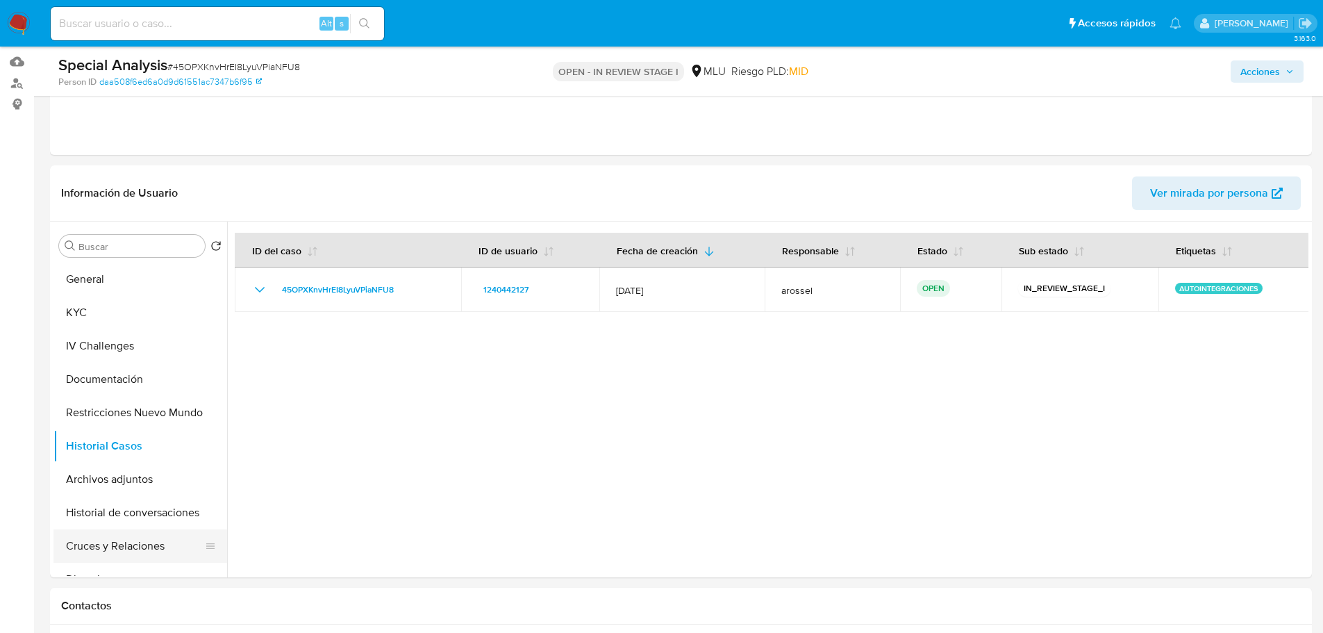
click at [137, 548] on button "Cruces y Relaciones" at bounding box center [134, 545] width 162 height 33
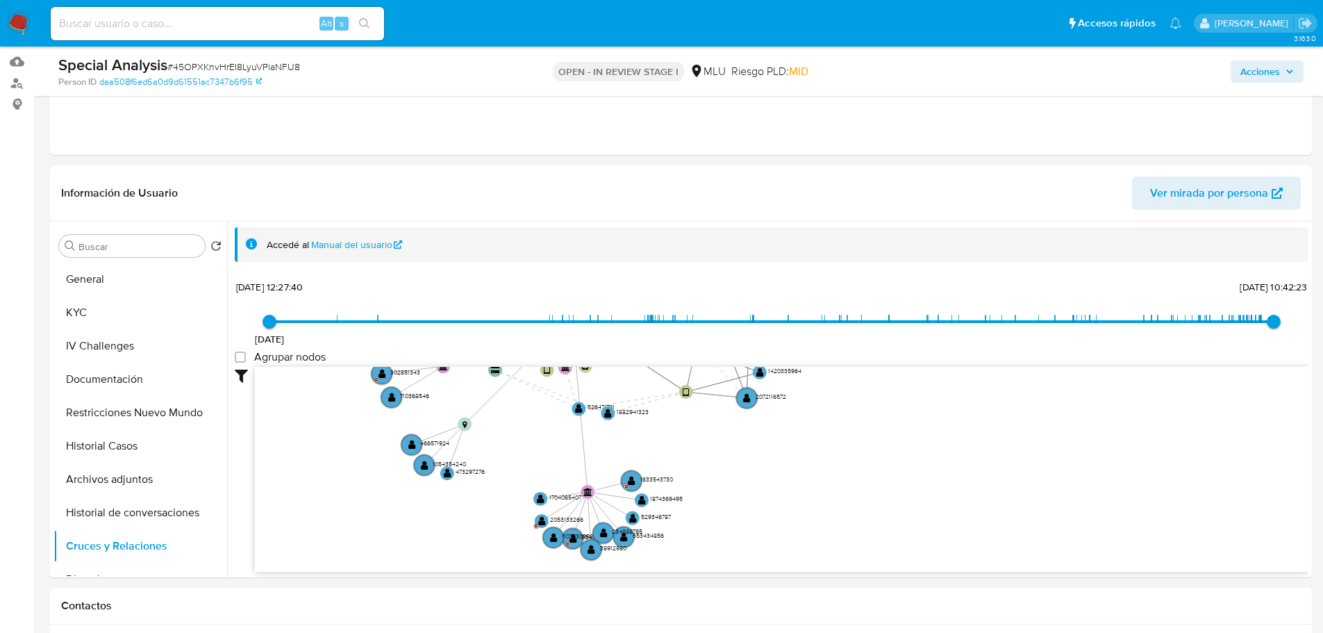
drag, startPoint x: 955, startPoint y: 379, endPoint x: 393, endPoint y: 19, distance: 667.5
click at [892, 334] on div "[DATE] [DATE] 12:27:40 [DATE] 10:42:23 Agrupar nodos Filtros Confianza alta Dev…" at bounding box center [772, 448] width 1074 height 345
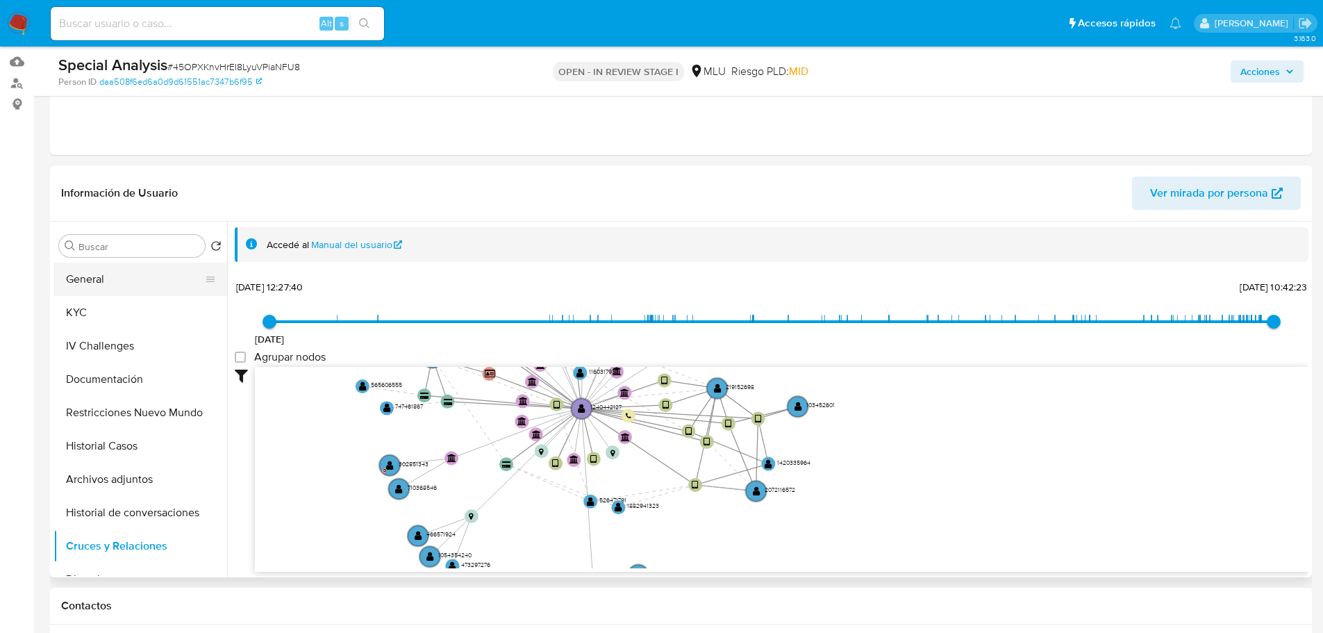
click at [131, 284] on button "General" at bounding box center [134, 278] width 162 height 33
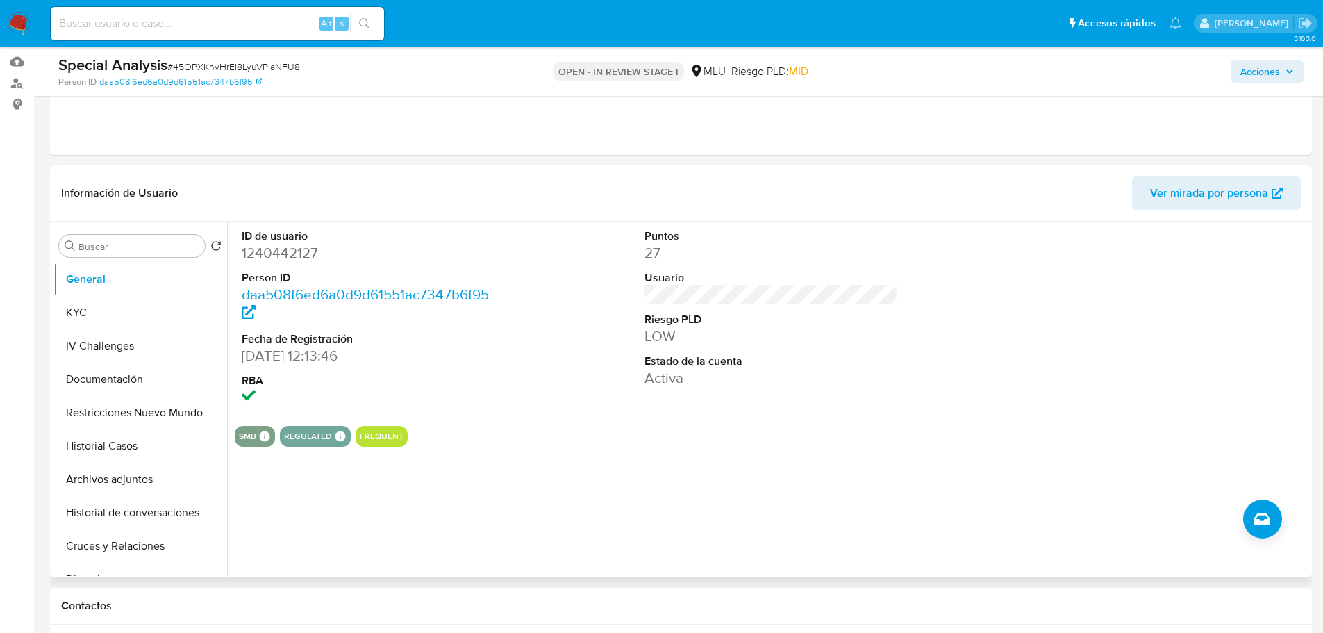
click at [301, 251] on dd "1240442127" at bounding box center [369, 252] width 255 height 19
copy dd "1240442127"
click at [102, 300] on button "KYC" at bounding box center [134, 312] width 162 height 33
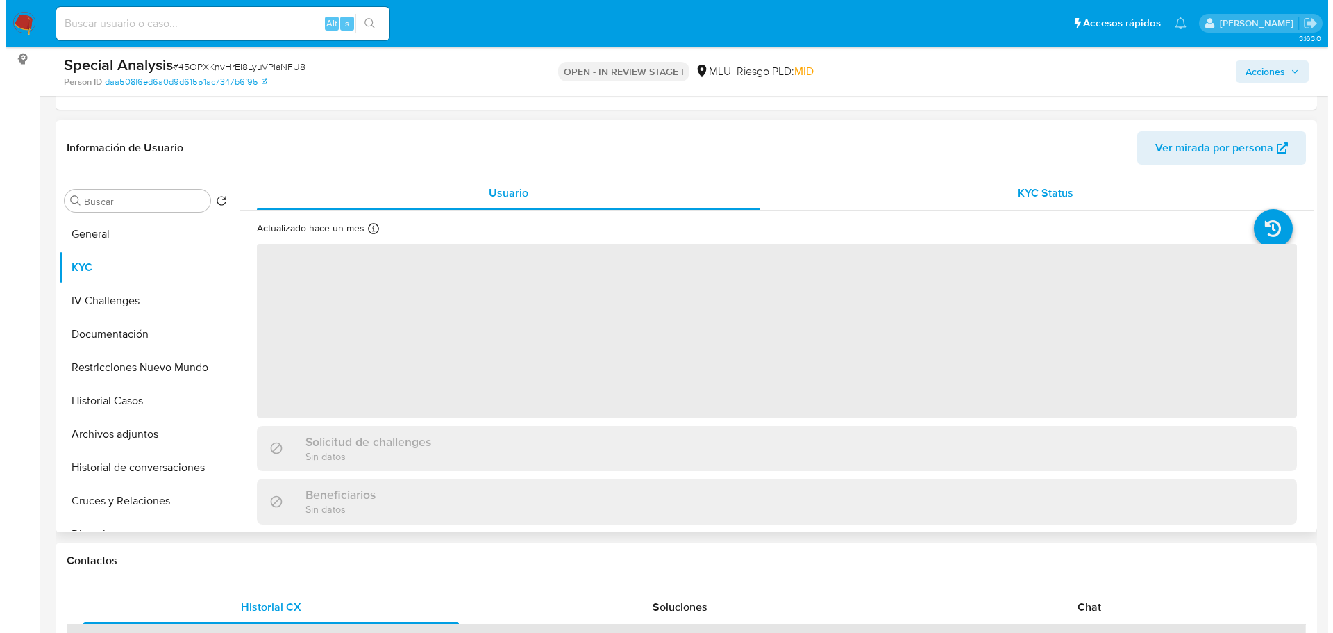
scroll to position [208, 0]
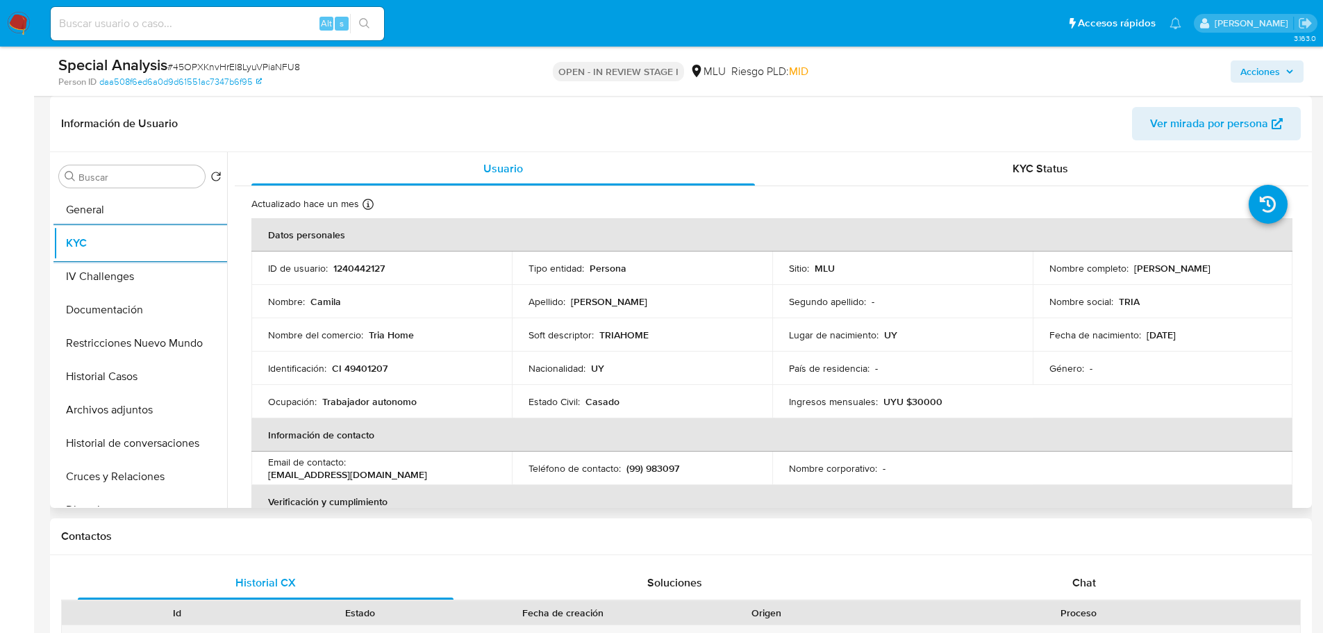
click at [372, 267] on p "1240442127" at bounding box center [358, 268] width 51 height 12
copy p "1240442127"
click at [228, 65] on span "# 45OPXKnvHrEI8LyuVPiaNFU8" at bounding box center [233, 67] width 133 height 14
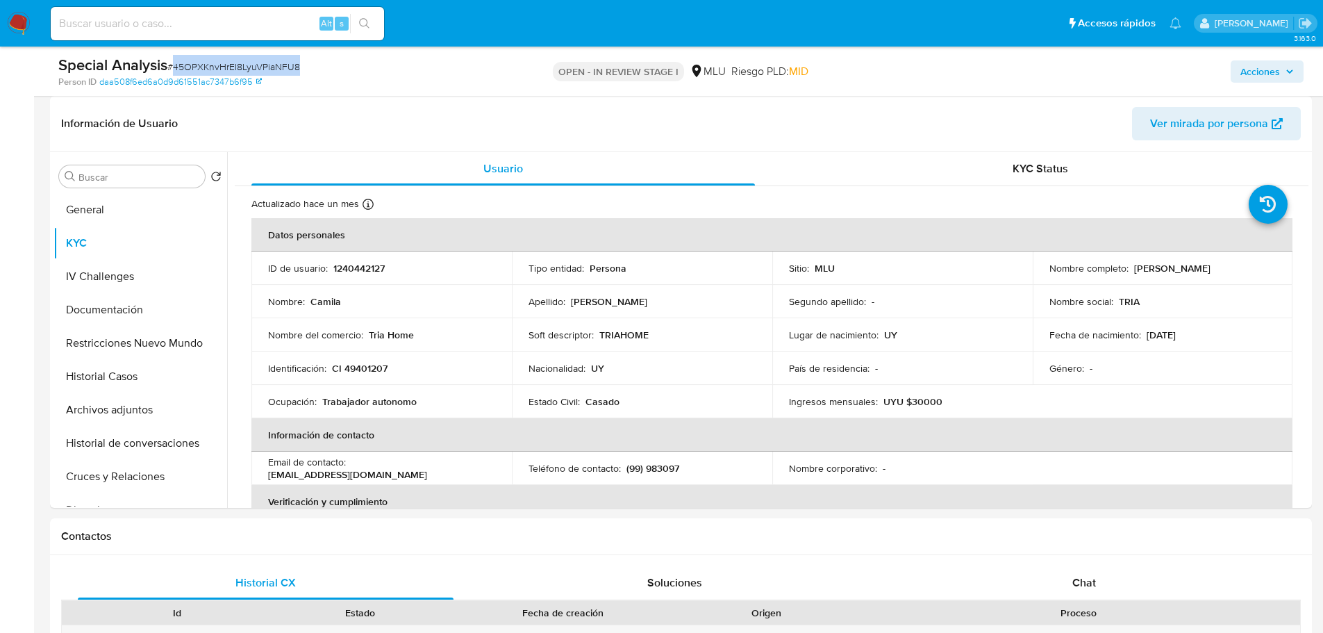
copy span "45OPXKnvHrEI8LyuVPiaNFU8"
click at [383, 268] on p "1240442127" at bounding box center [358, 268] width 51 height 12
click at [373, 265] on p "1240442127" at bounding box center [358, 268] width 51 height 12
copy p "1240442127"
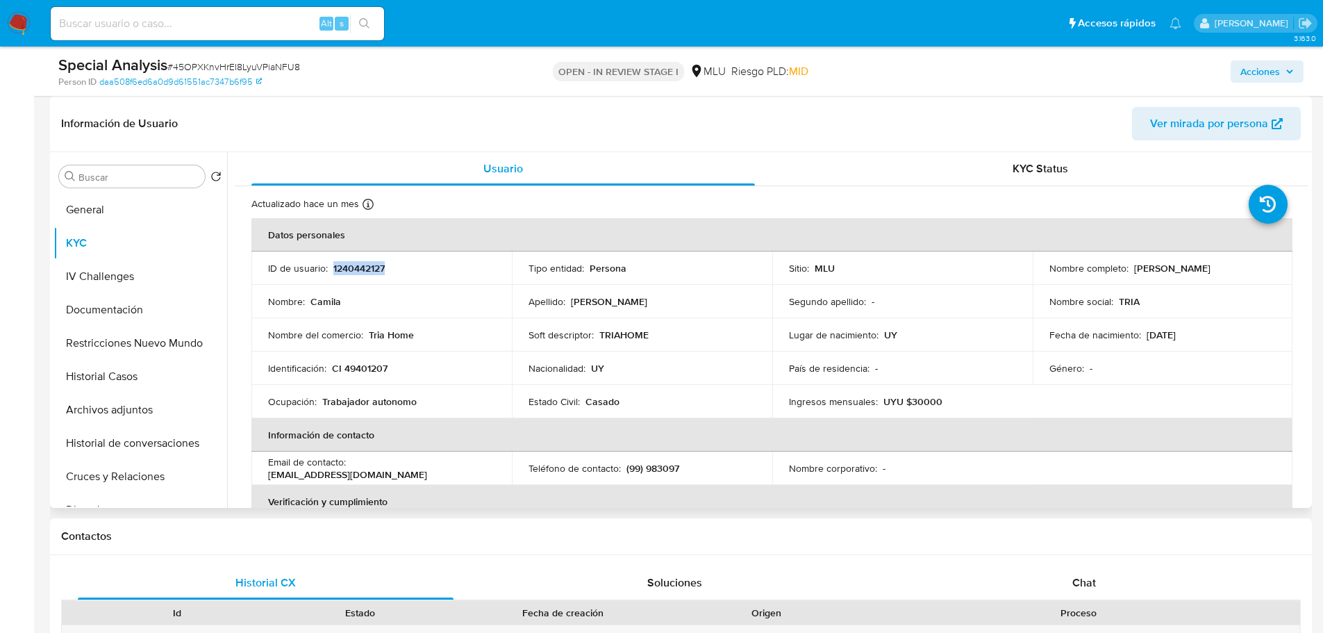
drag, startPoint x: 1130, startPoint y: 265, endPoint x: 1227, endPoint y: 269, distance: 97.3
click at [1210, 269] on p "[PERSON_NAME]" at bounding box center [1172, 268] width 76 height 12
copy p "[PERSON_NAME]"
click at [113, 416] on button "Archivos adjuntos" at bounding box center [134, 409] width 162 height 33
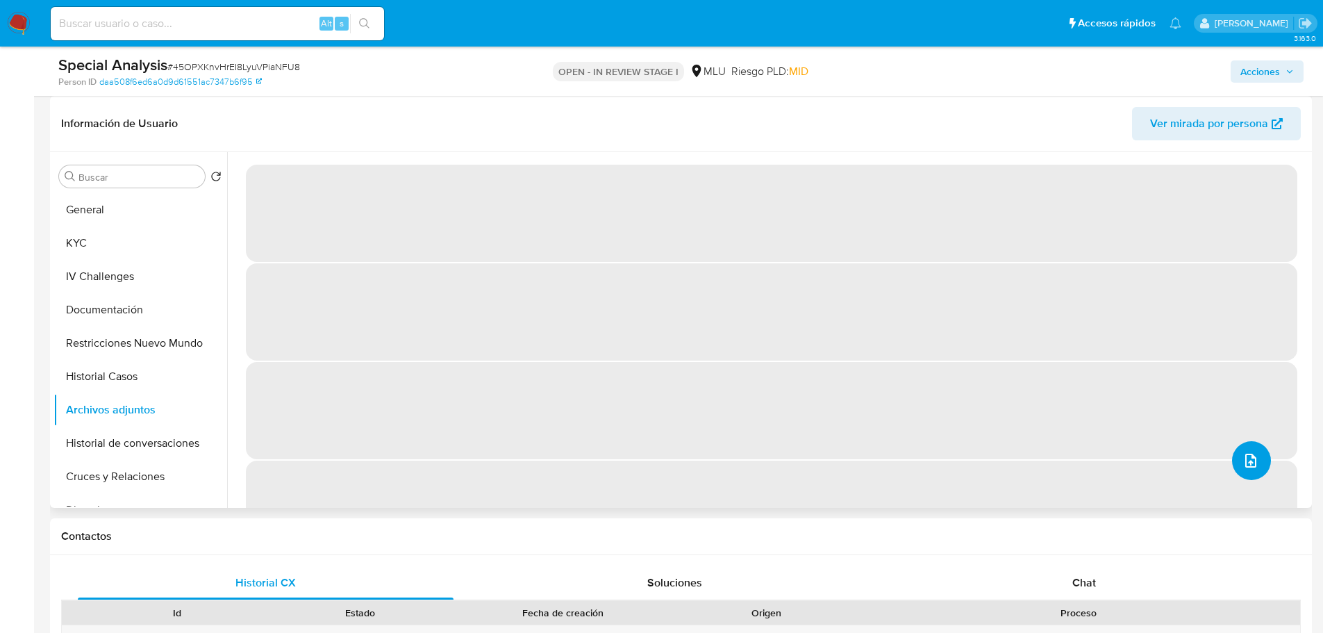
click at [1242, 456] on icon "upload-file" at bounding box center [1250, 460] width 17 height 17
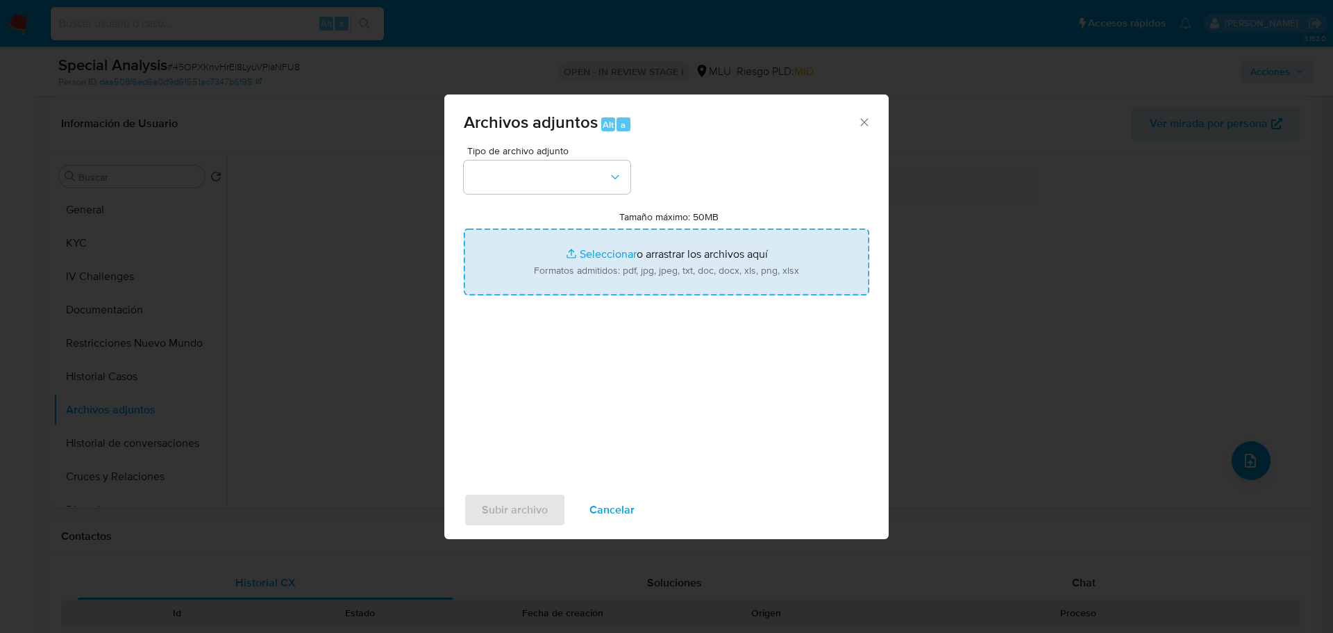
click at [608, 275] on input "Tamaño máximo: 50MB Seleccionar archivos" at bounding box center [667, 261] width 406 height 67
type input "C:\fakepath\Case Log 1240442127 - 15_10_2025.pdf"
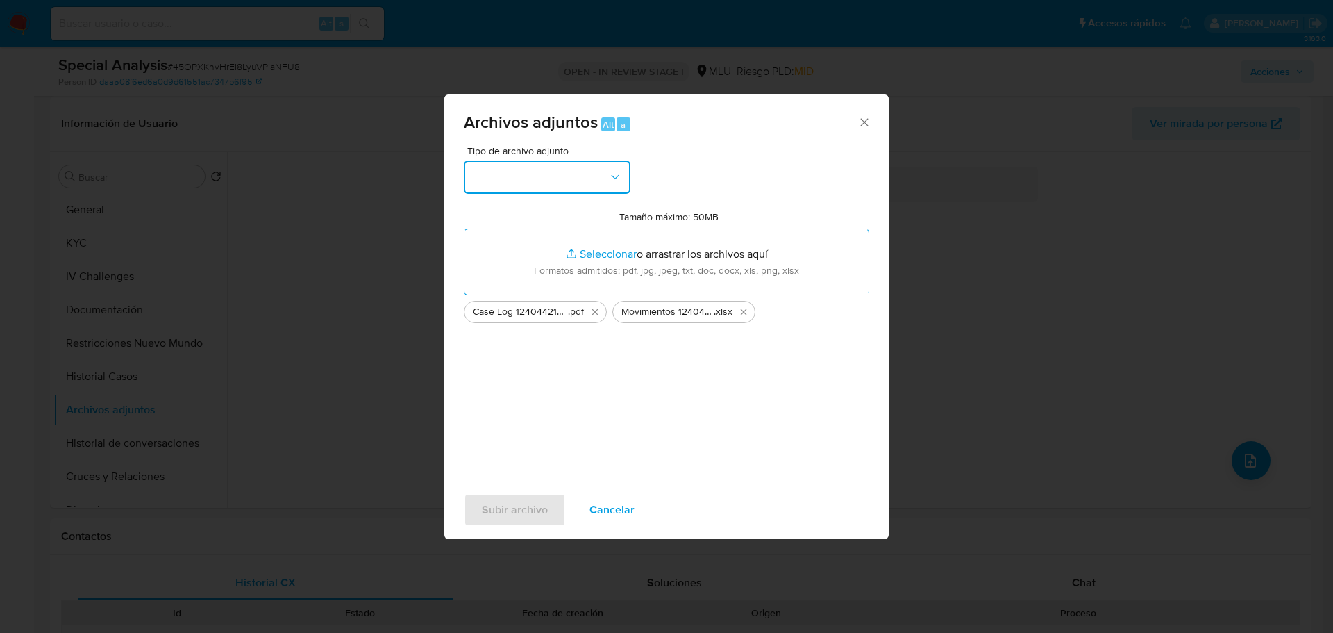
click at [563, 179] on button "button" at bounding box center [547, 176] width 167 height 33
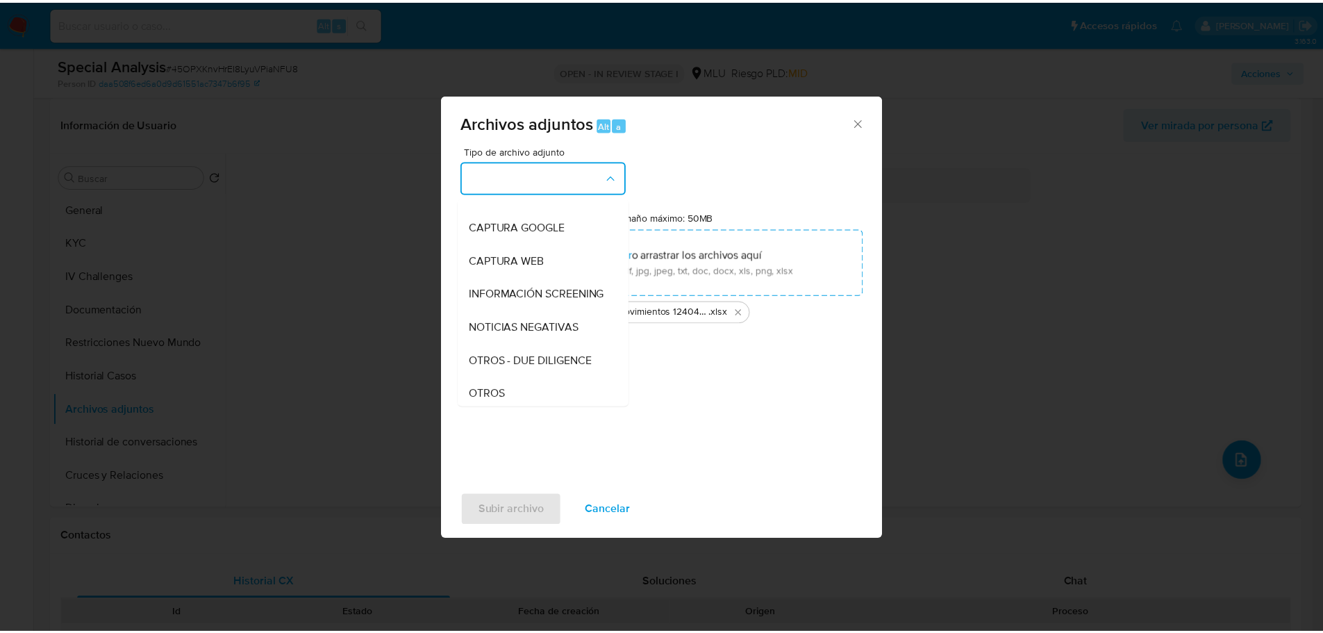
scroll to position [139, 0]
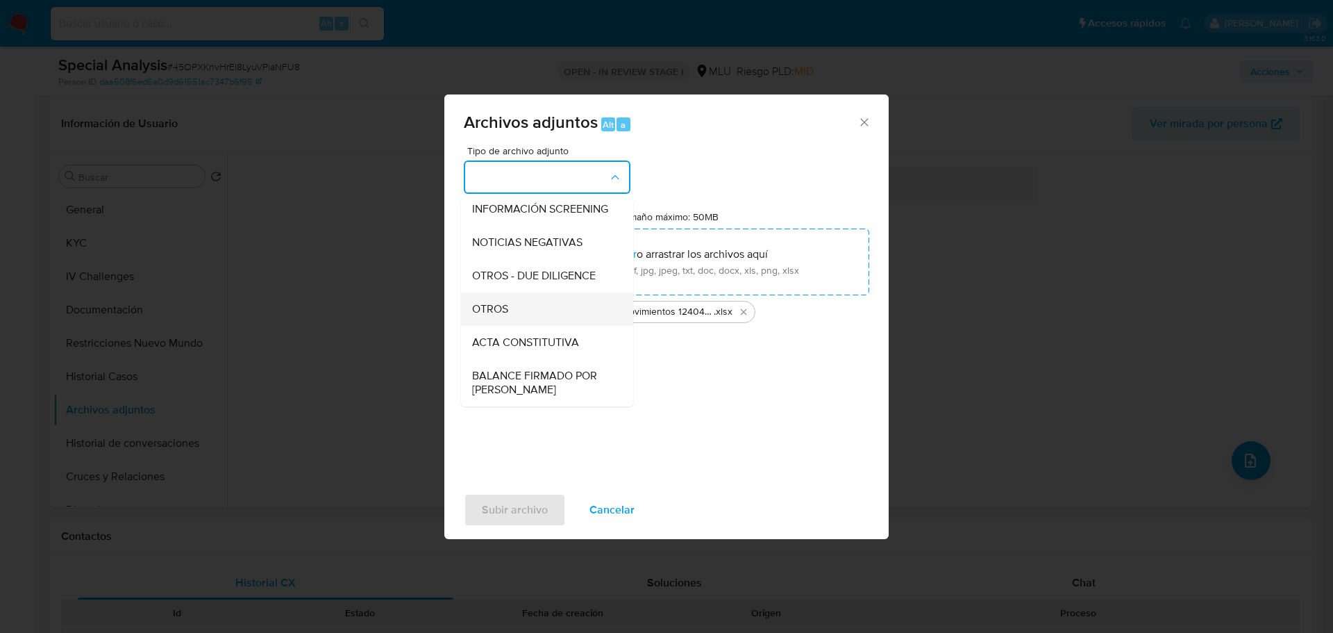
click at [525, 326] on div "OTROS" at bounding box center [543, 308] width 142 height 33
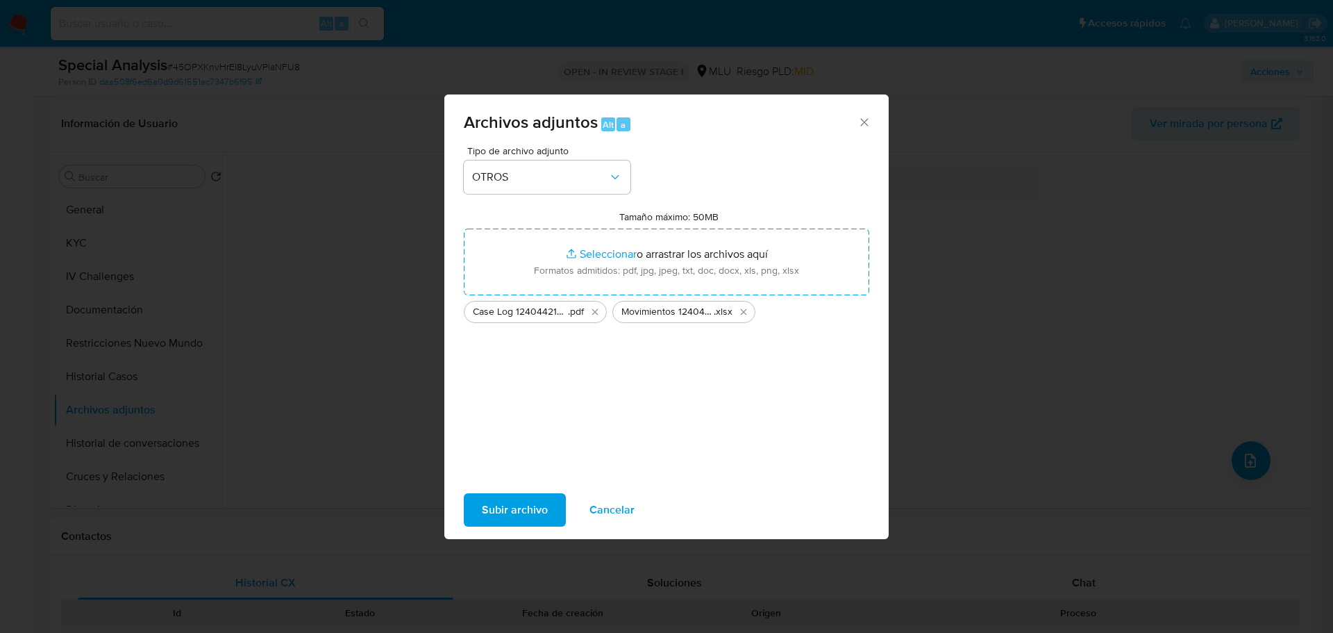
click at [511, 515] on span "Subir archivo" at bounding box center [515, 509] width 66 height 31
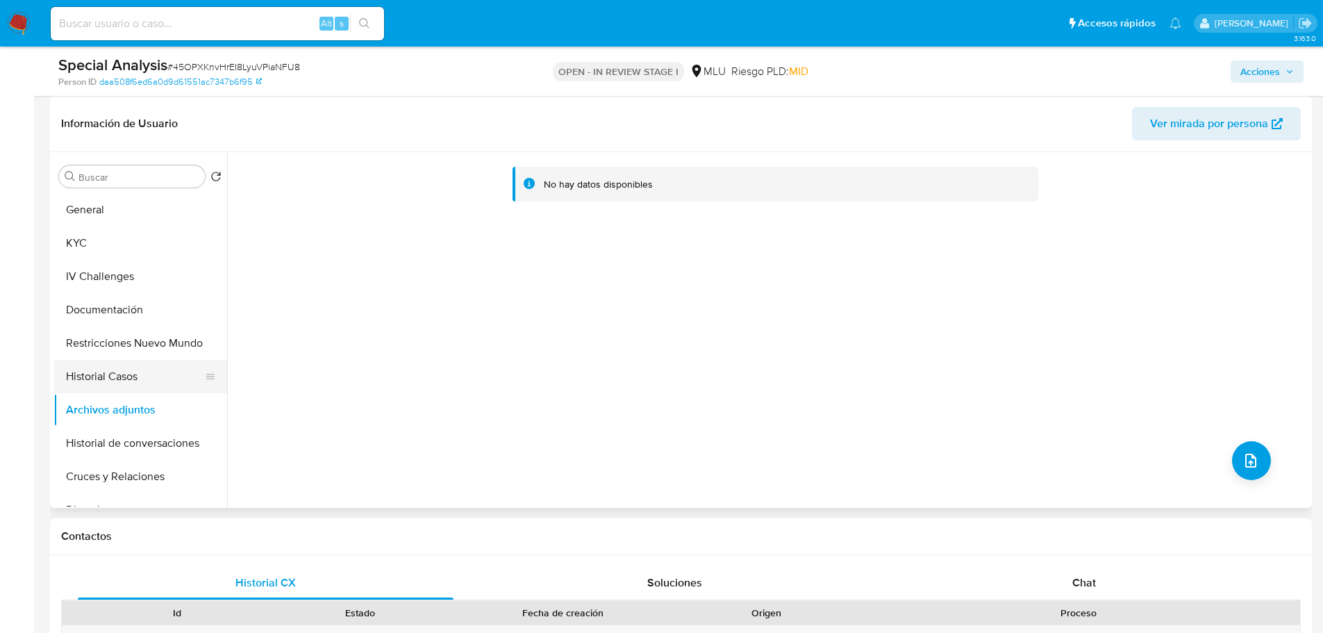
click at [130, 365] on button "Historial Casos" at bounding box center [134, 376] width 162 height 33
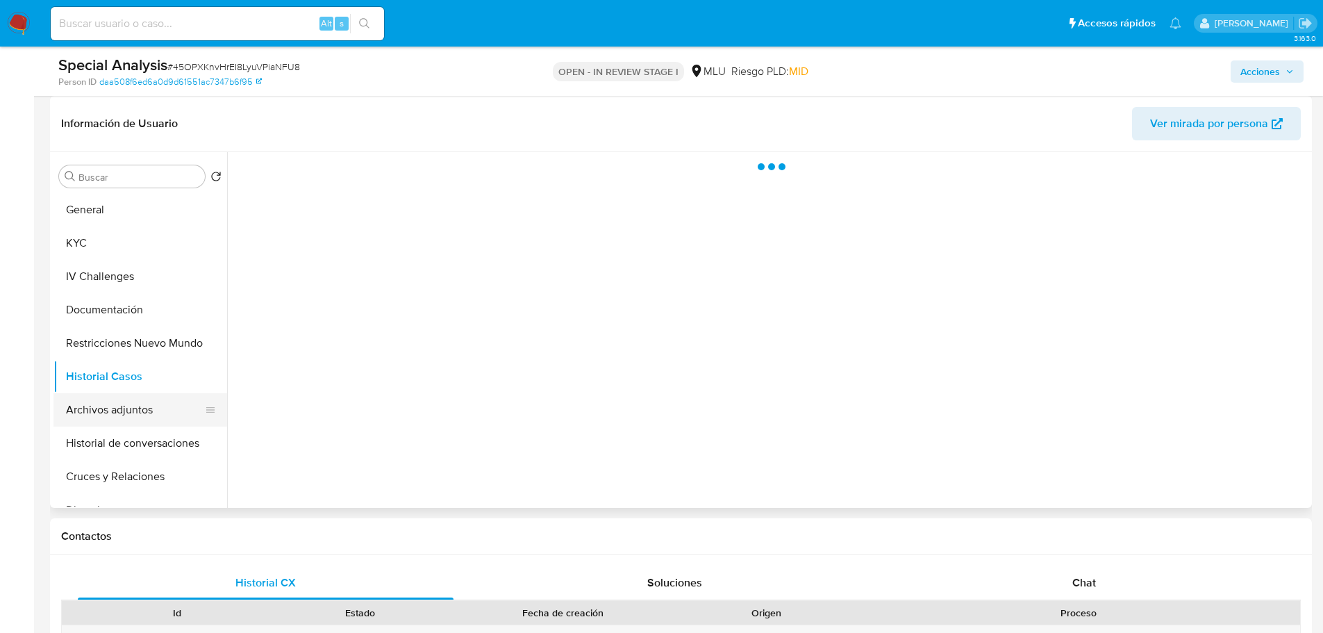
click at [137, 414] on button "Archivos adjuntos" at bounding box center [134, 409] width 162 height 33
click at [1251, 70] on span "Acciones" at bounding box center [1260, 71] width 40 height 22
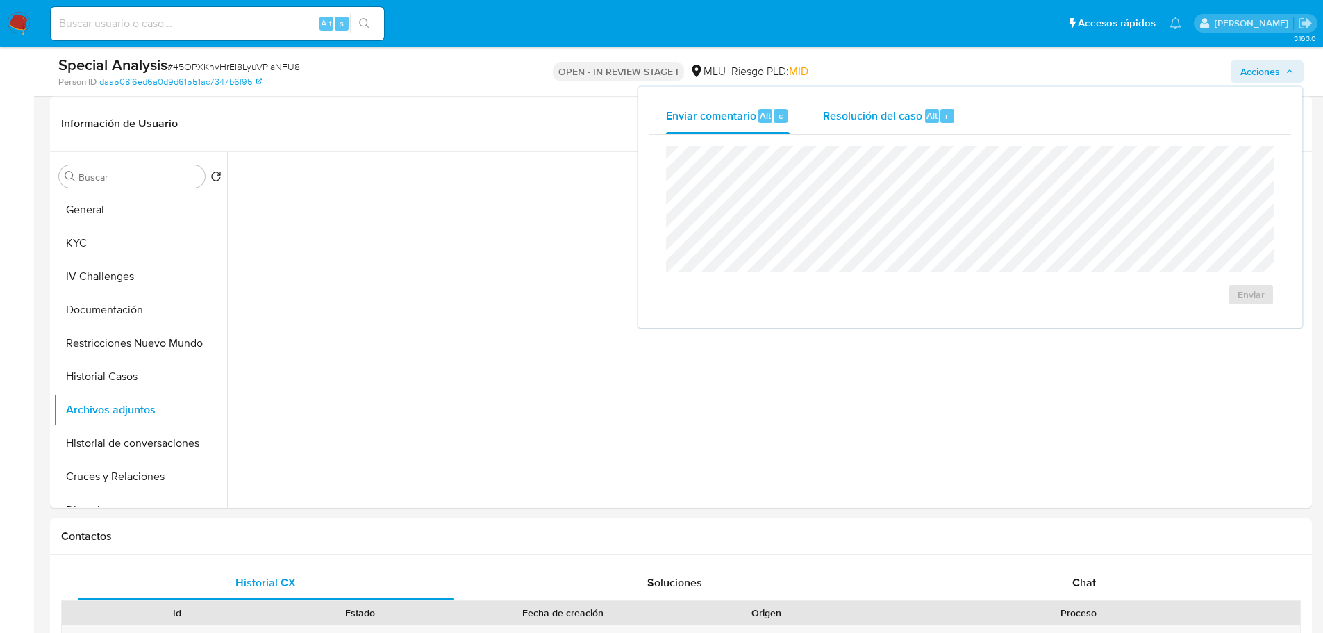
click at [908, 119] on span "Resolución del caso" at bounding box center [872, 115] width 99 height 16
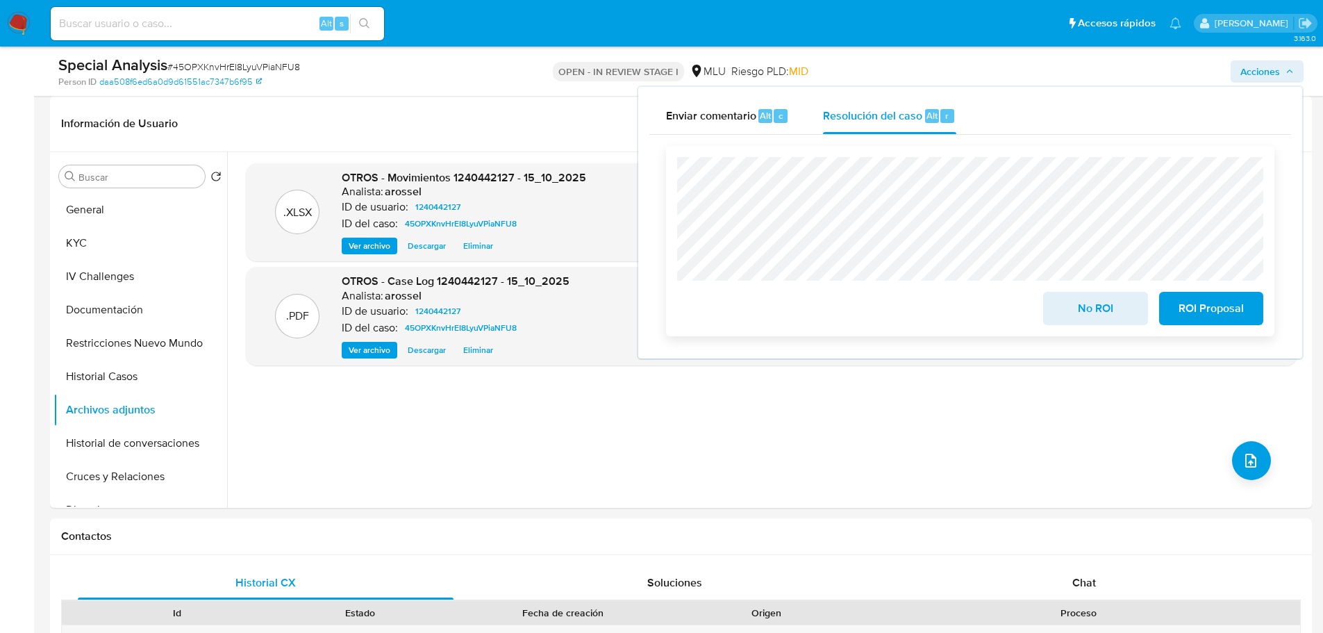
click at [1062, 312] on span "No ROI" at bounding box center [1095, 308] width 68 height 31
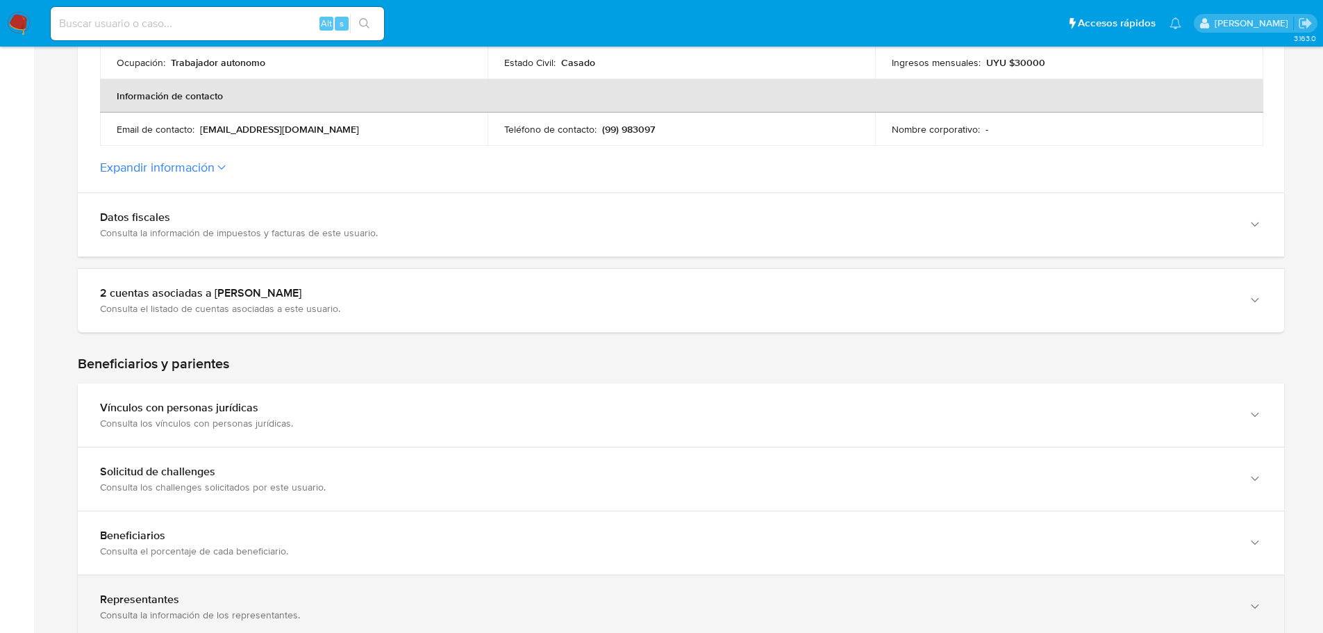
scroll to position [694, 0]
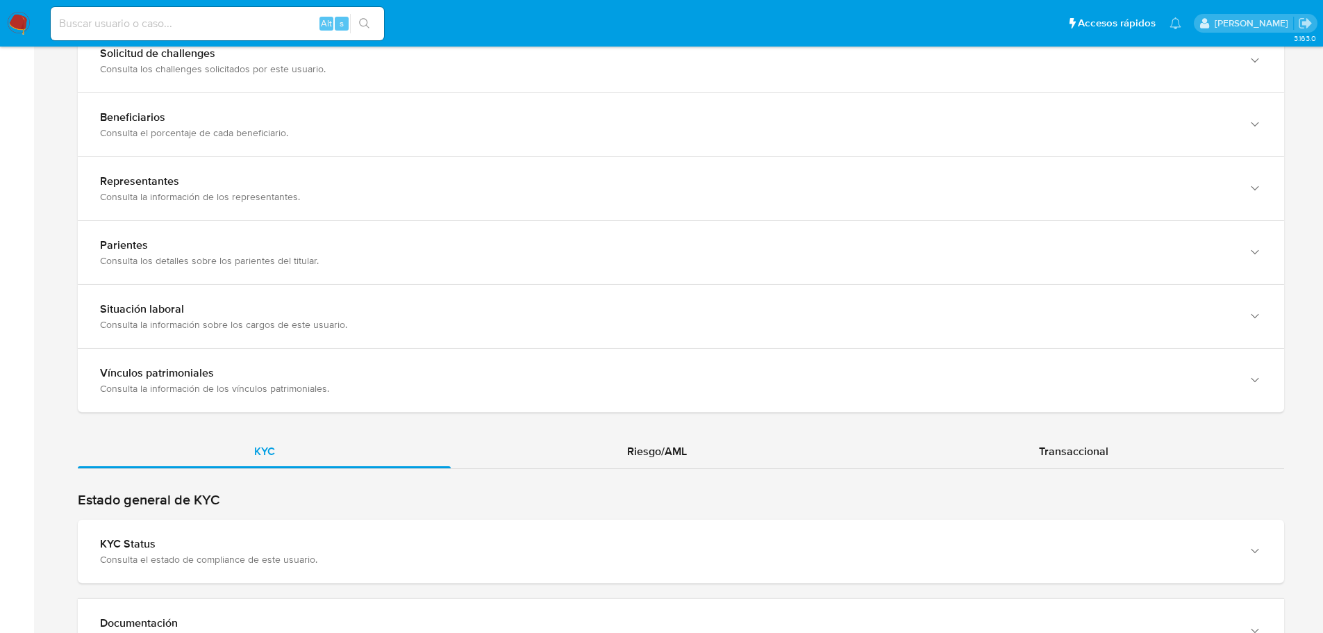
scroll to position [1181, 0]
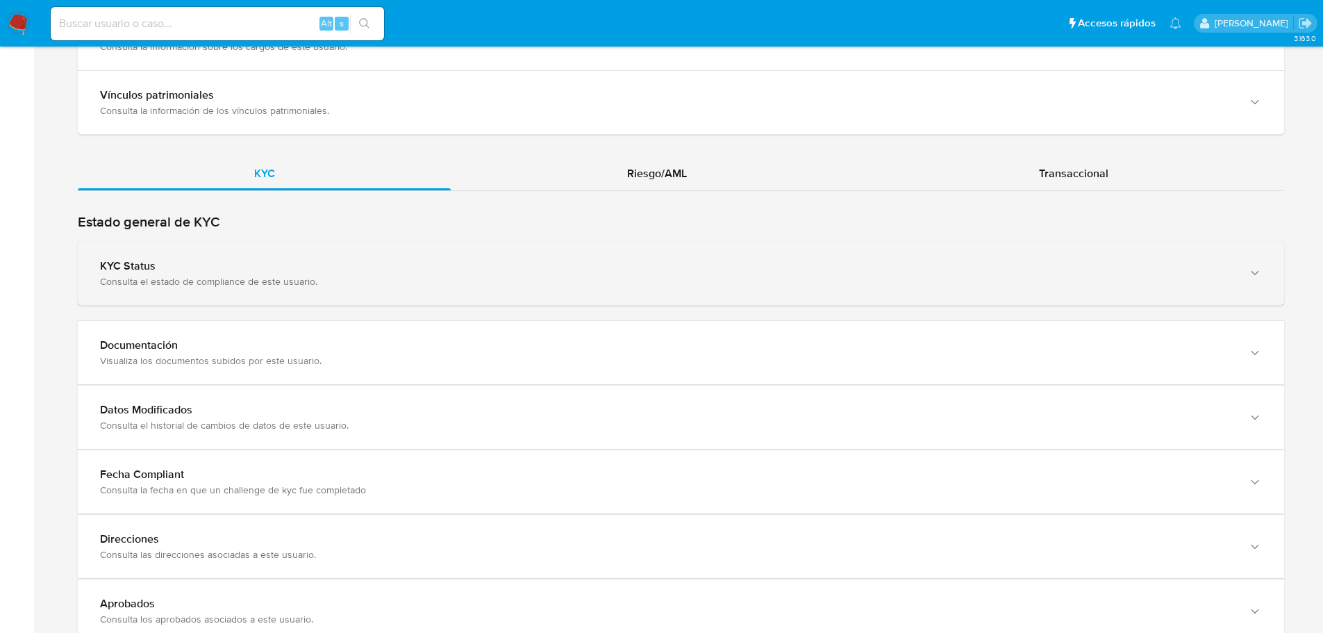
click at [586, 269] on div "KYC Status" at bounding box center [667, 266] width 1134 height 14
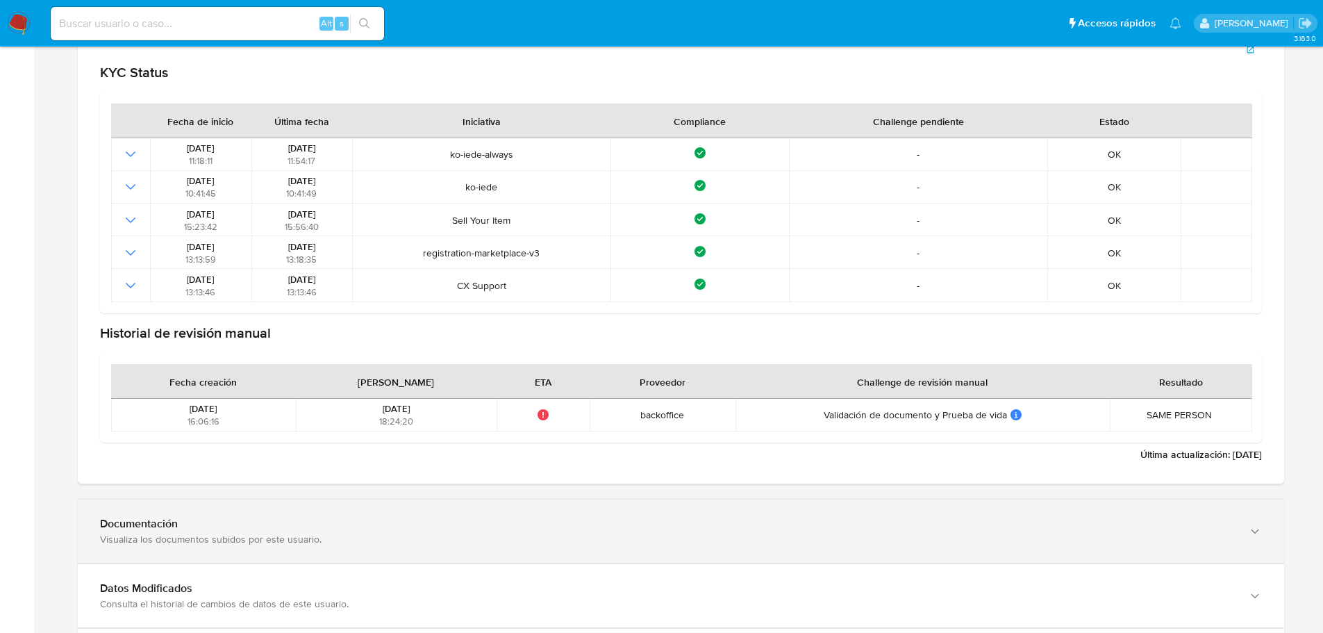
scroll to position [1528, 0]
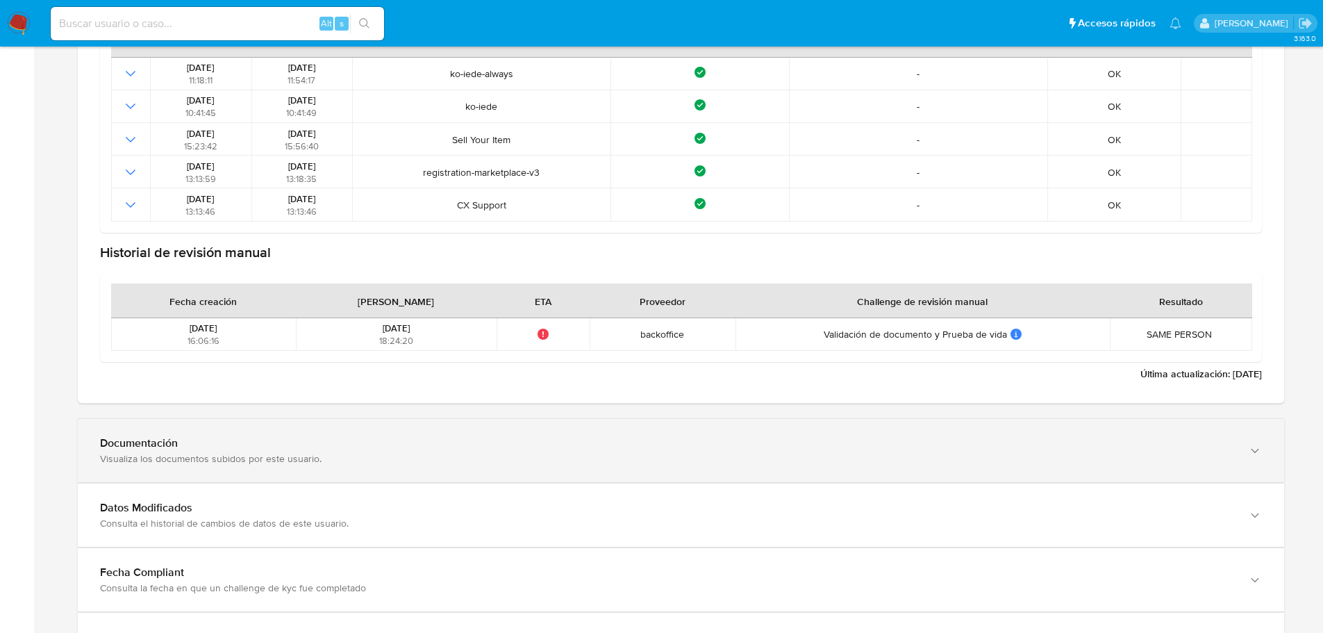
click at [556, 482] on div "Documentación Visualiza los documentos subidos por este usuario." at bounding box center [681, 450] width 1206 height 63
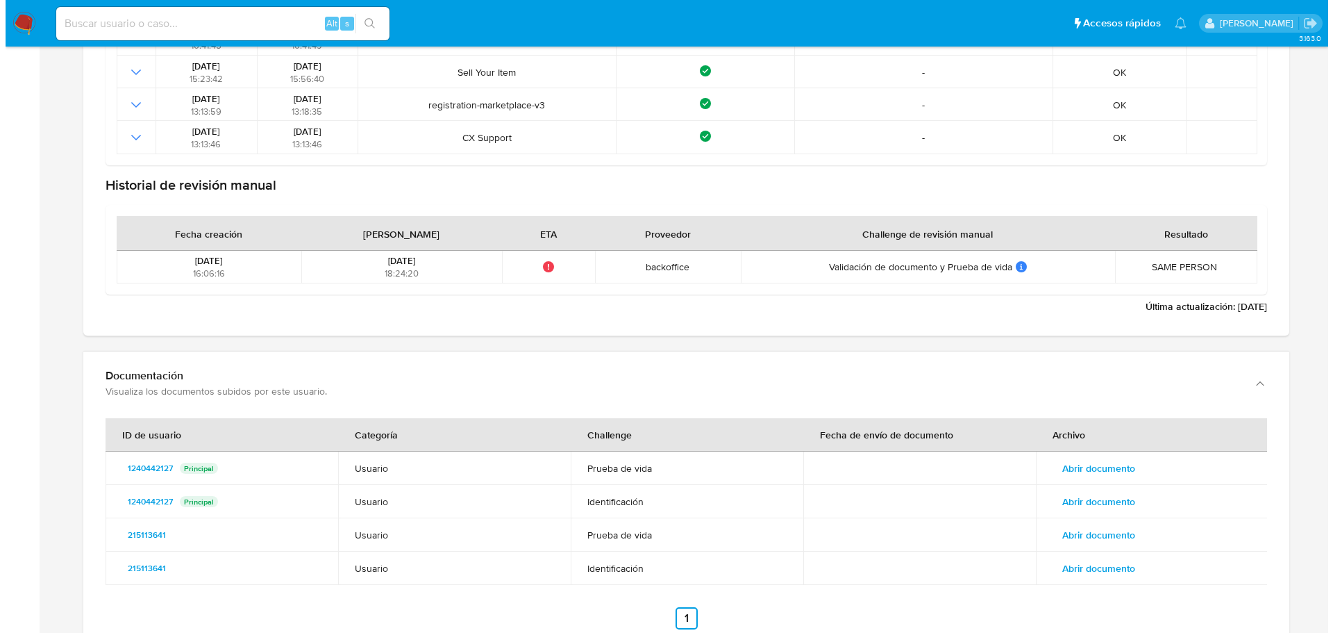
scroll to position [1736, 0]
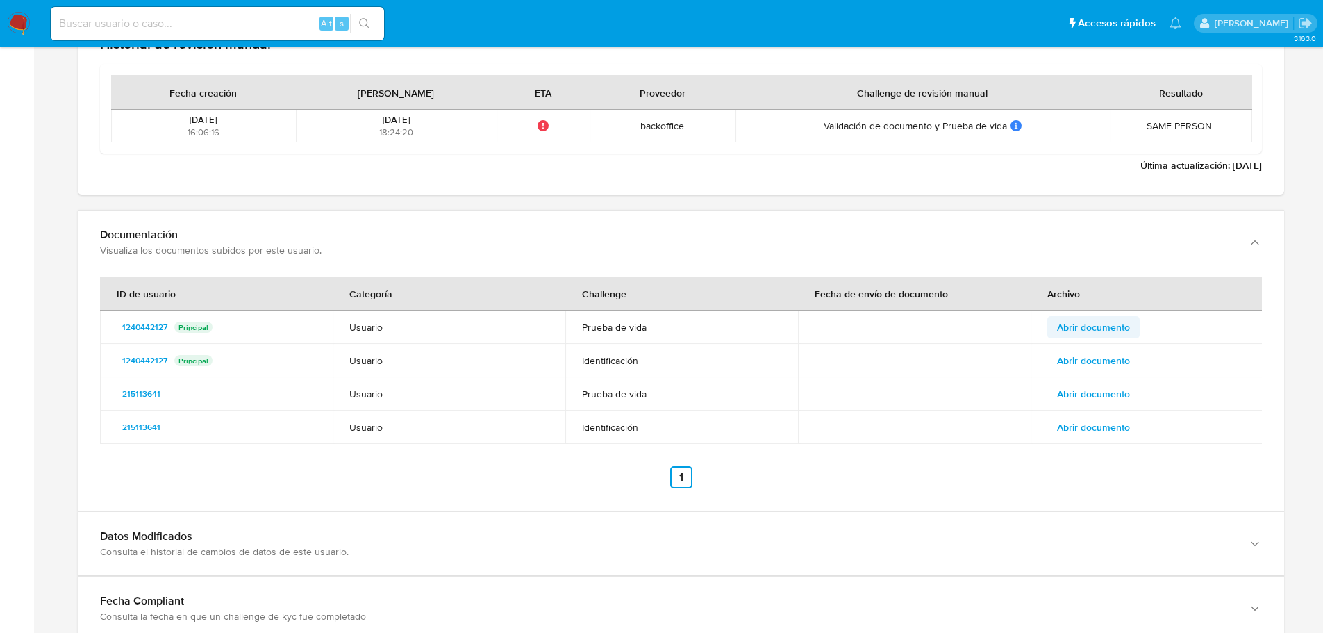
click at [1083, 328] on span "Abrir documento" at bounding box center [1093, 326] width 73 height 19
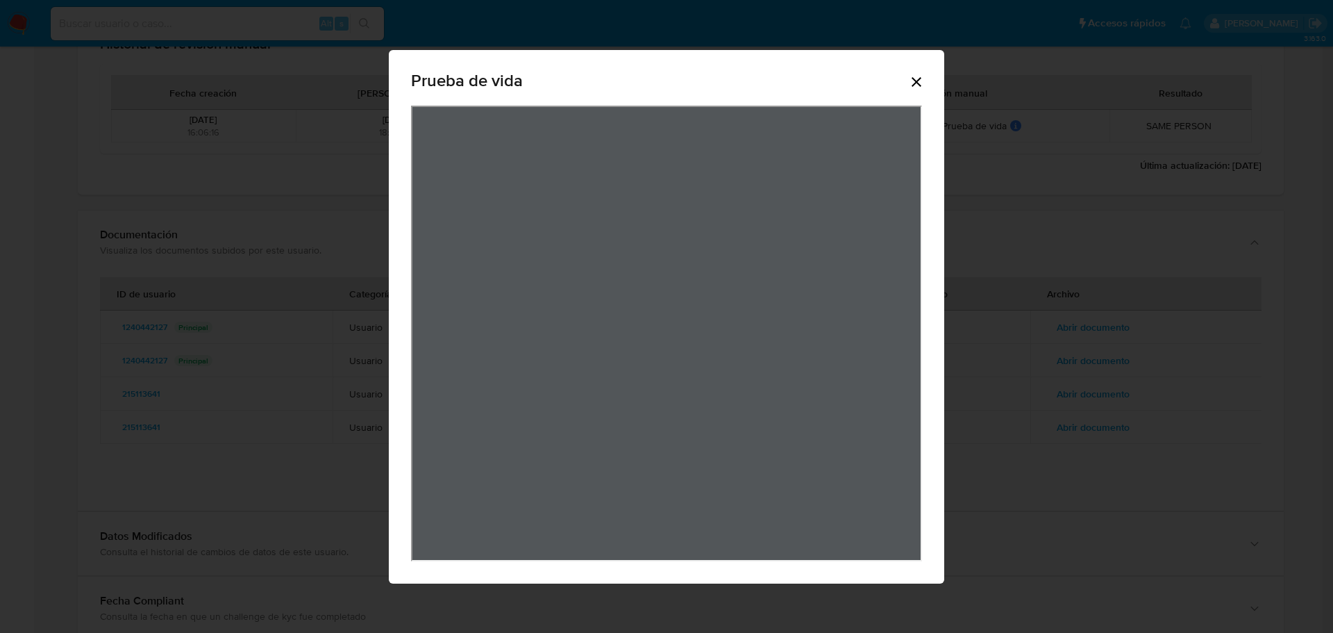
click at [923, 79] on icon "Cerrar" at bounding box center [916, 82] width 17 height 17
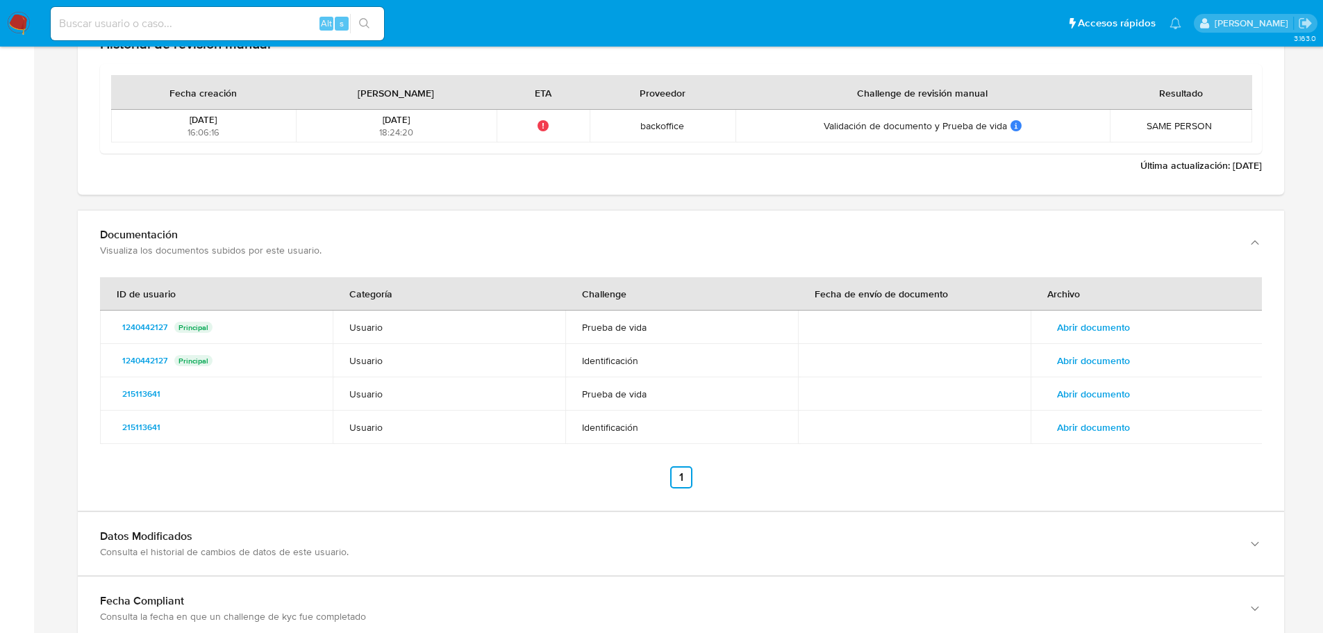
click at [1113, 362] on span "Abrir documento" at bounding box center [1093, 360] width 73 height 19
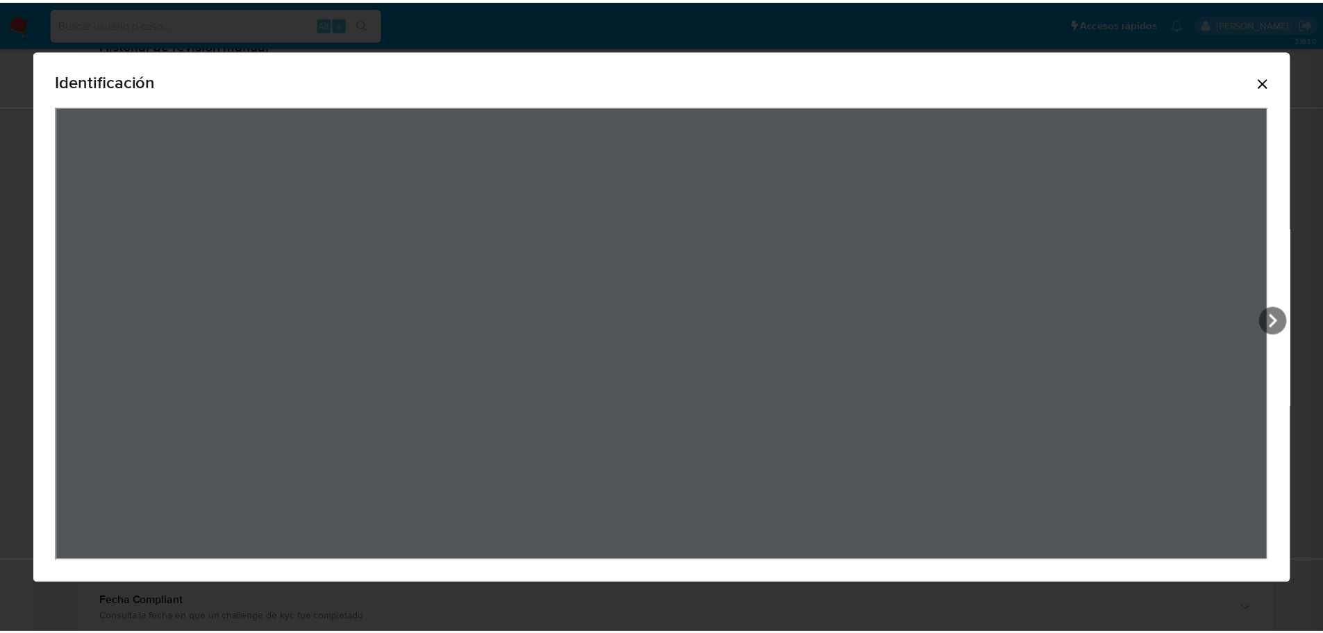
scroll to position [41, 0]
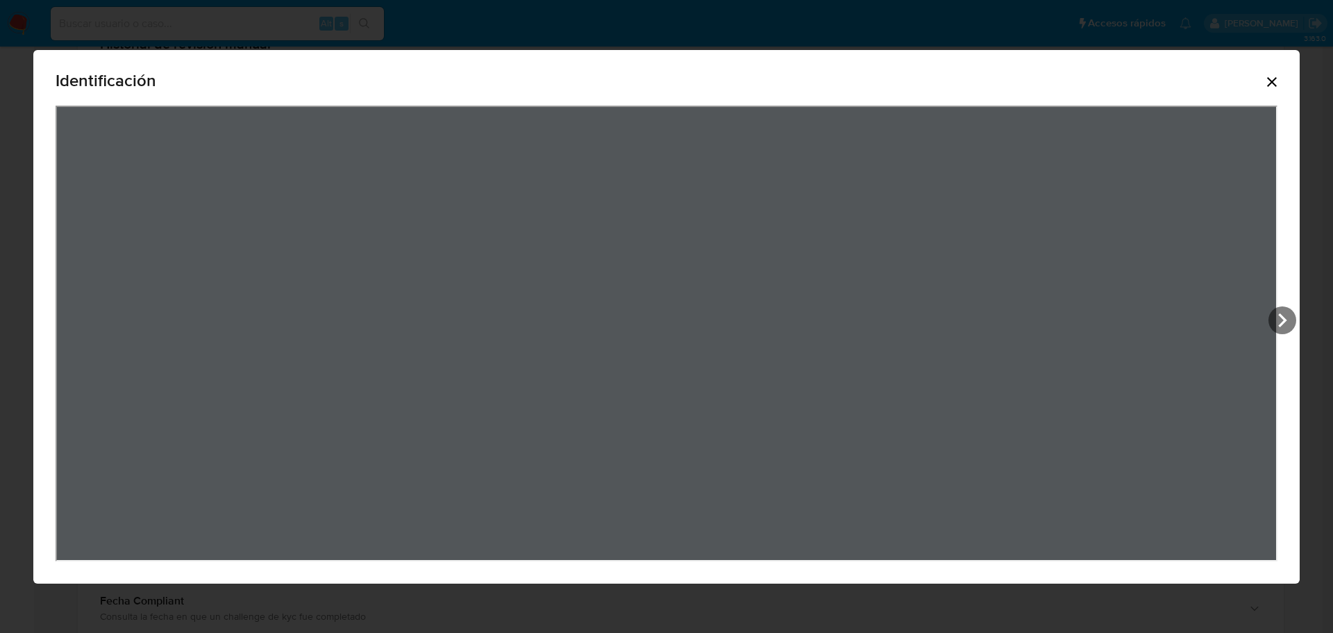
click at [1265, 87] on icon "Cerrar" at bounding box center [1272, 82] width 17 height 17
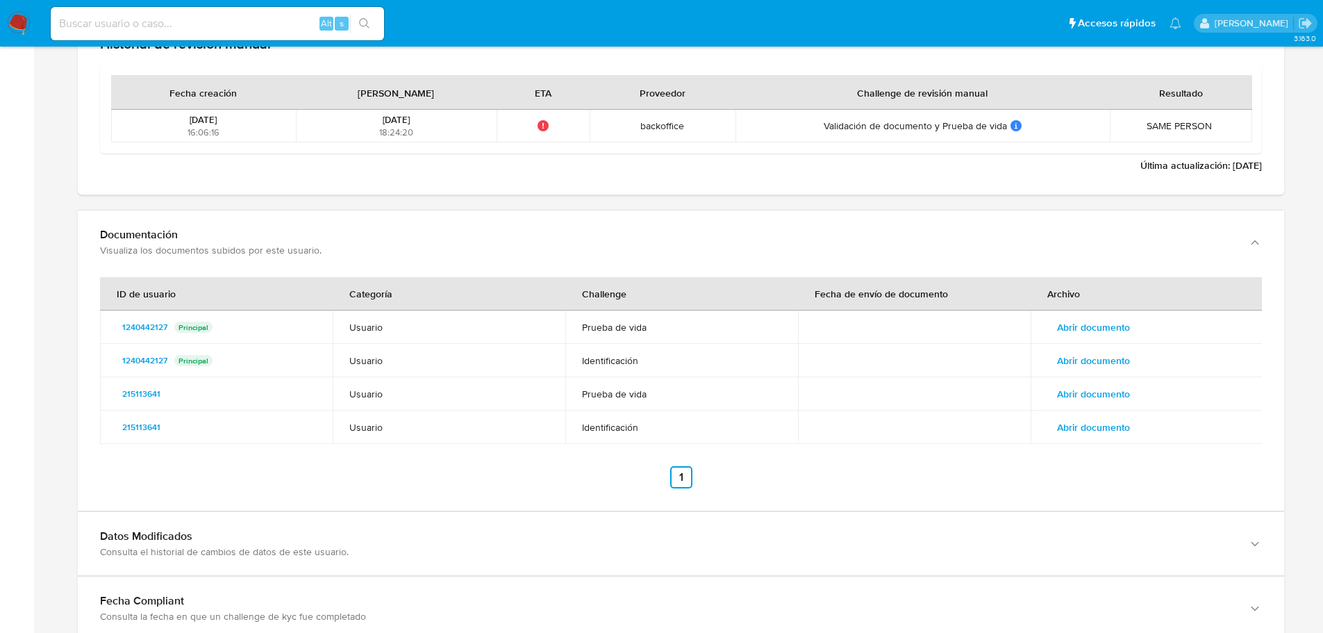
click at [1106, 399] on span "Abrir documento" at bounding box center [1093, 393] width 73 height 19
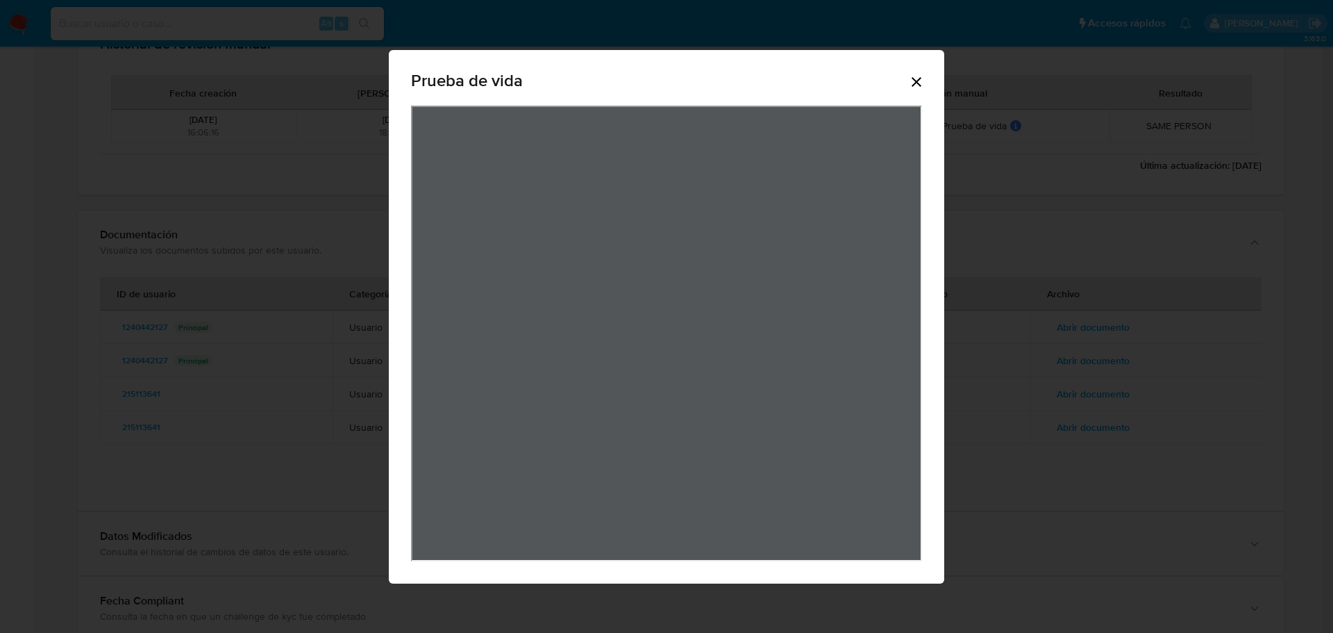
click at [914, 85] on icon "Cerrar" at bounding box center [916, 82] width 17 height 17
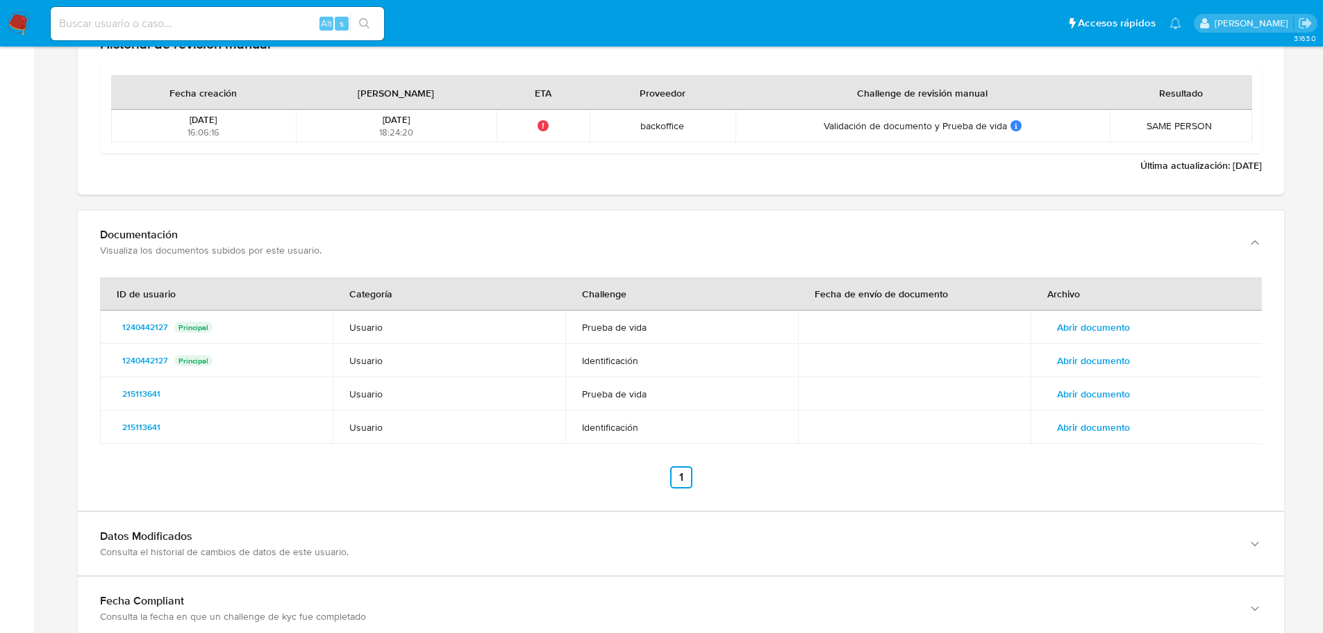
click at [1123, 440] on td "Abrir documento" at bounding box center [1147, 426] width 233 height 33
click at [1120, 436] on span "Abrir documento" at bounding box center [1093, 426] width 73 height 19
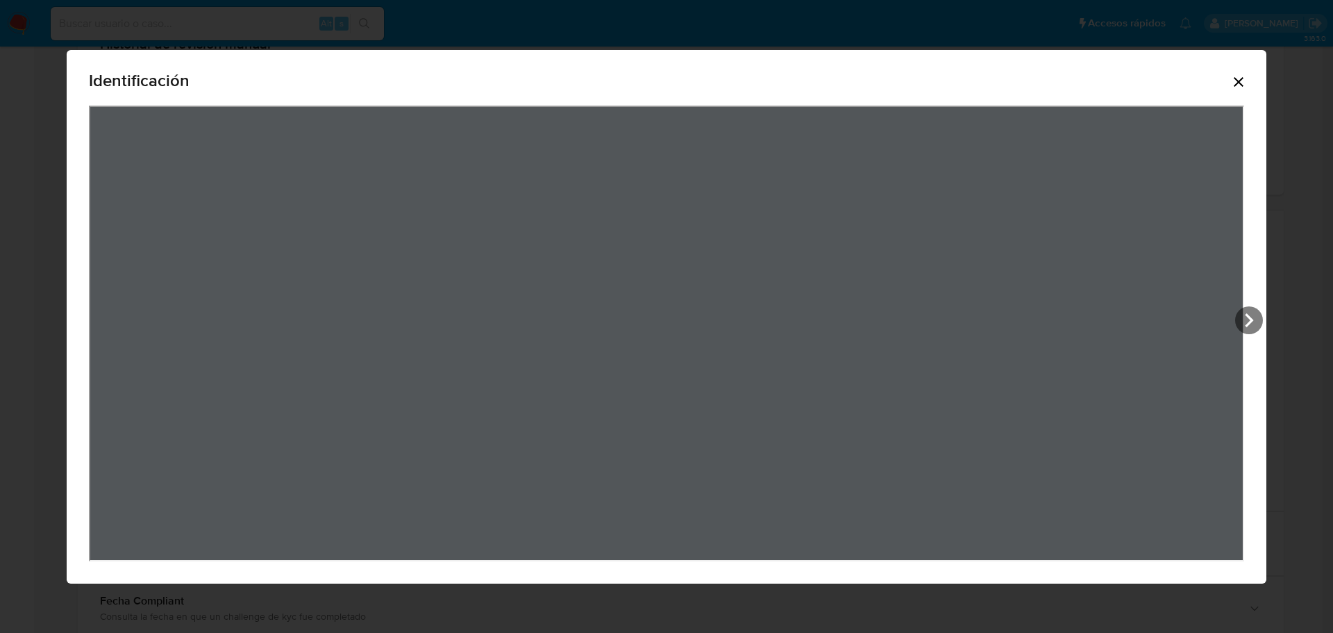
click at [1245, 80] on icon "Cerrar" at bounding box center [1239, 82] width 17 height 17
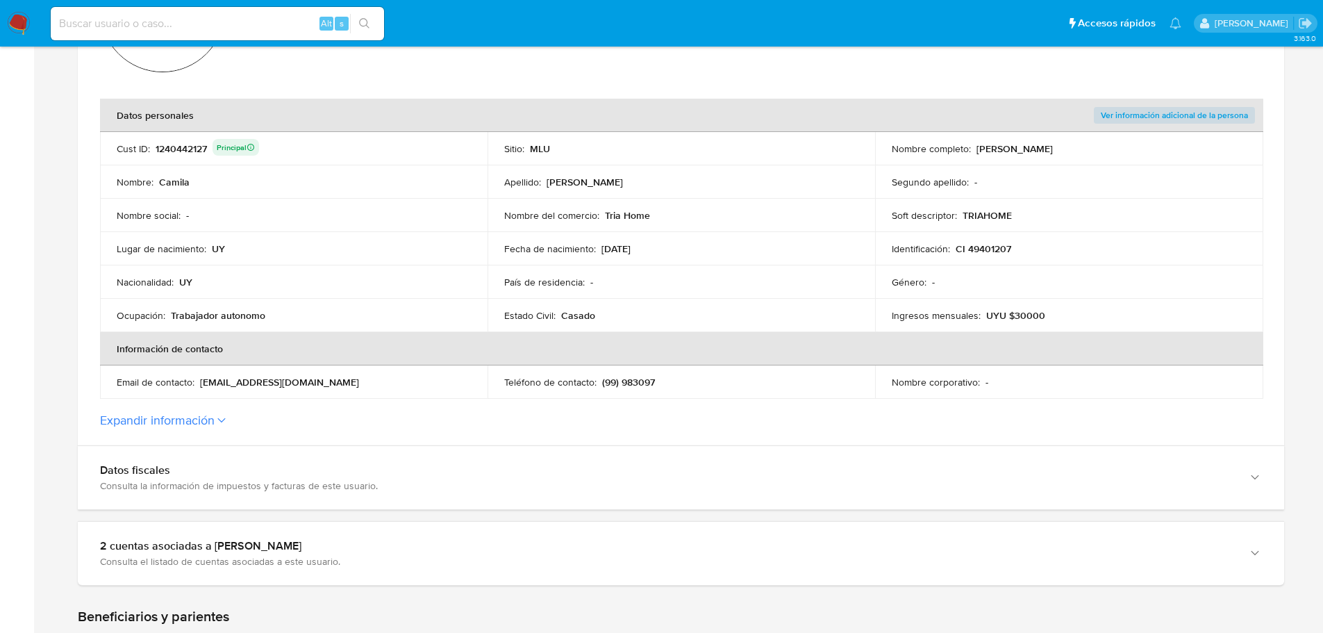
scroll to position [0, 0]
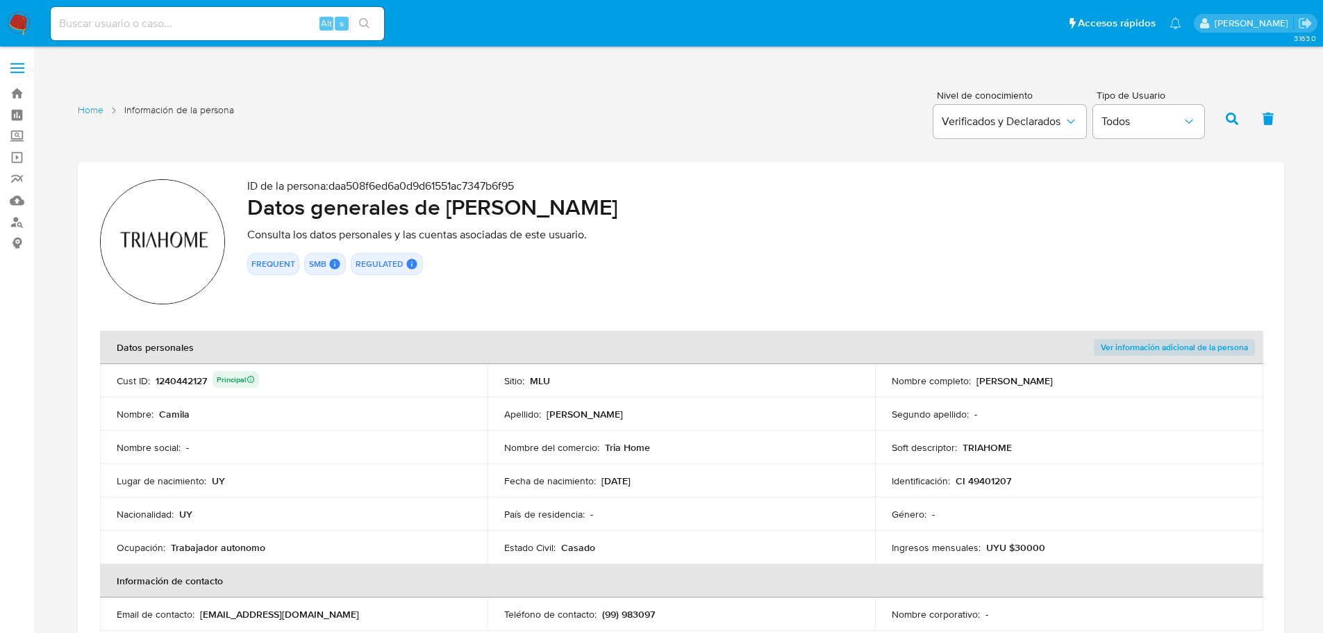
click at [192, 382] on div "1240442127 Principal" at bounding box center [207, 380] width 103 height 19
click at [191, 382] on div "1240442127 Principal" at bounding box center [207, 380] width 103 height 19
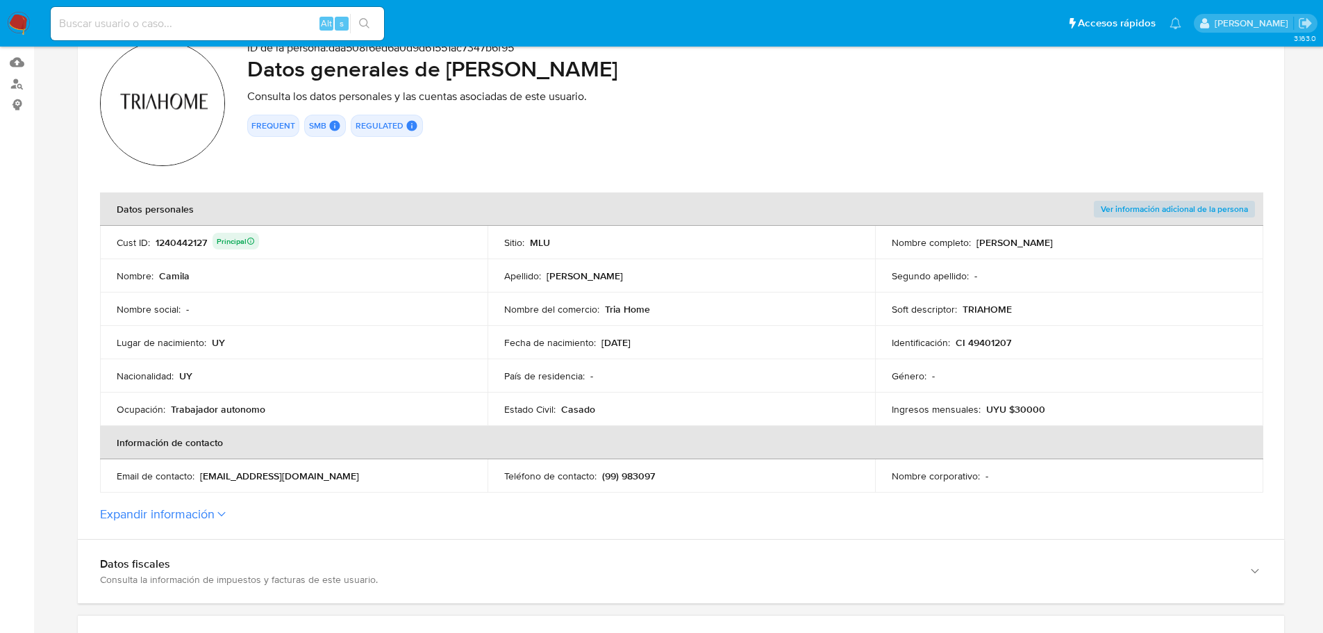
scroll to position [139, 0]
click at [640, 478] on p "(99) 983097" at bounding box center [628, 475] width 53 height 12
click at [192, 243] on div "1240442127 Principal" at bounding box center [207, 241] width 103 height 19
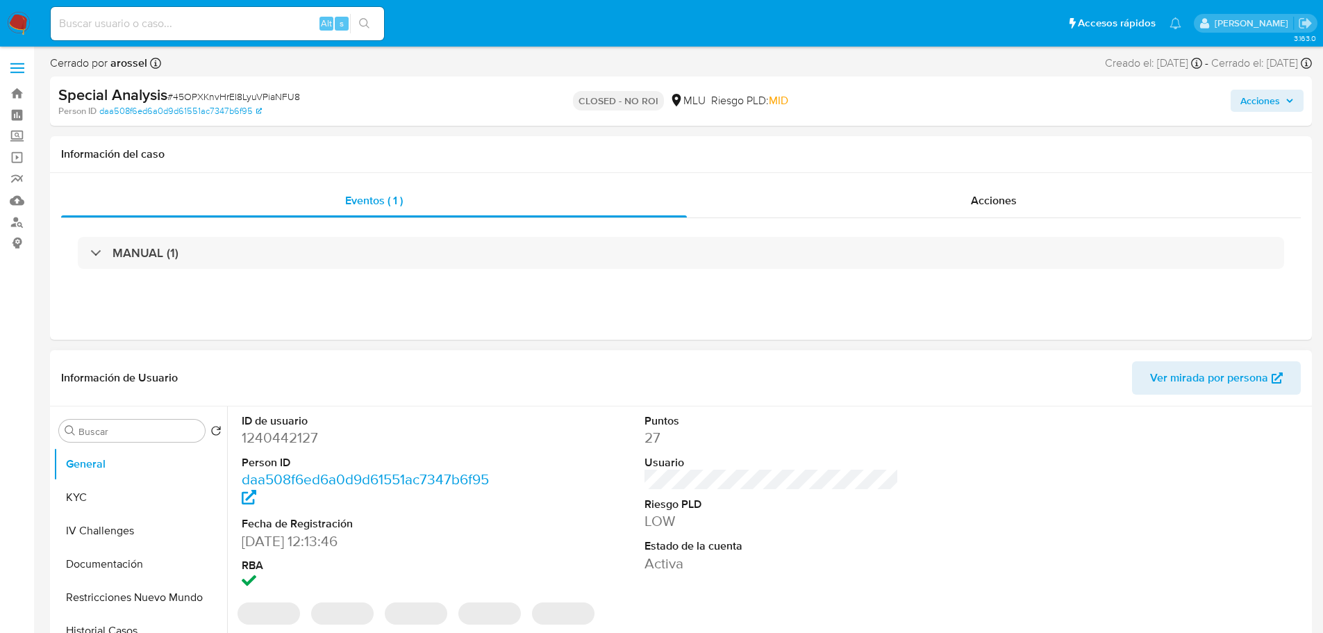
select select "10"
click at [82, 469] on button "General" at bounding box center [134, 463] width 162 height 33
click at [85, 495] on button "KYC" at bounding box center [134, 497] width 162 height 33
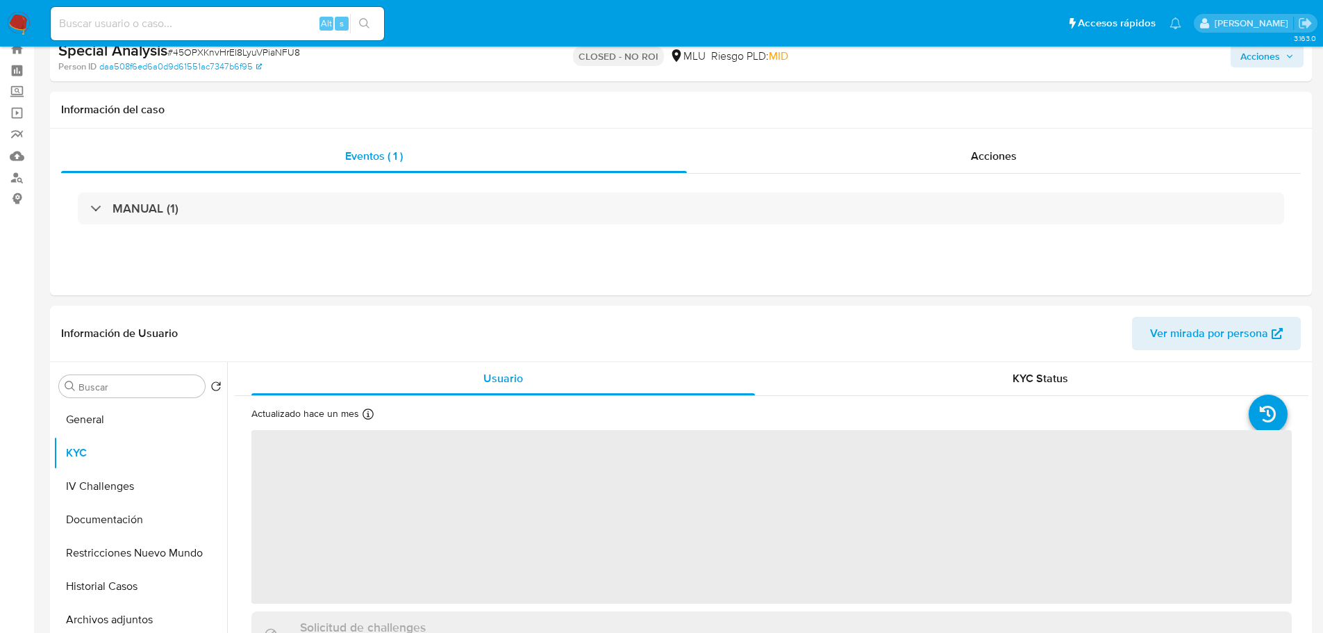
scroll to position [69, 0]
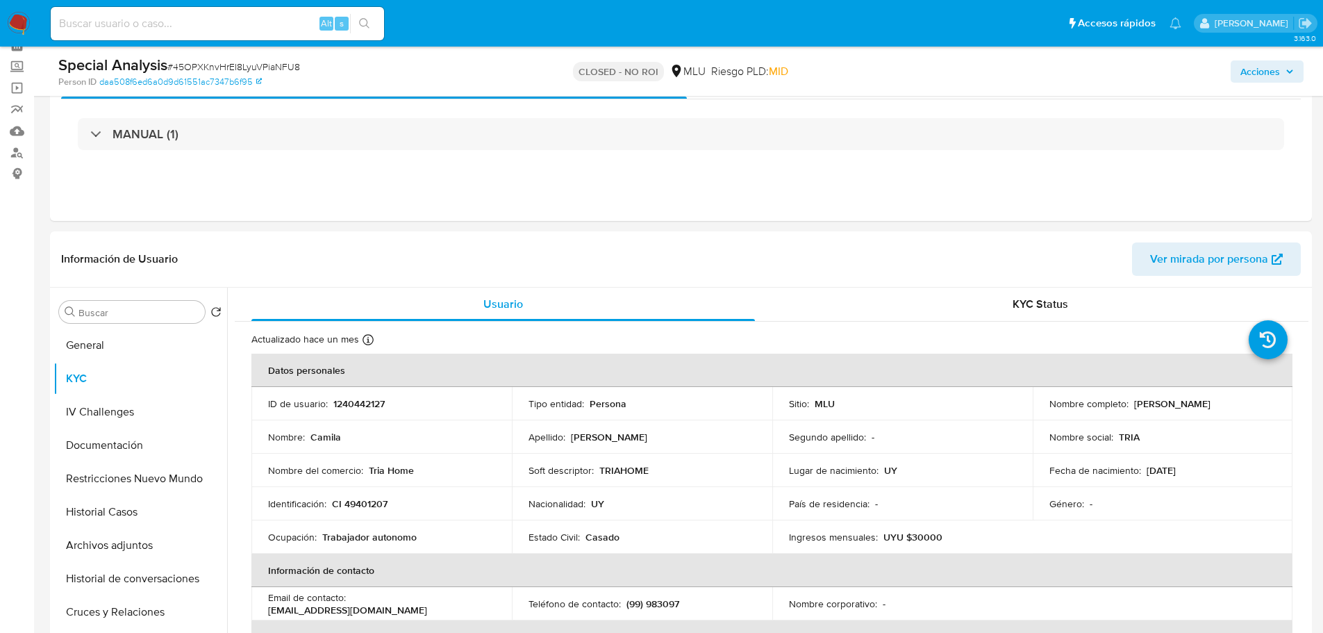
drag, startPoint x: 1128, startPoint y: 405, endPoint x: 1255, endPoint y: 403, distance: 126.4
click at [1255, 403] on div "Nombre completo : Camila Martinez Ojeda" at bounding box center [1162, 403] width 227 height 12
copy p "Camila Martinez Ojeda"
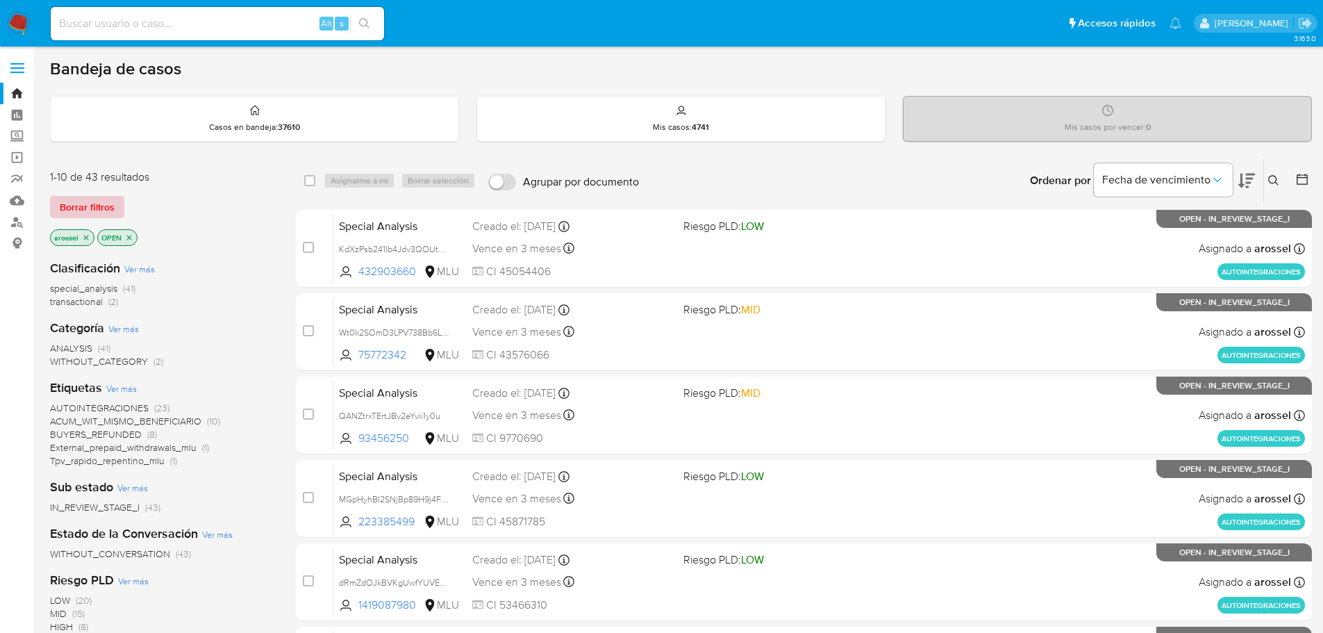
click at [103, 208] on span "Borrar filtros" at bounding box center [87, 206] width 55 height 19
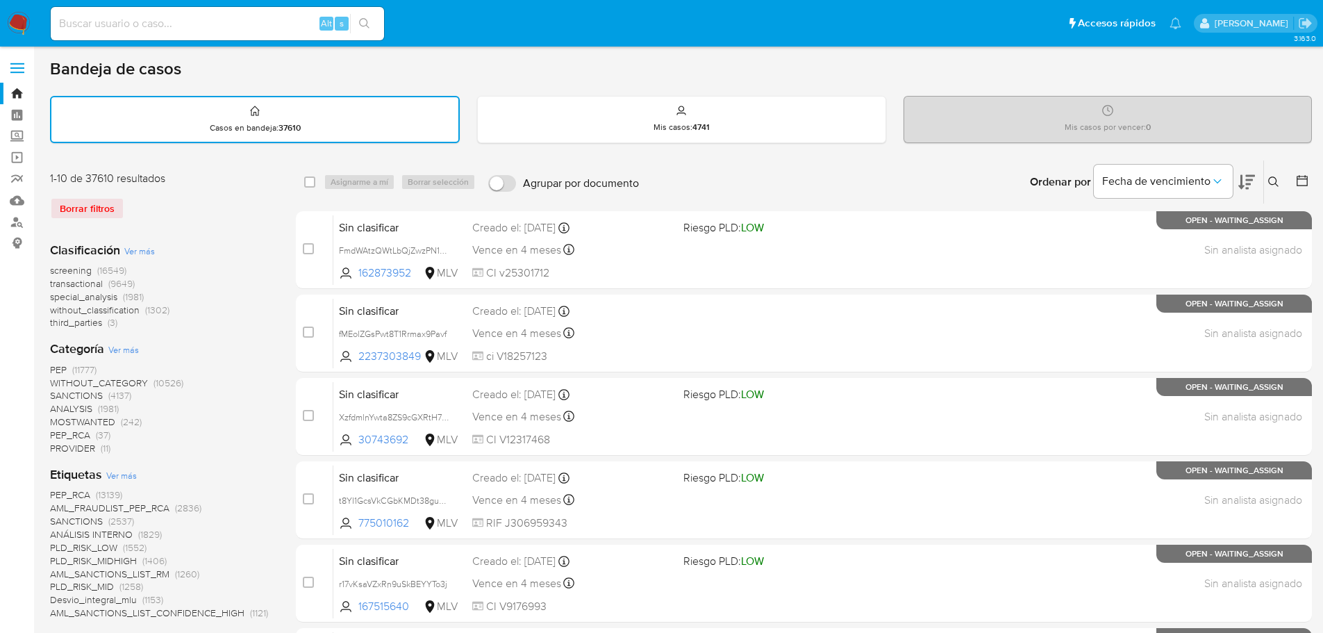
click at [1306, 194] on div at bounding box center [1299, 181] width 25 height 43
click at [1303, 183] on icon at bounding box center [1302, 181] width 14 height 14
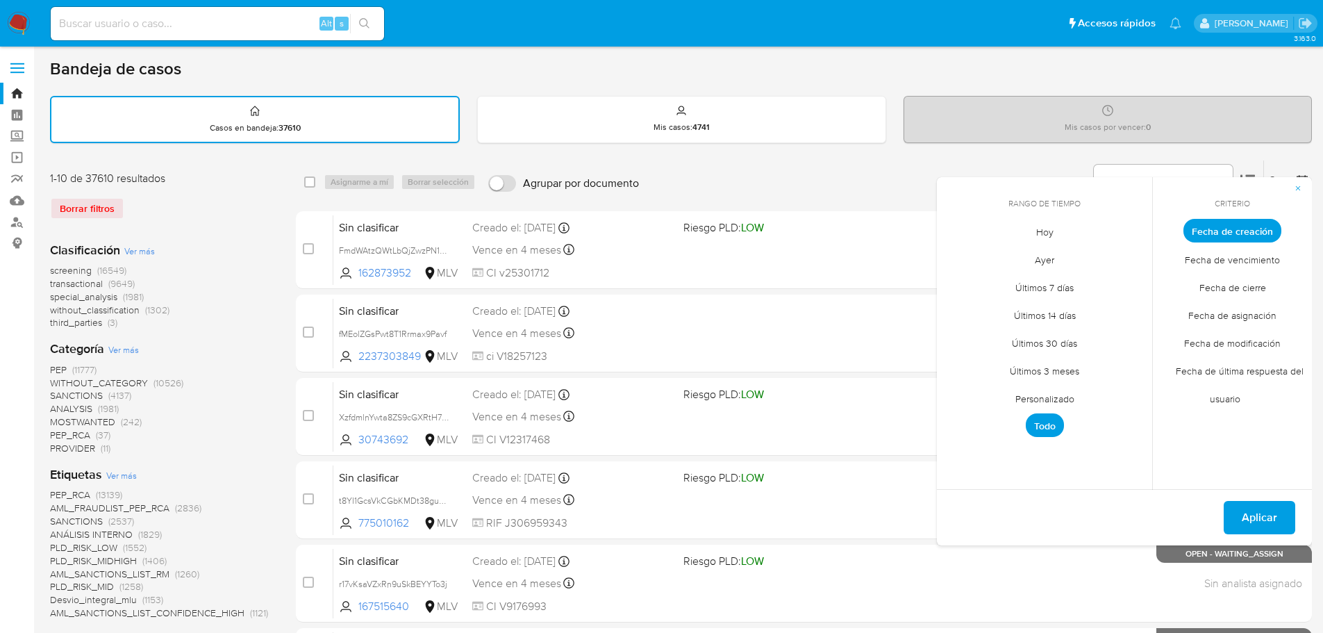
click at [1071, 390] on span "Personalizado" at bounding box center [1045, 398] width 88 height 28
click at [1024, 301] on button "1" at bounding box center [1017, 308] width 22 height 22
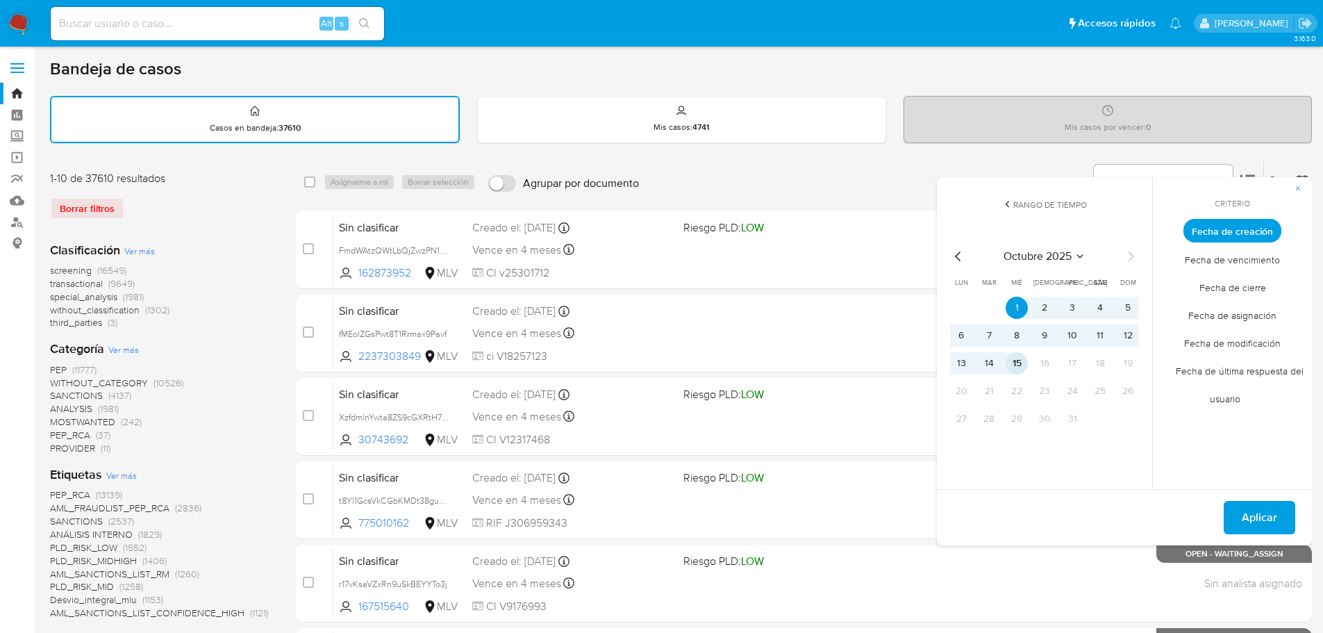
click at [1024, 360] on button "15" at bounding box center [1017, 363] width 22 height 22
click at [1228, 297] on span "Fecha de cierre" at bounding box center [1233, 287] width 96 height 28
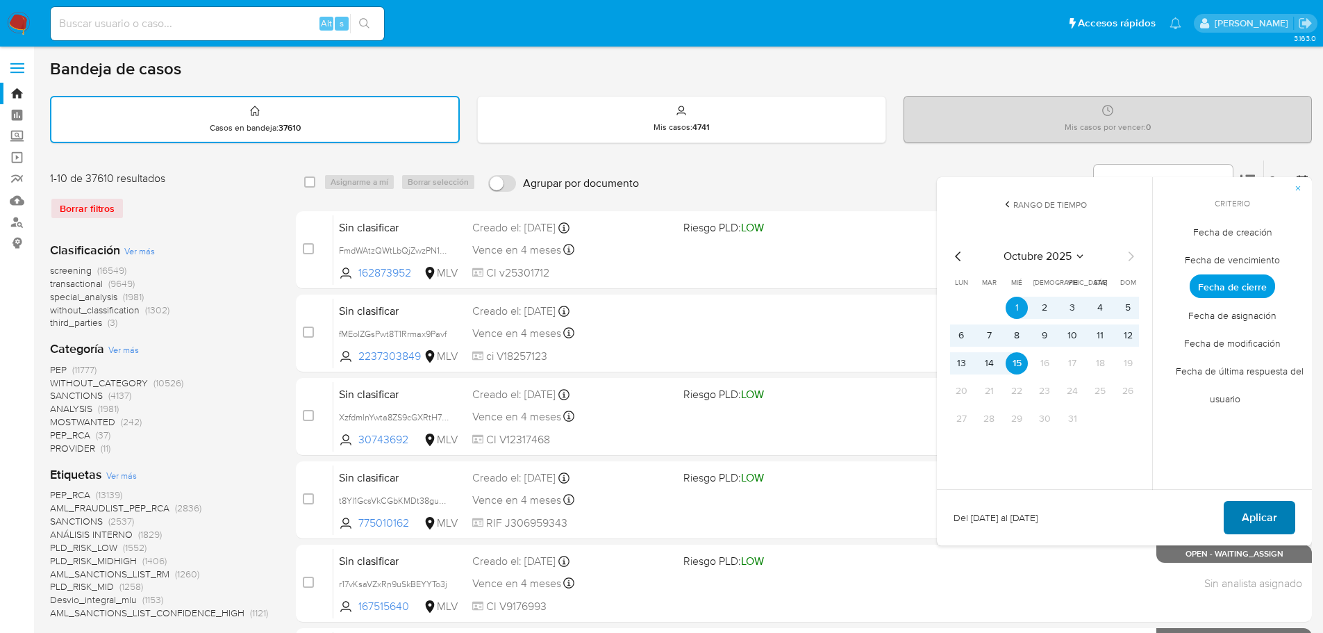
click at [1250, 520] on span "Aplicar" at bounding box center [1259, 517] width 35 height 31
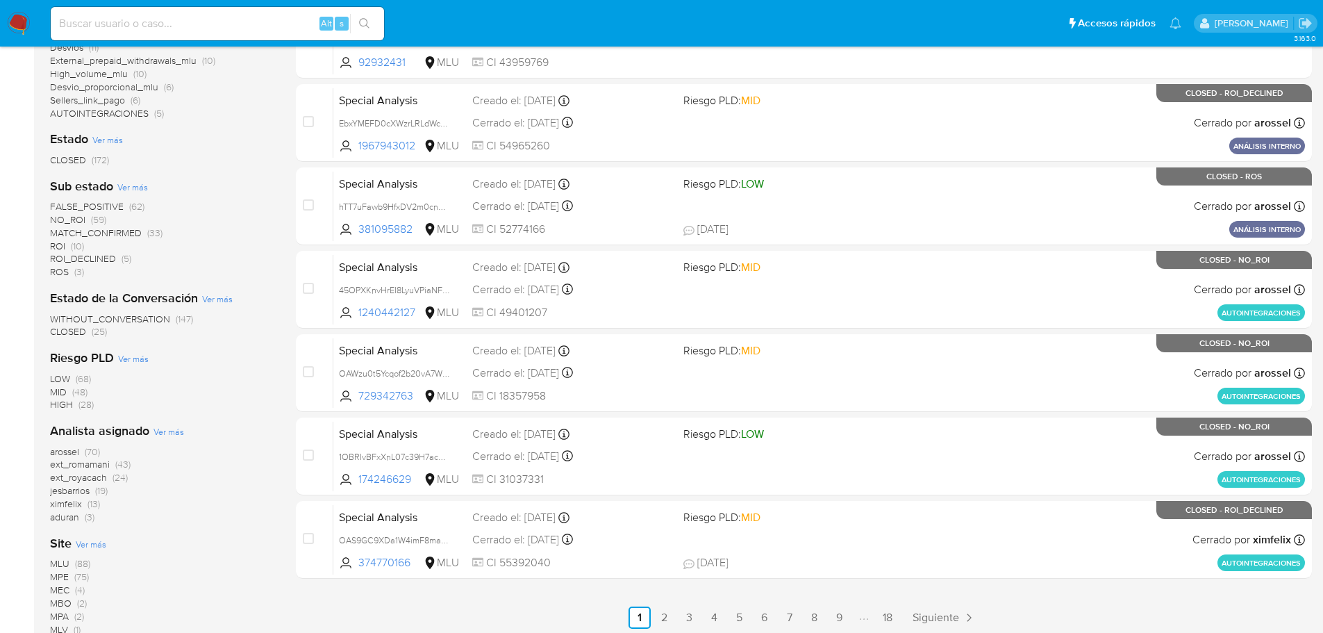
scroll to position [486, 0]
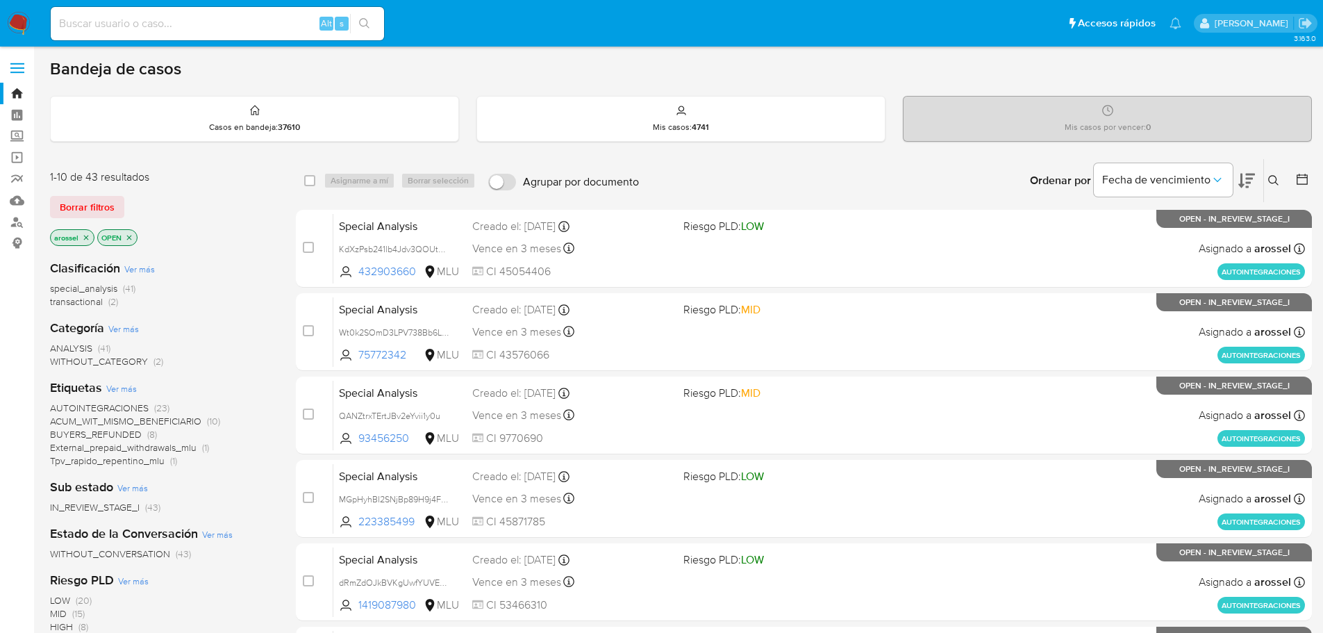
click at [235, 20] on input at bounding box center [217, 24] width 333 height 18
paste input "SRrZNPDjEvtbLQVwDFNZ30v4"
type input "SRrZNPDjEvtbLQVwDFNZ30v4"
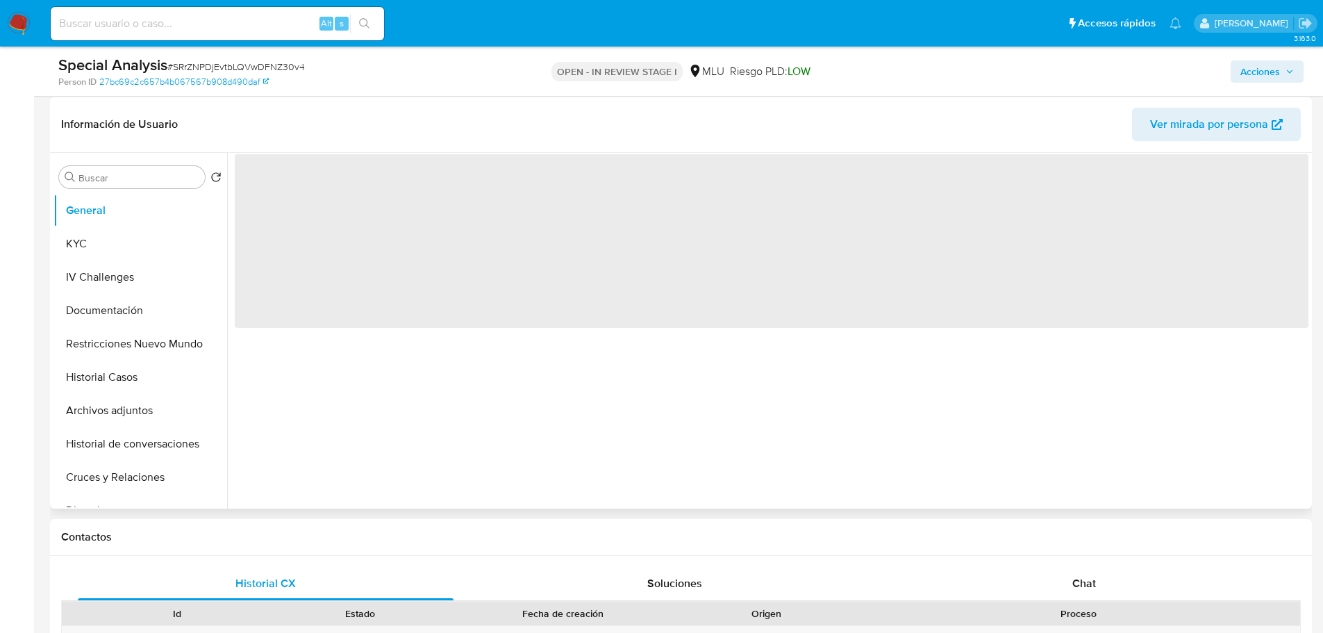
scroll to position [208, 0]
click at [1242, 131] on span "Ver mirada por persona" at bounding box center [1209, 123] width 118 height 33
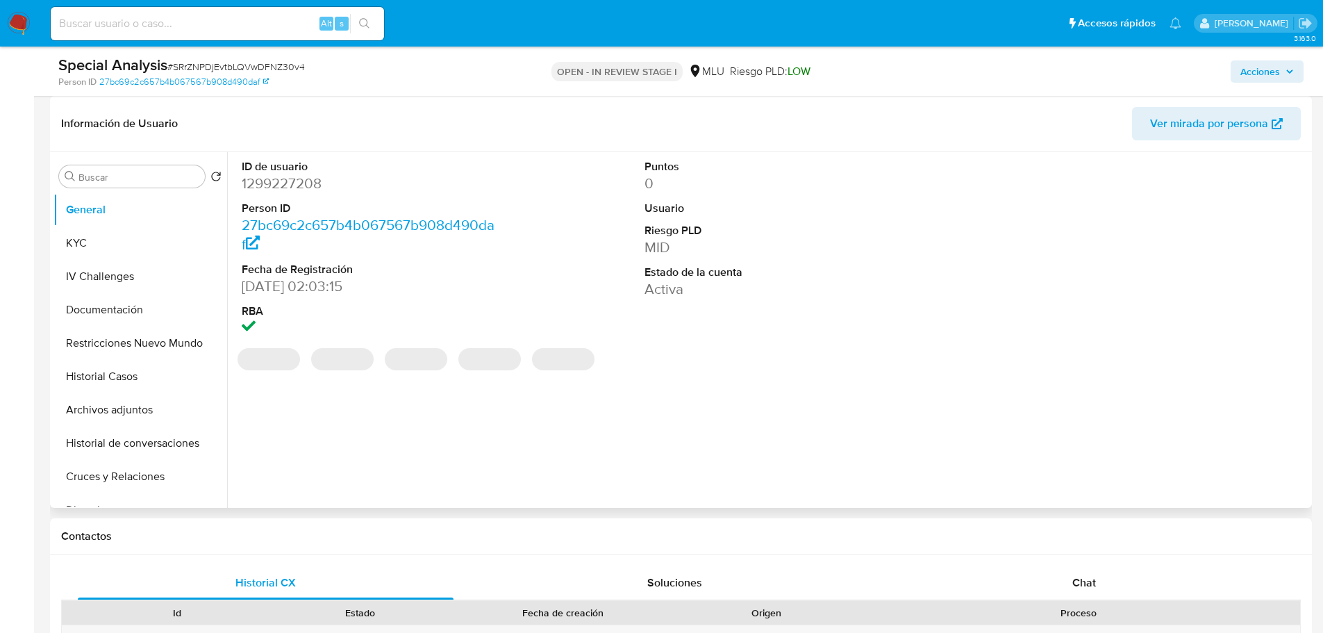
select select "10"
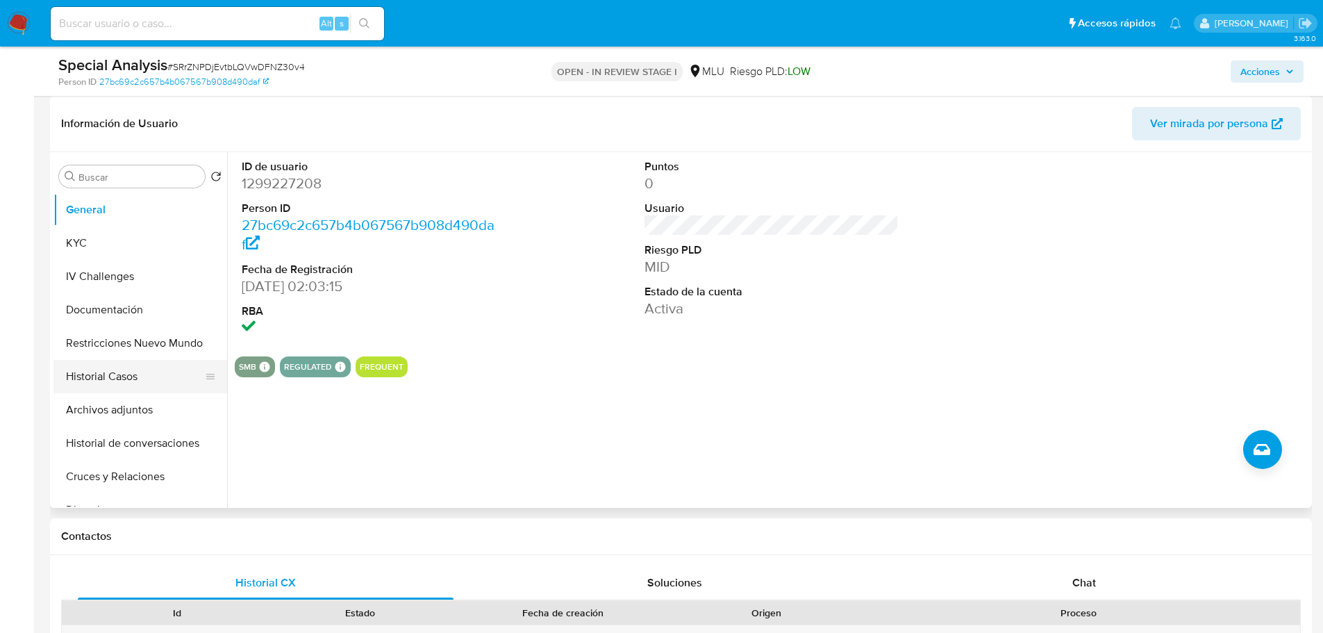
click at [117, 377] on button "Historial Casos" at bounding box center [134, 376] width 162 height 33
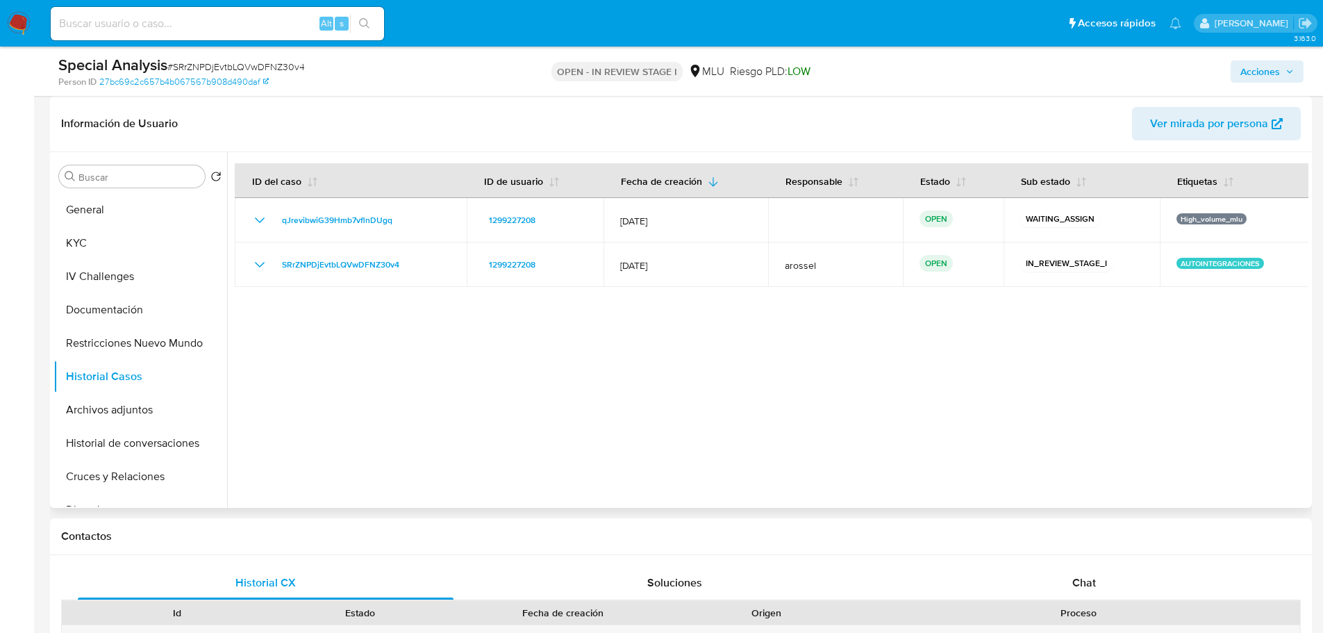
click at [671, 397] on div at bounding box center [767, 330] width 1081 height 356
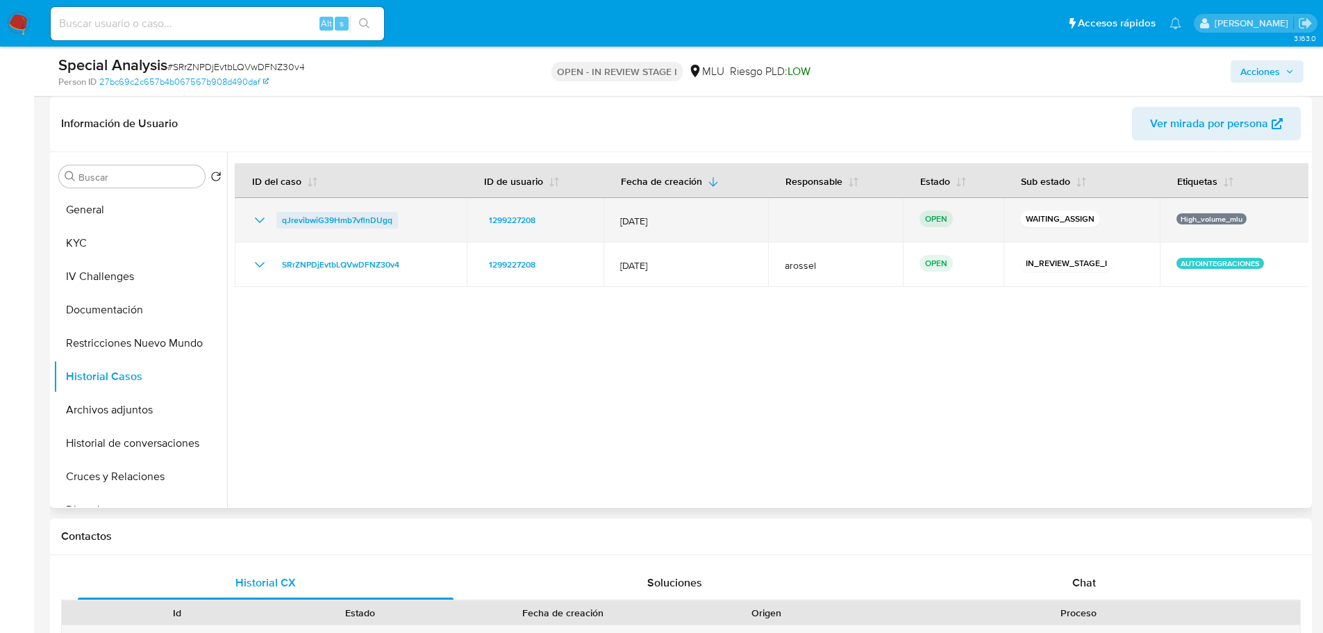
drag, startPoint x: 410, startPoint y: 218, endPoint x: 279, endPoint y: 222, distance: 131.3
click at [278, 222] on div "qJrevibwiG39Hmb7vflnDUgq" at bounding box center [350, 220] width 199 height 17
click at [334, 219] on span "qJrevibwiG39Hmb7vflnDUgq" at bounding box center [337, 220] width 110 height 17
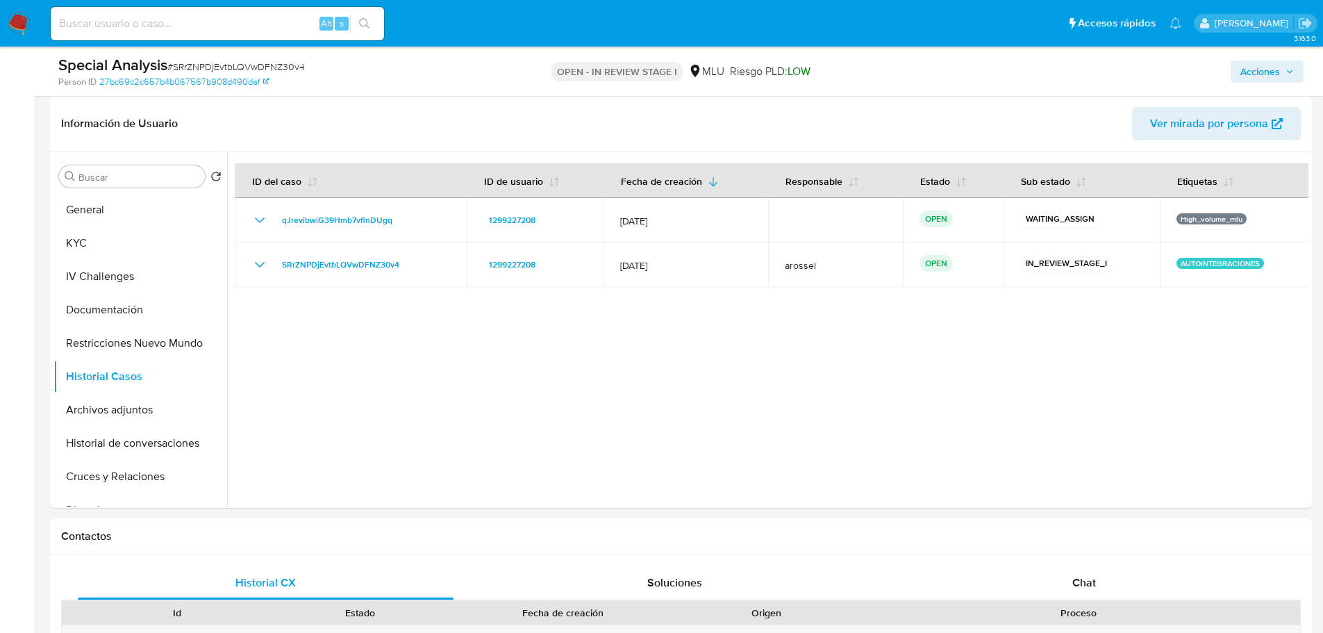
click at [208, 69] on span "# SRrZNPDjEvtbLQVwDFNZ30v4" at bounding box center [235, 67] width 137 height 14
copy span "SRrZNPDjEvtbLQVwDFNZ30v4"
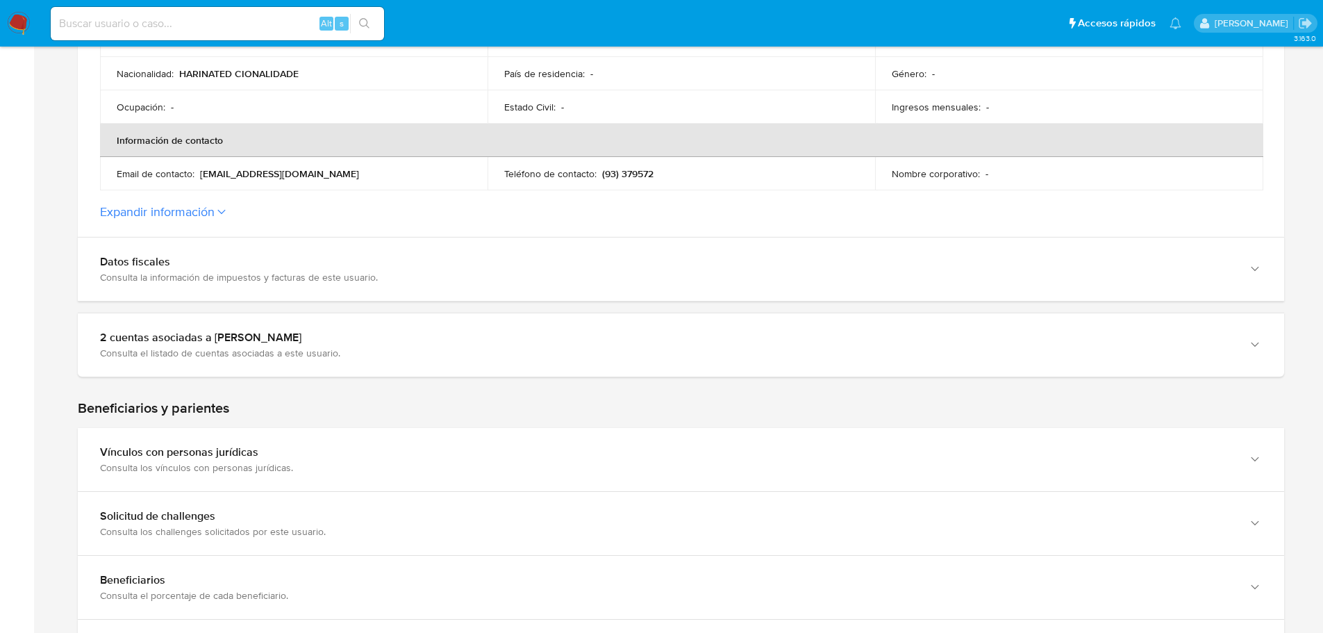
scroll to position [417, 0]
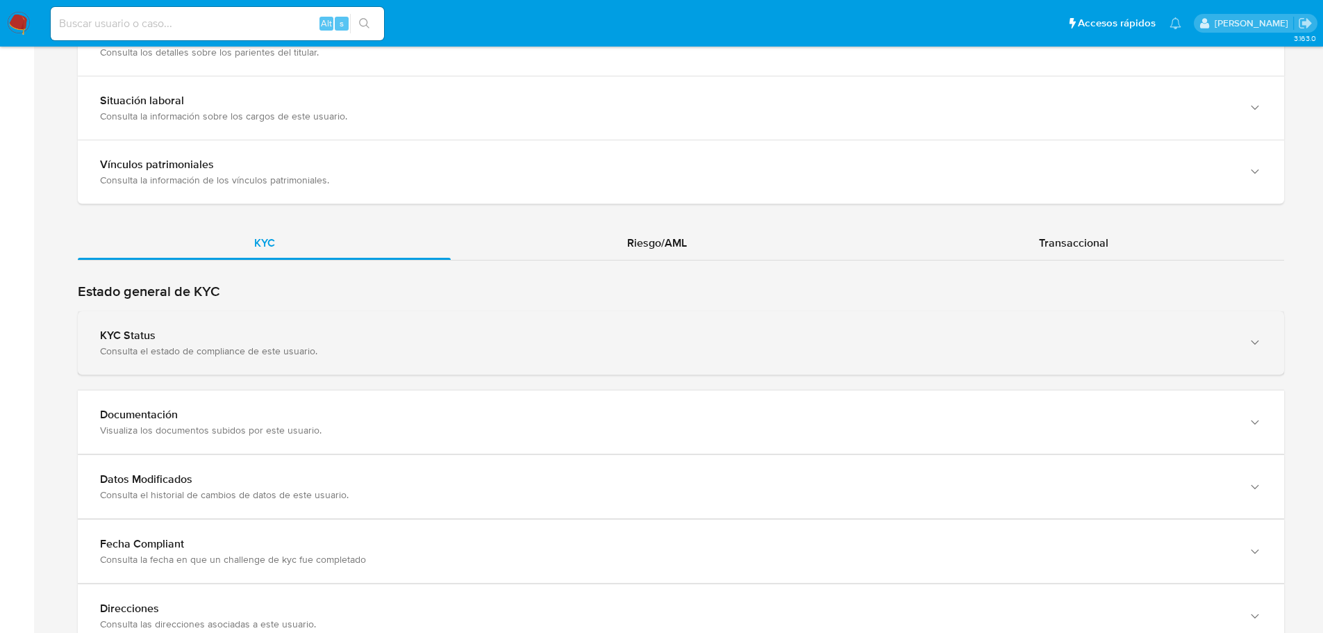
click at [330, 347] on div "Consulta el estado de compliance de este usuario." at bounding box center [667, 350] width 1134 height 12
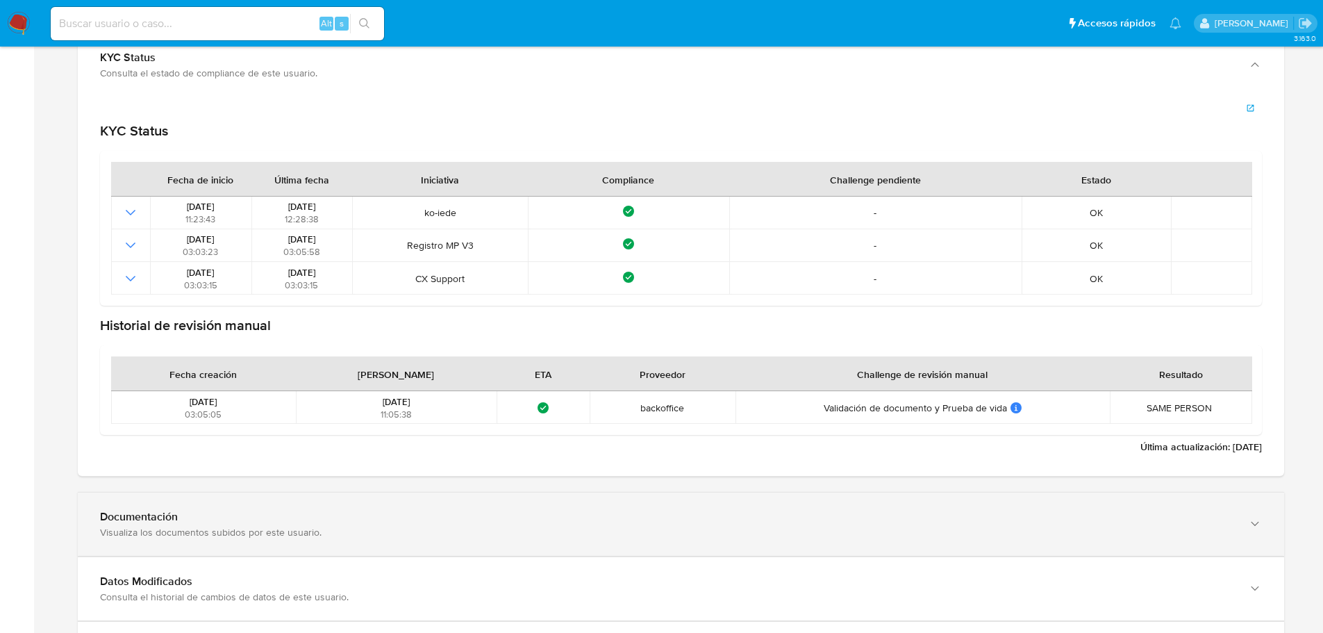
click at [278, 544] on div "Documentación Visualiza los documentos subidos por este usuario." at bounding box center [681, 523] width 1206 height 63
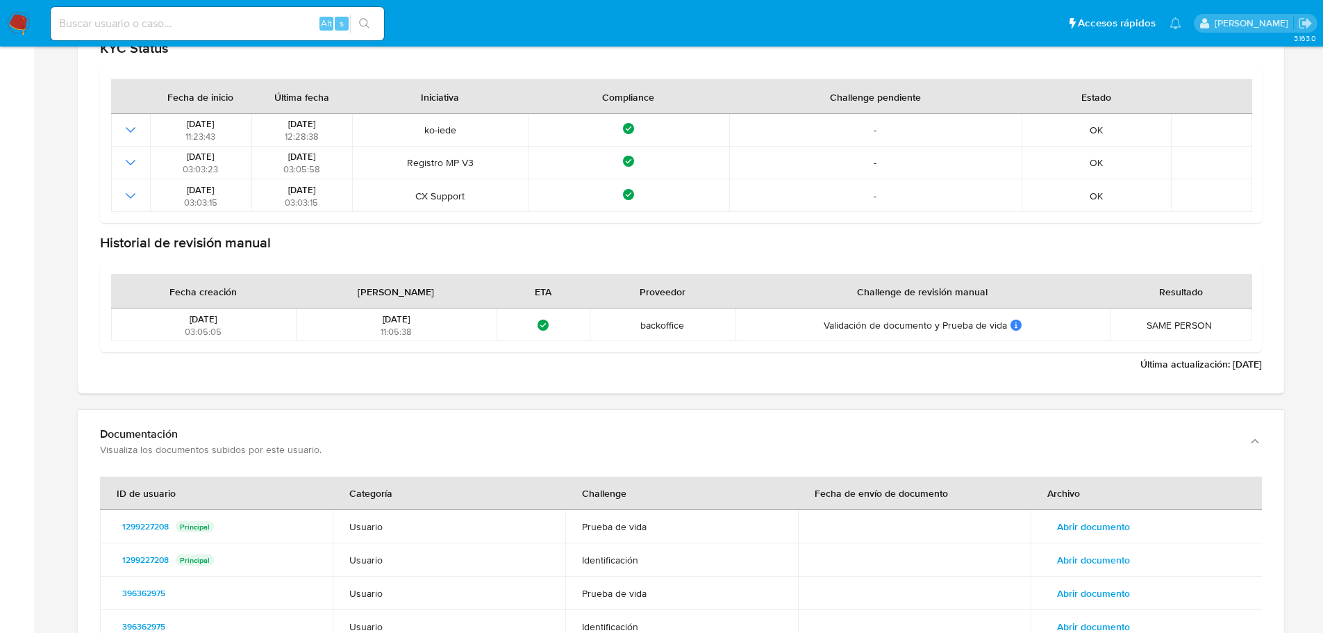
scroll to position [1597, 0]
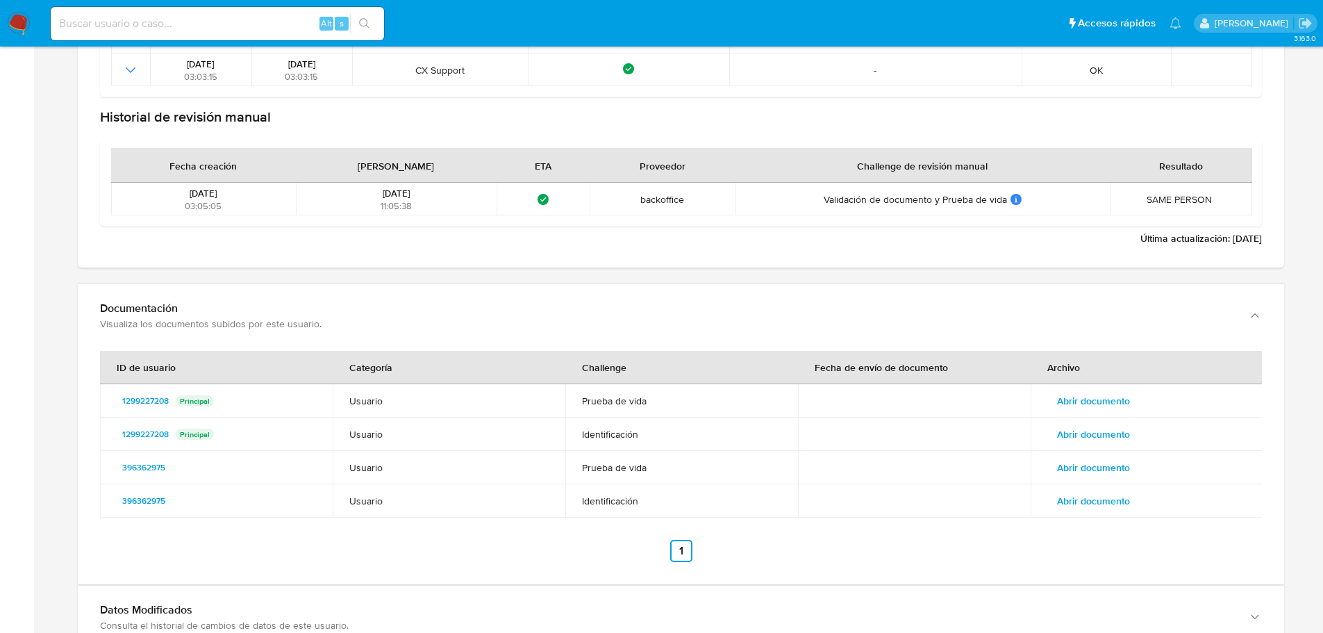
click at [1123, 385] on td "Abrir documento" at bounding box center [1147, 400] width 233 height 33
click at [1120, 399] on span "Abrir documento" at bounding box center [1093, 400] width 73 height 19
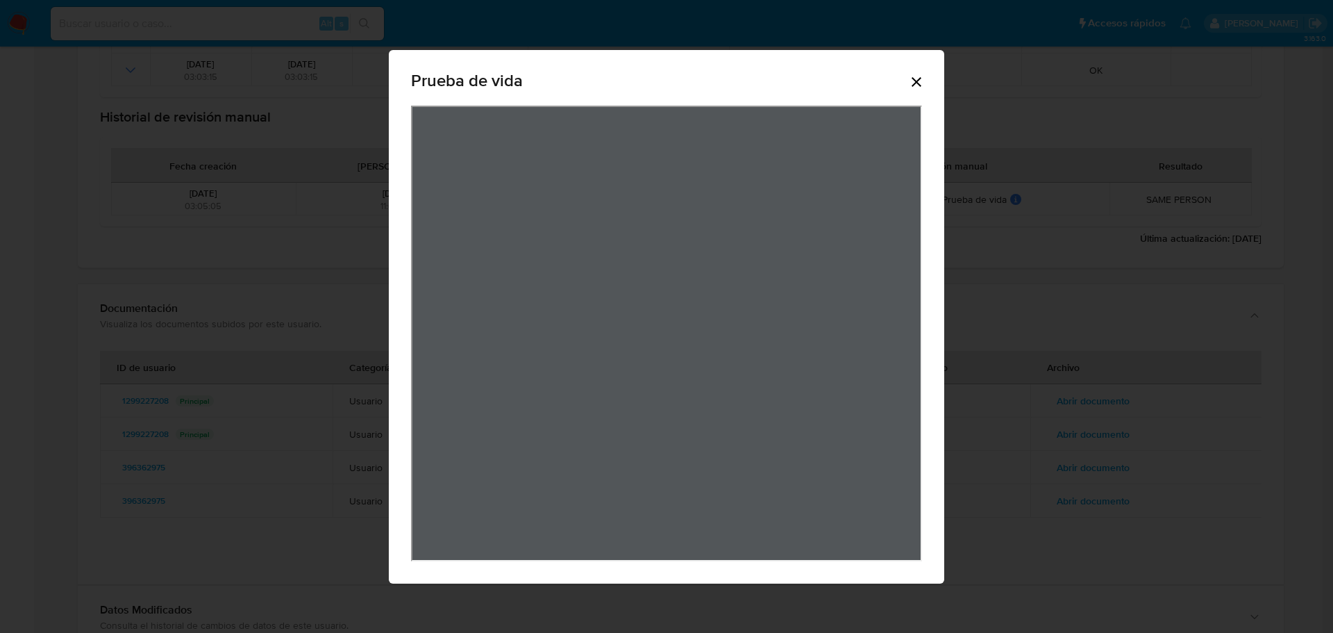
click at [914, 85] on icon "Cerrar" at bounding box center [917, 82] width 10 height 10
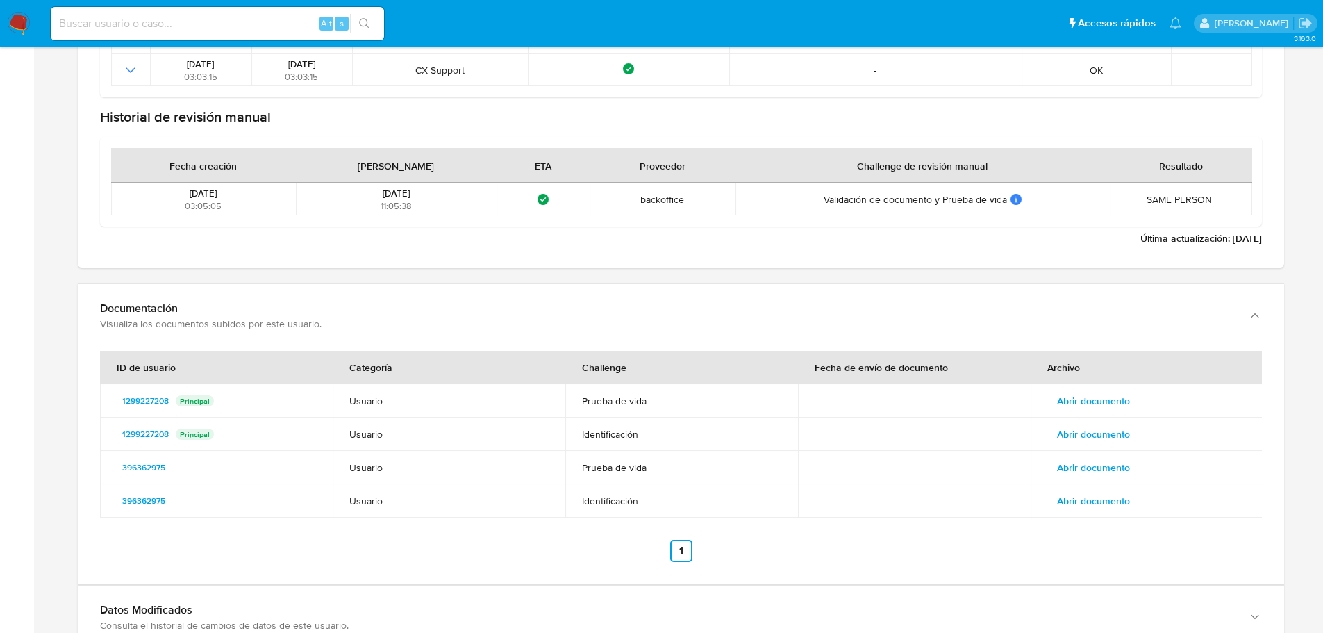
click at [1119, 428] on span "Abrir documento" at bounding box center [1093, 433] width 73 height 19
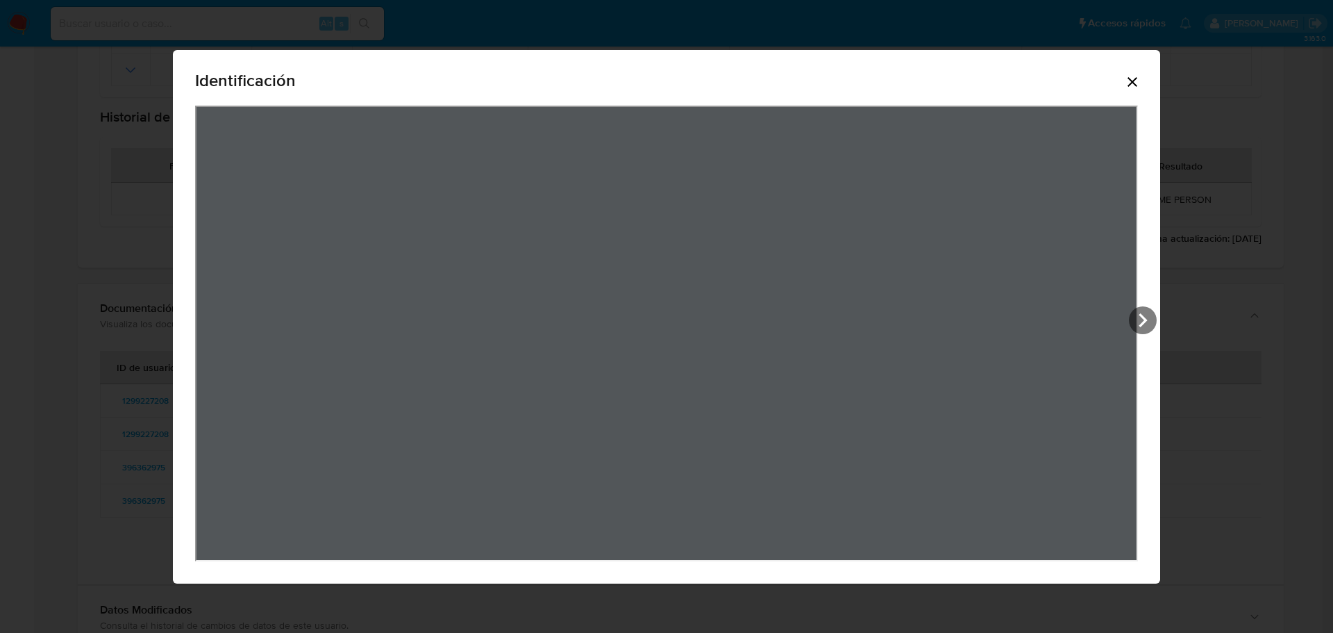
click at [1141, 82] on icon "Cerrar" at bounding box center [1132, 82] width 17 height 17
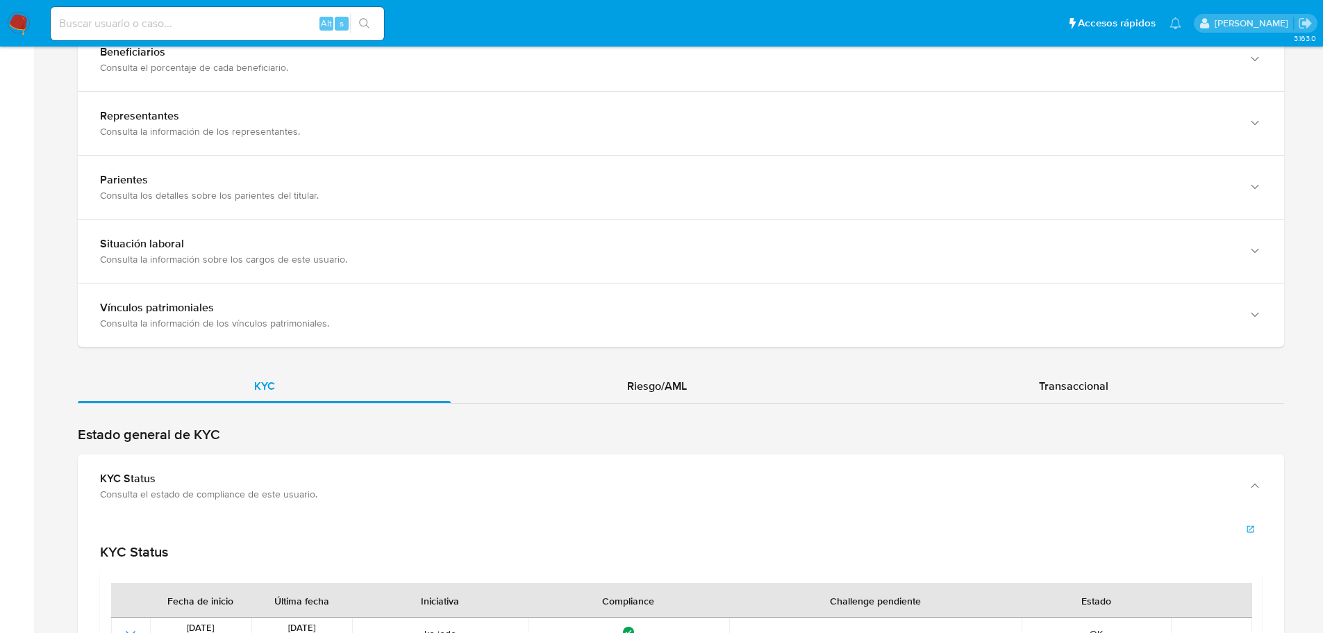
scroll to position [208, 0]
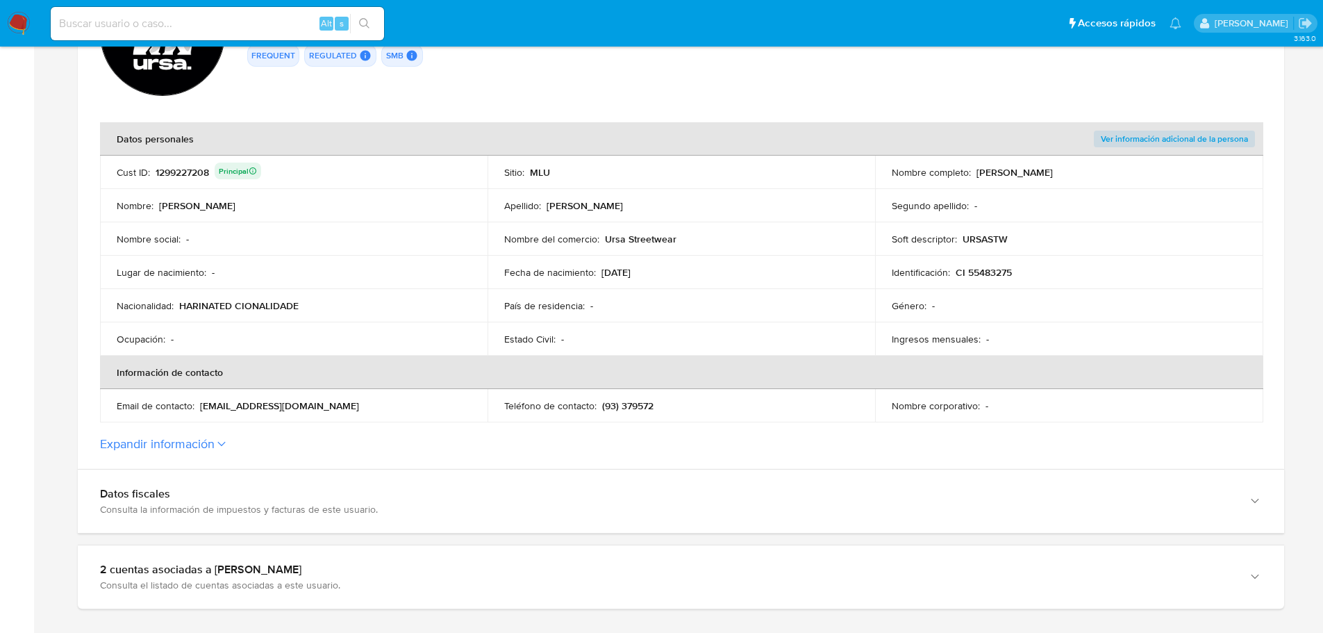
drag, startPoint x: 177, startPoint y: 301, endPoint x: 316, endPoint y: 298, distance: 138.9
click at [316, 298] on td "Nacionalidad : HARINATED CIONALIDADE" at bounding box center [293, 305] width 387 height 33
click at [187, 449] on button "Expandir información" at bounding box center [157, 443] width 115 height 15
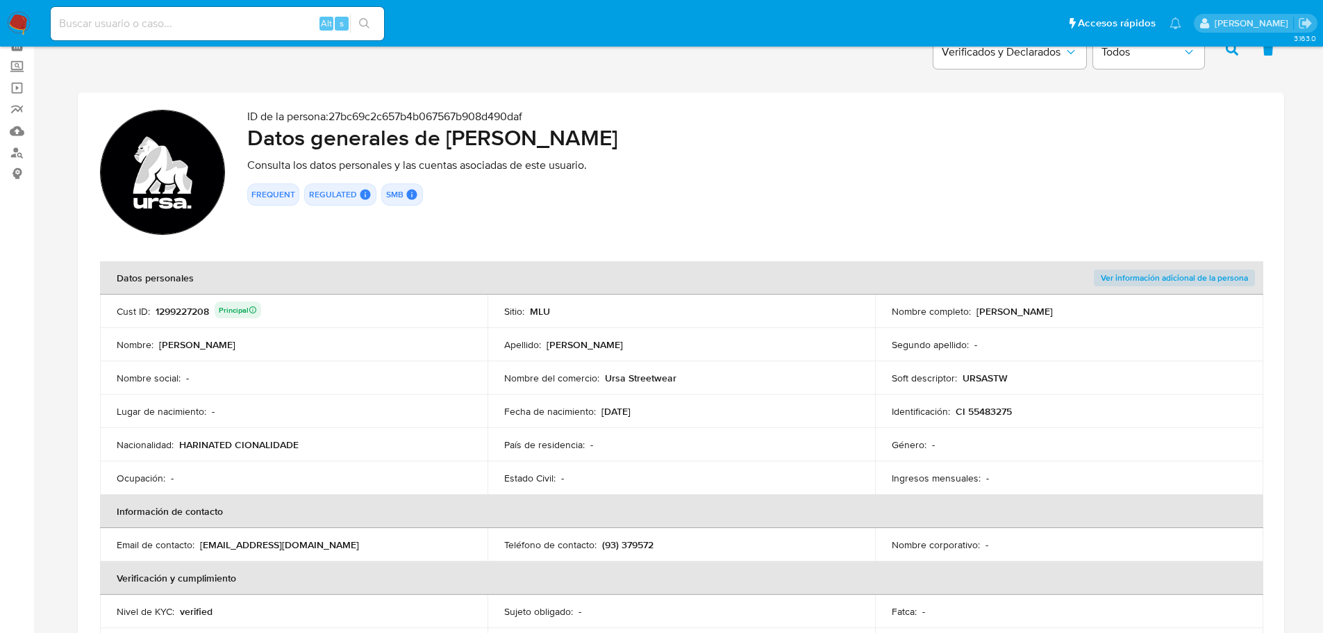
click at [583, 411] on p "Fecha de nacimiento :" at bounding box center [550, 411] width 92 height 12
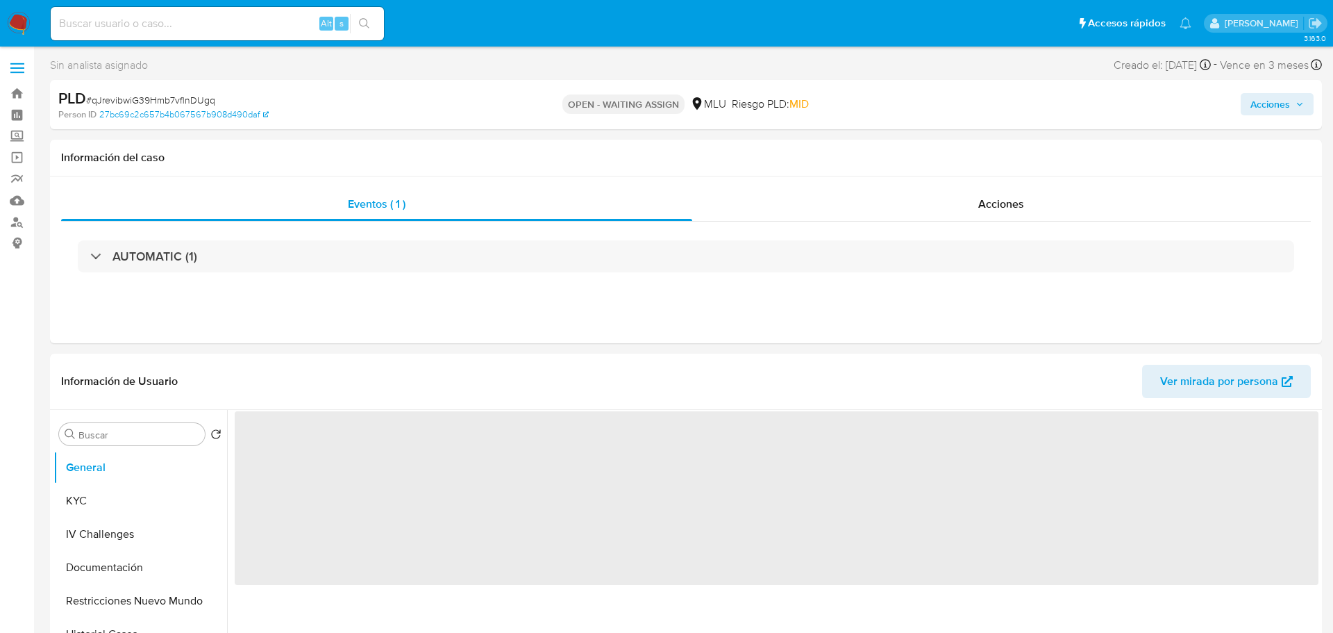
select select "10"
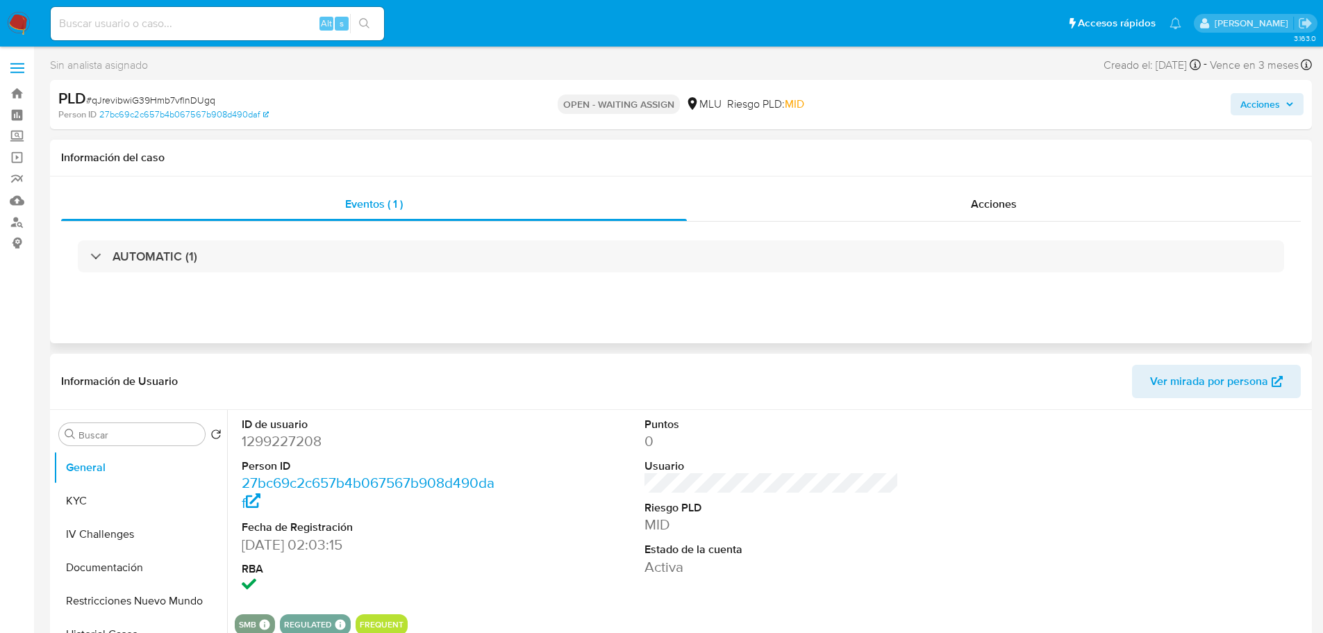
drag, startPoint x: 253, startPoint y: 259, endPoint x: 170, endPoint y: 164, distance: 126.0
click at [253, 259] on div "AUTOMATIC (1)" at bounding box center [681, 256] width 1206 height 32
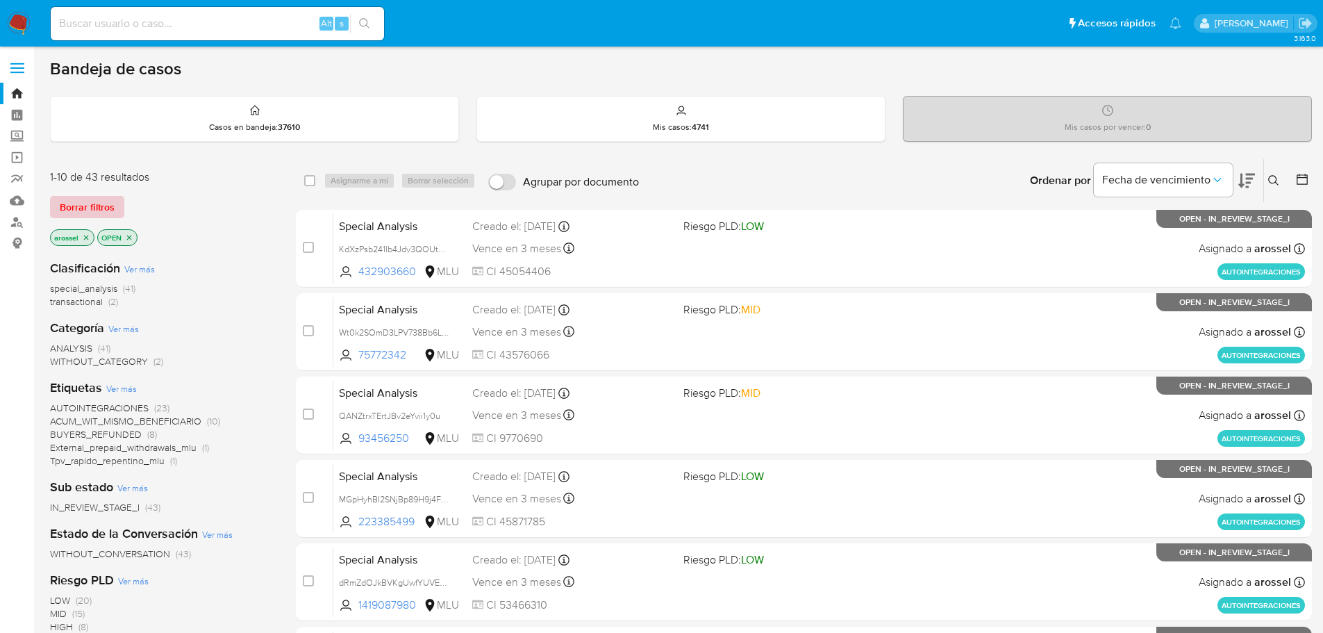
click at [98, 200] on span "Borrar filtros" at bounding box center [87, 206] width 55 height 19
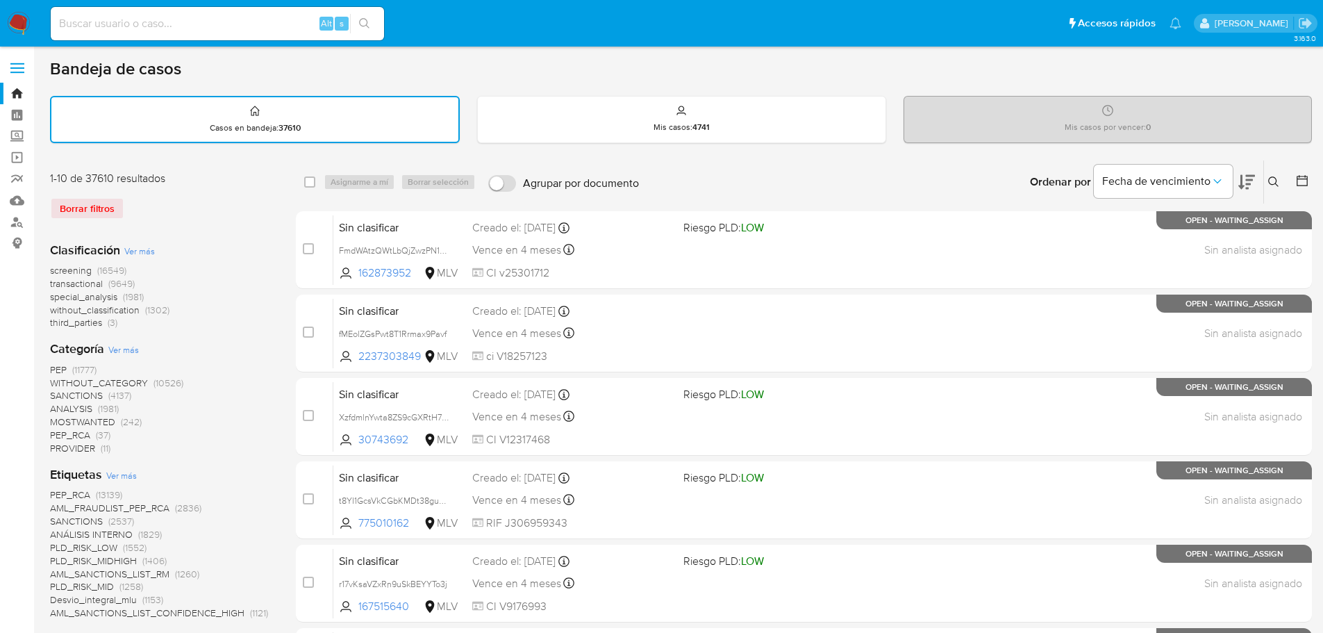
click at [1281, 178] on button at bounding box center [1275, 182] width 23 height 17
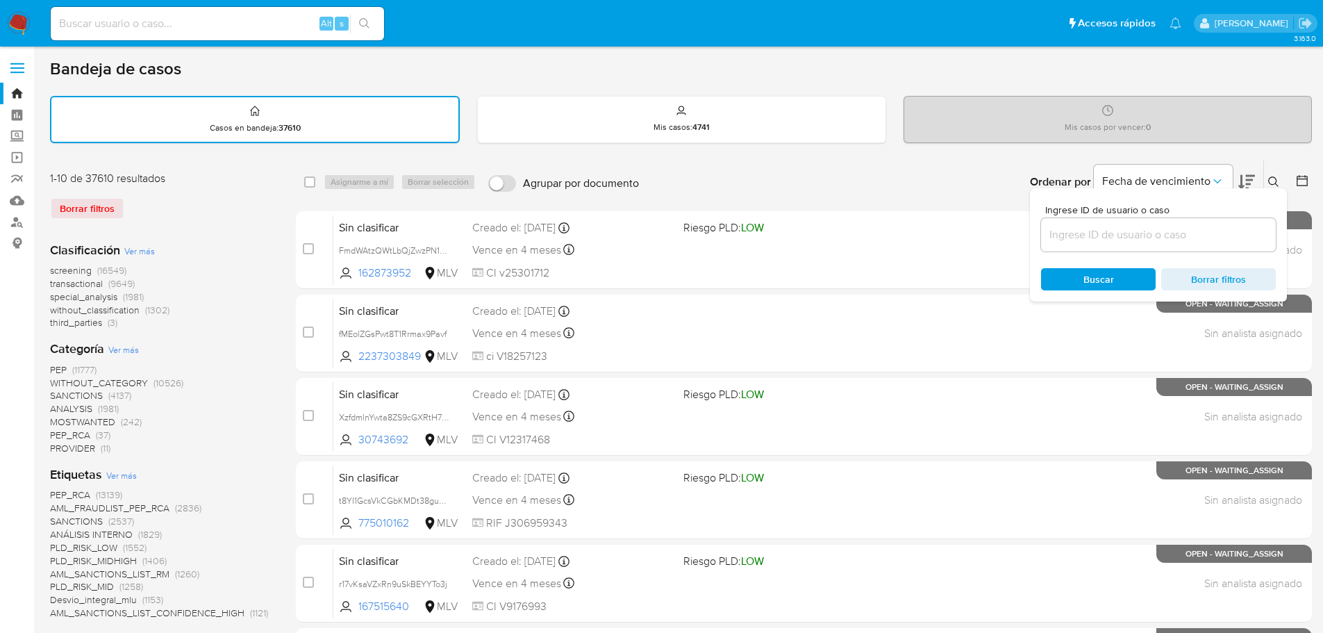
click at [1149, 226] on input at bounding box center [1158, 235] width 235 height 18
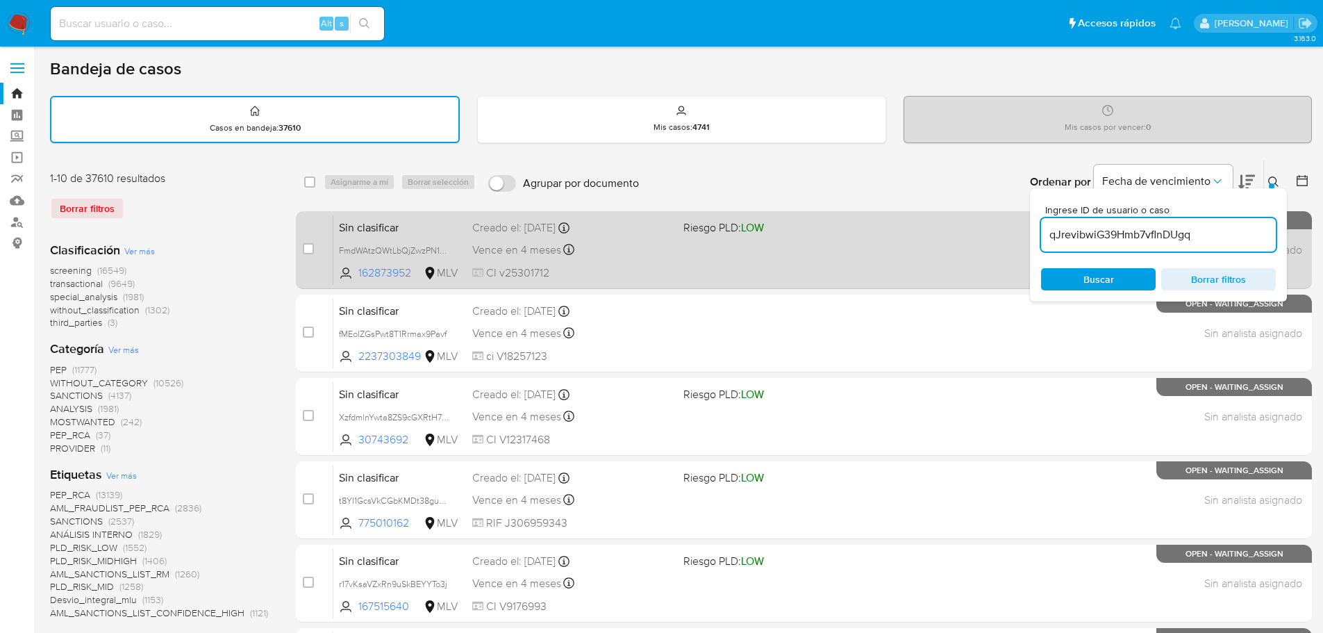
type input "qJrevibwiG39Hmb7vflnDUgq"
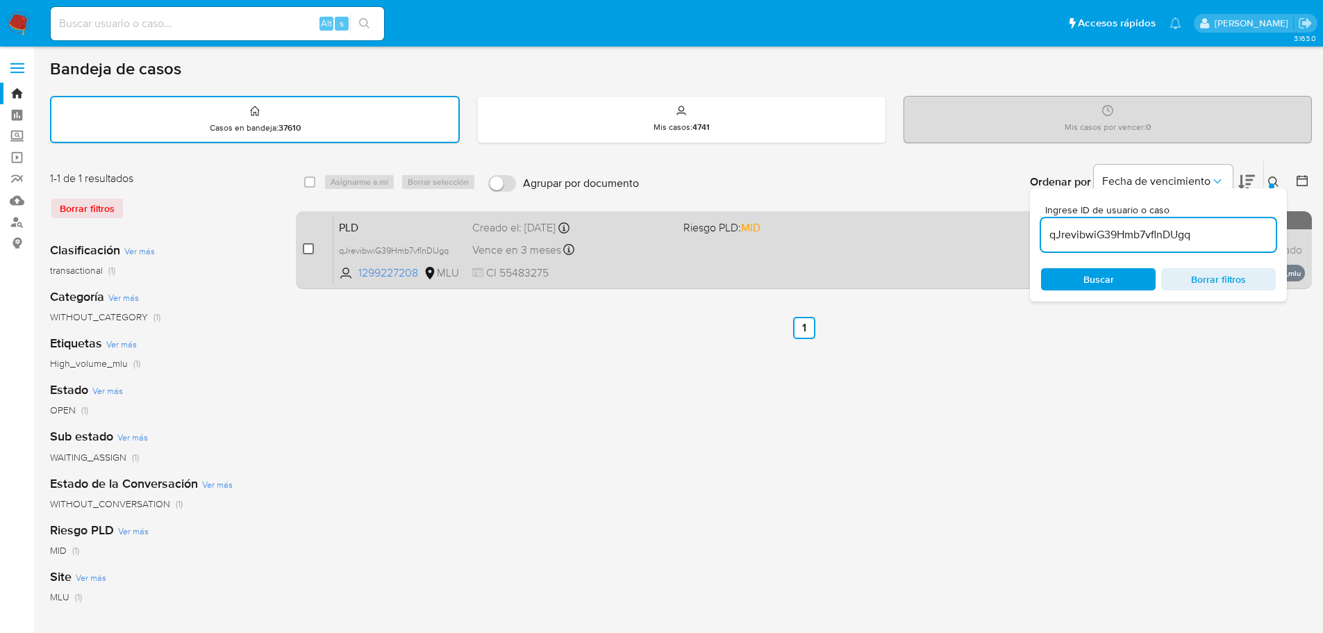
drag, startPoint x: 308, startPoint y: 249, endPoint x: 355, endPoint y: 191, distance: 74.5
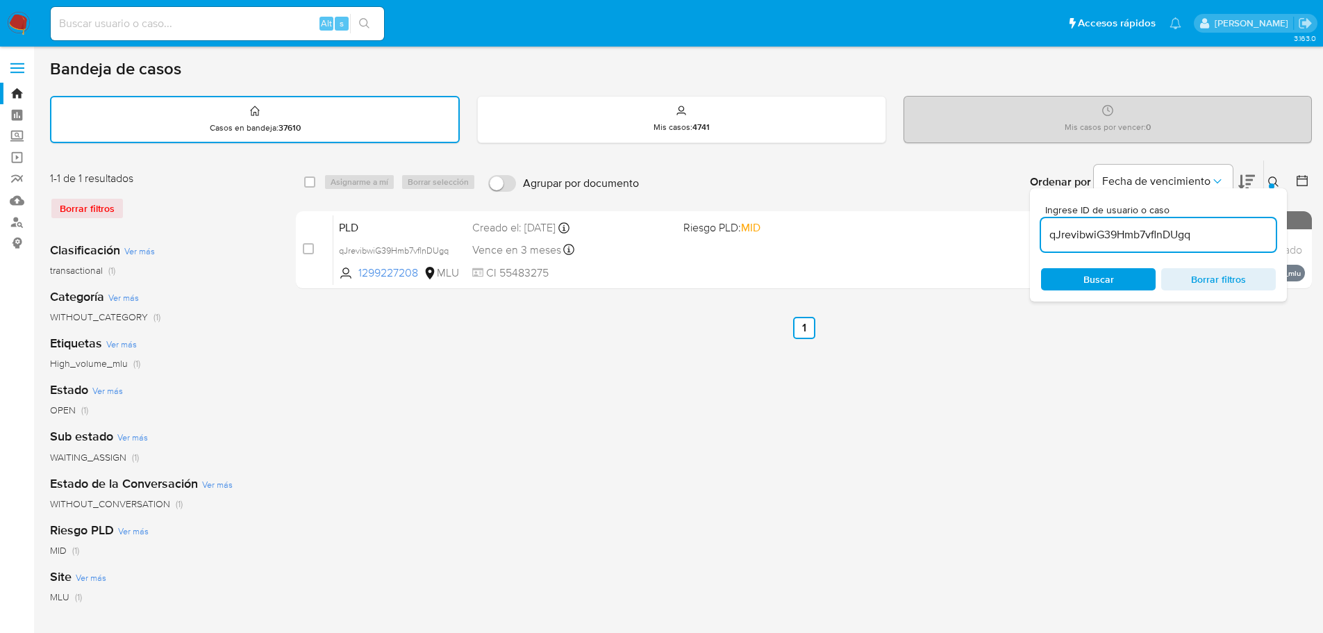
click at [308, 248] on input "checkbox" at bounding box center [308, 248] width 11 height 11
checkbox input "true"
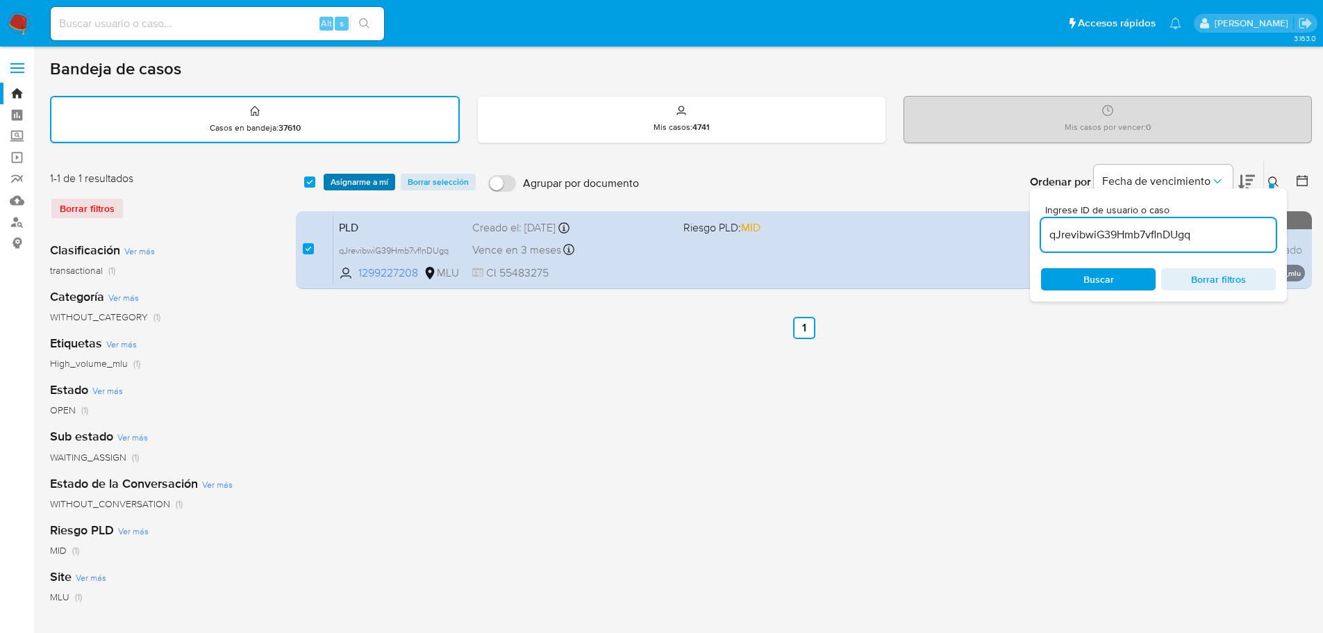
click at [360, 182] on span "Asignarme a mí" at bounding box center [360, 182] width 58 height 14
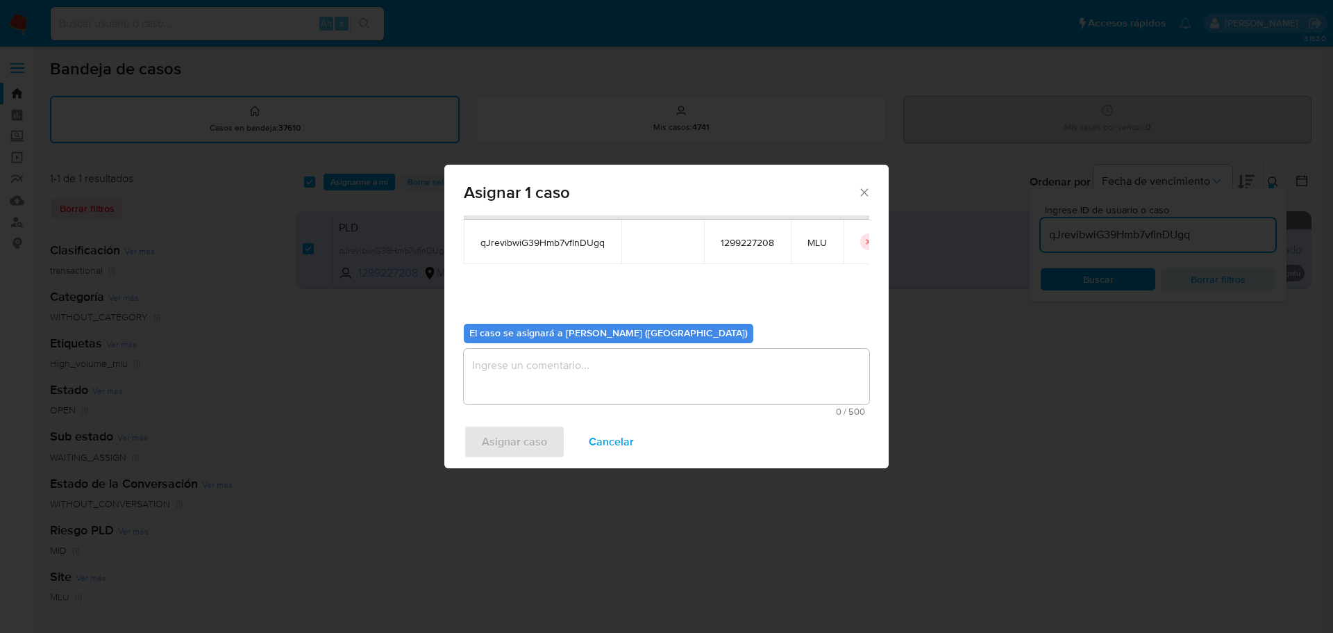
click at [516, 381] on textarea "assign-modal" at bounding box center [667, 377] width 406 height 56
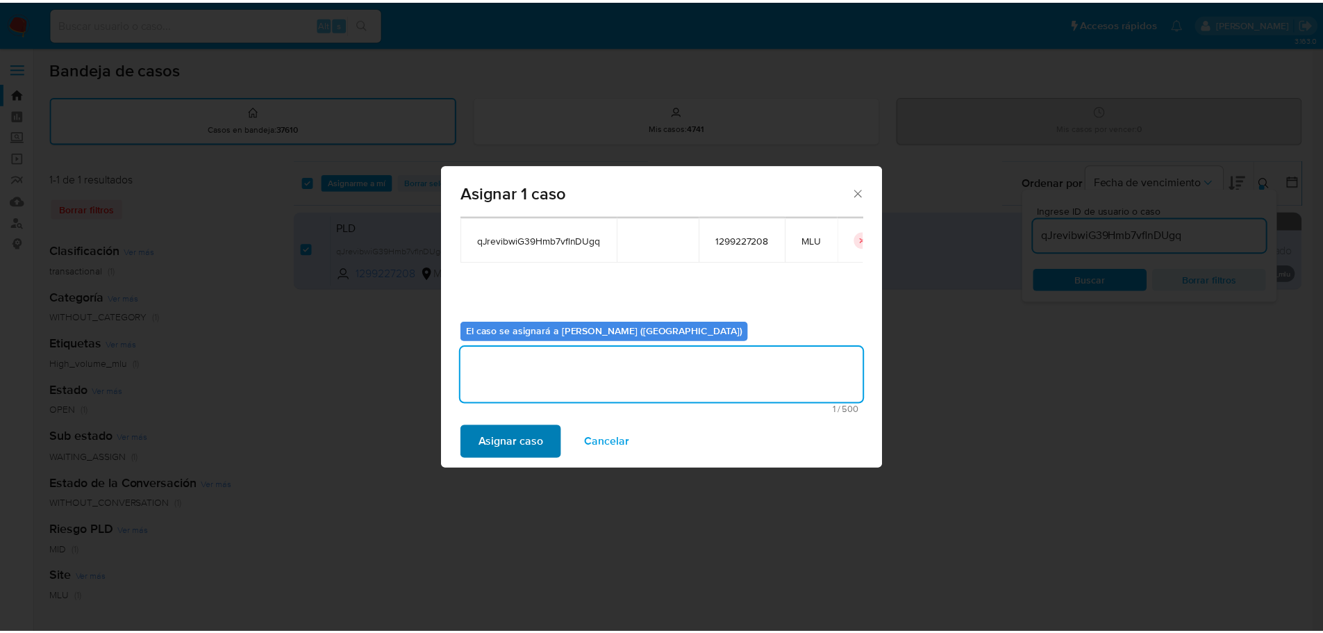
scroll to position [72, 0]
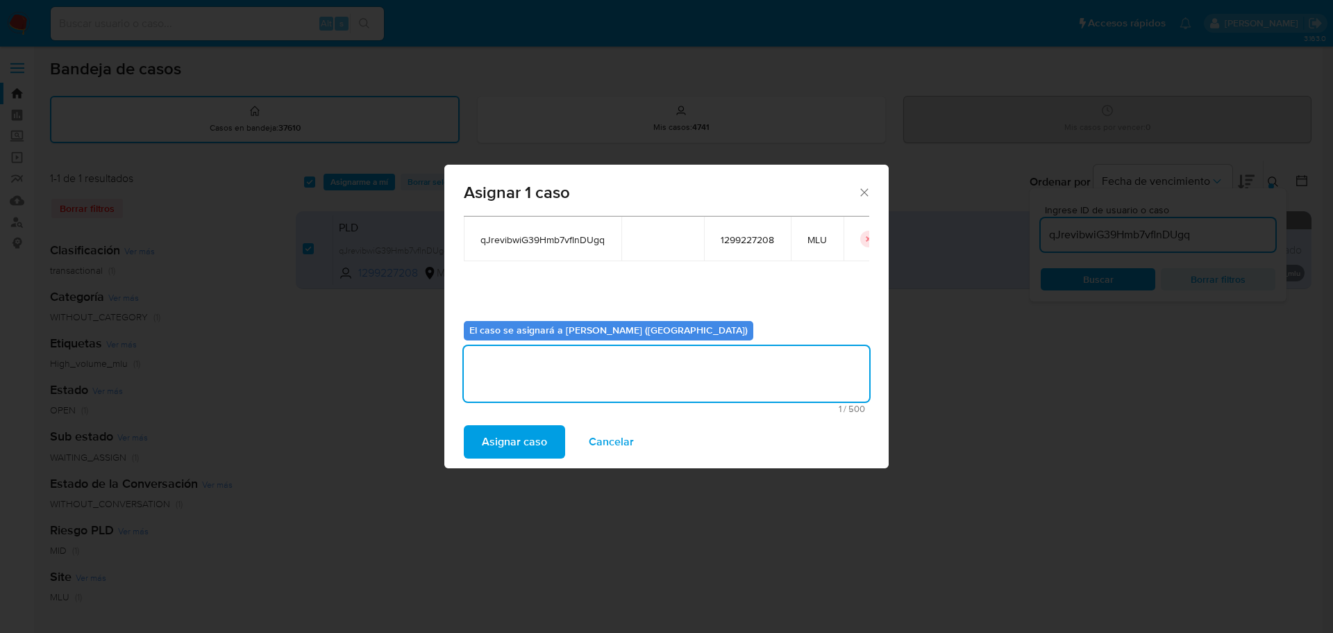
click at [498, 435] on span "Asignar caso" at bounding box center [514, 441] width 65 height 31
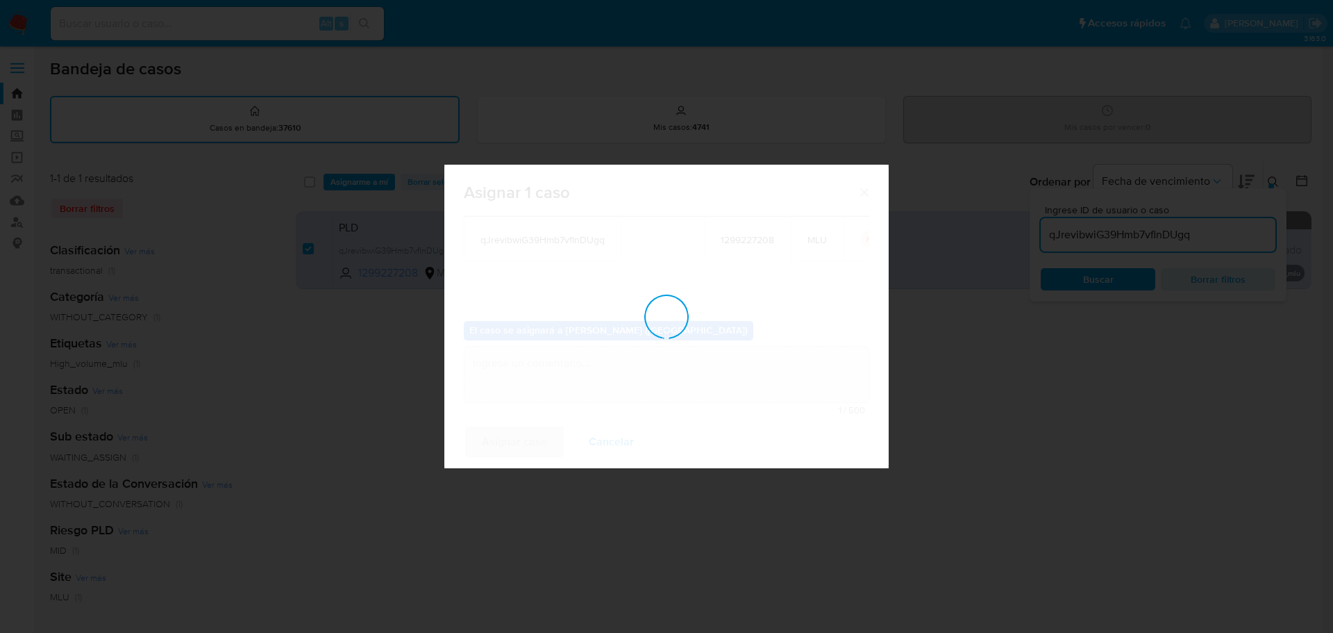
checkbox input "false"
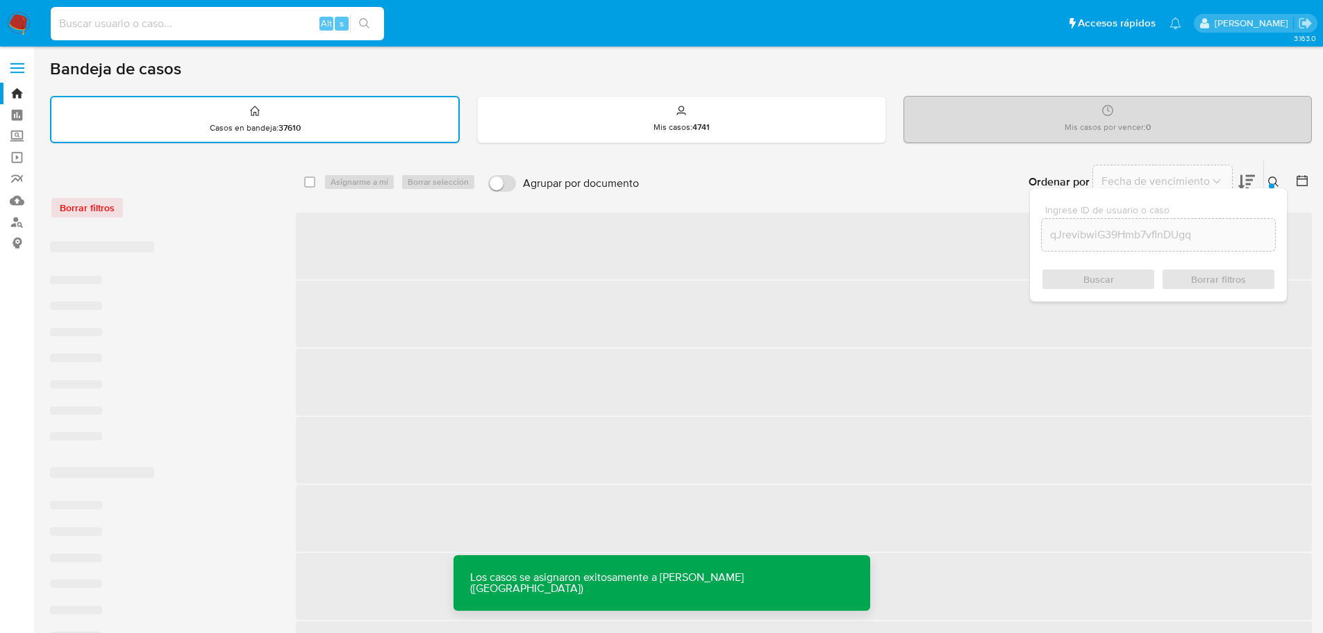
click at [234, 22] on input at bounding box center [217, 24] width 333 height 18
paste input "qJrevibwiG39Hmb7vflnDUgq"
type input "qJrevibwiG39Hmb7vflnDUgq"
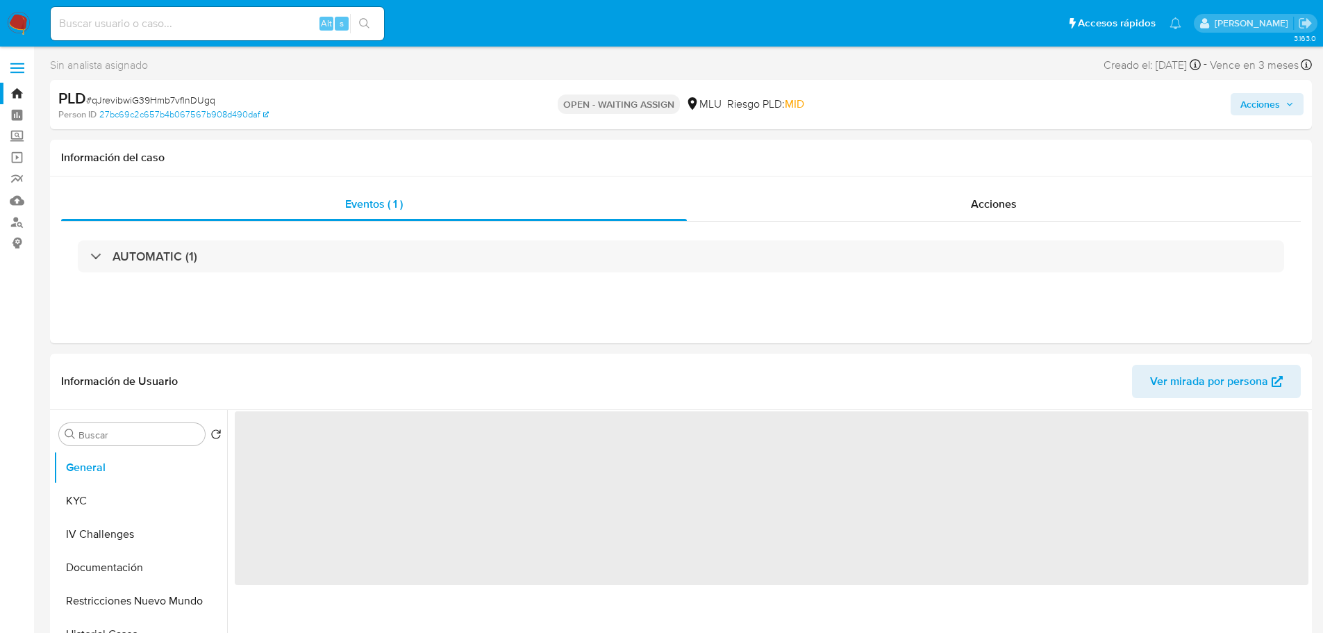
select select "10"
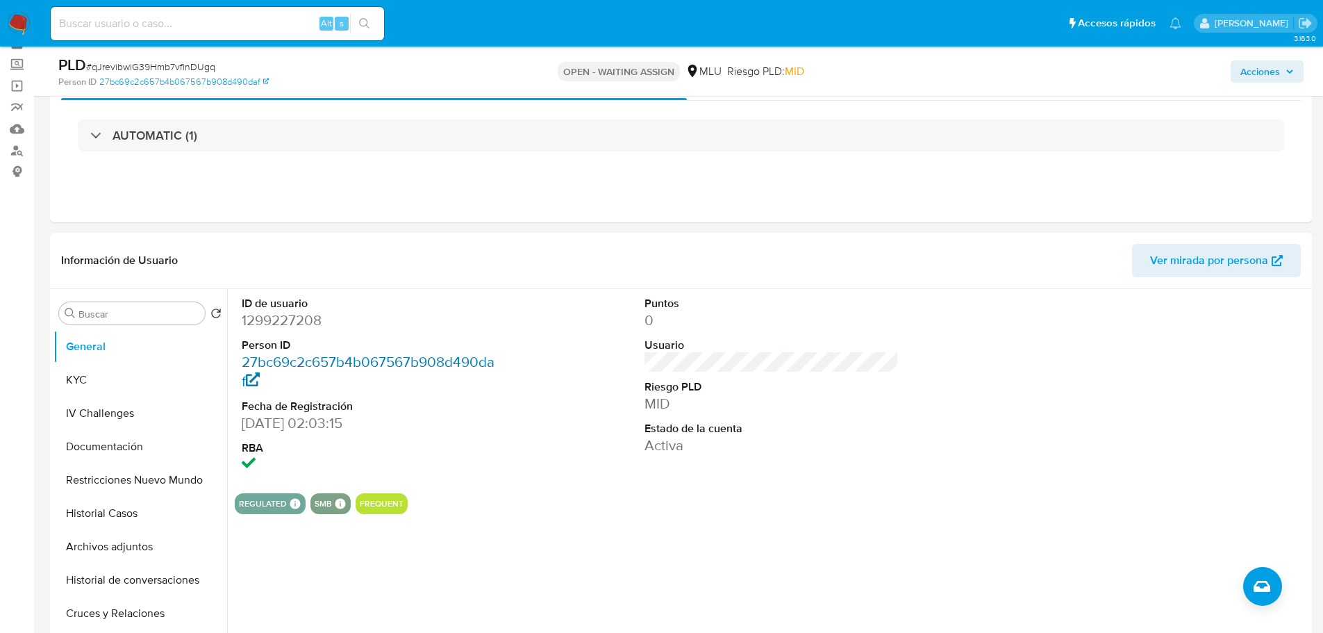
scroll to position [139, 0]
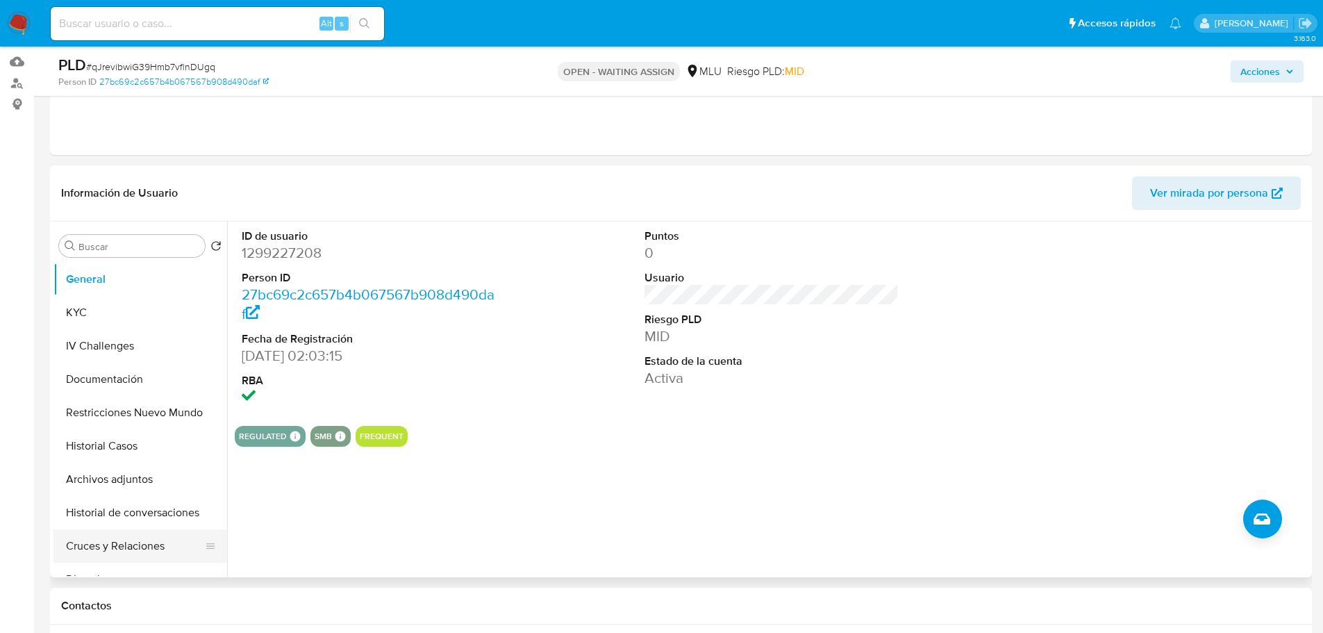
click at [122, 548] on button "Cruces y Relaciones" at bounding box center [134, 545] width 162 height 33
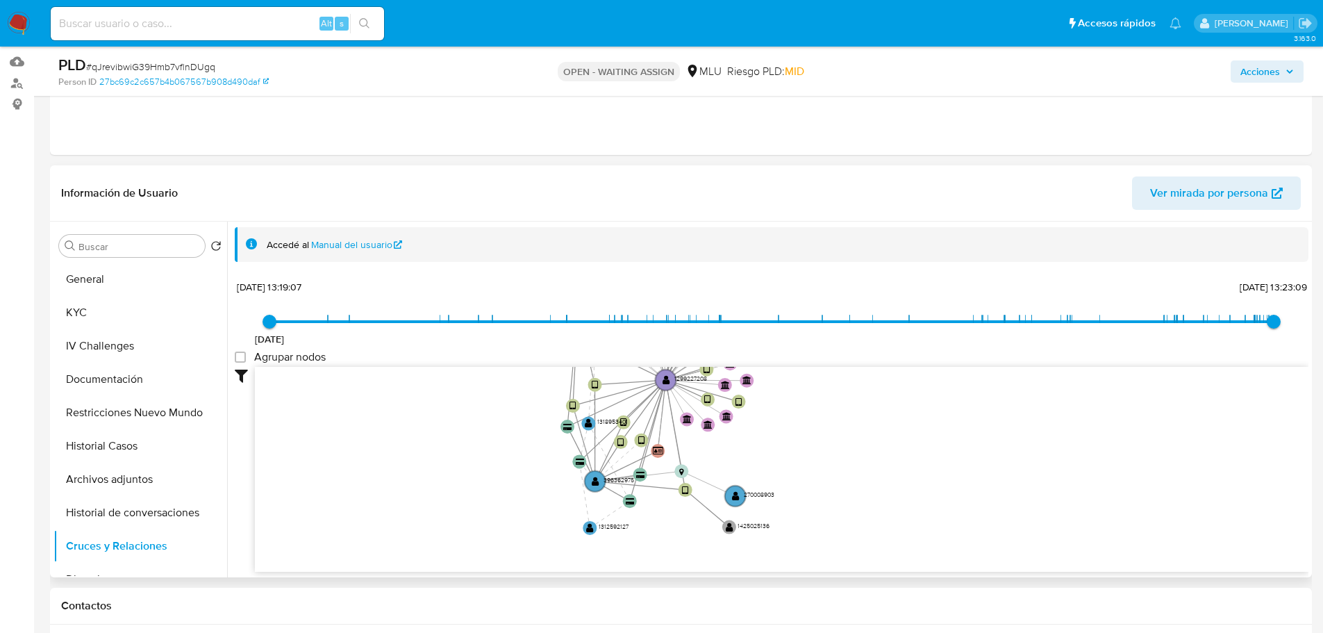
drag, startPoint x: 878, startPoint y: 579, endPoint x: 824, endPoint y: 444, distance: 145.5
click at [824, 446] on icon "device-6524358317dc16ccbf7073f8  device-65dcadeaedf6ee7fcad4c00d  device-65af…" at bounding box center [781, 467] width 1053 height 201
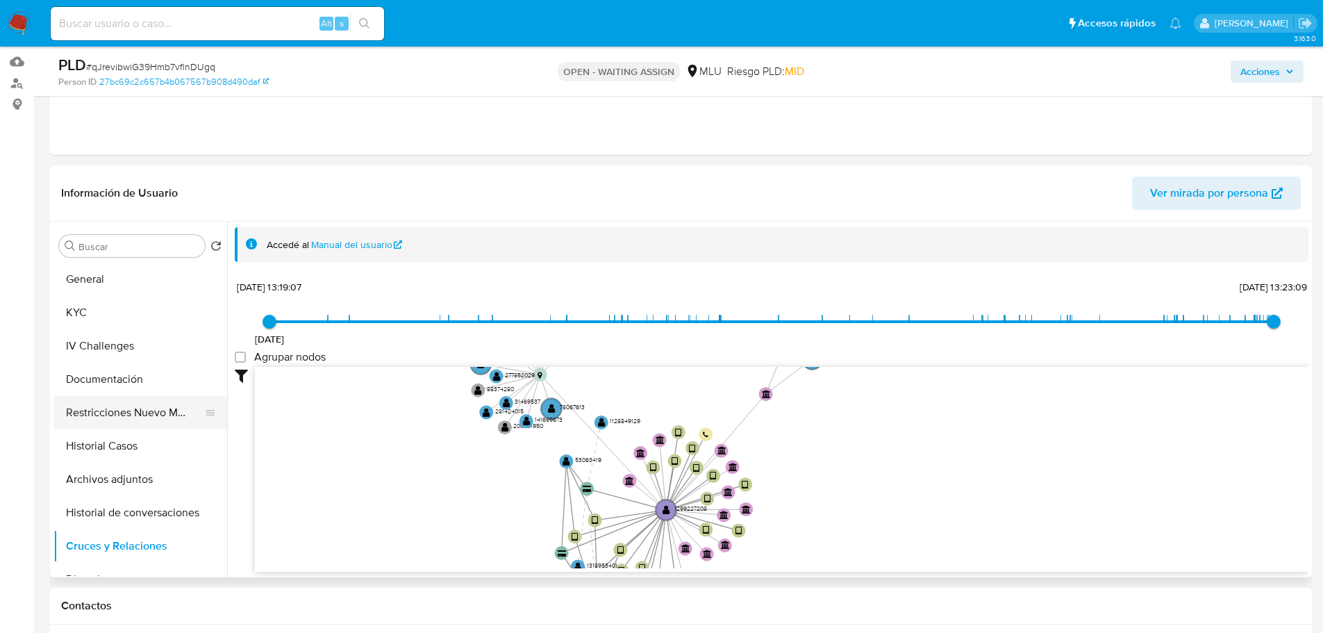
click at [94, 418] on button "Restricciones Nuevo Mundo" at bounding box center [134, 412] width 162 height 33
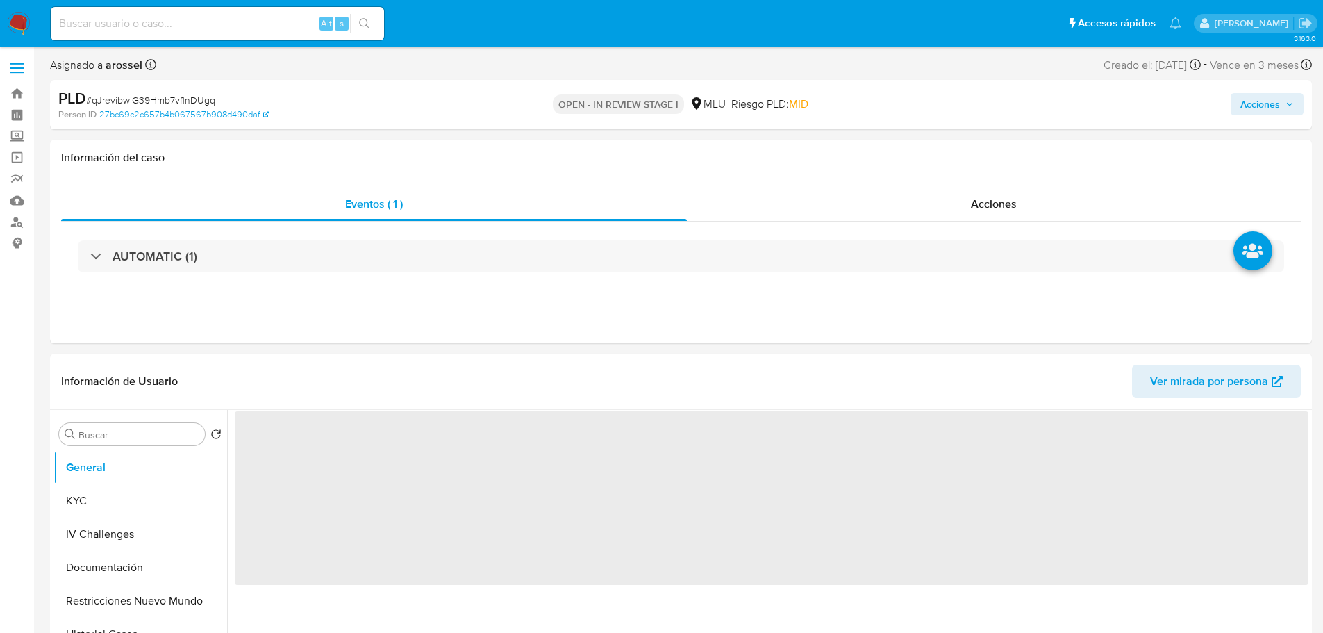
select select "10"
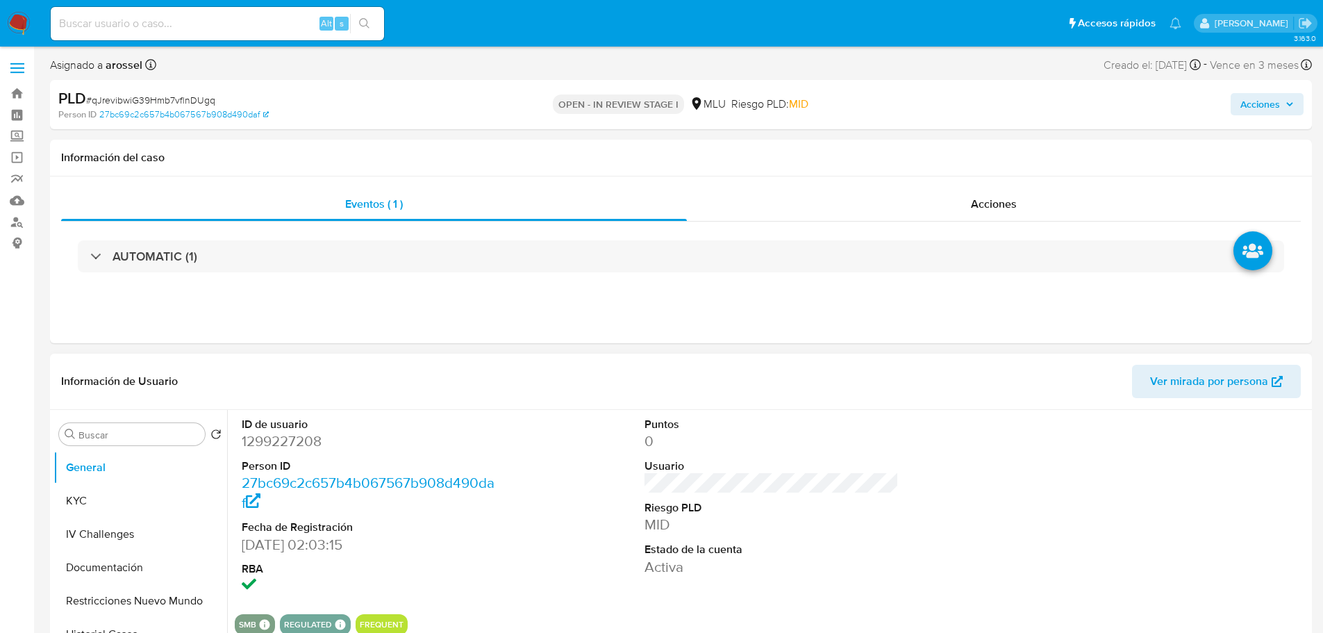
click at [299, 437] on dd "1299227208" at bounding box center [369, 440] width 255 height 19
copy dd "1299227208"
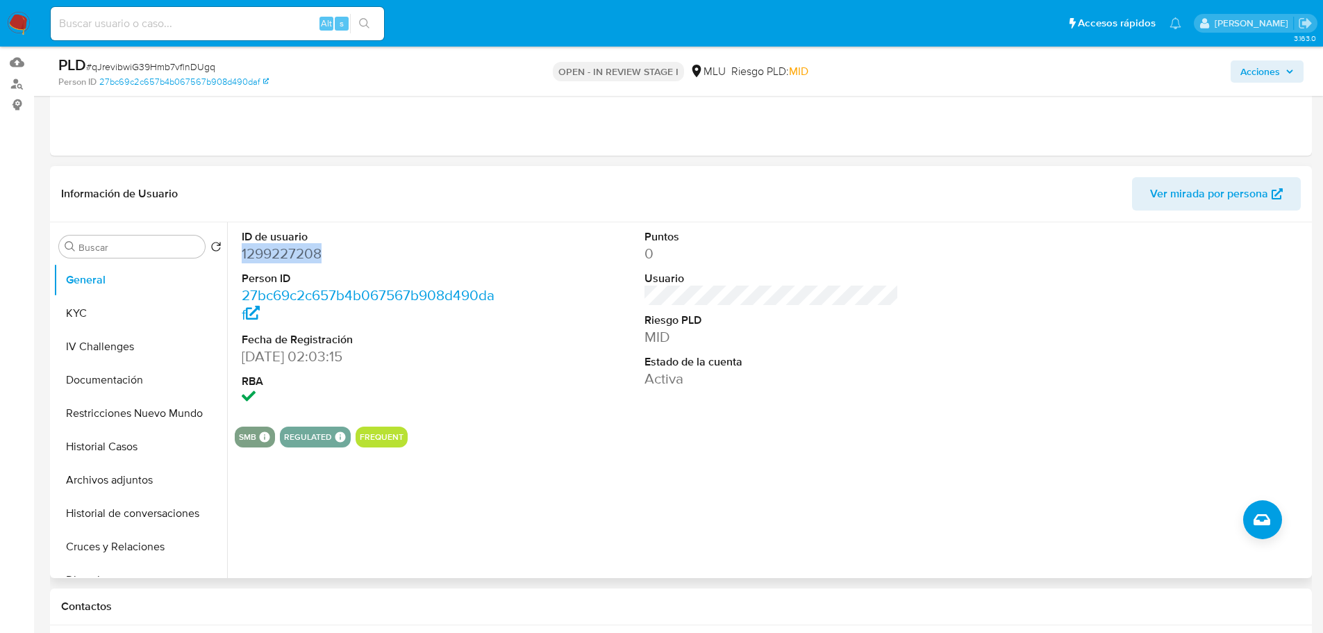
scroll to position [139, 0]
click at [737, 343] on dd "MID" at bounding box center [771, 335] width 255 height 19
click at [145, 317] on button "KYC" at bounding box center [134, 312] width 162 height 33
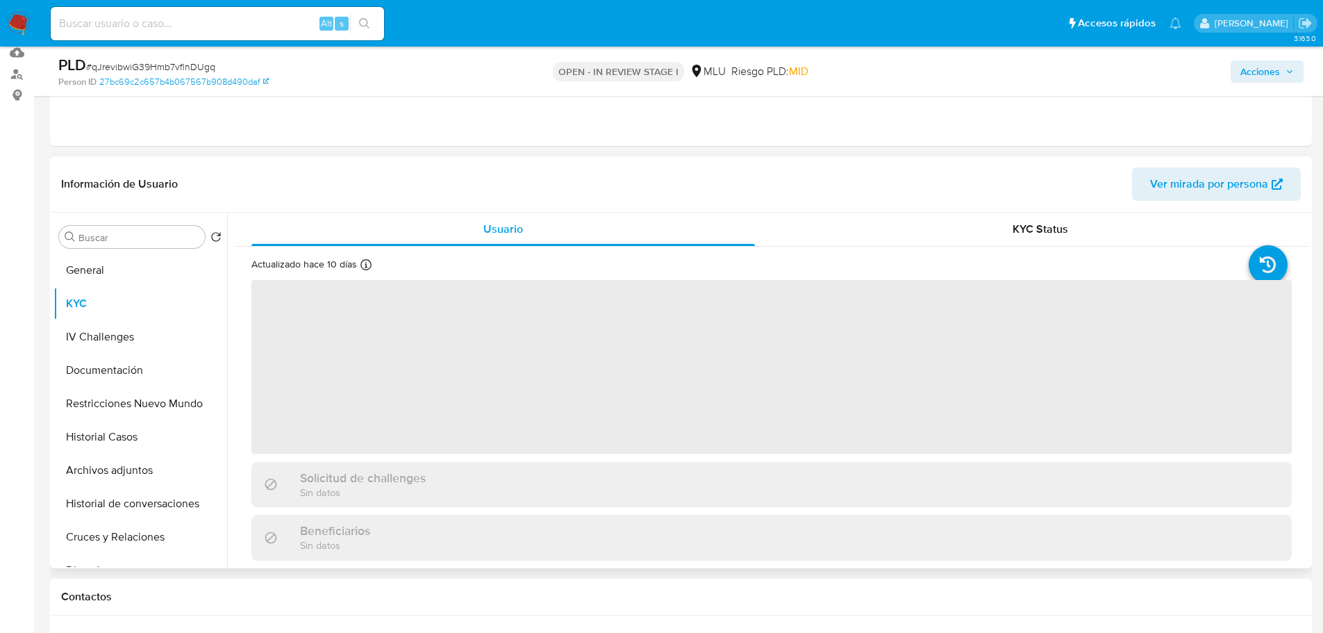
scroll to position [208, 0]
